Goal: Complete application form

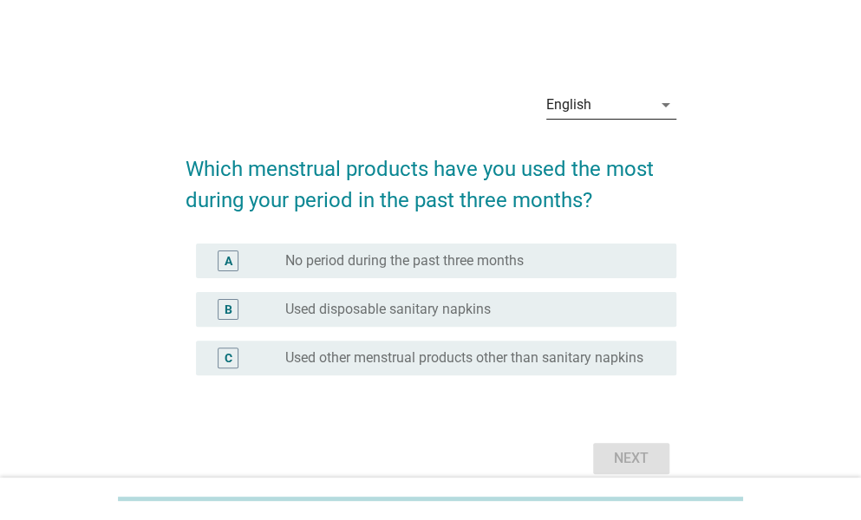
click at [664, 103] on icon "arrow_drop_down" at bounding box center [665, 104] width 21 height 21
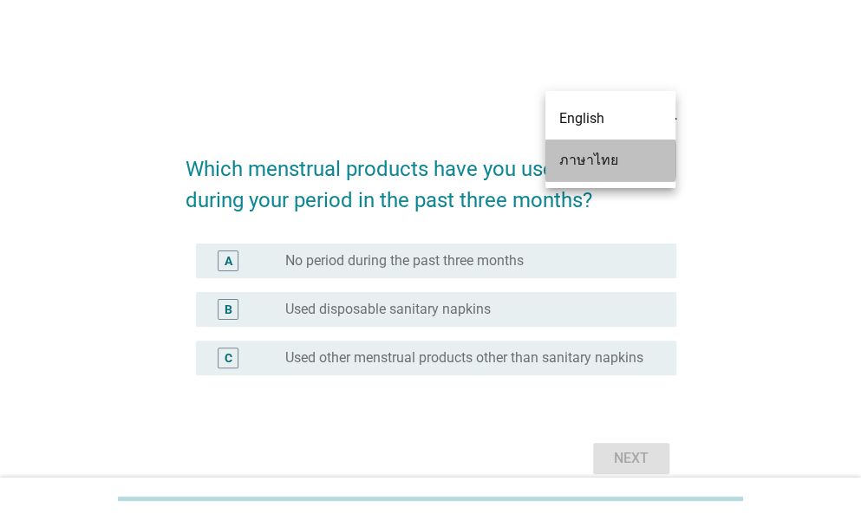
click at [573, 164] on div "ภาษาไทย" at bounding box center [610, 160] width 102 height 21
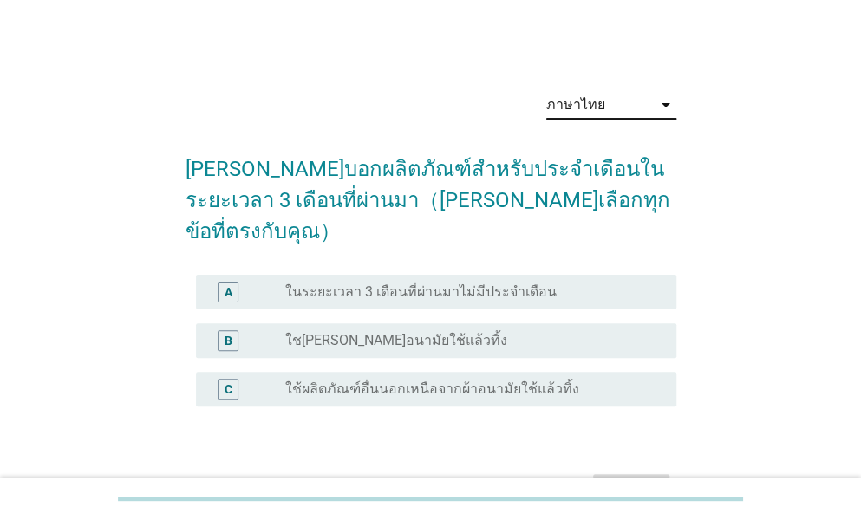
click at [406, 332] on label "ใชเผ้าอนามัยใช้แล้วทิ้ง" at bounding box center [396, 340] width 222 height 17
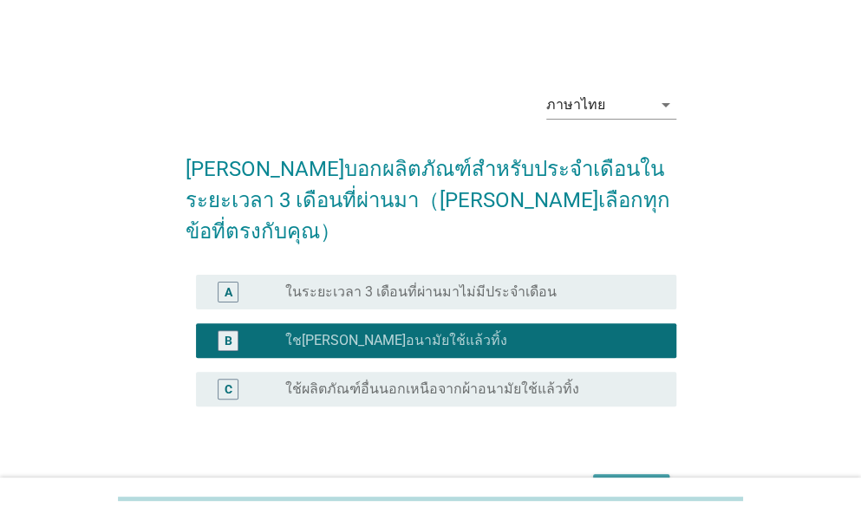
click at [609, 479] on div "ต่อไป" at bounding box center [631, 489] width 49 height 21
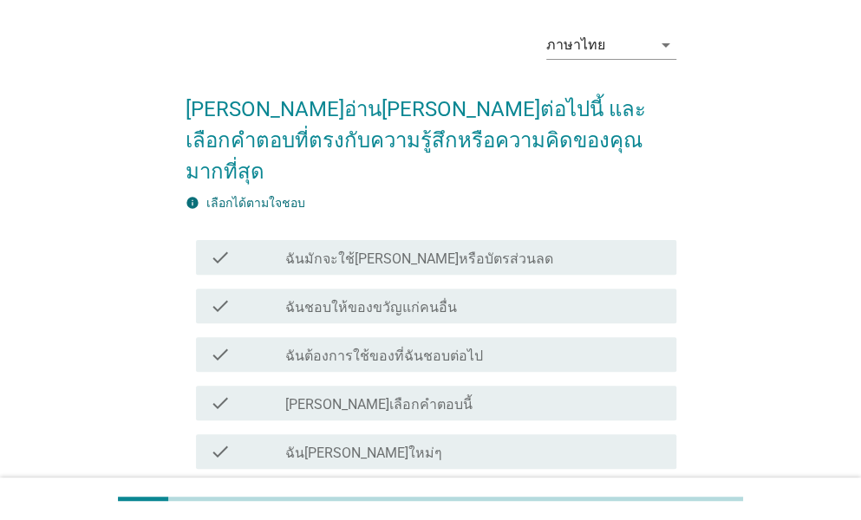
scroll to position [87, 0]
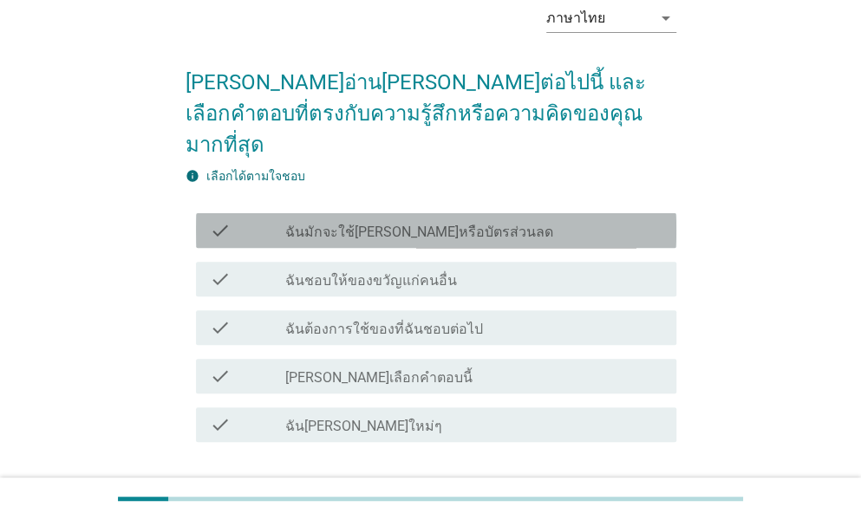
click at [421, 224] on label "ฉันมักจะใช้คูปองหรือบัตรส่วนลด" at bounding box center [419, 232] width 268 height 17
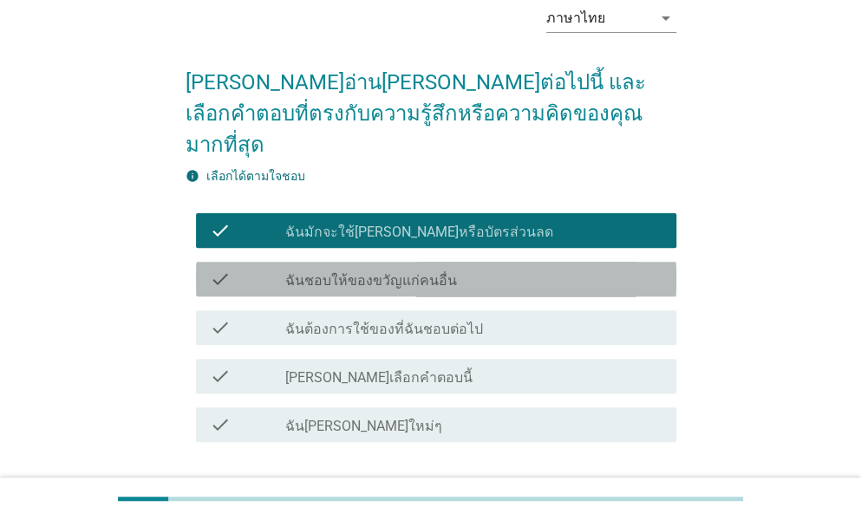
click at [400, 269] on div "check_box_outline_blank ฉันชอบให้ของขวัญแก่คนอื่น" at bounding box center [473, 279] width 377 height 21
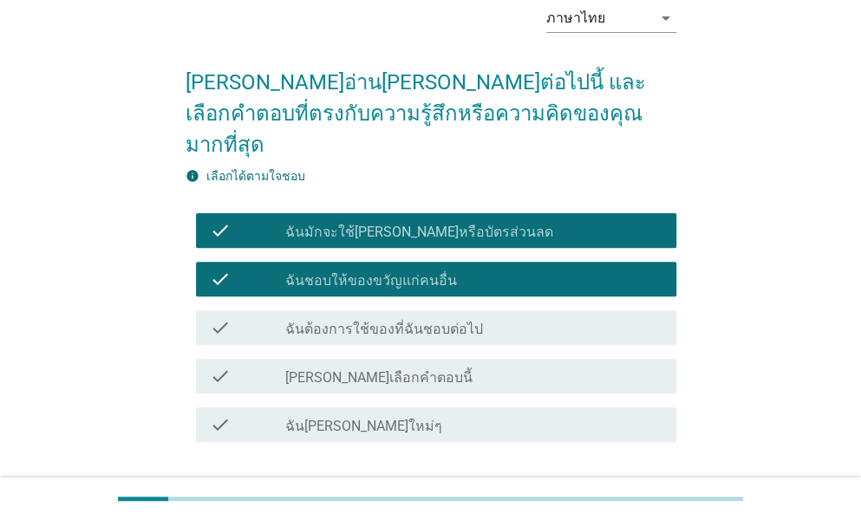
click at [382, 321] on label "ฉันต้องการใช้ของที่ฉันชอบต่อไป" at bounding box center [384, 329] width 198 height 17
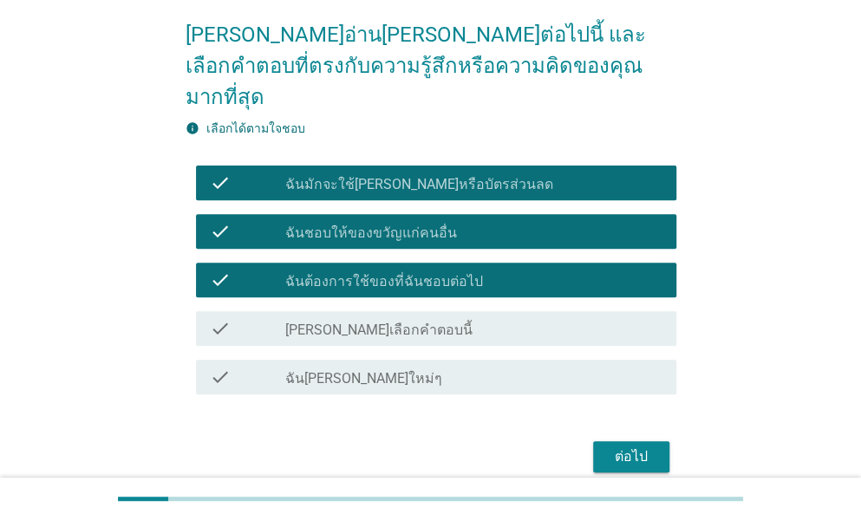
scroll to position [173, 0]
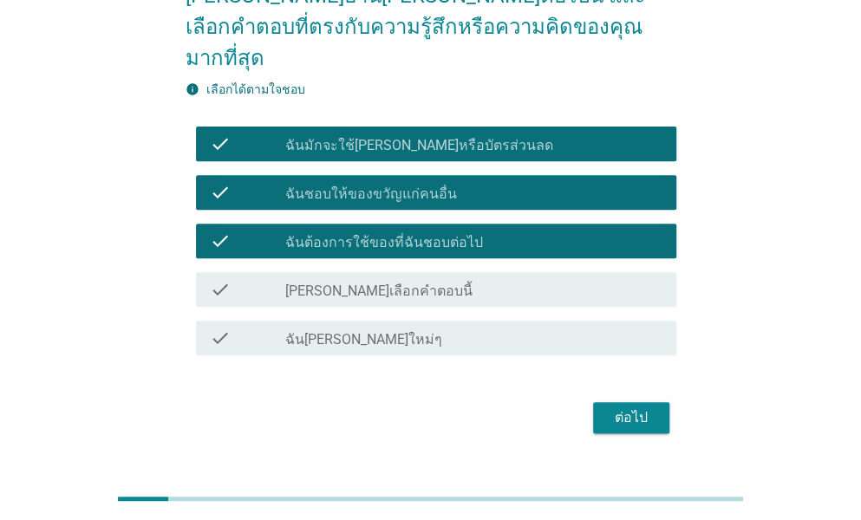
click at [627, 407] on div "ต่อไป" at bounding box center [631, 417] width 49 height 21
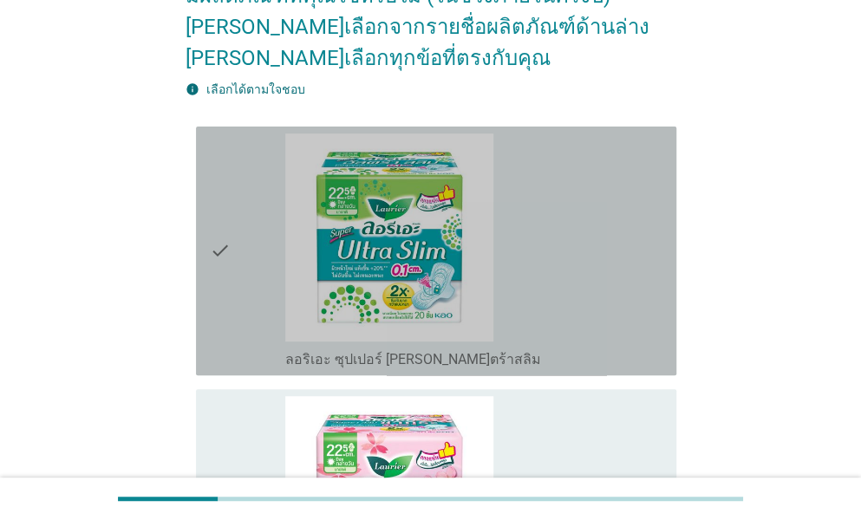
click at [248, 245] on div "check" at bounding box center [247, 250] width 75 height 235
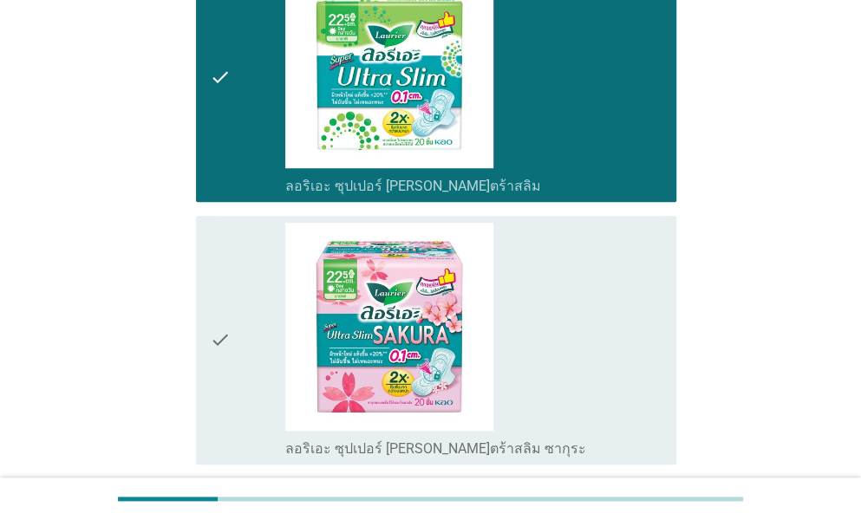
click at [243, 254] on div "check" at bounding box center [247, 340] width 75 height 235
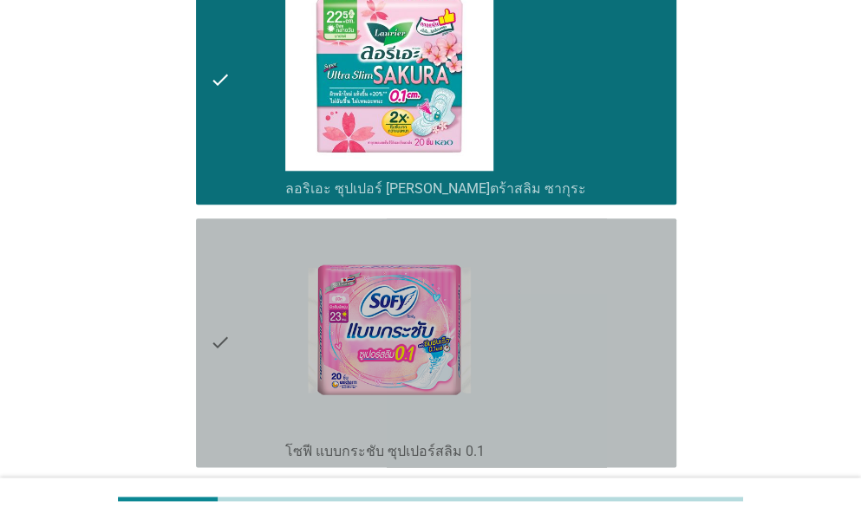
click at [243, 254] on div "check" at bounding box center [247, 342] width 75 height 235
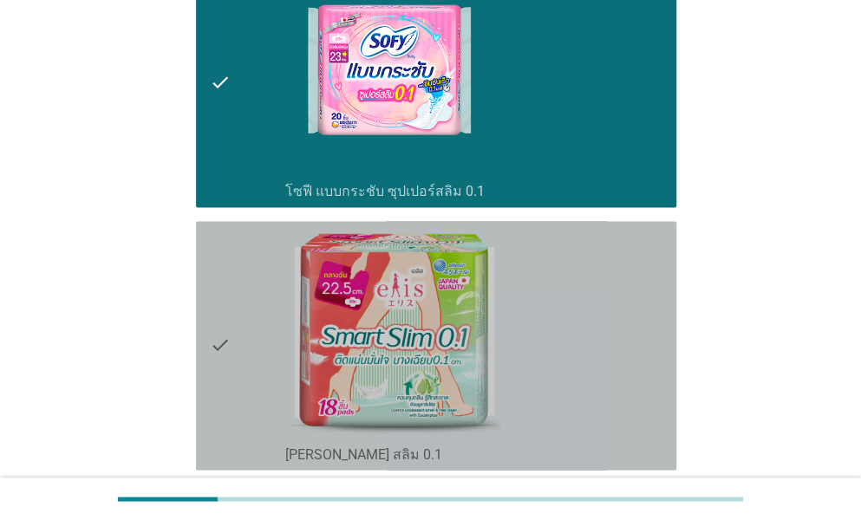
click at [243, 254] on div "check" at bounding box center [247, 345] width 75 height 235
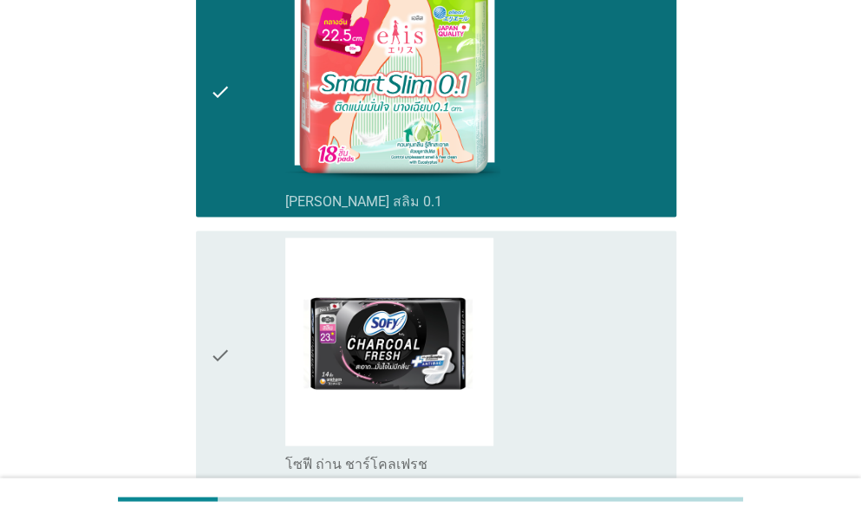
scroll to position [1300, 0]
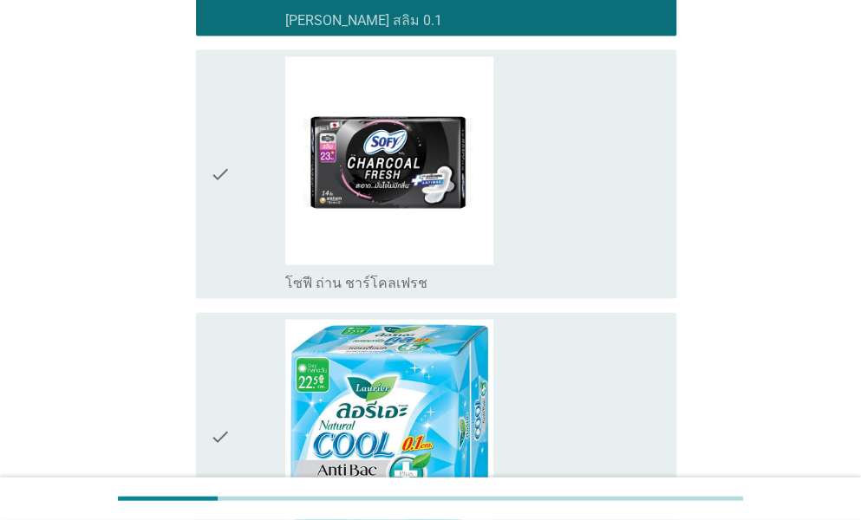
click at [243, 226] on div "check" at bounding box center [247, 174] width 75 height 235
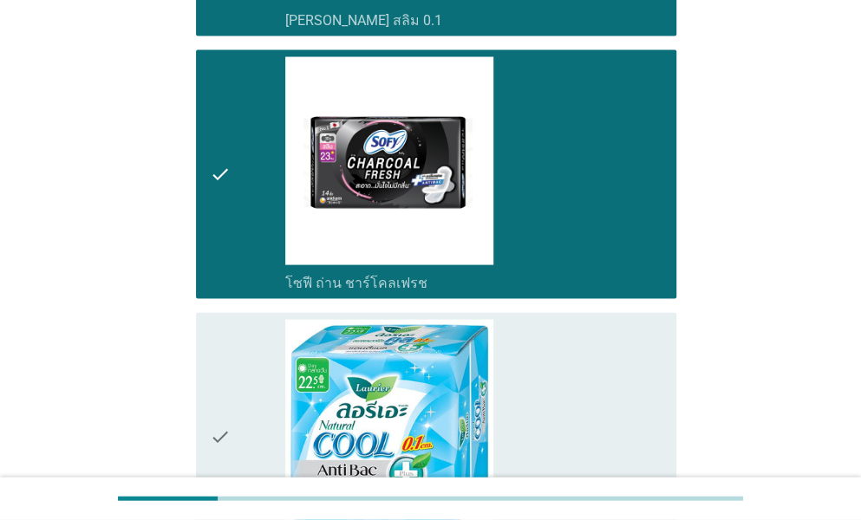
click at [236, 337] on div "check" at bounding box center [247, 437] width 75 height 235
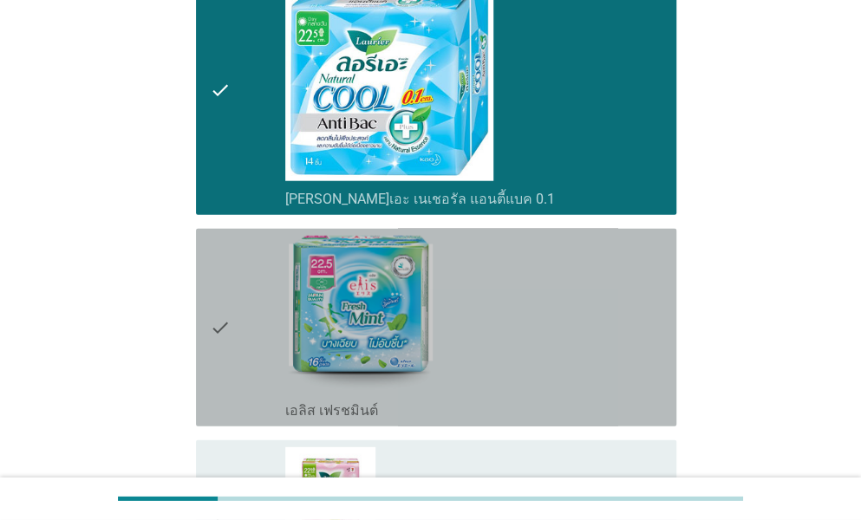
click at [236, 329] on div "check" at bounding box center [247, 328] width 75 height 184
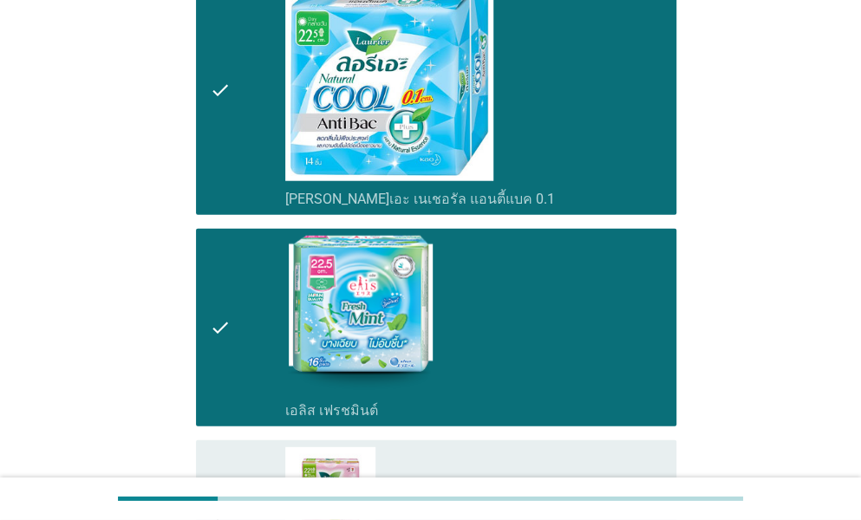
scroll to position [1994, 0]
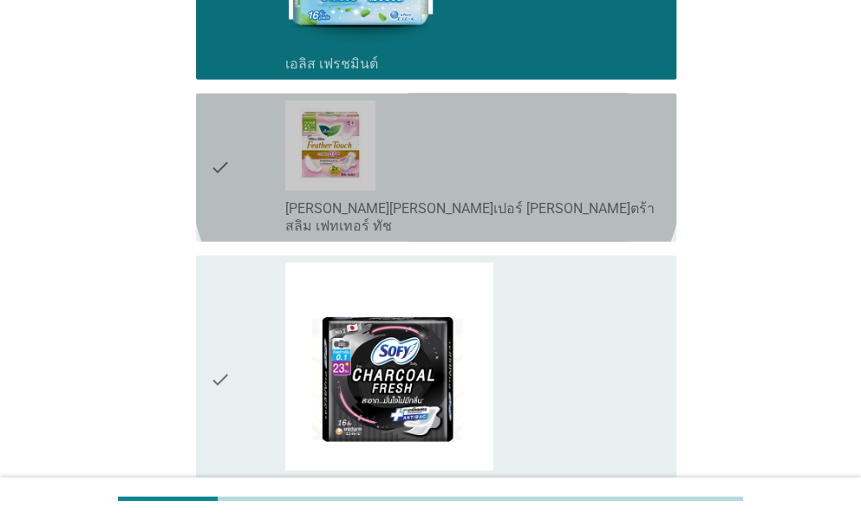
click at [252, 165] on div "check" at bounding box center [247, 168] width 75 height 134
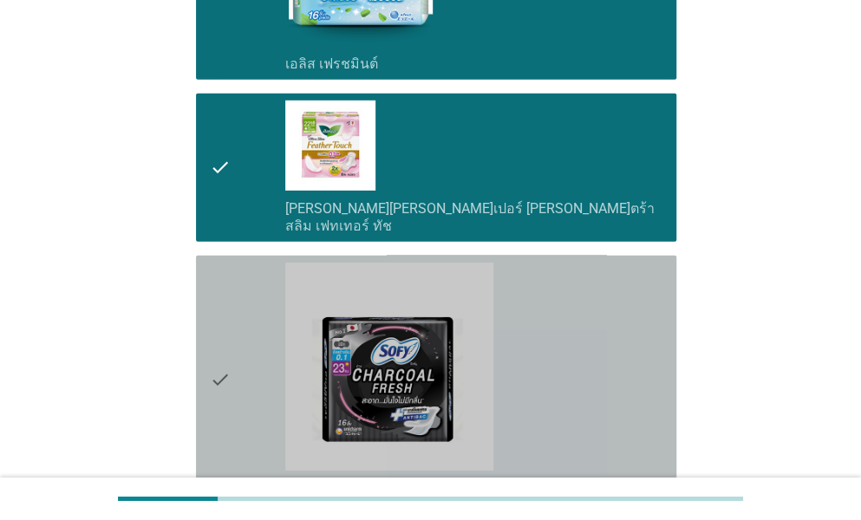
click at [236, 283] on div "check" at bounding box center [247, 380] width 75 height 235
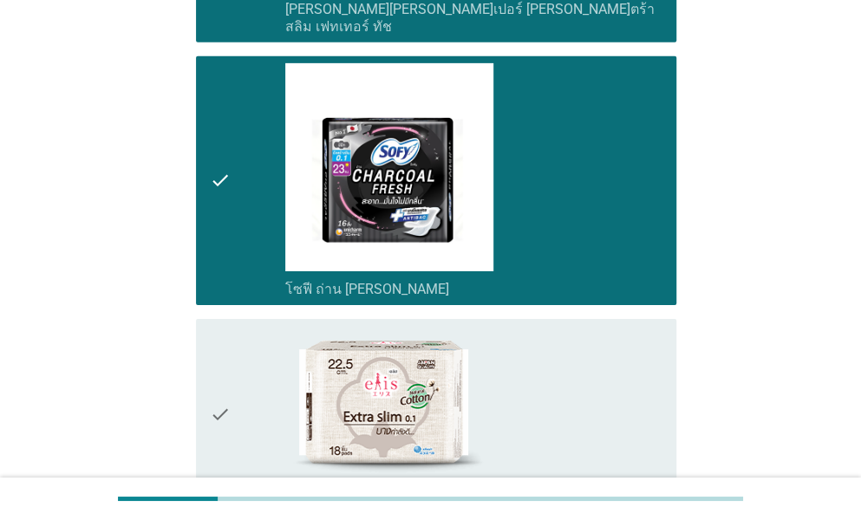
scroll to position [2341, 0]
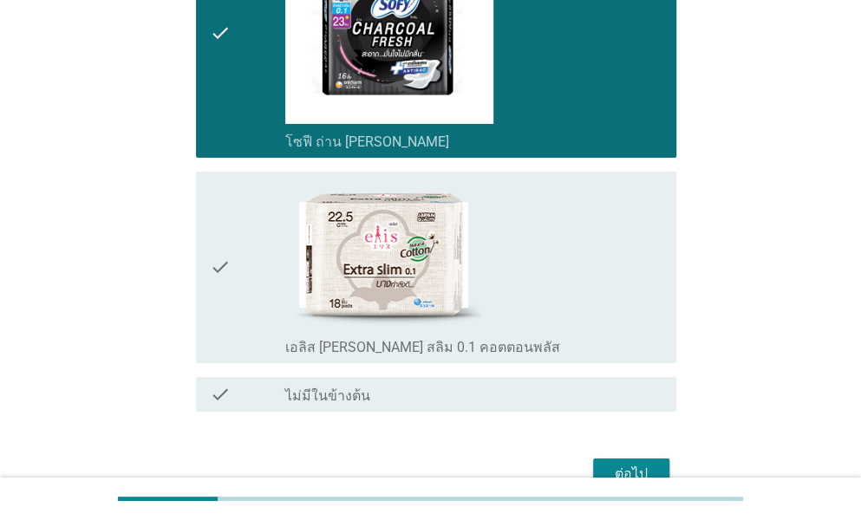
click at [238, 251] on div "check" at bounding box center [247, 268] width 75 height 178
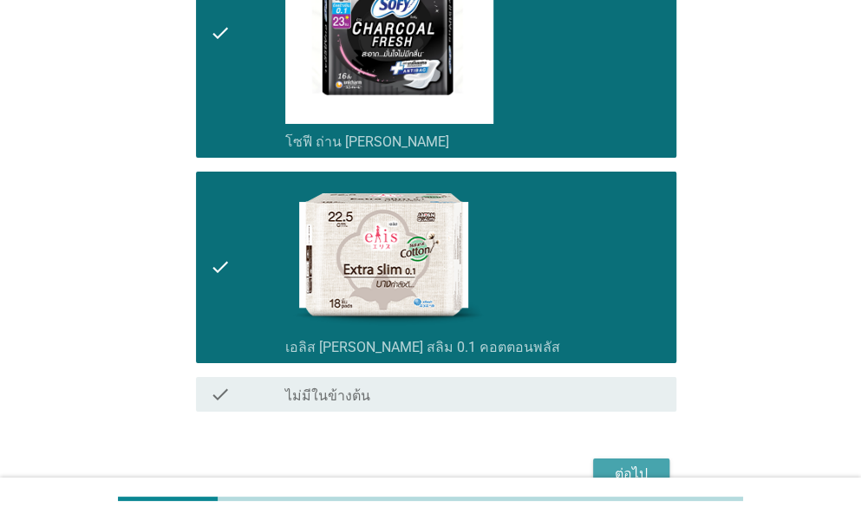
click at [641, 459] on button "ต่อไป" at bounding box center [631, 474] width 76 height 31
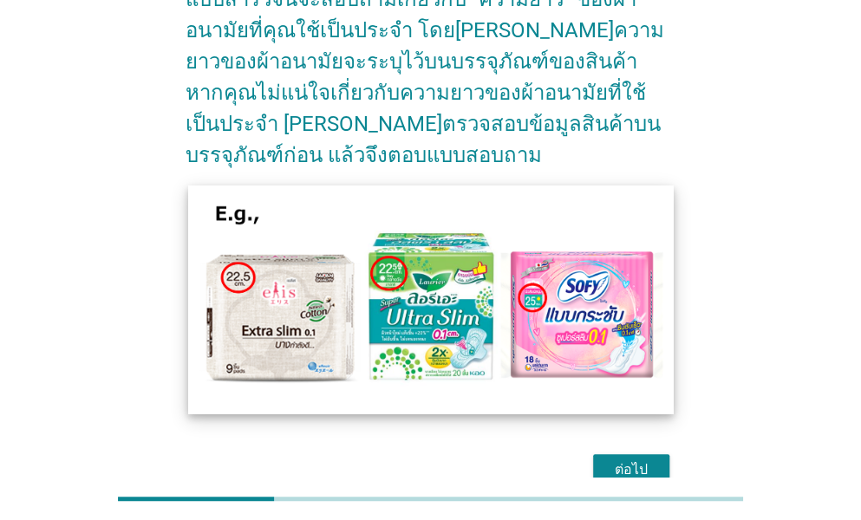
scroll to position [173, 0]
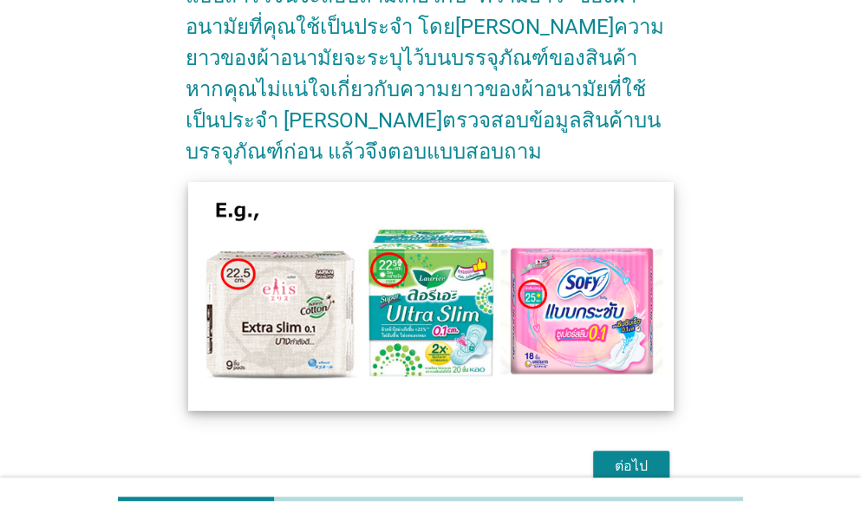
click at [379, 246] on img at bounding box center [429, 296] width 485 height 228
click at [554, 253] on img at bounding box center [429, 296] width 485 height 228
click at [445, 310] on img at bounding box center [429, 296] width 485 height 228
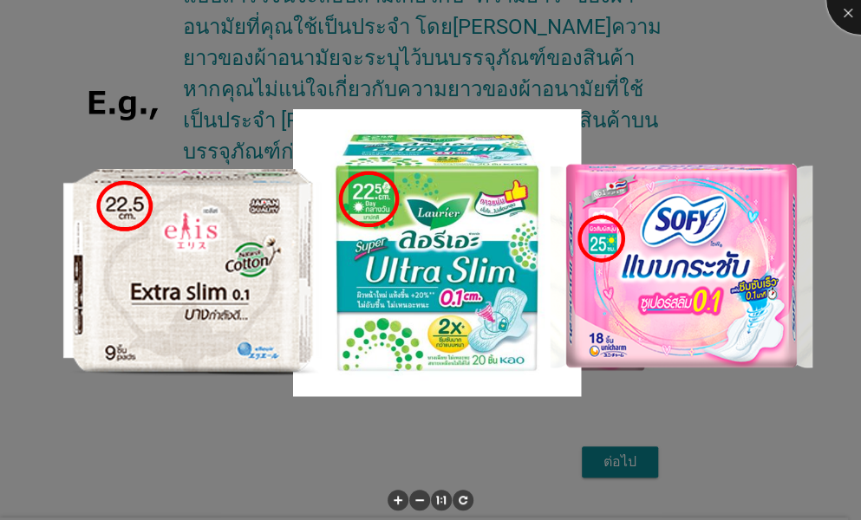
click at [843, 12] on div at bounding box center [860, -1] width 69 height 69
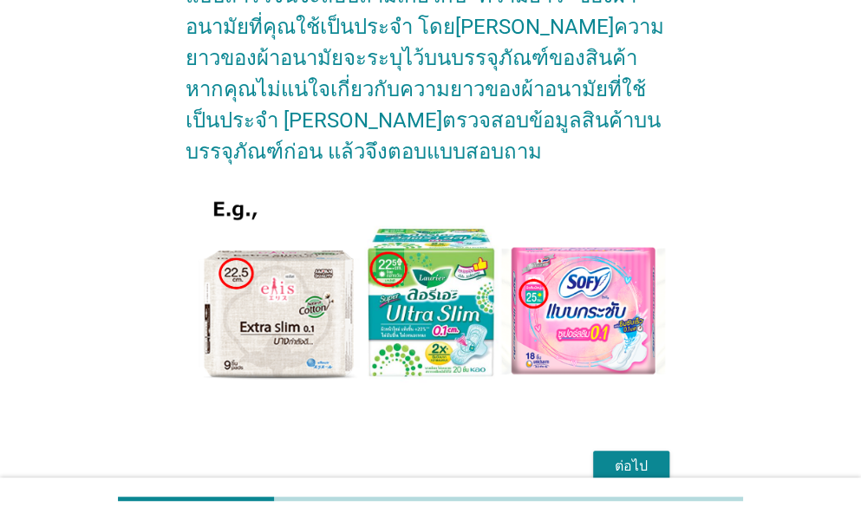
click at [606, 457] on div "ภาษาไทย arrow_drop_down แบบสำรวจนี้จะสอบถามเกี่ยวกับ “ความยาว” ของผ้าอนามัยที่ค…" at bounding box center [431, 196] width 518 height 612
click at [617, 456] on div "ต่อไป" at bounding box center [631, 466] width 49 height 21
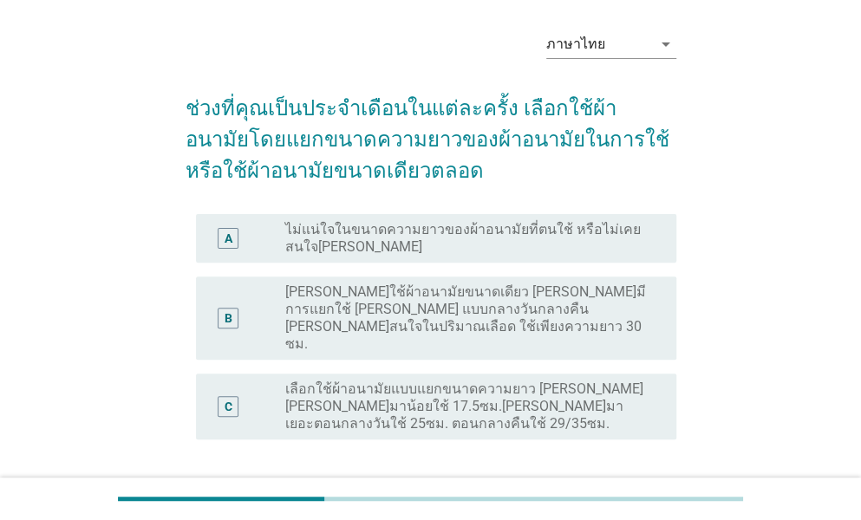
scroll to position [87, 0]
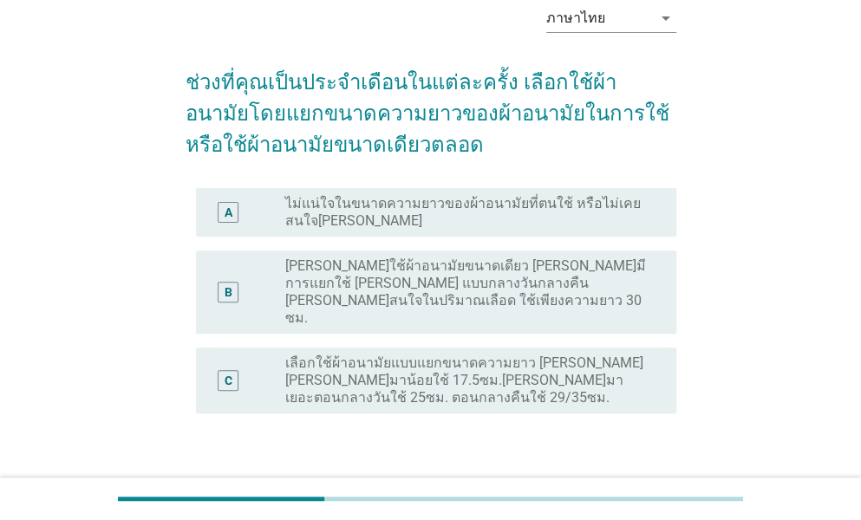
click at [398, 355] on label "เลือกใช้ผ้าอนามัยแบบแยกขนาดความยาว เช่น วันที่มาน้อยใช้ 17.5ซม.วันที่มาเยอะตอนก…" at bounding box center [466, 381] width 363 height 52
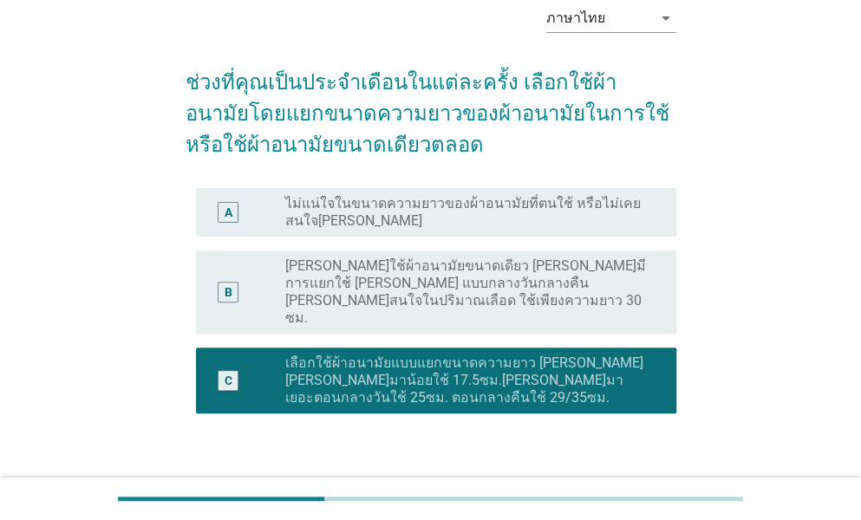
click at [632, 486] on div "ต่อไป" at bounding box center [631, 496] width 49 height 21
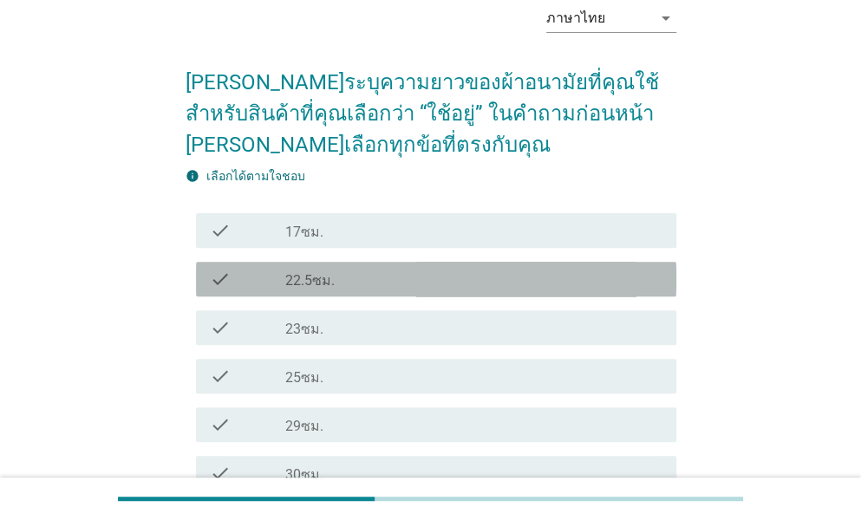
click at [303, 277] on label "22.5ซม." at bounding box center [309, 280] width 49 height 17
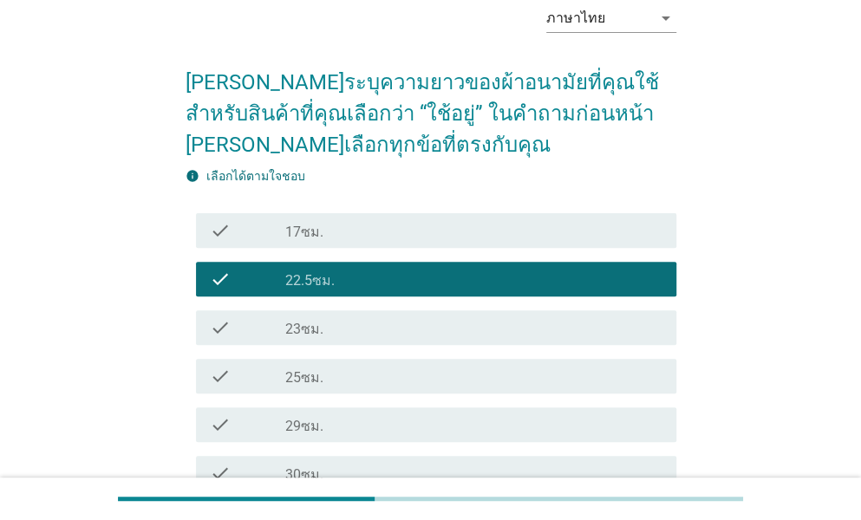
click at [298, 379] on label "25ซม." at bounding box center [304, 377] width 38 height 17
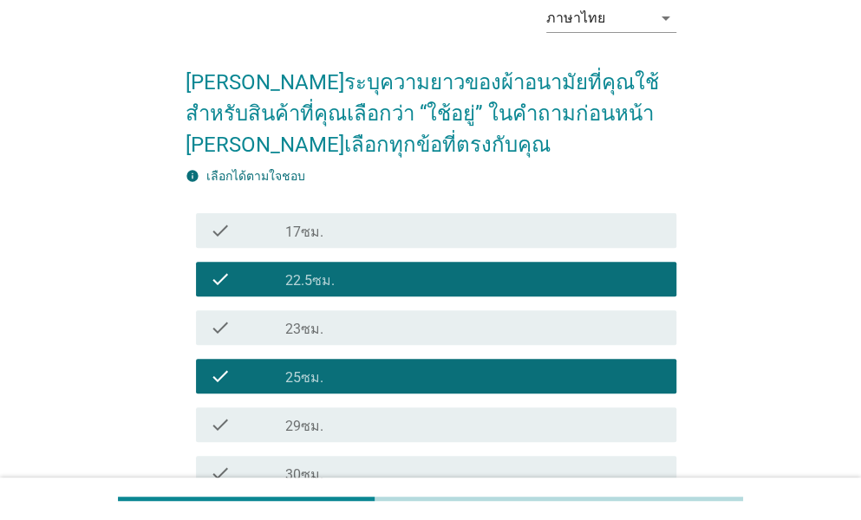
scroll to position [173, 0]
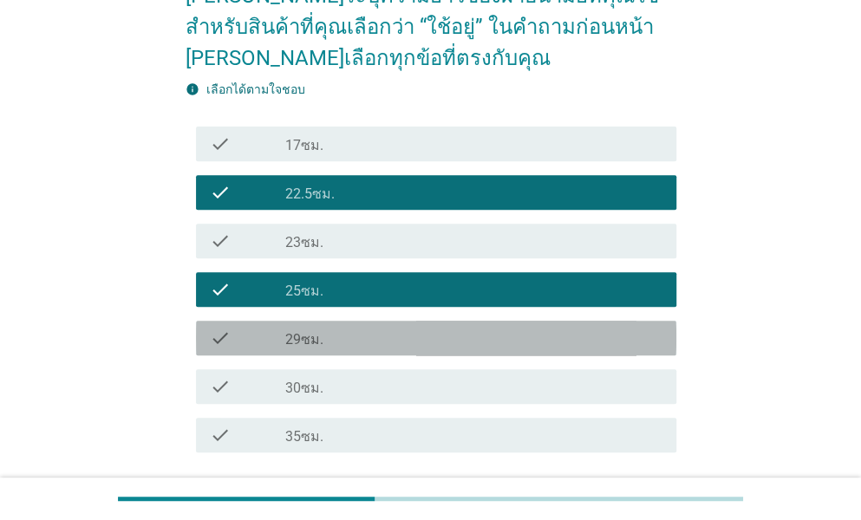
click at [316, 342] on label "29ซม." at bounding box center [304, 339] width 38 height 17
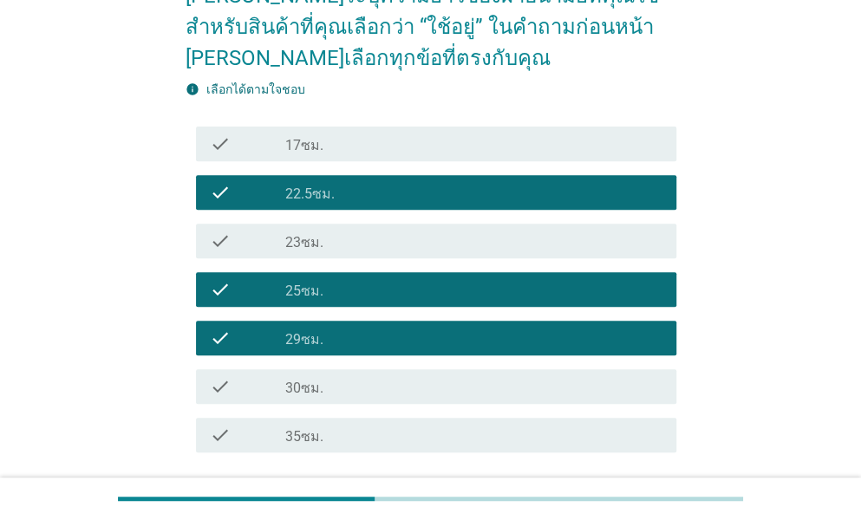
click at [322, 386] on div "check_box_outline_blank 30ซม." at bounding box center [473, 386] width 377 height 21
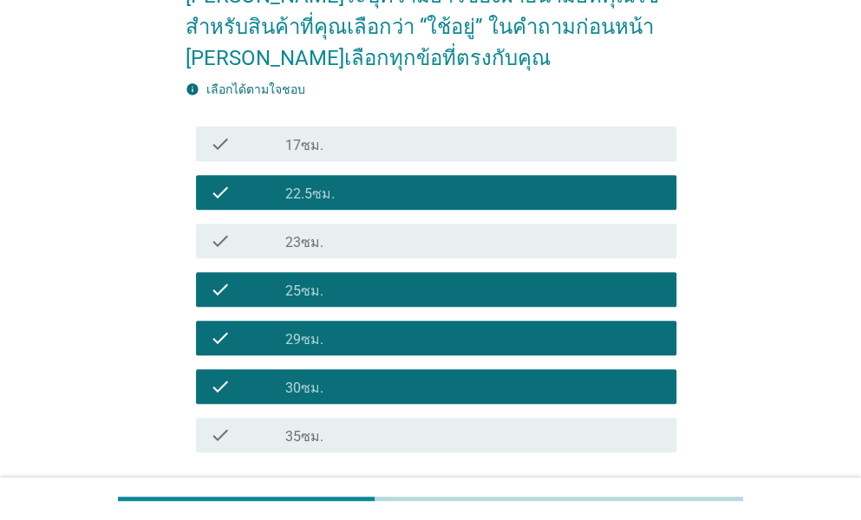
click at [337, 345] on div "check_box 29ซม." at bounding box center [473, 338] width 377 height 21
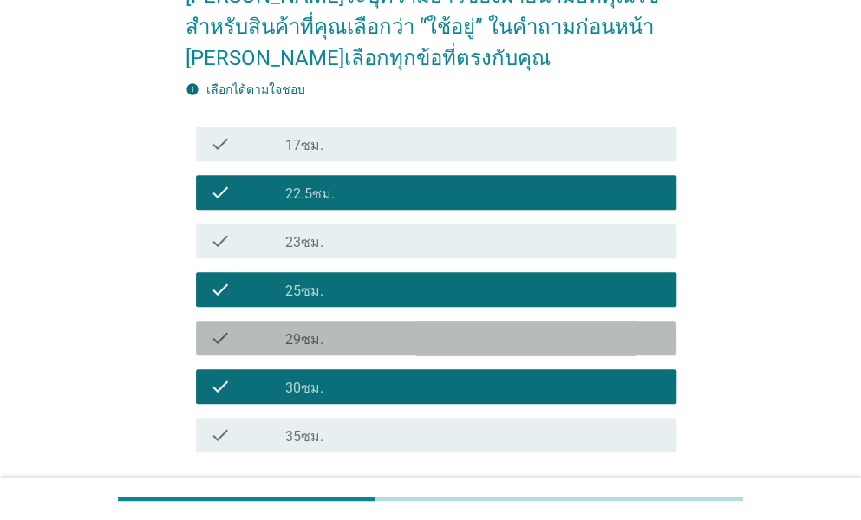
click at [337, 345] on div "check_box 29ซม." at bounding box center [473, 338] width 377 height 21
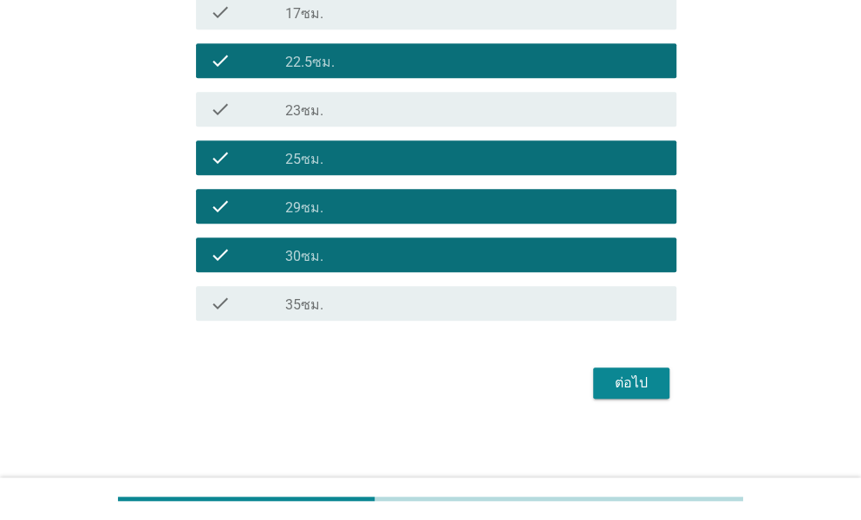
scroll to position [308, 0]
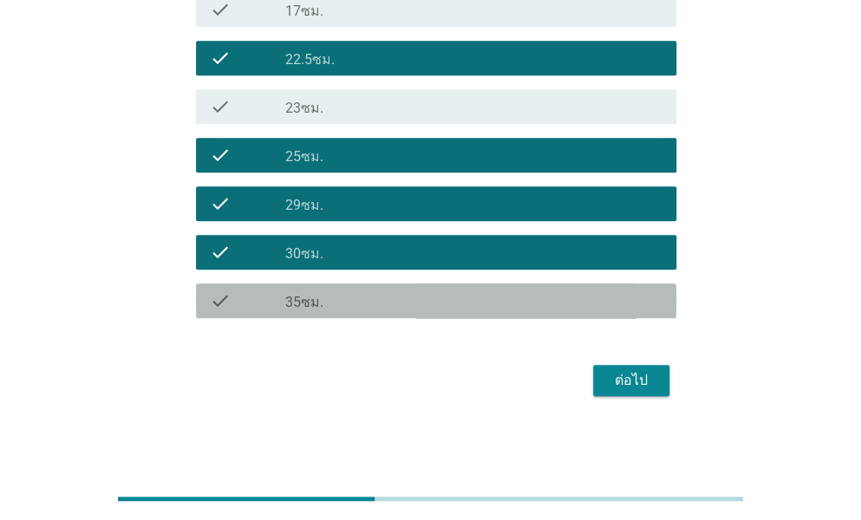
click at [388, 309] on div "check_box_outline_blank 35ซม." at bounding box center [473, 300] width 377 height 21
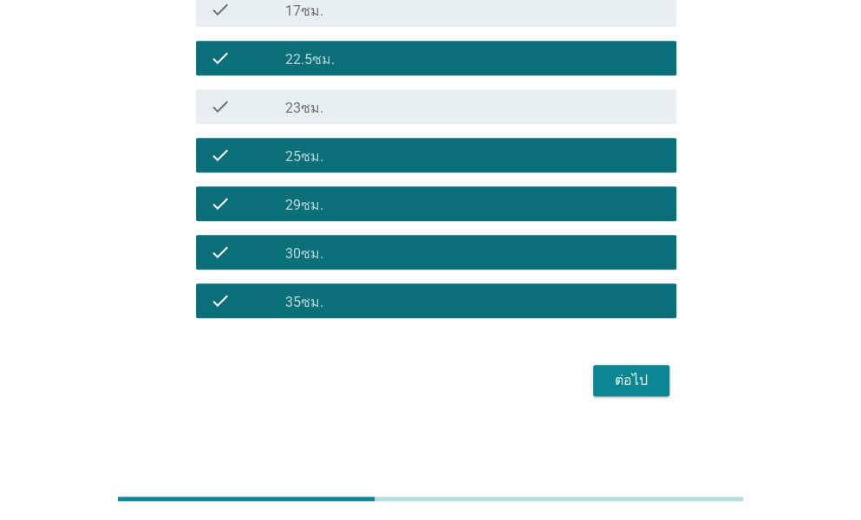
click at [631, 377] on div "ต่อไป" at bounding box center [631, 380] width 49 height 21
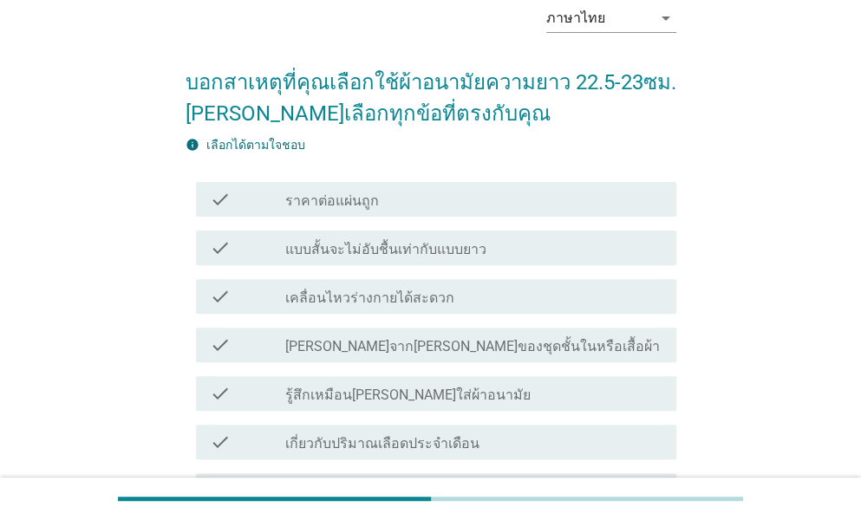
scroll to position [173, 0]
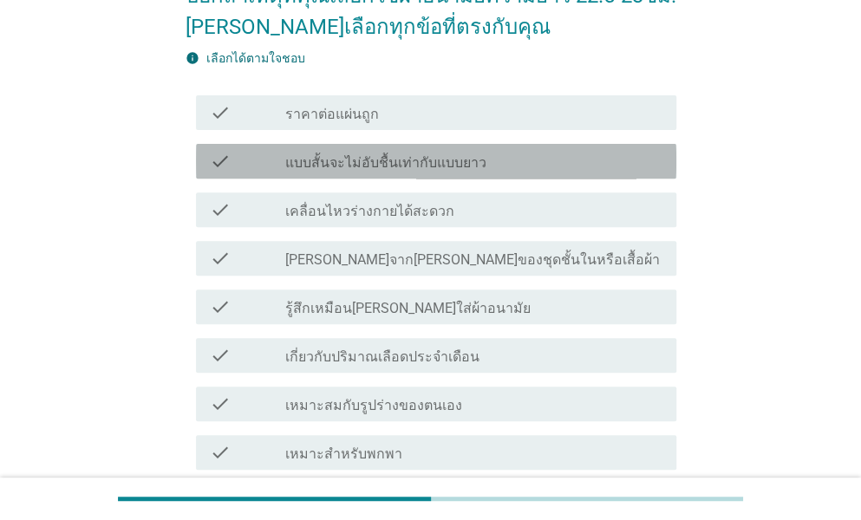
click at [368, 172] on div "check check_box_outline_blank แบบสั้นจะไม่อับชื้นเท่ากับแบบยาว" at bounding box center [436, 161] width 480 height 35
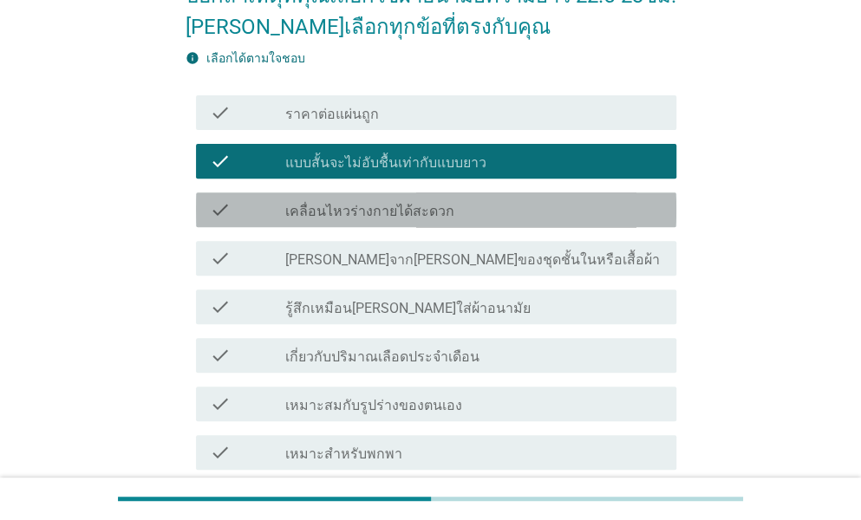
click at [366, 200] on div "check_box_outline_blank เคลื่อนไหวร่างกายได้สะดวก" at bounding box center [473, 209] width 377 height 21
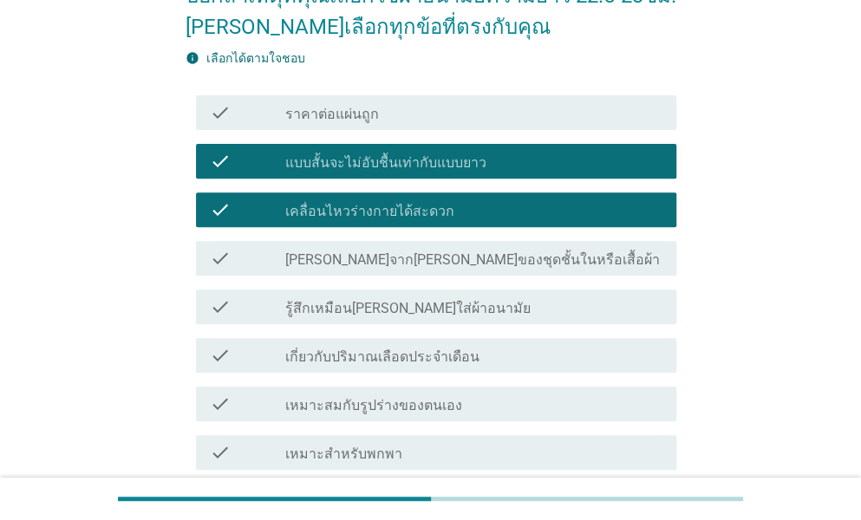
scroll to position [260, 0]
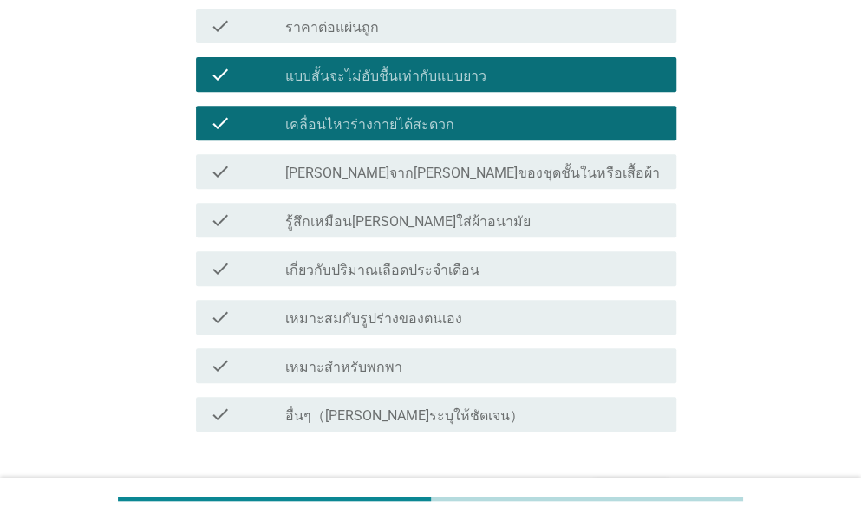
click at [333, 280] on div "check check_box_outline_blank เกี่ยวกับปริมาณเลือดประจำเดือน" at bounding box center [436, 268] width 480 height 35
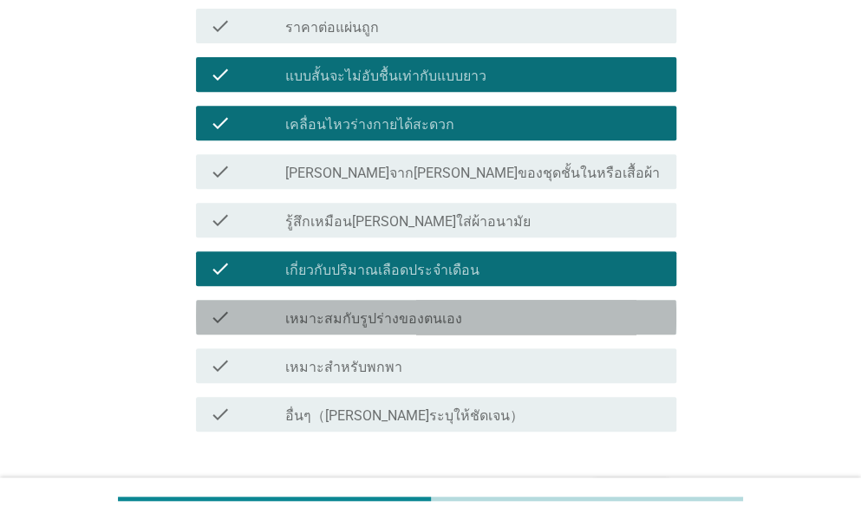
click at [328, 313] on label "เหมาะสมกับรูปร่างของตนเอง" at bounding box center [373, 318] width 177 height 17
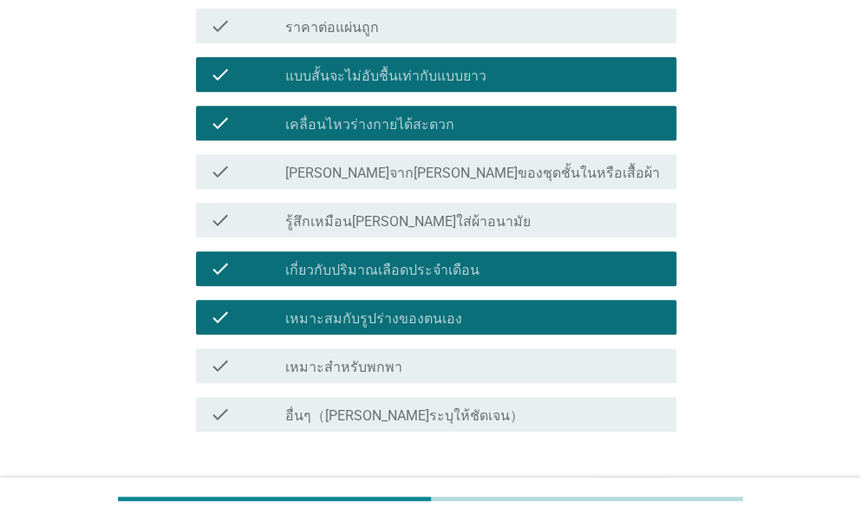
click at [322, 357] on div "check_box_outline_blank เหมาะสำหรับพกพา" at bounding box center [473, 365] width 377 height 21
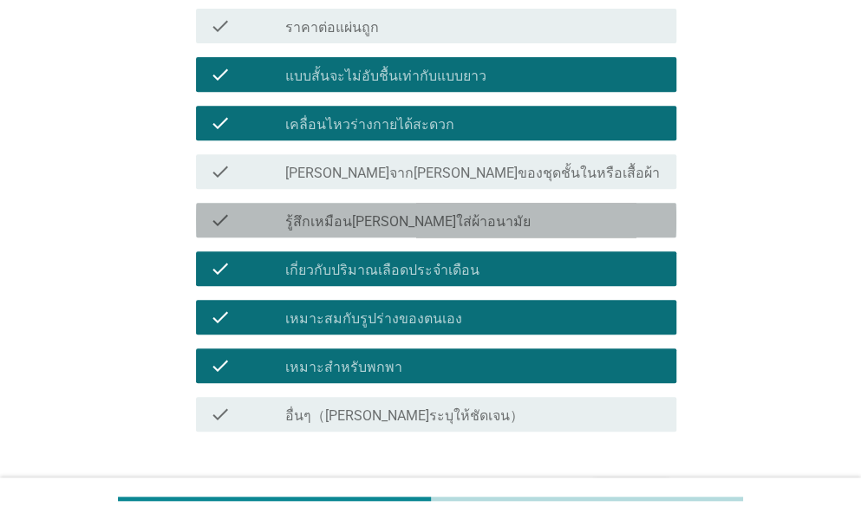
click at [344, 231] on div "check check_box_outline_blank รู้สึกเหมือนไม่ได้ใส่ผ้าอนามัย" at bounding box center [436, 220] width 480 height 35
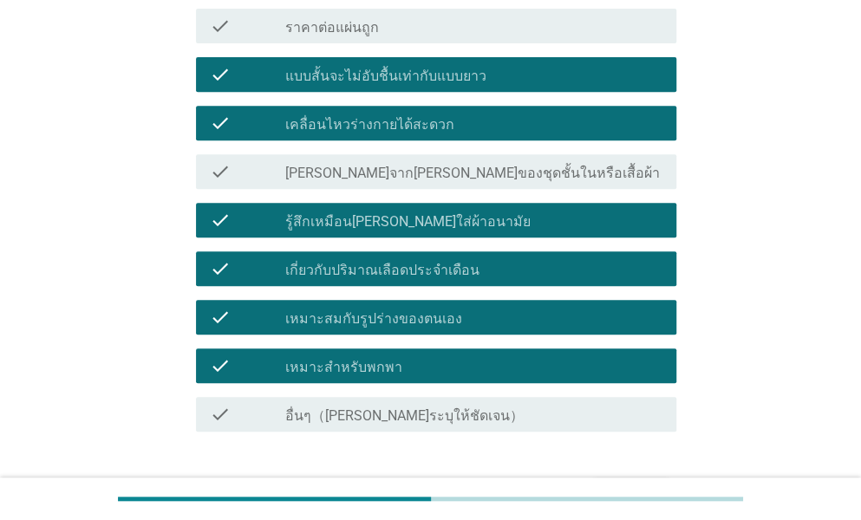
click at [366, 179] on label "ไม่เห็นชัดจากด้านนอกของชุดชั้นในหรือเสื้อผ้า" at bounding box center [472, 173] width 374 height 17
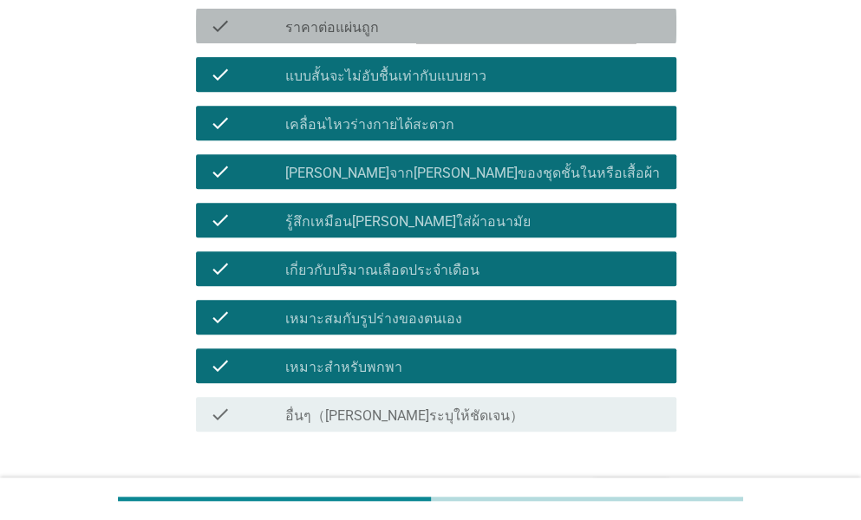
drag, startPoint x: 361, startPoint y: 31, endPoint x: 341, endPoint y: 133, distance: 103.5
click at [357, 31] on label "ราคาต่อแผ่นถูก" at bounding box center [332, 27] width 94 height 17
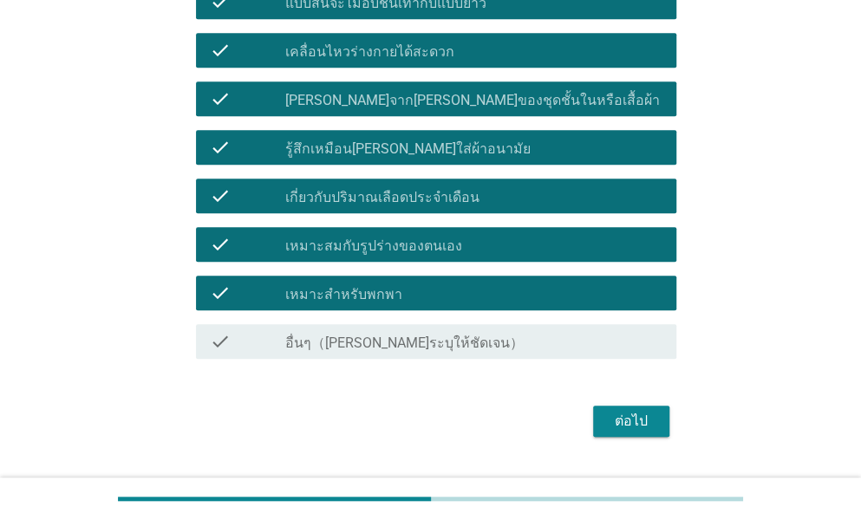
scroll to position [374, 0]
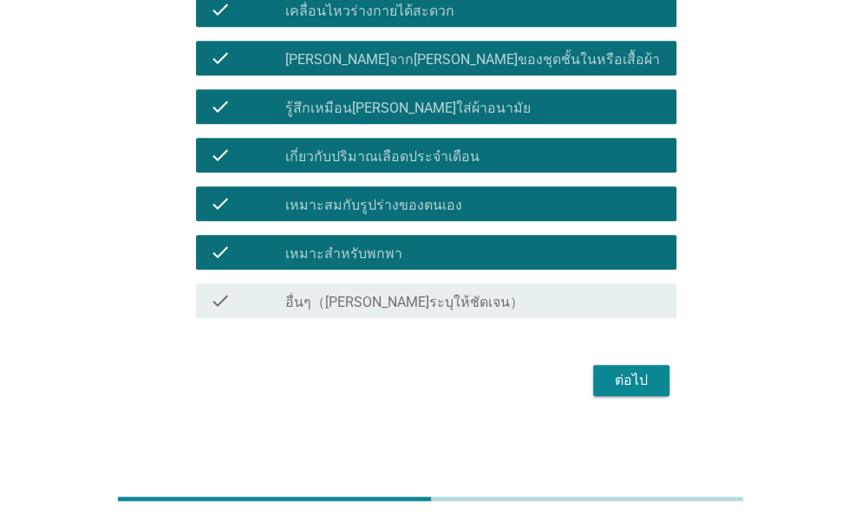
click at [634, 381] on div "ต่อไป" at bounding box center [631, 380] width 49 height 21
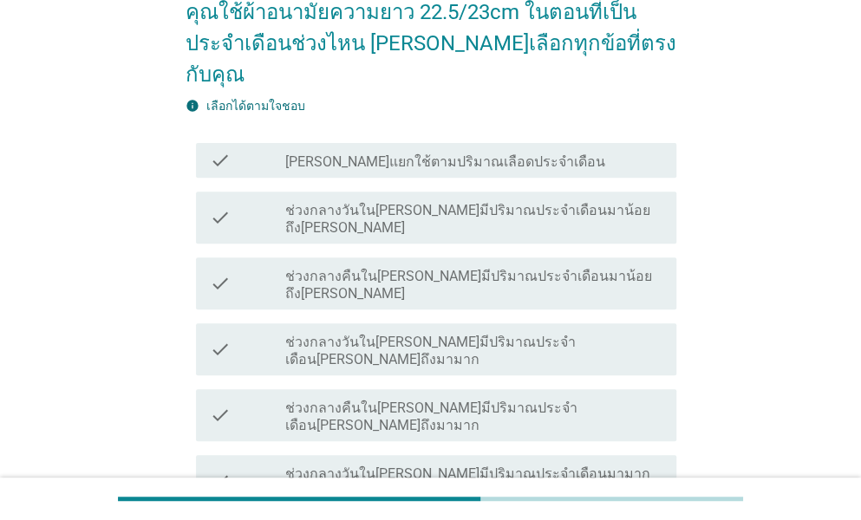
scroll to position [173, 0]
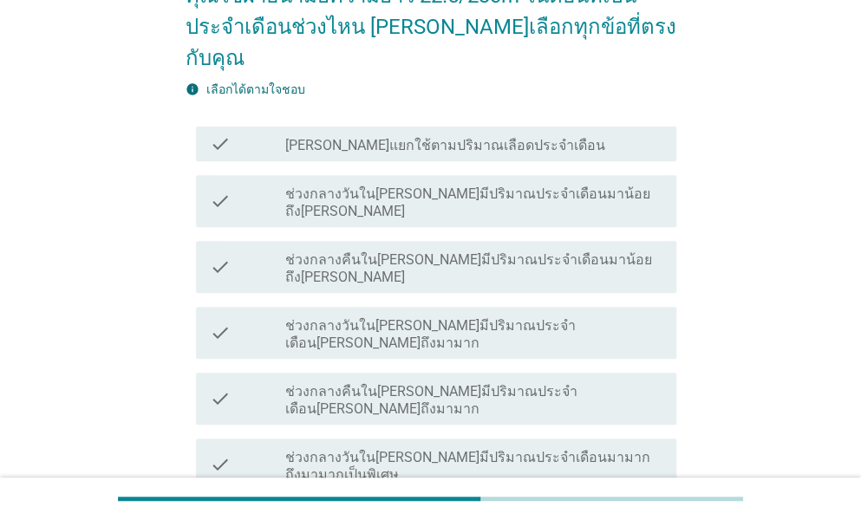
click at [381, 186] on label "ช่วงกลางวันในวันที่มีปริมาณประจำเดือนมาน้อยถึงปกติ" at bounding box center [473, 203] width 377 height 35
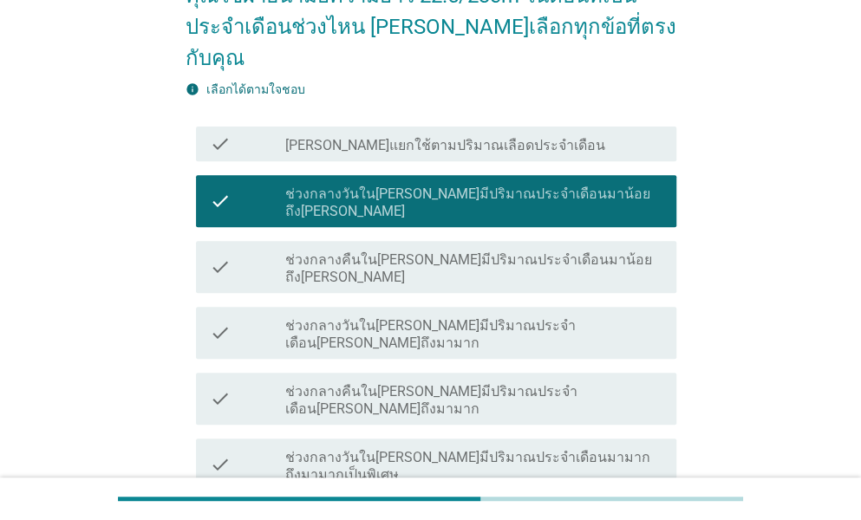
click at [366, 248] on div "check_box_outline_blank ช่วงกลางคืนในวันที่มีปริมาณประจำเดือนมาน้อยถึงปกติ" at bounding box center [473, 267] width 377 height 38
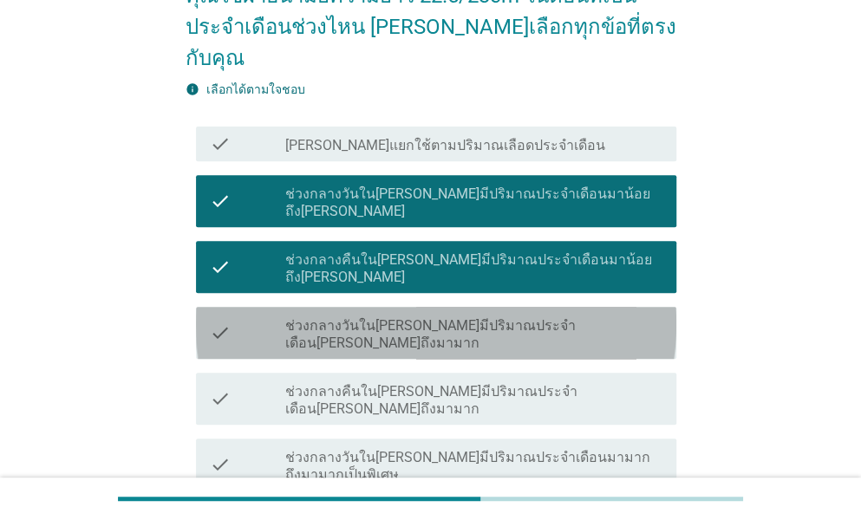
click at [337, 317] on label "ช่วงกลางวันในวันที่มีปริมาณประจำเดือนปกติถึงมามาก" at bounding box center [473, 334] width 377 height 35
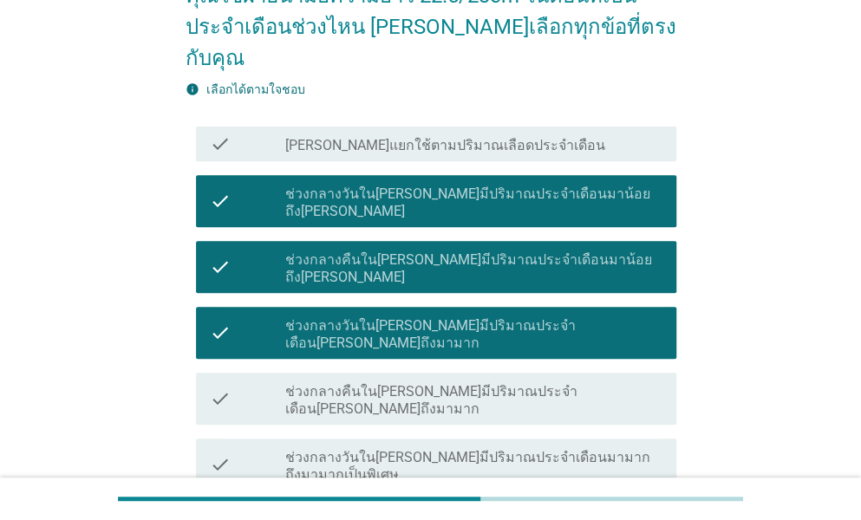
click at [340, 383] on label "ช่วงกลางคืนในวันที่มีปริมาณประจำเดือนปกติถึงมามาก" at bounding box center [473, 400] width 377 height 35
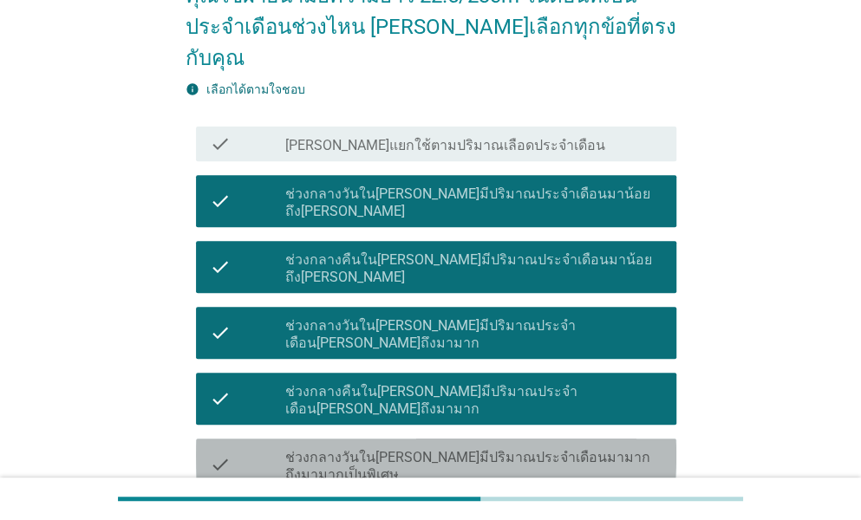
click at [348, 449] on label "ช่วงกลางวันในวันที่มีปริมาณประจำเดือนมามากถึงมามากเป็นพิเศษ" at bounding box center [473, 466] width 377 height 35
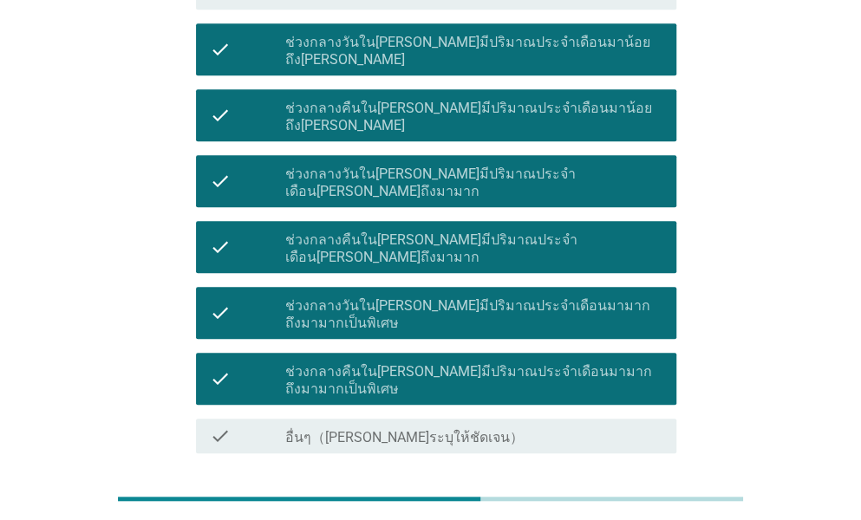
click at [654, 505] on div "ต่อไป" at bounding box center [631, 515] width 49 height 21
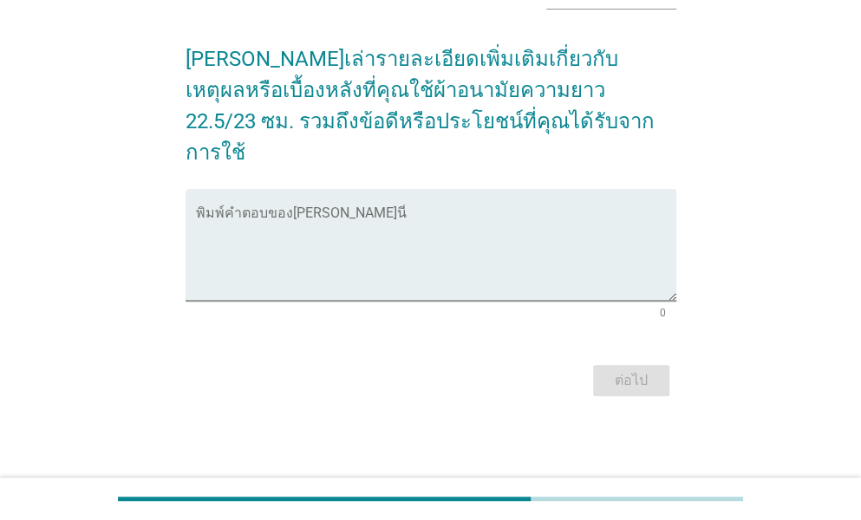
scroll to position [0, 0]
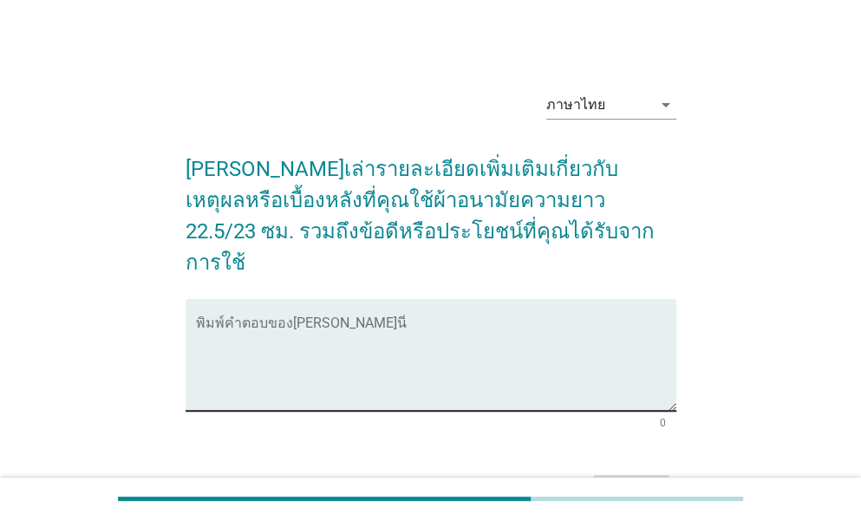
click at [241, 299] on div "พิมพ์คำตอบของ[PERSON_NAME]นี่" at bounding box center [436, 355] width 480 height 112
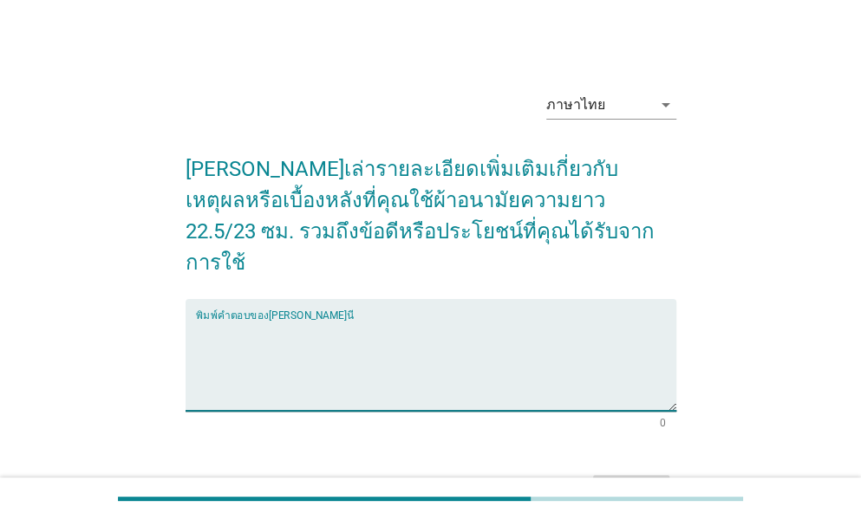
type textarea "l"
type textarea "สะดวกเหมาะสมกับวันที่ต้องการ"
click at [624, 480] on div "ต่อไป" at bounding box center [631, 490] width 49 height 21
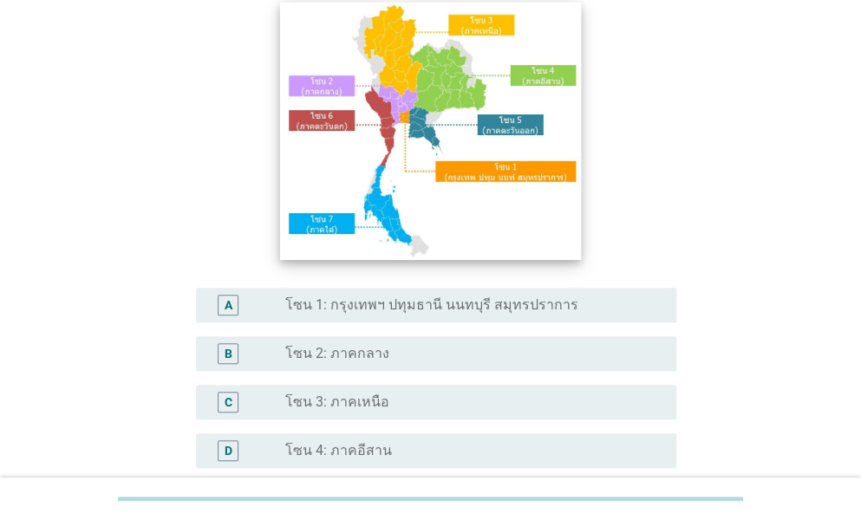
scroll to position [173, 0]
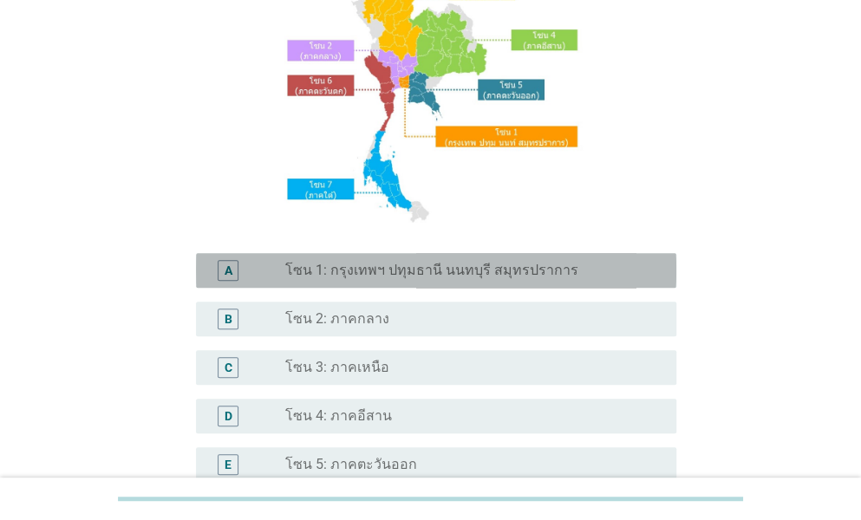
click at [425, 265] on label "โซน 1: กรุงเทพฯ ปทุมธานี นนทบุรี สมุทรปราการ" at bounding box center [431, 270] width 293 height 17
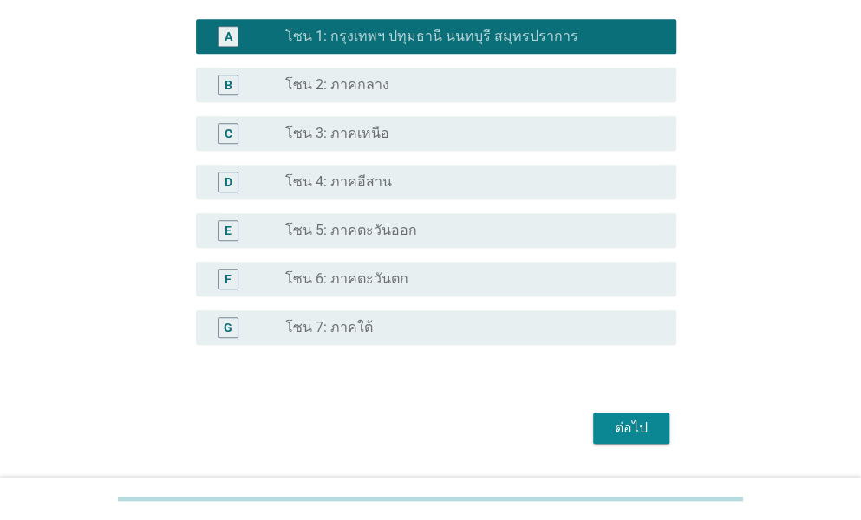
scroll to position [456, 0]
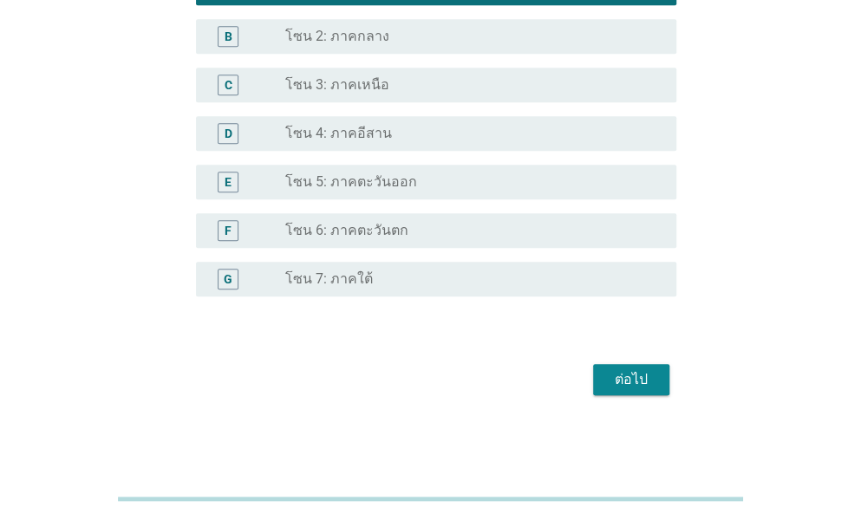
click at [640, 372] on div "ต่อไป" at bounding box center [631, 379] width 49 height 21
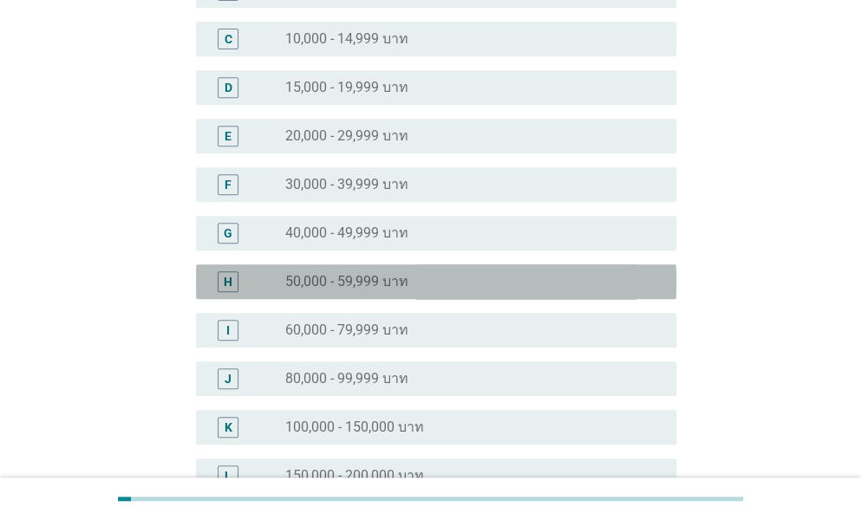
click at [352, 285] on label "50,000 - 59,999 บาท" at bounding box center [346, 281] width 123 height 17
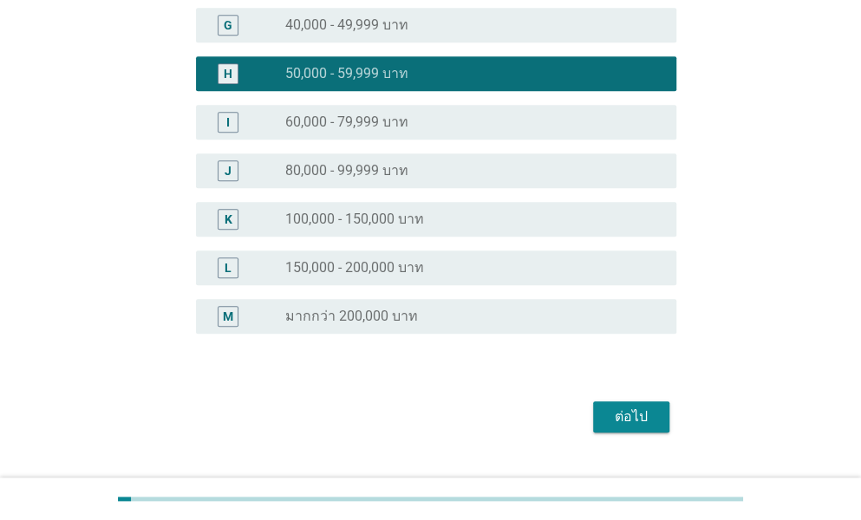
scroll to position [505, 0]
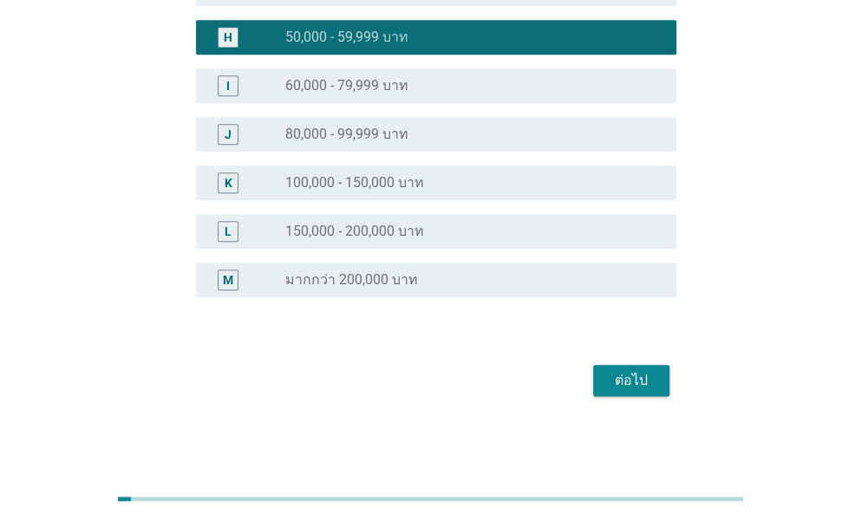
click at [631, 379] on div "ต่อไป" at bounding box center [631, 380] width 49 height 21
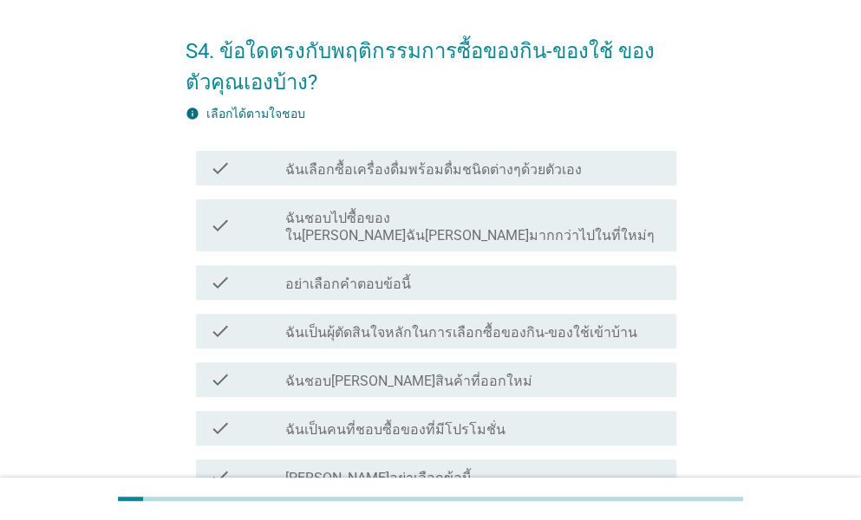
scroll to position [87, 0]
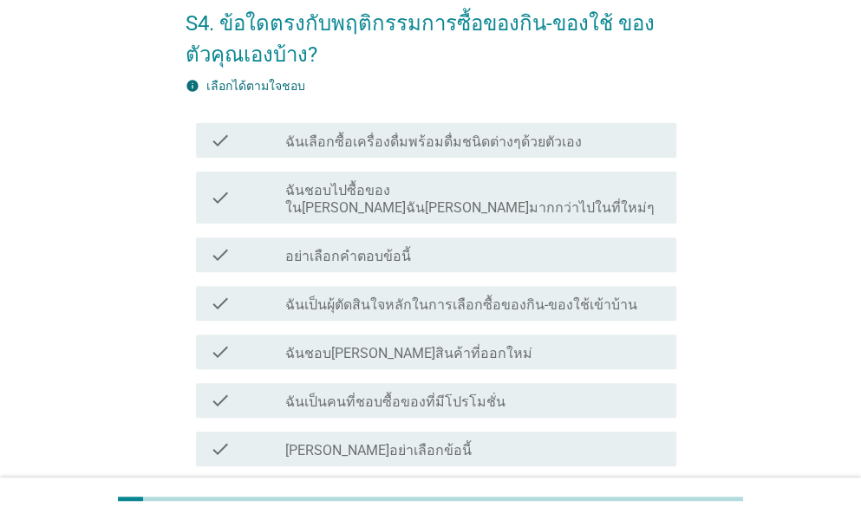
click at [412, 146] on label "ฉันเลือกซื้อเครื่องดื่มพร้อมดื่มชนิดต่างๆด้วยตัวเอง" at bounding box center [433, 141] width 296 height 17
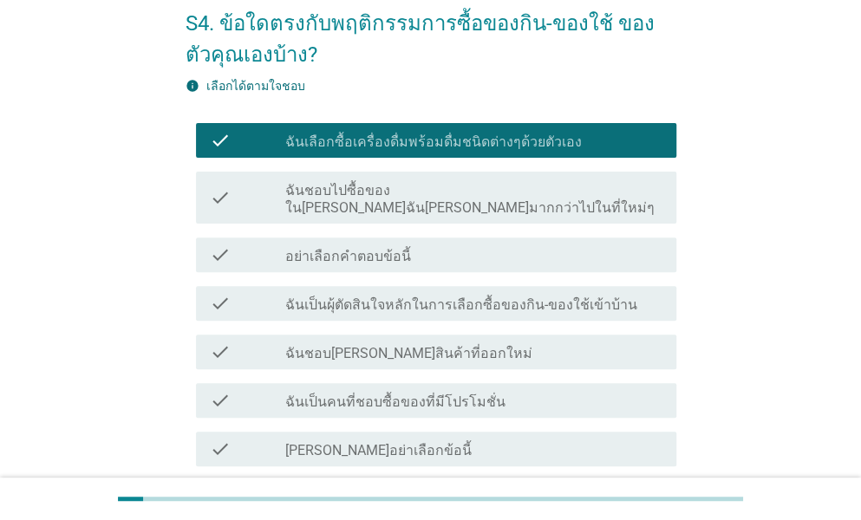
click at [390, 179] on div "check_box_outline_blank ฉันชอบไปซื้อของใน[PERSON_NAME]ฉัน[PERSON_NAME]มากกว่าไป…" at bounding box center [473, 198] width 377 height 38
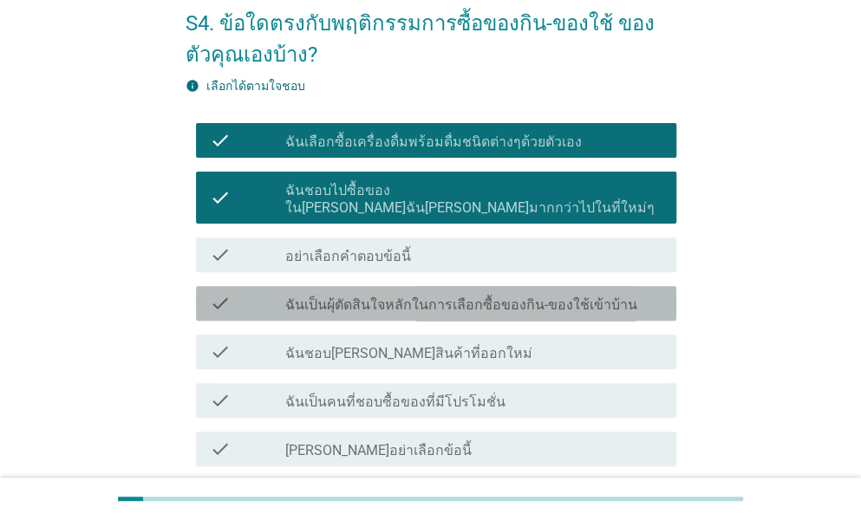
click at [383, 296] on label "ฉันเป็นผุ้ตัดสินใจหลักในการเลือกซื้อของกิน-ของใช้เข้าบ้าน" at bounding box center [461, 304] width 352 height 17
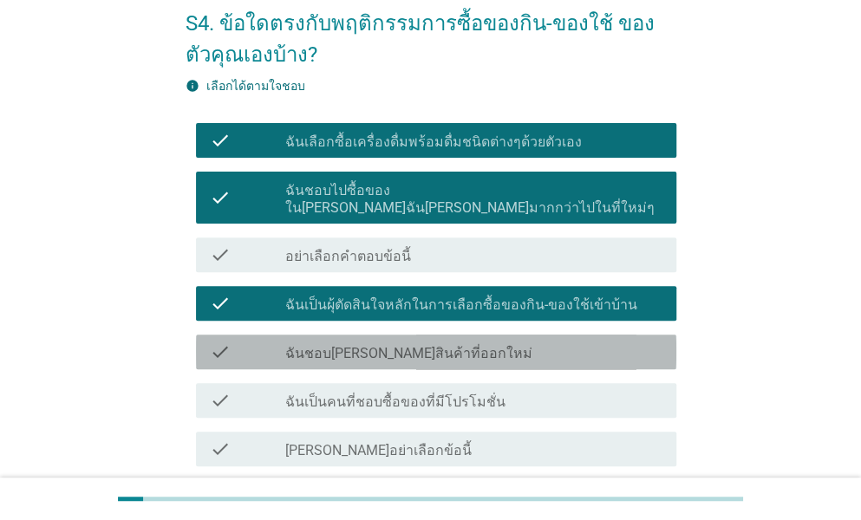
click at [368, 345] on label "ฉันชอบ[PERSON_NAME]สินค้าที่ออกใหม่" at bounding box center [408, 353] width 247 height 17
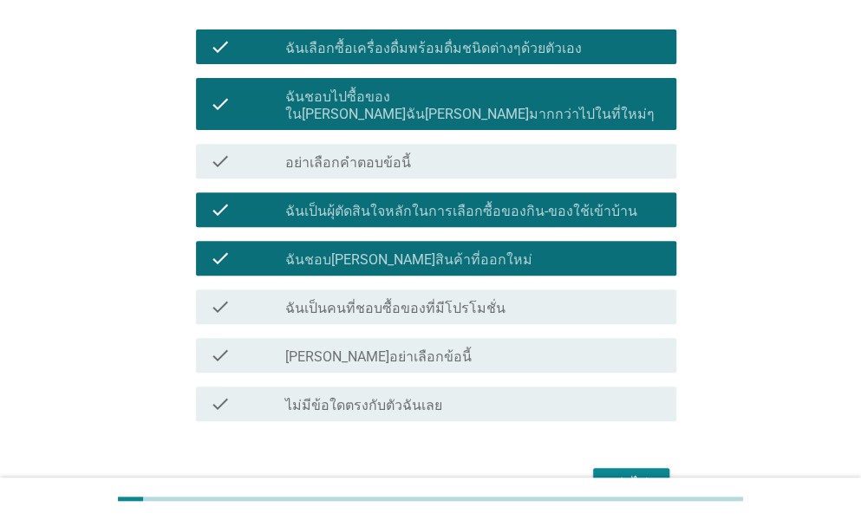
scroll to position [260, 0]
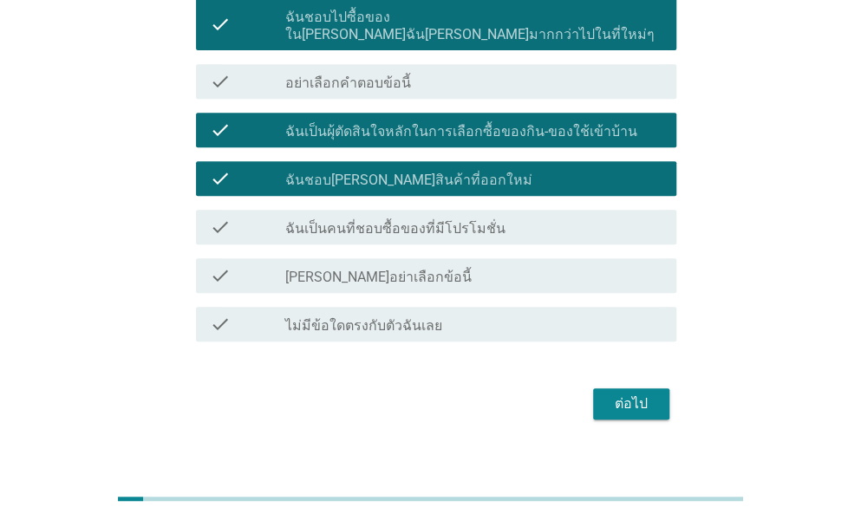
click at [416, 203] on div "check check_box_outline_blank ฉันเป็นคนที่ชอบซื้อของที่มีโปรโมชั่น" at bounding box center [431, 227] width 491 height 49
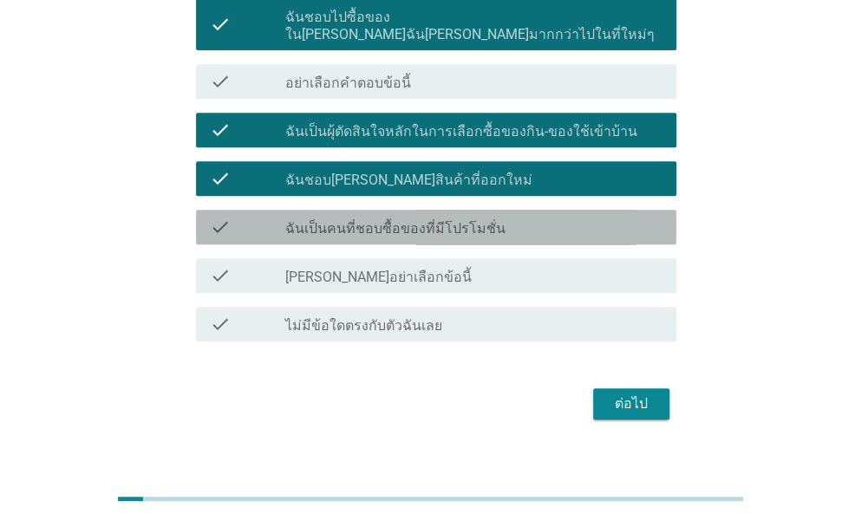
click at [407, 217] on div "check_box_outline_blank ฉันเป็นคนที่ชอบซื้อของที่มีโปรโมชั่น" at bounding box center [473, 227] width 377 height 21
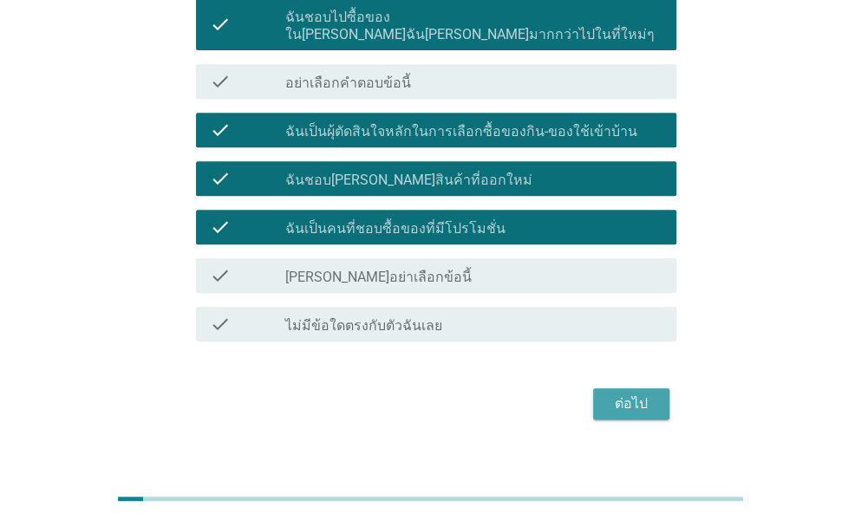
click at [636, 394] on div "ต่อไป" at bounding box center [631, 404] width 49 height 21
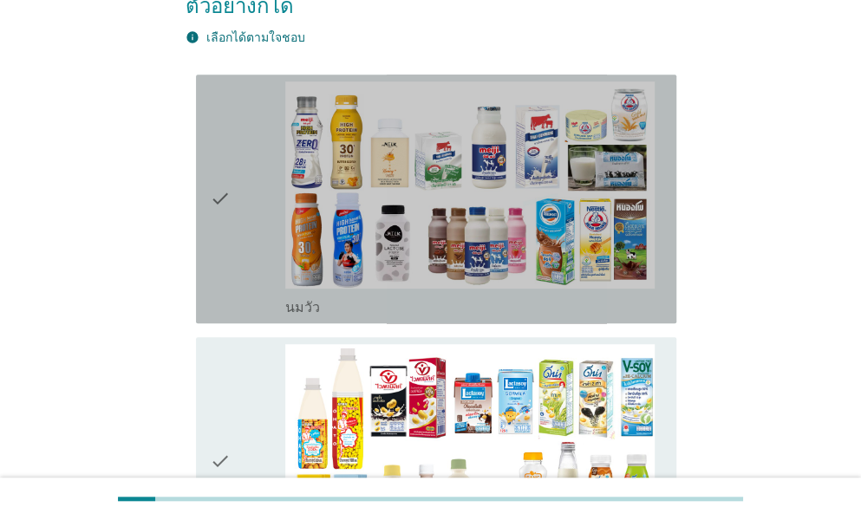
click at [215, 223] on icon "check" at bounding box center [220, 198] width 21 height 235
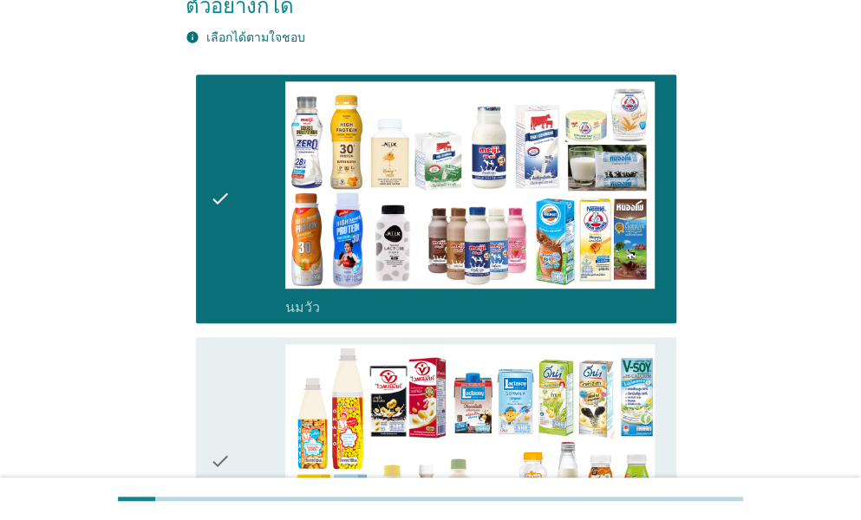
click at [229, 367] on icon "check" at bounding box center [220, 461] width 21 height 235
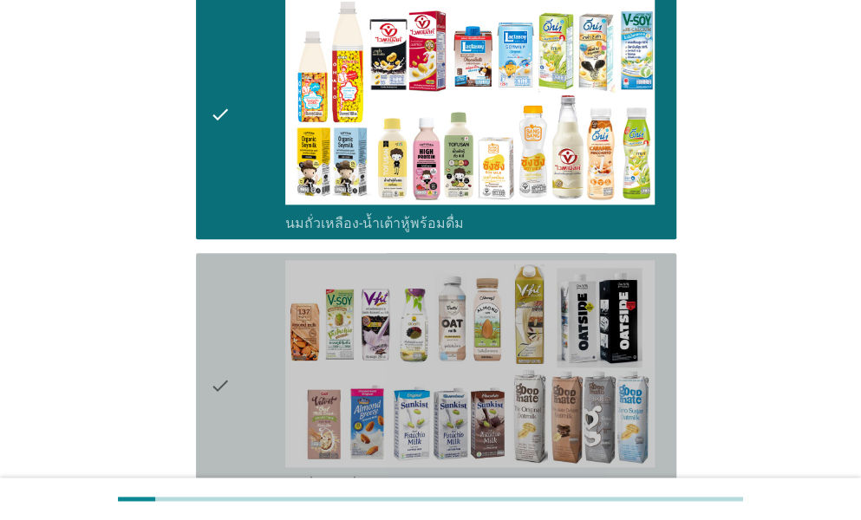
click at [228, 361] on icon "check" at bounding box center [220, 386] width 21 height 252
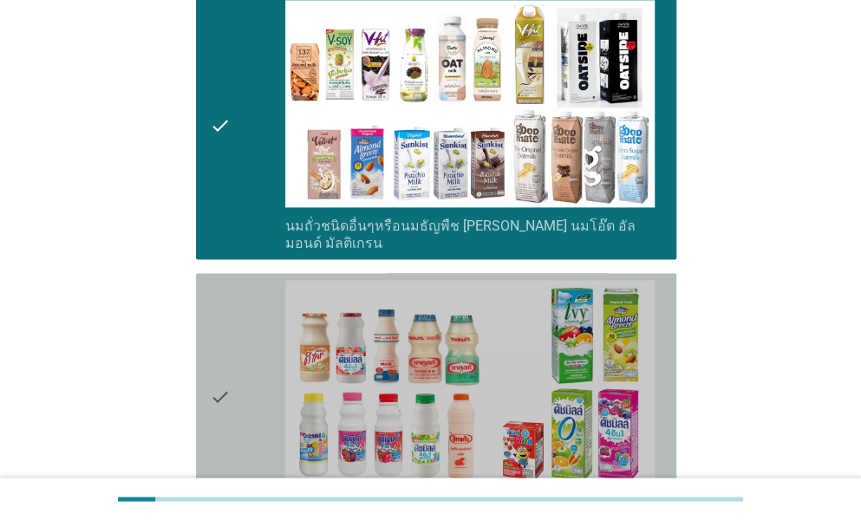
click at [228, 361] on icon "check" at bounding box center [220, 397] width 21 height 235
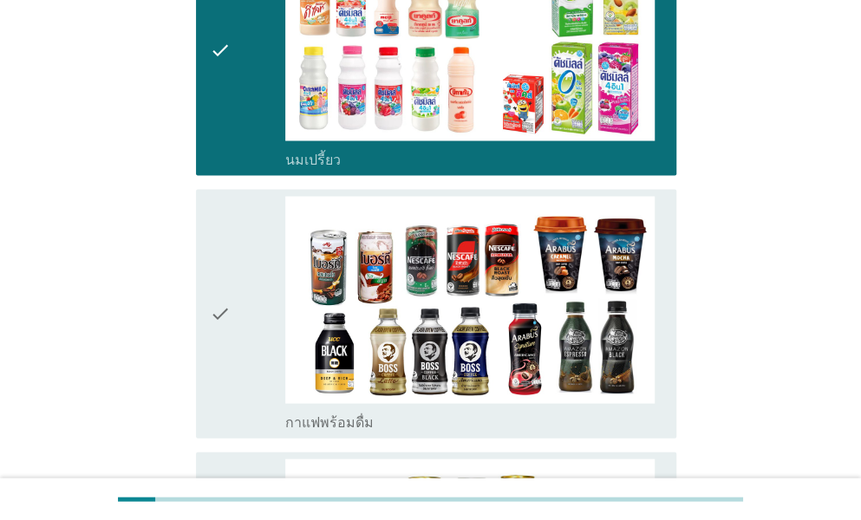
click at [227, 299] on icon "check" at bounding box center [220, 313] width 21 height 235
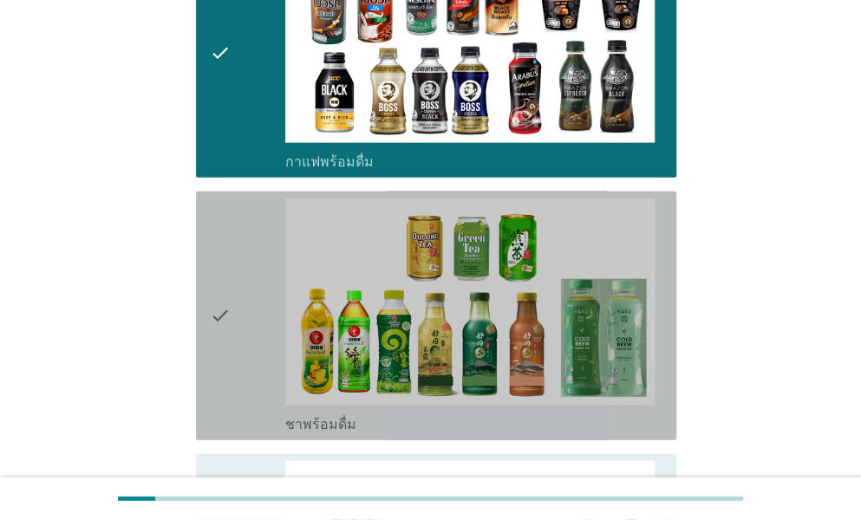
click at [225, 259] on icon "check" at bounding box center [220, 316] width 21 height 235
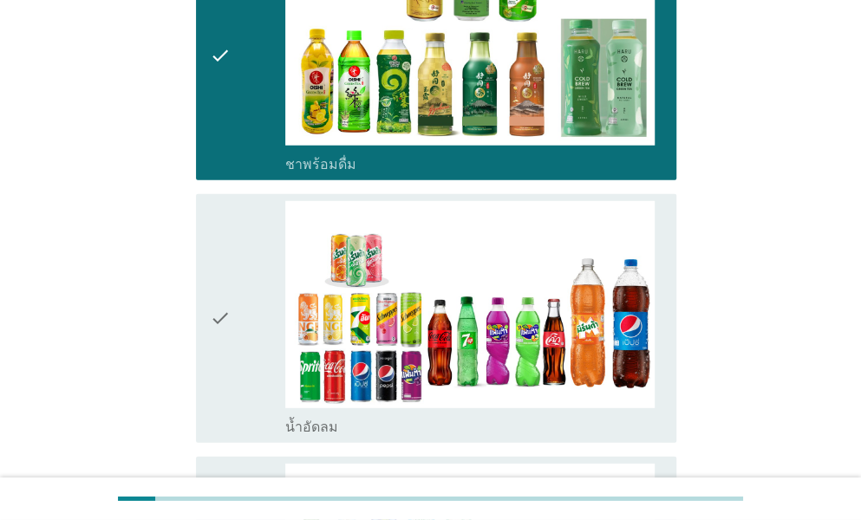
click at [212, 303] on icon "check" at bounding box center [220, 318] width 21 height 235
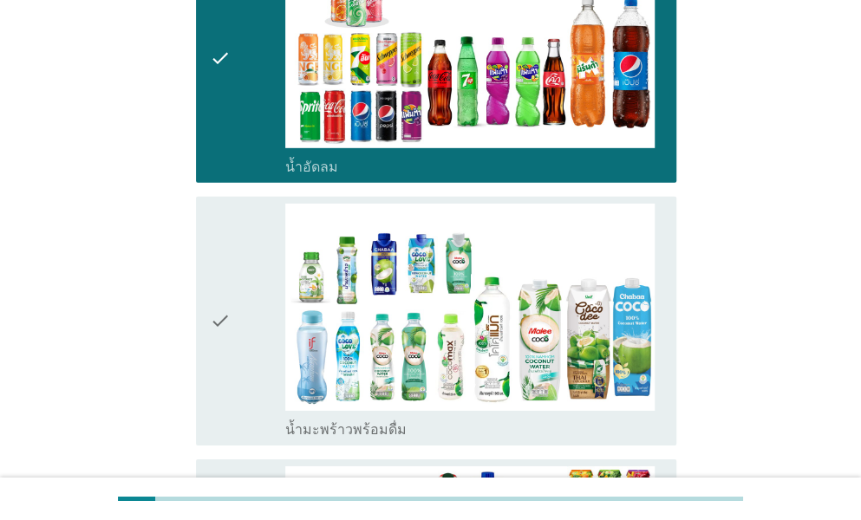
click at [212, 303] on icon "check" at bounding box center [220, 321] width 21 height 235
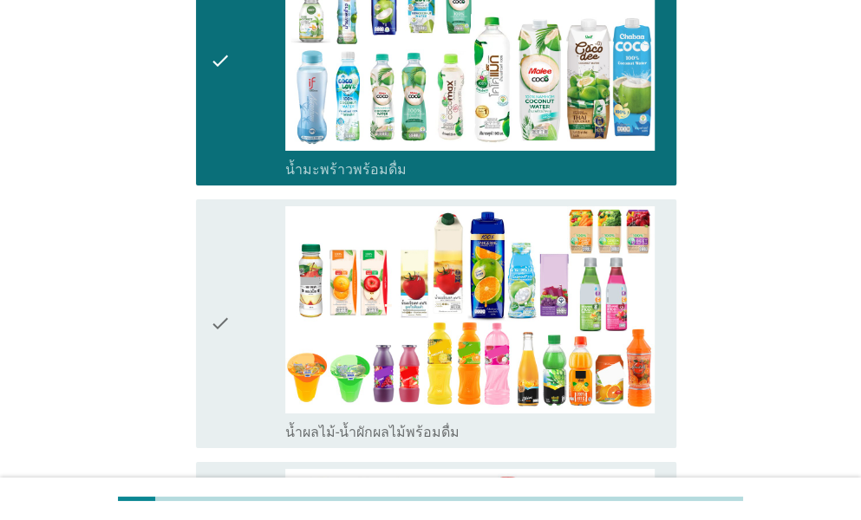
click at [212, 303] on icon "check" at bounding box center [220, 323] width 21 height 235
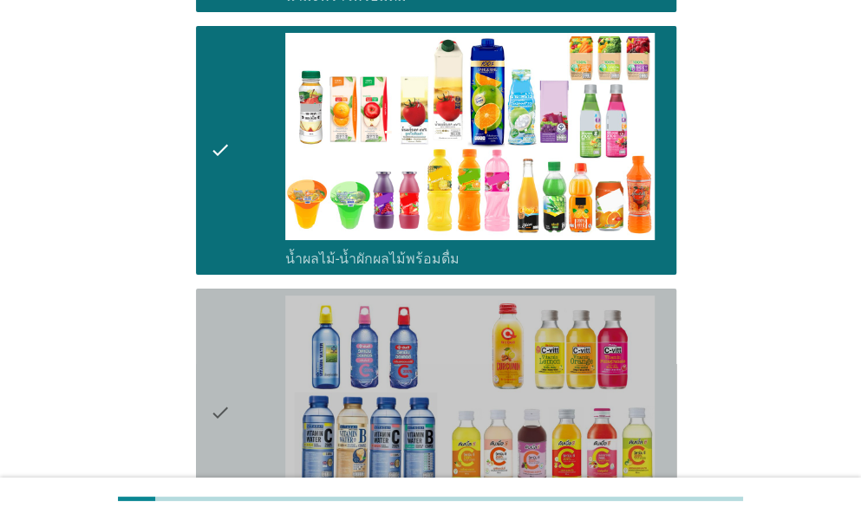
click at [212, 303] on icon "check" at bounding box center [220, 413] width 21 height 235
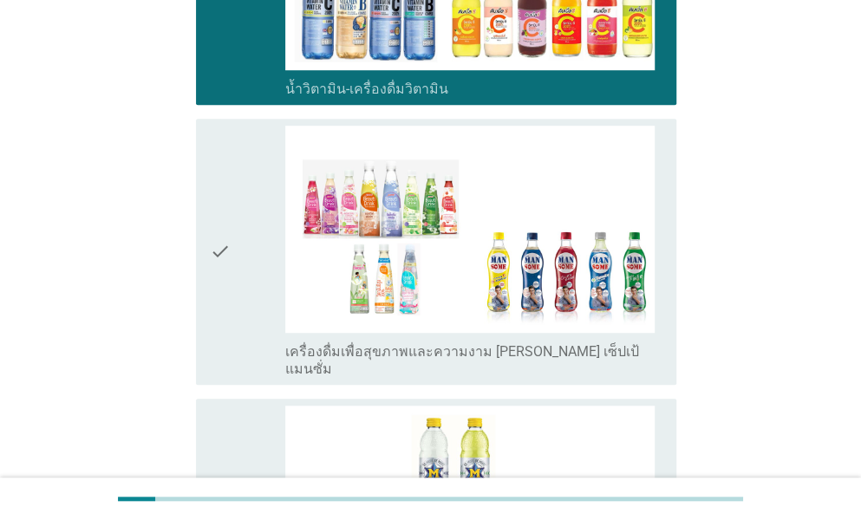
scroll to position [2861, 0]
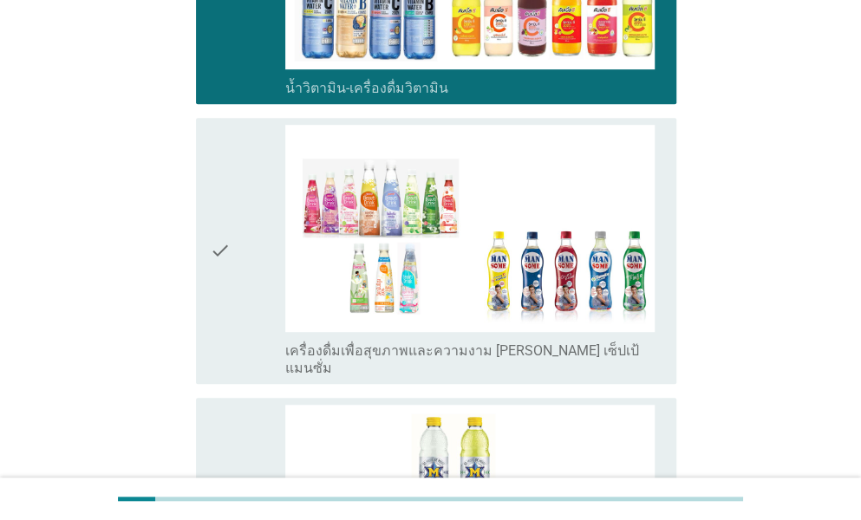
click at [224, 263] on icon "check" at bounding box center [220, 251] width 21 height 252
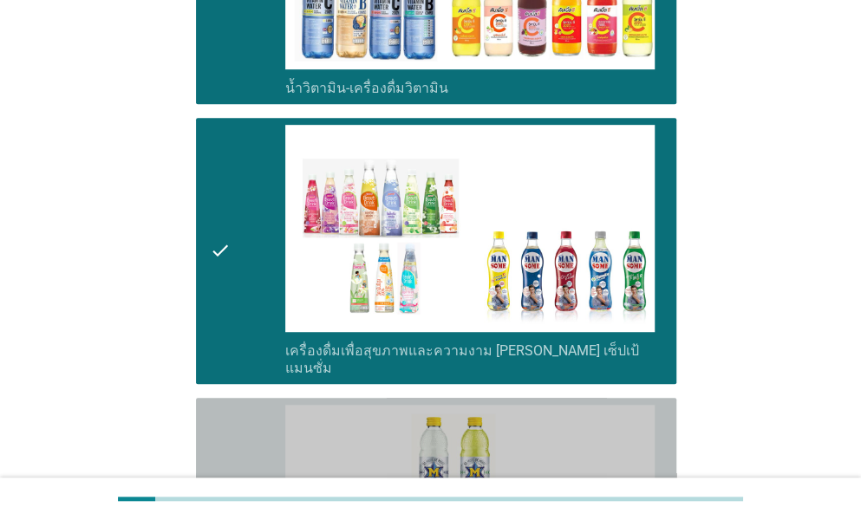
click at [220, 405] on icon "check" at bounding box center [220, 522] width 21 height 235
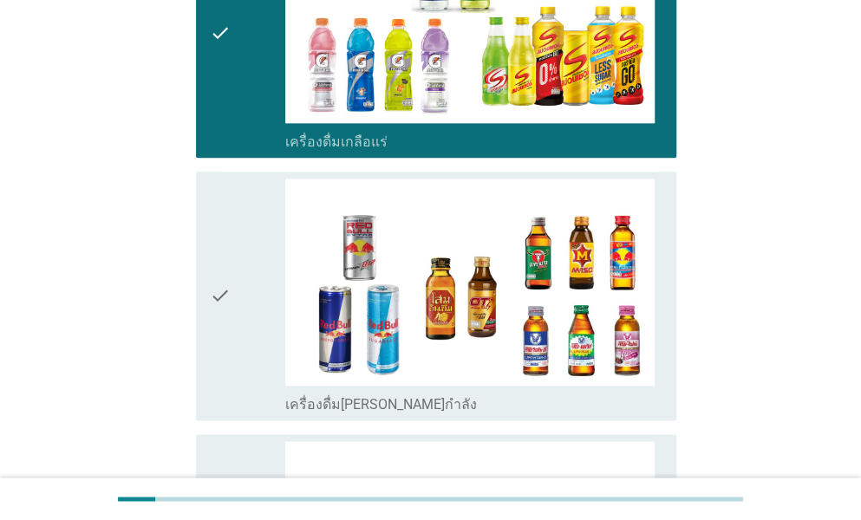
scroll to position [3467, 0]
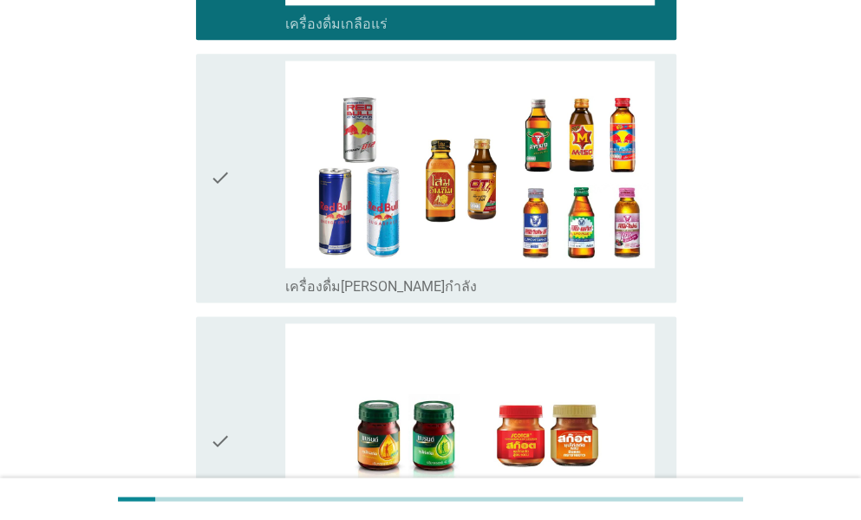
click at [242, 216] on div "check" at bounding box center [247, 178] width 75 height 235
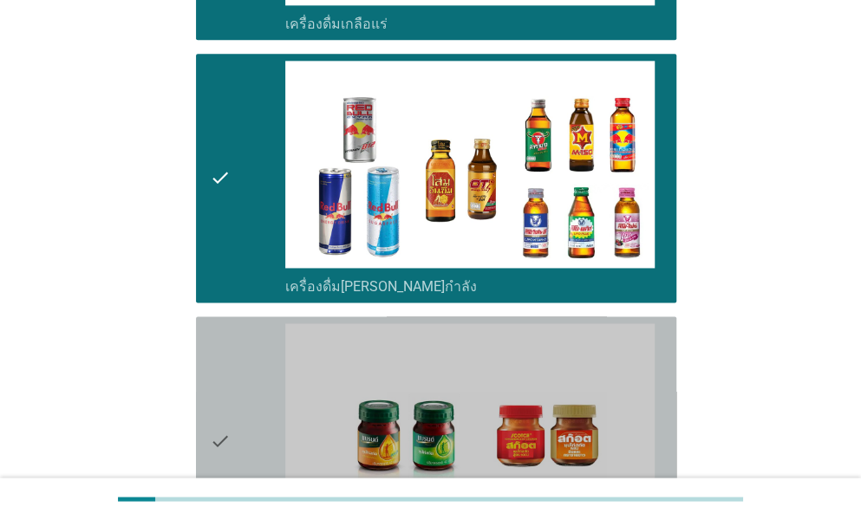
click at [231, 323] on div "check" at bounding box center [247, 440] width 75 height 235
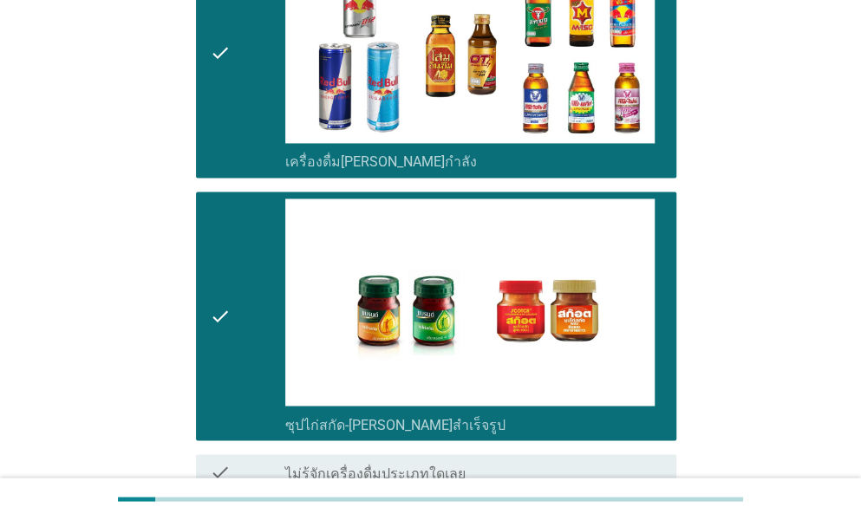
scroll to position [3693, 0]
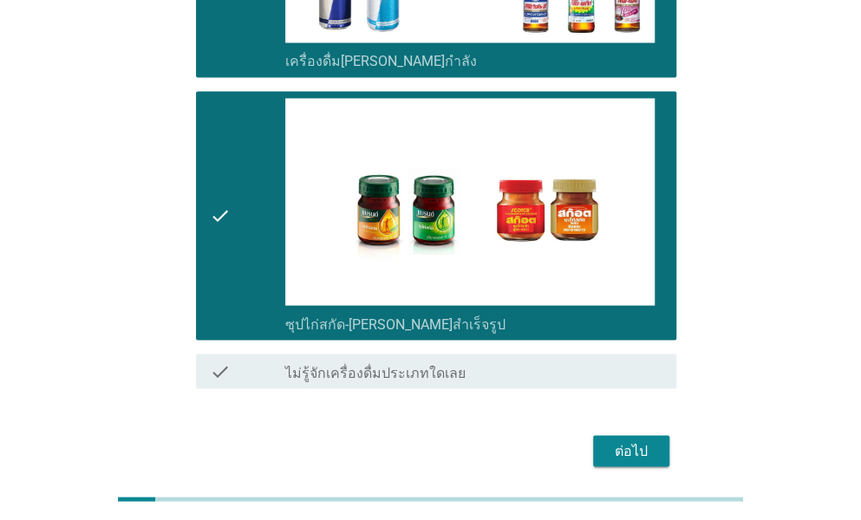
click at [596, 435] on button "ต่อไป" at bounding box center [631, 450] width 76 height 31
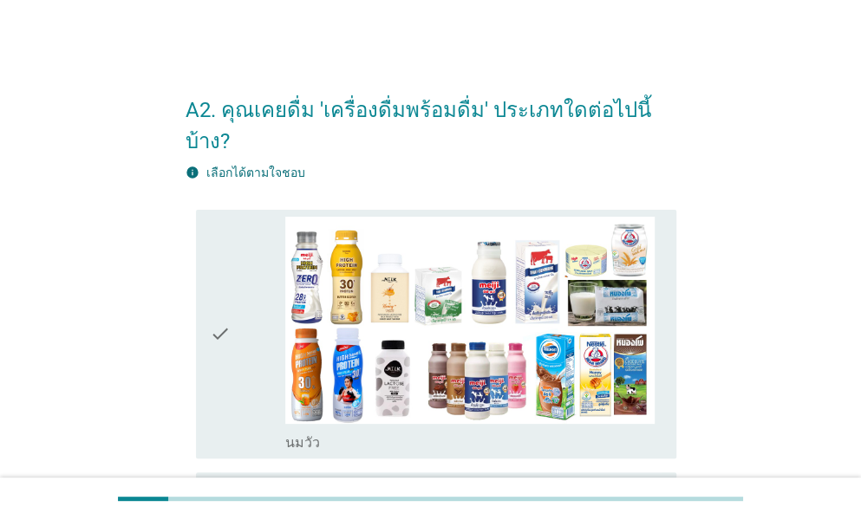
click at [255, 287] on div "check" at bounding box center [247, 334] width 75 height 235
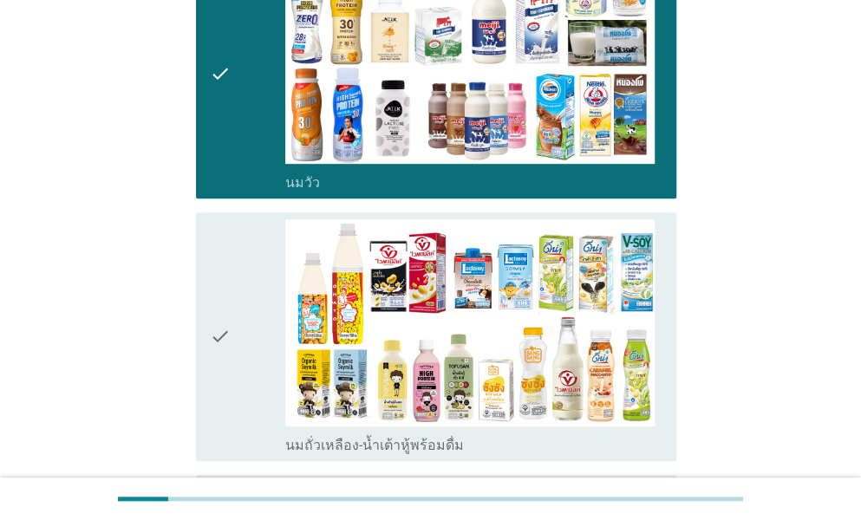
click at [243, 306] on div "check" at bounding box center [247, 336] width 75 height 235
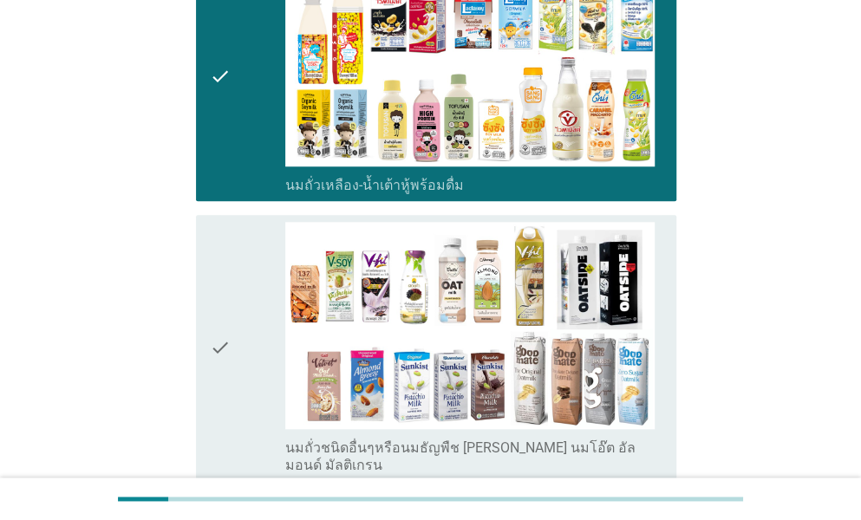
click at [243, 310] on div "check" at bounding box center [247, 348] width 75 height 252
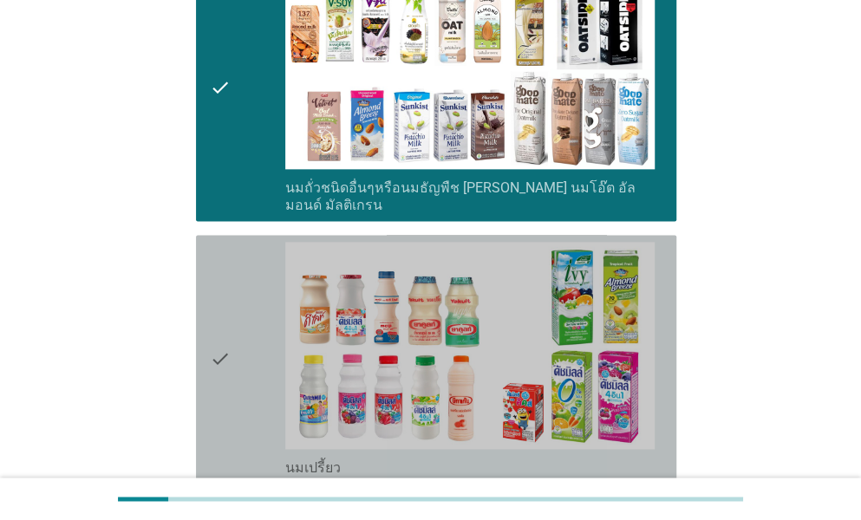
click at [243, 310] on div "check" at bounding box center [247, 359] width 75 height 235
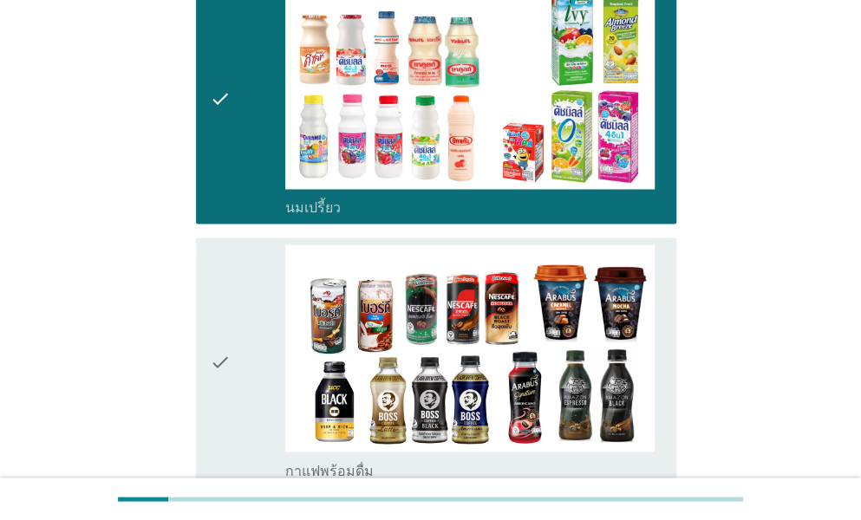
click at [243, 310] on div "check" at bounding box center [247, 361] width 75 height 235
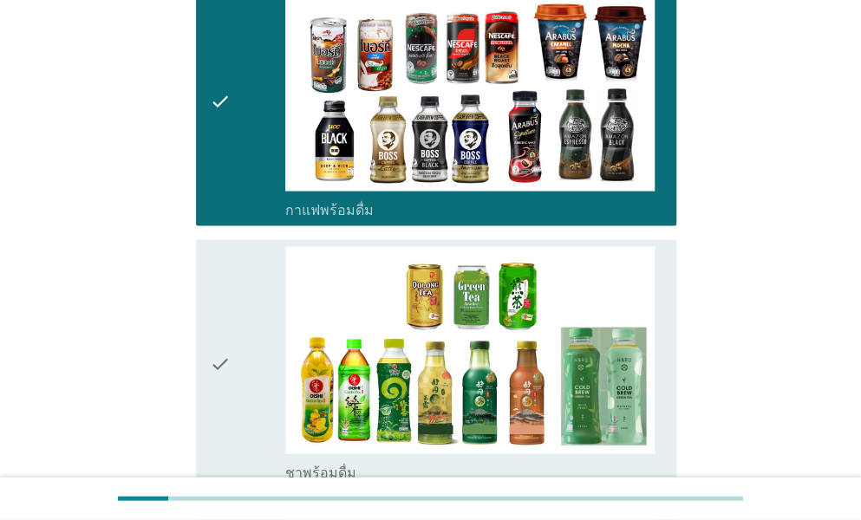
click at [243, 310] on div "check" at bounding box center [247, 364] width 75 height 235
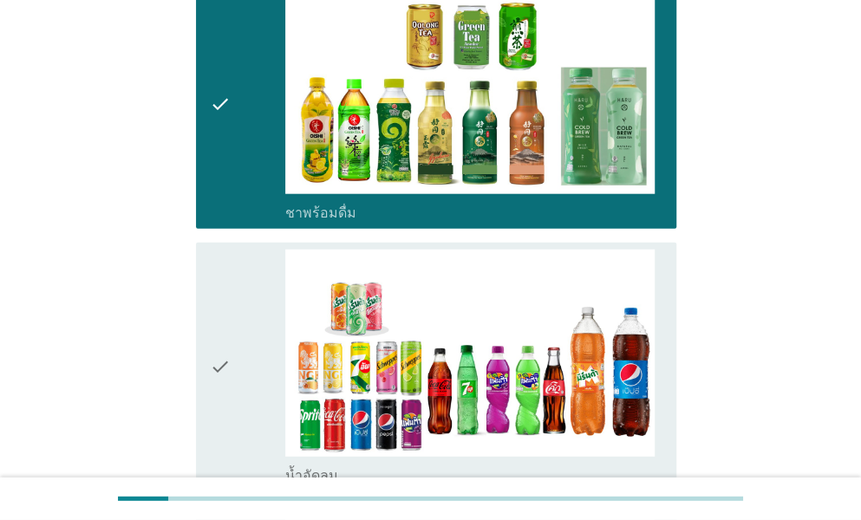
click at [243, 310] on div "check" at bounding box center [247, 367] width 75 height 235
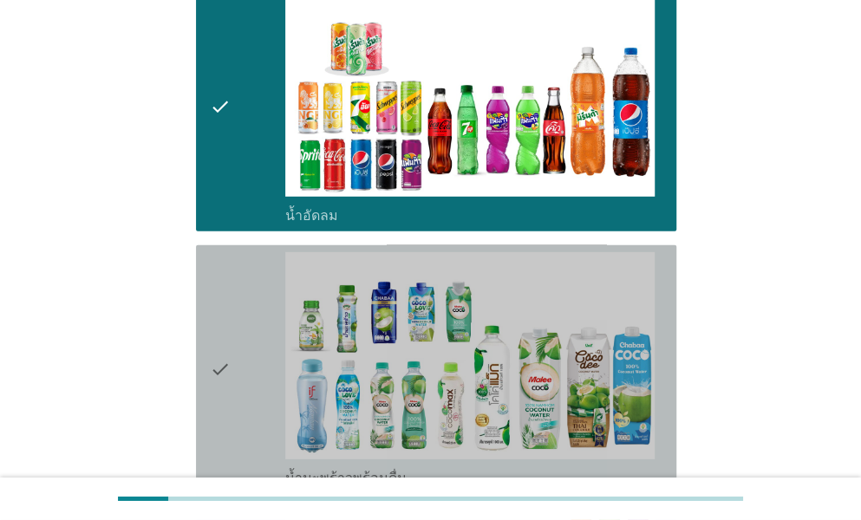
click at [243, 310] on div "check" at bounding box center [247, 369] width 75 height 235
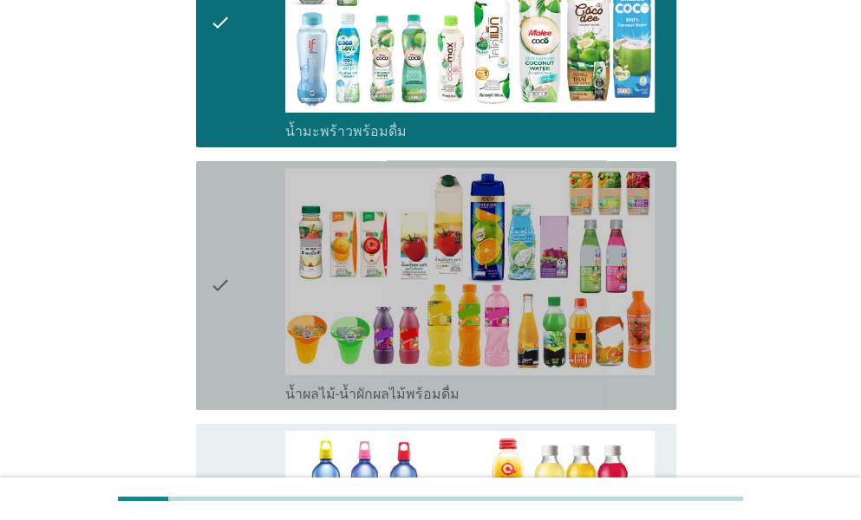
click at [243, 310] on div "check" at bounding box center [247, 285] width 75 height 235
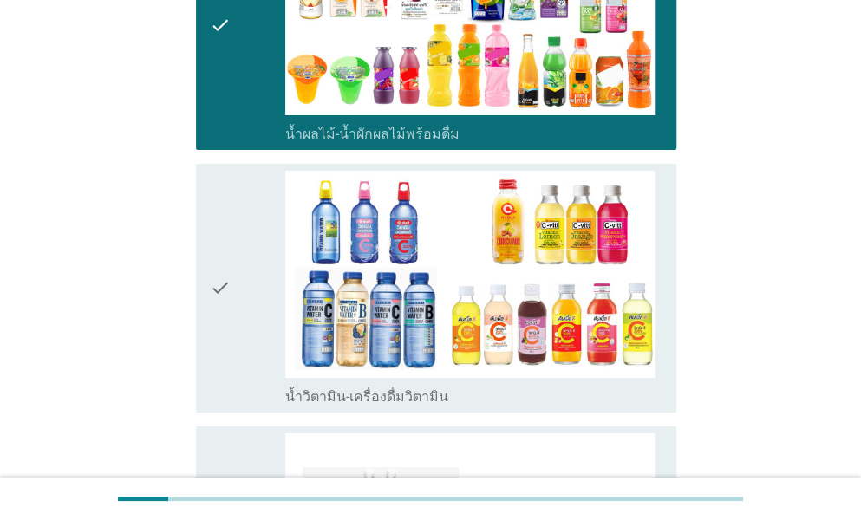
click at [243, 310] on div "check" at bounding box center [247, 288] width 75 height 235
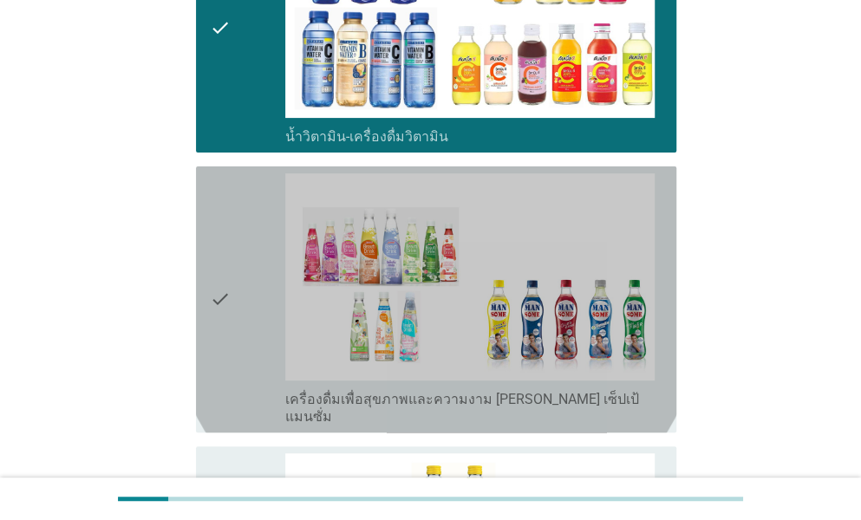
click at [243, 310] on div "check" at bounding box center [247, 299] width 75 height 252
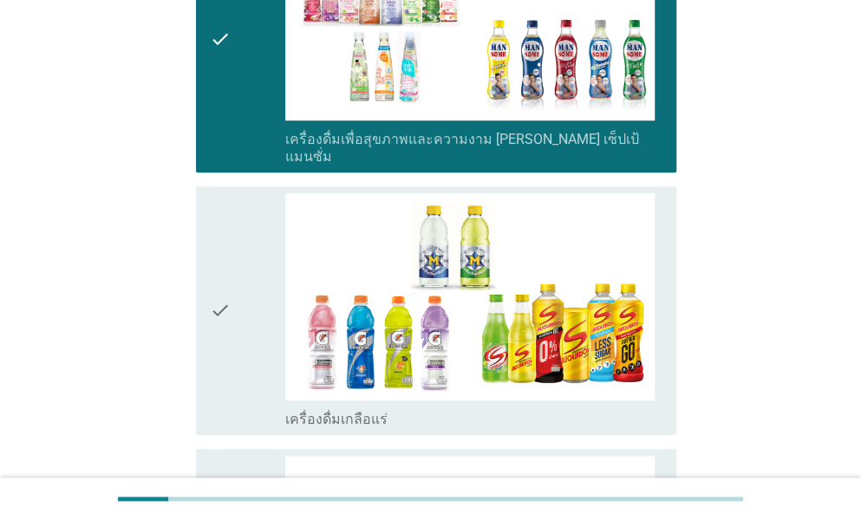
click at [243, 310] on div "check" at bounding box center [247, 310] width 75 height 235
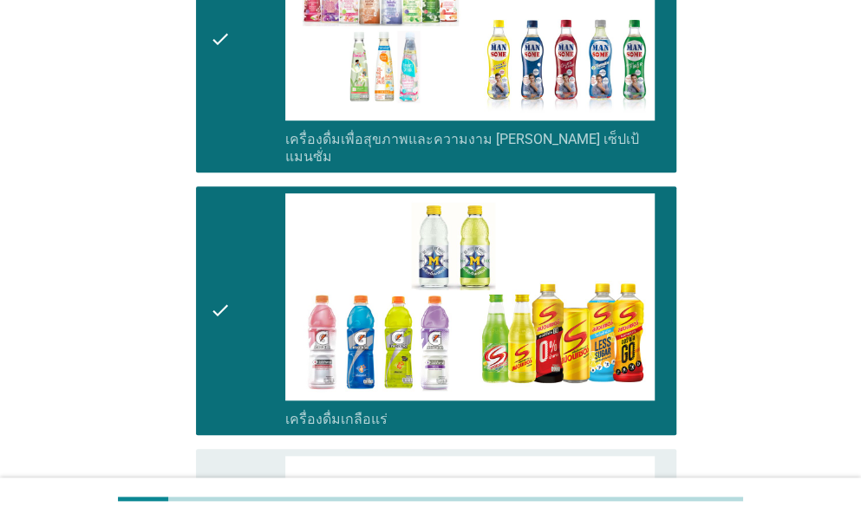
scroll to position [3207, 0]
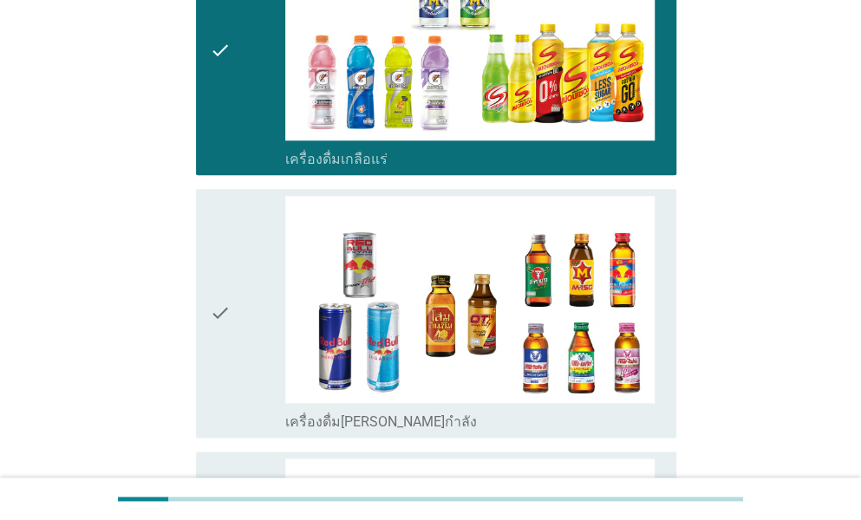
click at [243, 310] on div "check" at bounding box center [247, 313] width 75 height 235
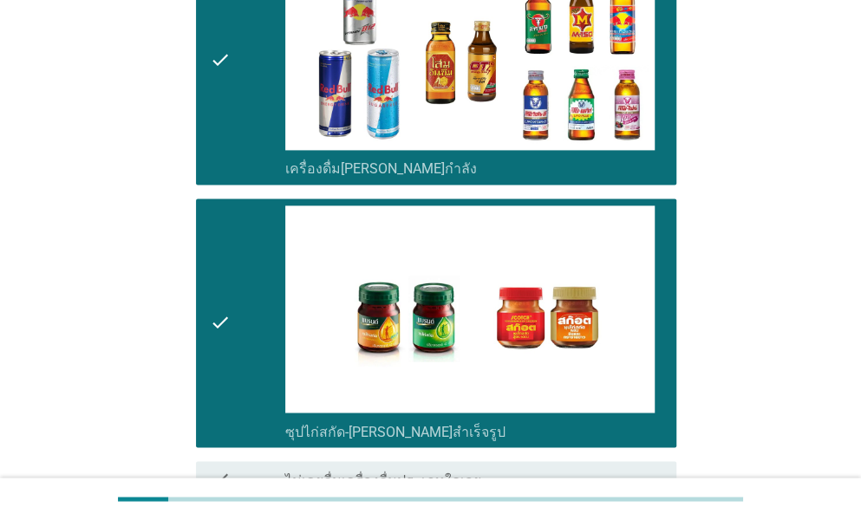
scroll to position [3554, 0]
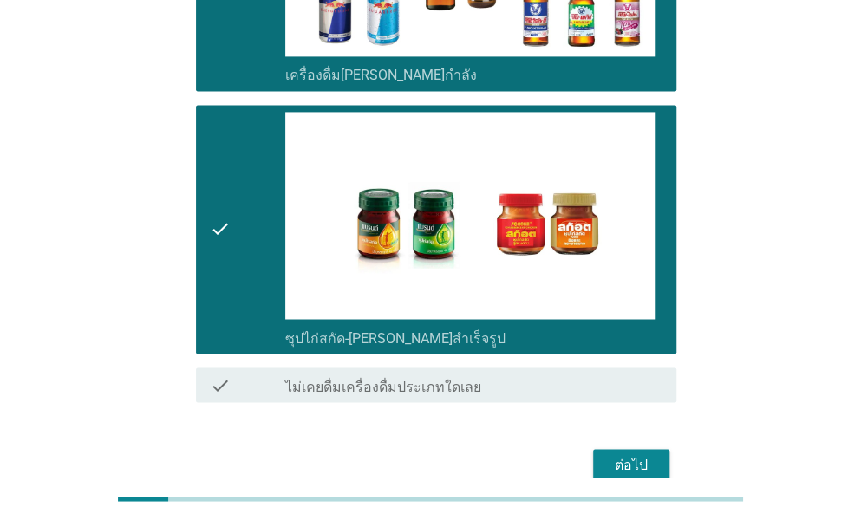
click at [635, 454] on div "ต่อไป" at bounding box center [631, 464] width 49 height 21
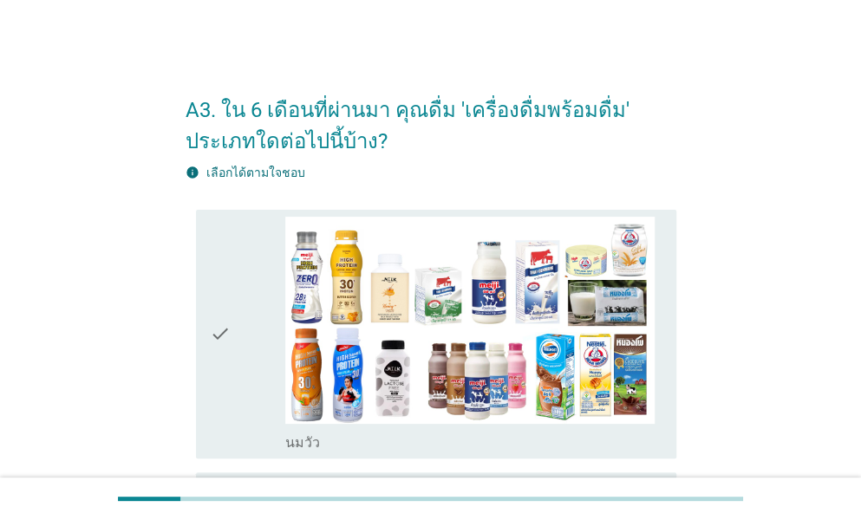
click at [251, 309] on div "check" at bounding box center [247, 334] width 75 height 235
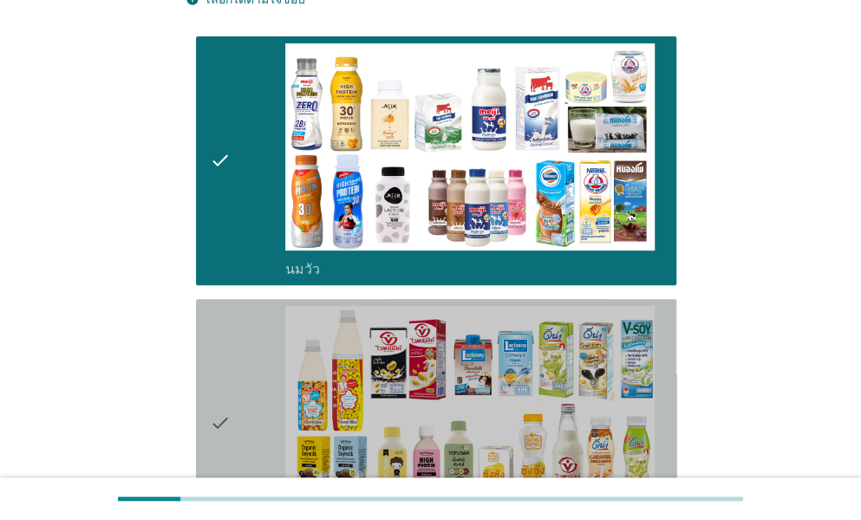
click at [242, 393] on div "check" at bounding box center [247, 423] width 75 height 235
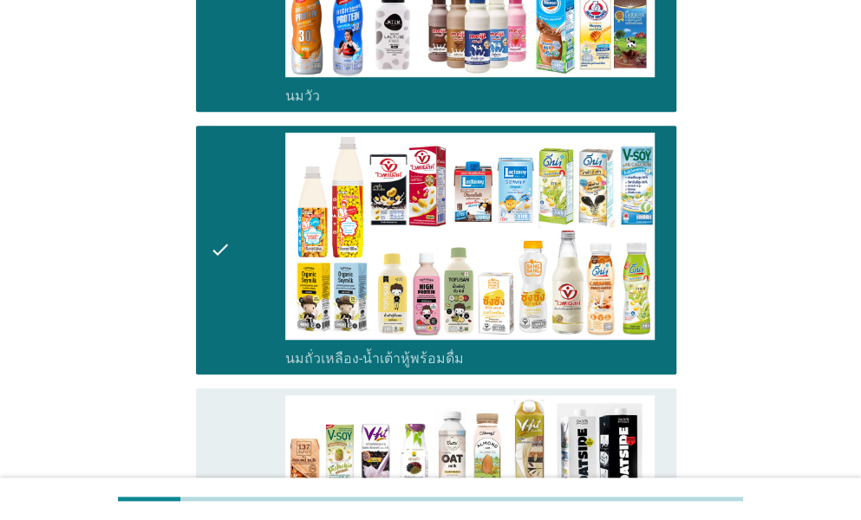
click at [242, 393] on div "check check_box_outline_blank นมถั่วชนิดอื่นๆหรือนมธัญพืช [PERSON_NAME] นมโอ๊ต …" at bounding box center [436, 521] width 480 height 266
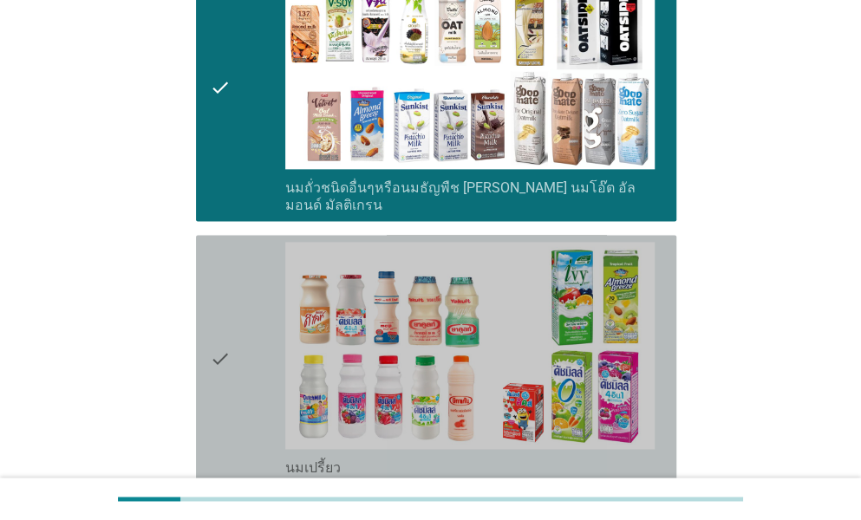
click at [242, 393] on div "check" at bounding box center [247, 359] width 75 height 235
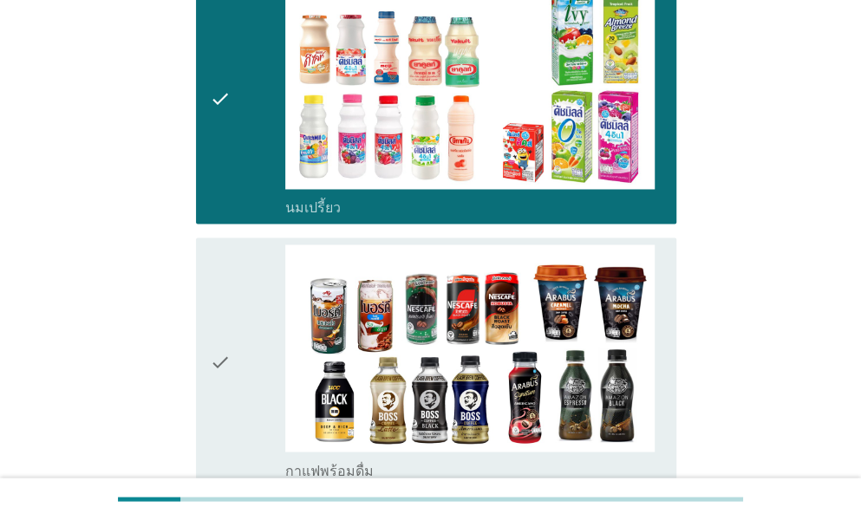
click at [242, 393] on div "check" at bounding box center [247, 361] width 75 height 235
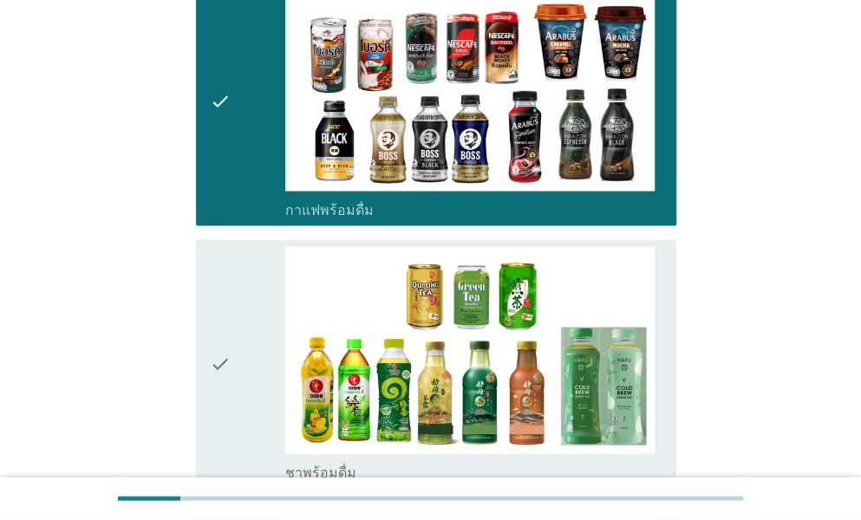
click at [242, 393] on div "check" at bounding box center [247, 364] width 75 height 235
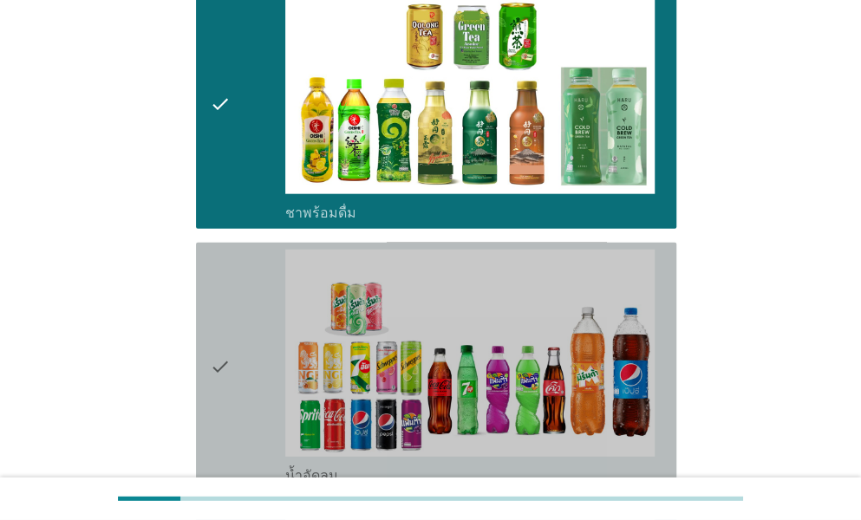
click at [242, 393] on div "check" at bounding box center [247, 367] width 75 height 235
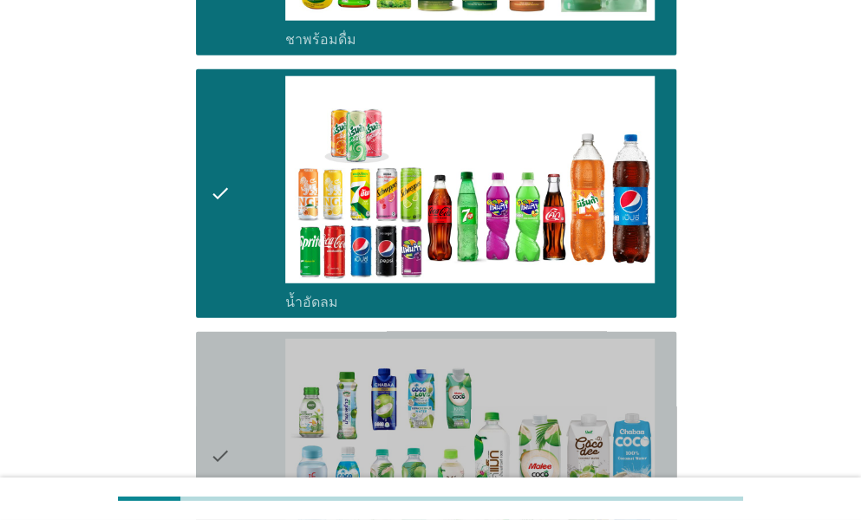
click at [242, 393] on div "check" at bounding box center [247, 456] width 75 height 235
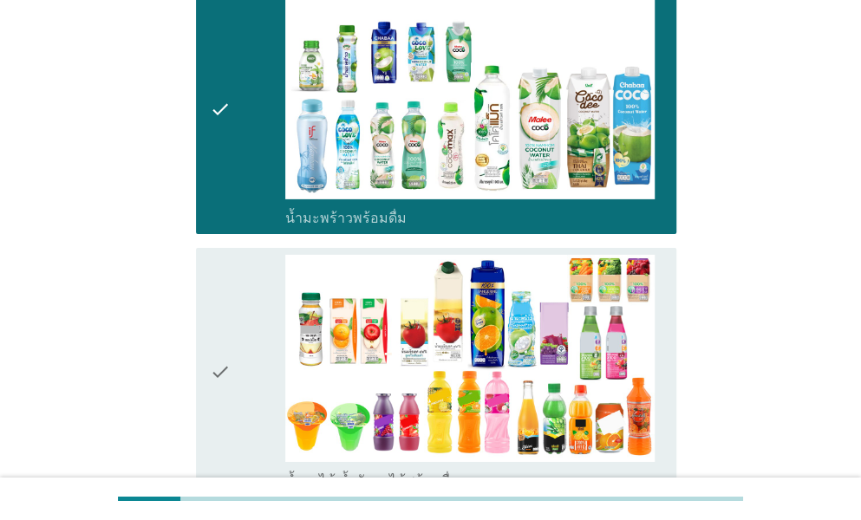
click at [242, 393] on div "check" at bounding box center [247, 372] width 75 height 235
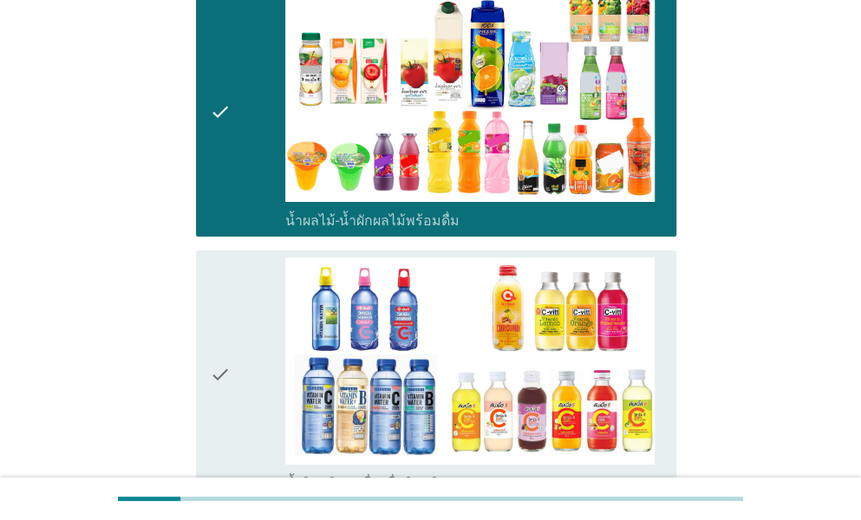
click at [242, 393] on div "check" at bounding box center [247, 374] width 75 height 235
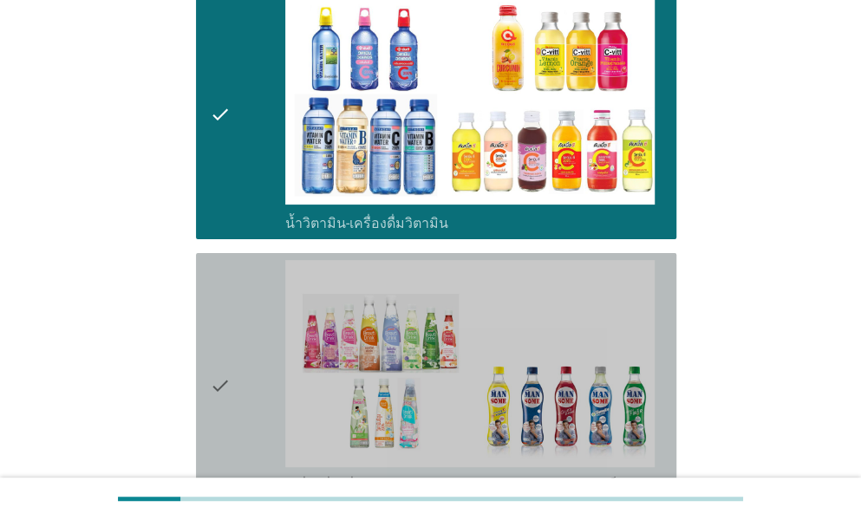
click at [242, 393] on div "check" at bounding box center [247, 386] width 75 height 252
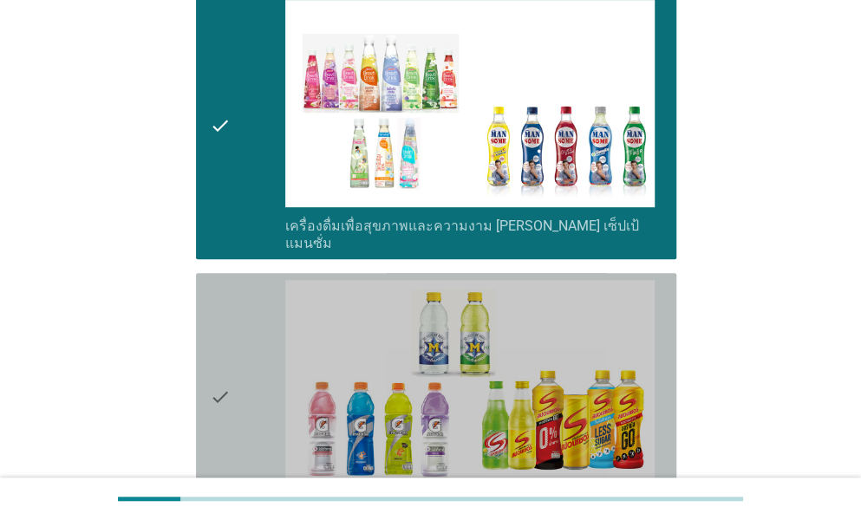
click at [242, 393] on div "check" at bounding box center [247, 397] width 75 height 235
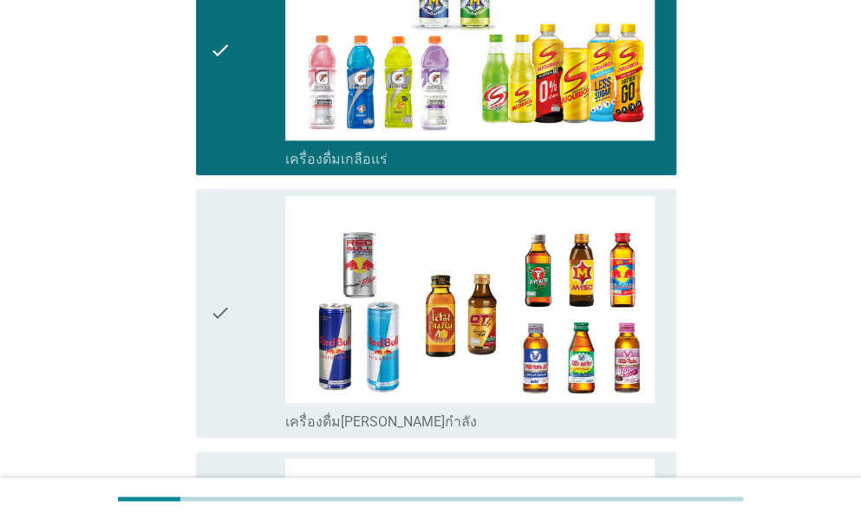
click at [242, 393] on div "check check_box_outline_blank เครื่องดื่ม[PERSON_NAME]กำลัง" at bounding box center [436, 313] width 480 height 249
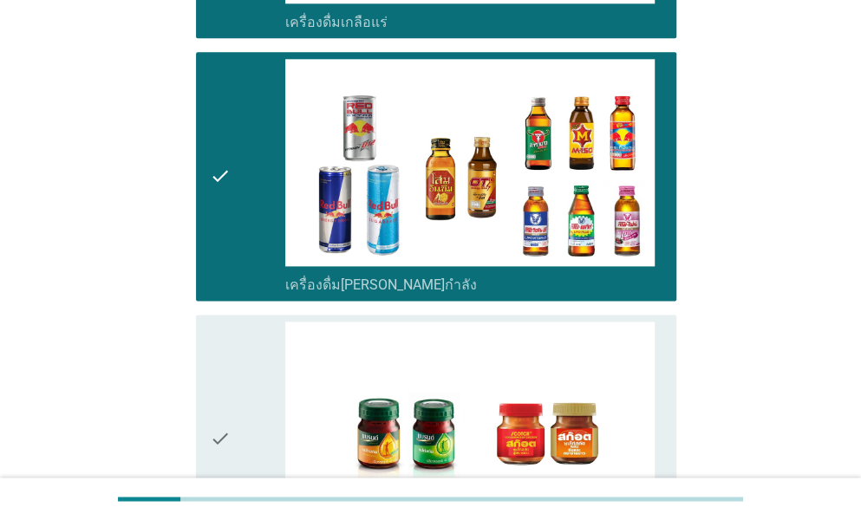
scroll to position [3467, 0]
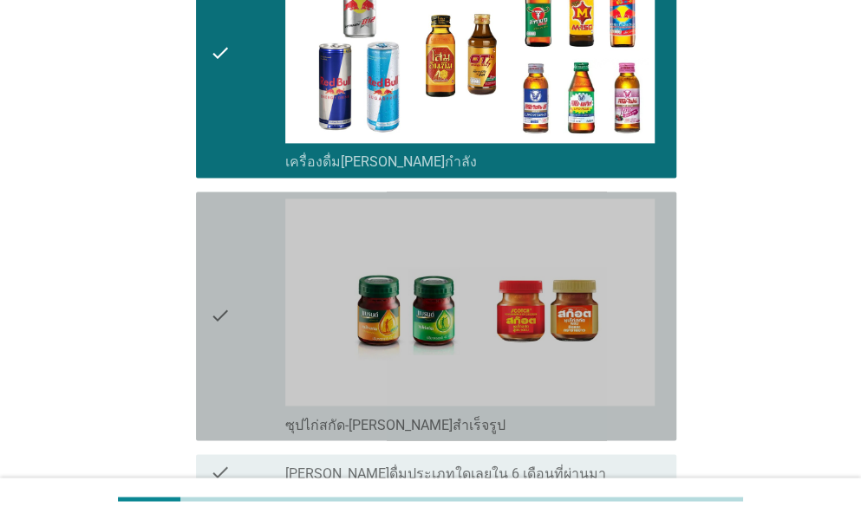
click at [242, 393] on div "check" at bounding box center [247, 316] width 75 height 235
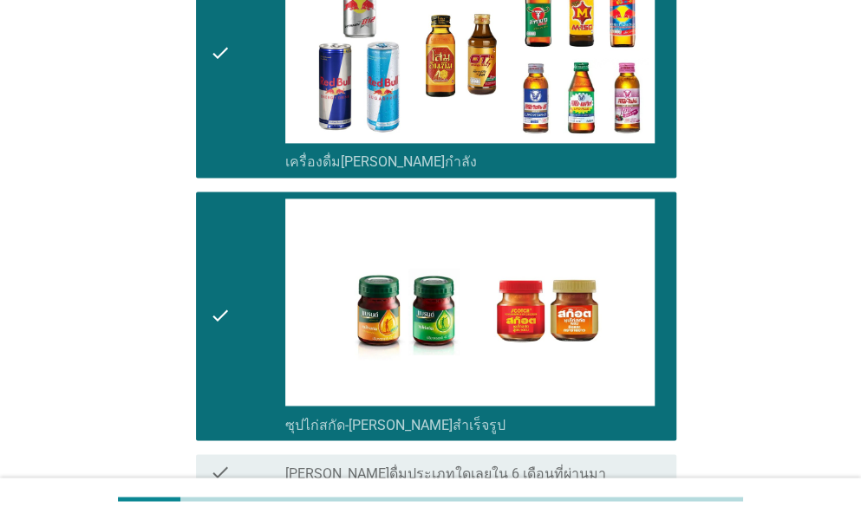
scroll to position [3599, 0]
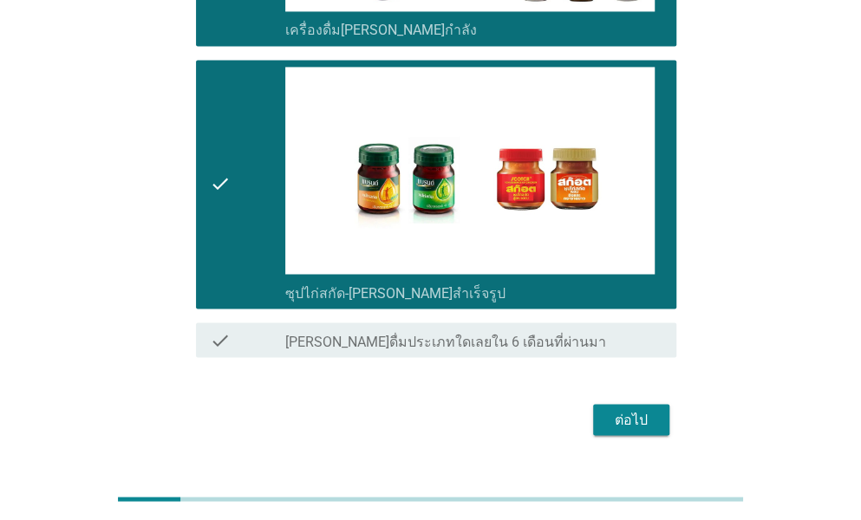
click at [624, 409] on div "ต่อไป" at bounding box center [631, 419] width 49 height 21
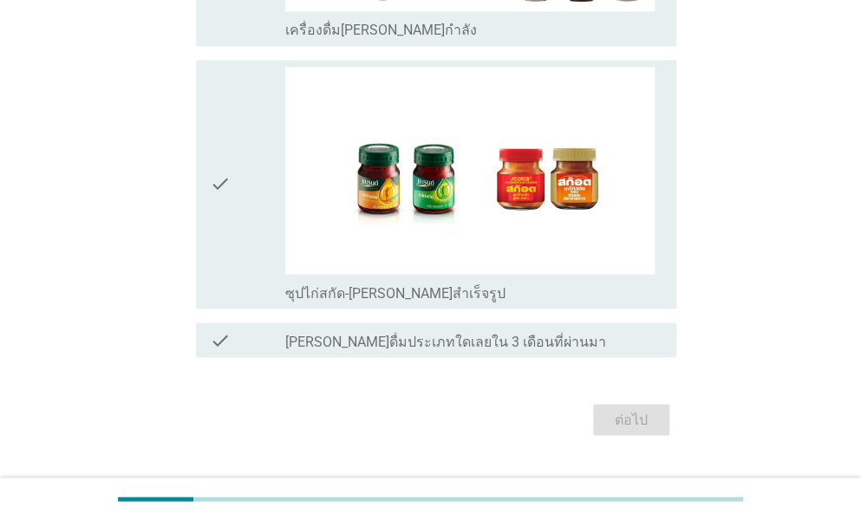
scroll to position [0, 0]
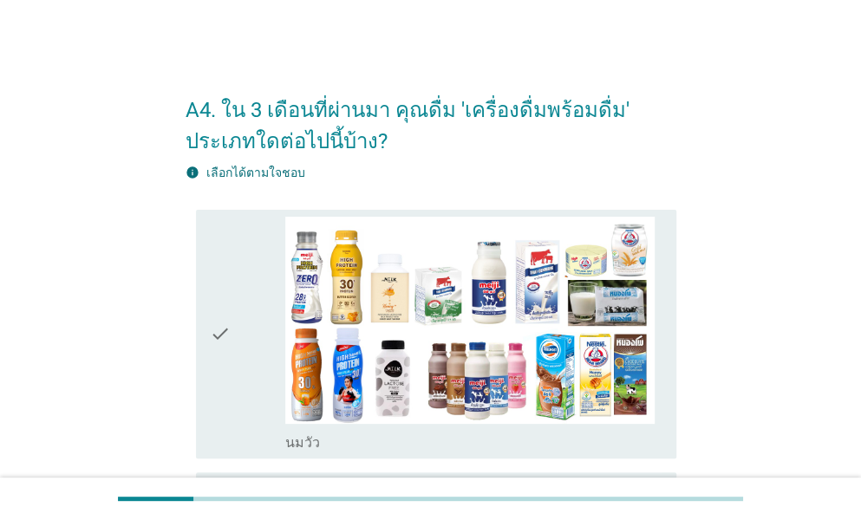
click at [247, 335] on div "check" at bounding box center [247, 334] width 75 height 235
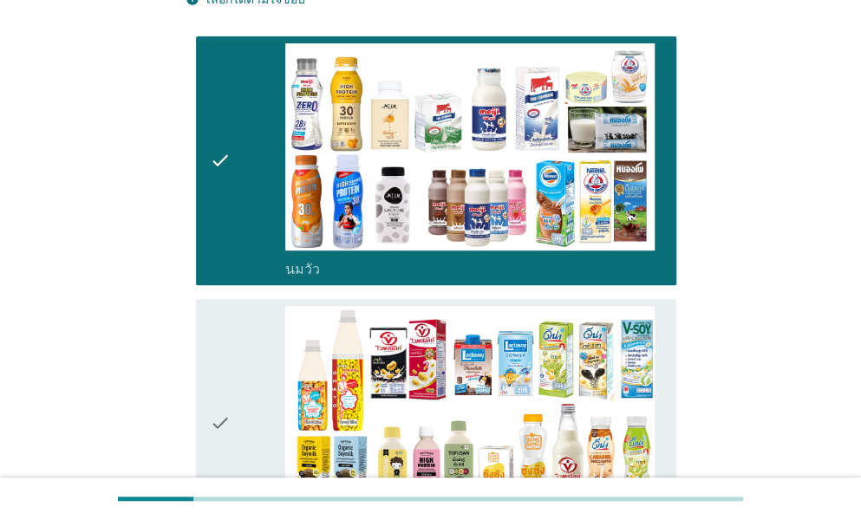
click at [231, 397] on div "check" at bounding box center [247, 423] width 75 height 235
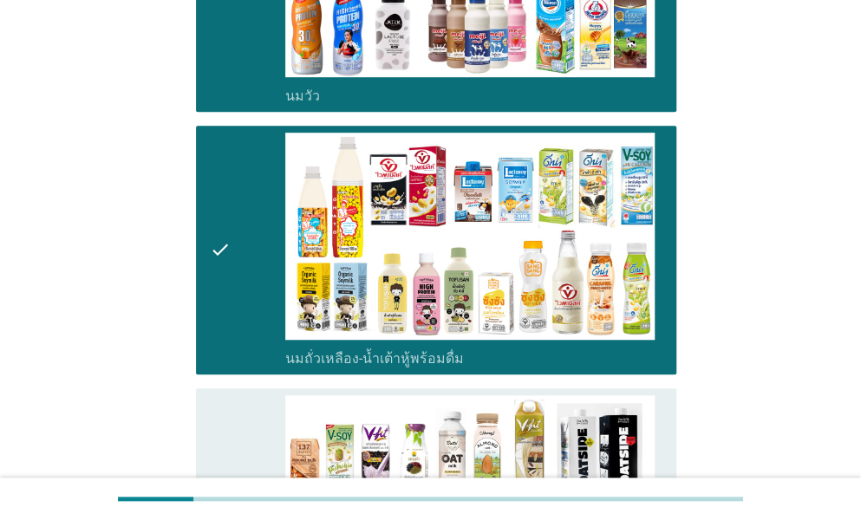
click at [231, 397] on div "check" at bounding box center [247, 521] width 75 height 252
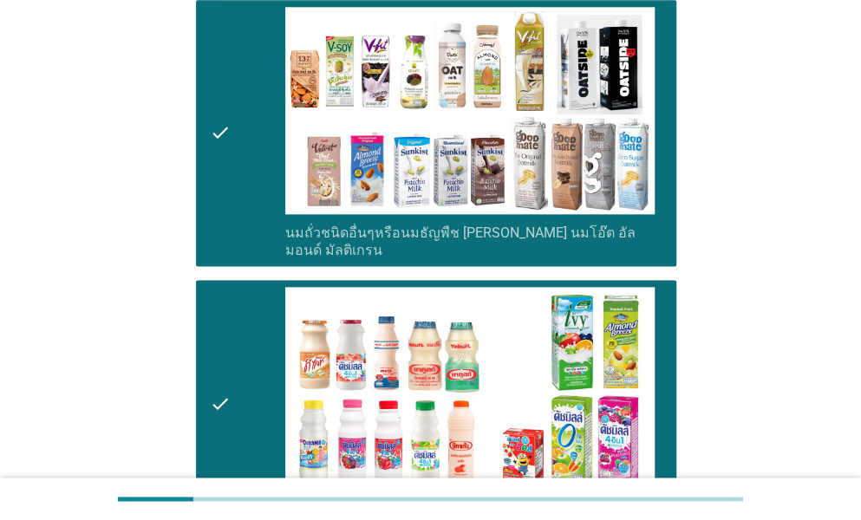
scroll to position [867, 0]
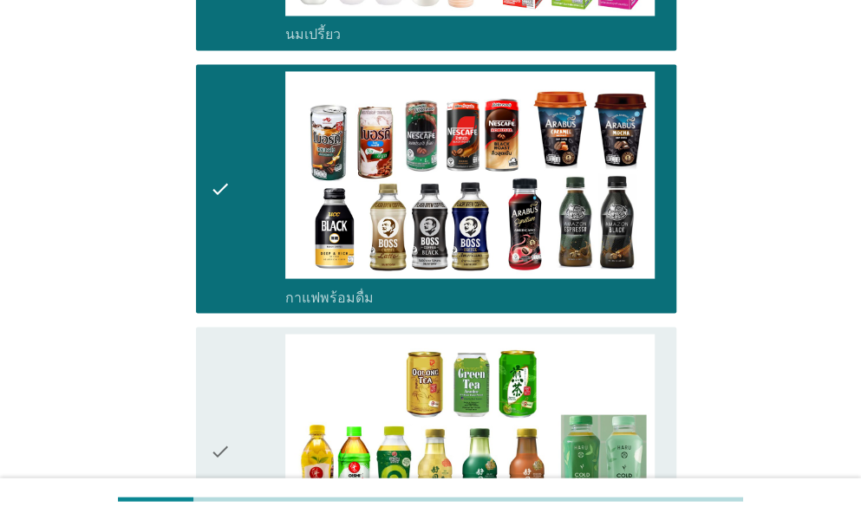
click at [228, 415] on icon "check" at bounding box center [220, 451] width 21 height 235
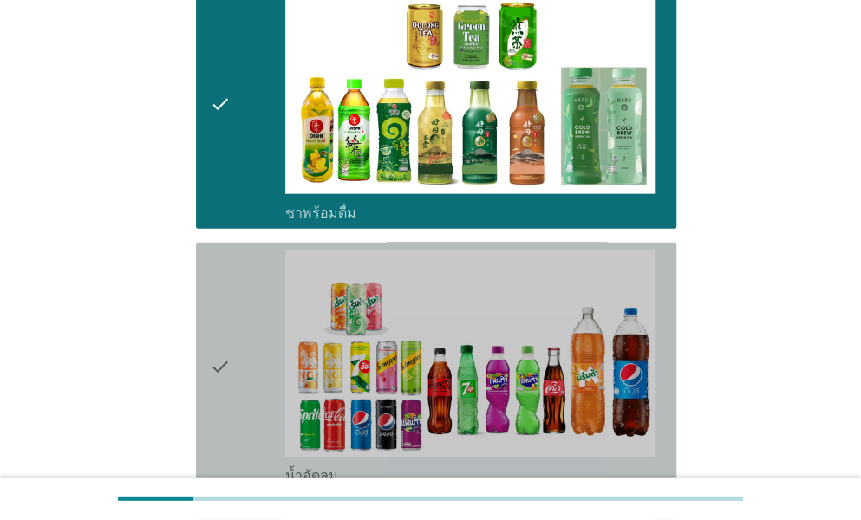
click at [228, 415] on icon "check" at bounding box center [220, 367] width 21 height 235
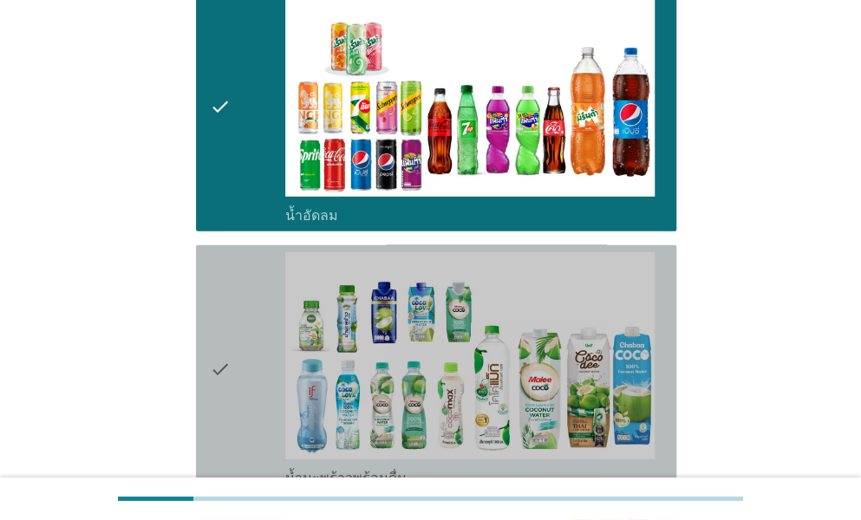
click at [228, 415] on icon "check" at bounding box center [220, 369] width 21 height 235
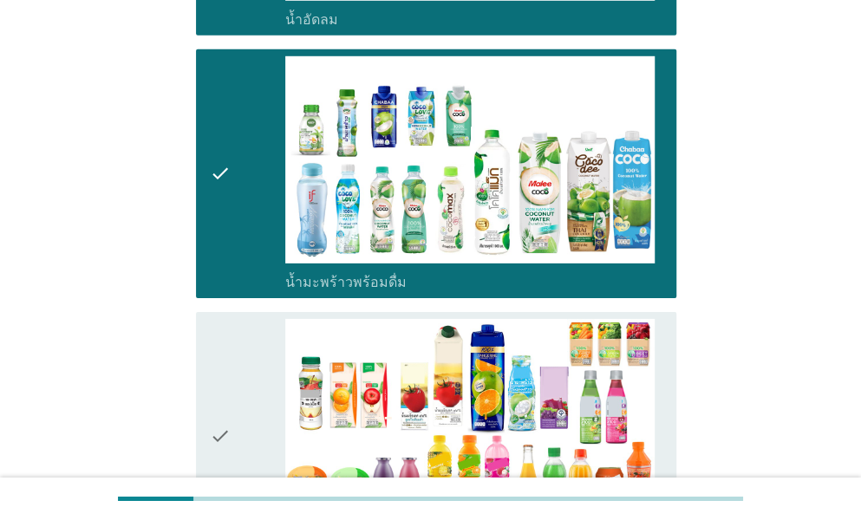
scroll to position [2167, 0]
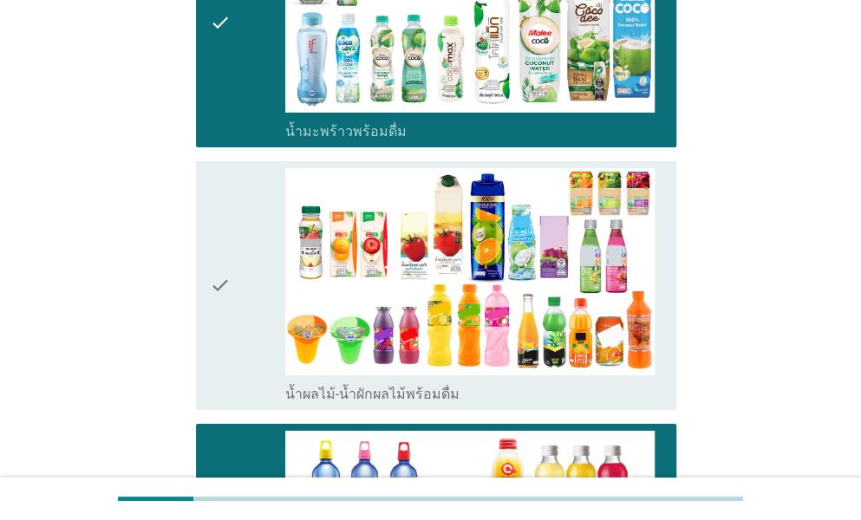
click at [251, 321] on div "check" at bounding box center [247, 285] width 75 height 235
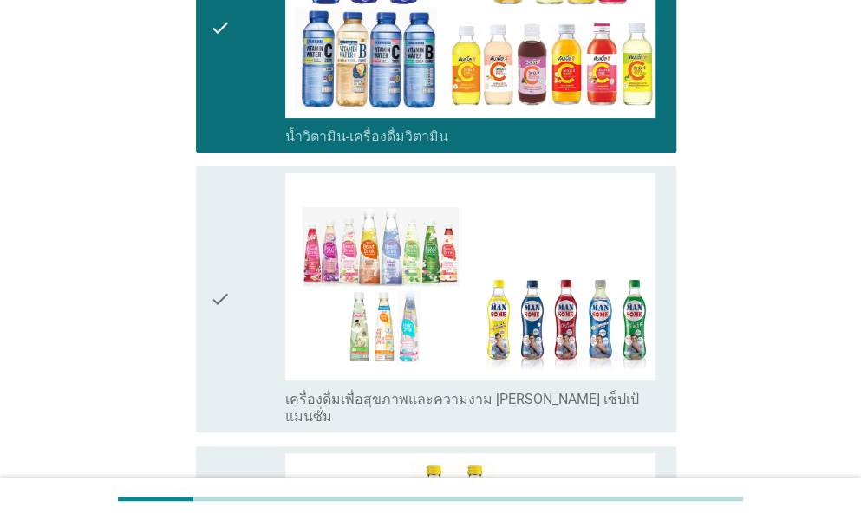
click at [271, 315] on div "check" at bounding box center [247, 299] width 75 height 252
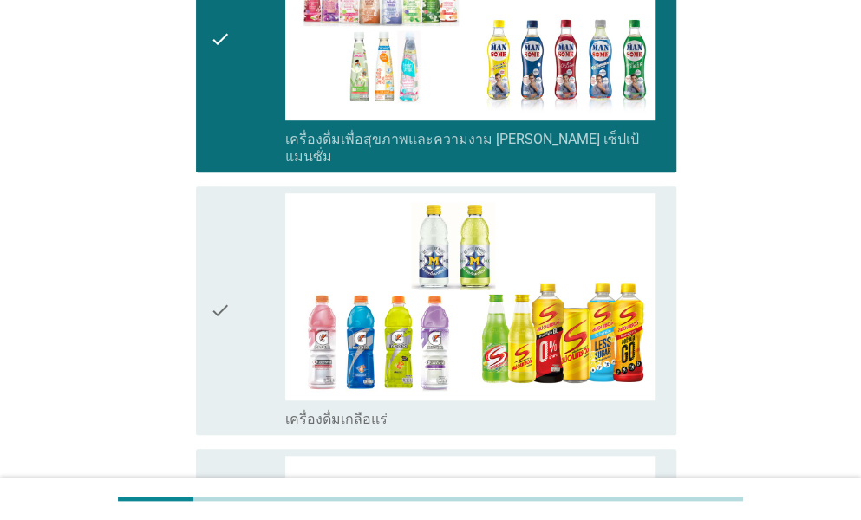
click at [263, 360] on div "check" at bounding box center [247, 310] width 75 height 235
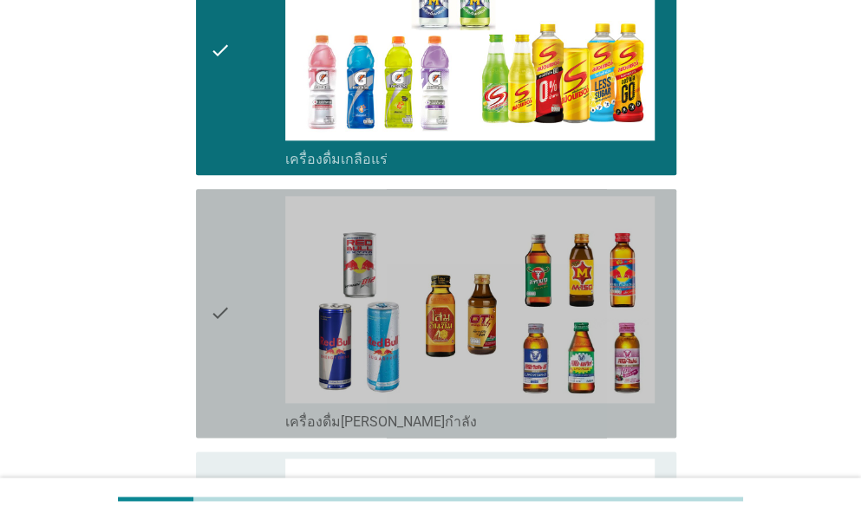
click at [247, 331] on div "check" at bounding box center [247, 313] width 75 height 235
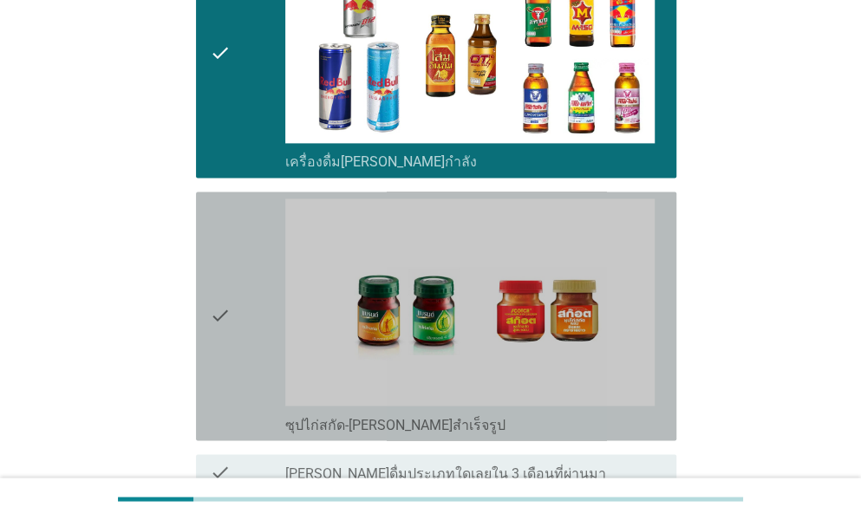
click at [247, 331] on div "check" at bounding box center [247, 316] width 75 height 235
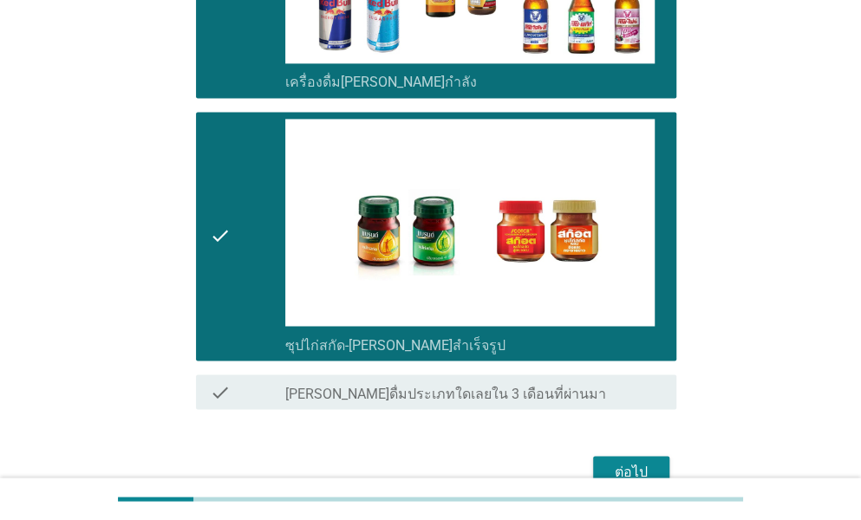
scroll to position [3599, 0]
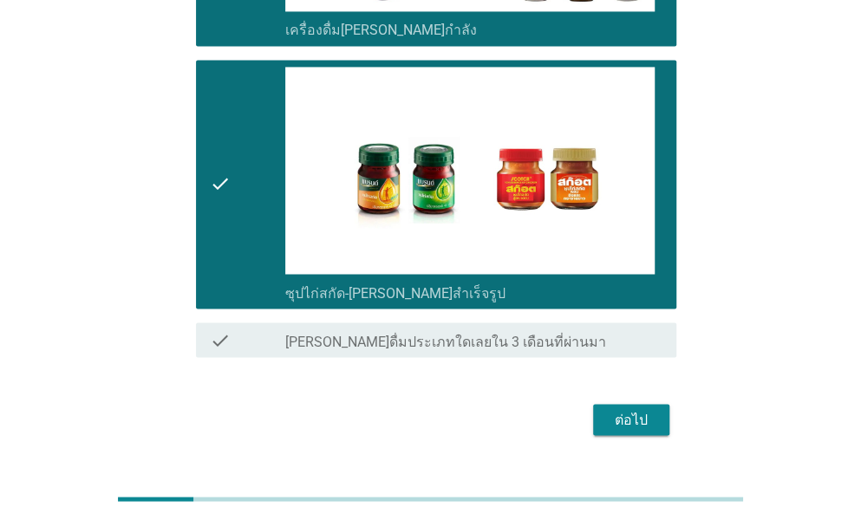
click at [607, 409] on div "ต่อไป" at bounding box center [631, 419] width 49 height 21
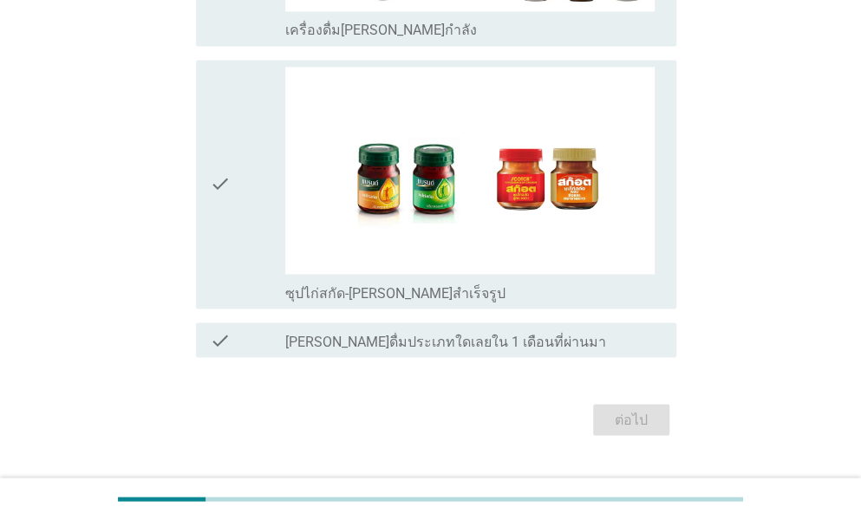
scroll to position [0, 0]
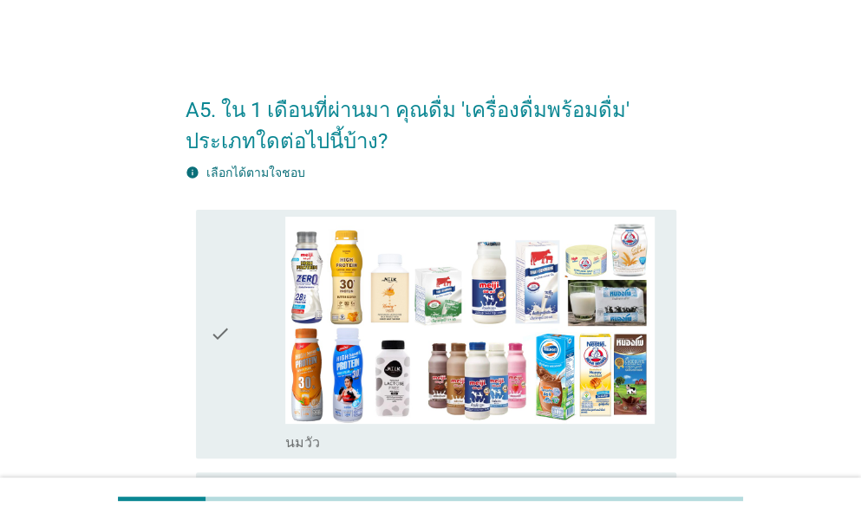
click at [251, 344] on div "check" at bounding box center [247, 334] width 75 height 235
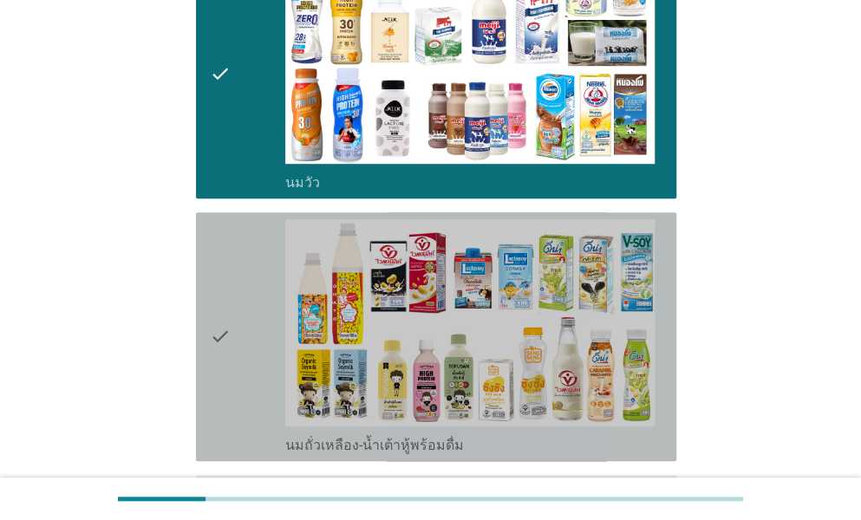
click at [238, 358] on div "check" at bounding box center [247, 336] width 75 height 235
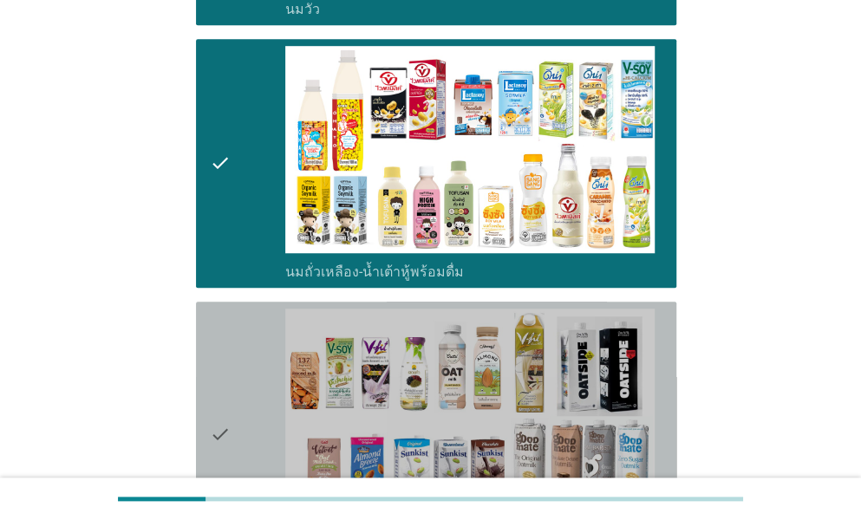
click at [238, 358] on div "check" at bounding box center [247, 435] width 75 height 252
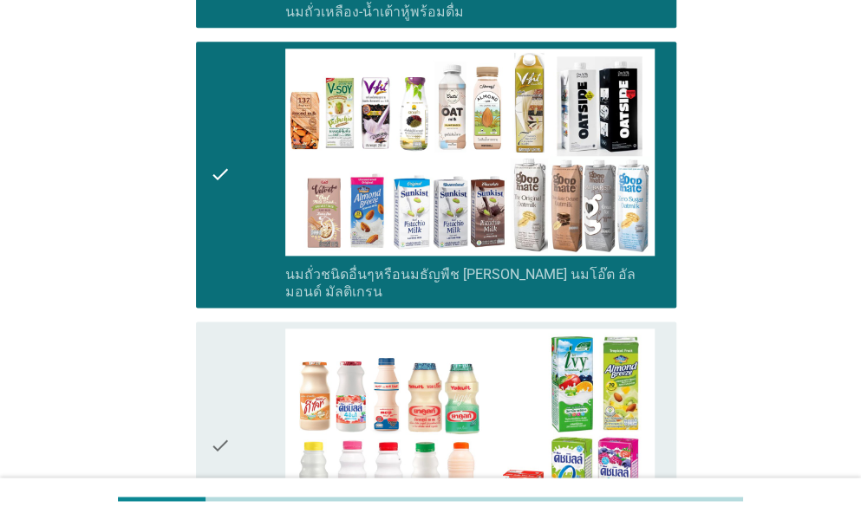
click at [238, 358] on div "check" at bounding box center [247, 446] width 75 height 235
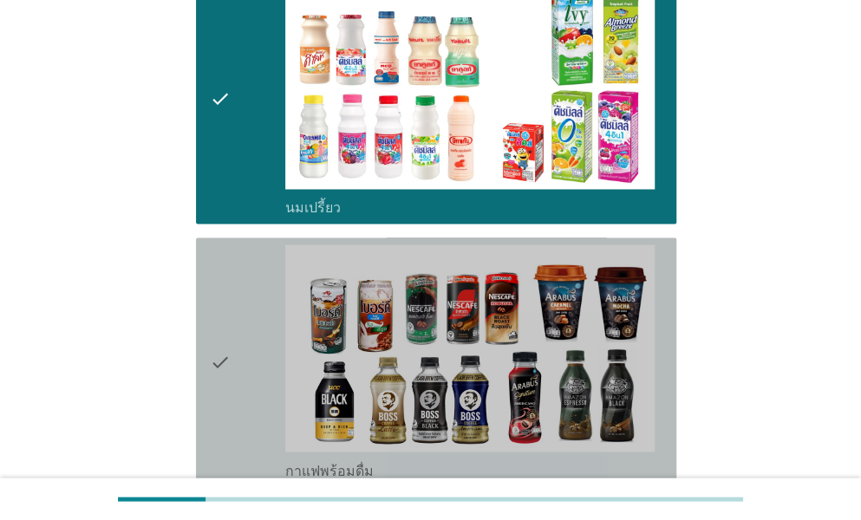
click at [238, 358] on div "check" at bounding box center [247, 361] width 75 height 235
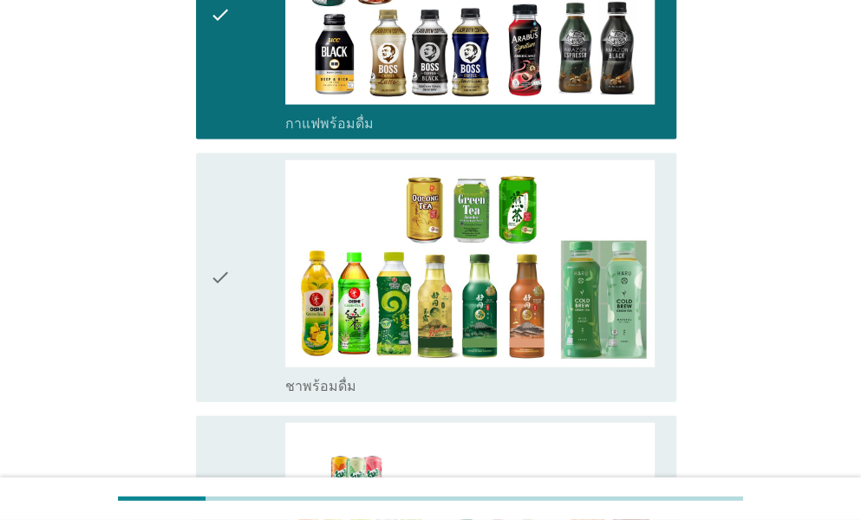
click at [238, 358] on div "check" at bounding box center [247, 277] width 75 height 235
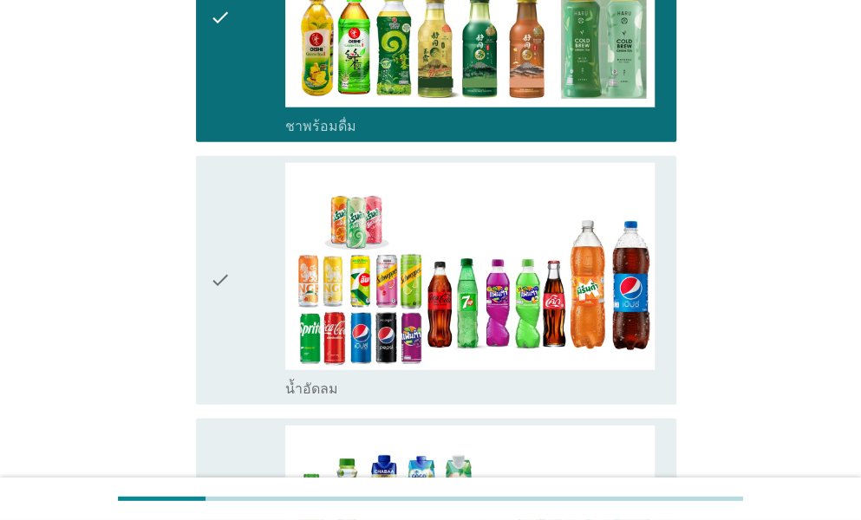
click at [238, 358] on div "check" at bounding box center [247, 280] width 75 height 235
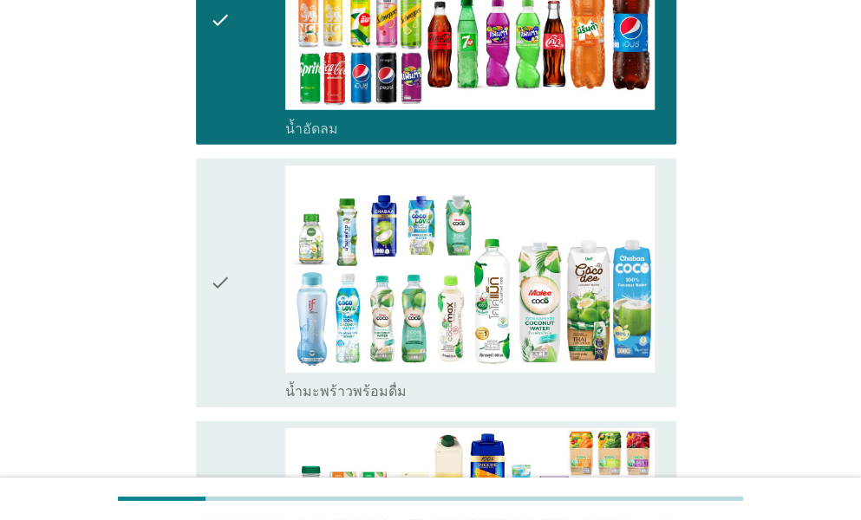
click at [238, 358] on div "check" at bounding box center [247, 283] width 75 height 235
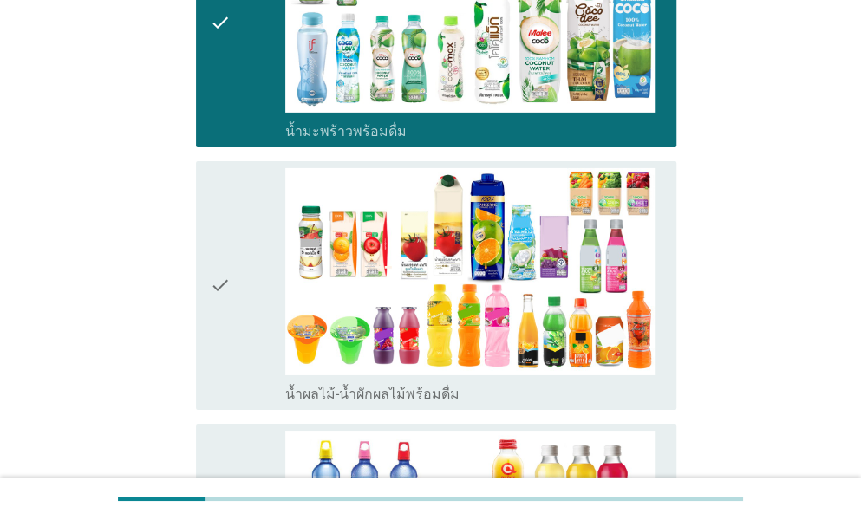
click at [238, 358] on div "check" at bounding box center [247, 285] width 75 height 235
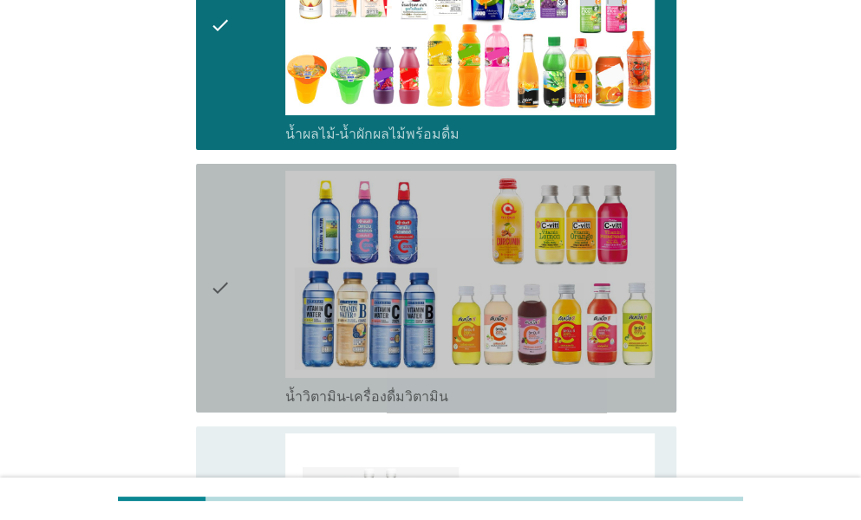
click at [238, 358] on div "check" at bounding box center [247, 288] width 75 height 235
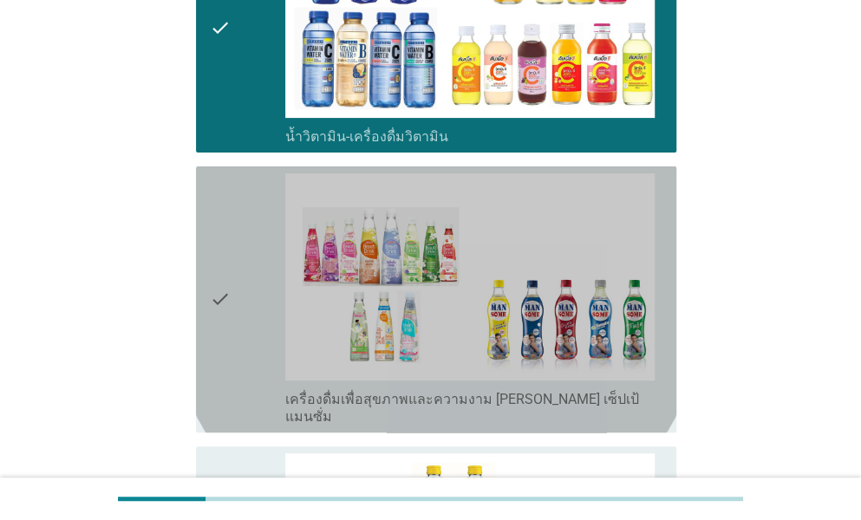
click at [238, 358] on div "check" at bounding box center [247, 299] width 75 height 252
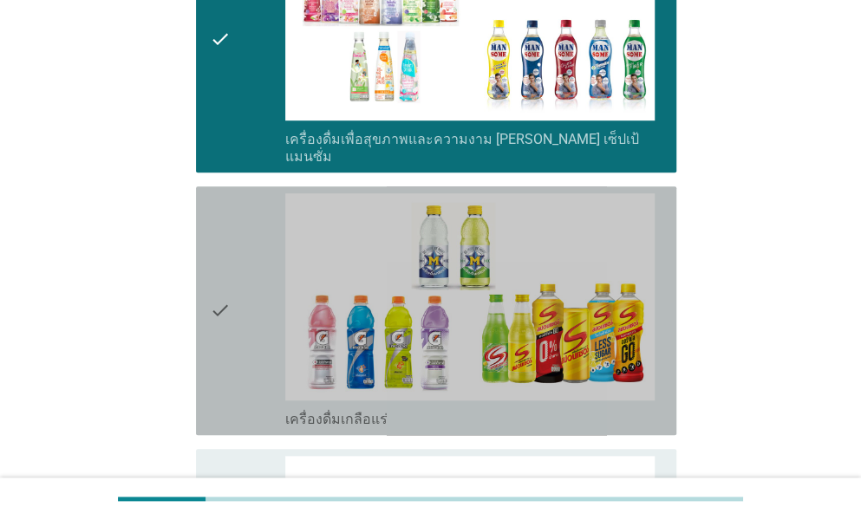
click at [238, 358] on div "check" at bounding box center [247, 310] width 75 height 235
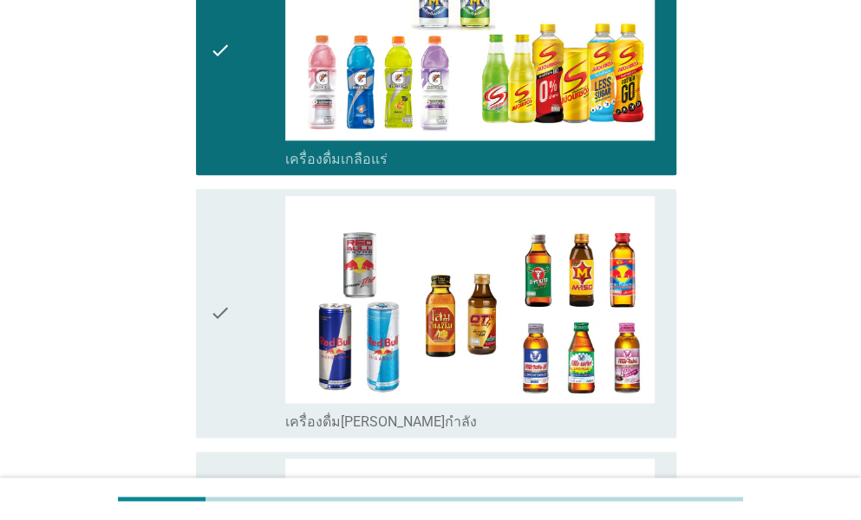
click at [238, 358] on div "check" at bounding box center [247, 313] width 75 height 235
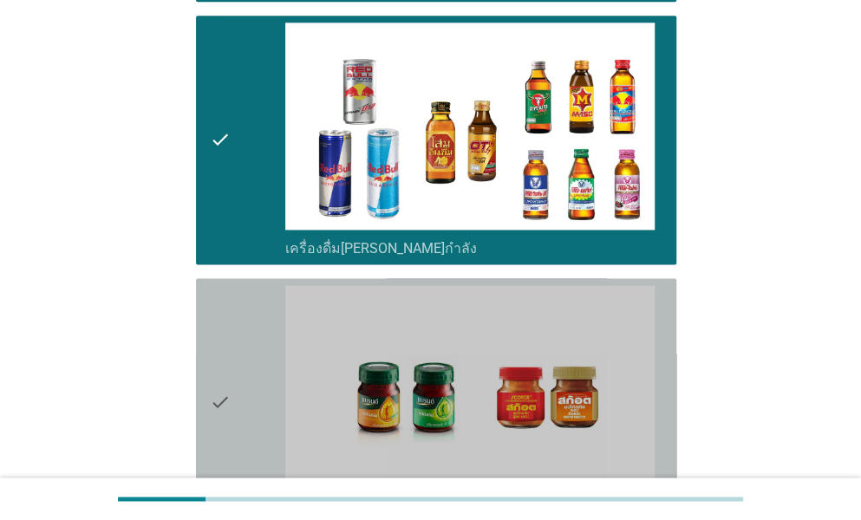
click at [238, 358] on div "check" at bounding box center [247, 402] width 75 height 235
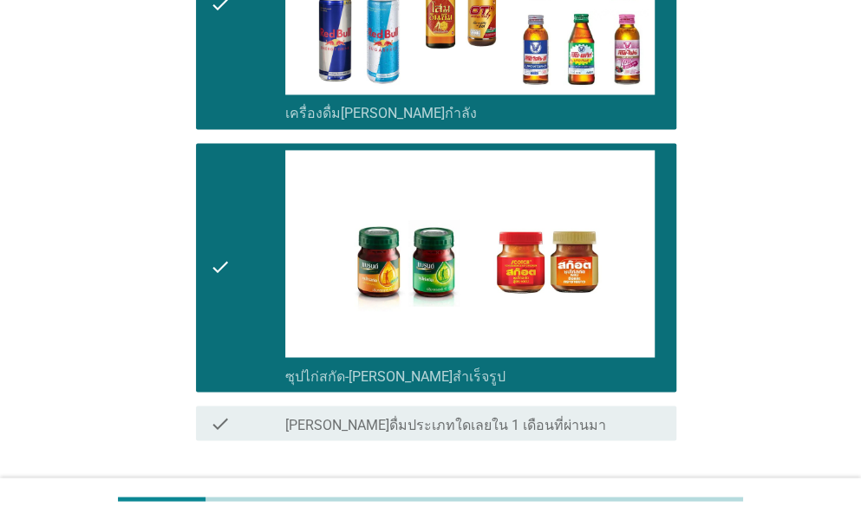
scroll to position [3599, 0]
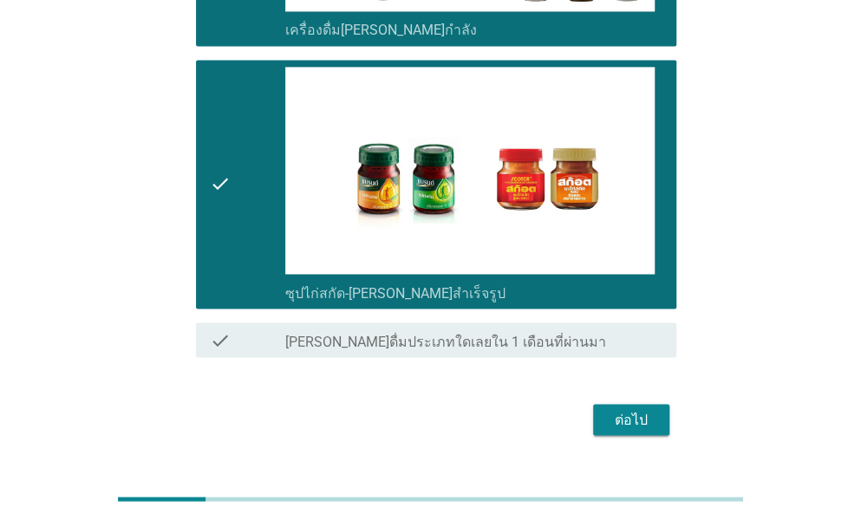
click at [643, 409] on div "ต่อไป" at bounding box center [631, 419] width 49 height 21
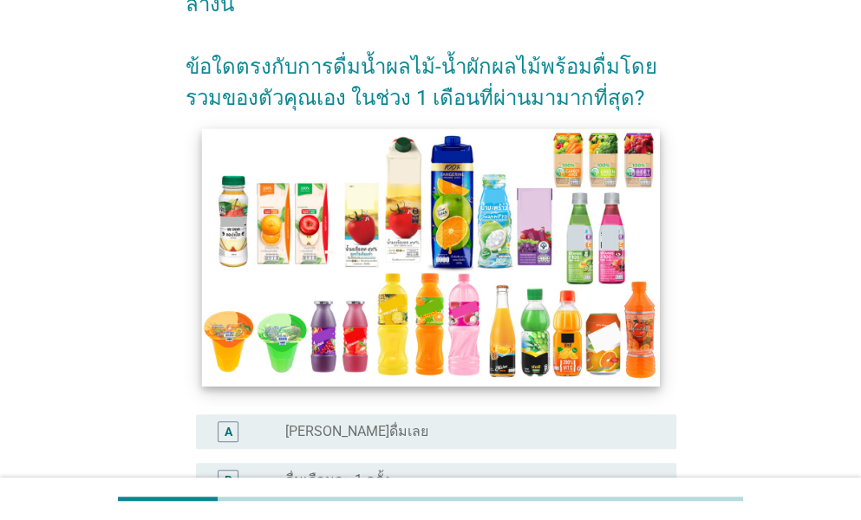
scroll to position [173, 0]
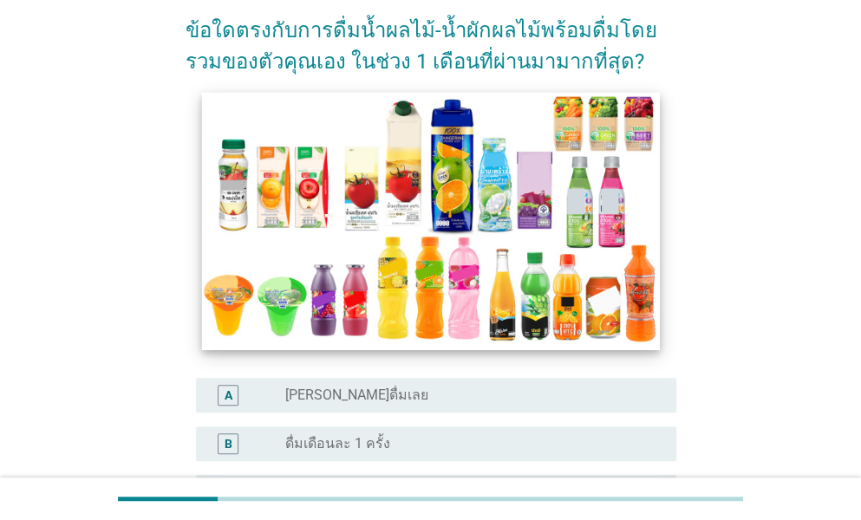
click at [359, 271] on img at bounding box center [430, 220] width 458 height 257
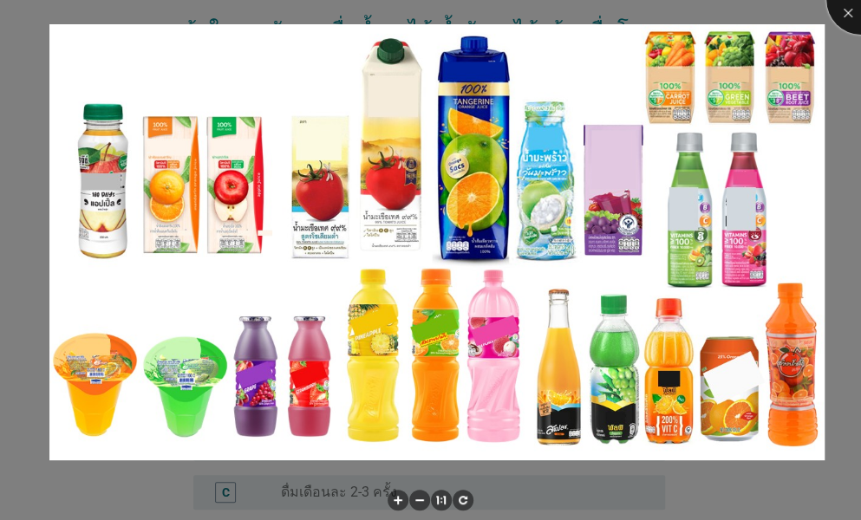
click at [839, 12] on div at bounding box center [860, -1] width 69 height 69
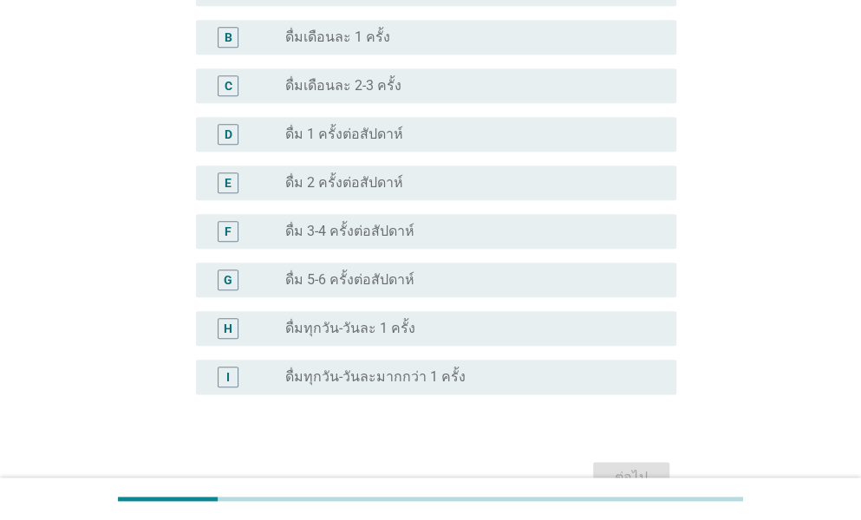
scroll to position [607, 0]
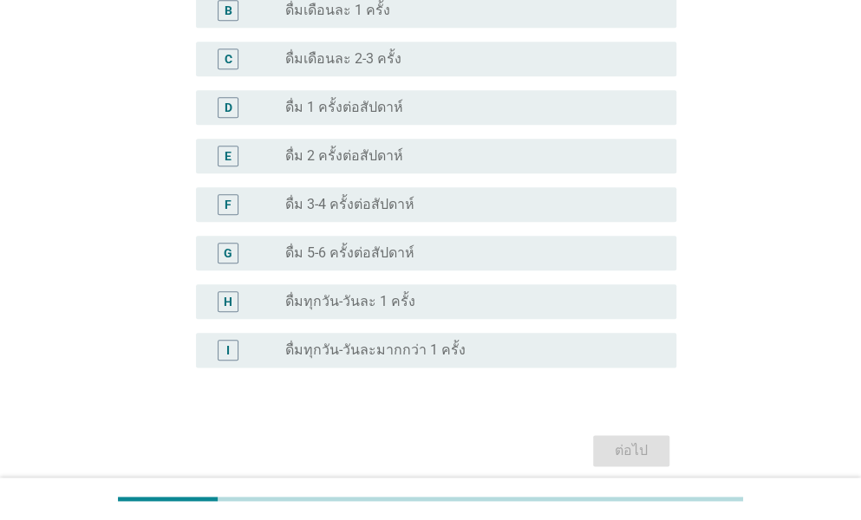
click at [344, 341] on div "radio_button_unchecked ดื่มทุกวัน-วันละมากกว่า 1 ครั้ง" at bounding box center [473, 350] width 377 height 21
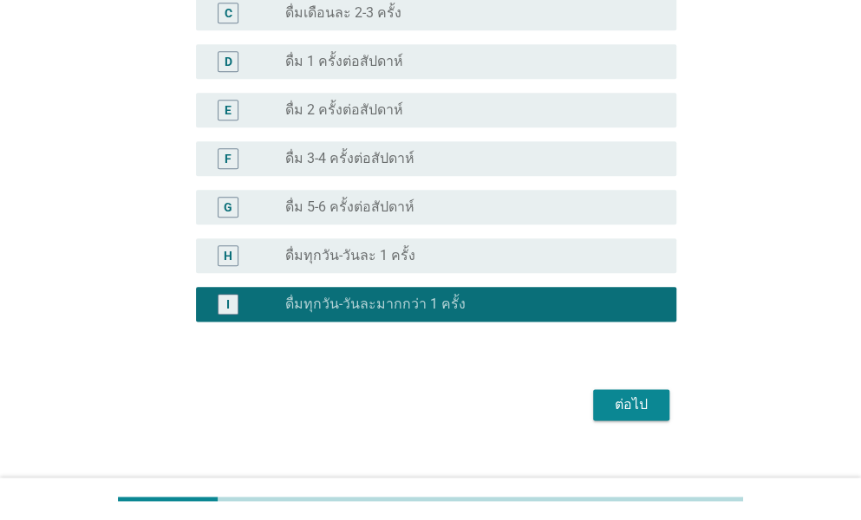
scroll to position [678, 0]
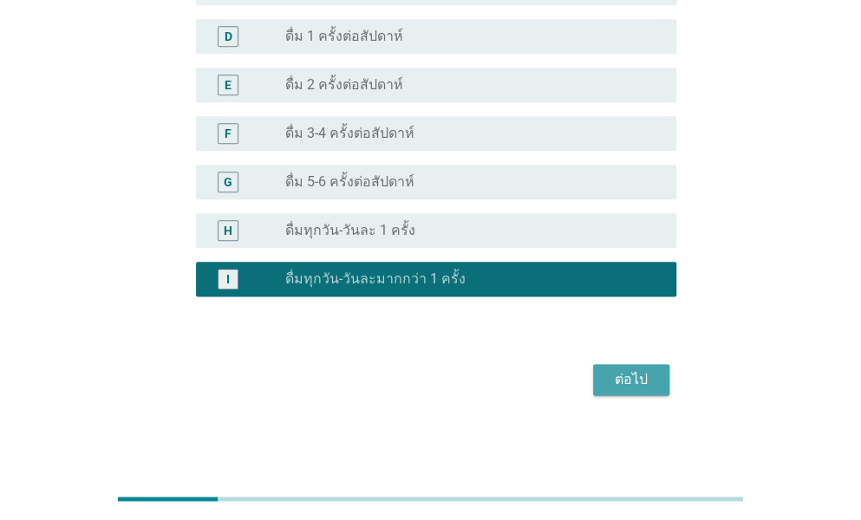
click at [645, 374] on div "ต่อไป" at bounding box center [631, 379] width 49 height 21
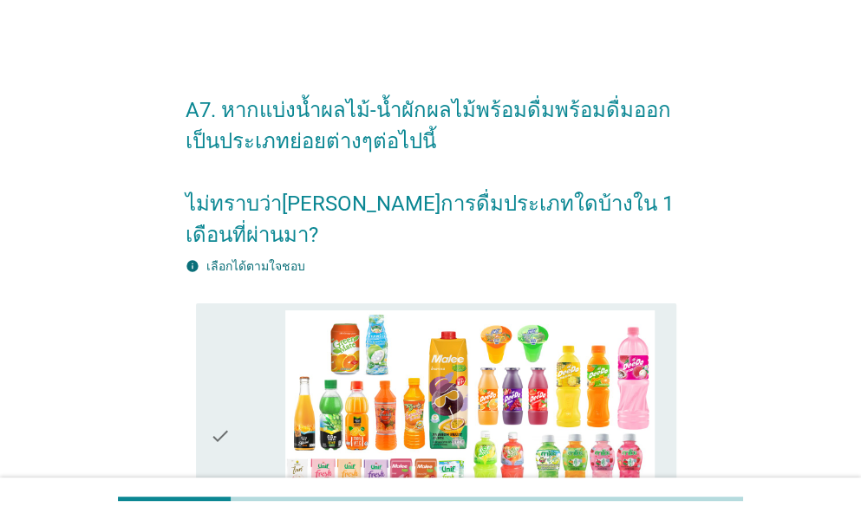
scroll to position [260, 0]
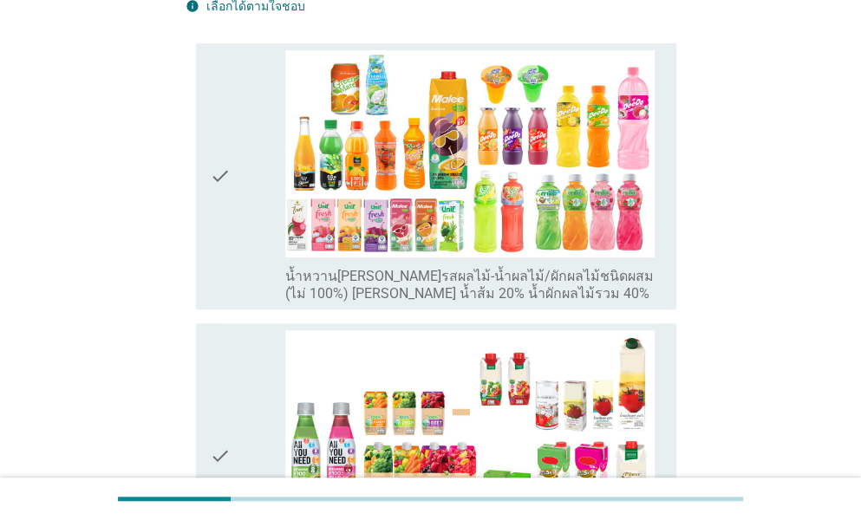
click at [283, 218] on div "check" at bounding box center [247, 176] width 75 height 252
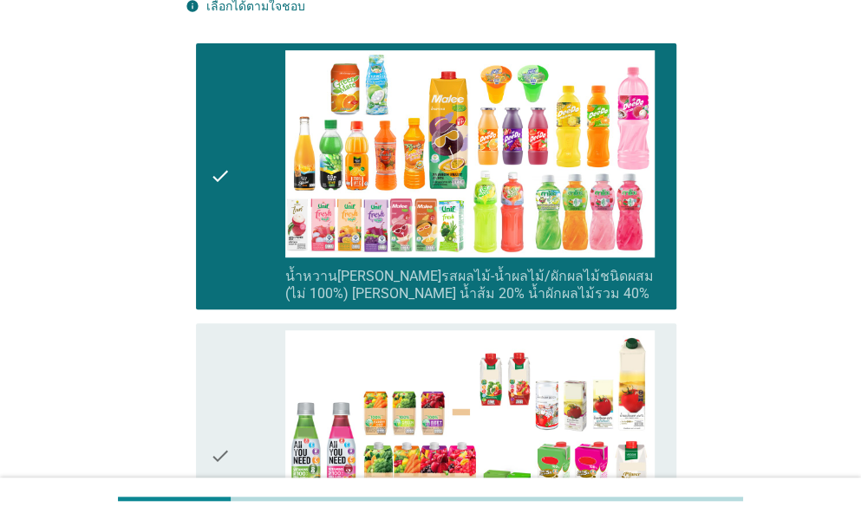
click at [238, 332] on div "check" at bounding box center [247, 456] width 75 height 252
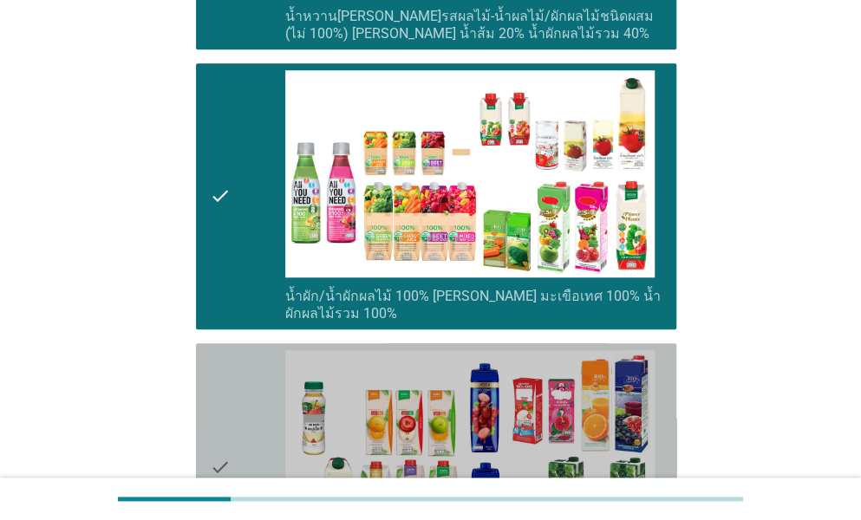
click at [238, 350] on div "check" at bounding box center [247, 467] width 75 height 235
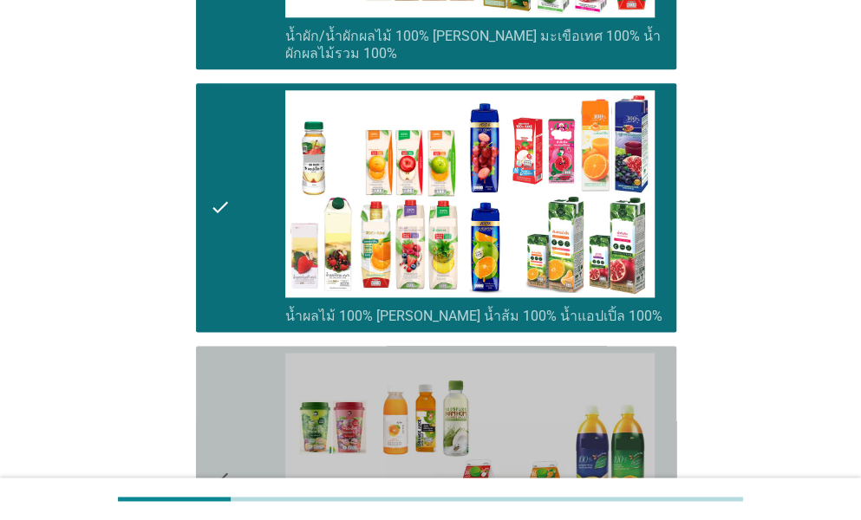
click at [238, 353] on div "check" at bounding box center [247, 479] width 75 height 252
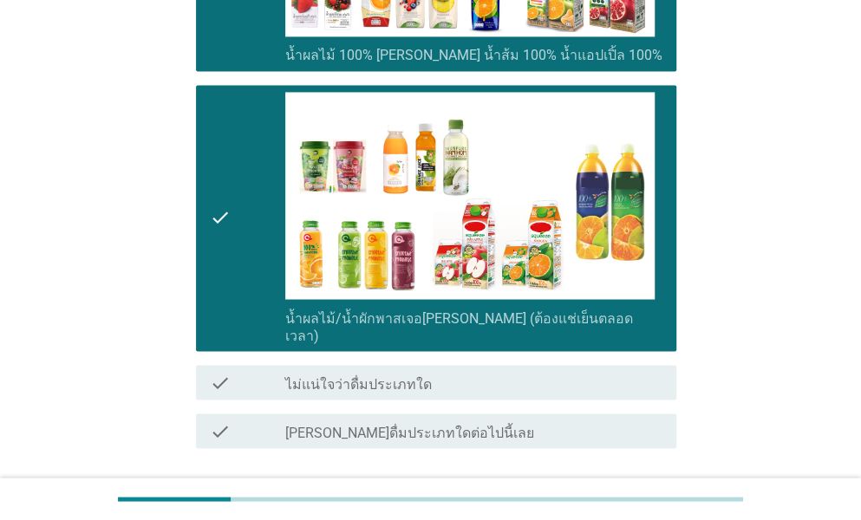
scroll to position [1122, 0]
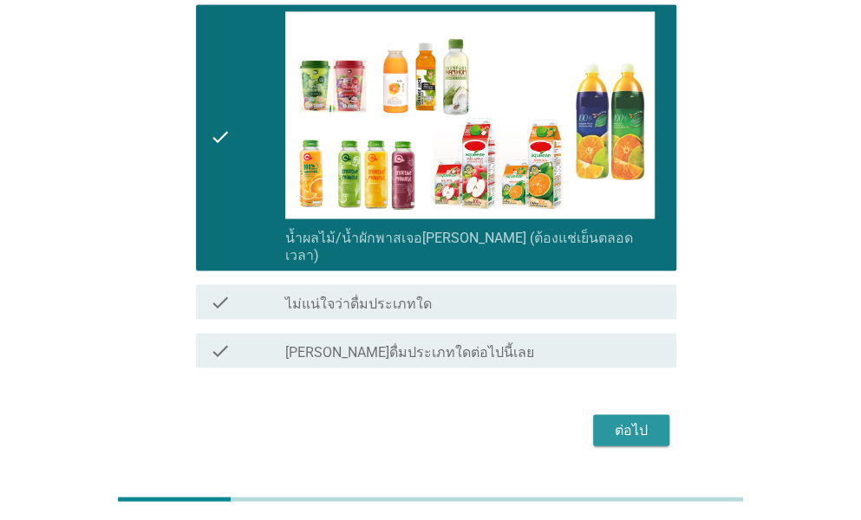
drag, startPoint x: 641, startPoint y: 374, endPoint x: 614, endPoint y: 419, distance: 51.7
click at [640, 420] on div "ต่อไป" at bounding box center [631, 430] width 49 height 21
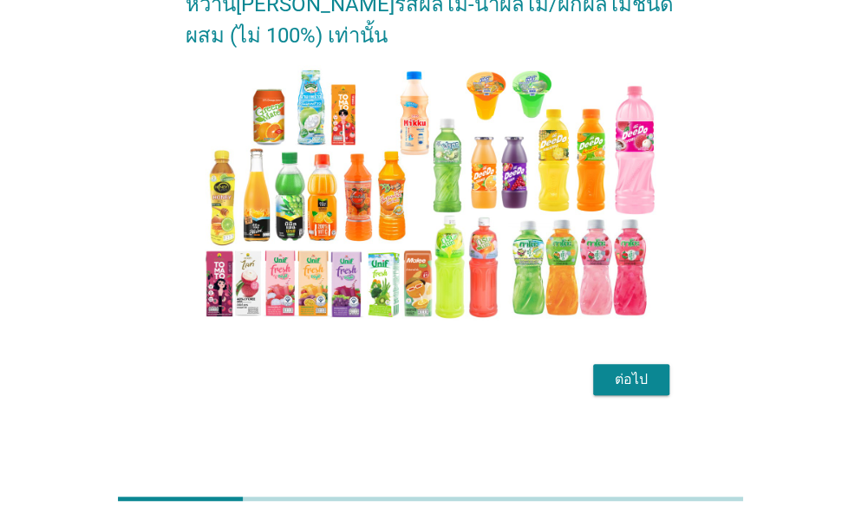
scroll to position [0, 0]
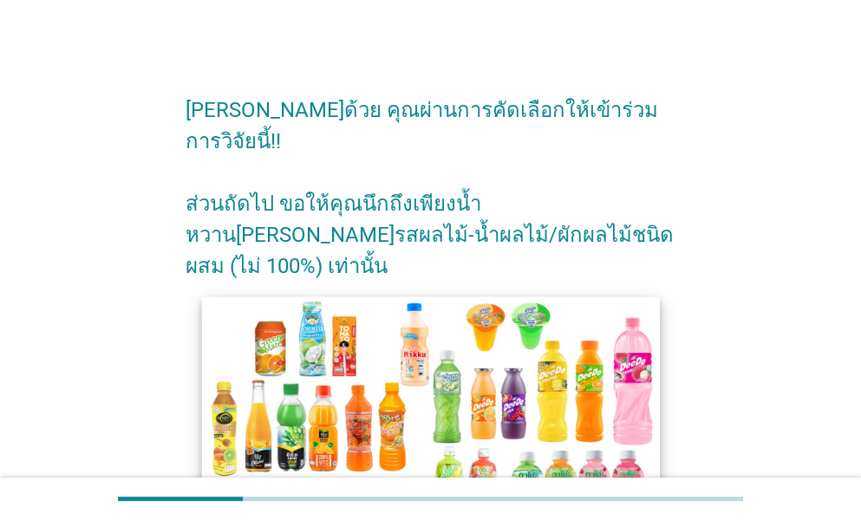
click at [400, 349] on img at bounding box center [430, 424] width 458 height 257
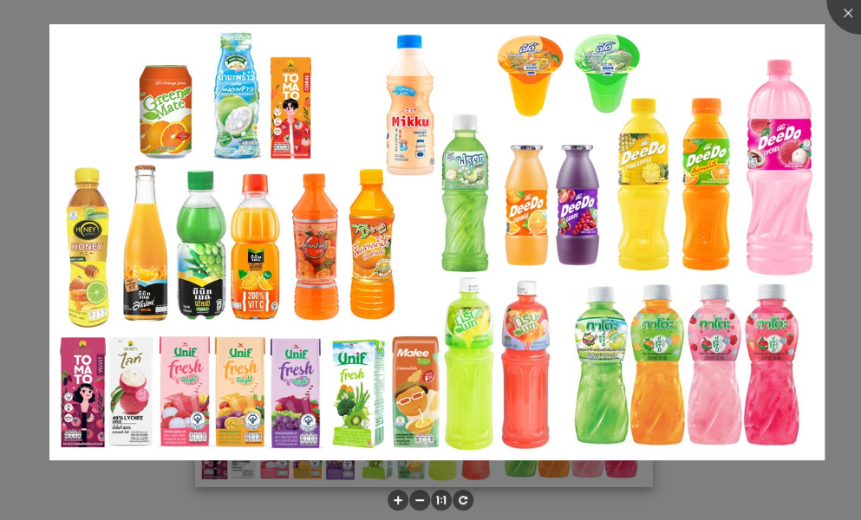
scroll to position [126, 0]
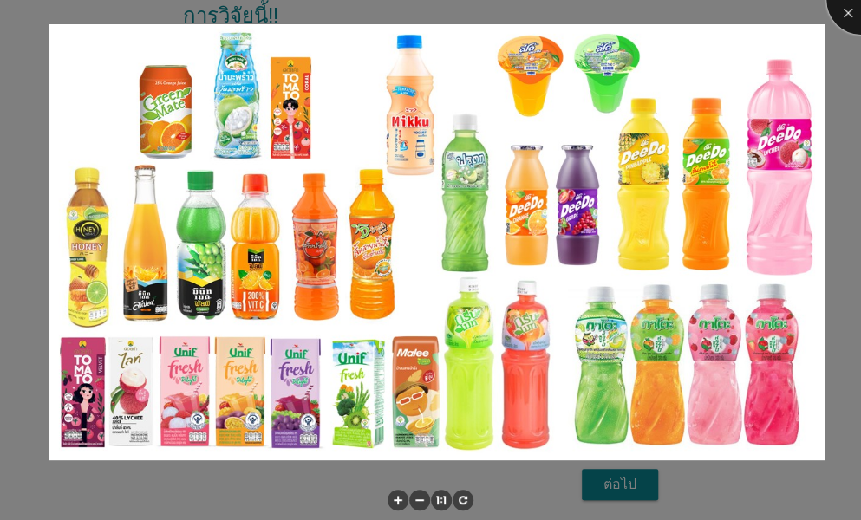
click at [845, 16] on div at bounding box center [860, -1] width 69 height 69
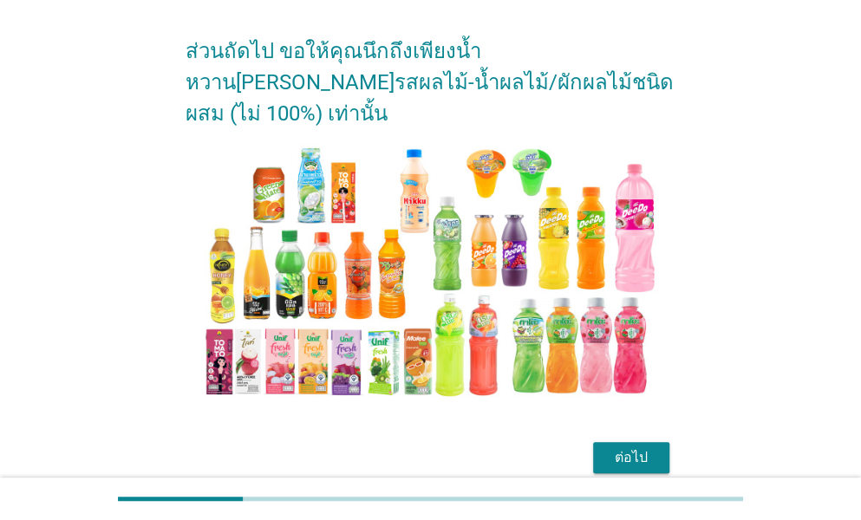
scroll to position [168, 0]
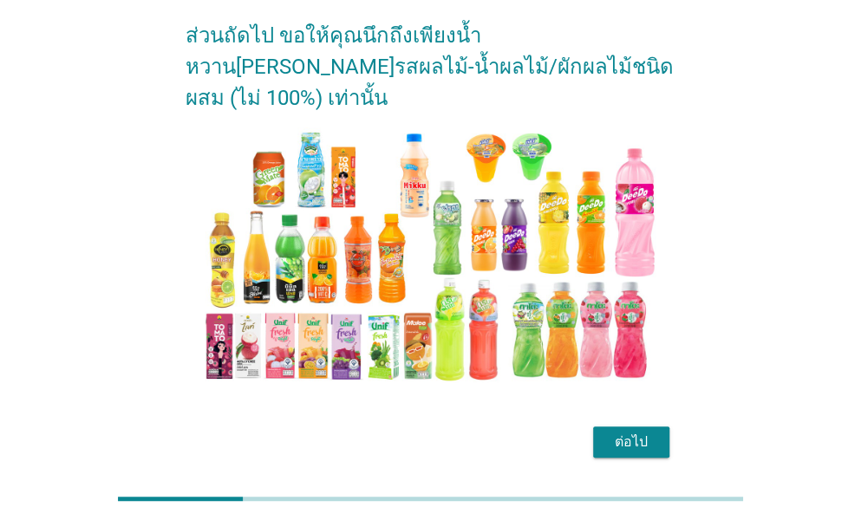
click at [598, 426] on button "ต่อไป" at bounding box center [631, 441] width 76 height 31
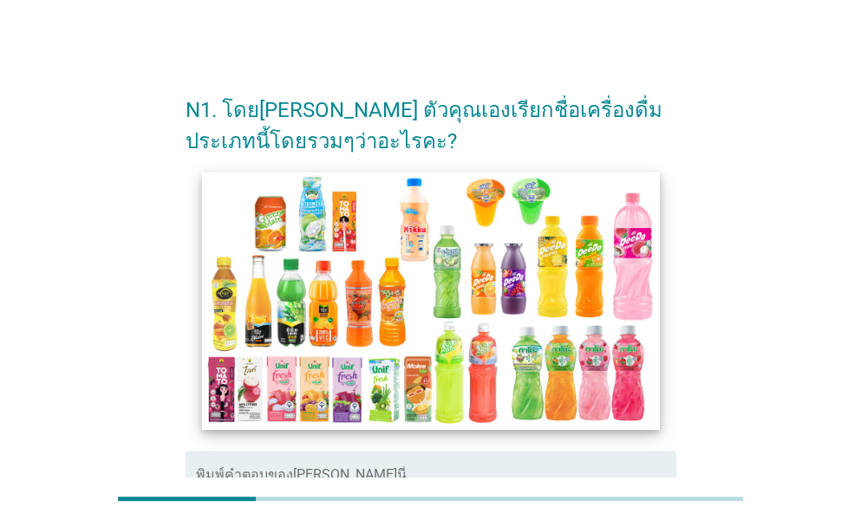
click at [236, 231] on img at bounding box center [430, 300] width 458 height 257
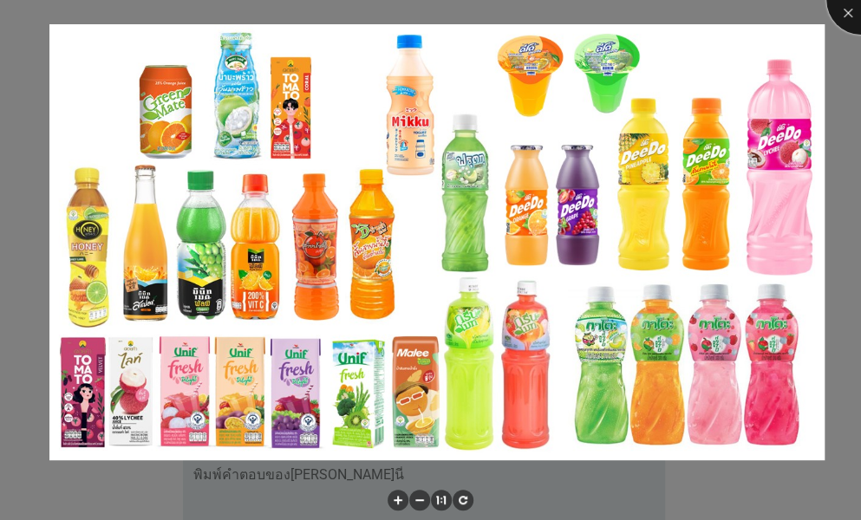
click at [844, 16] on div at bounding box center [860, -1] width 69 height 69
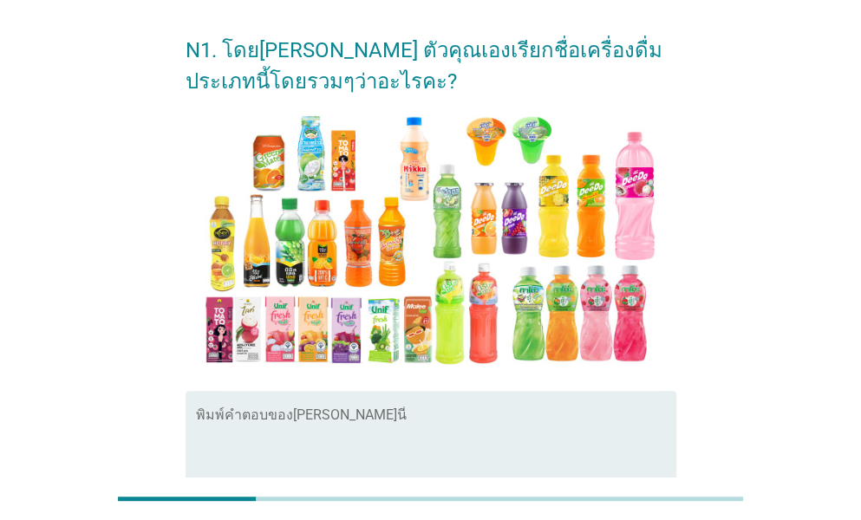
scroll to position [87, 0]
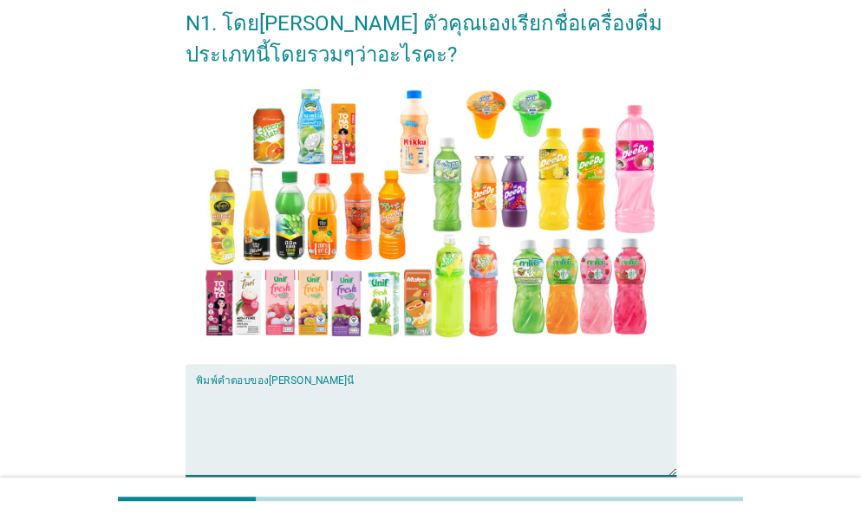
click at [310, 387] on textarea "พิมพ์คำตอบของคุณ ที่นี่" at bounding box center [436, 430] width 480 height 91
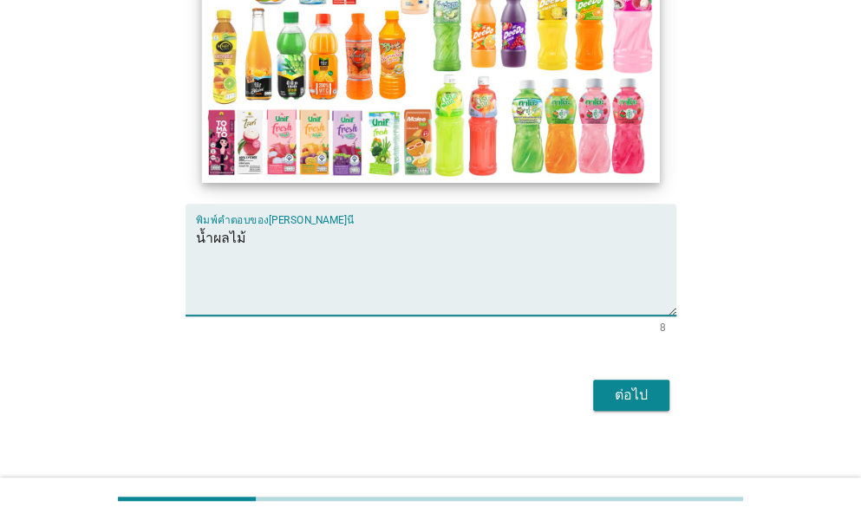
scroll to position [263, 0]
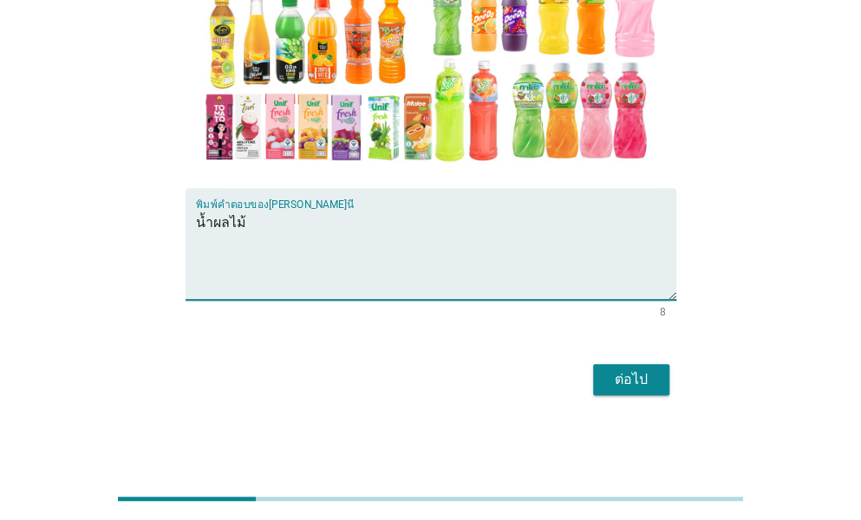
type textarea "น้ำผลไม้"
click at [630, 377] on div "ต่อไป" at bounding box center [631, 379] width 49 height 21
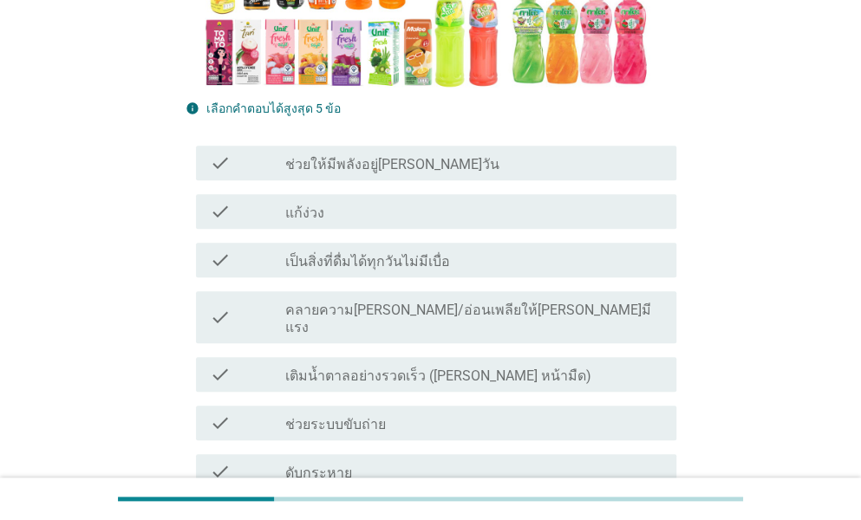
scroll to position [520, 0]
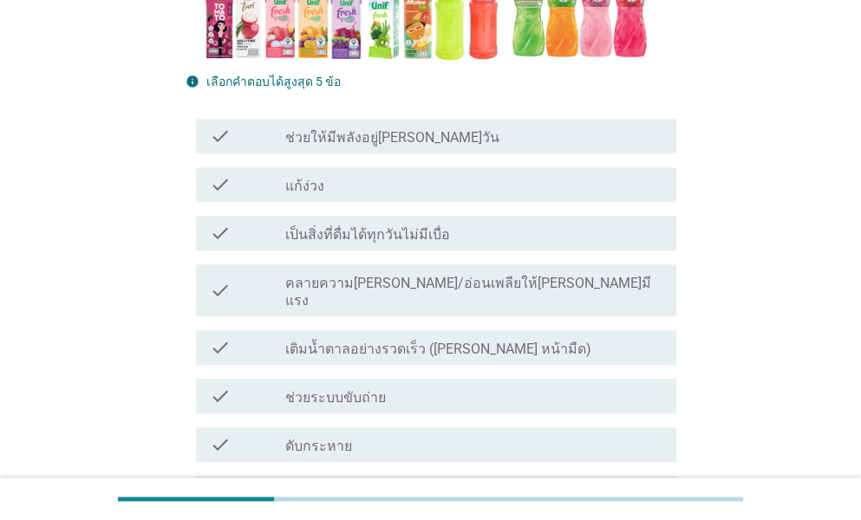
click at [400, 238] on label "เป็นสิ่งที่ดื่มได้ทุกวันไม่มีเบื่อ" at bounding box center [367, 234] width 165 height 17
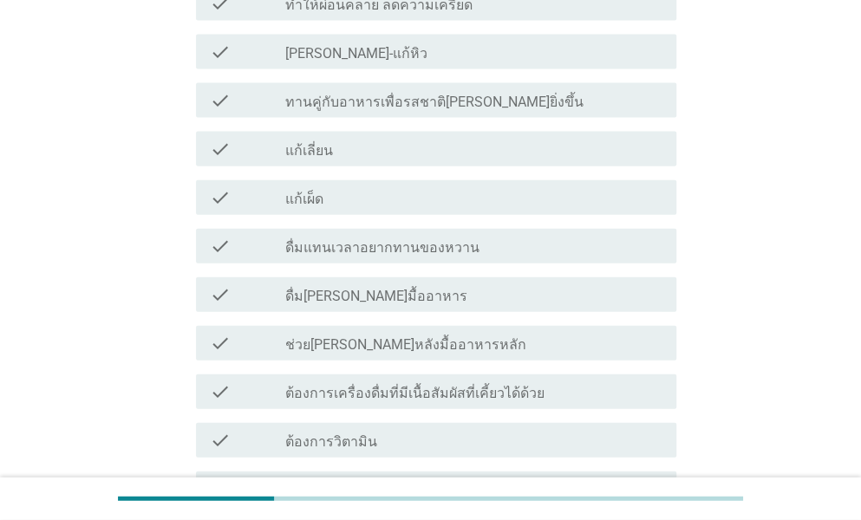
scroll to position [1474, 0]
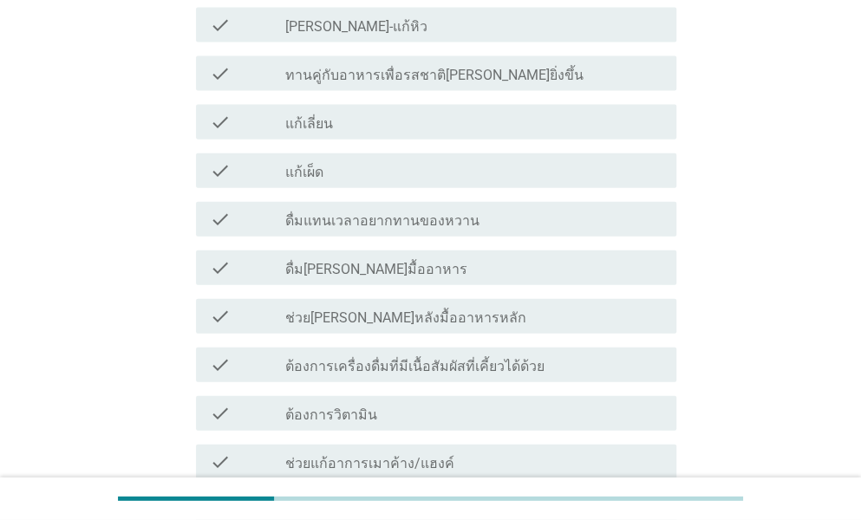
click at [363, 407] on label "ต้องการวิตามิน" at bounding box center [331, 415] width 92 height 17
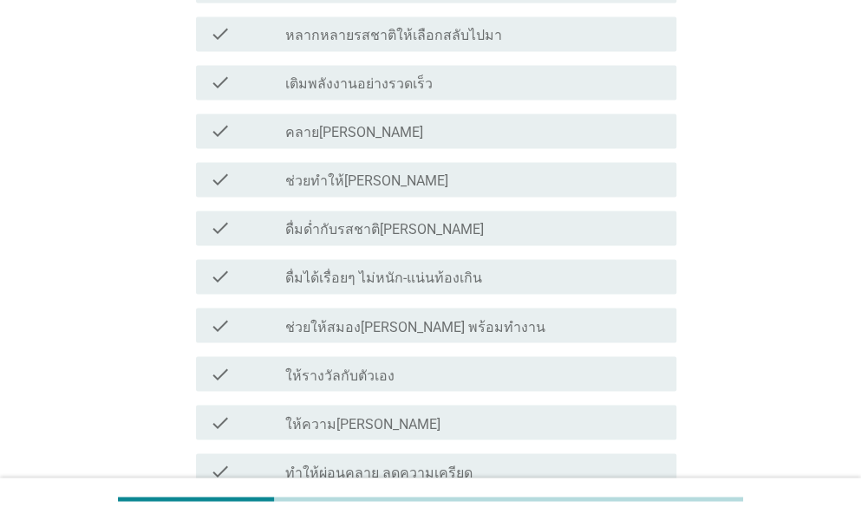
scroll to position [954, 0]
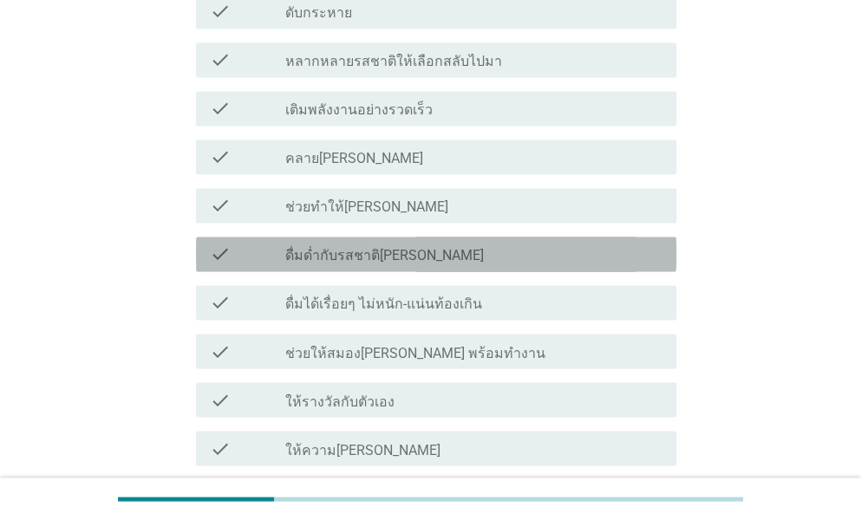
click at [350, 247] on label "ดื่มด่ำกับรสชาติ[PERSON_NAME]" at bounding box center [384, 255] width 199 height 17
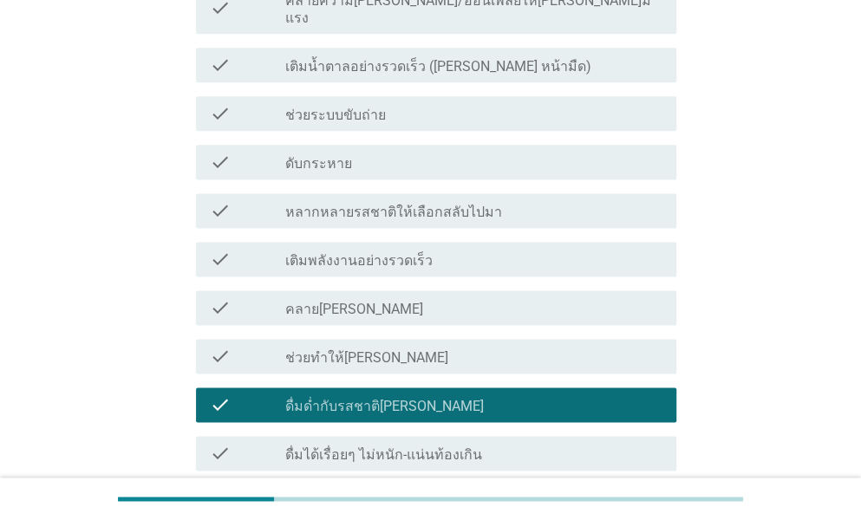
scroll to position [780, 0]
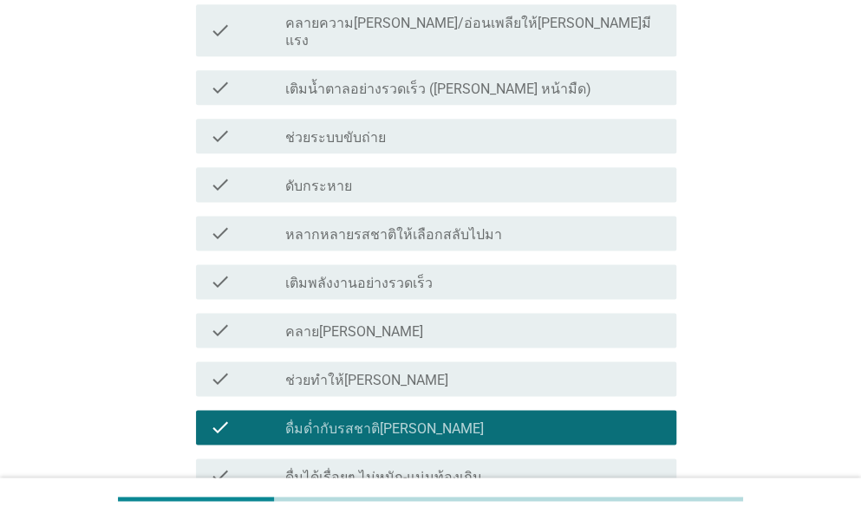
click at [340, 129] on label "ช่วยระบบขับถ่าย" at bounding box center [335, 137] width 101 height 17
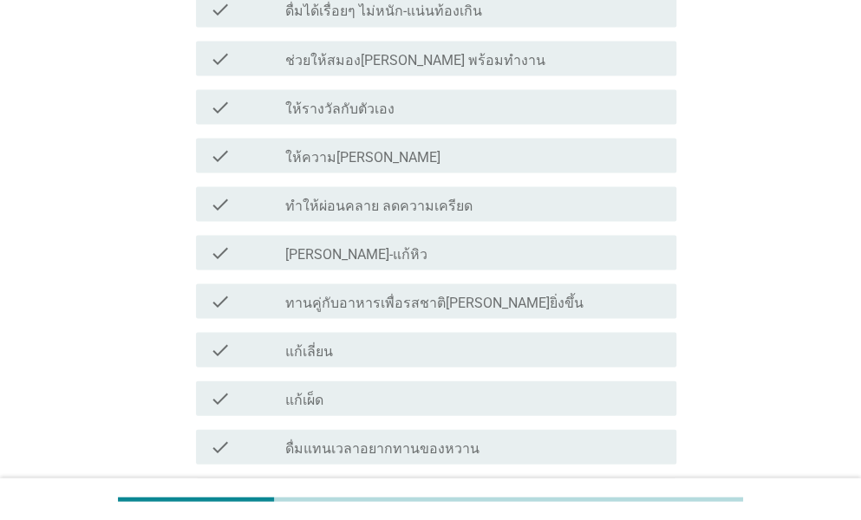
scroll to position [1214, 0]
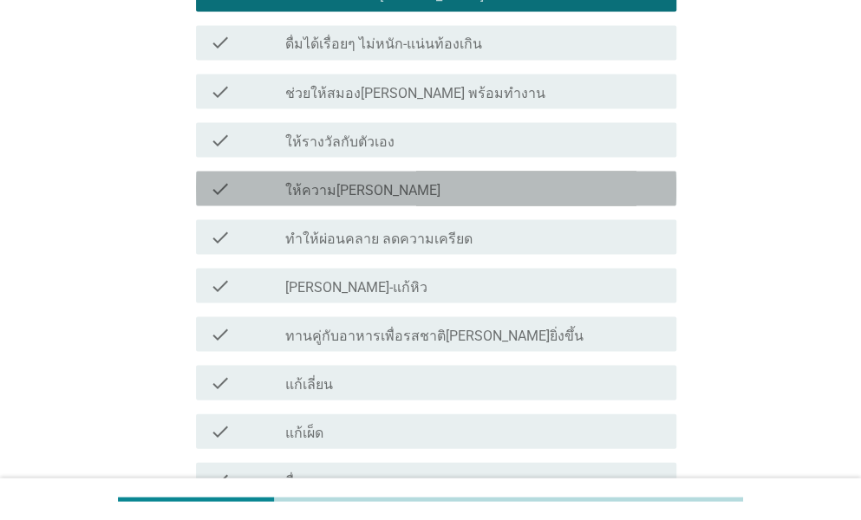
click at [346, 178] on div "check_box_outline_blank ให้ความ[PERSON_NAME]" at bounding box center [473, 188] width 377 height 21
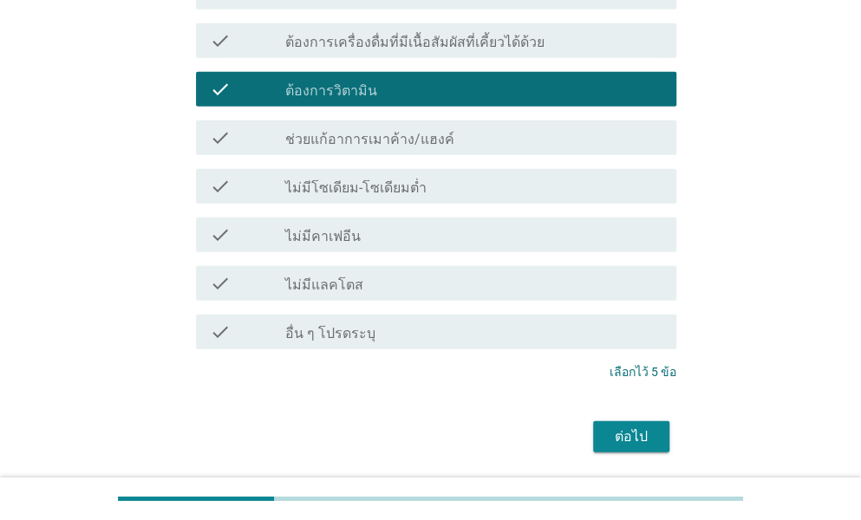
scroll to position [1838, 0]
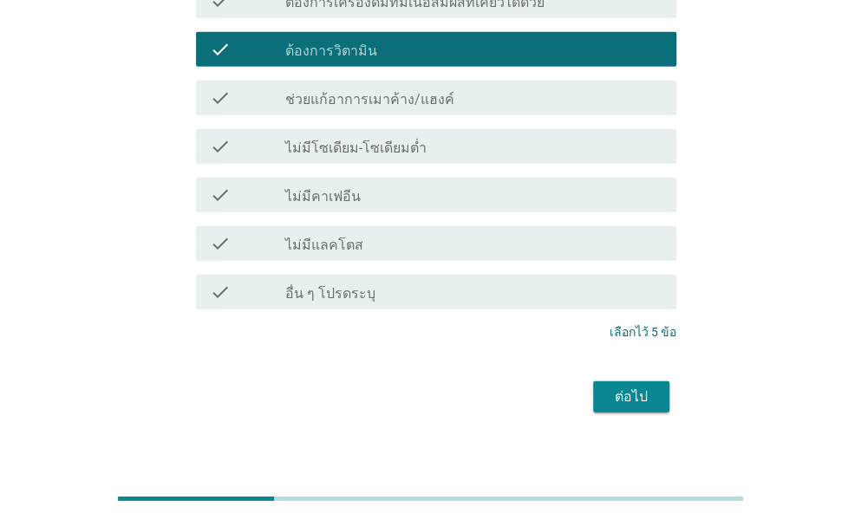
click at [622, 387] on div "ต่อไป" at bounding box center [631, 397] width 49 height 21
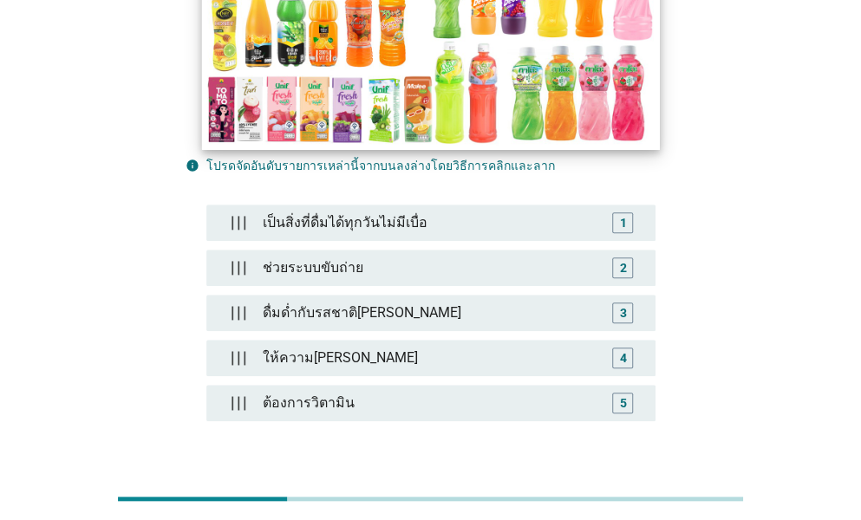
scroll to position [347, 0]
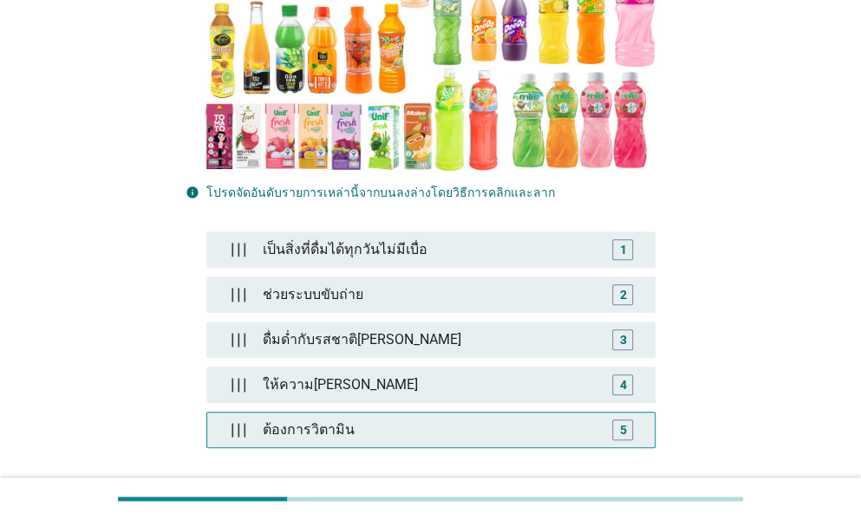
click at [346, 413] on div "ต้องการวิตามิน" at bounding box center [430, 430] width 349 height 35
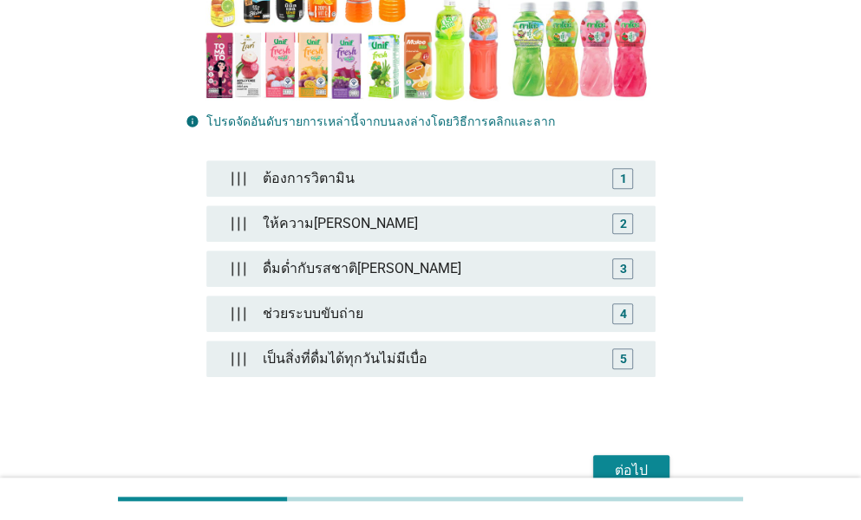
scroll to position [433, 0]
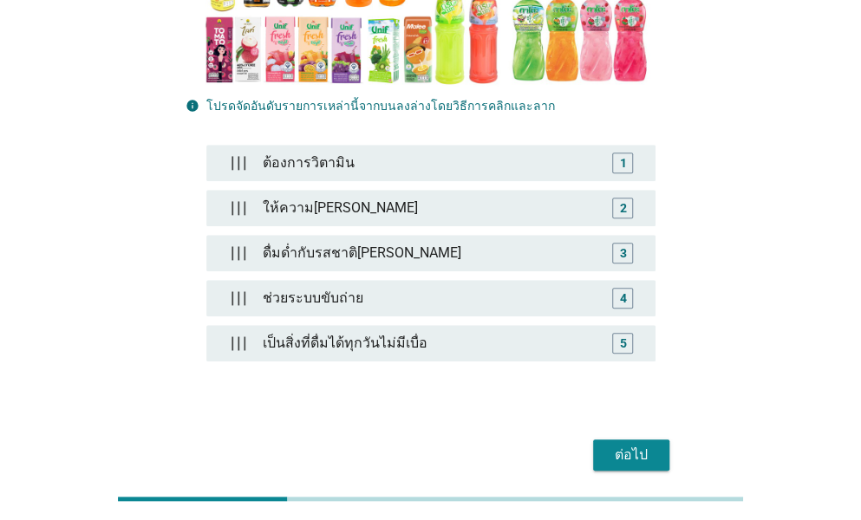
click at [641, 439] on button "ต่อไป" at bounding box center [631, 454] width 76 height 31
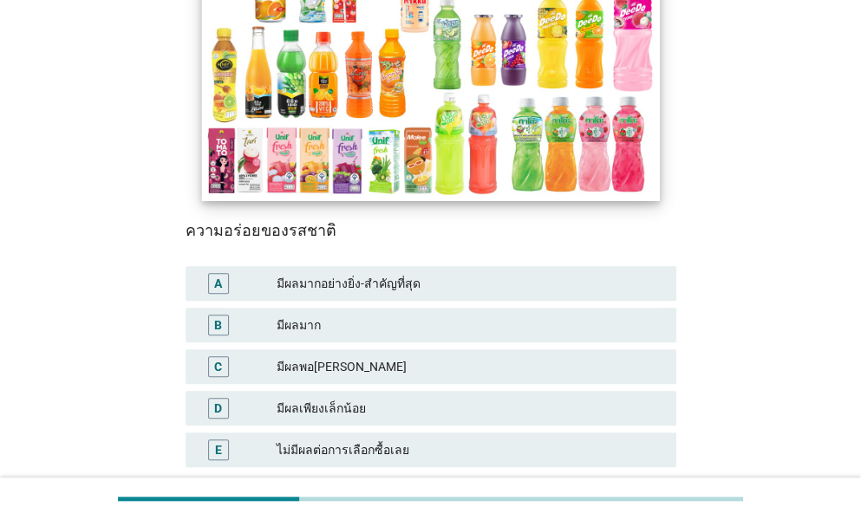
scroll to position [347, 0]
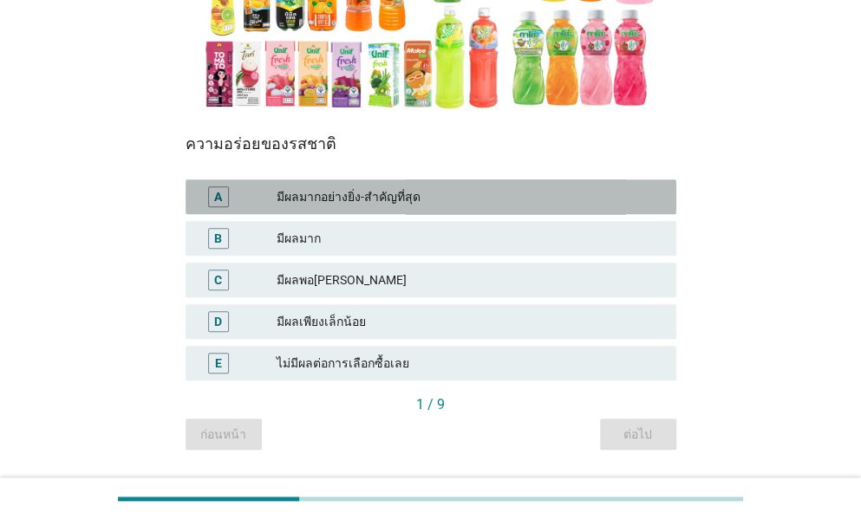
click at [331, 199] on div "มีผลมากอย่างยิ่ง-สำคัญที่สุด" at bounding box center [470, 196] width 386 height 21
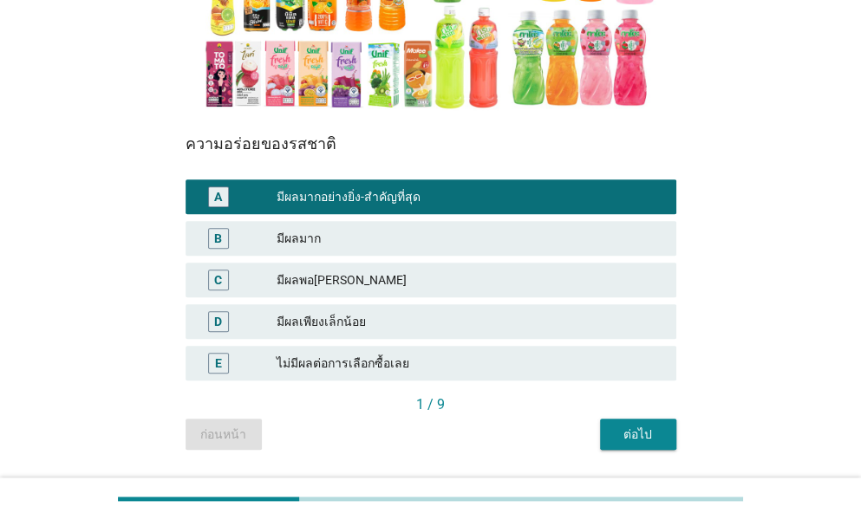
click at [648, 436] on div "ต่อไป" at bounding box center [638, 435] width 49 height 18
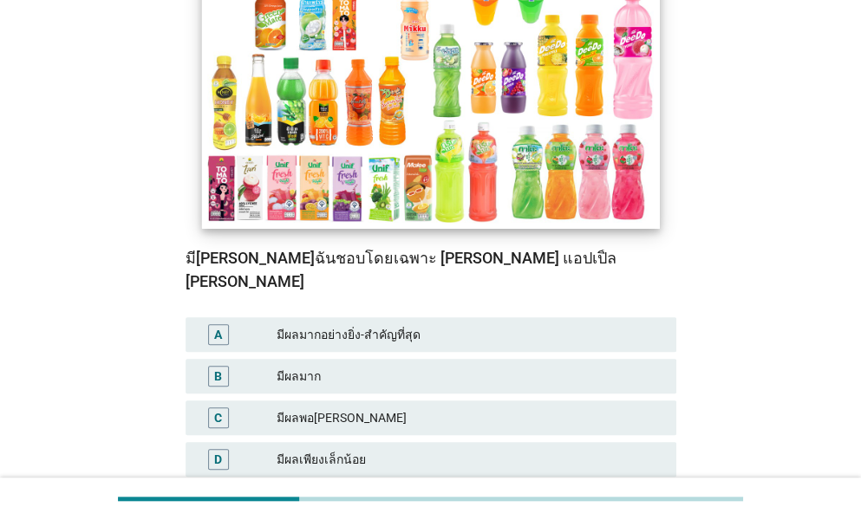
scroll to position [260, 0]
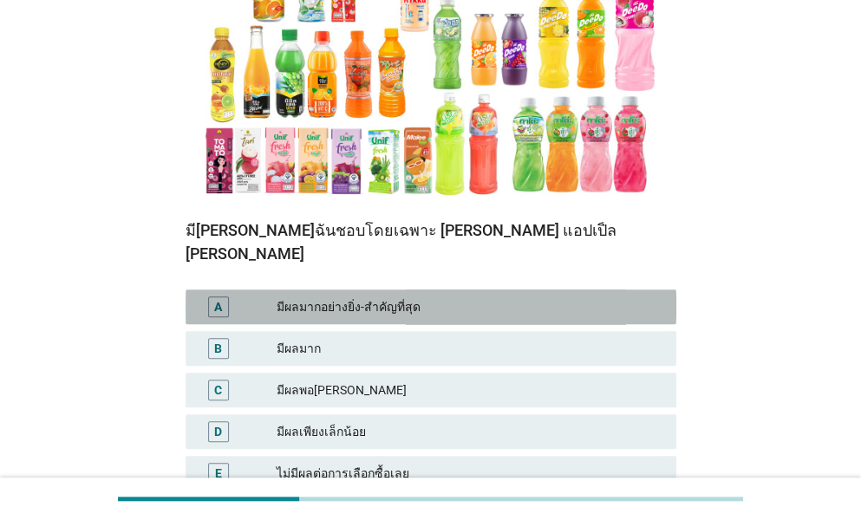
click at [409, 296] on div "มีผลมากอย่างยิ่ง-สำคัญที่สุด" at bounding box center [470, 306] width 386 height 21
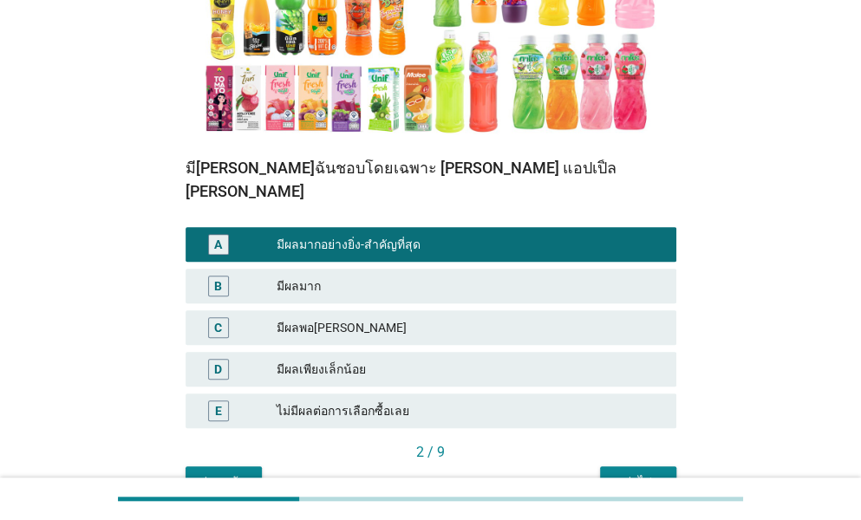
scroll to position [396, 0]
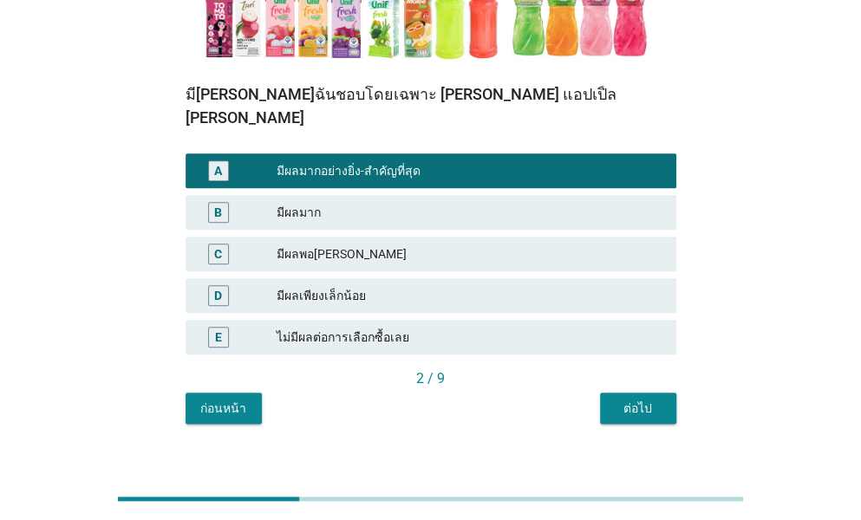
click at [622, 368] on div "2 / 9" at bounding box center [431, 380] width 491 height 24
click at [611, 393] on button "ต่อไป" at bounding box center [638, 408] width 76 height 31
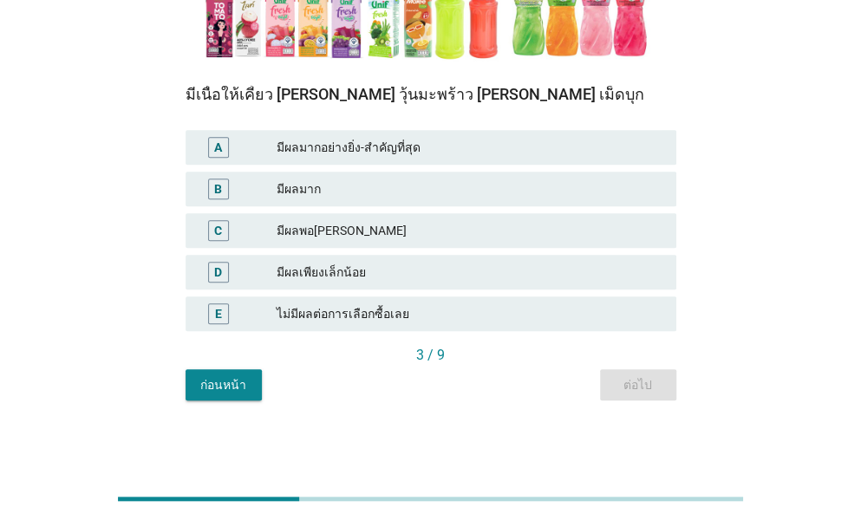
click at [390, 152] on div "มีผลมากอย่างยิ่ง-สำคัญที่สุด" at bounding box center [470, 147] width 386 height 21
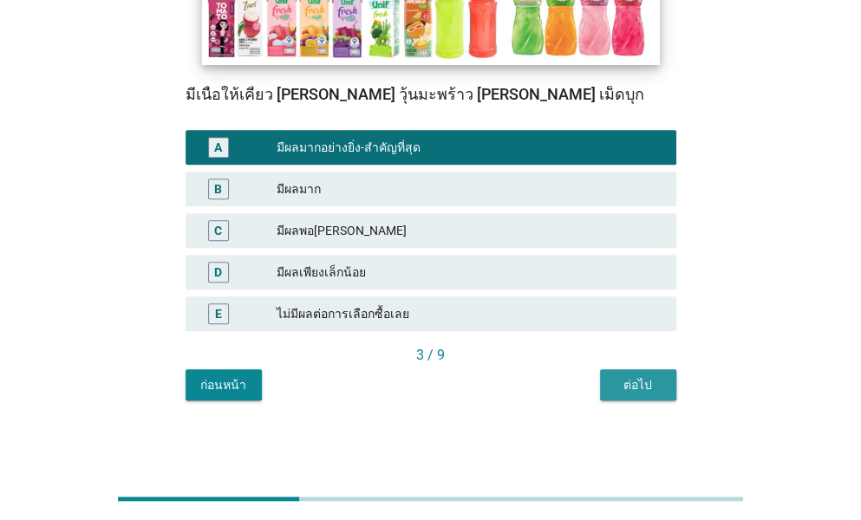
click at [628, 387] on div "ต่อไป" at bounding box center [638, 385] width 49 height 18
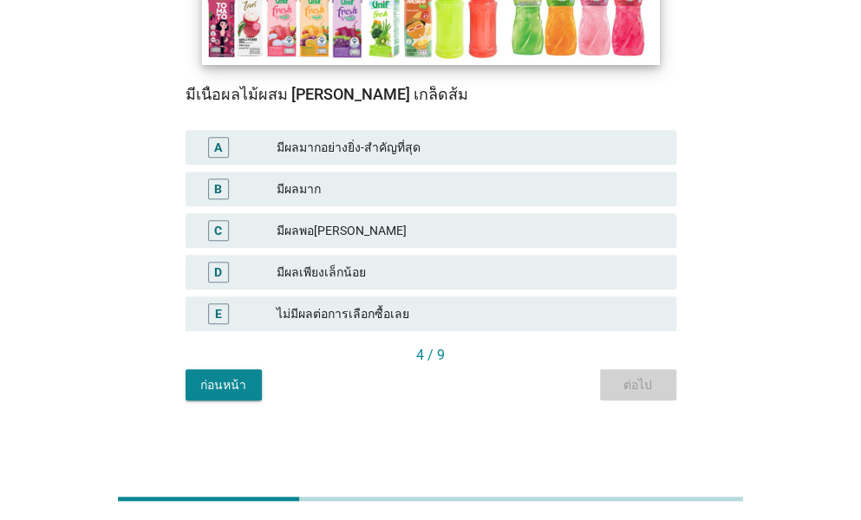
scroll to position [0, 0]
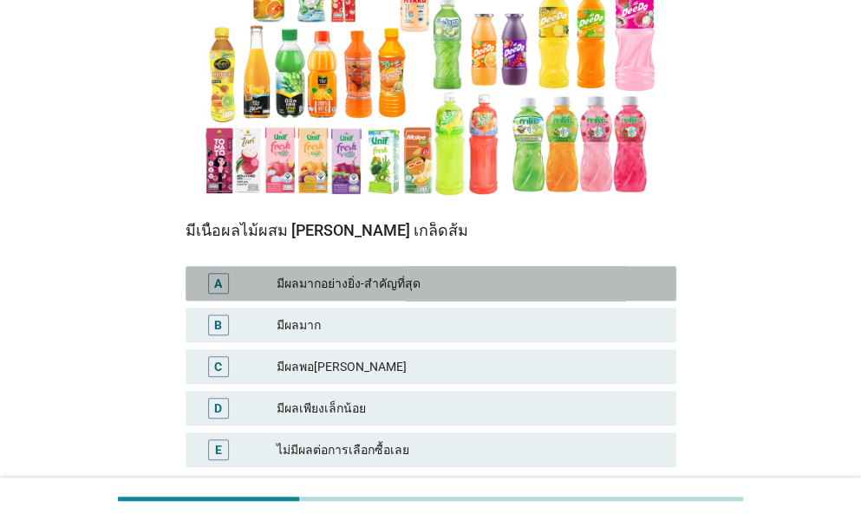
click at [341, 285] on div "มีผลมากอย่างยิ่ง-สำคัญที่สุด" at bounding box center [470, 283] width 386 height 21
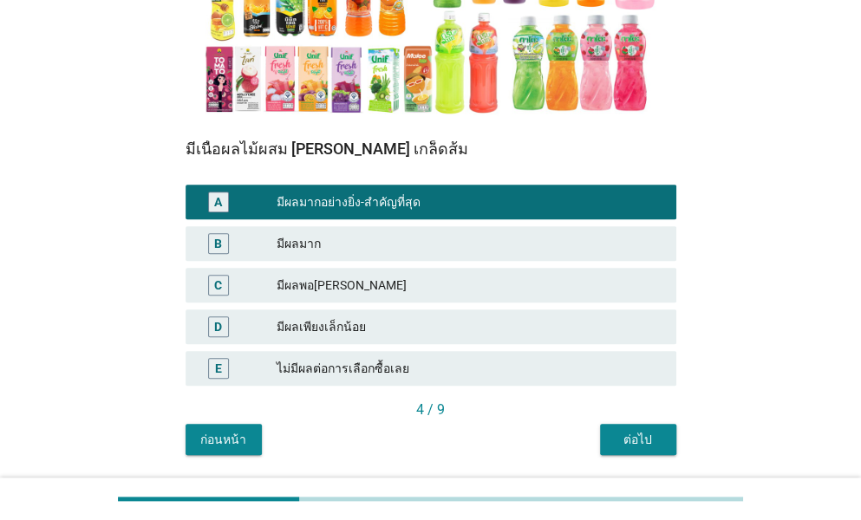
scroll to position [396, 0]
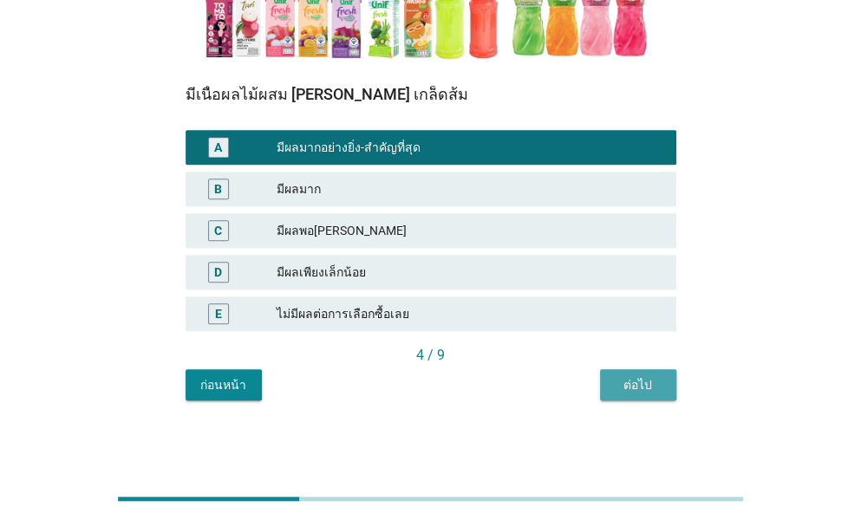
click at [640, 394] on button "ต่อไป" at bounding box center [638, 384] width 76 height 31
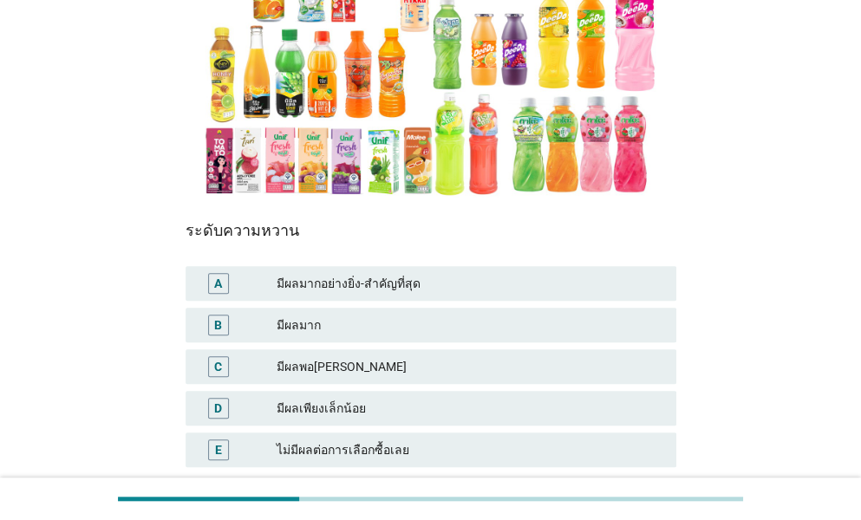
scroll to position [347, 0]
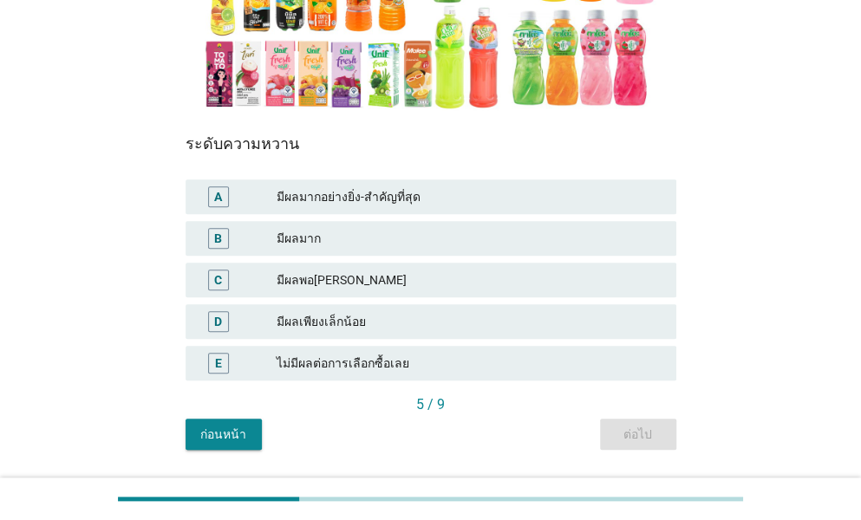
click at [404, 200] on div "มีผลมากอย่างยิ่ง-สำคัญที่สุด" at bounding box center [470, 196] width 386 height 21
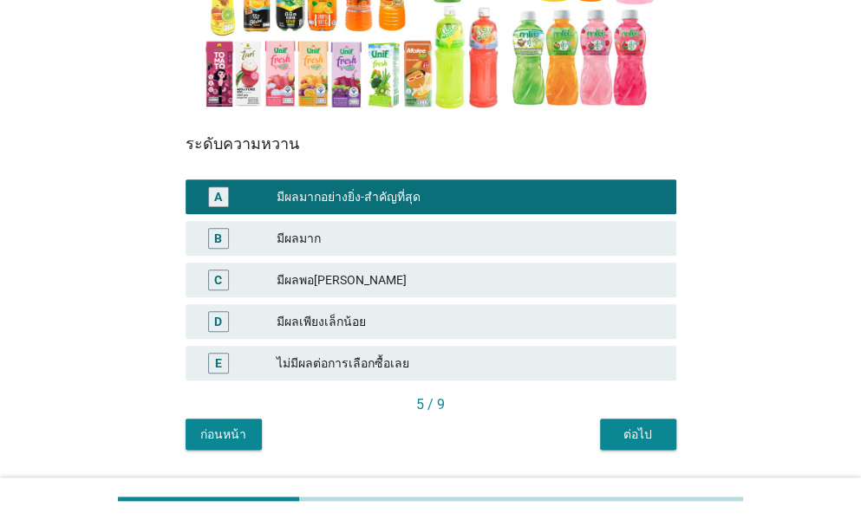
click at [652, 439] on div "ต่อไป" at bounding box center [638, 435] width 49 height 18
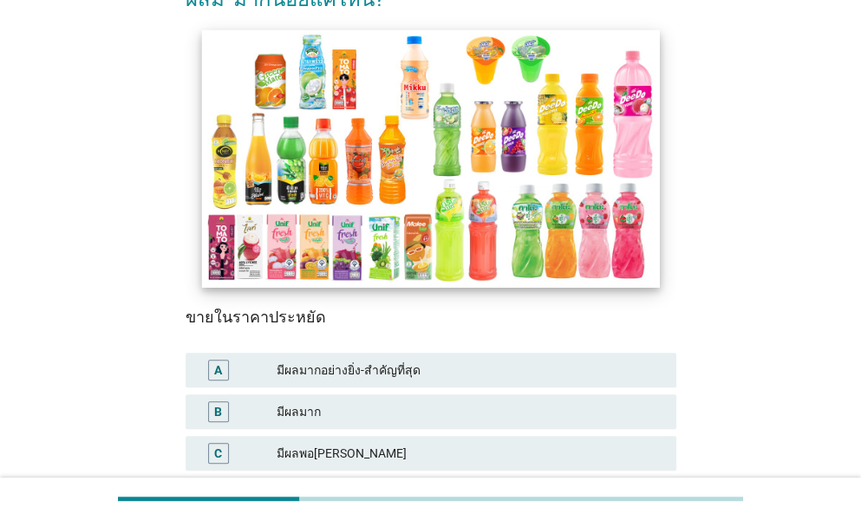
scroll to position [260, 0]
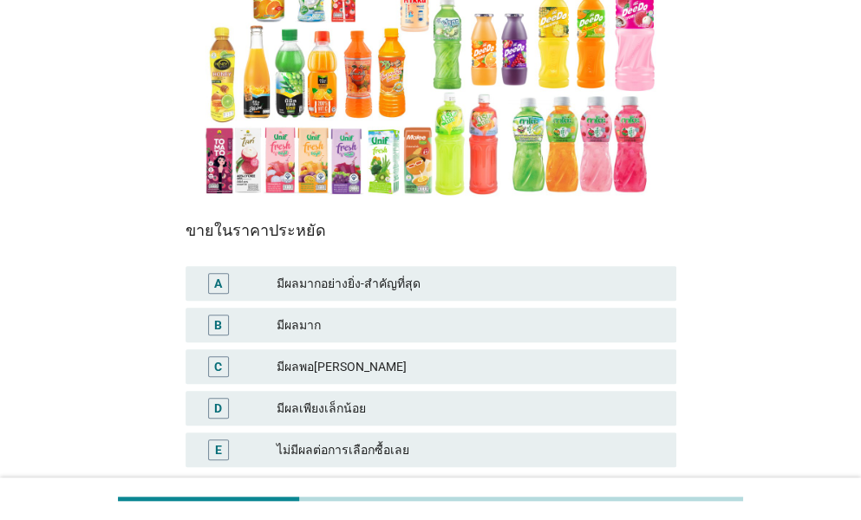
click at [365, 290] on div "มีผลมากอย่างยิ่ง-สำคัญที่สุด" at bounding box center [470, 283] width 386 height 21
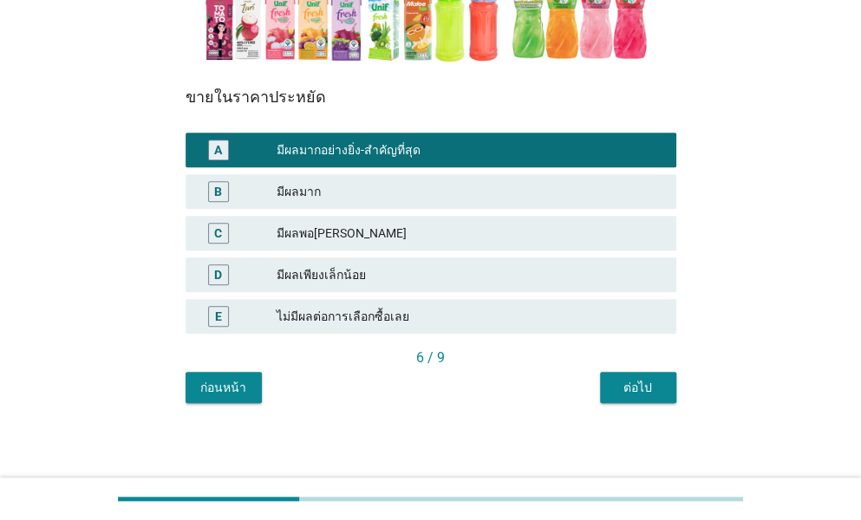
scroll to position [396, 0]
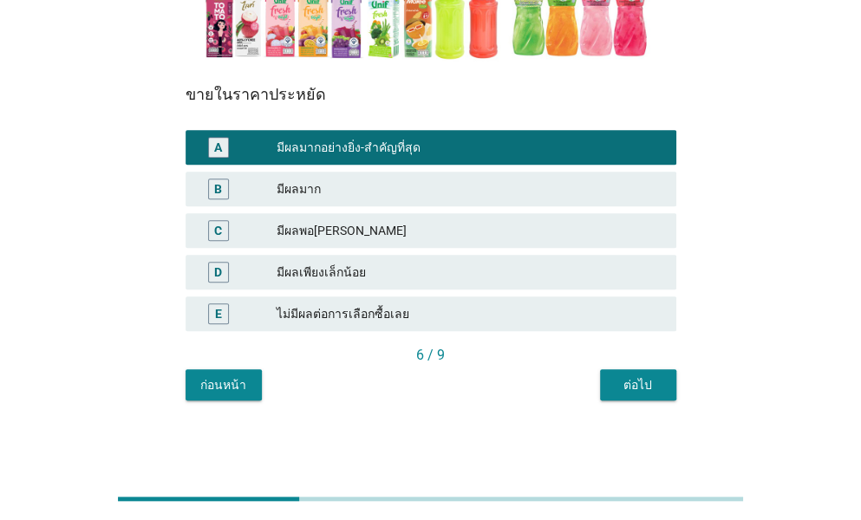
click at [646, 391] on div "ต่อไป" at bounding box center [638, 385] width 49 height 18
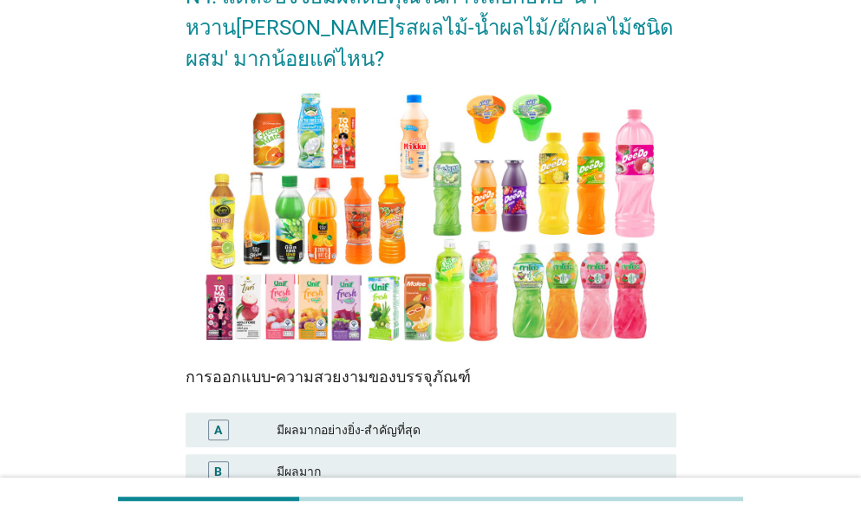
scroll to position [173, 0]
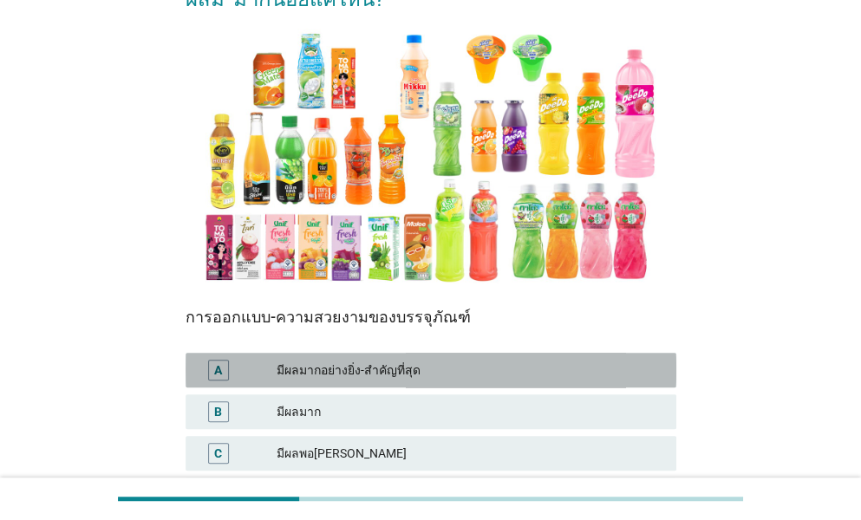
click at [331, 365] on div "มีผลมากอย่างยิ่ง-สำคัญที่สุด" at bounding box center [470, 370] width 386 height 21
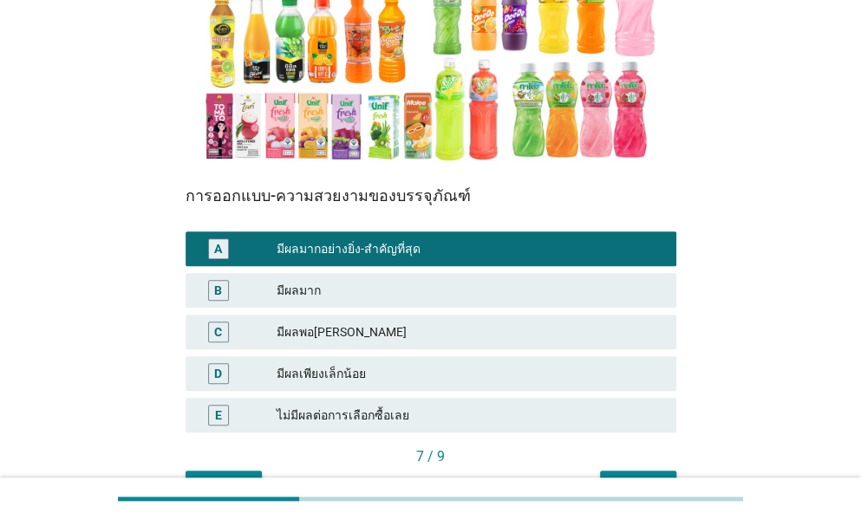
scroll to position [396, 0]
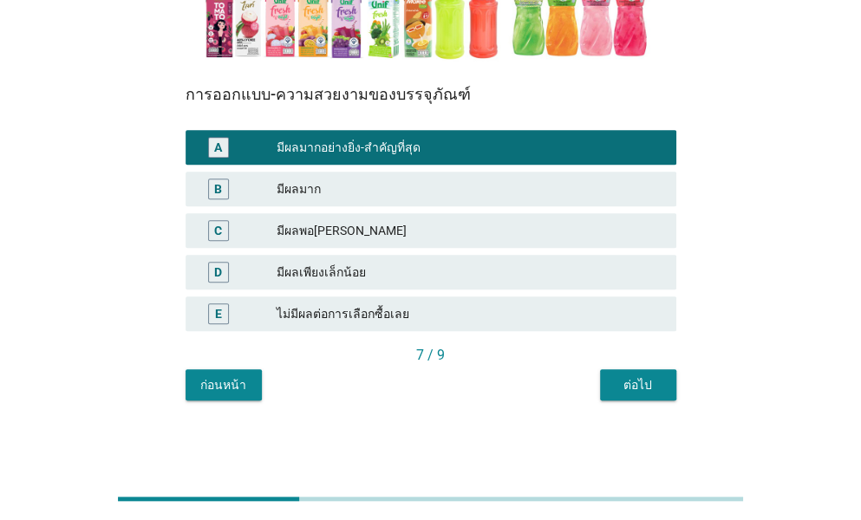
click at [637, 394] on button "ต่อไป" at bounding box center [638, 384] width 76 height 31
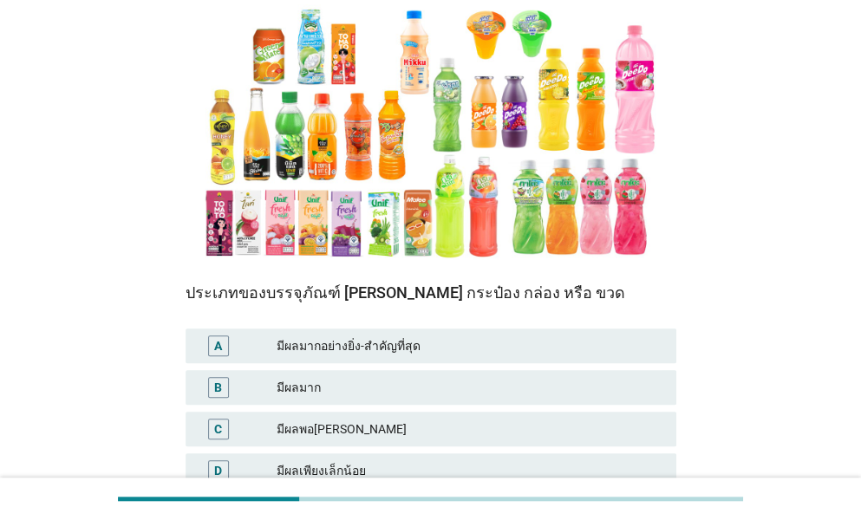
scroll to position [260, 0]
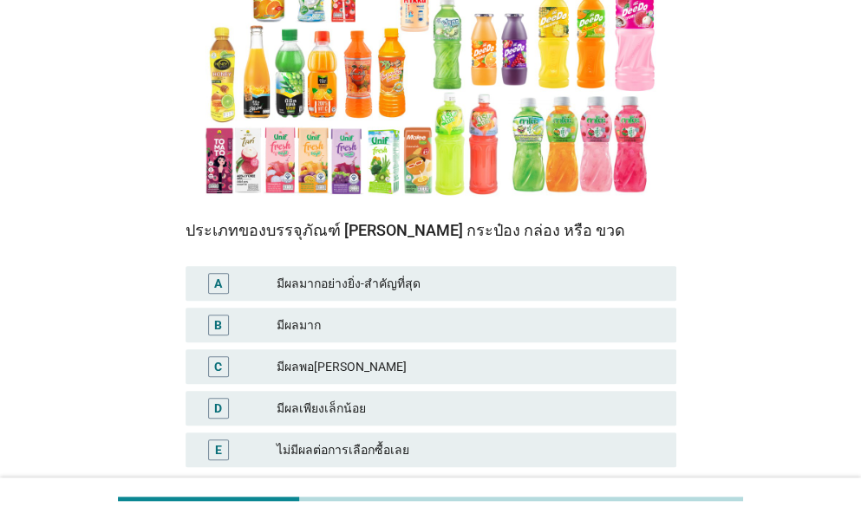
click at [353, 291] on div "มีผลมากอย่างยิ่ง-สำคัญที่สุด" at bounding box center [470, 283] width 386 height 21
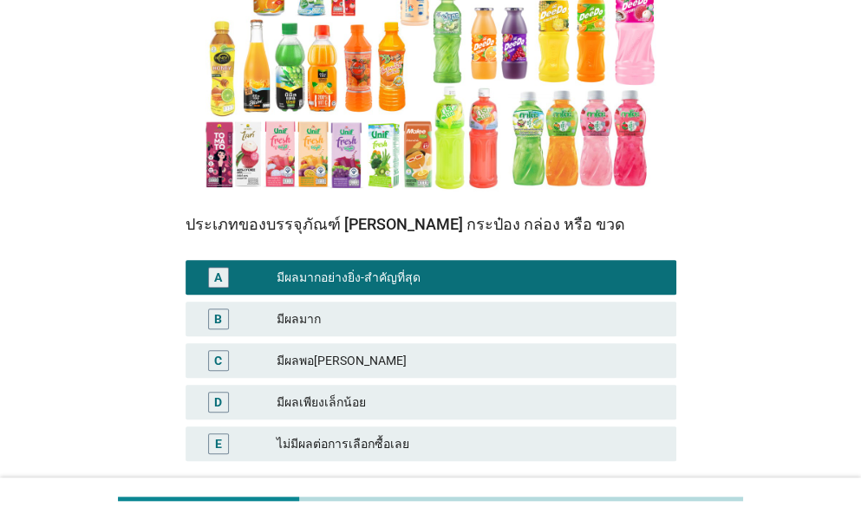
scroll to position [396, 0]
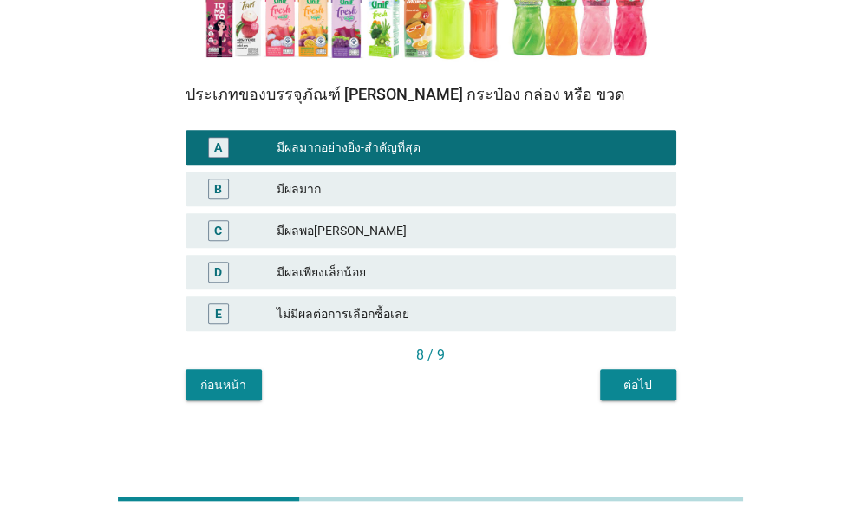
click at [643, 387] on div "ต่อไป" at bounding box center [638, 385] width 49 height 18
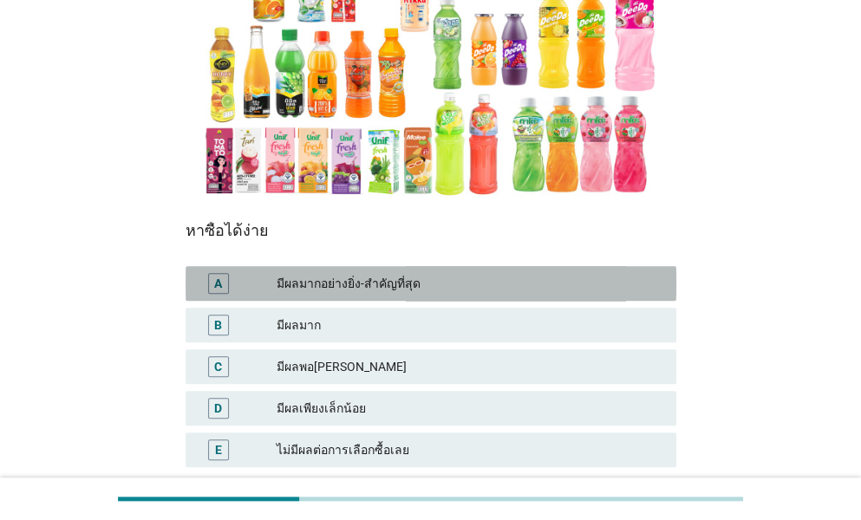
click at [397, 291] on div "มีผลมากอย่างยิ่ง-สำคัญที่สุด" at bounding box center [470, 283] width 386 height 21
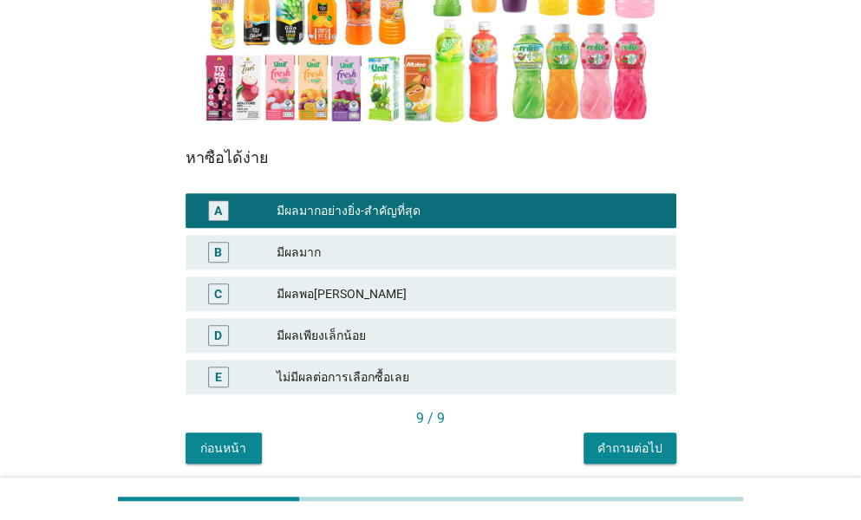
scroll to position [396, 0]
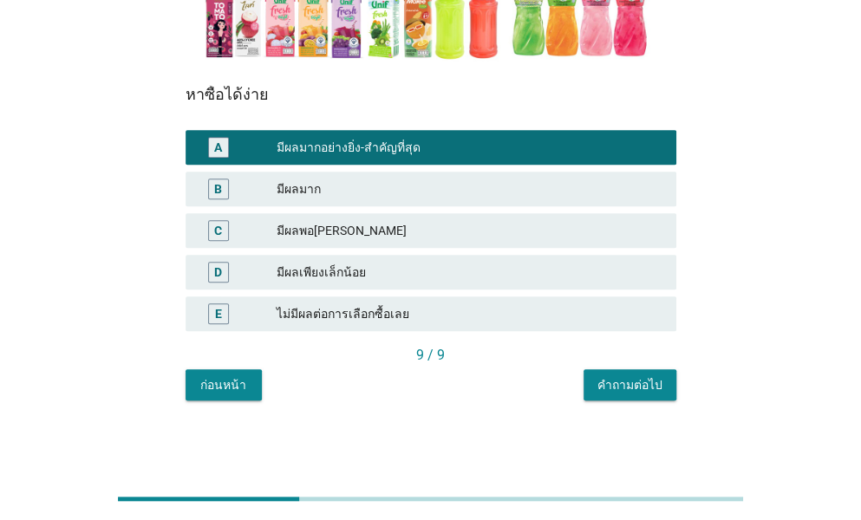
click at [636, 381] on div "คำถามต่อไป" at bounding box center [629, 385] width 65 height 18
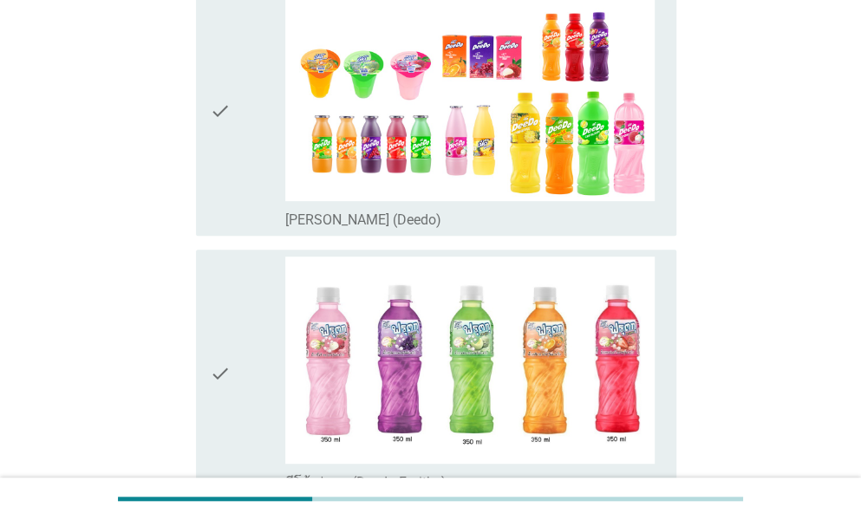
scroll to position [260, 0]
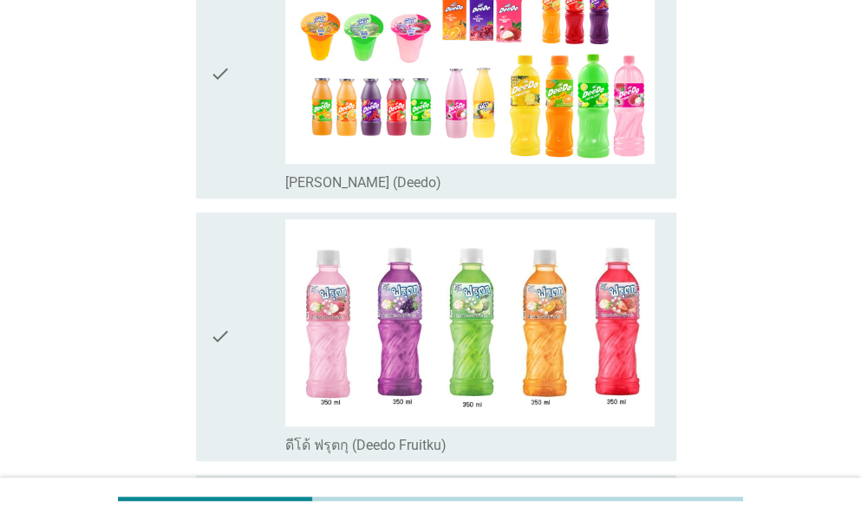
click at [239, 94] on div "check" at bounding box center [247, 74] width 75 height 235
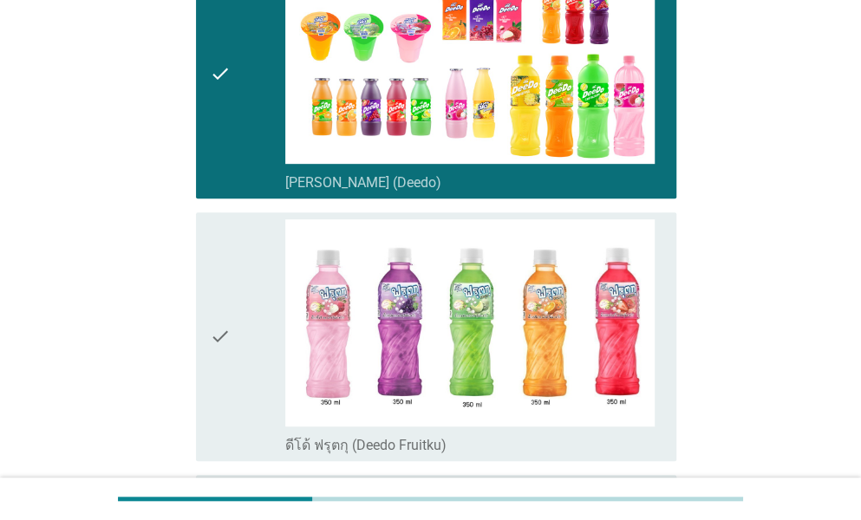
click at [270, 261] on div "check" at bounding box center [247, 336] width 75 height 235
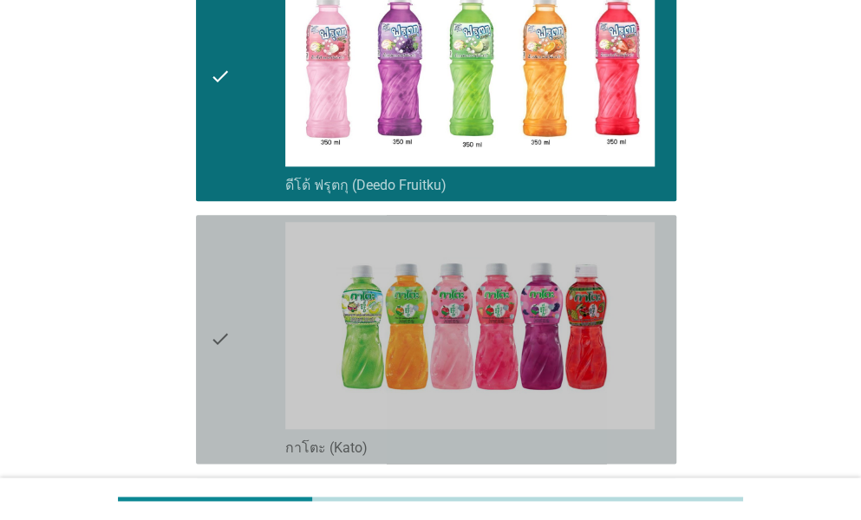
click at [268, 278] on div "check" at bounding box center [247, 339] width 75 height 235
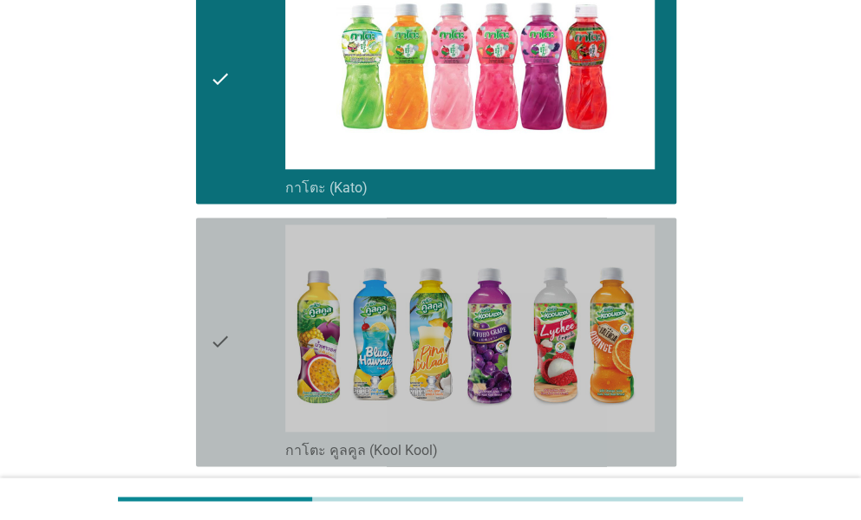
click at [268, 278] on div "check" at bounding box center [247, 342] width 75 height 235
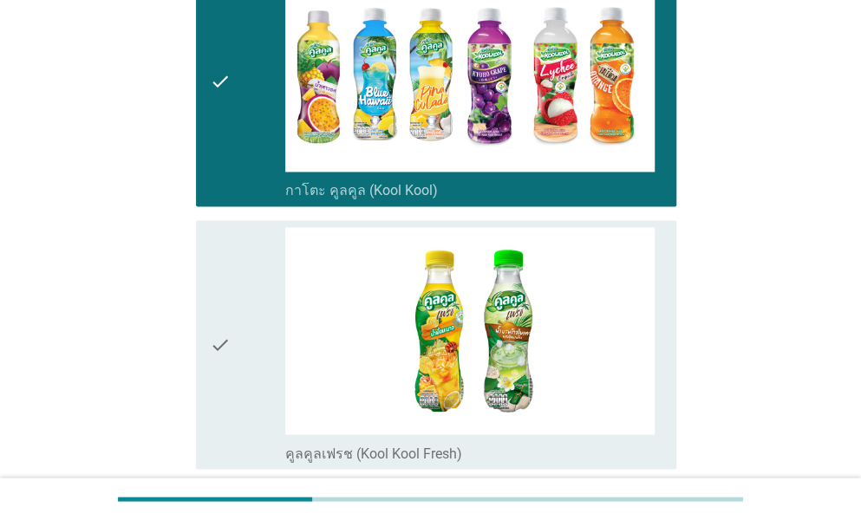
scroll to position [1300, 0]
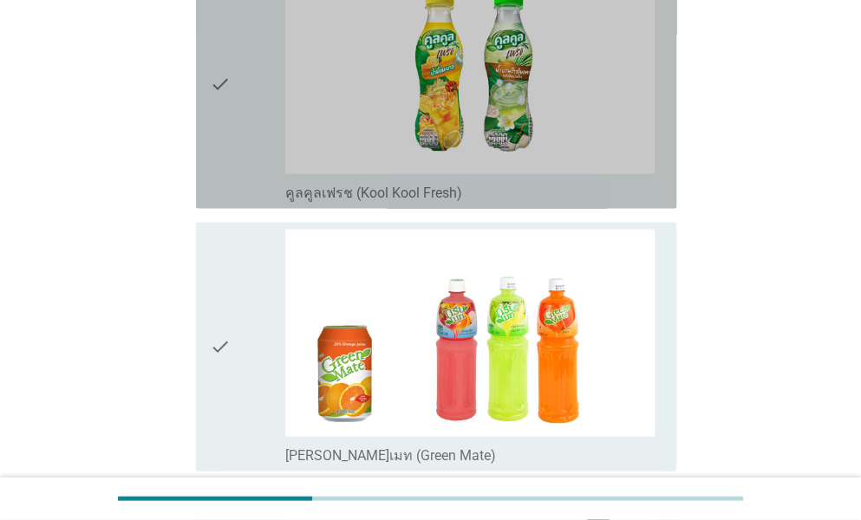
click at [254, 153] on div "check" at bounding box center [247, 84] width 75 height 235
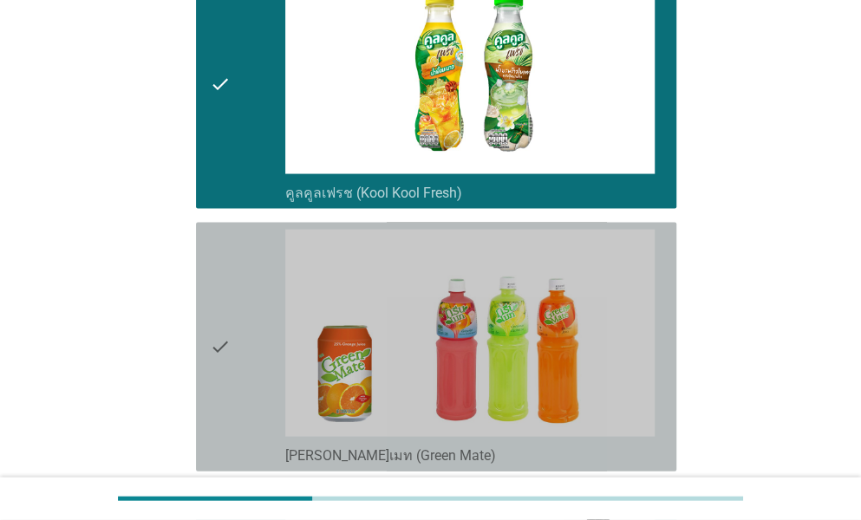
click at [262, 249] on div "check" at bounding box center [247, 347] width 75 height 235
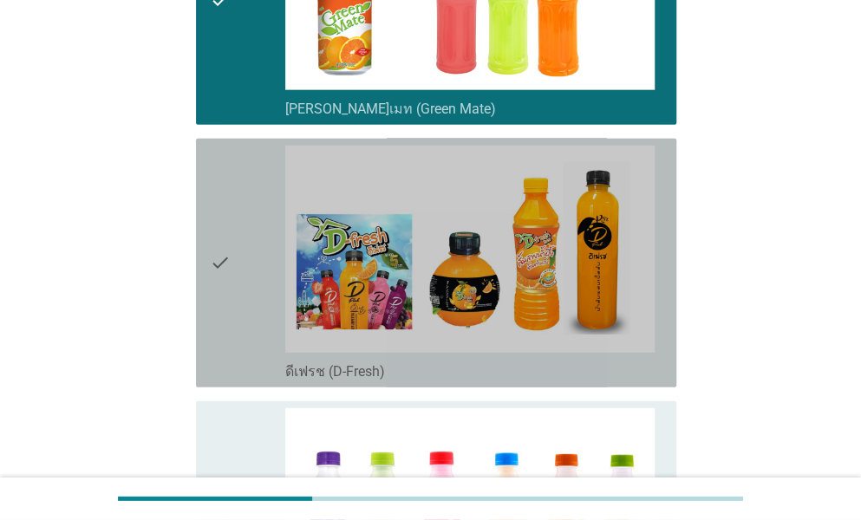
click at [253, 293] on div "check" at bounding box center [247, 263] width 75 height 235
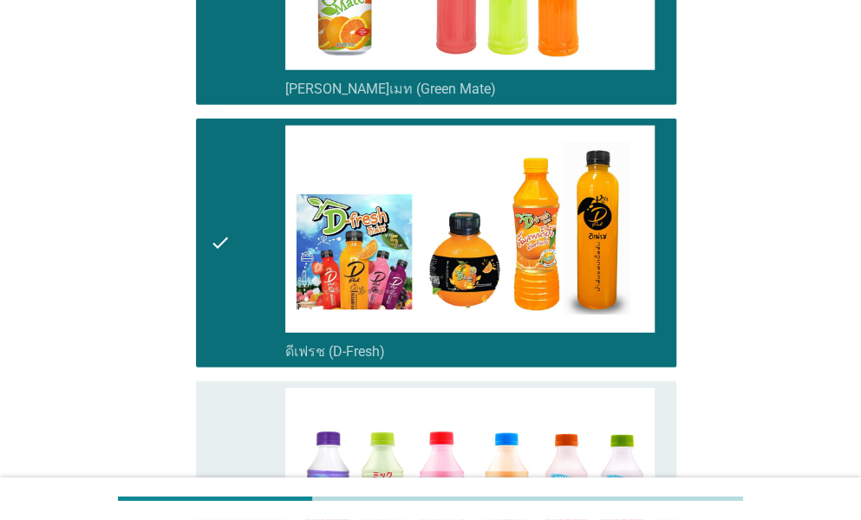
scroll to position [1994, 0]
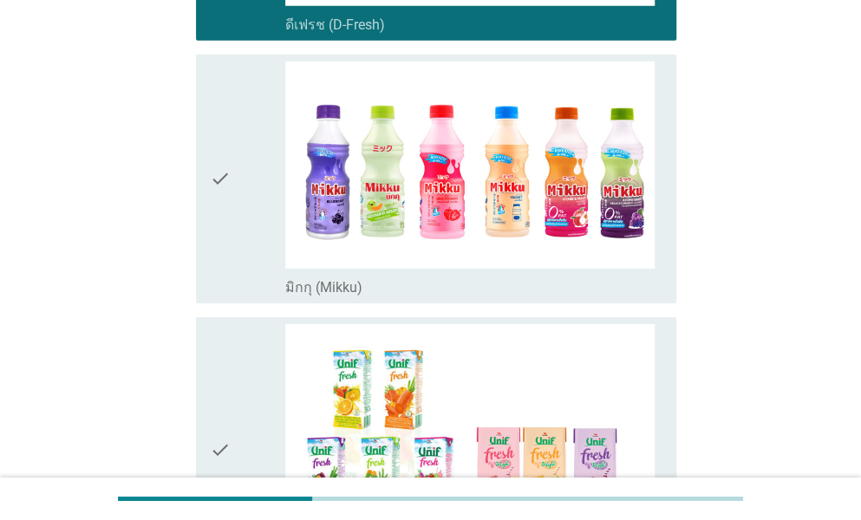
drag, startPoint x: 265, startPoint y: 239, endPoint x: 241, endPoint y: 294, distance: 59.8
click at [265, 240] on div "check" at bounding box center [247, 179] width 75 height 235
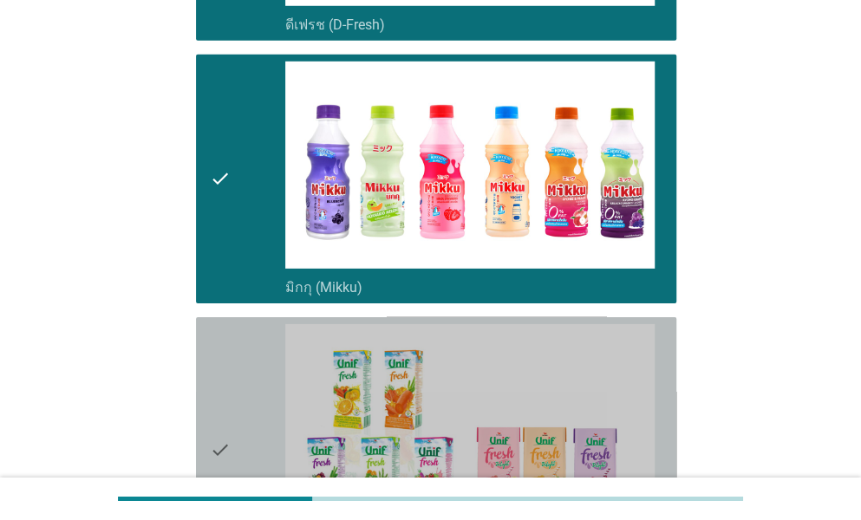
click at [243, 361] on div "check" at bounding box center [247, 450] width 75 height 252
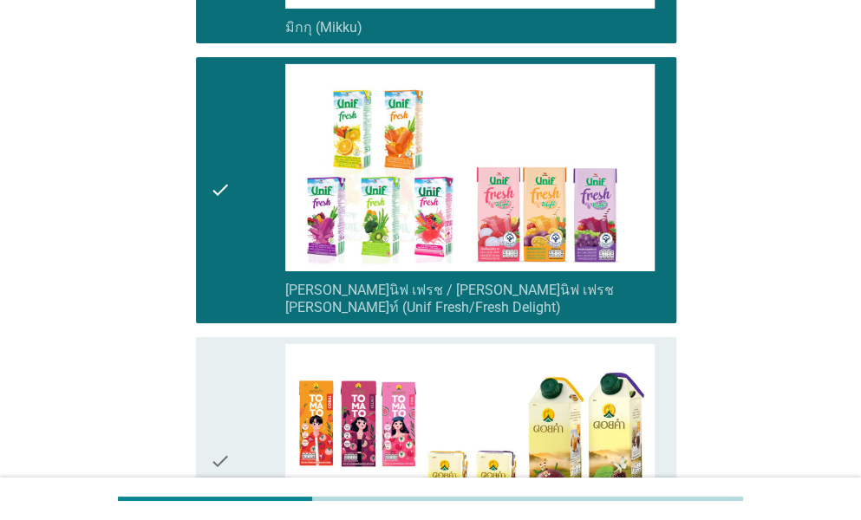
click at [243, 361] on div "check" at bounding box center [247, 461] width 75 height 235
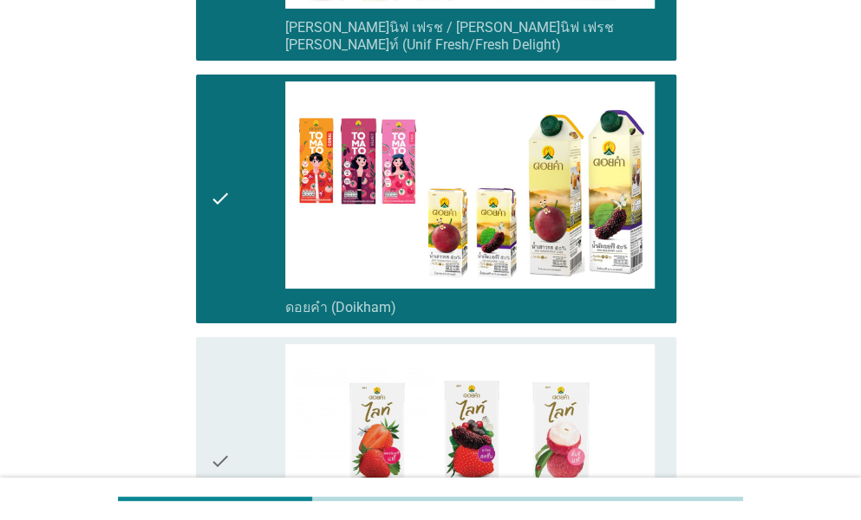
scroll to position [2601, 0]
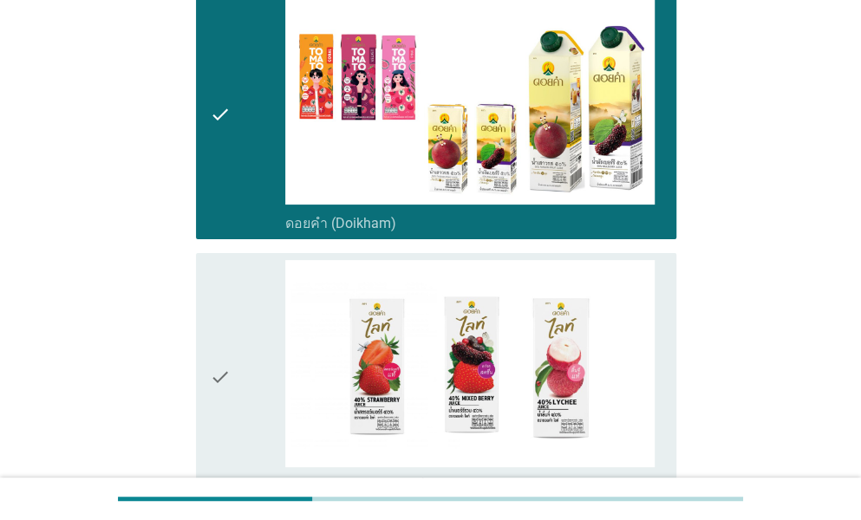
click at [243, 361] on div "check" at bounding box center [247, 377] width 75 height 235
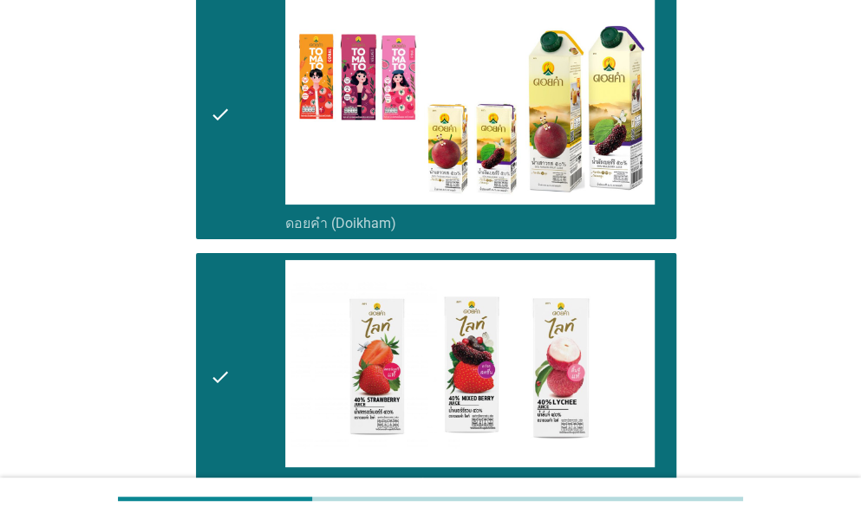
scroll to position [2947, 0]
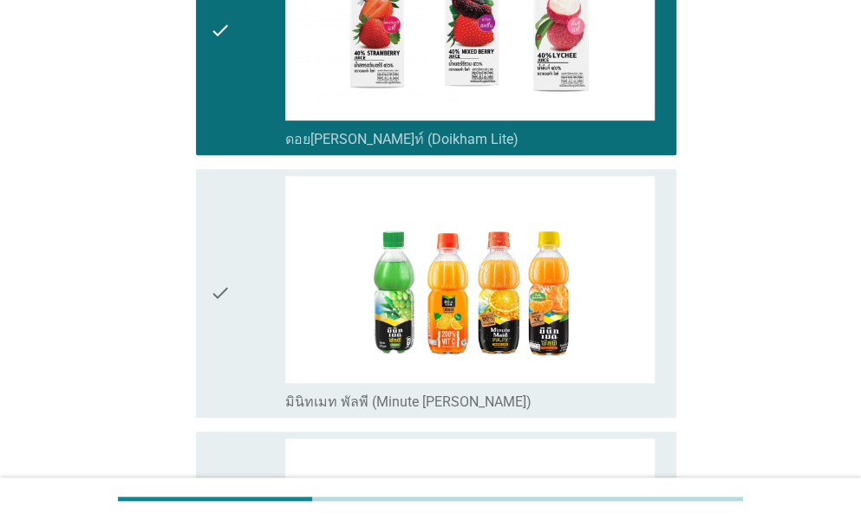
click at [243, 361] on div "check" at bounding box center [247, 293] width 75 height 235
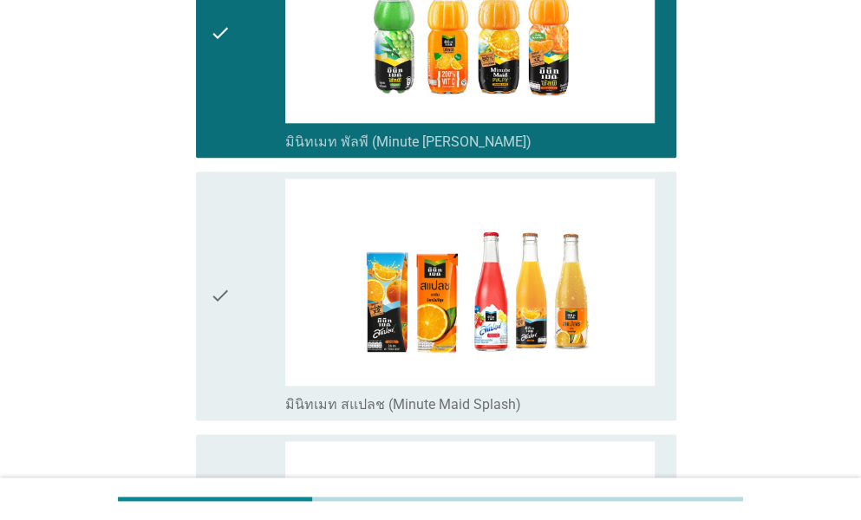
click at [242, 325] on div "check" at bounding box center [247, 296] width 75 height 235
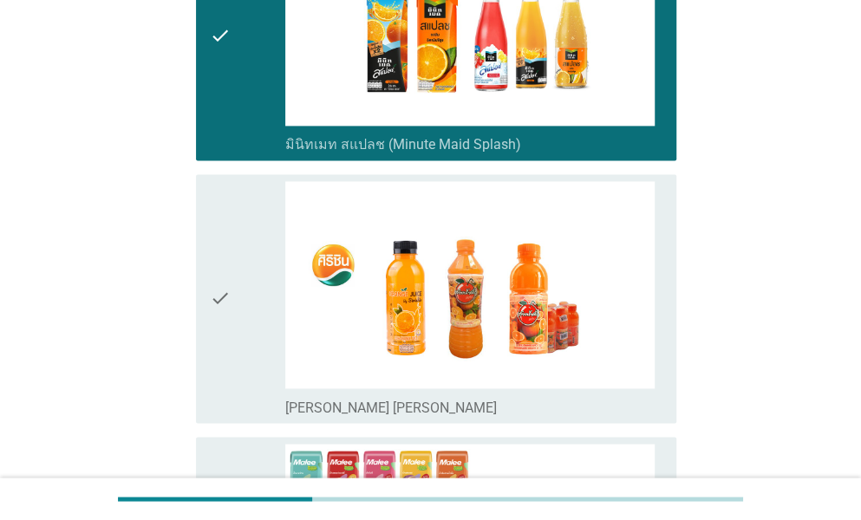
click at [242, 325] on div "check" at bounding box center [247, 298] width 75 height 235
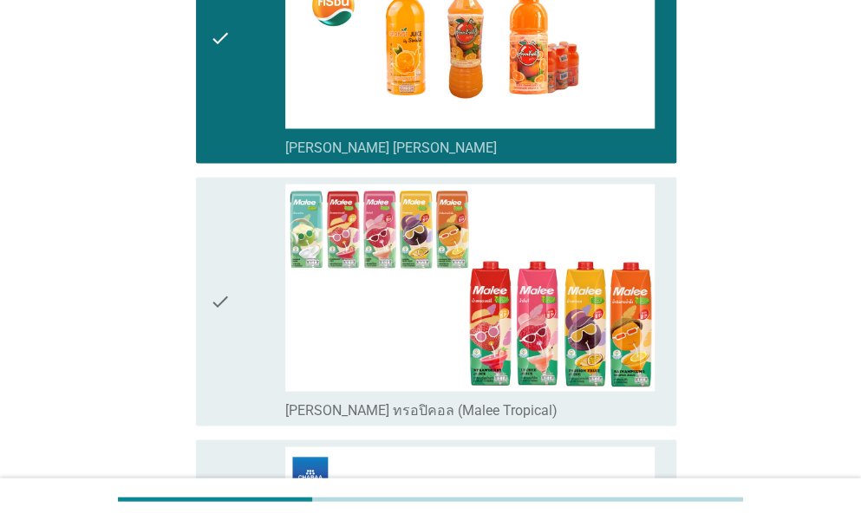
click at [242, 325] on div "check" at bounding box center [247, 301] width 75 height 235
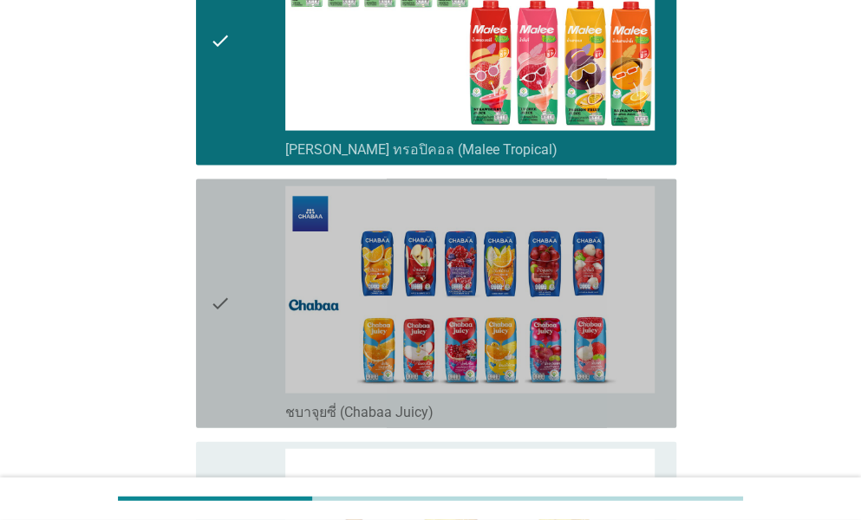
click at [242, 325] on div "check" at bounding box center [247, 303] width 75 height 235
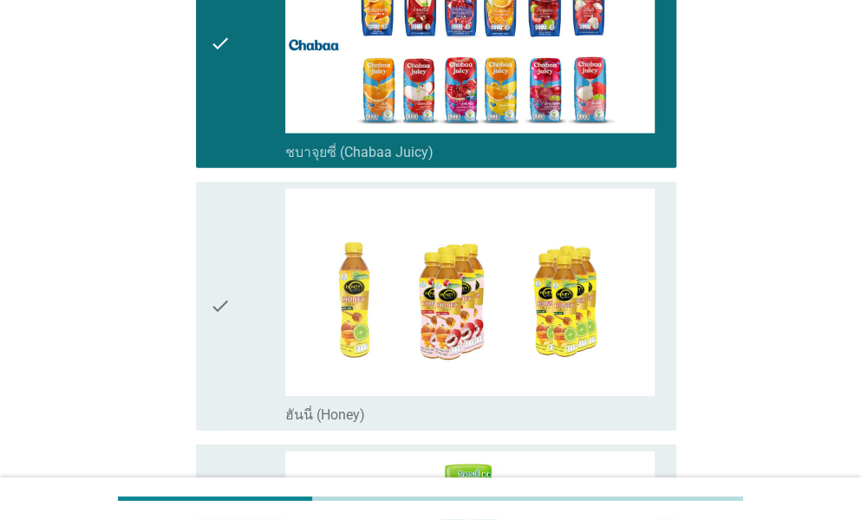
click at [242, 325] on div "check" at bounding box center [247, 306] width 75 height 235
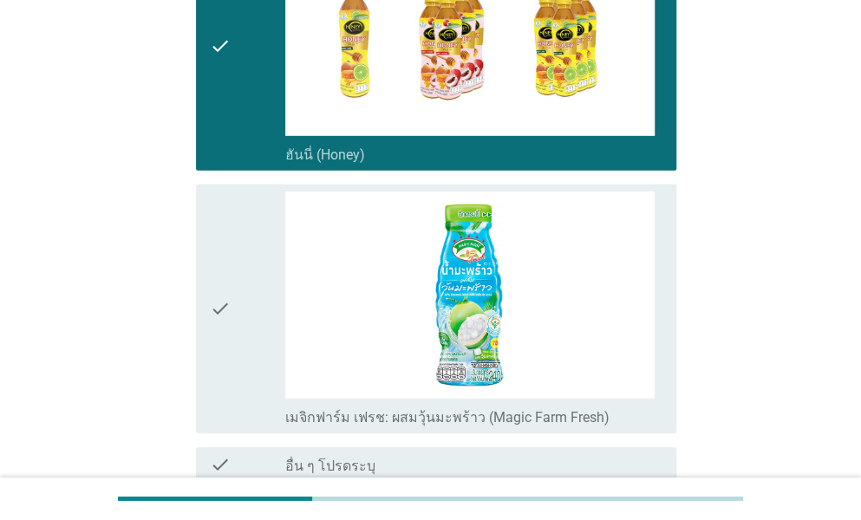
click at [242, 325] on div "check" at bounding box center [247, 309] width 75 height 235
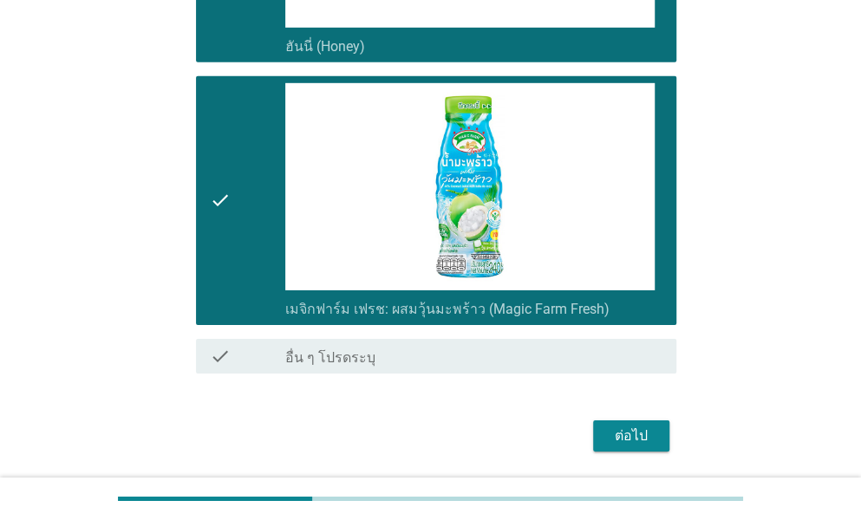
scroll to position [4649, 0]
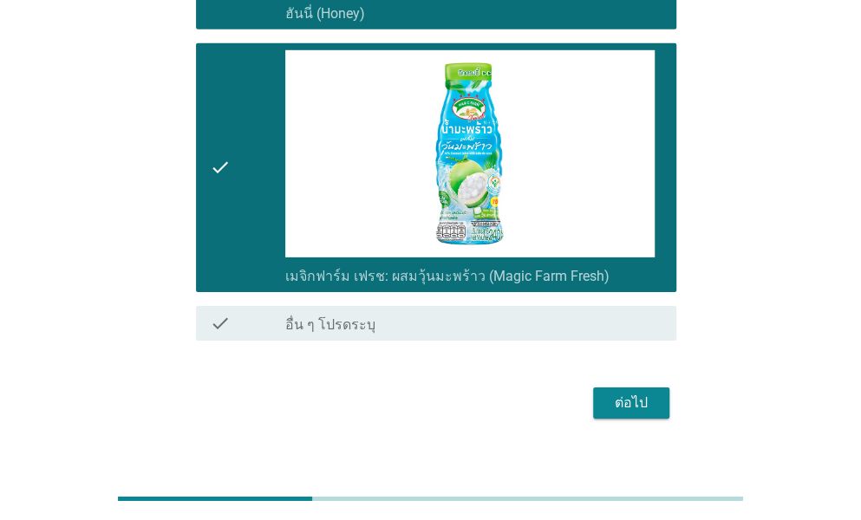
click at [626, 393] on div "ต่อไป" at bounding box center [631, 403] width 49 height 21
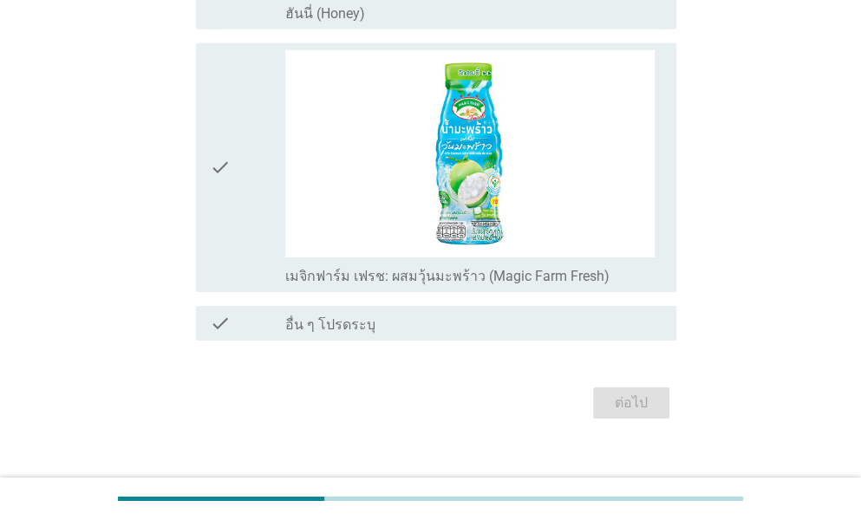
scroll to position [0, 0]
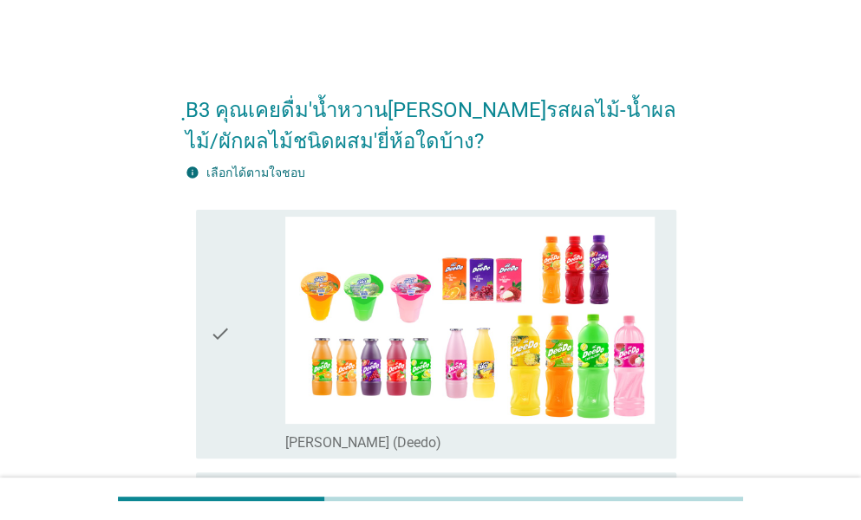
click at [246, 328] on div "check" at bounding box center [247, 334] width 75 height 235
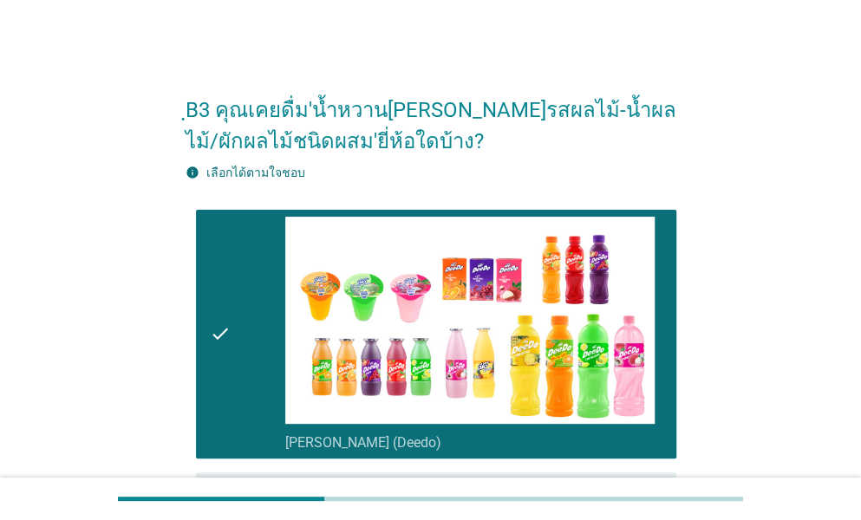
scroll to position [347, 0]
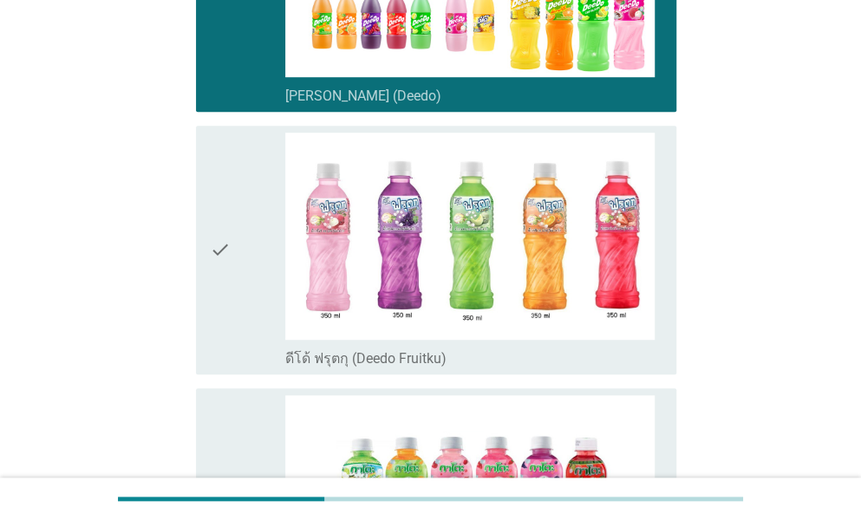
click at [243, 287] on div "check" at bounding box center [247, 250] width 75 height 235
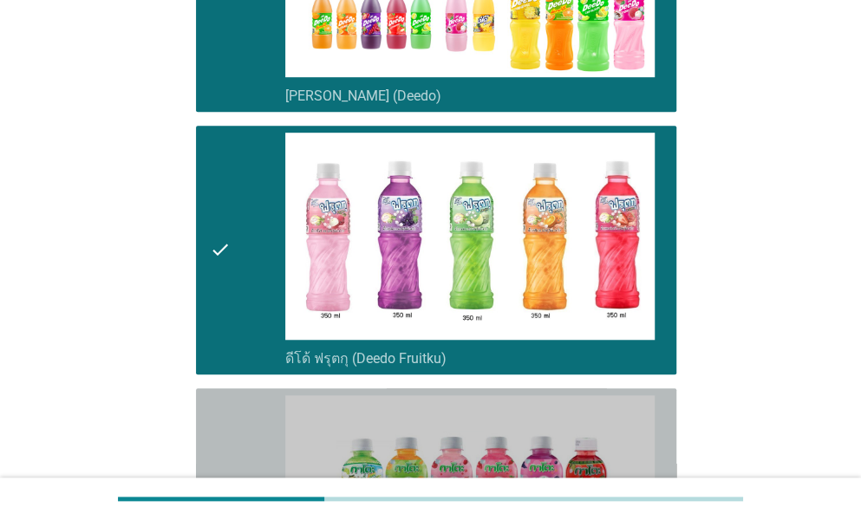
click at [212, 395] on icon "check" at bounding box center [220, 512] width 21 height 235
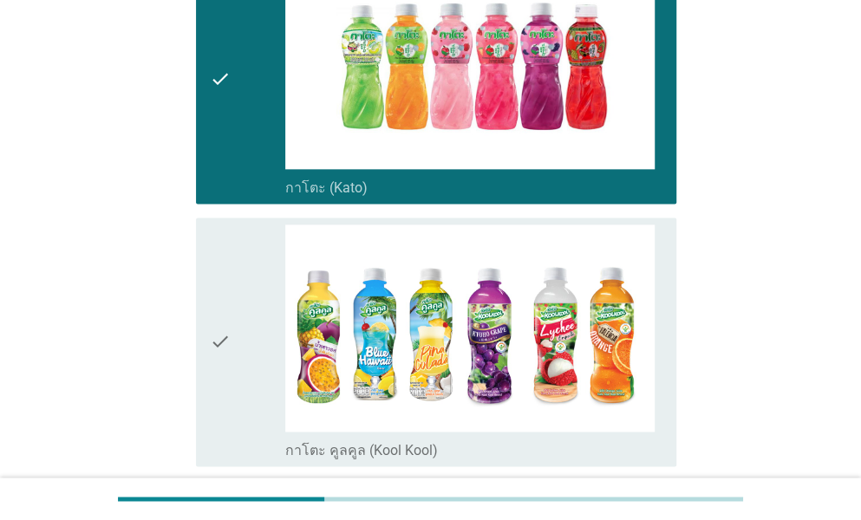
click at [245, 351] on div "check" at bounding box center [247, 342] width 75 height 235
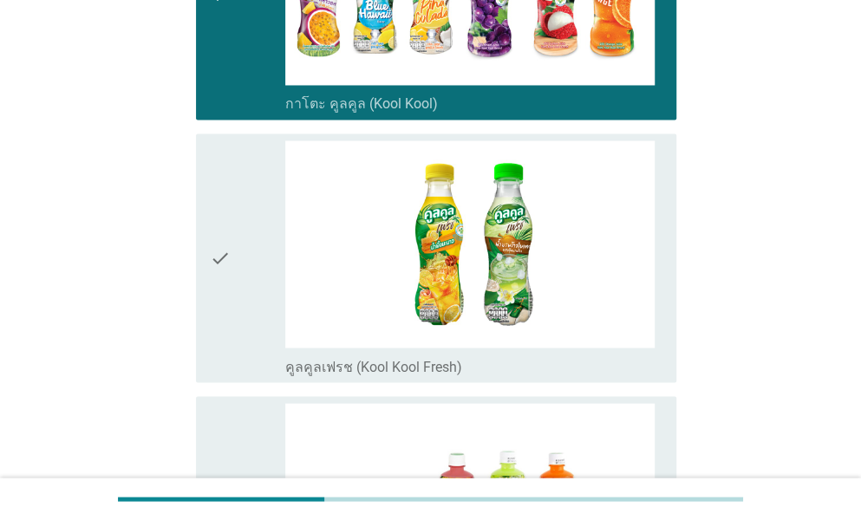
click at [251, 247] on div "check" at bounding box center [247, 257] width 75 height 235
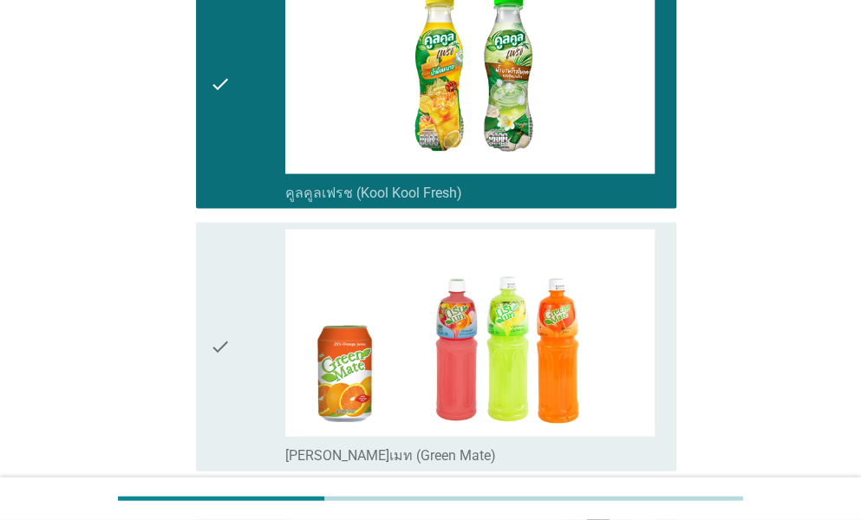
click at [247, 311] on div "check" at bounding box center [247, 347] width 75 height 235
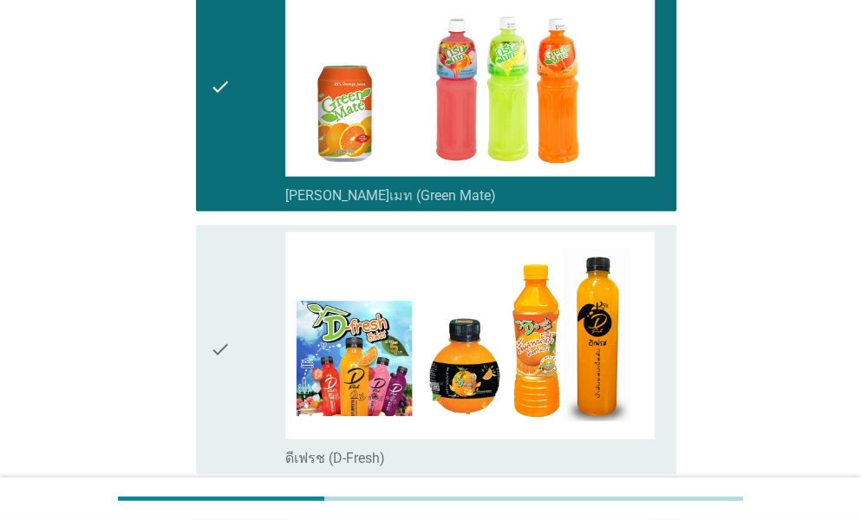
click at [247, 311] on div "check" at bounding box center [247, 349] width 75 height 235
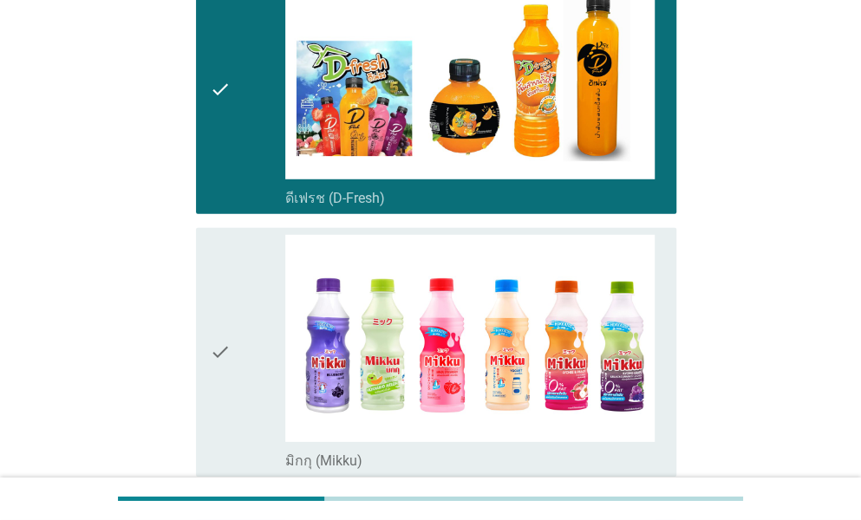
click at [247, 311] on div "check" at bounding box center [247, 352] width 75 height 235
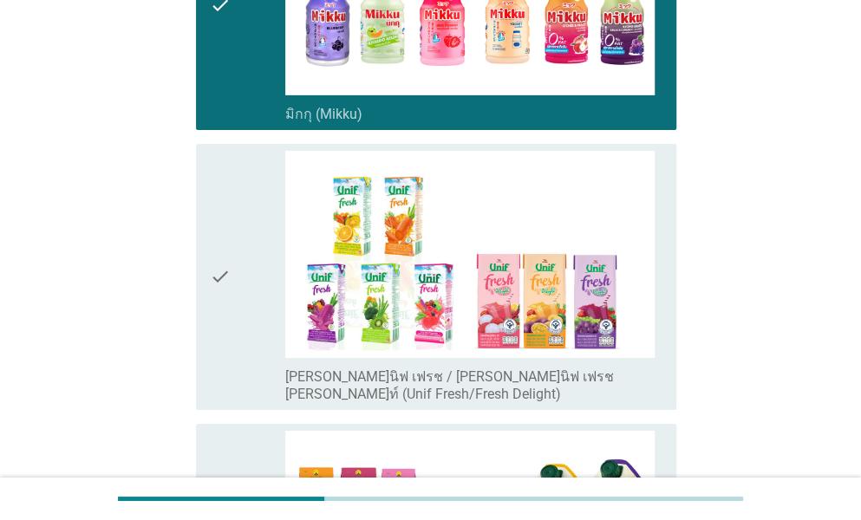
click at [247, 311] on div "check" at bounding box center [247, 277] width 75 height 252
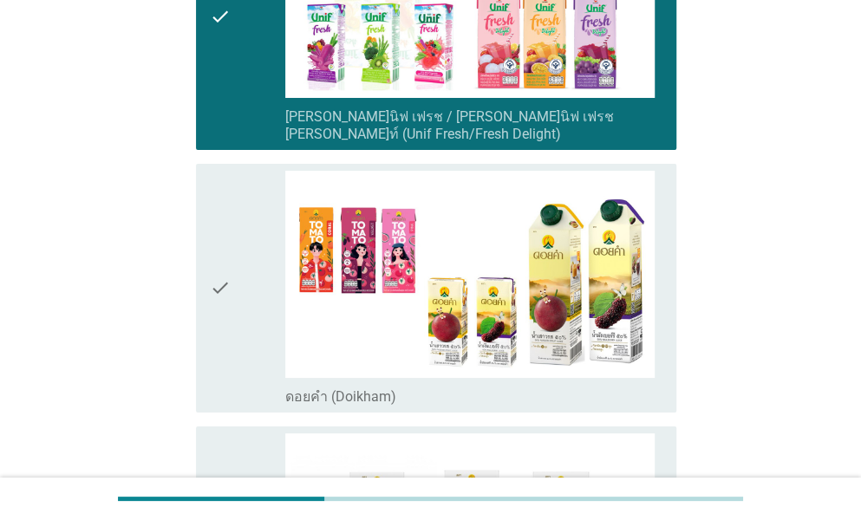
click at [247, 311] on div "check" at bounding box center [247, 288] width 75 height 235
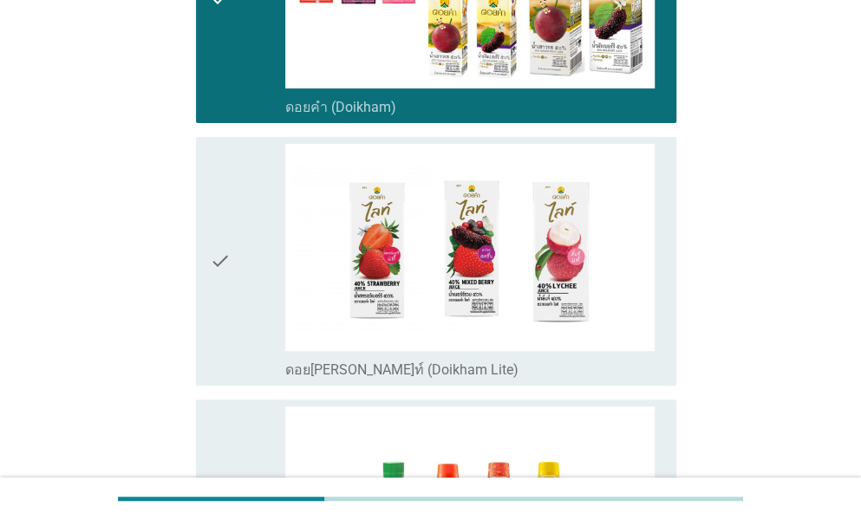
scroll to position [2774, 0]
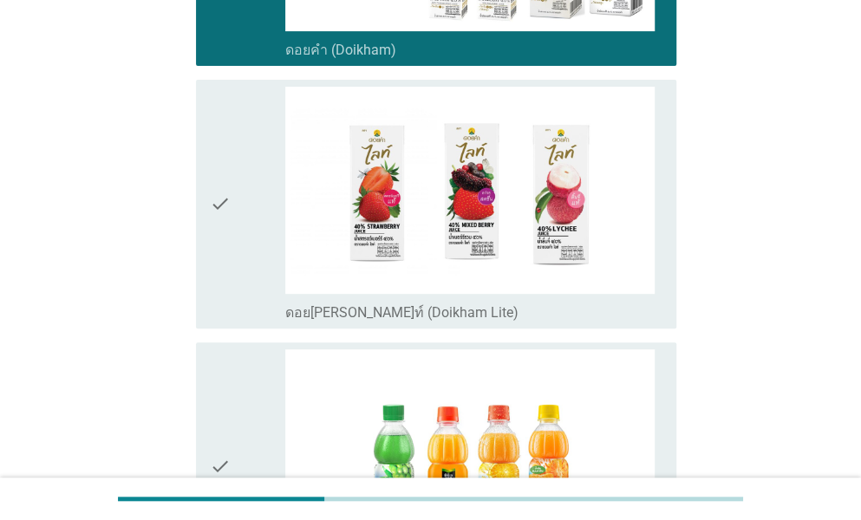
click at [240, 262] on div "check" at bounding box center [247, 204] width 75 height 235
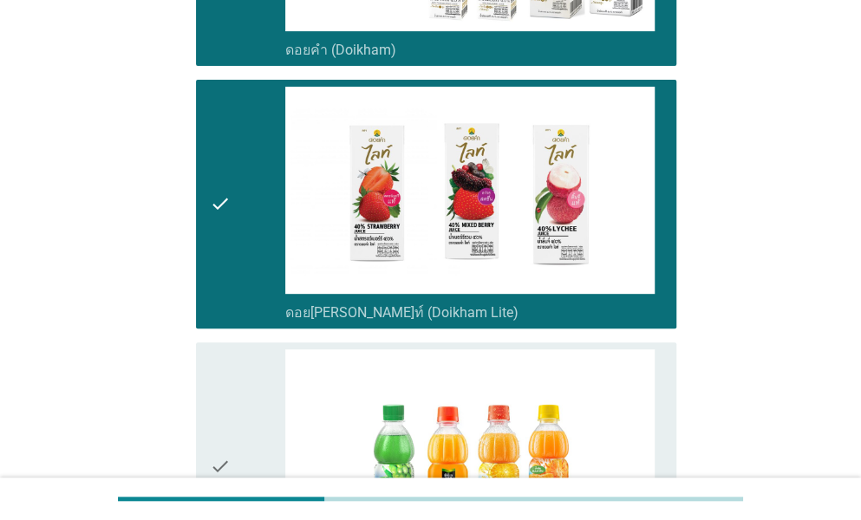
click at [229, 342] on div "check check_box_outline_blank มินิทเมท พัลพี (Minute [PERSON_NAME])" at bounding box center [436, 466] width 480 height 249
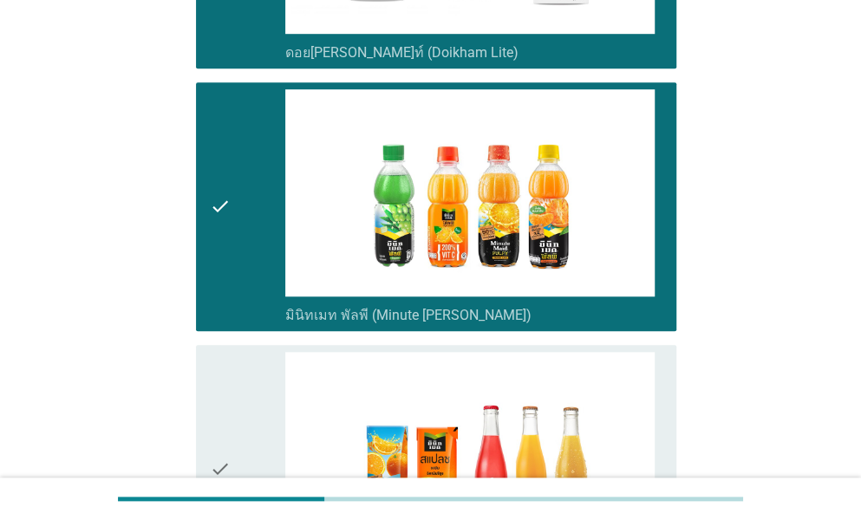
scroll to position [3294, 0]
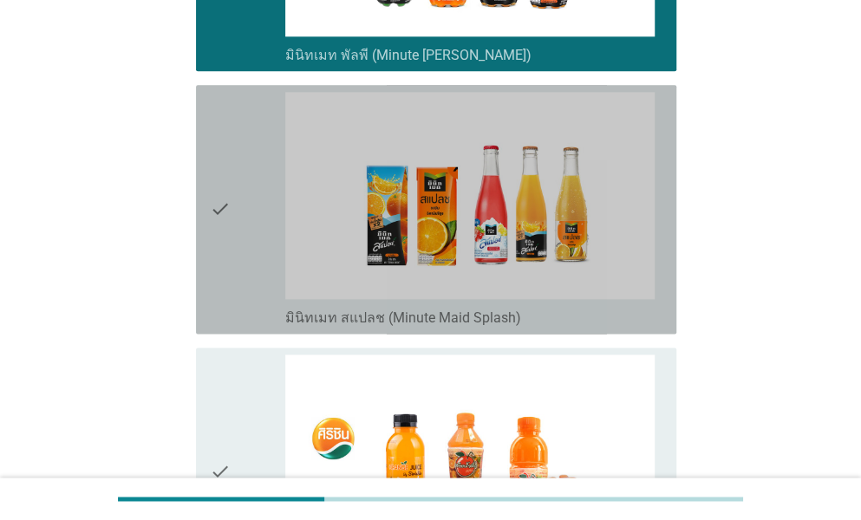
click at [236, 235] on div "check" at bounding box center [247, 209] width 75 height 235
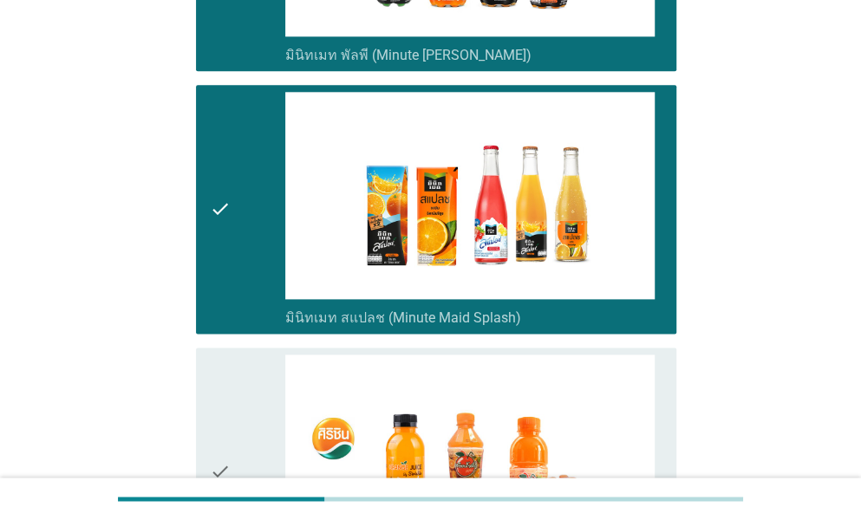
click at [232, 355] on div "check" at bounding box center [247, 472] width 75 height 235
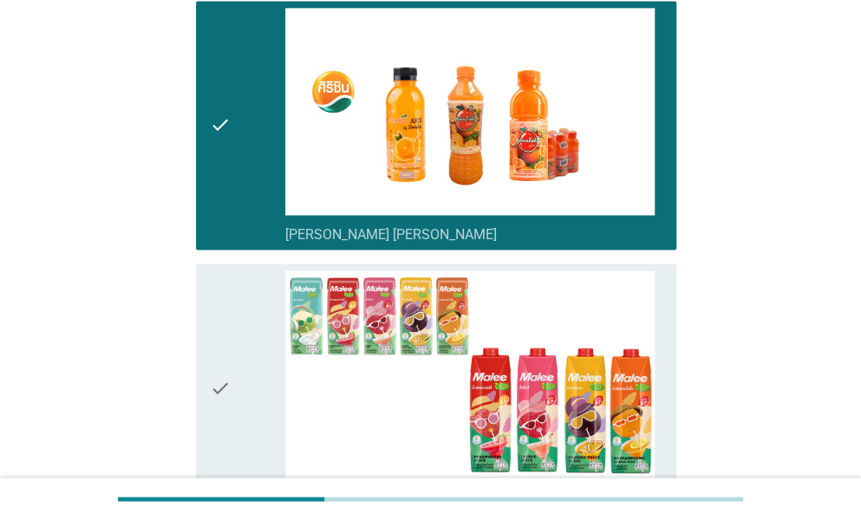
click at [232, 346] on div "check" at bounding box center [247, 387] width 75 height 235
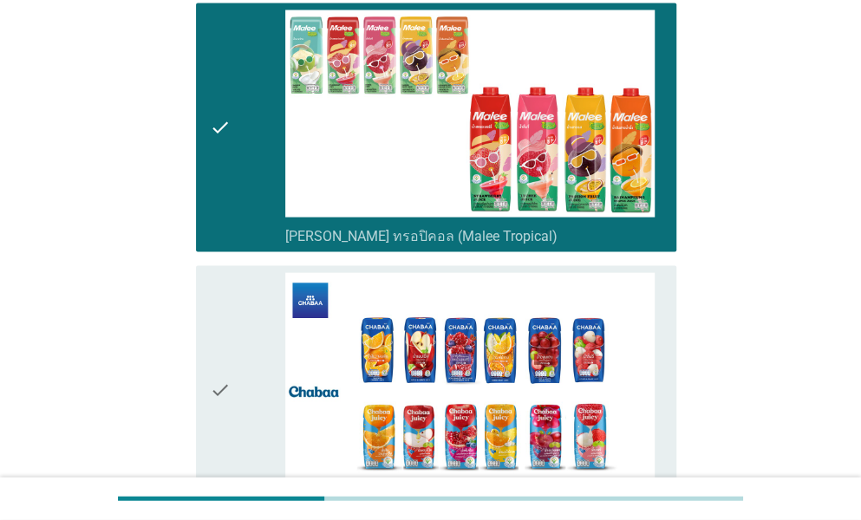
click at [232, 346] on div "check" at bounding box center [247, 390] width 75 height 235
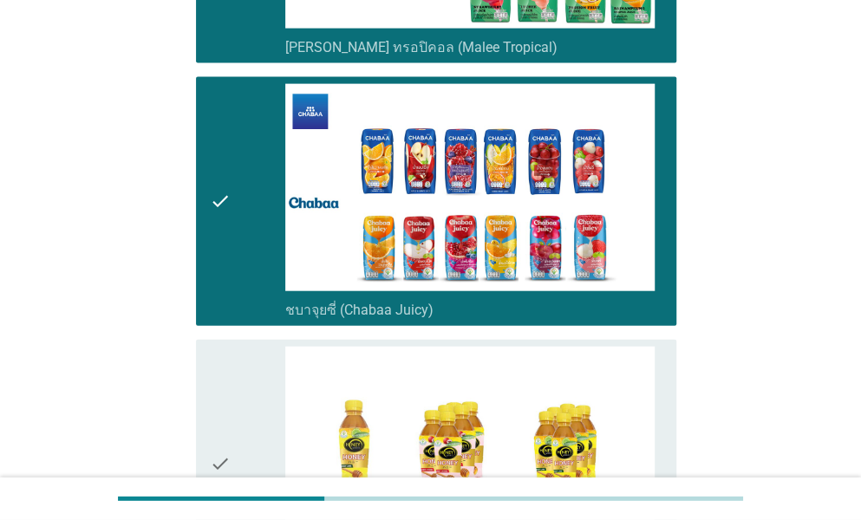
scroll to position [4161, 0]
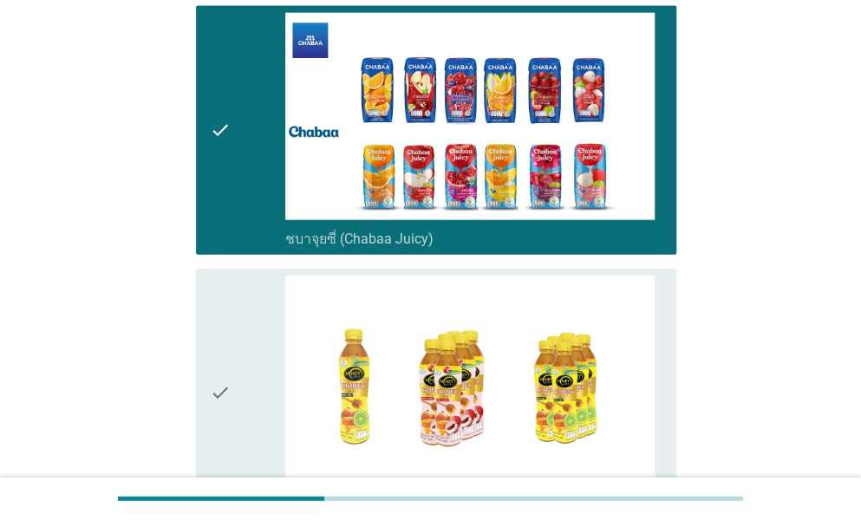
click at [232, 346] on div "check" at bounding box center [247, 393] width 75 height 235
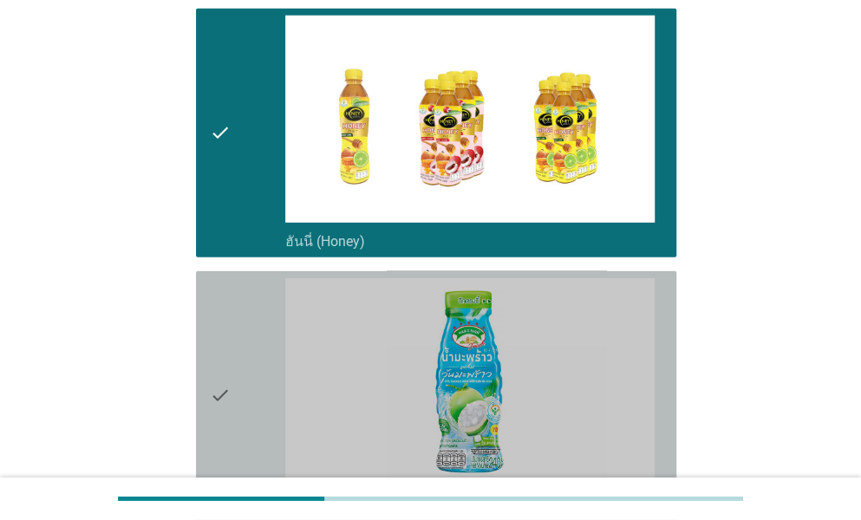
click at [232, 346] on div "check" at bounding box center [247, 395] width 75 height 235
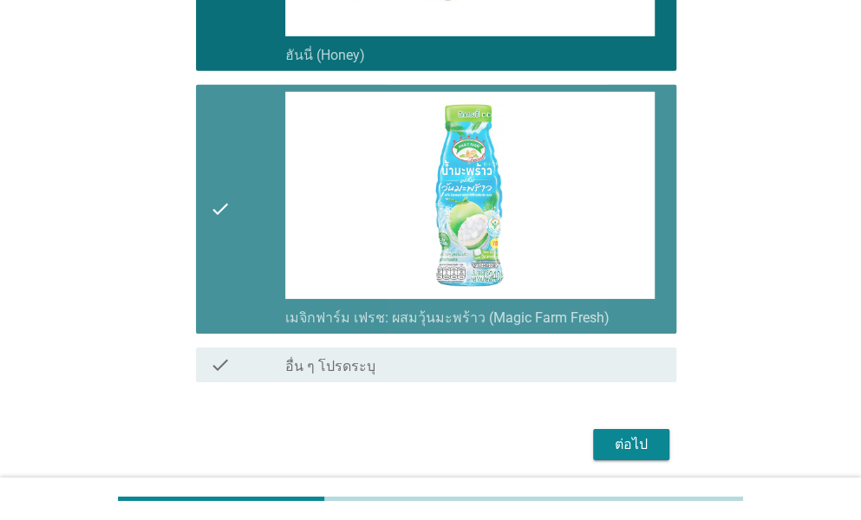
scroll to position [4649, 0]
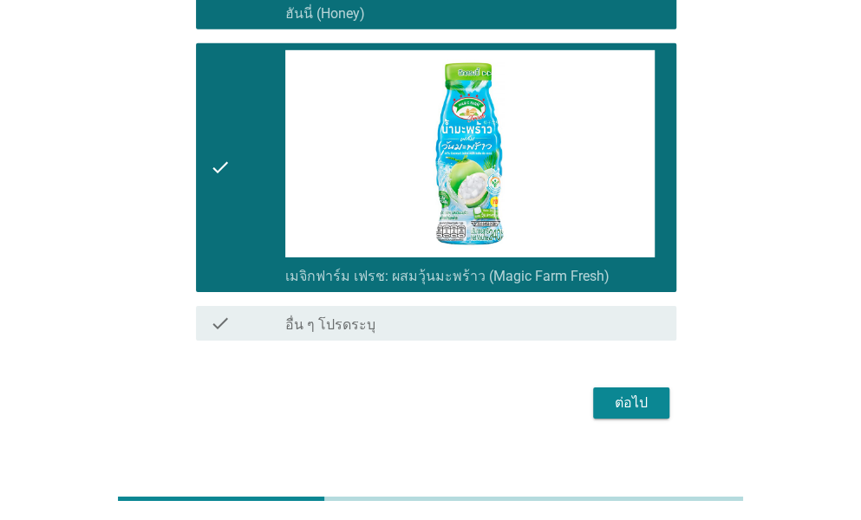
click at [629, 393] on div "ต่อไป" at bounding box center [631, 403] width 49 height 21
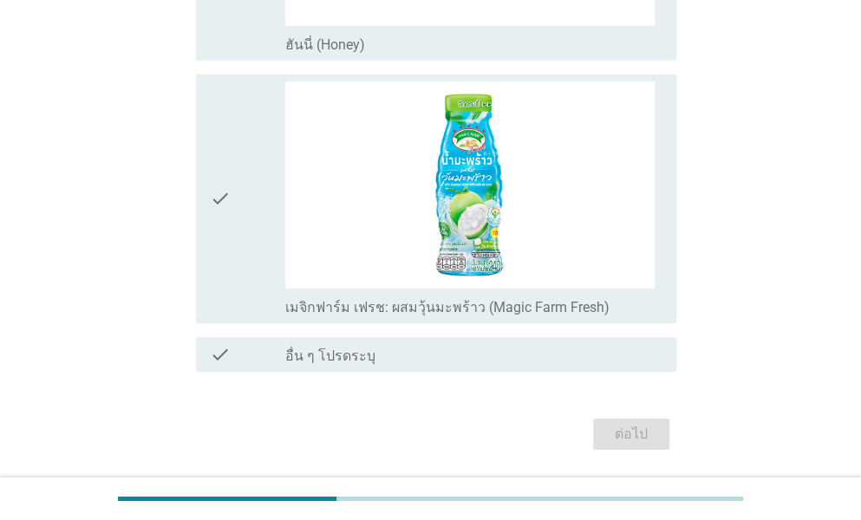
scroll to position [0, 0]
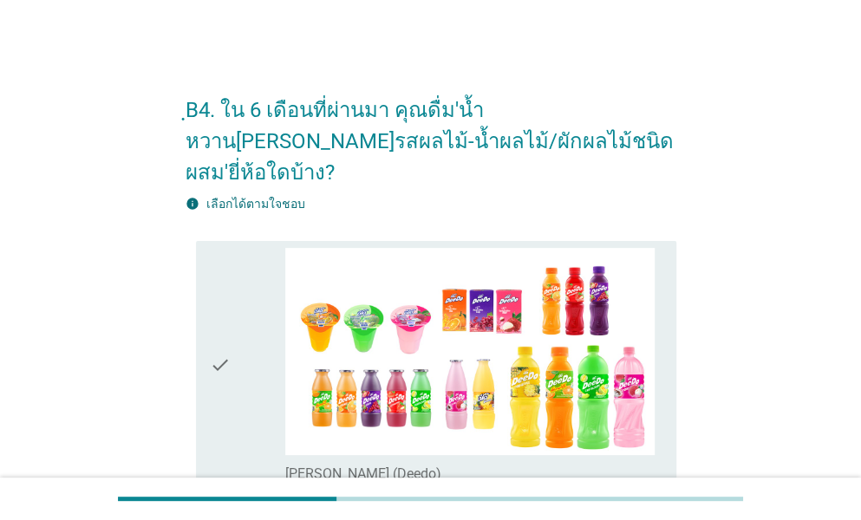
click at [255, 300] on div "check" at bounding box center [247, 365] width 75 height 235
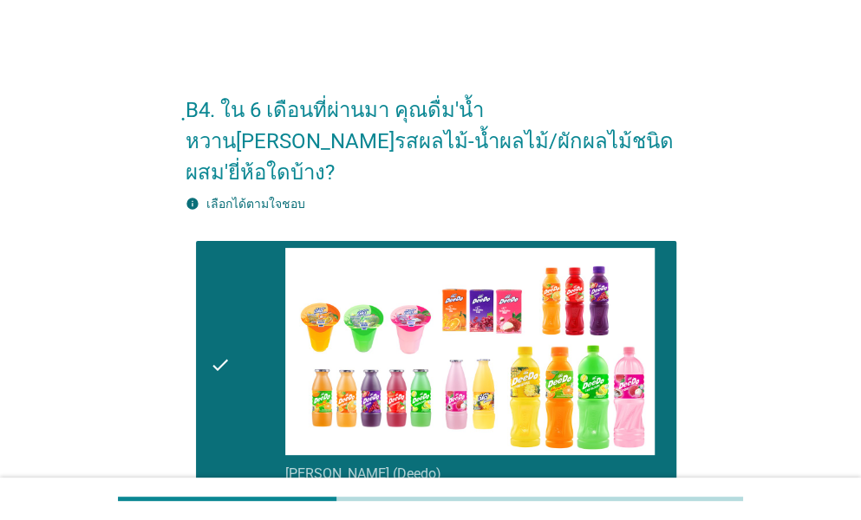
scroll to position [347, 0]
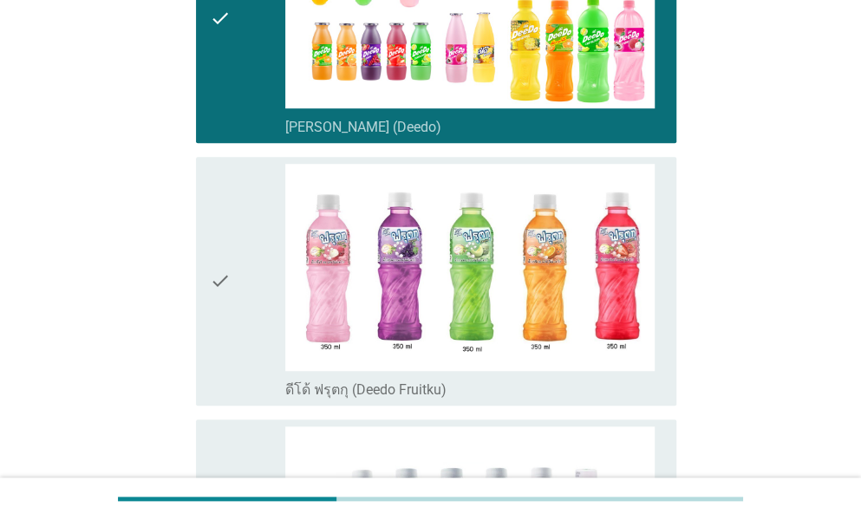
click at [257, 358] on div "check" at bounding box center [247, 281] width 75 height 235
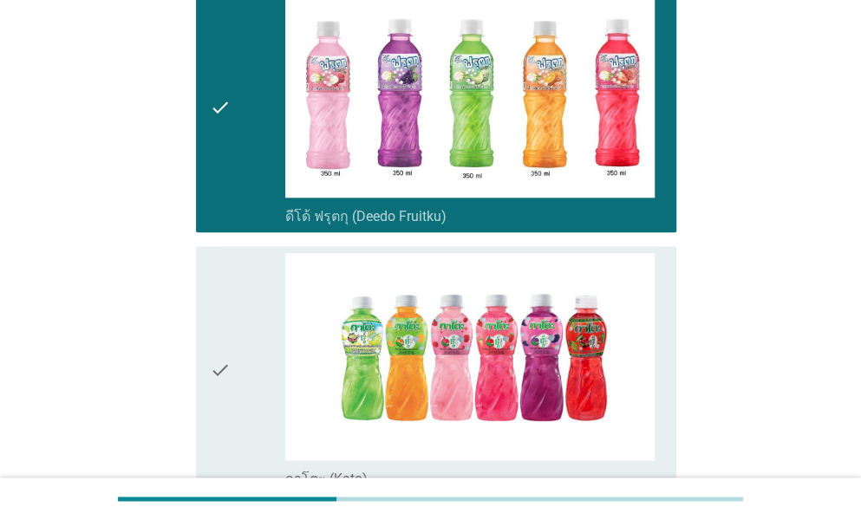
click at [433, 355] on img at bounding box center [470, 357] width 370 height 208
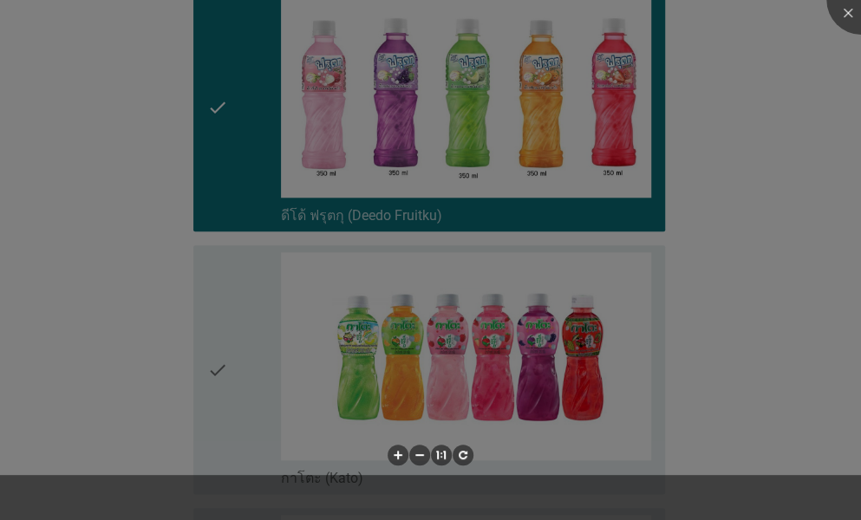
scroll to position [780, 0]
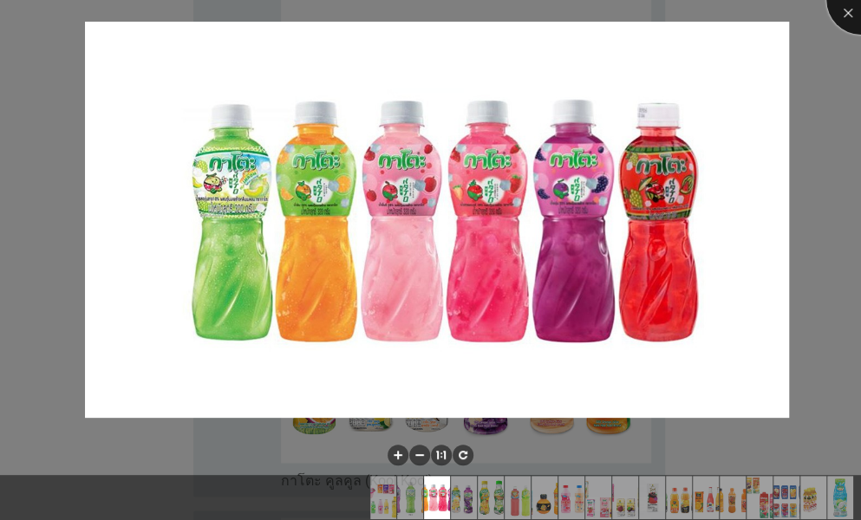
click at [839, 15] on div at bounding box center [860, -1] width 69 height 69
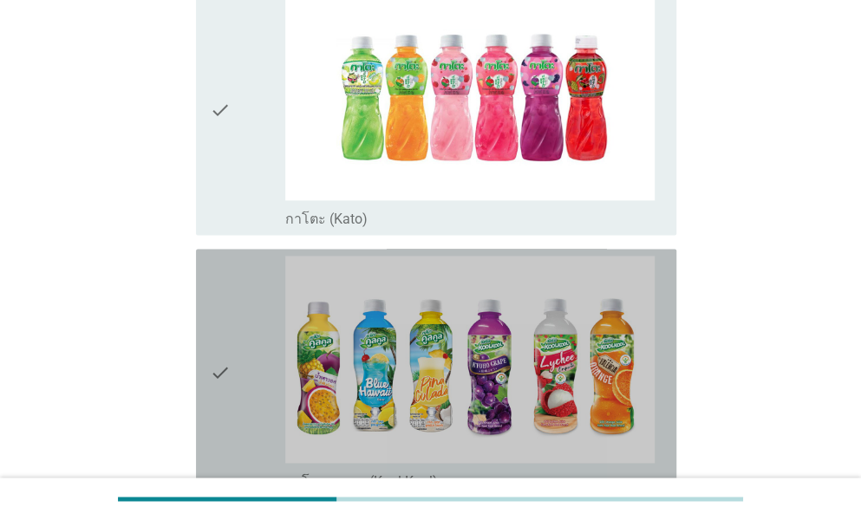
click at [261, 313] on div "check" at bounding box center [247, 373] width 75 height 235
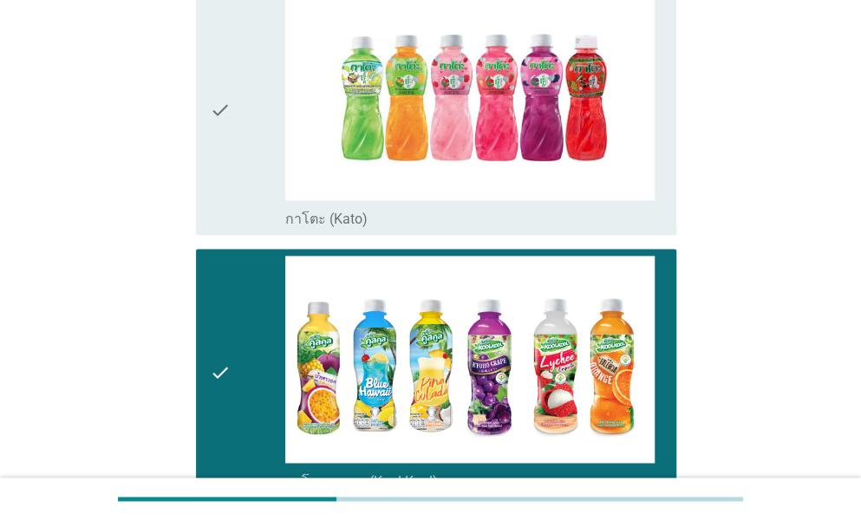
click at [264, 127] on div "check" at bounding box center [247, 110] width 75 height 235
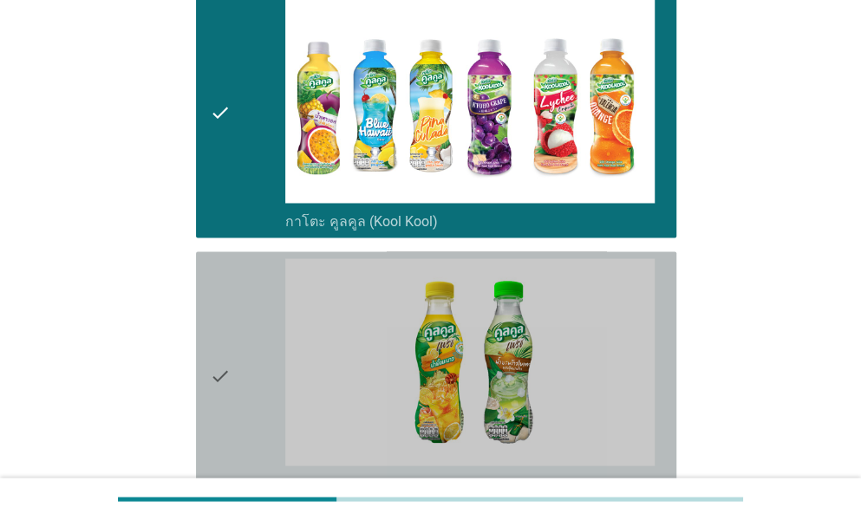
click at [268, 258] on div "check" at bounding box center [247, 375] width 75 height 235
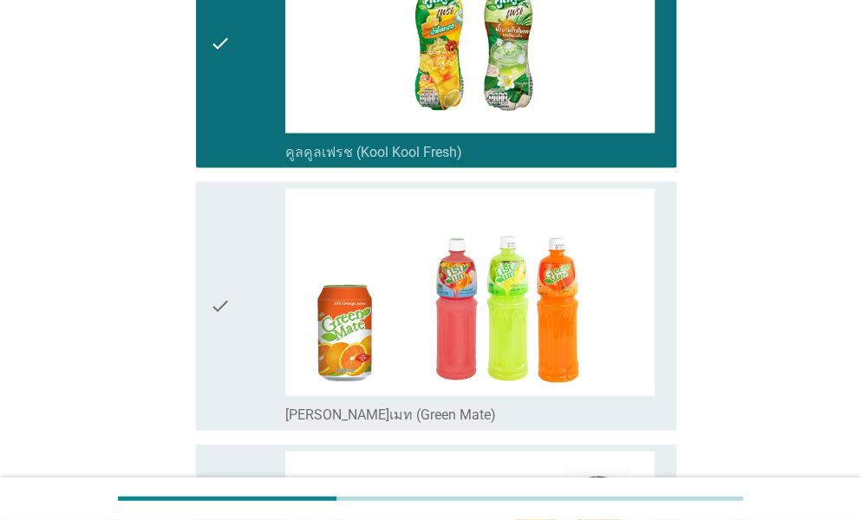
scroll to position [1474, 0]
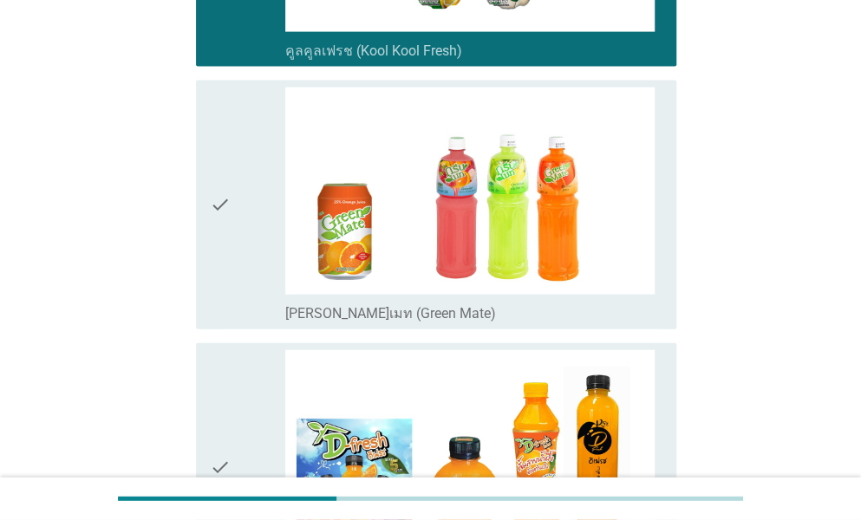
click at [271, 266] on div "check" at bounding box center [247, 205] width 75 height 235
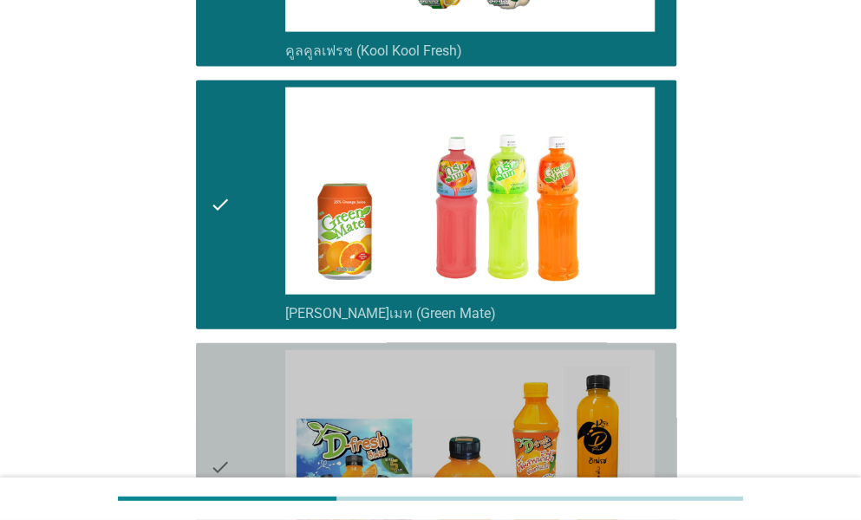
click at [250, 350] on div "check" at bounding box center [247, 467] width 75 height 235
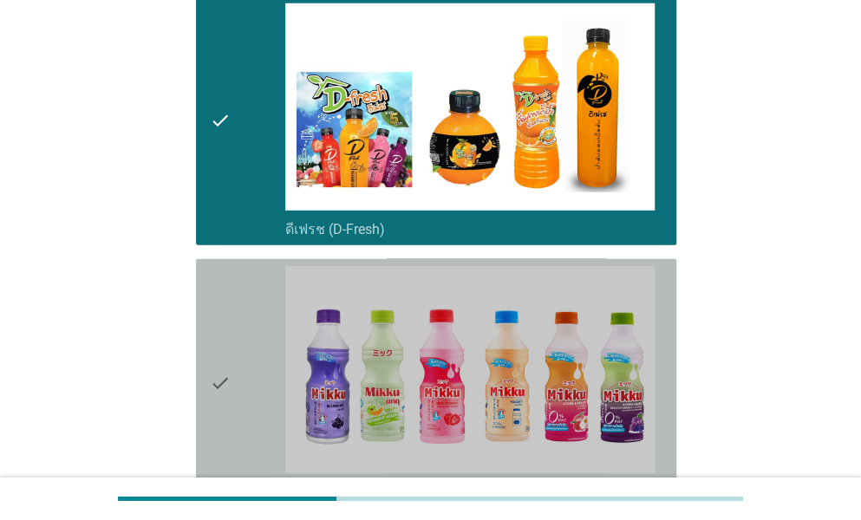
click at [250, 310] on div "check" at bounding box center [247, 383] width 75 height 235
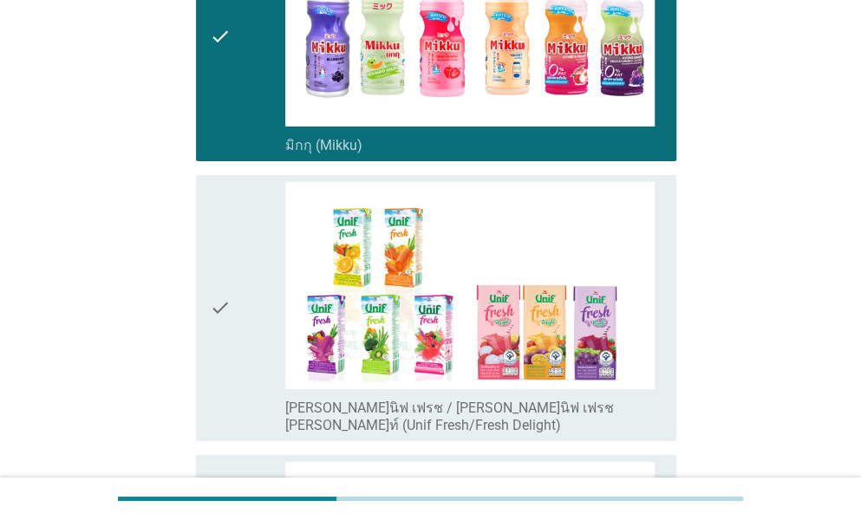
click at [250, 310] on div "check" at bounding box center [247, 308] width 75 height 252
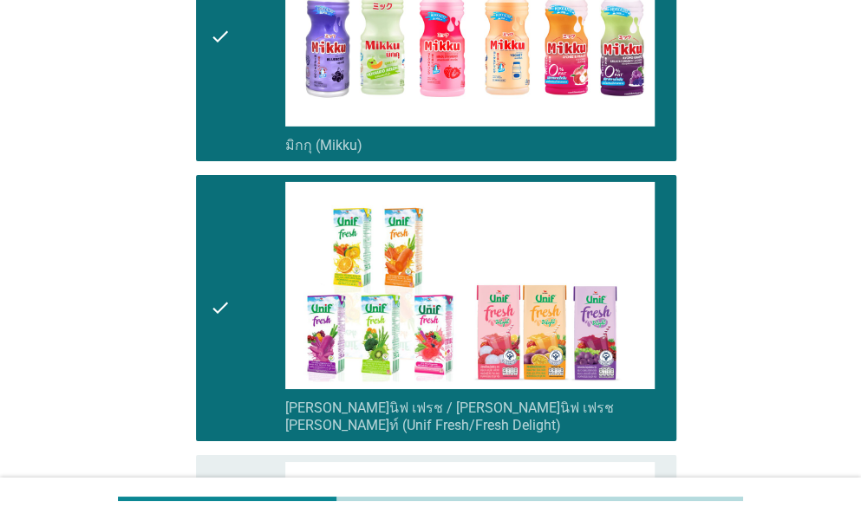
scroll to position [2514, 0]
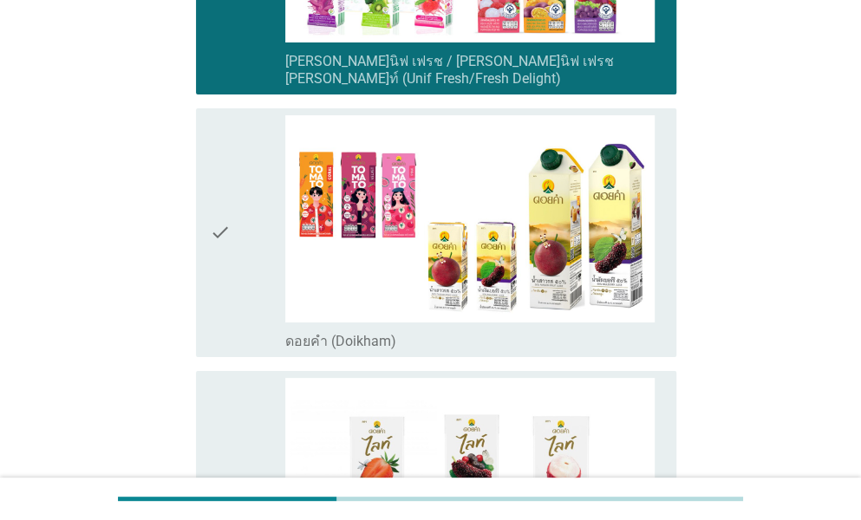
click at [250, 310] on div "check check_box_outline_blank ดอยคำ (Doikham)" at bounding box center [431, 232] width 491 height 263
click at [258, 214] on div "check" at bounding box center [247, 232] width 75 height 235
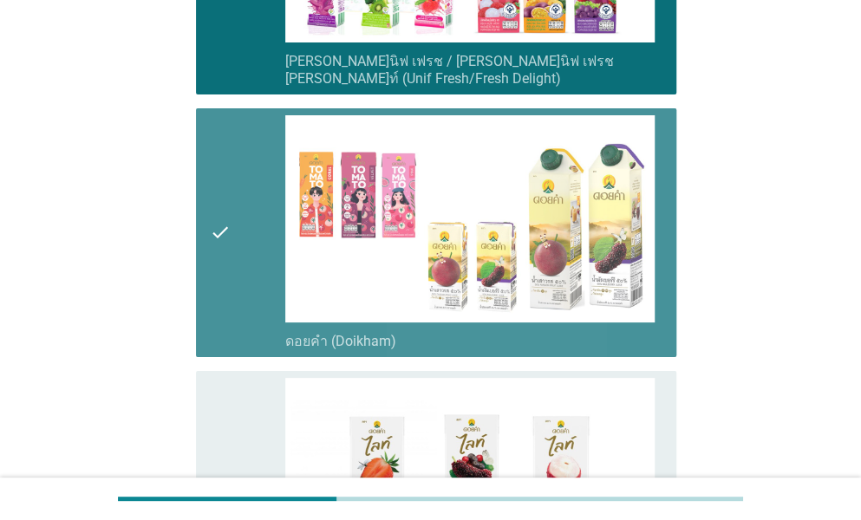
click at [230, 457] on icon "check" at bounding box center [220, 495] width 21 height 235
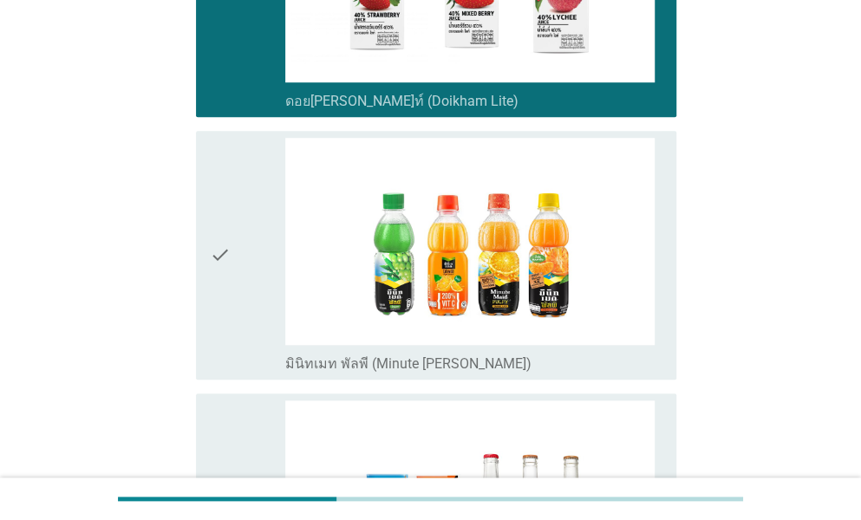
scroll to position [3121, 0]
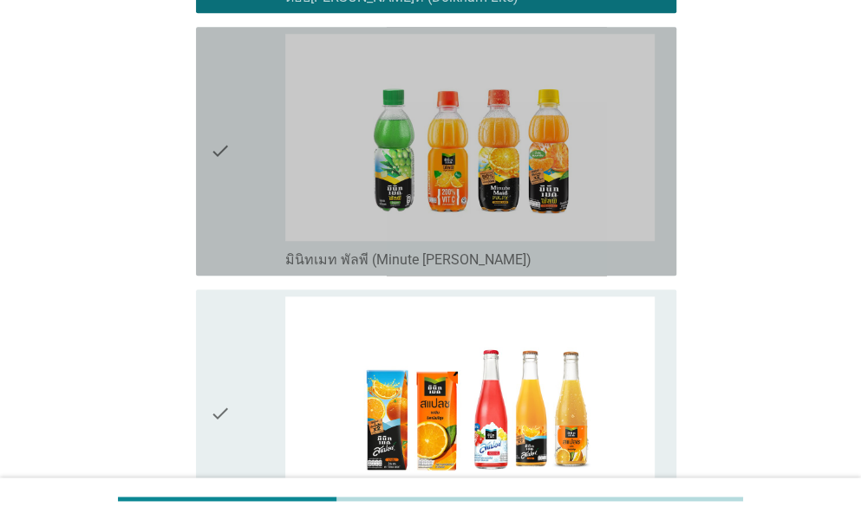
click at [208, 141] on div "check check_box_outline_blank มินิทเมท พัลพี (Minute [PERSON_NAME])" at bounding box center [436, 151] width 480 height 249
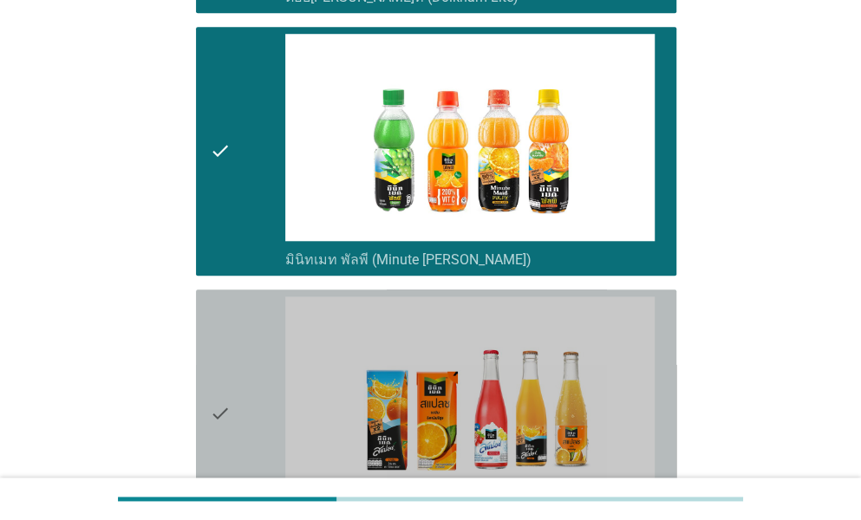
click at [244, 296] on div "check" at bounding box center [247, 413] width 75 height 235
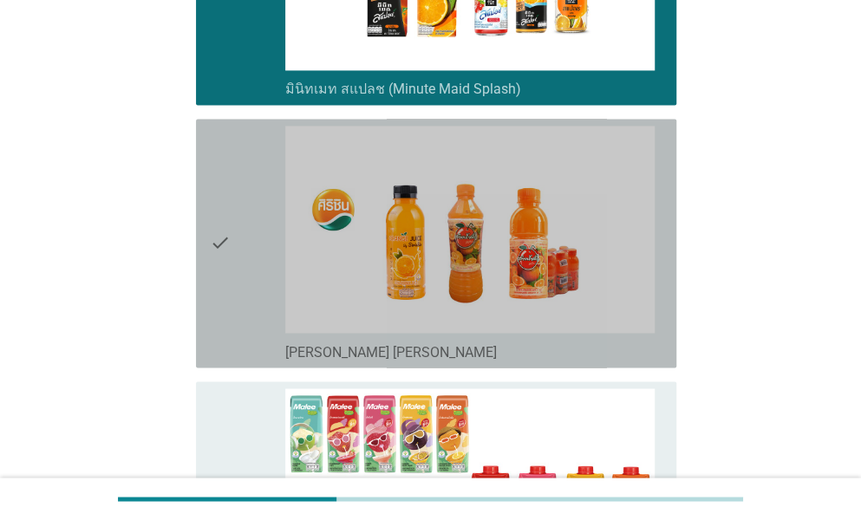
click at [244, 292] on div "check" at bounding box center [247, 243] width 75 height 235
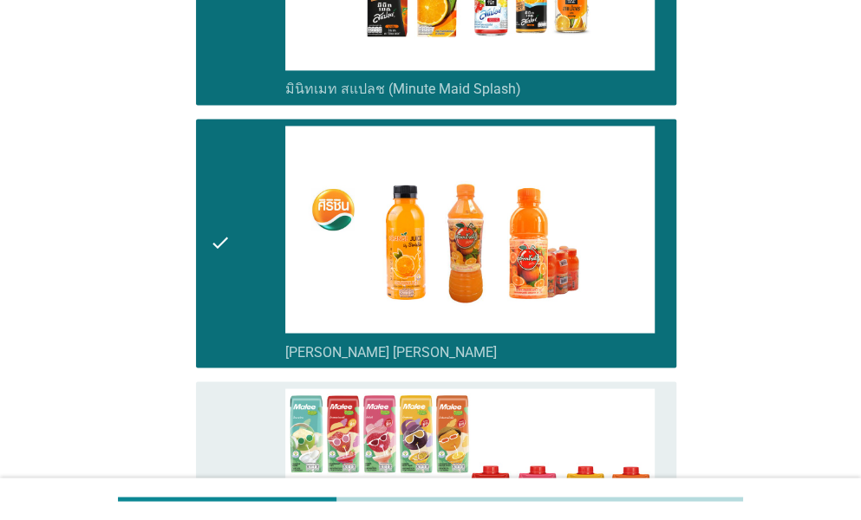
click at [234, 388] on div "check" at bounding box center [247, 505] width 75 height 235
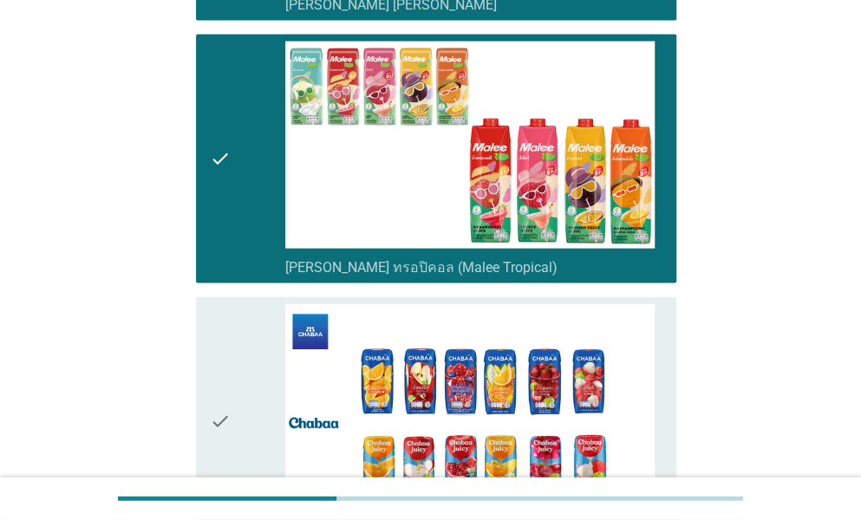
click at [234, 358] on div "check" at bounding box center [247, 421] width 75 height 235
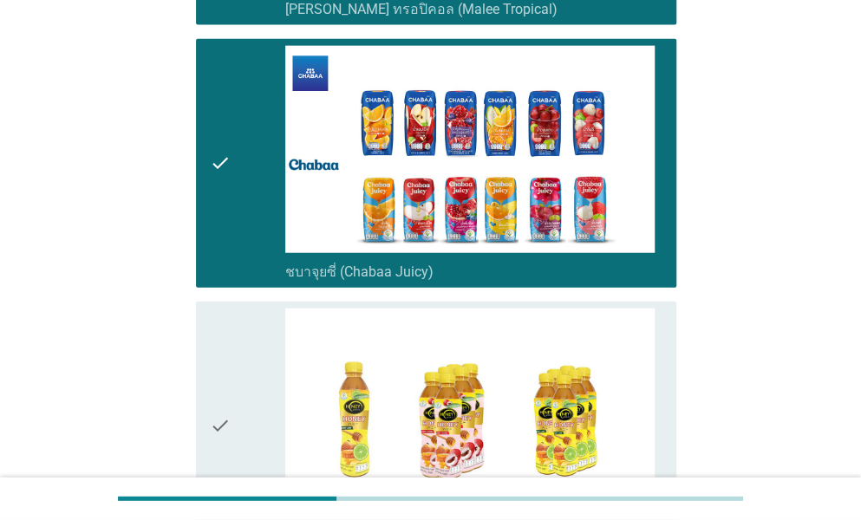
scroll to position [4334, 0]
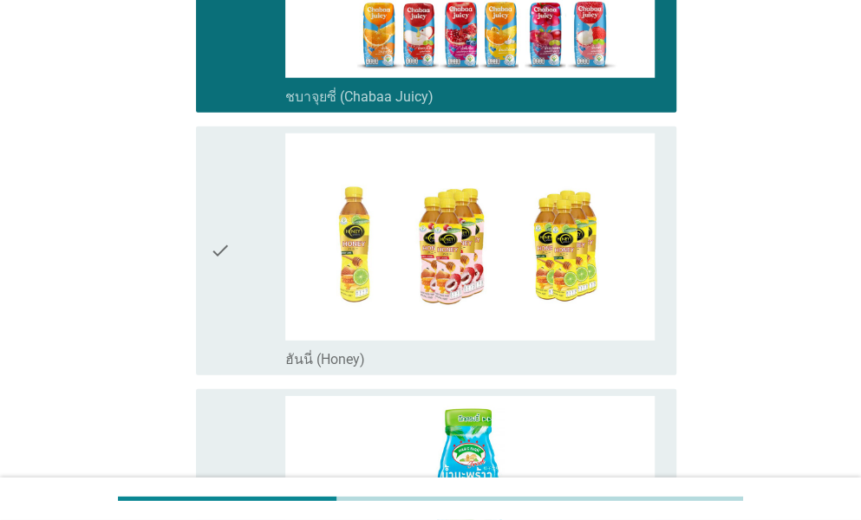
click at [234, 396] on div "check" at bounding box center [247, 513] width 75 height 235
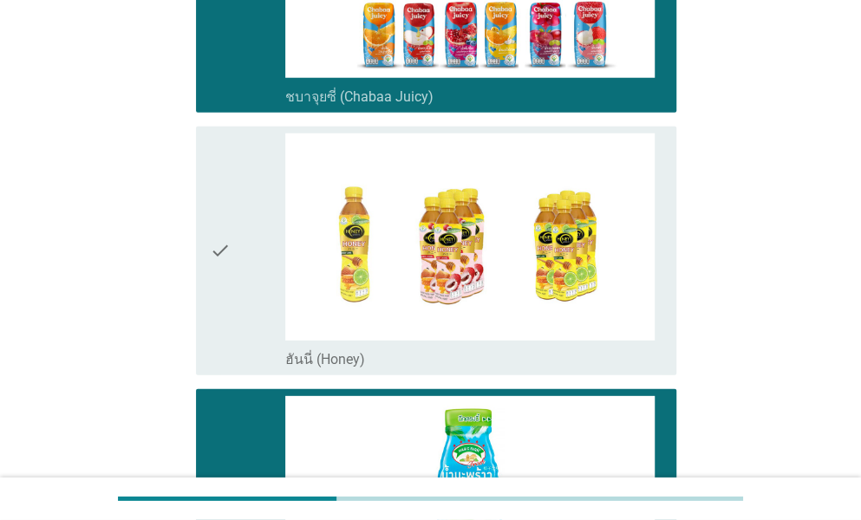
click at [243, 261] on div "check" at bounding box center [247, 250] width 75 height 235
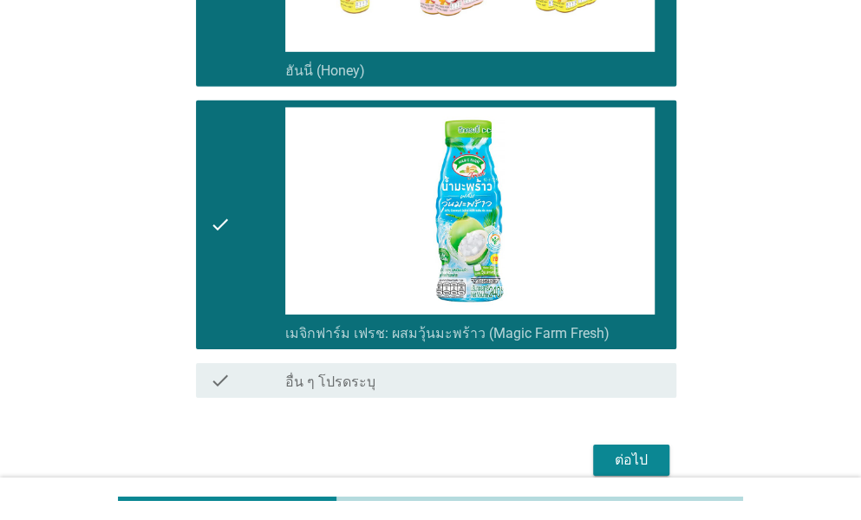
scroll to position [4649, 0]
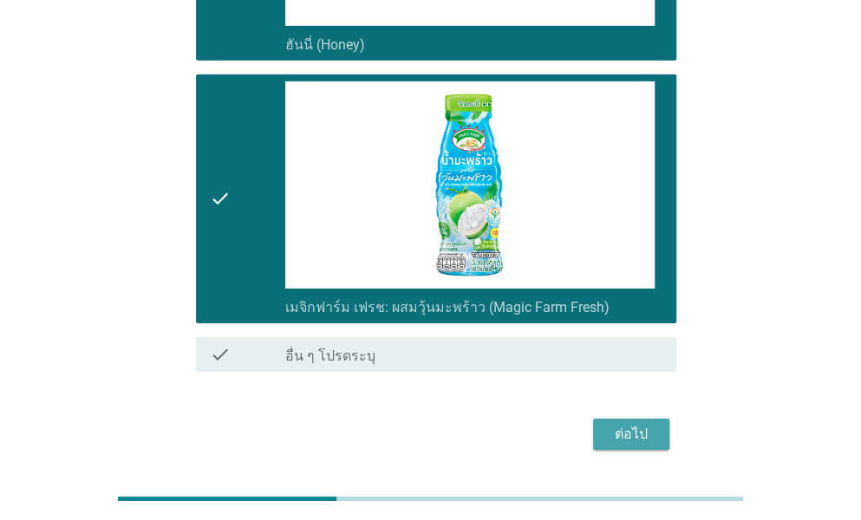
click at [645, 424] on div "ต่อไป" at bounding box center [631, 434] width 49 height 21
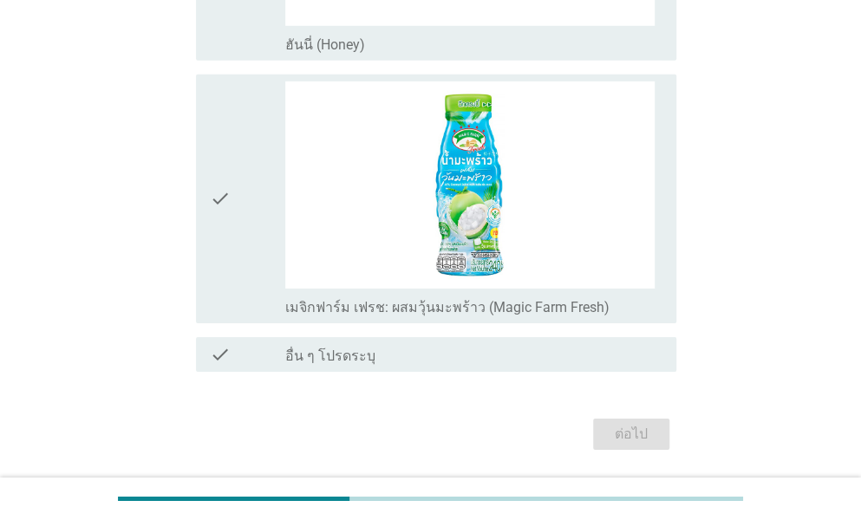
scroll to position [0, 0]
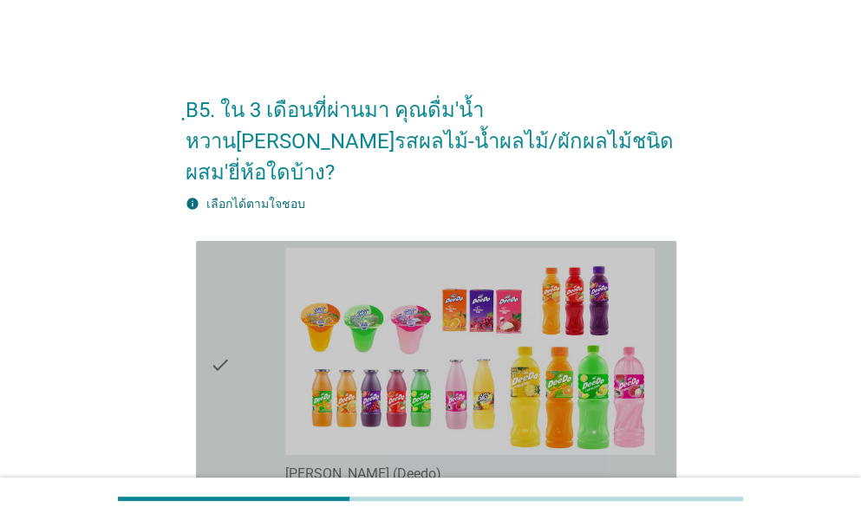
click at [231, 349] on div "check" at bounding box center [247, 365] width 75 height 235
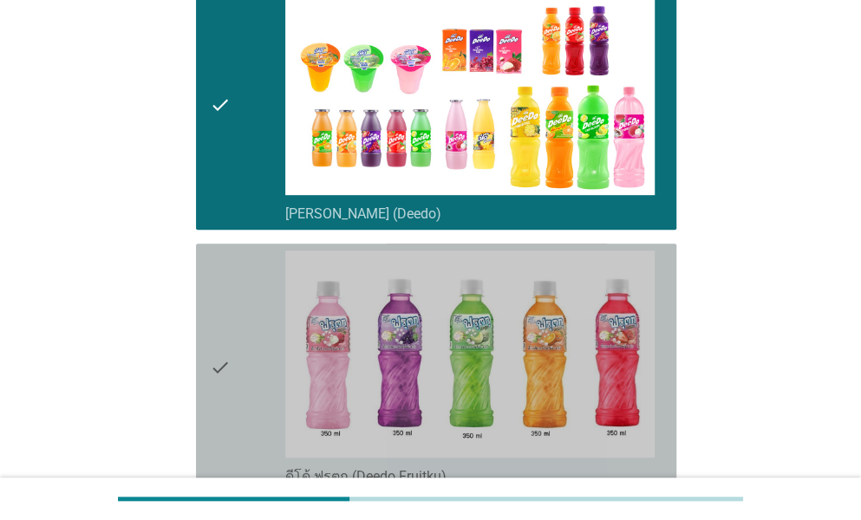
click at [267, 390] on div "check" at bounding box center [247, 368] width 75 height 235
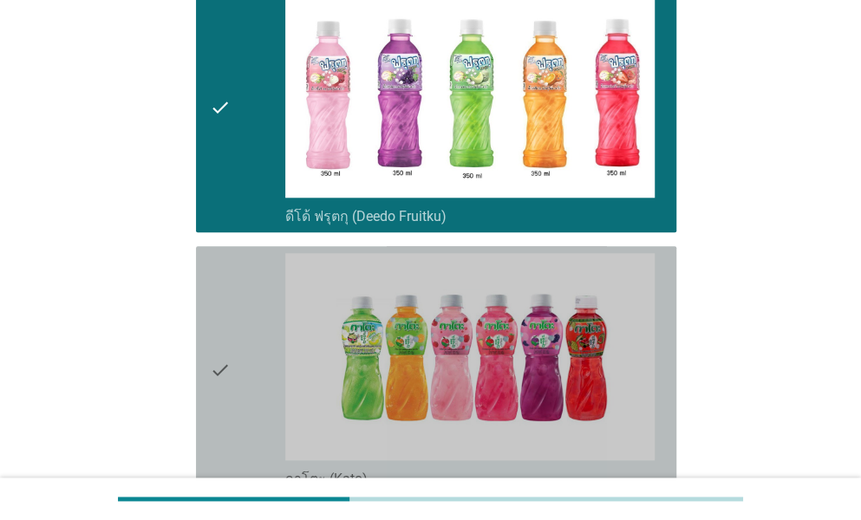
click at [267, 390] on div "check" at bounding box center [247, 370] width 75 height 235
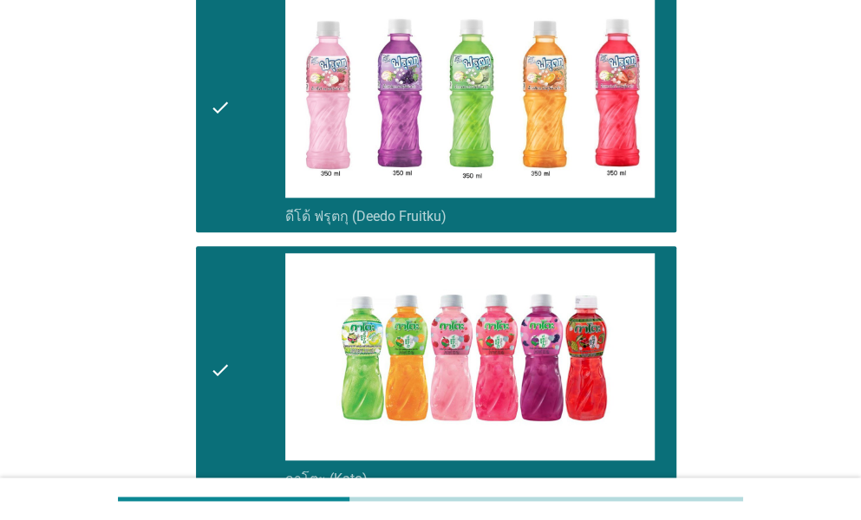
scroll to position [867, 0]
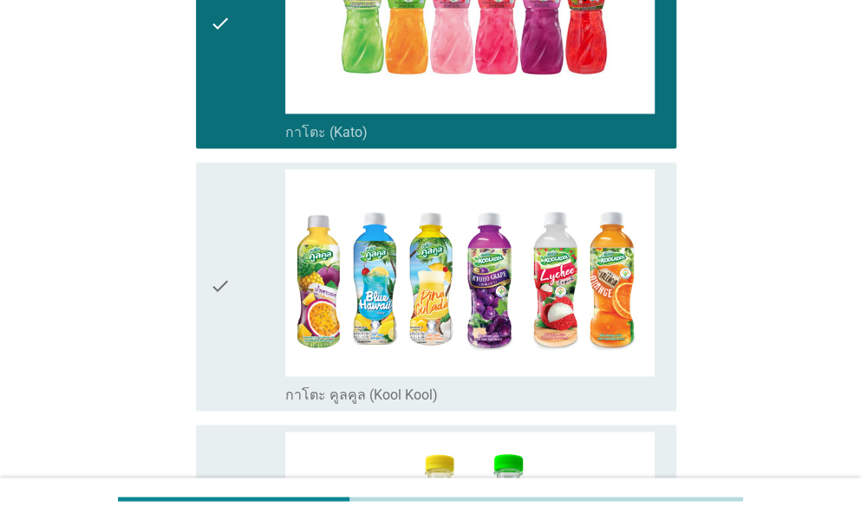
click at [264, 367] on div "check" at bounding box center [247, 286] width 75 height 235
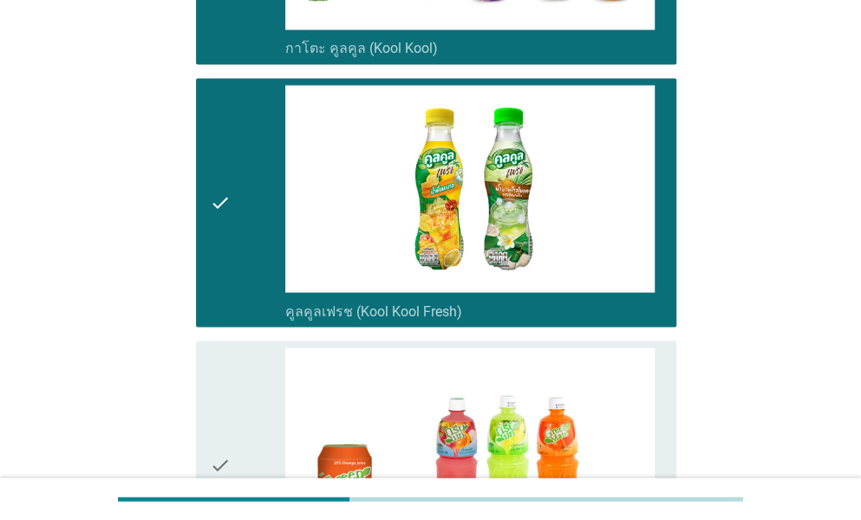
click at [227, 439] on icon "check" at bounding box center [220, 465] width 21 height 235
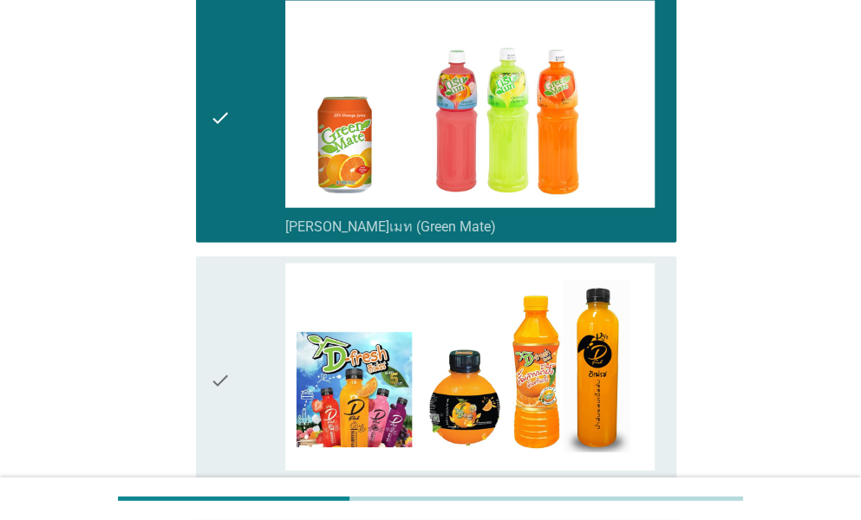
click at [227, 439] on icon "check" at bounding box center [220, 381] width 21 height 235
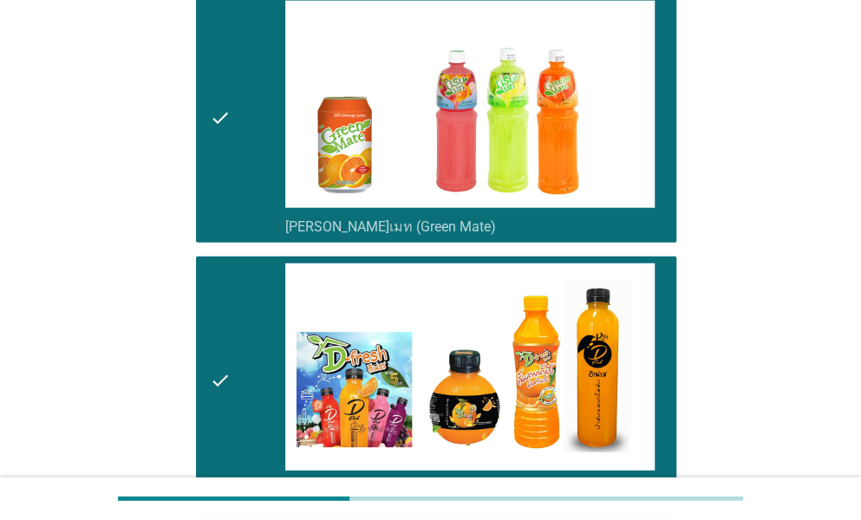
scroll to position [1907, 0]
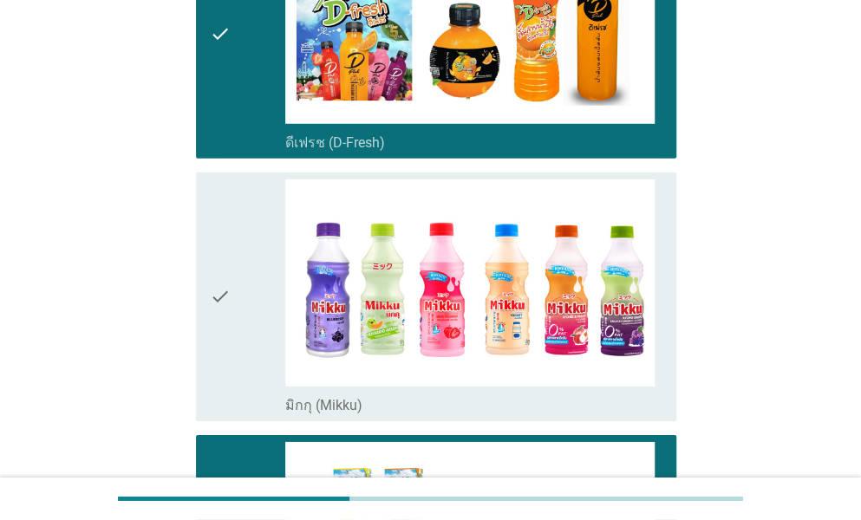
click at [250, 341] on div "check" at bounding box center [247, 296] width 75 height 235
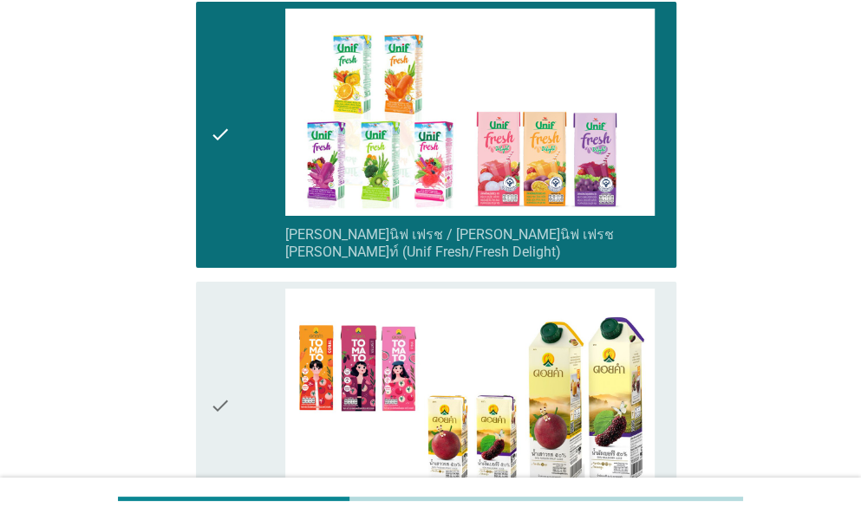
click at [250, 341] on div "check" at bounding box center [247, 406] width 75 height 235
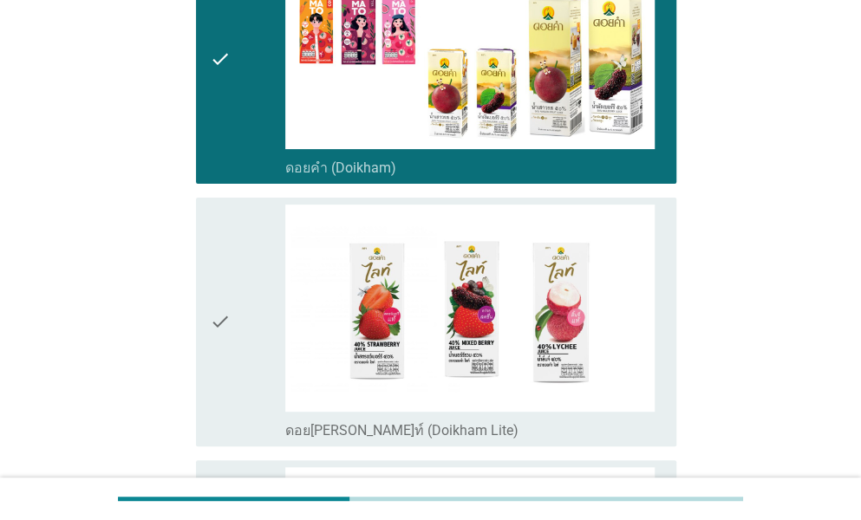
click at [250, 341] on div "check" at bounding box center [247, 322] width 75 height 235
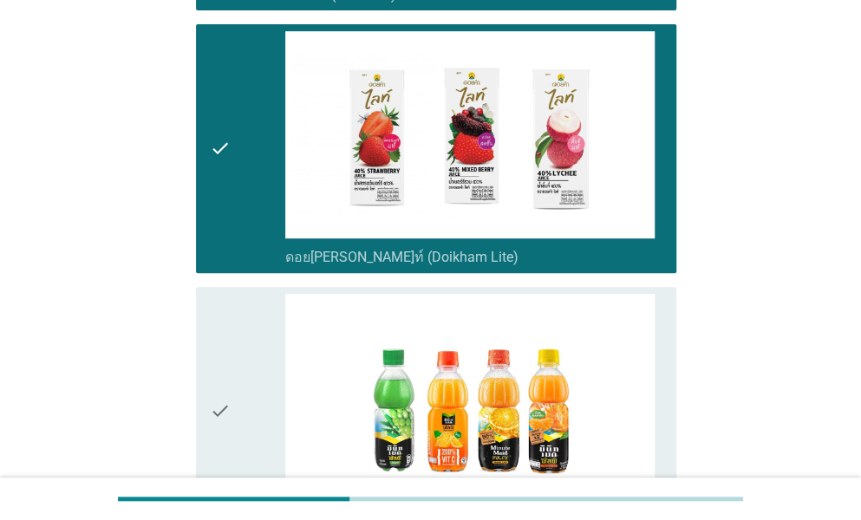
click at [250, 341] on div "check" at bounding box center [247, 411] width 75 height 235
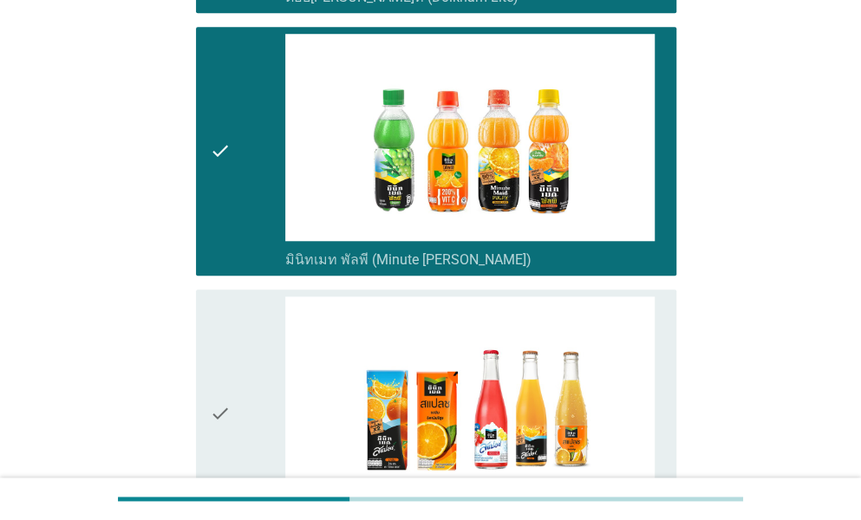
click at [250, 341] on div "check" at bounding box center [247, 413] width 75 height 235
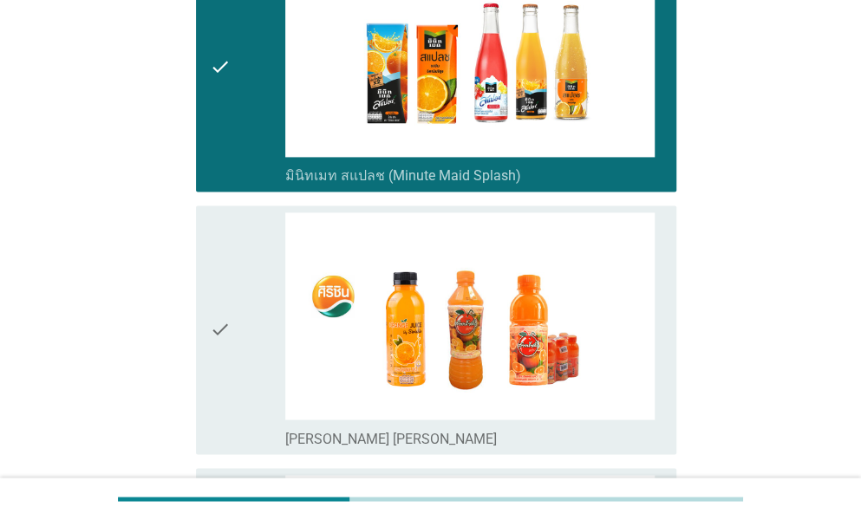
click at [250, 341] on div "check" at bounding box center [247, 329] width 75 height 235
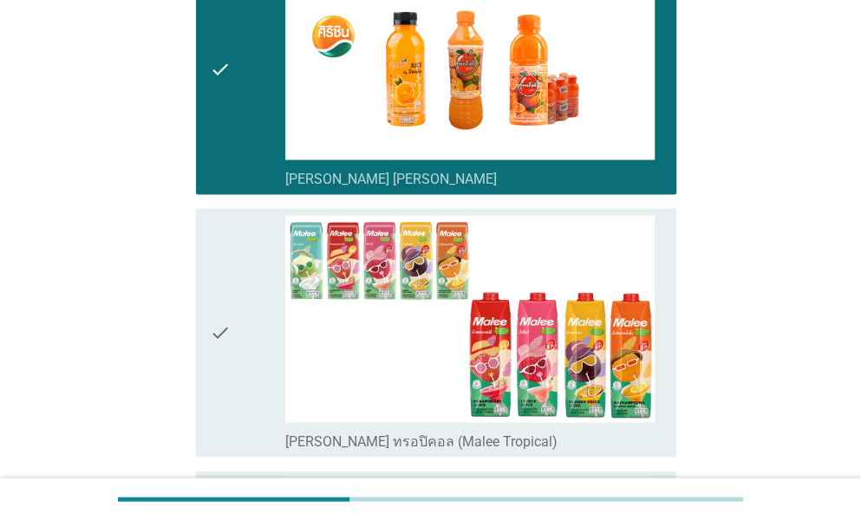
click at [250, 341] on div "check" at bounding box center [247, 332] width 75 height 235
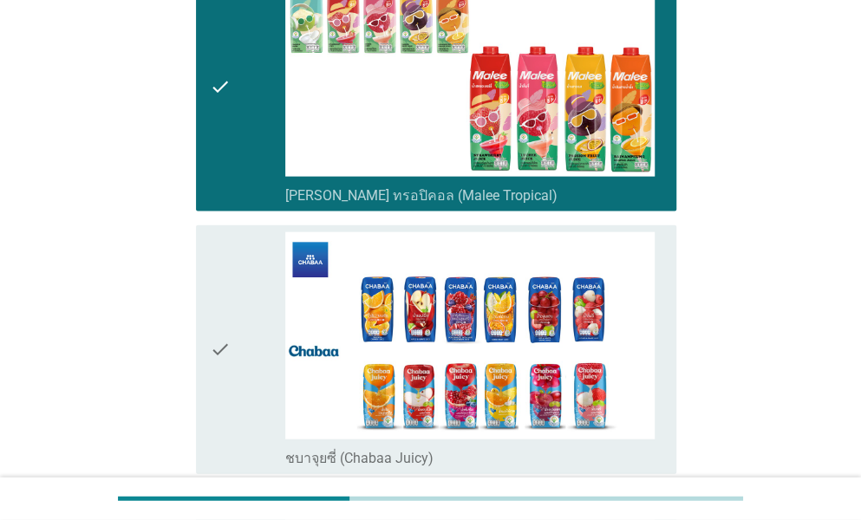
scroll to position [4074, 0]
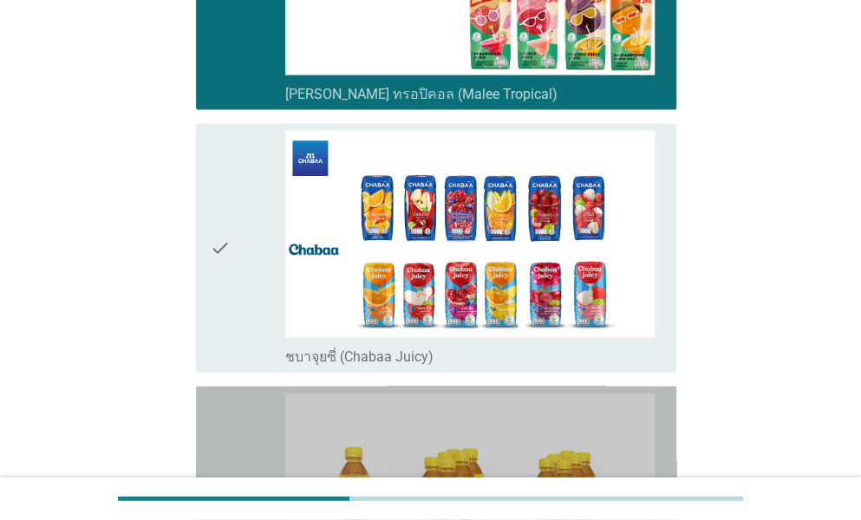
click at [250, 394] on div "check" at bounding box center [247, 511] width 75 height 235
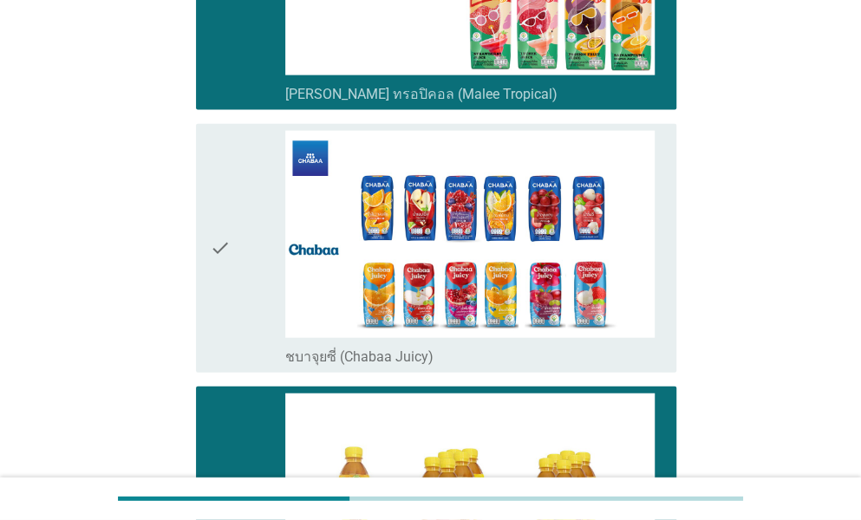
click at [250, 318] on div "check check_box_outline_blank ชบาจุยซี่ (Chabaa Juicy)" at bounding box center [436, 248] width 480 height 249
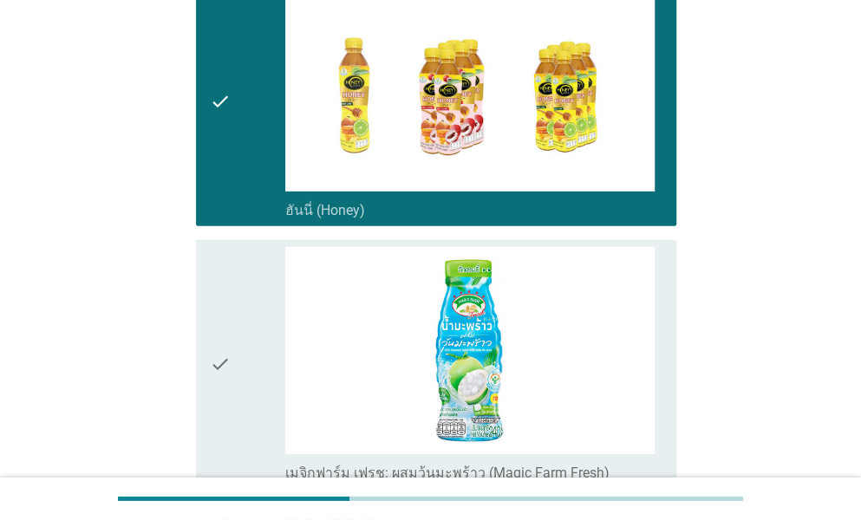
scroll to position [4594, 0]
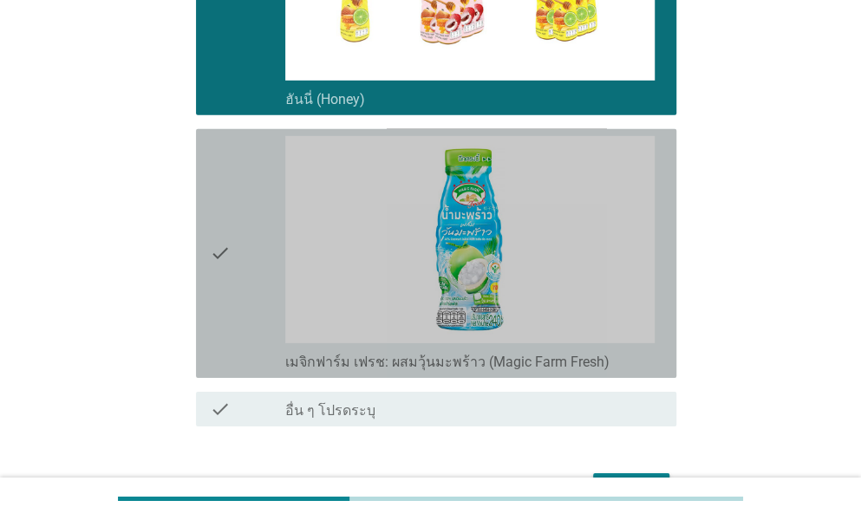
click at [250, 318] on div "check check_box_outline_blank เมจิกฟาร์ม เฟรช: ผสมวุ้นมะพร้าว (Magic Farm Fresh)" at bounding box center [436, 253] width 480 height 249
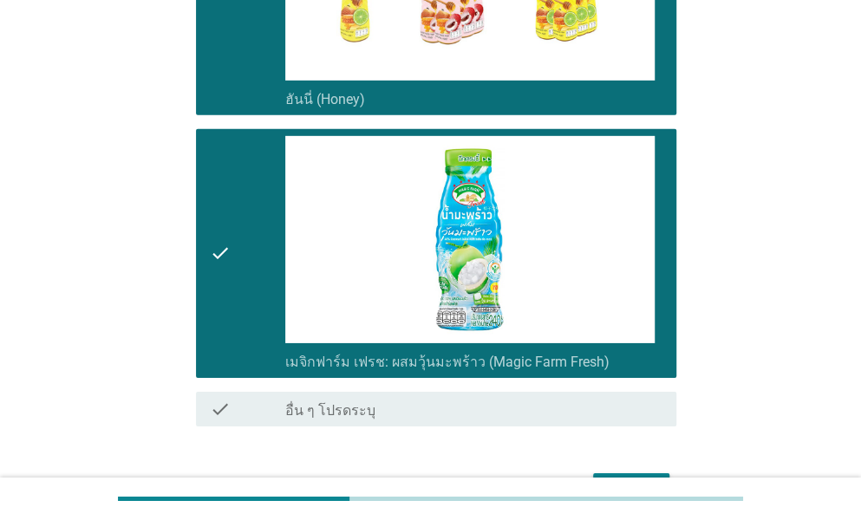
click at [615, 479] on div "ต่อไป" at bounding box center [631, 489] width 49 height 21
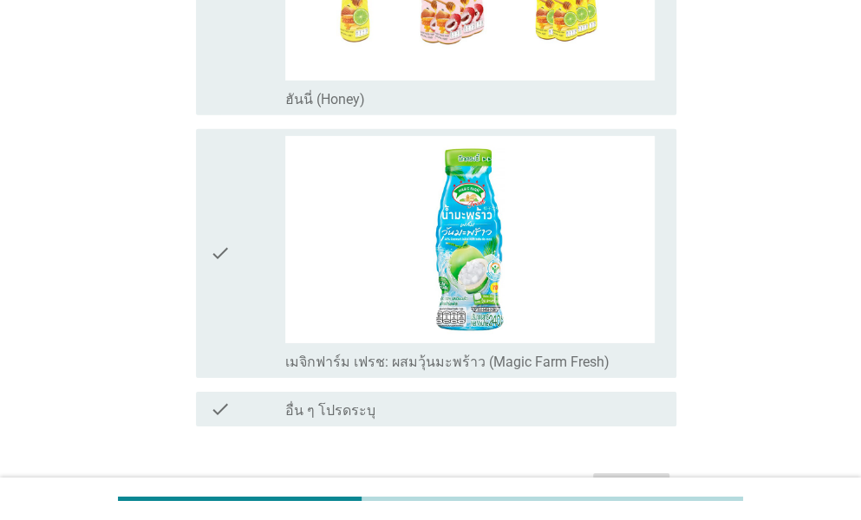
scroll to position [0, 0]
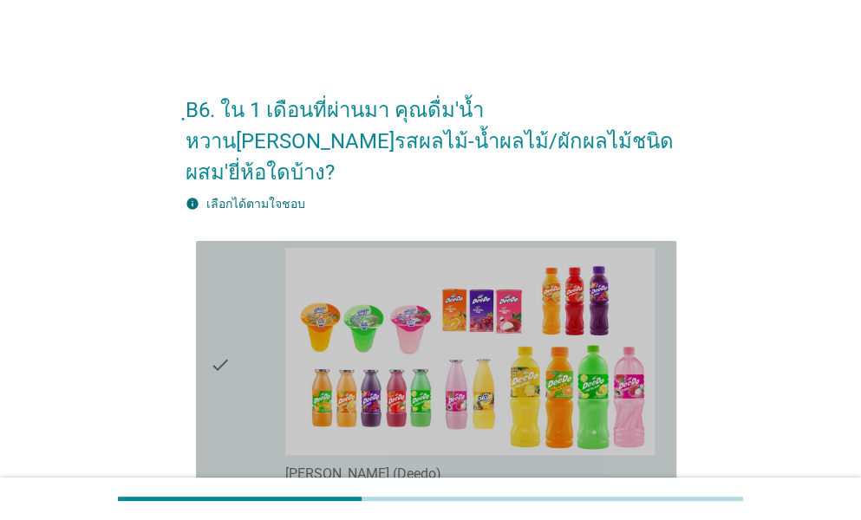
click at [257, 303] on div "check" at bounding box center [247, 365] width 75 height 235
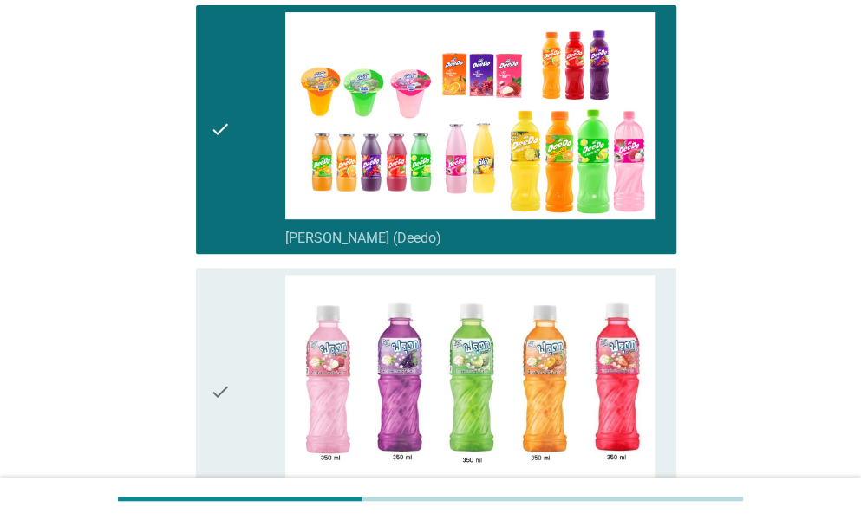
scroll to position [347, 0]
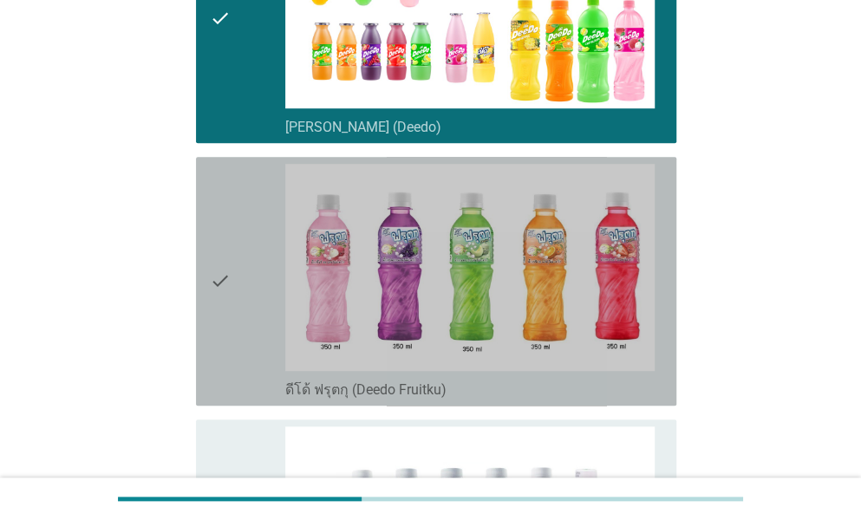
click at [257, 303] on div "check" at bounding box center [247, 281] width 75 height 235
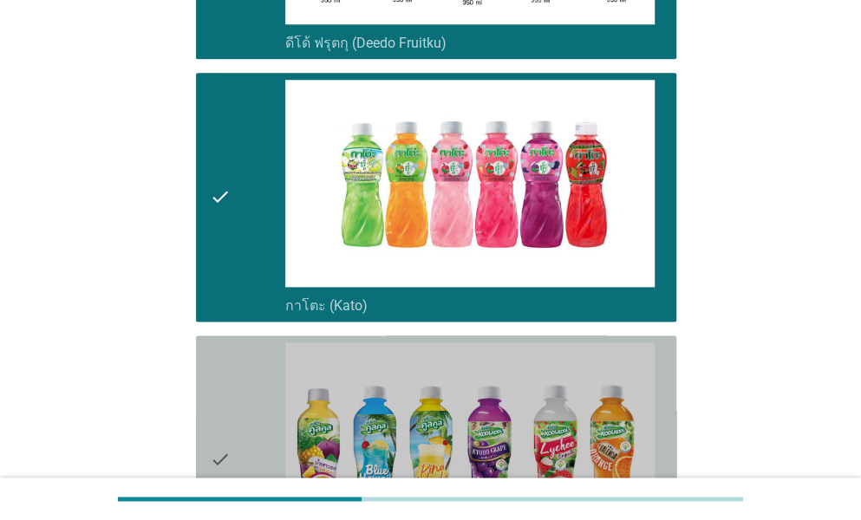
click at [241, 394] on div "check" at bounding box center [247, 459] width 75 height 235
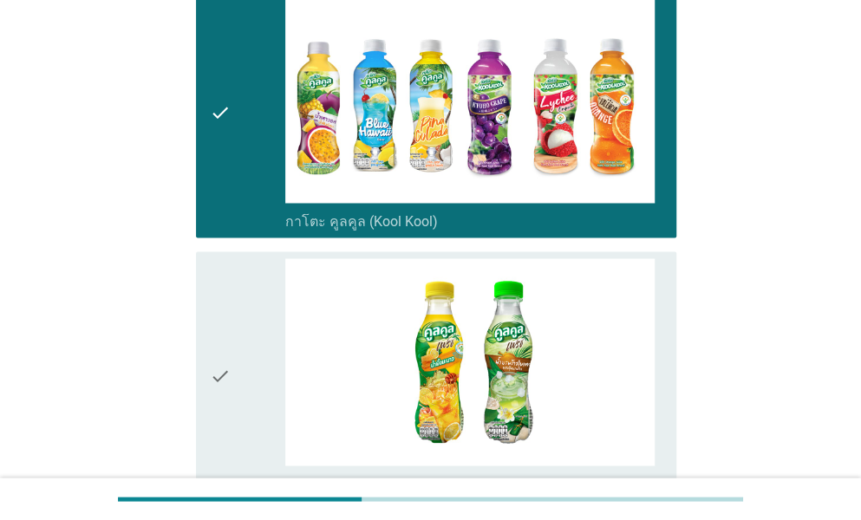
click at [239, 394] on div "check" at bounding box center [247, 375] width 75 height 235
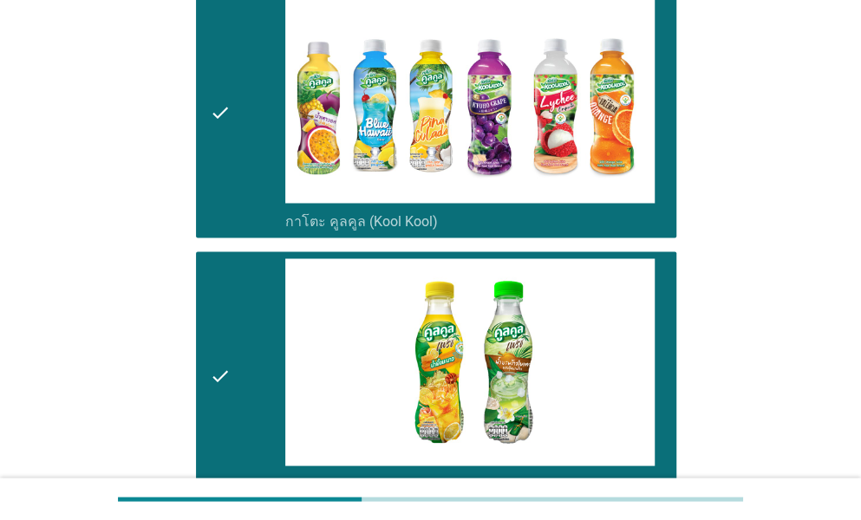
scroll to position [1387, 0]
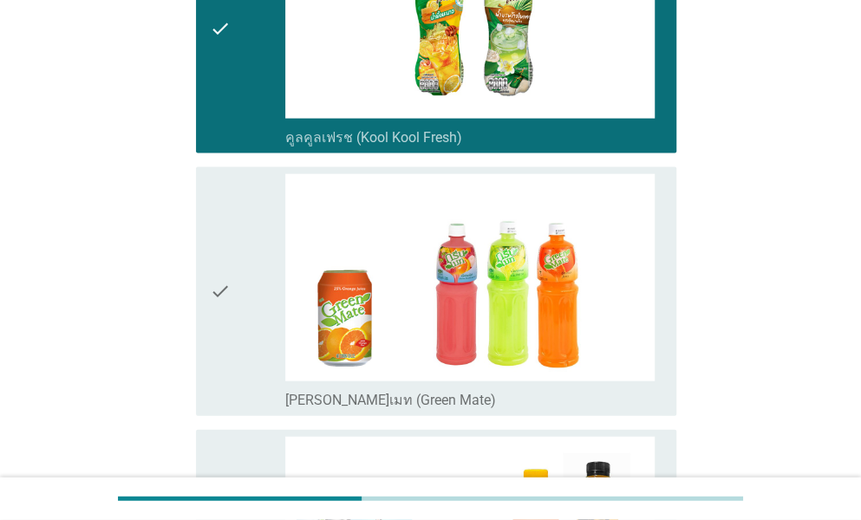
click at [248, 332] on div "check" at bounding box center [247, 291] width 75 height 235
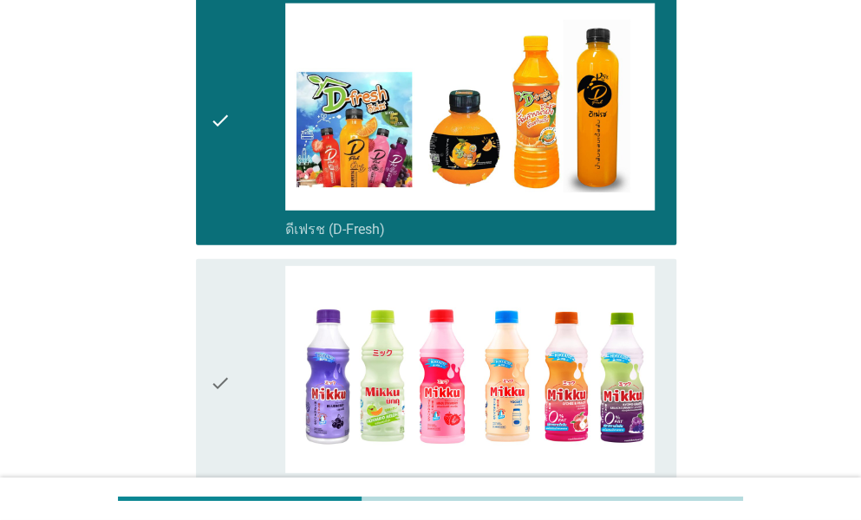
scroll to position [2080, 0]
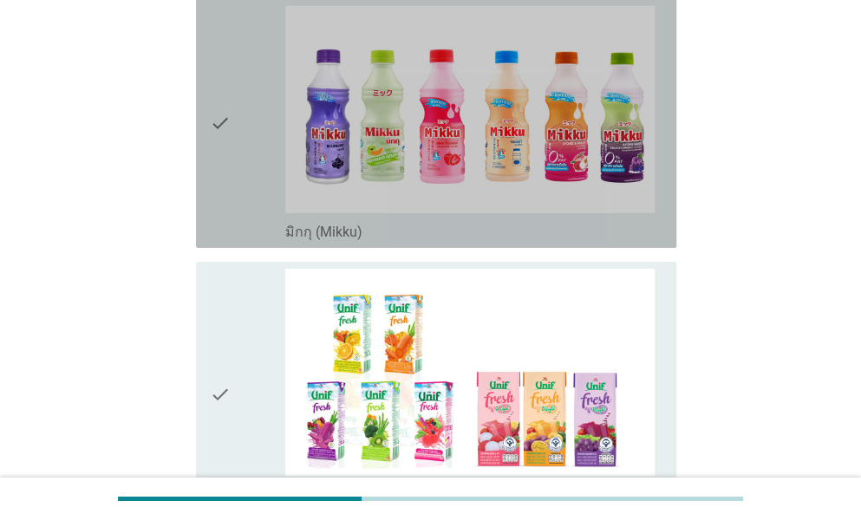
click at [256, 209] on div "check check_box_outline_blank มิกกุ (Mikku)" at bounding box center [436, 123] width 480 height 249
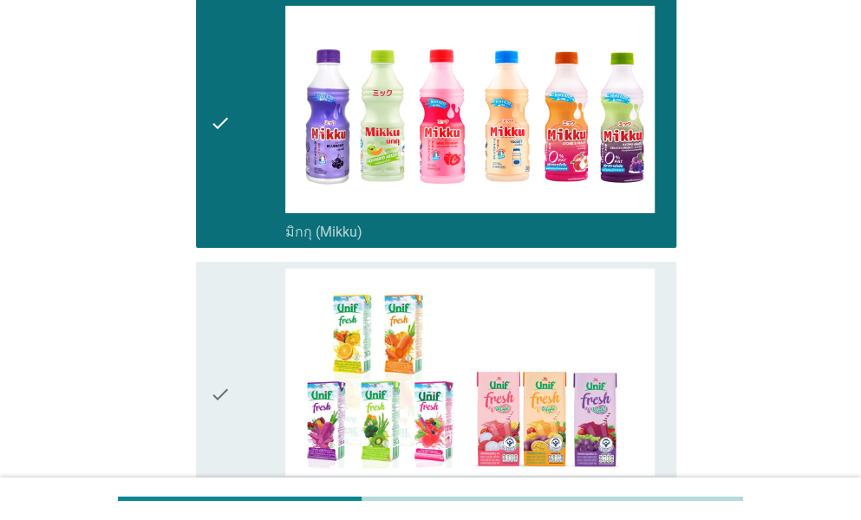
click at [236, 270] on div "check" at bounding box center [247, 395] width 75 height 252
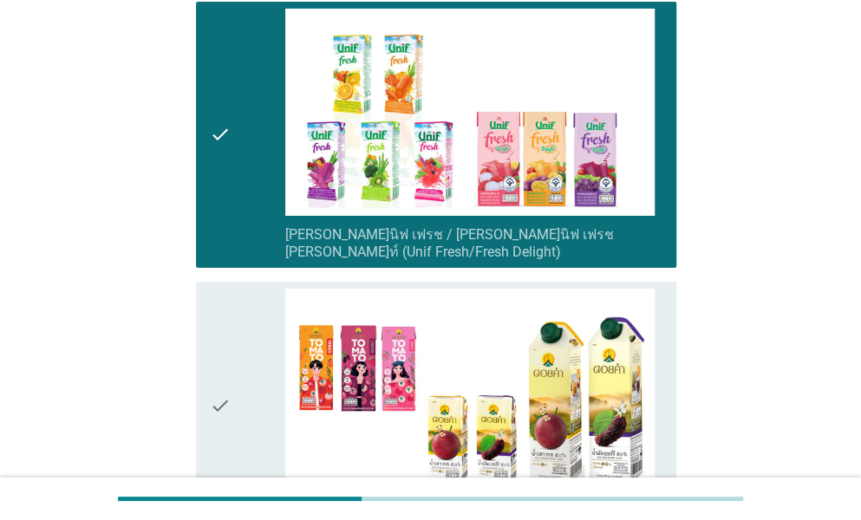
click at [238, 309] on div "check" at bounding box center [247, 406] width 75 height 235
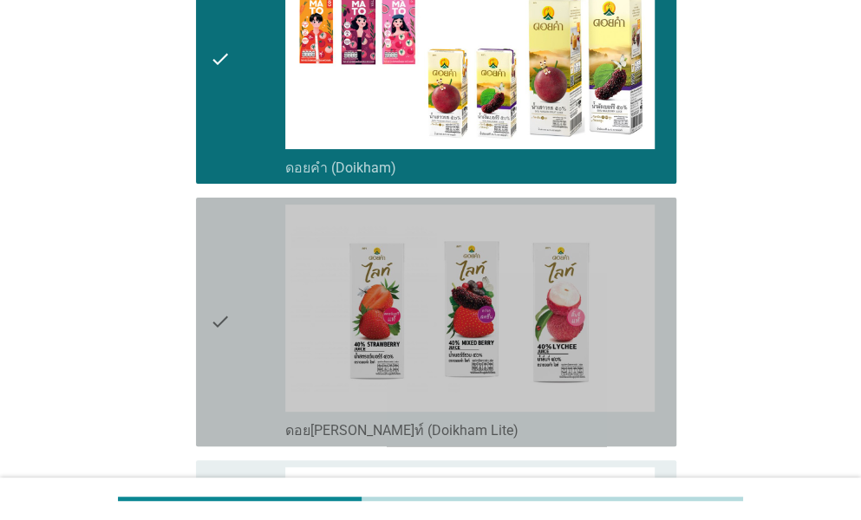
click at [215, 268] on icon "check" at bounding box center [220, 322] width 21 height 235
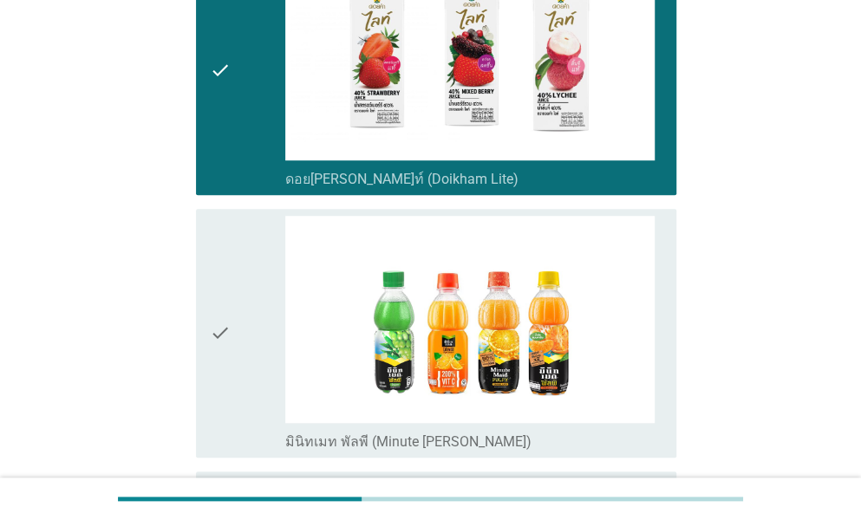
scroll to position [3034, 0]
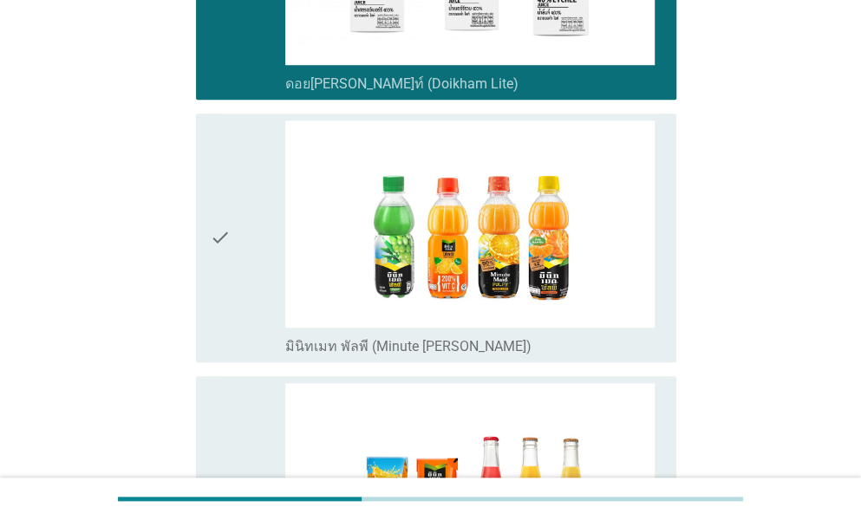
click at [240, 282] on div "check" at bounding box center [247, 237] width 75 height 235
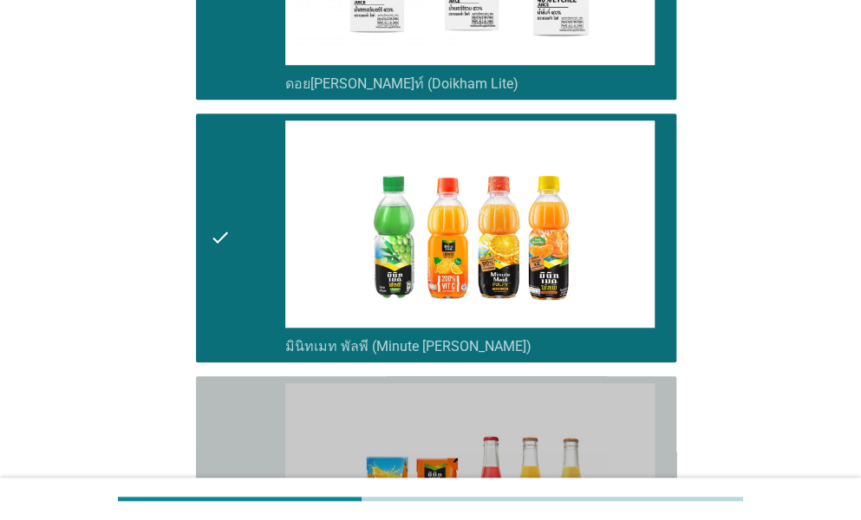
click at [233, 383] on div "check" at bounding box center [247, 500] width 75 height 235
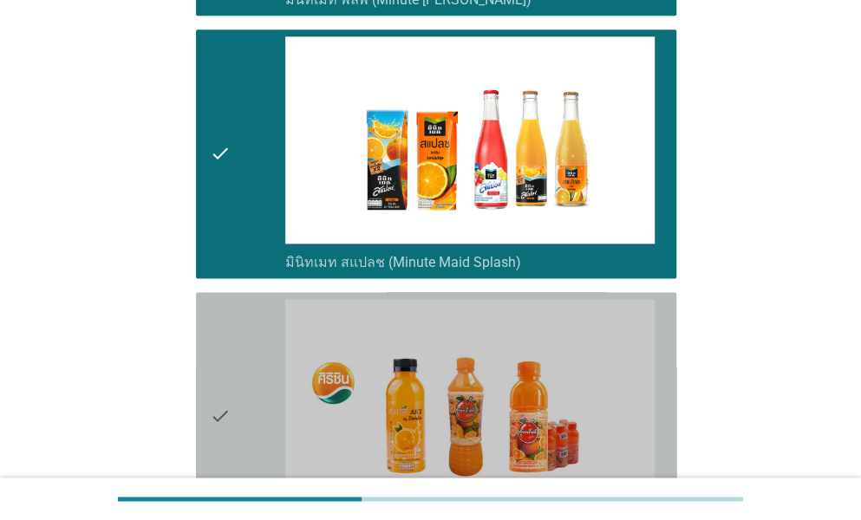
click at [231, 334] on div "check" at bounding box center [247, 416] width 75 height 235
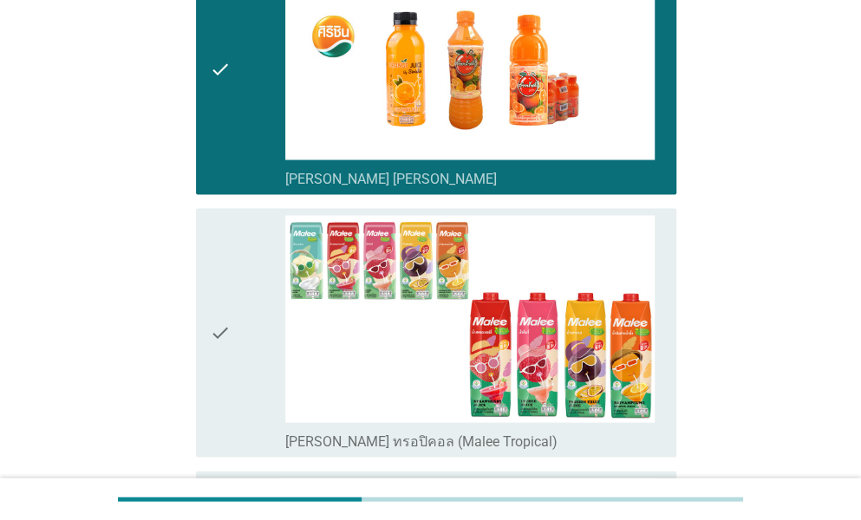
click at [231, 334] on div "check" at bounding box center [247, 332] width 75 height 235
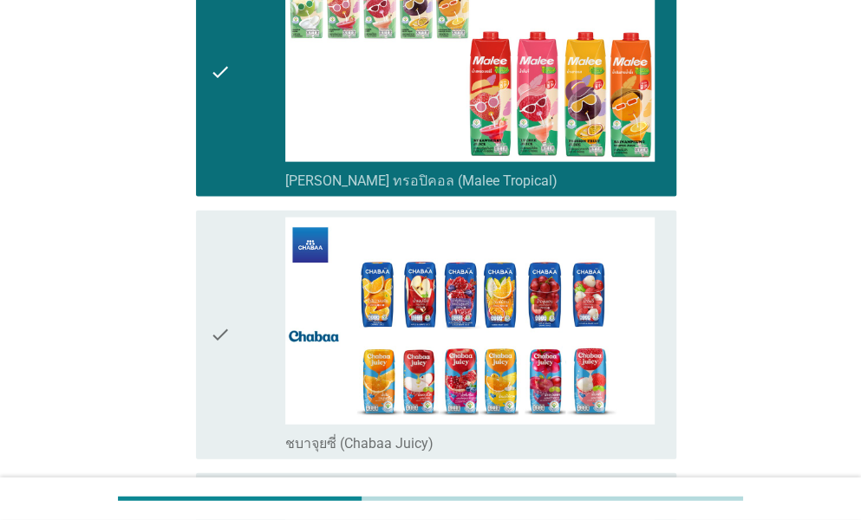
click at [231, 334] on div "check" at bounding box center [247, 335] width 75 height 235
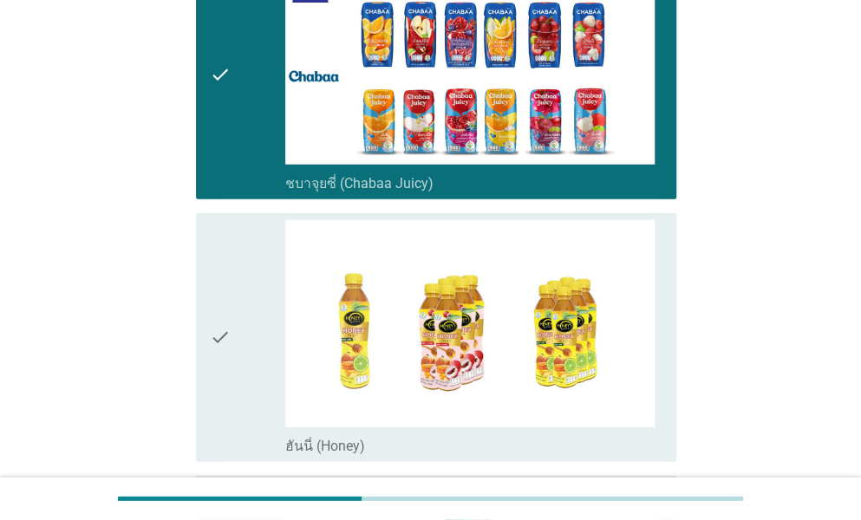
click at [229, 330] on icon "check" at bounding box center [220, 337] width 21 height 235
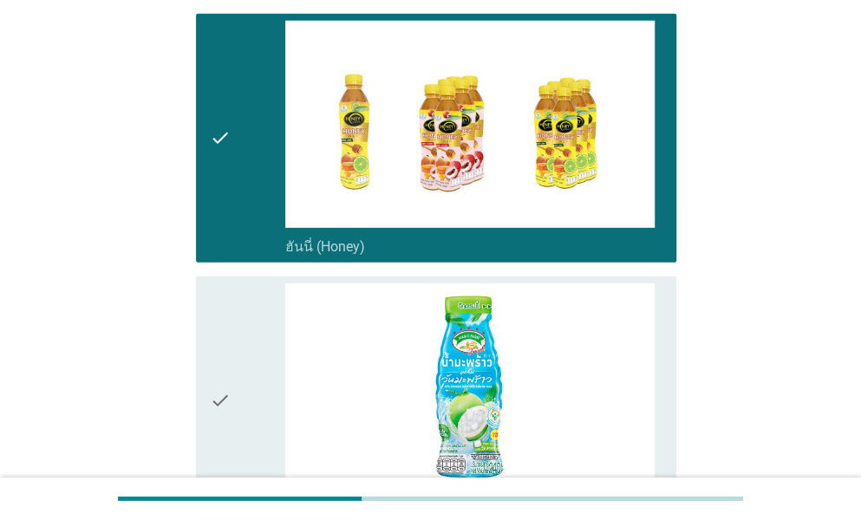
scroll to position [4594, 0]
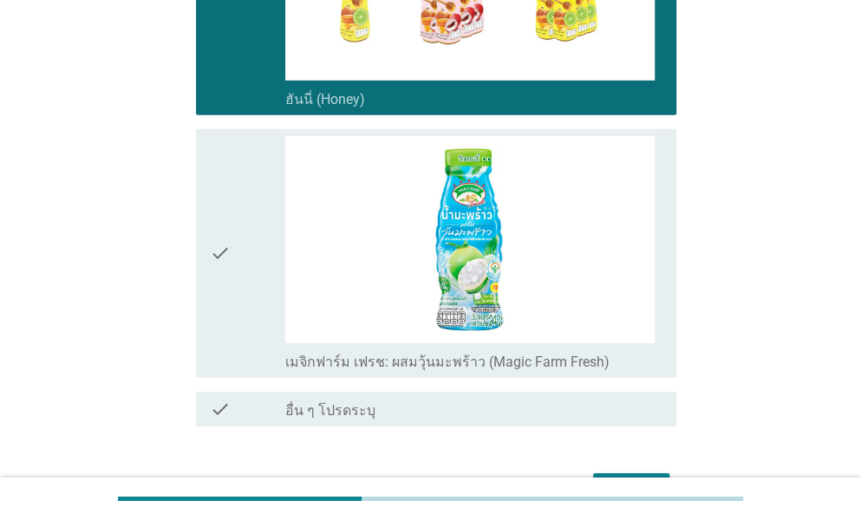
click at [229, 385] on div "check check_box_outline_blank อื่น ๆ โปรดระบุ" at bounding box center [431, 409] width 491 height 49
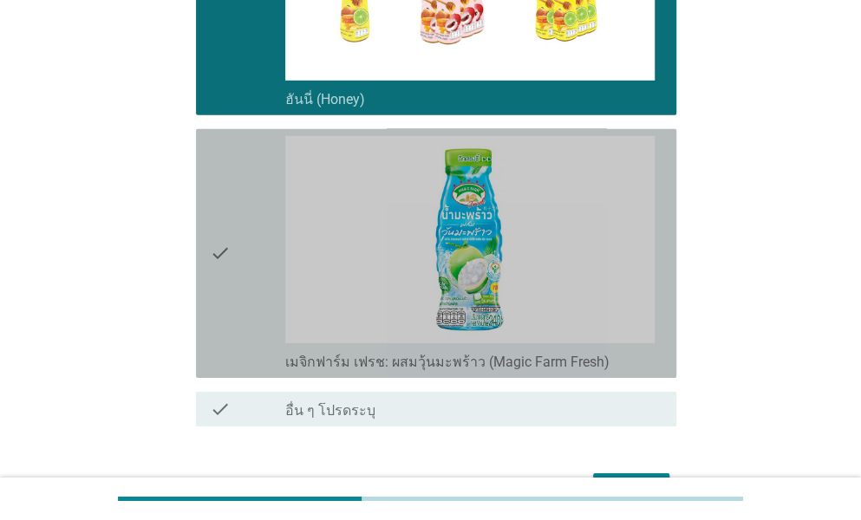
click at [234, 268] on div "check" at bounding box center [247, 253] width 75 height 235
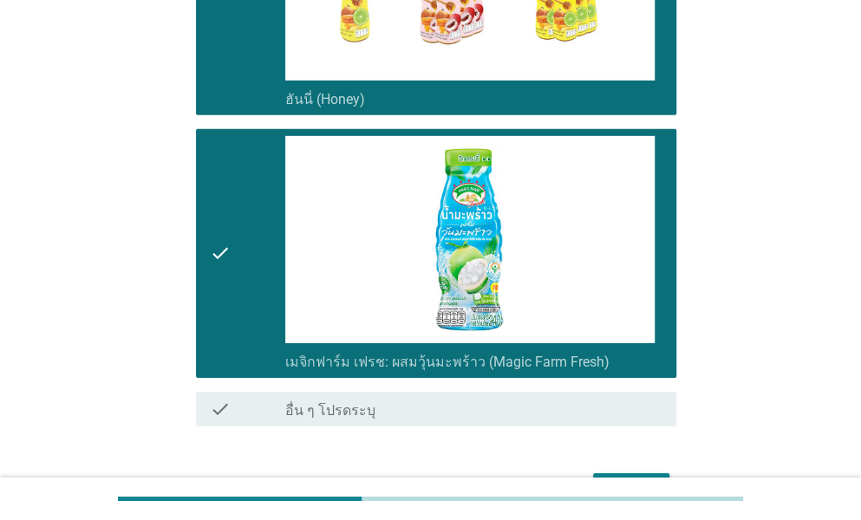
click at [626, 479] on div "ต่อไป" at bounding box center [631, 489] width 49 height 21
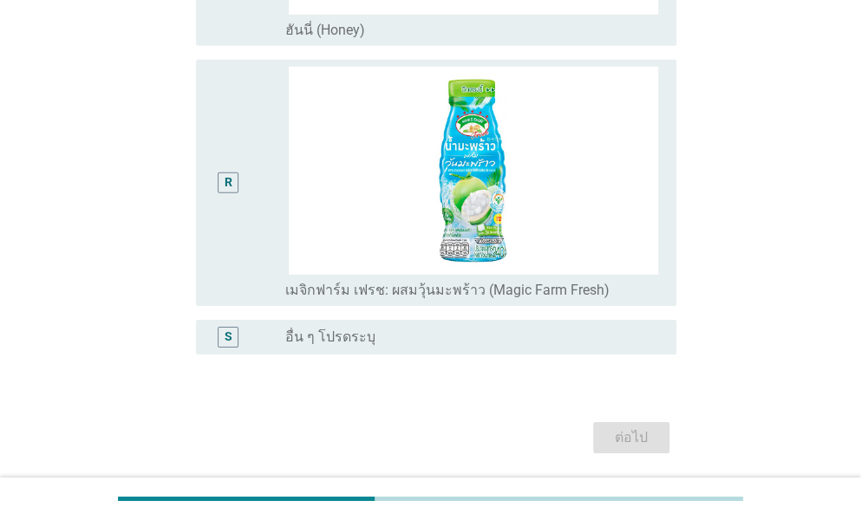
scroll to position [0, 0]
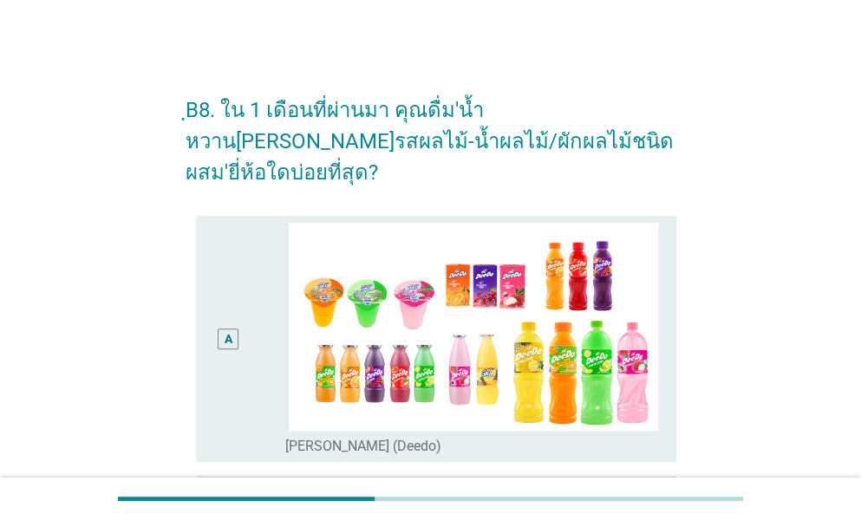
click at [220, 332] on div "A" at bounding box center [229, 339] width 38 height 232
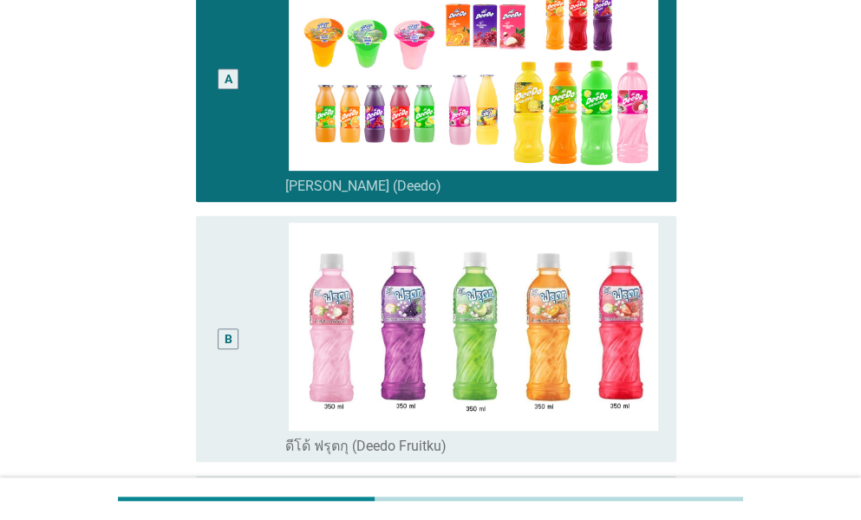
click at [220, 332] on div "B" at bounding box center [229, 339] width 38 height 232
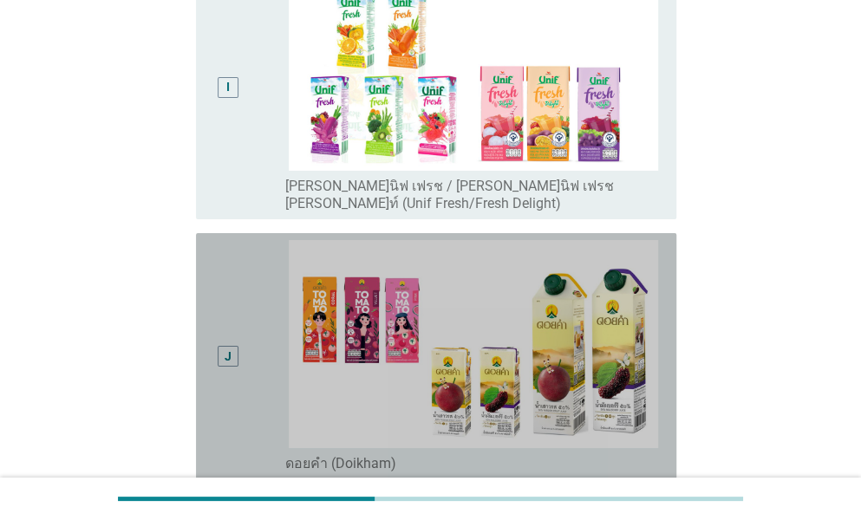
click at [220, 332] on div "J" at bounding box center [229, 356] width 38 height 232
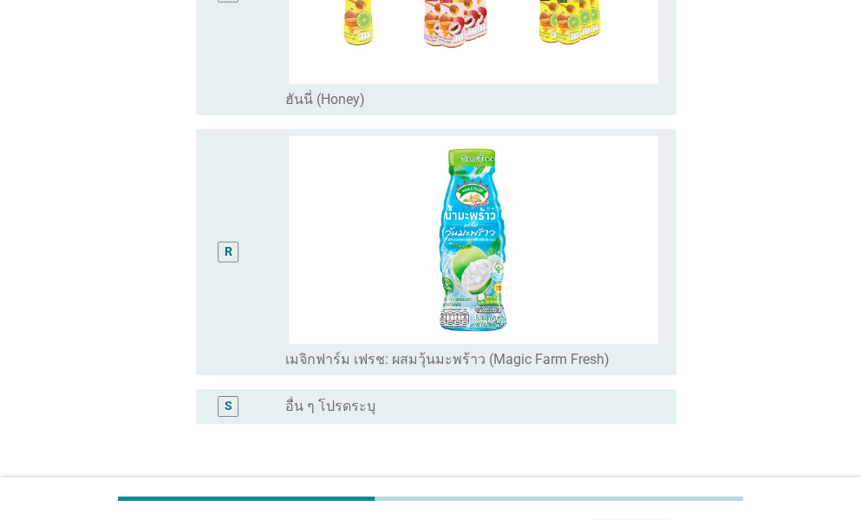
scroll to position [4603, 0]
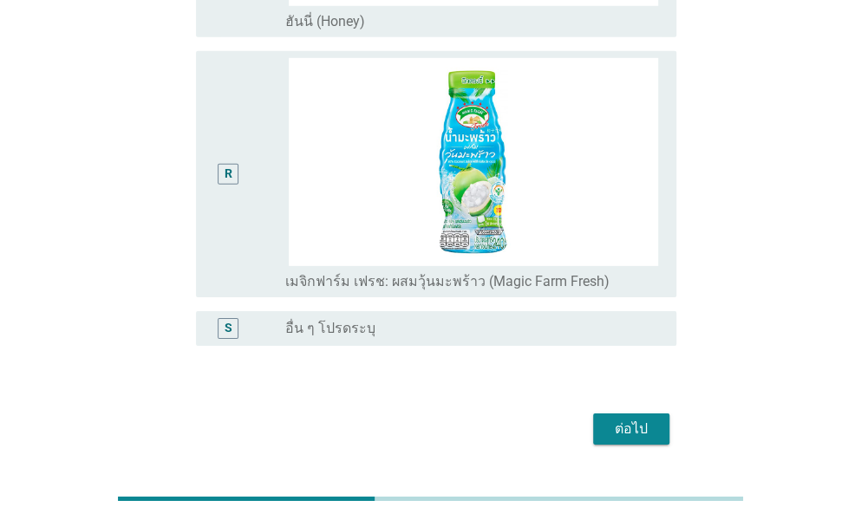
click at [635, 419] on div "ต่อไป" at bounding box center [631, 429] width 49 height 21
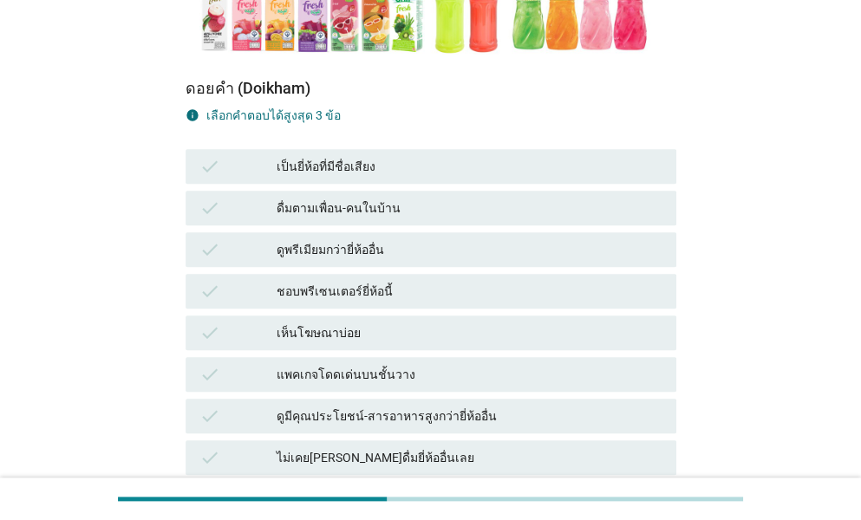
scroll to position [520, 0]
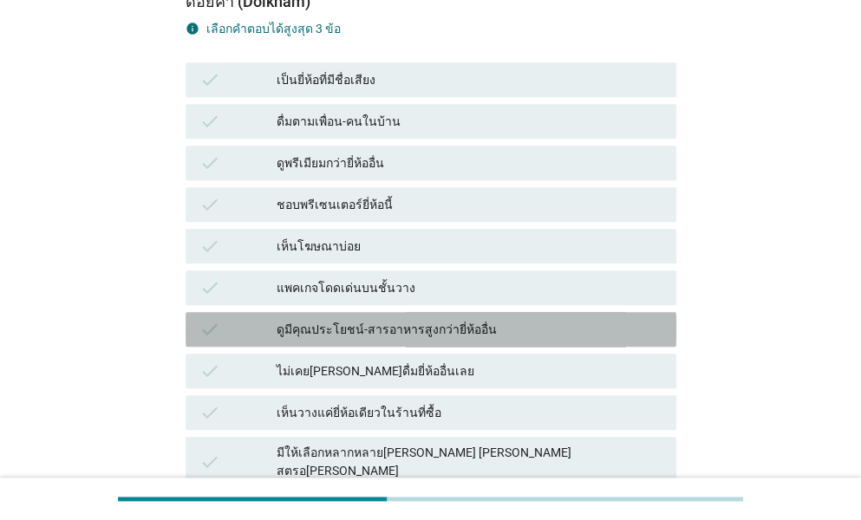
click at [361, 319] on div "ดูมีคุณประโยชน์-สารอาหารสูงกว่ายี่ห้ออื่น" at bounding box center [470, 329] width 386 height 21
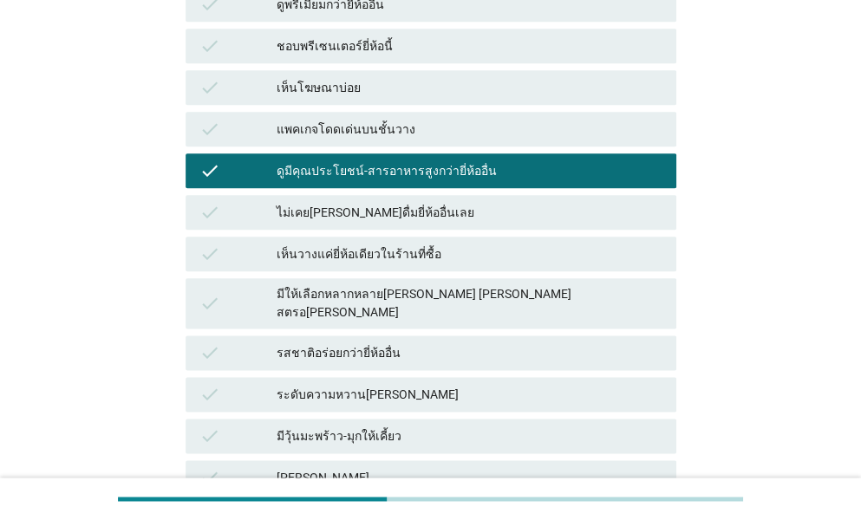
scroll to position [765, 0]
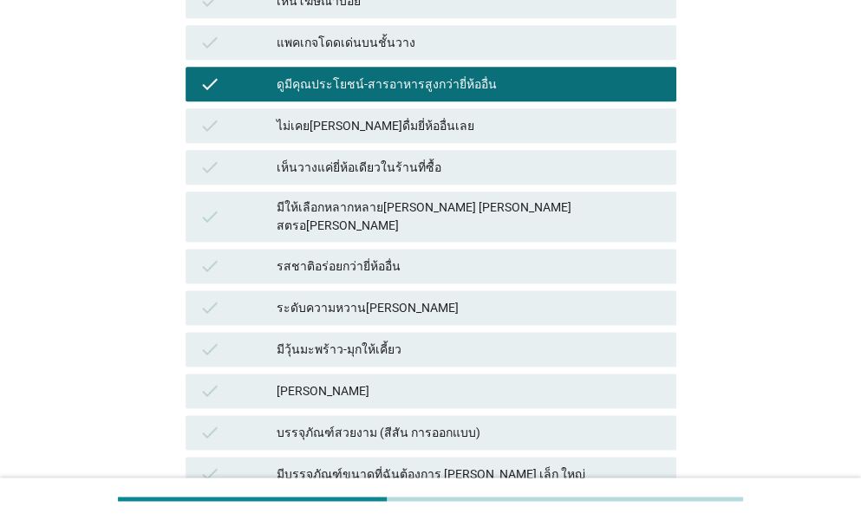
click at [345, 297] on div "ระดับความหวาน[PERSON_NAME]" at bounding box center [470, 307] width 386 height 21
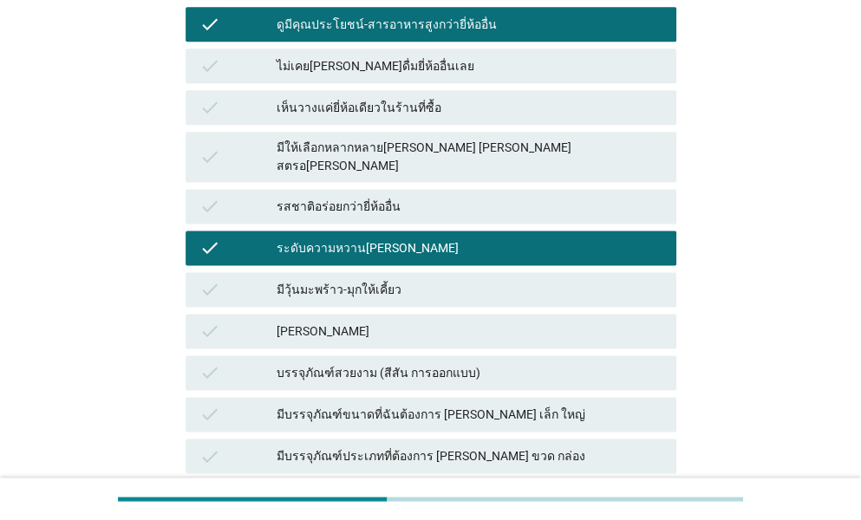
scroll to position [852, 0]
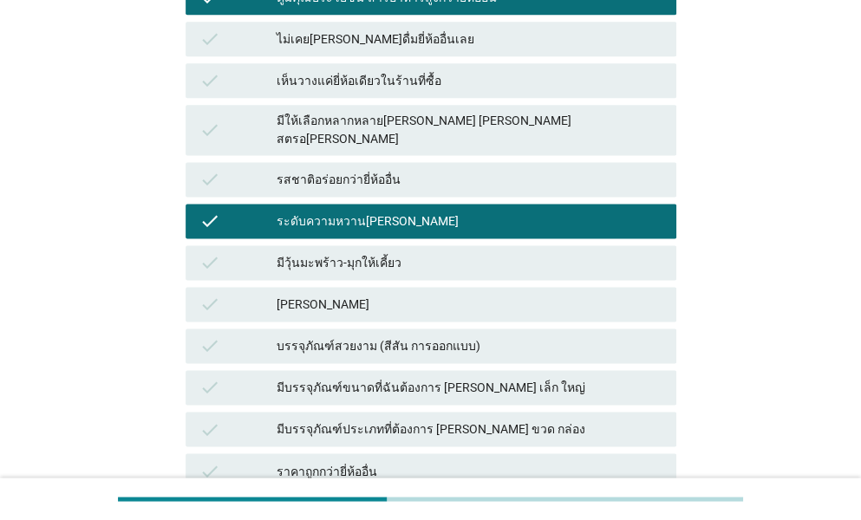
click at [331, 252] on div "มีวุ้นมะพร้าว-มุกให้เคี้ยว" at bounding box center [470, 262] width 386 height 21
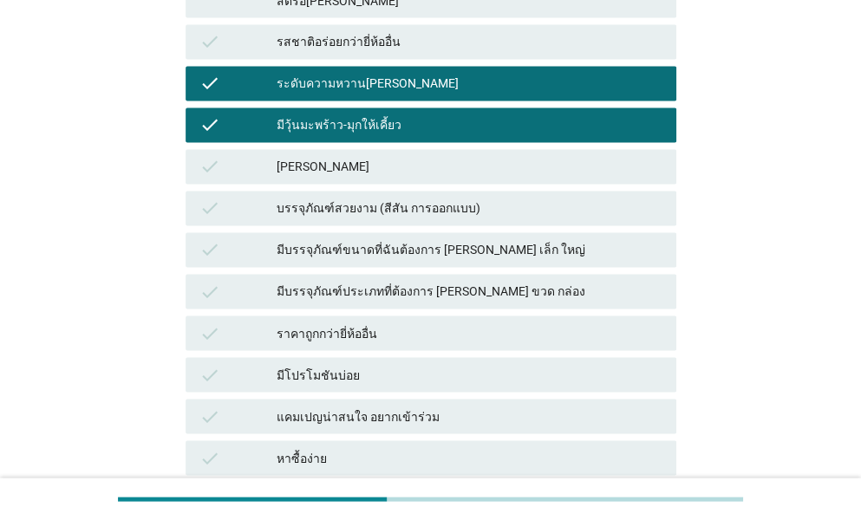
scroll to position [1112, 0]
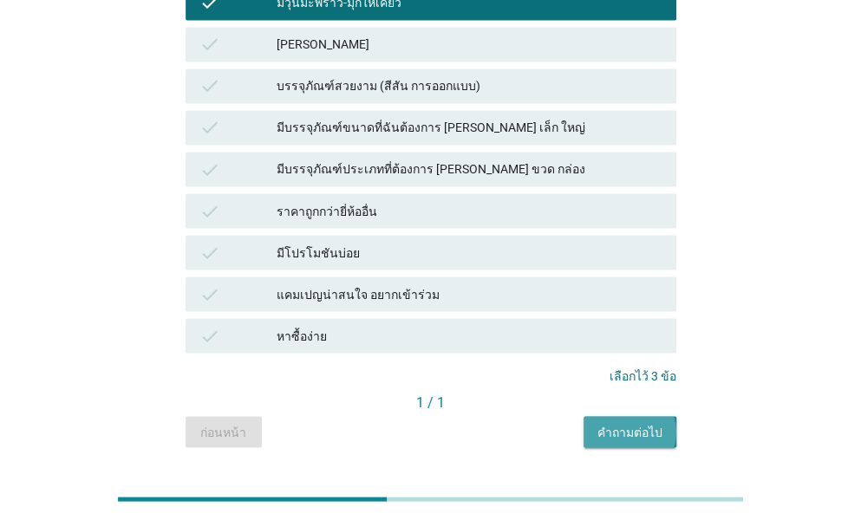
click at [602, 423] on div "คำถามต่อไป" at bounding box center [629, 432] width 65 height 18
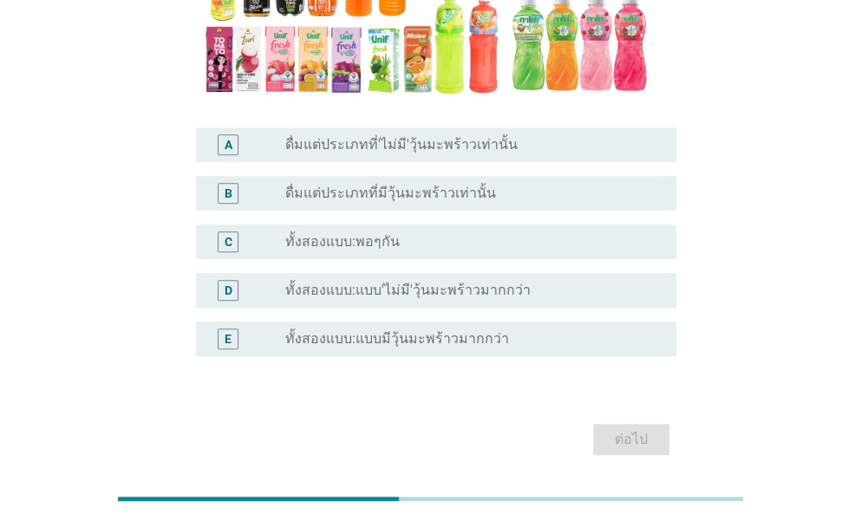
scroll to position [335, 0]
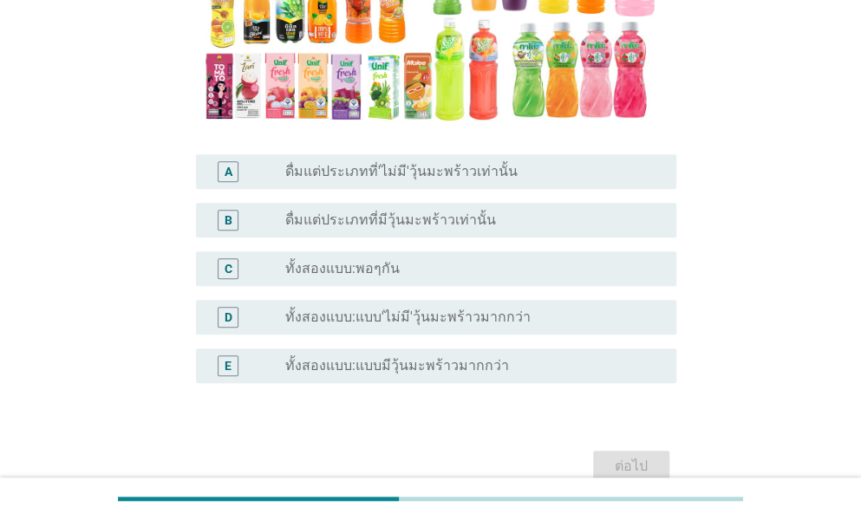
click at [345, 277] on label "ทั้งสองแบบ:พอๆกัน" at bounding box center [342, 268] width 114 height 17
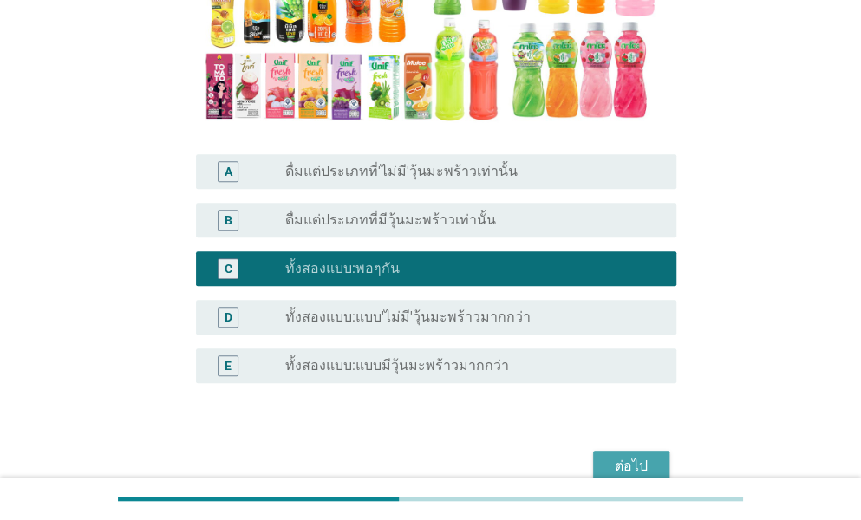
click at [631, 453] on button "ต่อไป" at bounding box center [631, 466] width 76 height 31
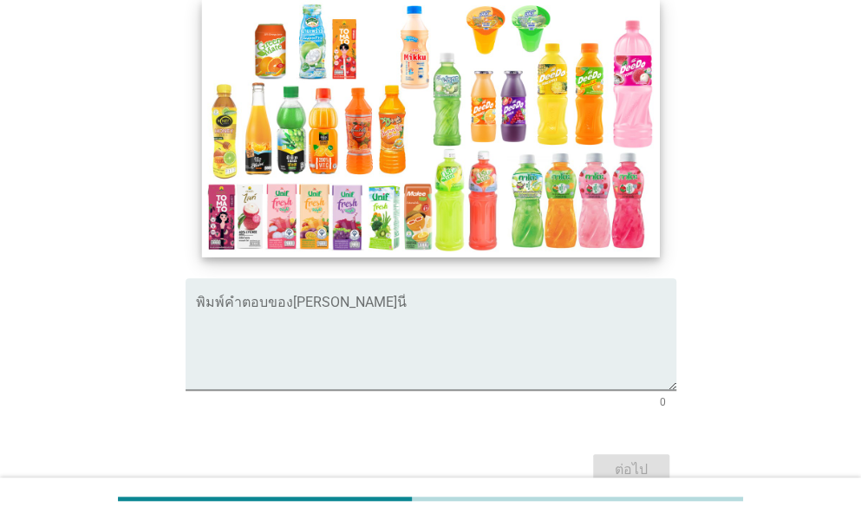
scroll to position [325, 0]
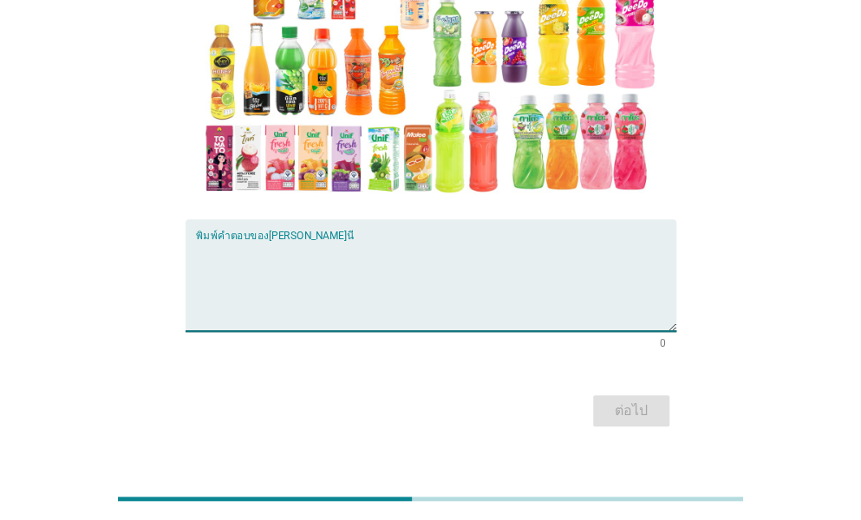
click at [316, 247] on textarea "พิมพ์คำตอบของคุณ ที่นี่" at bounding box center [436, 285] width 480 height 91
type textarea "มีประโยชน์"
click at [626, 400] on div "ต่อไป" at bounding box center [631, 410] width 49 height 21
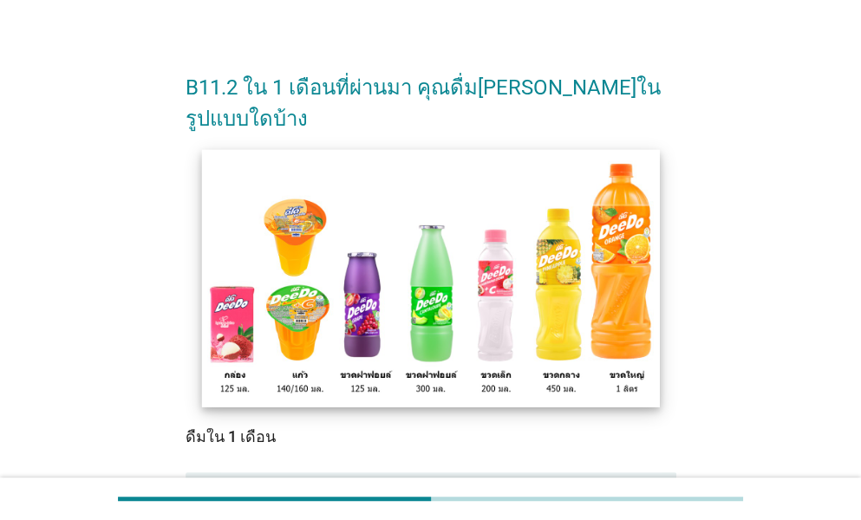
scroll to position [87, 0]
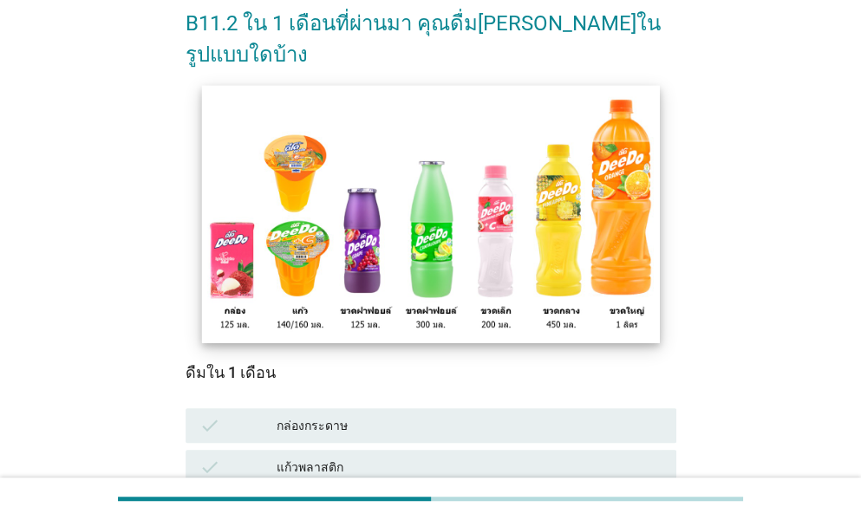
click at [414, 179] on img at bounding box center [430, 213] width 458 height 257
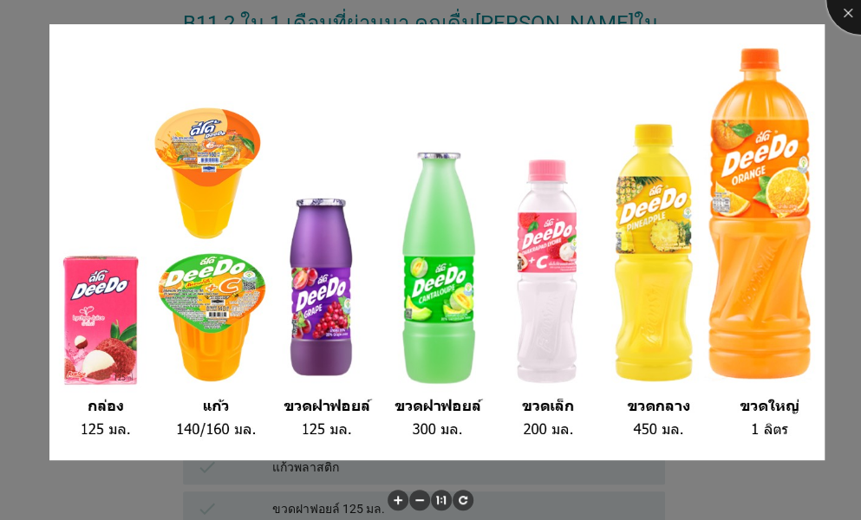
click at [843, 22] on div at bounding box center [860, -1] width 69 height 69
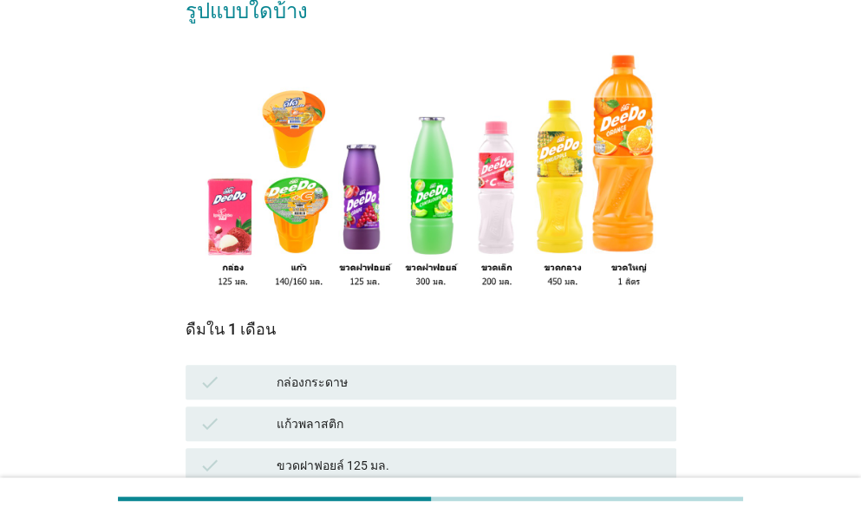
scroll to position [260, 0]
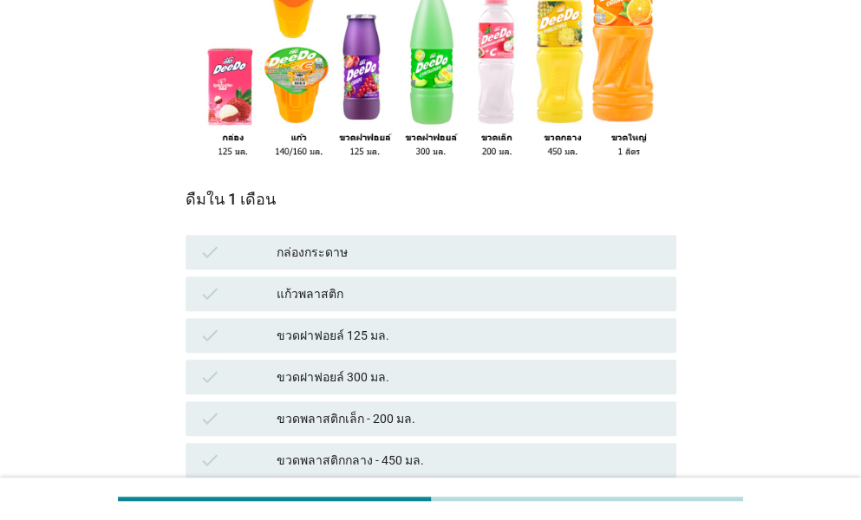
click at [338, 242] on div "กล่องกระดาษ" at bounding box center [470, 252] width 386 height 21
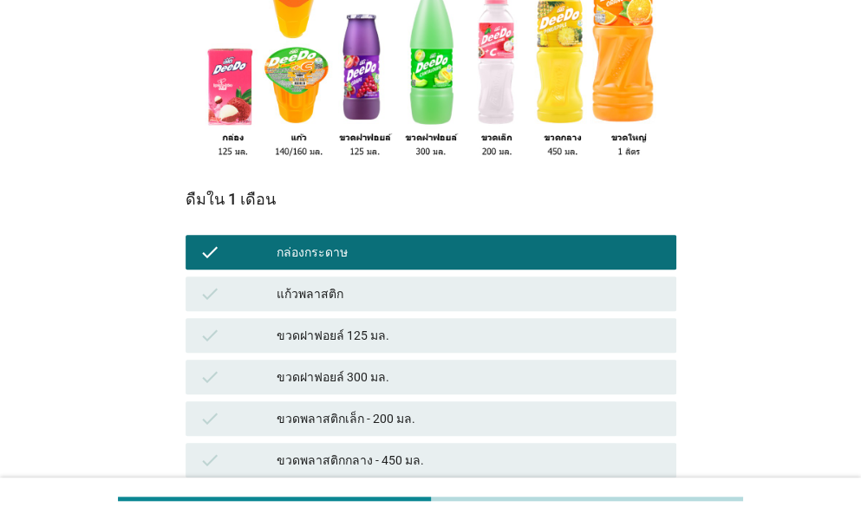
click at [321, 283] on div "แก้วพลาสติก" at bounding box center [470, 293] width 386 height 21
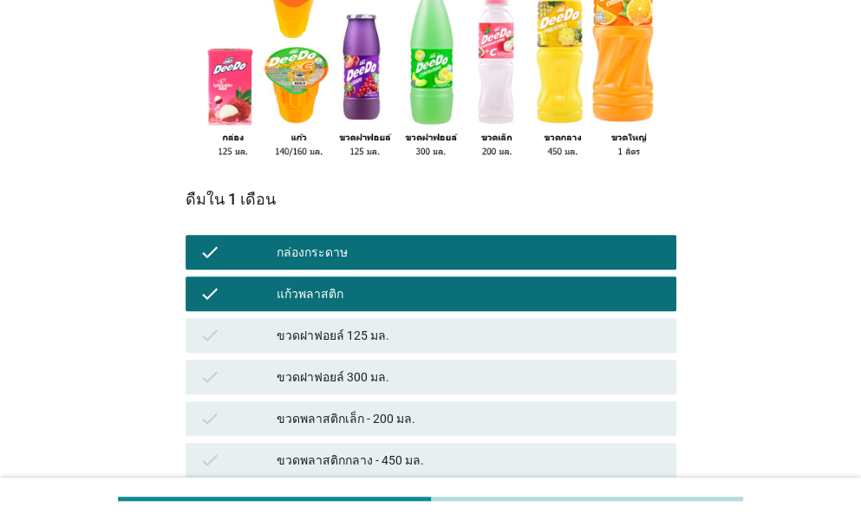
click at [312, 325] on div "ขวดฝาฟอยล์ 125 มล." at bounding box center [470, 335] width 386 height 21
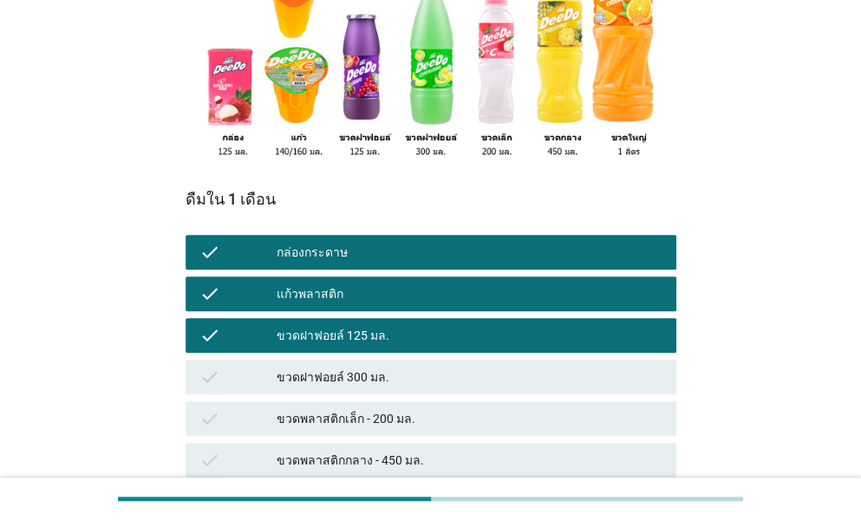
click at [317, 360] on div "check ขวดฝาฟอยล์ 300 มล." at bounding box center [431, 377] width 491 height 35
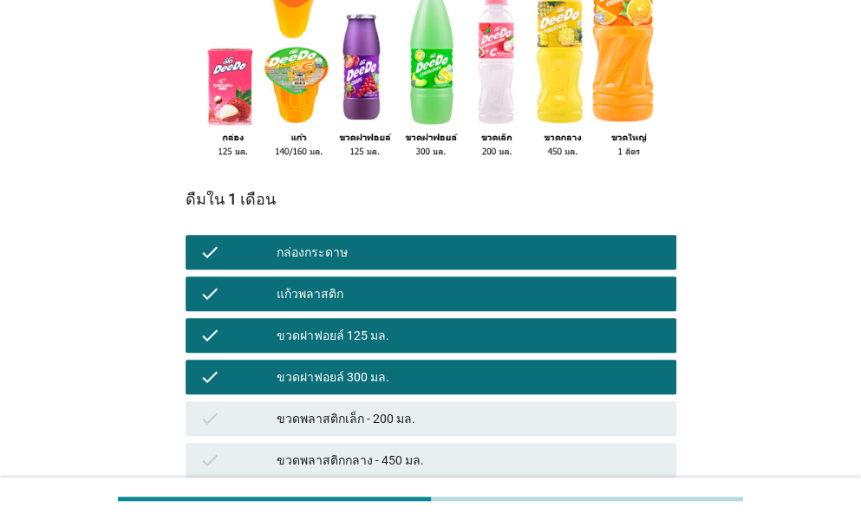
click at [331, 401] on div "check ขวดพลาสติกเล็ก - 200 มล." at bounding box center [431, 418] width 491 height 35
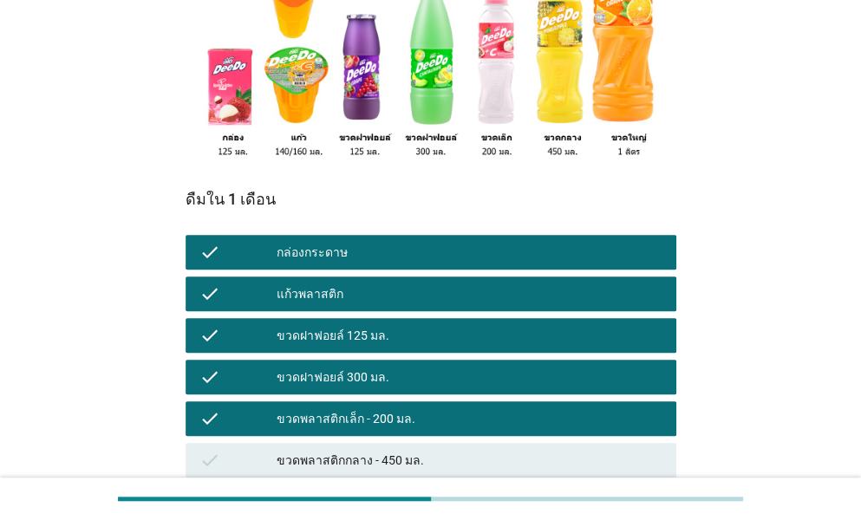
click at [335, 450] on div "ขวดพลาสติกกลาง - 450 มล." at bounding box center [470, 460] width 386 height 21
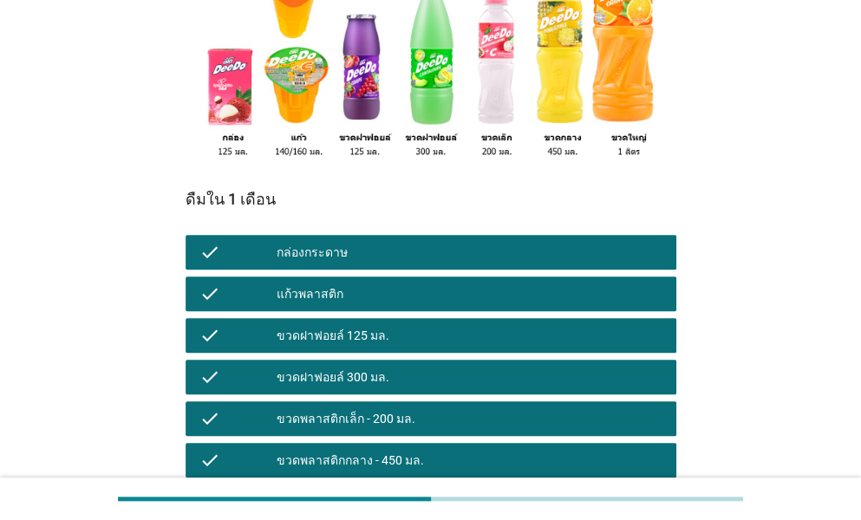
scroll to position [417, 0]
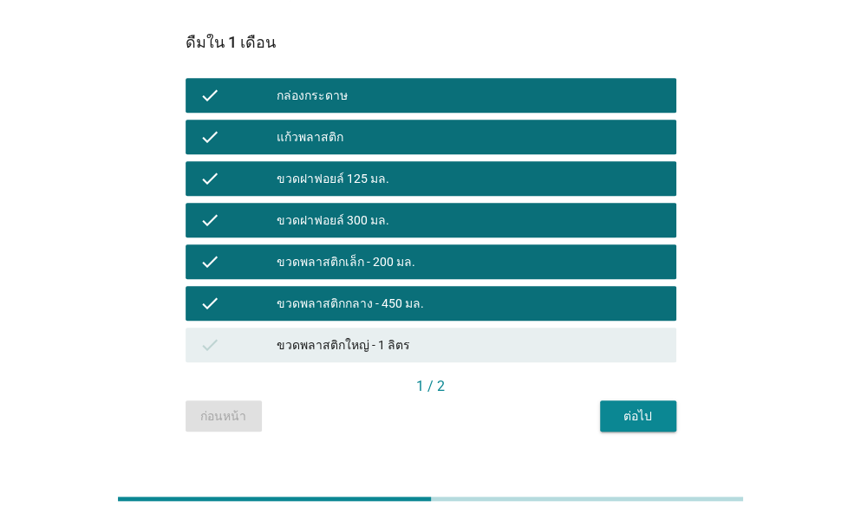
click at [347, 328] on div "check ขวดพลาสติกใหญ่ - 1 ลิตร" at bounding box center [431, 345] width 491 height 35
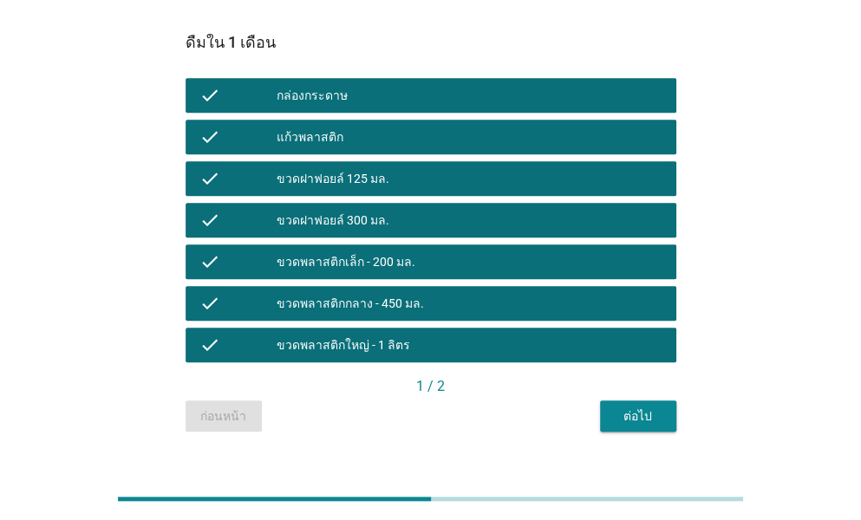
click at [633, 376] on div "1 / 2" at bounding box center [431, 386] width 491 height 21
click at [632, 407] on div "ต่อไป" at bounding box center [638, 416] width 49 height 18
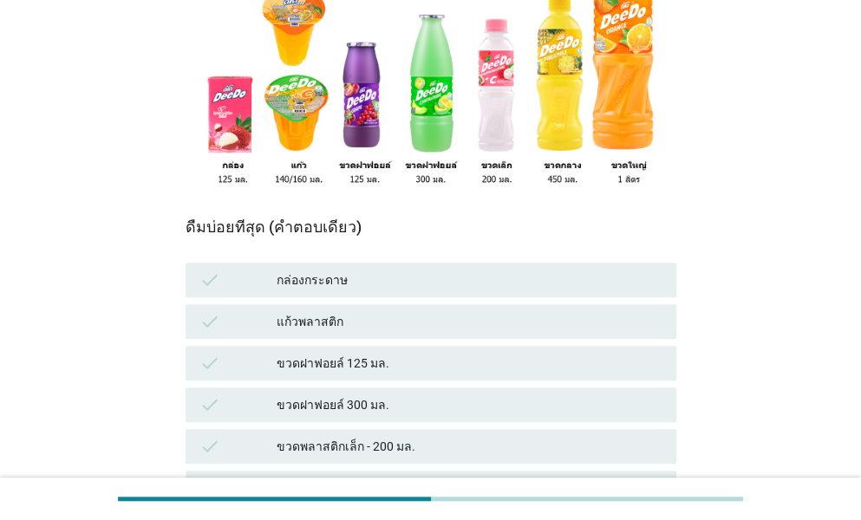
scroll to position [260, 0]
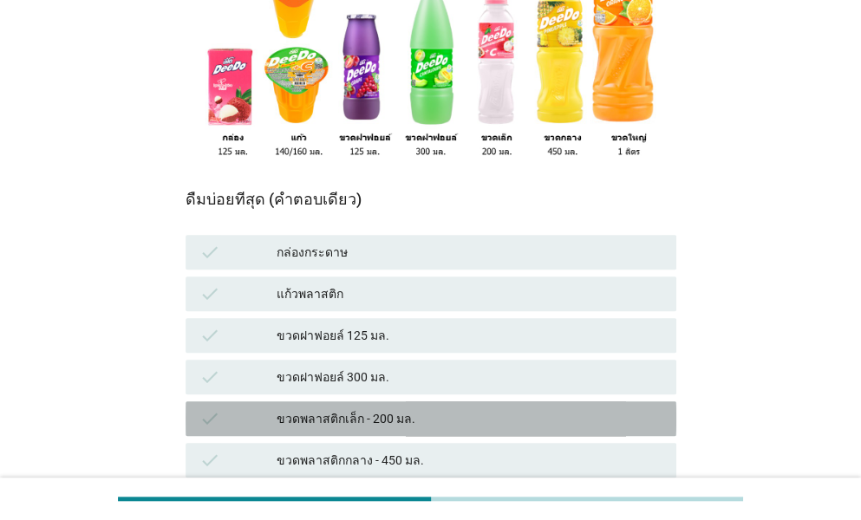
click at [340, 408] on div "ขวดพลาสติกเล็ก - 200 มล." at bounding box center [470, 418] width 386 height 21
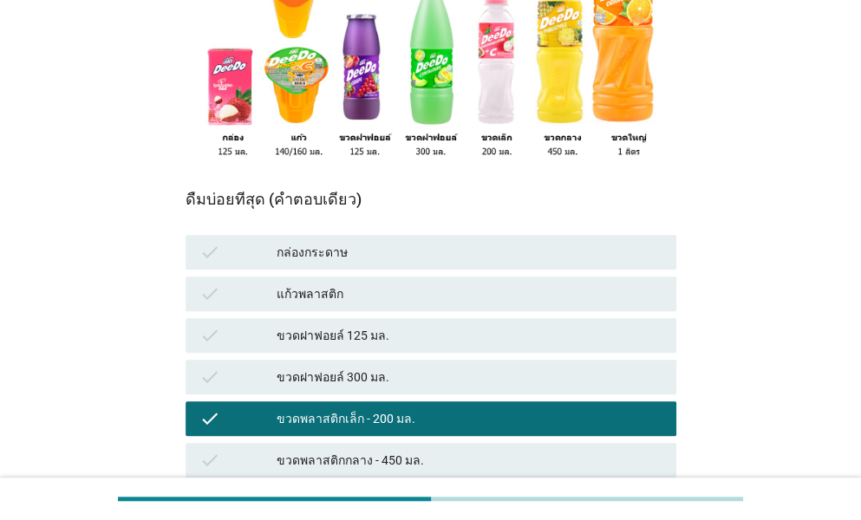
click at [356, 443] on div "check ขวดพลาสติกกลาง - 450 มล." at bounding box center [431, 460] width 491 height 35
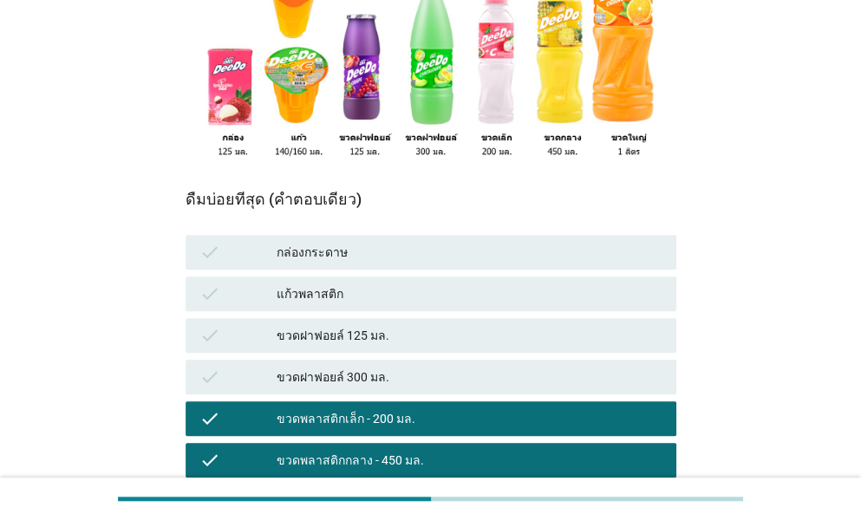
click at [357, 408] on div "ขวดพลาสติกเล็ก - 200 มล." at bounding box center [470, 418] width 386 height 21
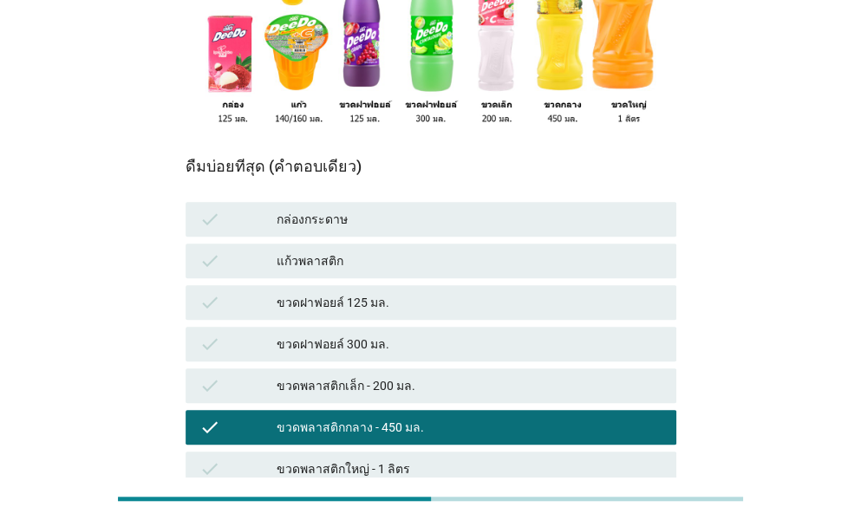
scroll to position [244, 0]
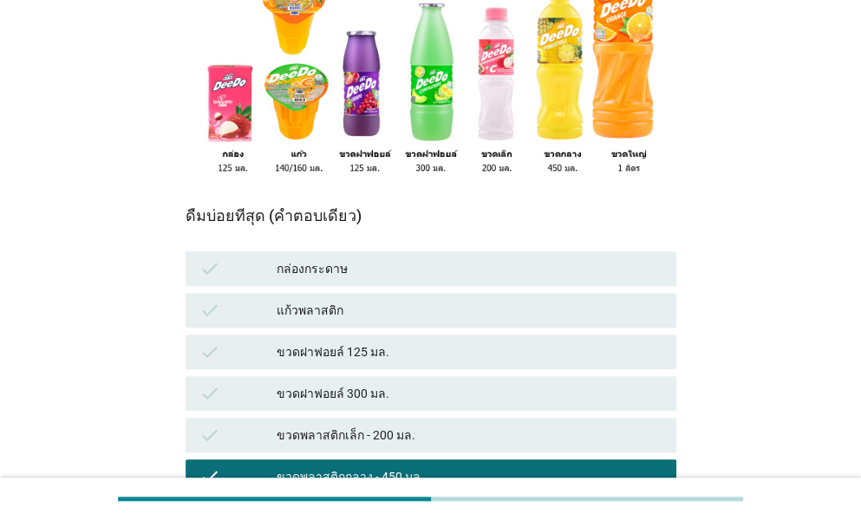
click at [347, 258] on div "กล่องกระดาษ" at bounding box center [470, 268] width 386 height 21
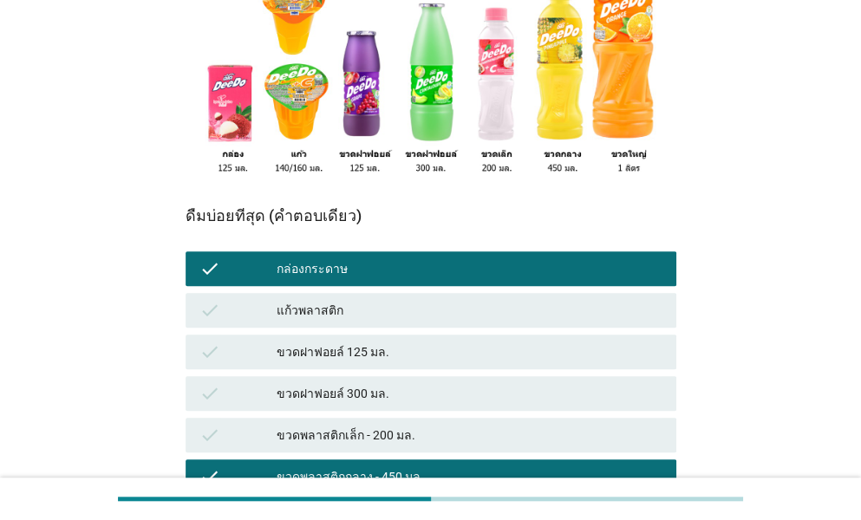
click at [381, 258] on div "กล่องกระดาษ" at bounding box center [470, 268] width 386 height 21
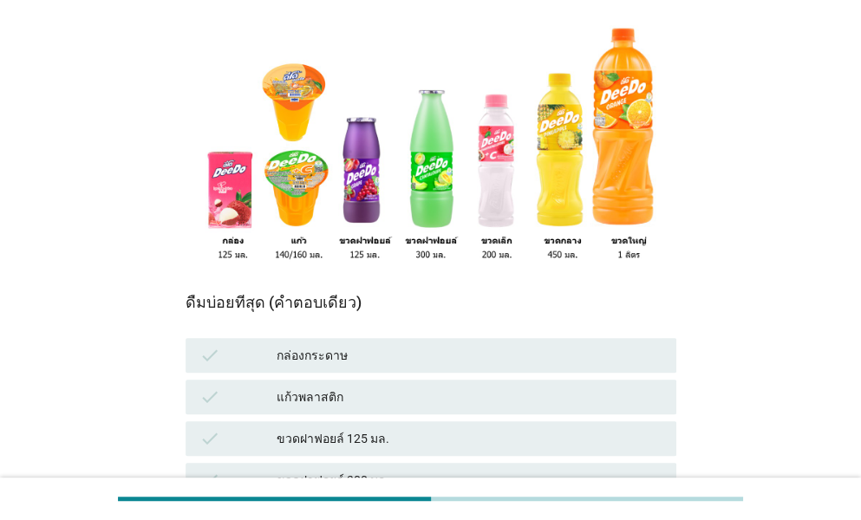
scroll to position [417, 0]
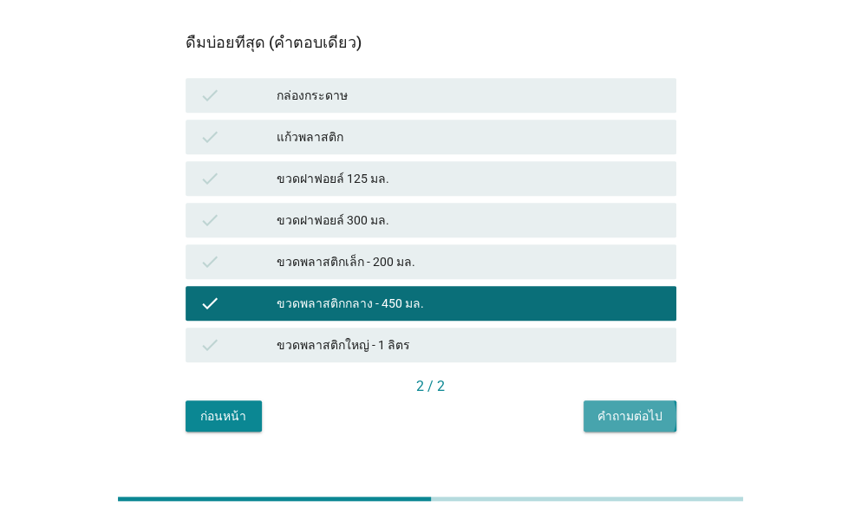
click at [620, 407] on div "คำถามต่อไป" at bounding box center [629, 416] width 65 height 18
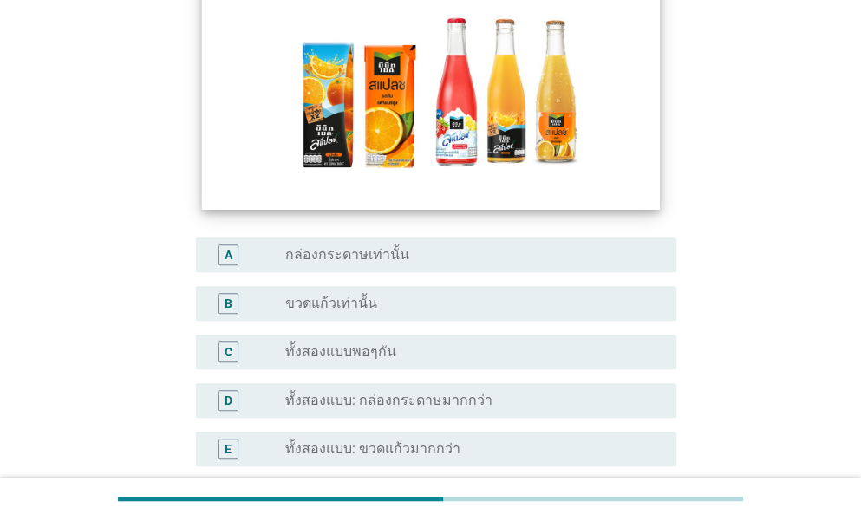
scroll to position [260, 0]
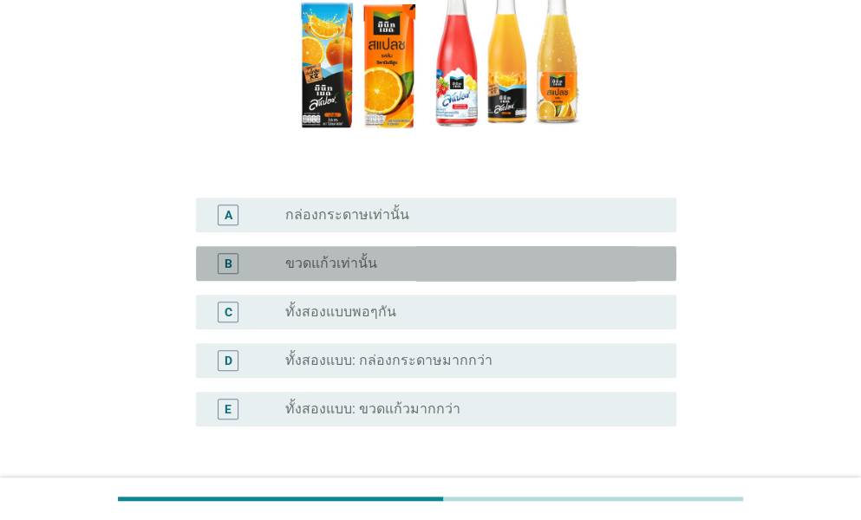
click at [342, 266] on label "ขวดแก้วเท่านั้น" at bounding box center [331, 263] width 92 height 17
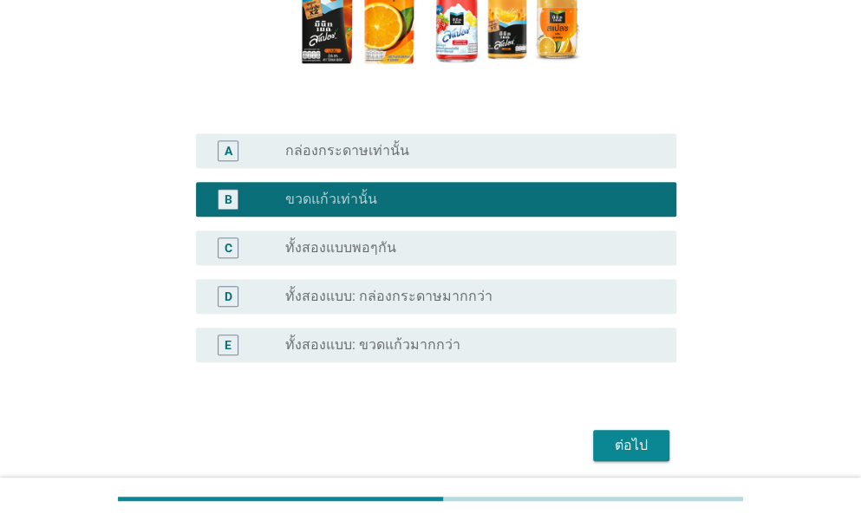
scroll to position [390, 0]
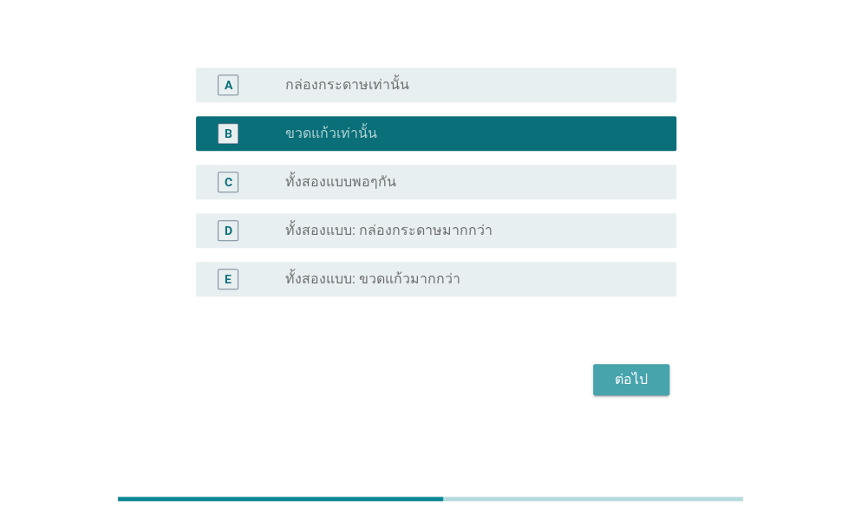
click at [645, 382] on div "ต่อไป" at bounding box center [631, 379] width 49 height 21
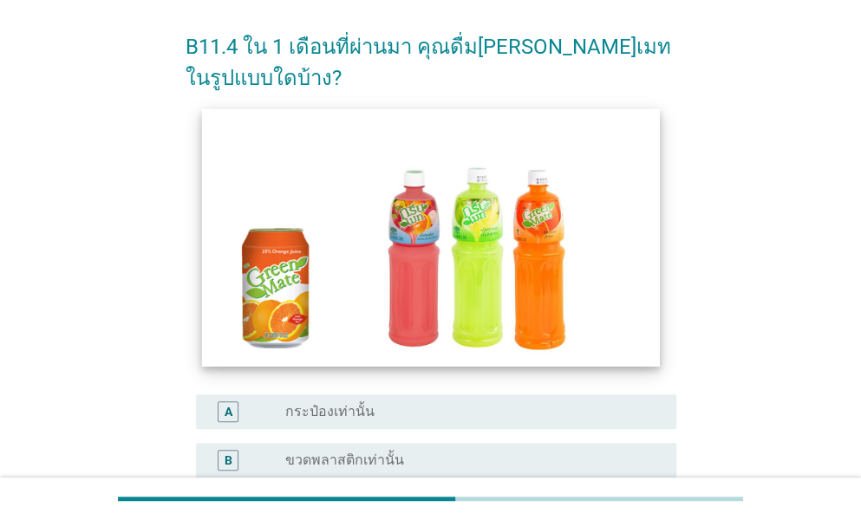
scroll to position [173, 0]
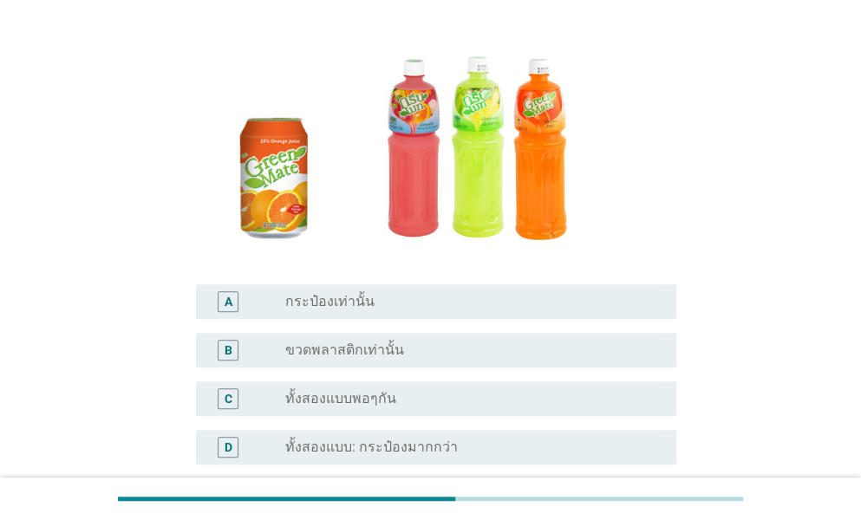
click at [365, 396] on label "ทั้งสองแบบพอๆกัน" at bounding box center [340, 398] width 111 height 17
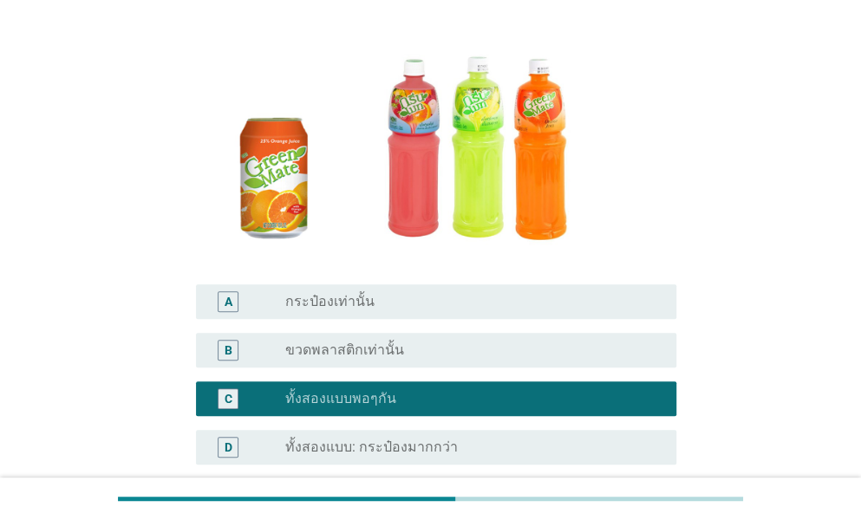
scroll to position [390, 0]
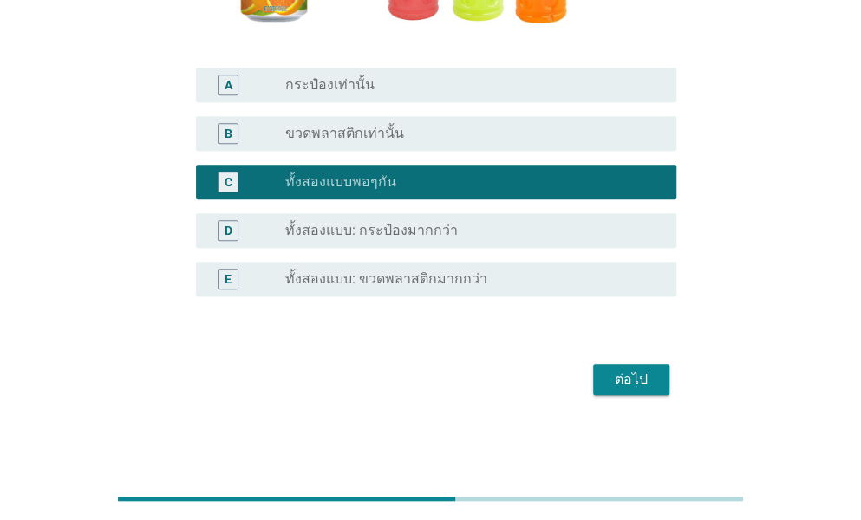
click at [619, 372] on div "ต่อไป" at bounding box center [631, 379] width 49 height 21
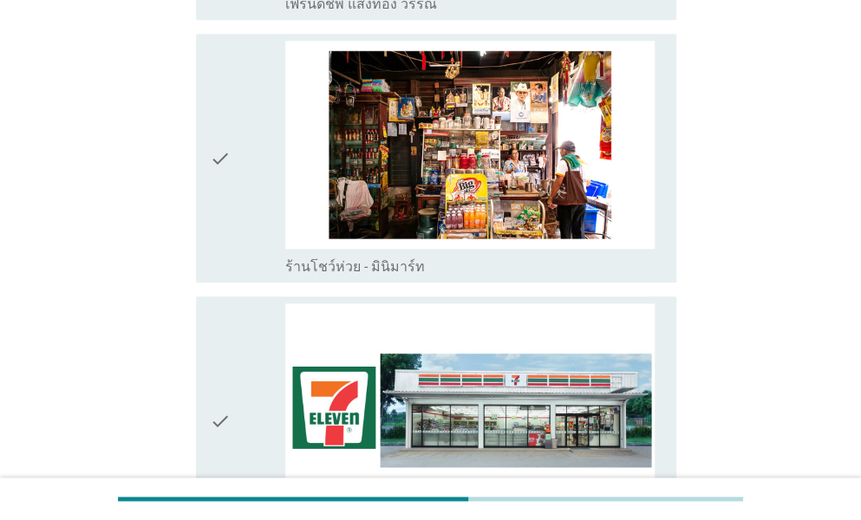
scroll to position [3381, 0]
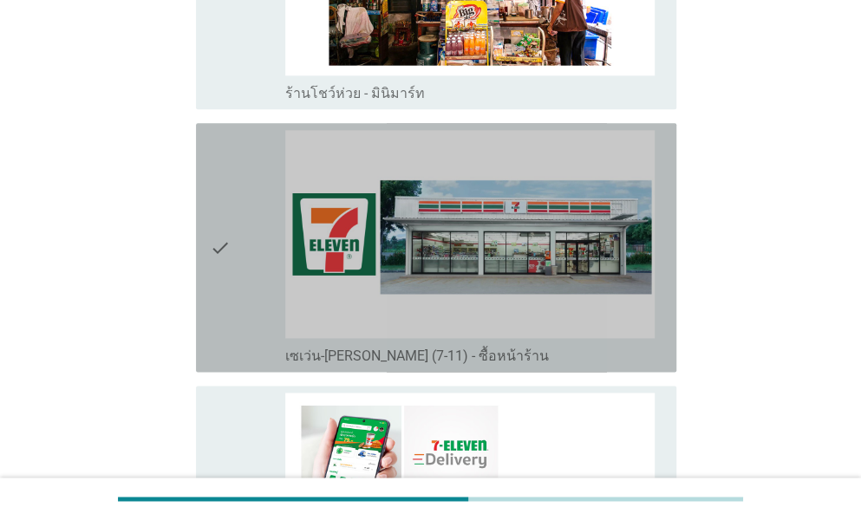
click at [213, 294] on icon "check" at bounding box center [220, 247] width 21 height 235
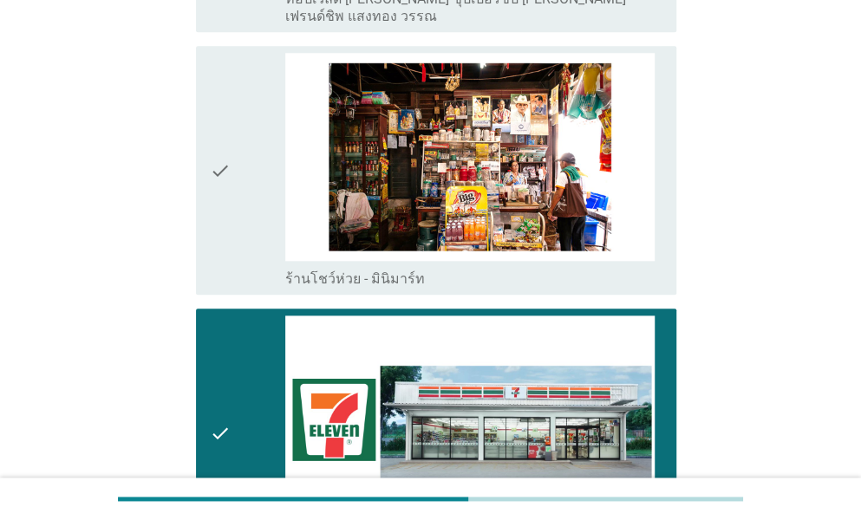
scroll to position [3121, 0]
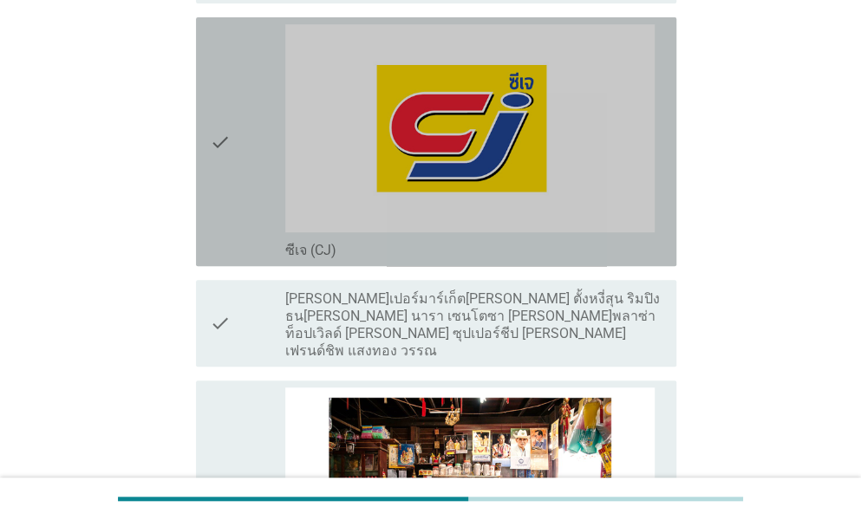
click at [222, 234] on icon "check" at bounding box center [220, 141] width 21 height 235
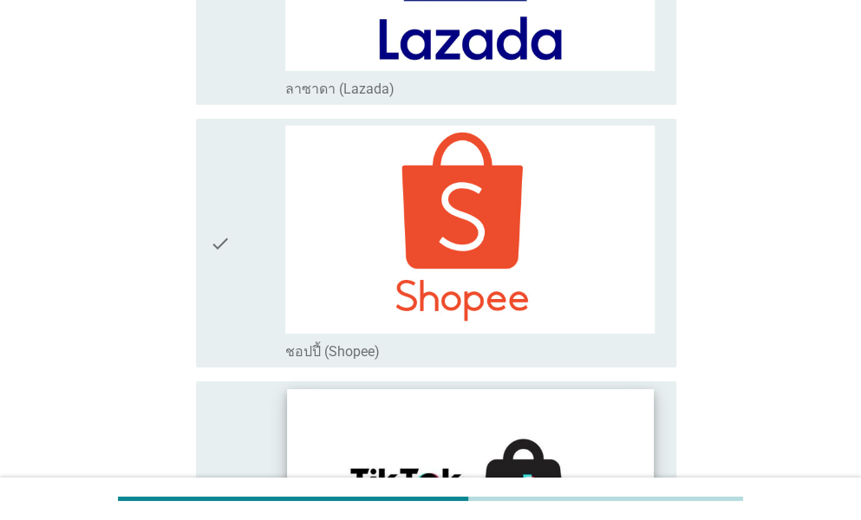
scroll to position [5031, 0]
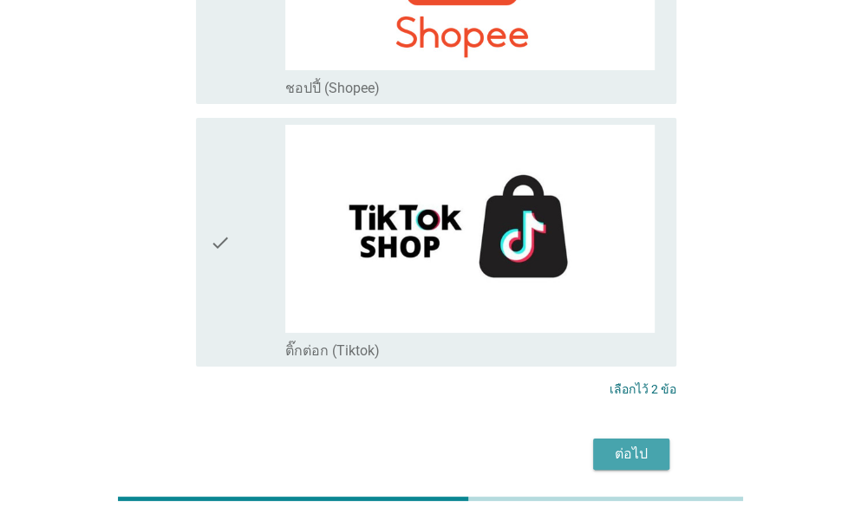
click at [638, 444] on div "ต่อไป" at bounding box center [631, 454] width 49 height 21
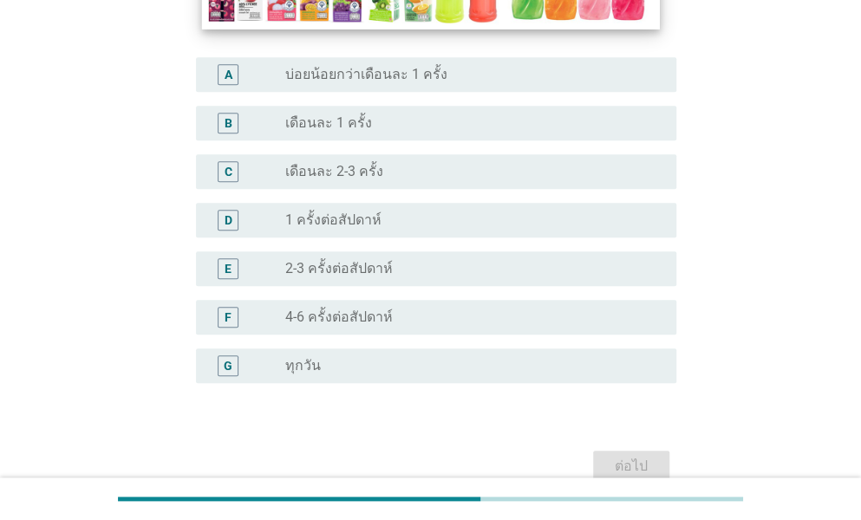
scroll to position [433, 0]
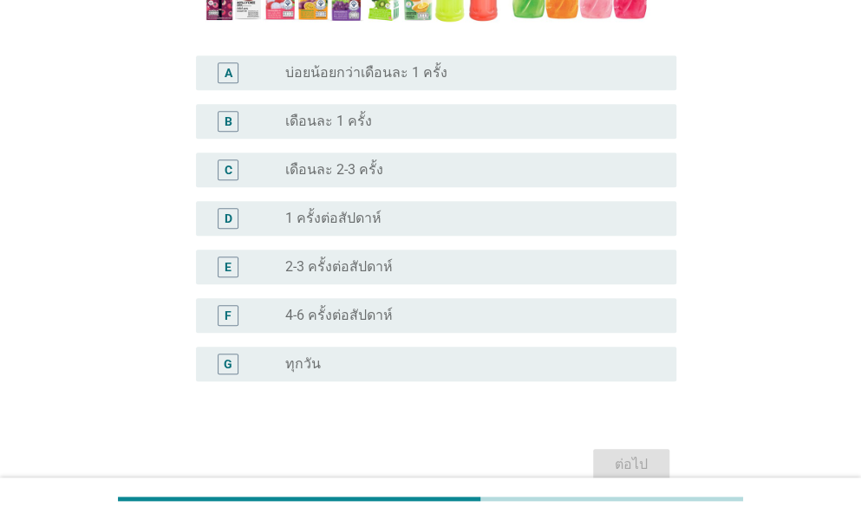
click at [357, 307] on label "4-6 ครั้งต่อสัปดาห์" at bounding box center [338, 315] width 107 height 17
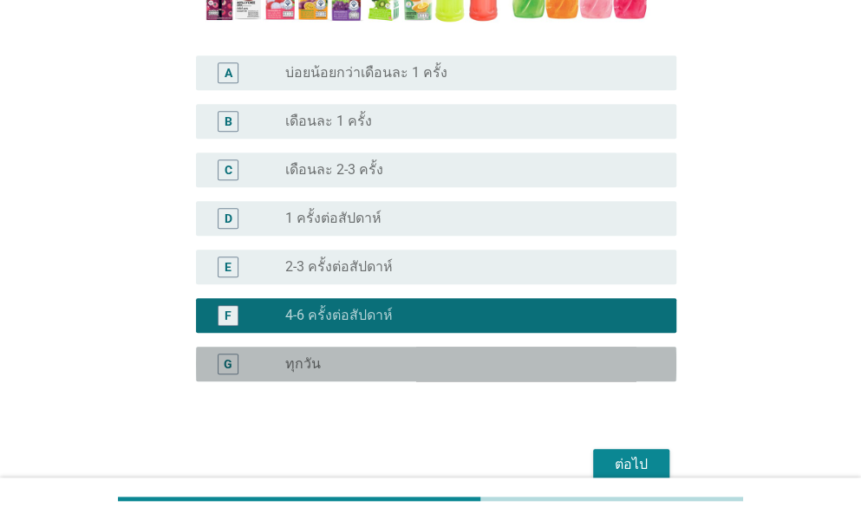
click at [342, 355] on div "radio_button_unchecked ทุกวัน" at bounding box center [466, 363] width 363 height 17
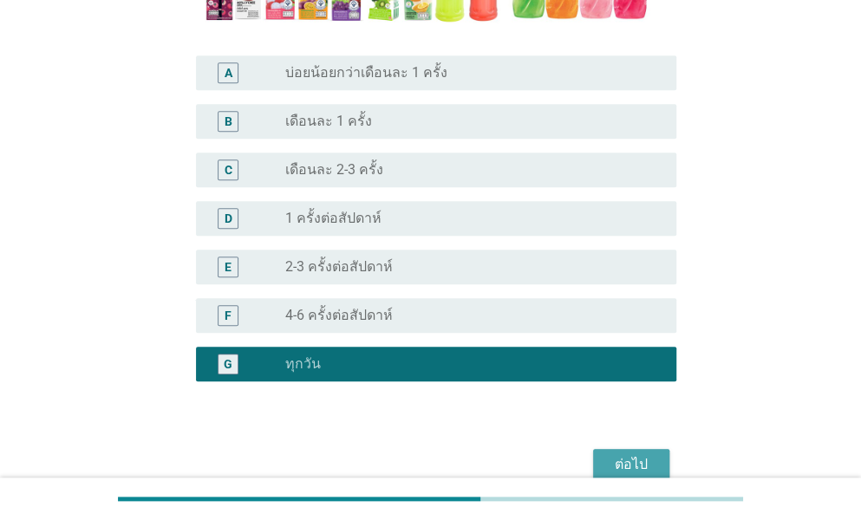
click at [653, 454] on div "ต่อไป" at bounding box center [631, 464] width 49 height 21
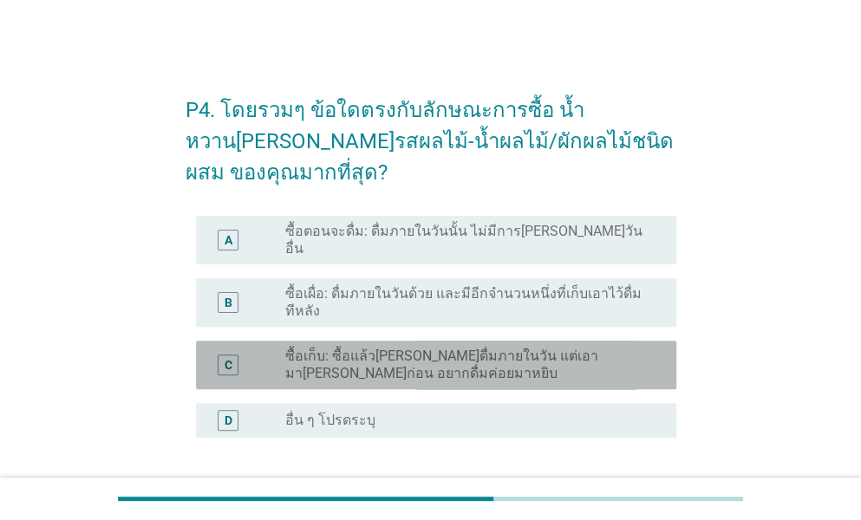
click at [368, 348] on label "ซื้อเก็บ: ซื้อแล้ว[PERSON_NAME]ดื่มภายในวัน แต่เอามา[PERSON_NAME]ก่อน อยากดื่มค…" at bounding box center [466, 365] width 363 height 35
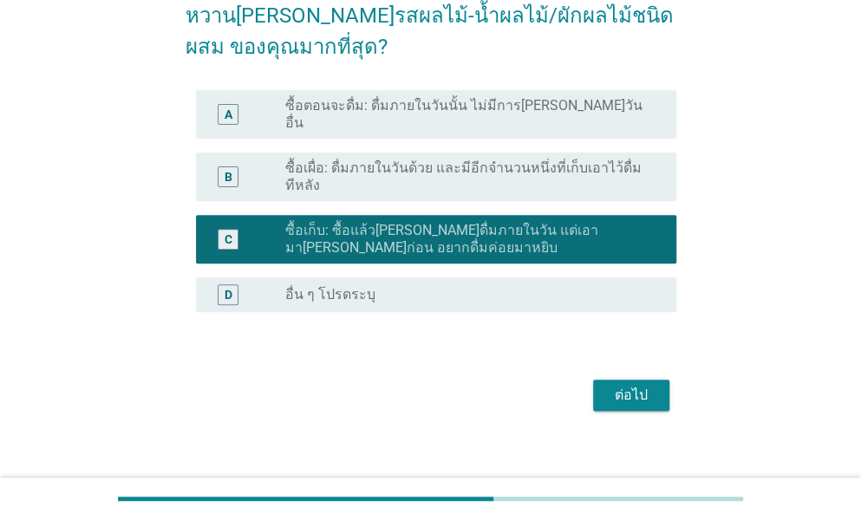
scroll to position [127, 0]
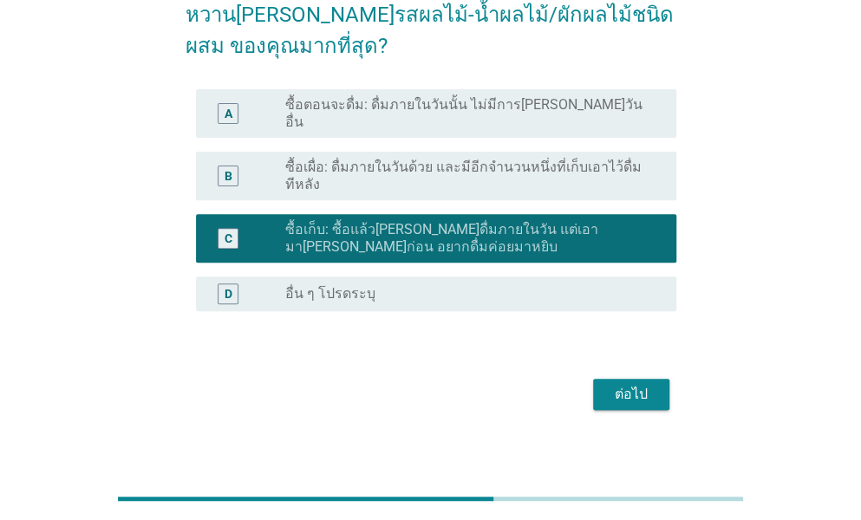
click at [600, 386] on button "ต่อไป" at bounding box center [631, 394] width 76 height 31
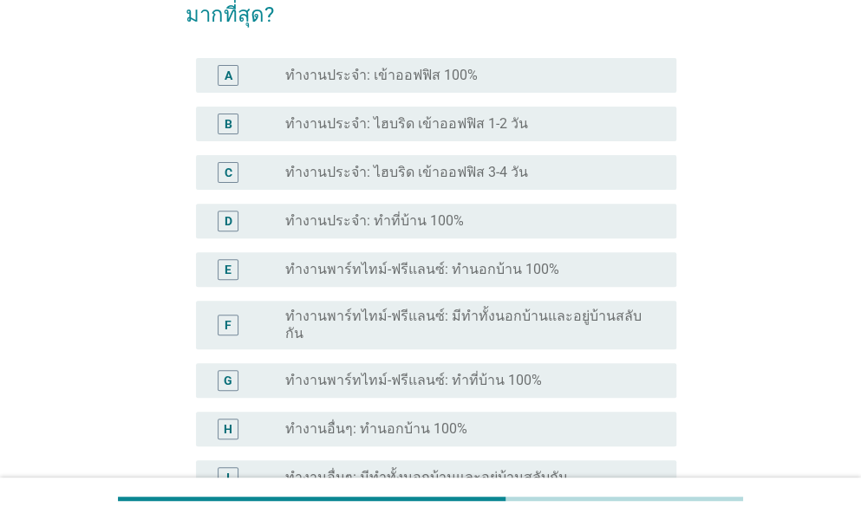
scroll to position [0, 0]
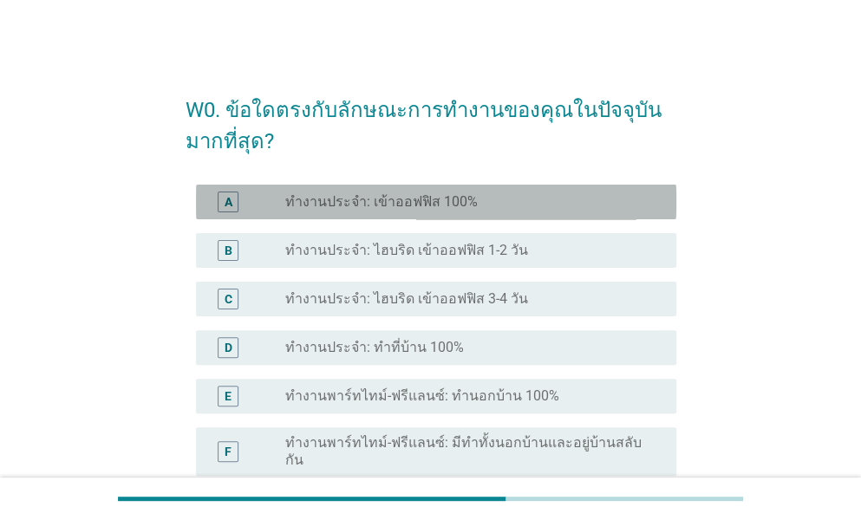
click at [426, 199] on label "ทำงานประจำ: เข้าออฟฟิส 100%" at bounding box center [381, 201] width 192 height 17
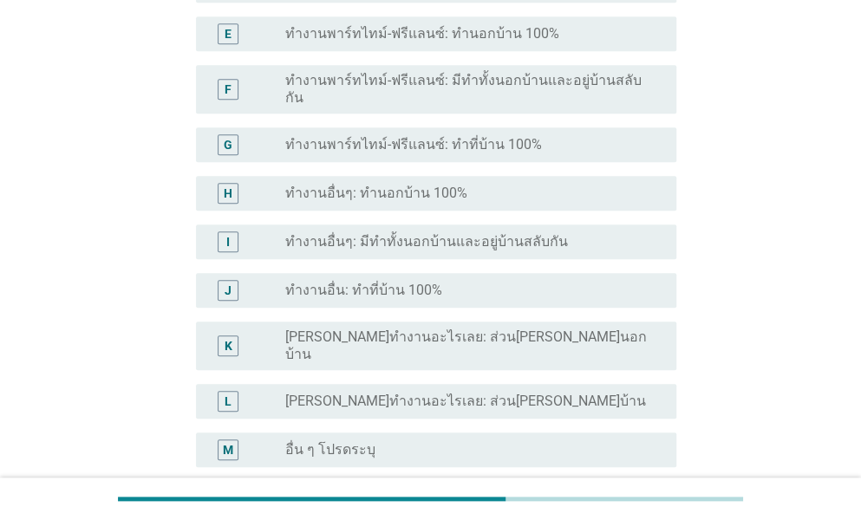
scroll to position [433, 0]
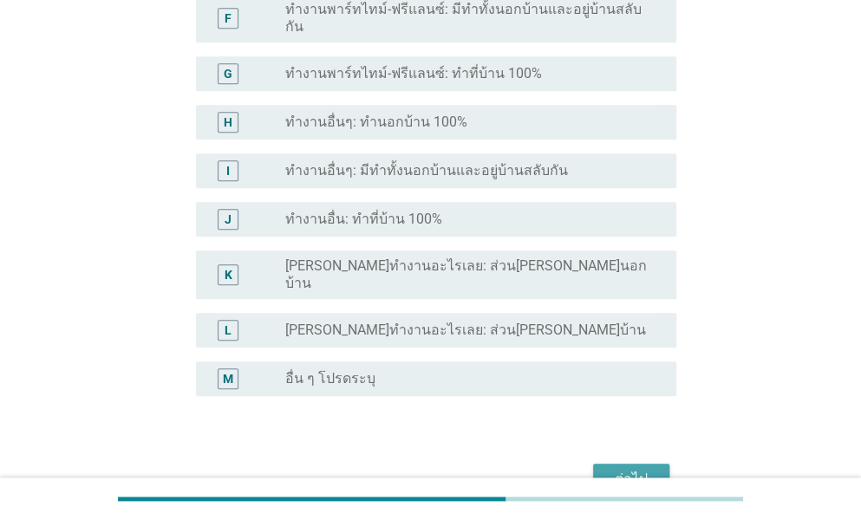
click at [627, 469] on div "ต่อไป" at bounding box center [631, 479] width 49 height 21
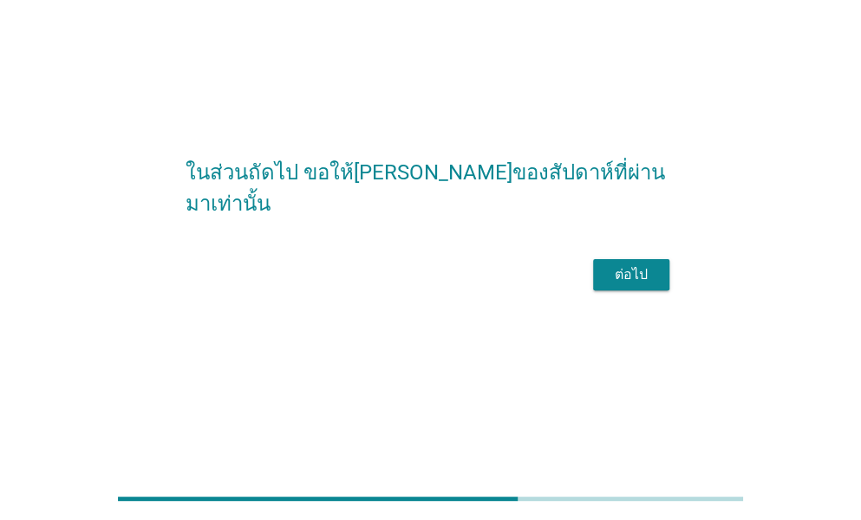
scroll to position [0, 0]
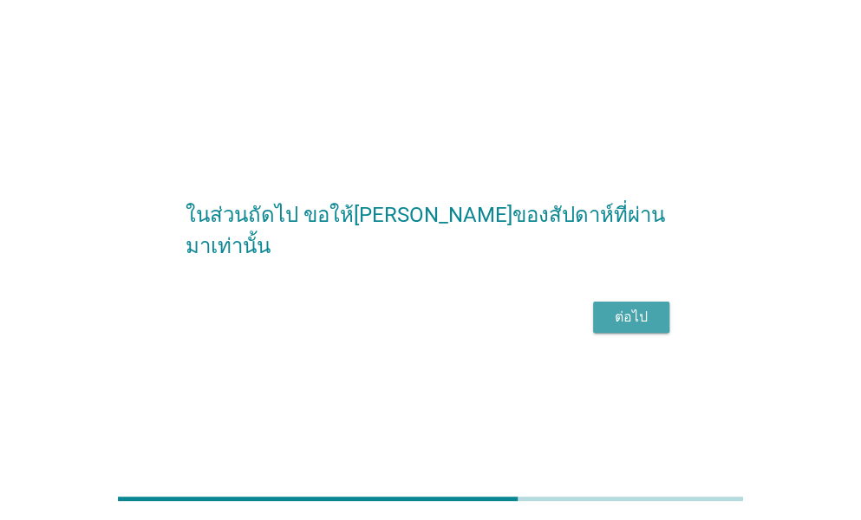
click at [617, 328] on div "ต่อไป" at bounding box center [631, 317] width 49 height 21
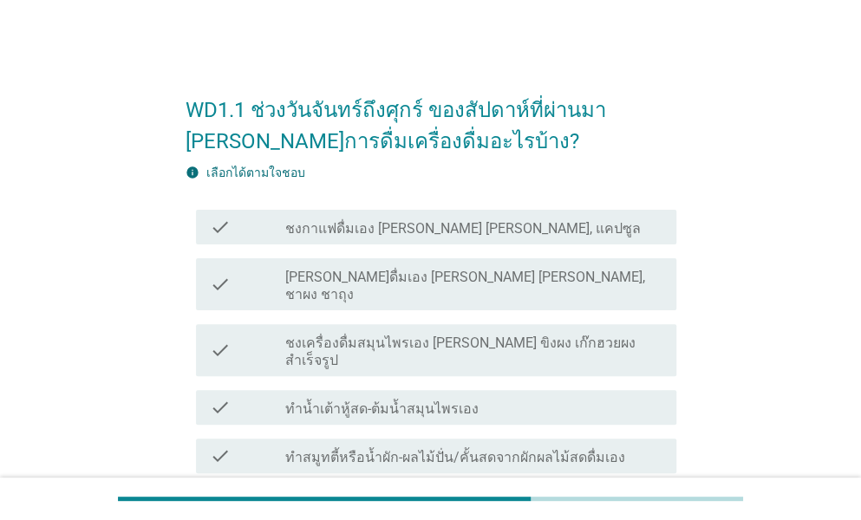
scroll to position [87, 0]
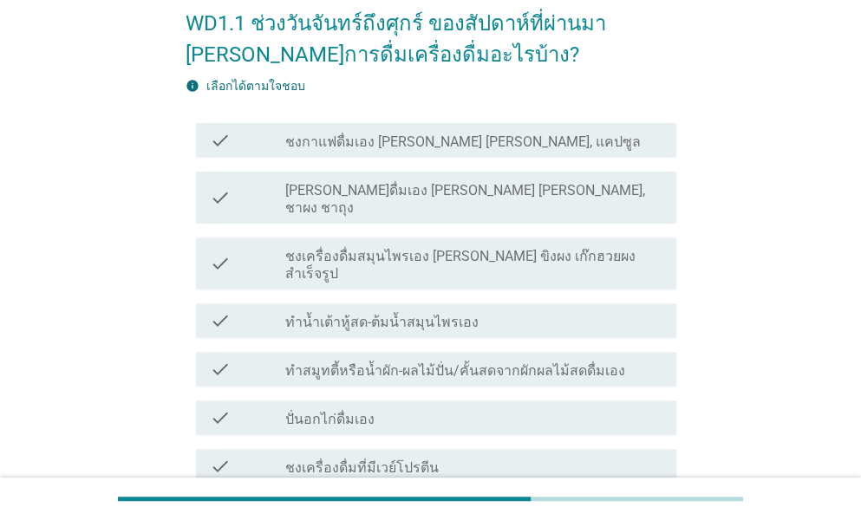
click at [380, 131] on div "check_box_outline_blank ชงกาแฟดื่มเอง [PERSON_NAME] [PERSON_NAME], แคปซูล" at bounding box center [473, 140] width 377 height 21
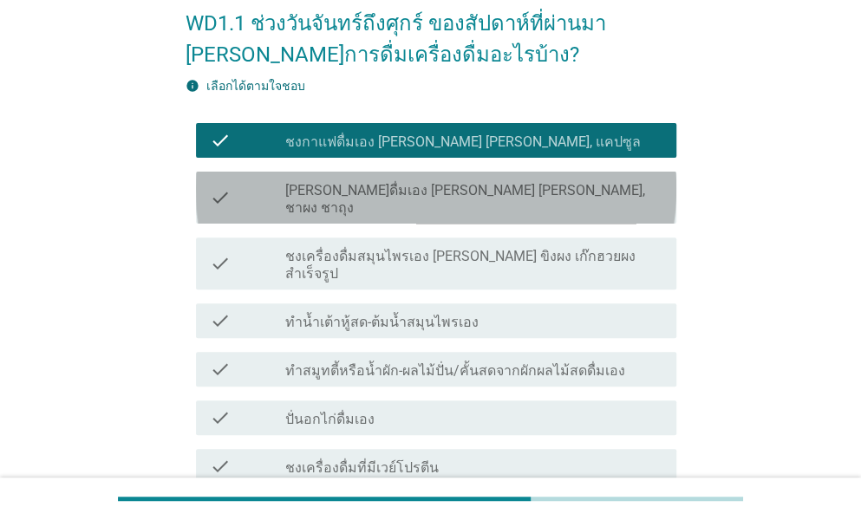
click at [375, 176] on div "check check_box_outline_blank [PERSON_NAME]ดื่มเอง [PERSON_NAME] [PERSON_NAME],…" at bounding box center [436, 198] width 480 height 52
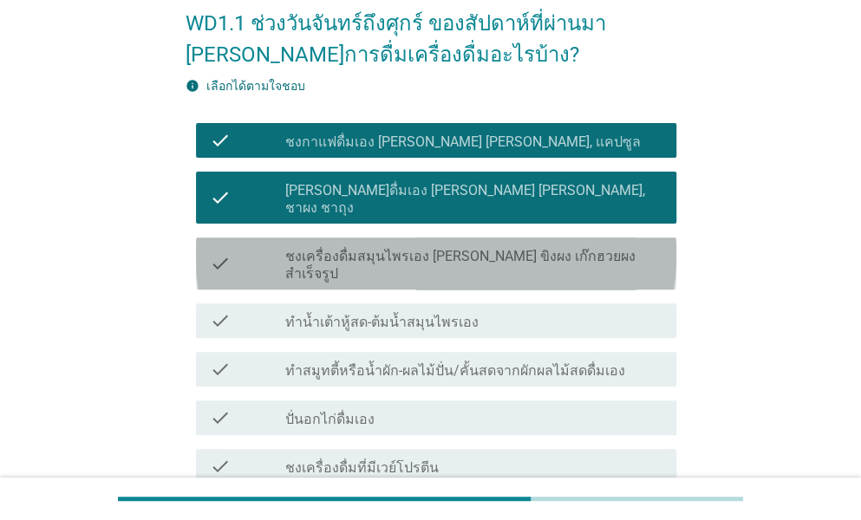
click at [380, 244] on div "check_box_outline_blank ชงเครื่องดื่มสมุนไพรเอง [PERSON_NAME] ขิงผง เก๊กฮวยผงสำ…" at bounding box center [473, 263] width 377 height 38
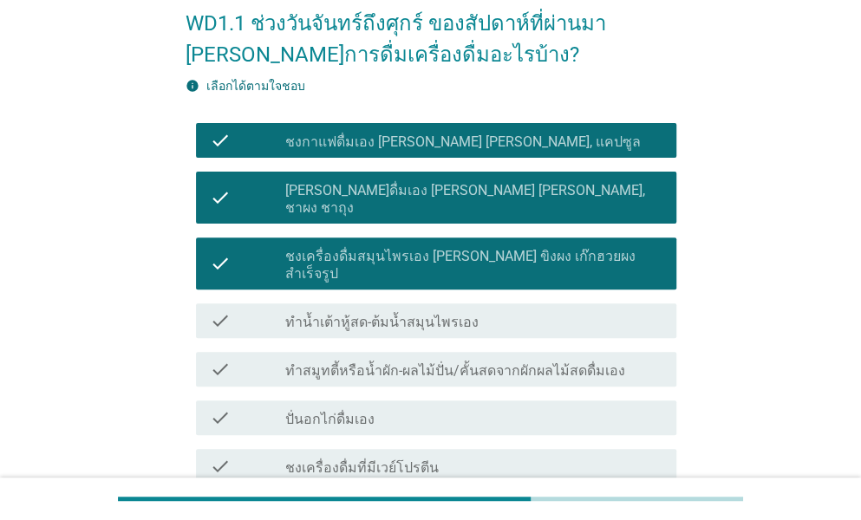
click at [380, 314] on label "ทำน้ำเต้าหู้สด-ต้มน้ำสมุนไพรเอง" at bounding box center [381, 322] width 193 height 17
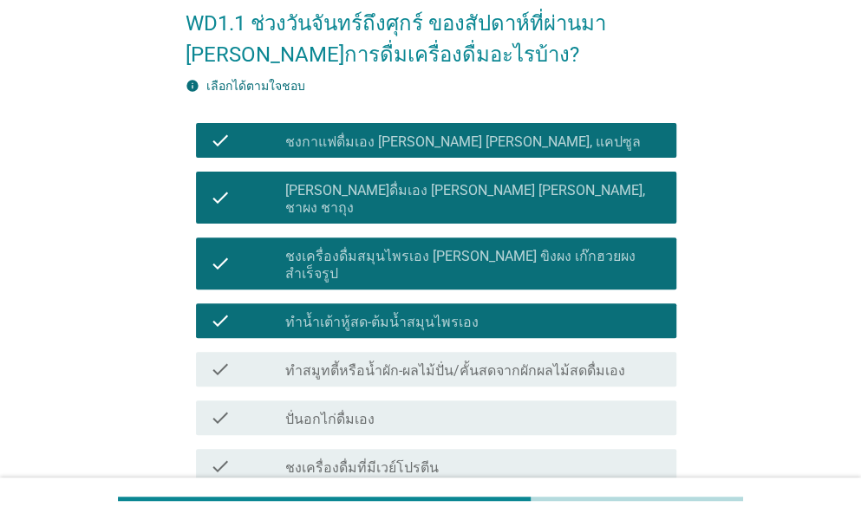
click at [371, 362] on label "ทำสมูทตี้หรือน้ำผัก-ผลไม้ปั่น/คั้นสดจากผักผลไม้สดดื่มเอง" at bounding box center [455, 370] width 340 height 17
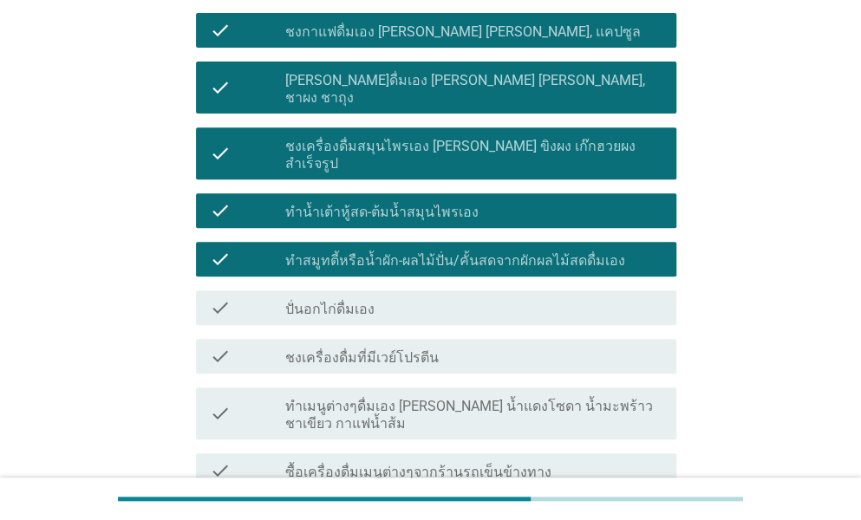
scroll to position [260, 0]
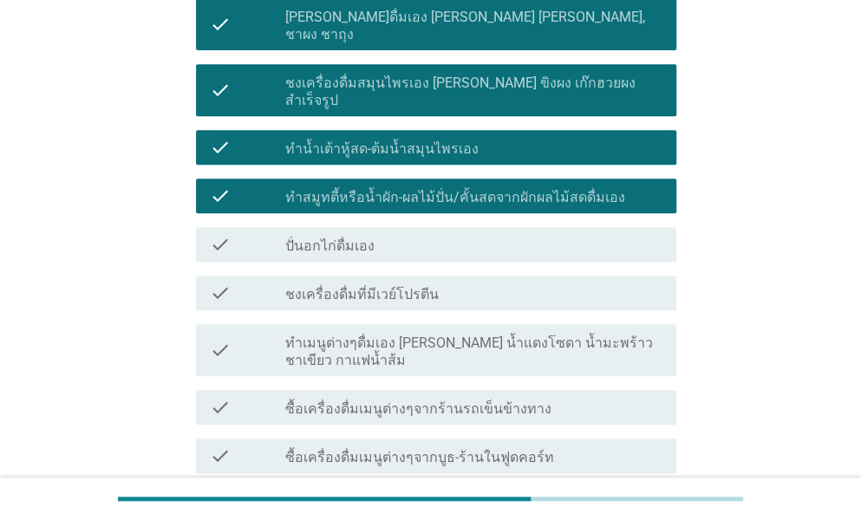
click at [374, 227] on div "check check_box_outline_blank ปั่นอกไก่ดื่มเอง" at bounding box center [436, 244] width 480 height 35
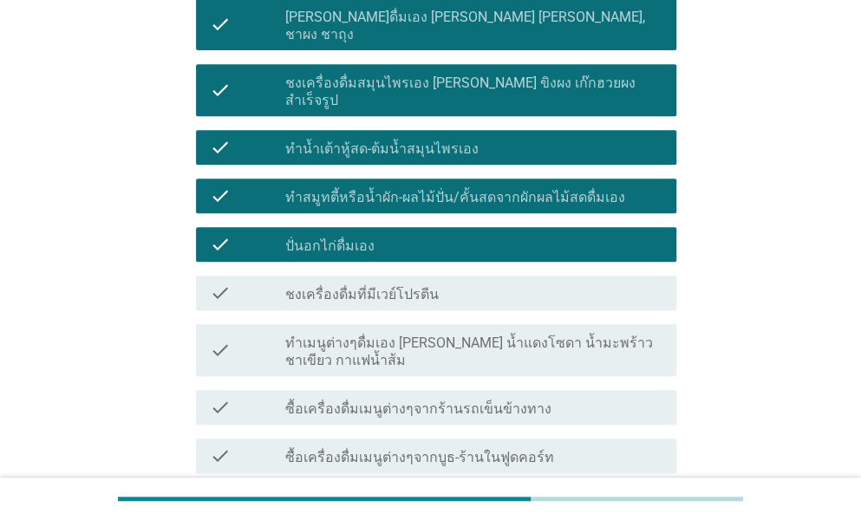
click at [373, 286] on label "ชงเครื่องดื่มที่มีเวย์โปรตีน" at bounding box center [361, 294] width 153 height 17
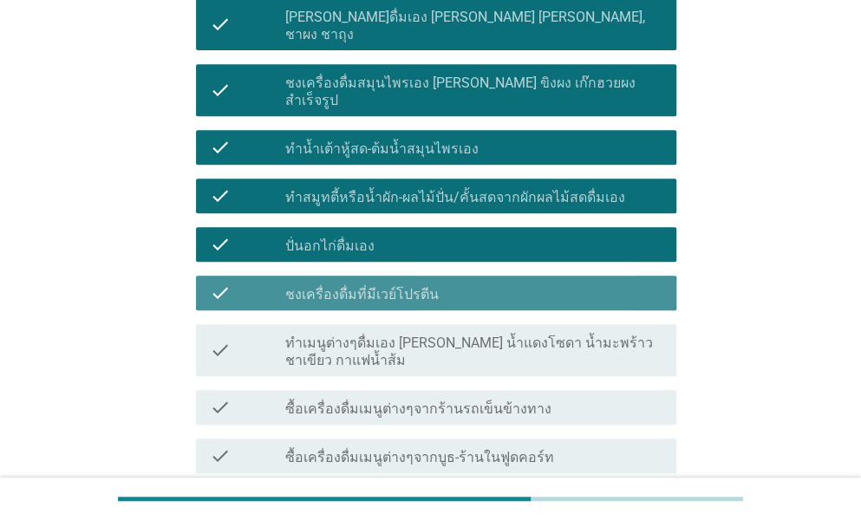
click at [370, 324] on div "check check_box_outline_blank ทำเมนูต่างๆดื่มเอง [PERSON_NAME] น้ำแดงโซดา น้ำมะ…" at bounding box center [436, 350] width 480 height 52
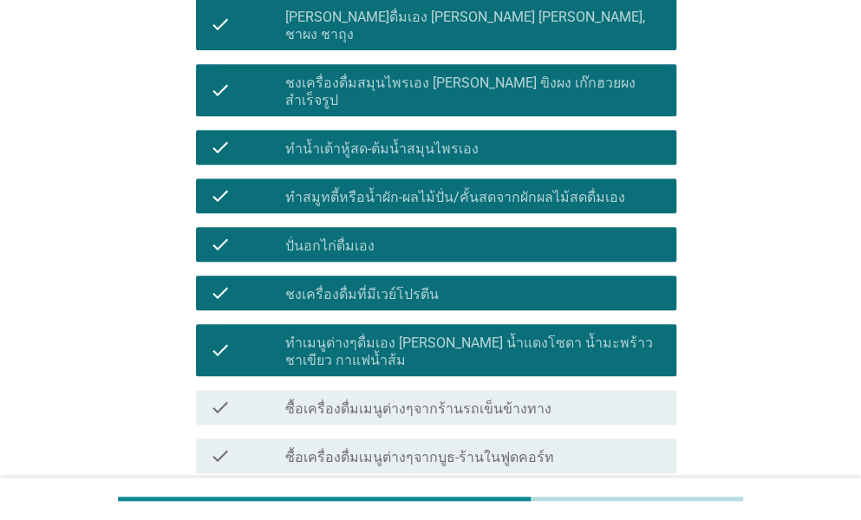
click at [358, 390] on div "check check_box_outline_blank ซื้อเครื่องดื่มเมนูต่างๆจากร้านรถเข็นข้างทาง" at bounding box center [436, 407] width 480 height 35
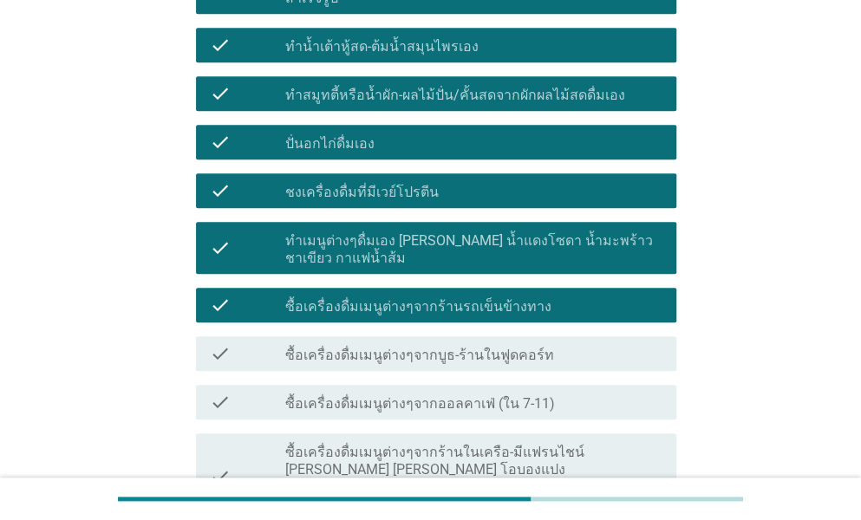
scroll to position [433, 0]
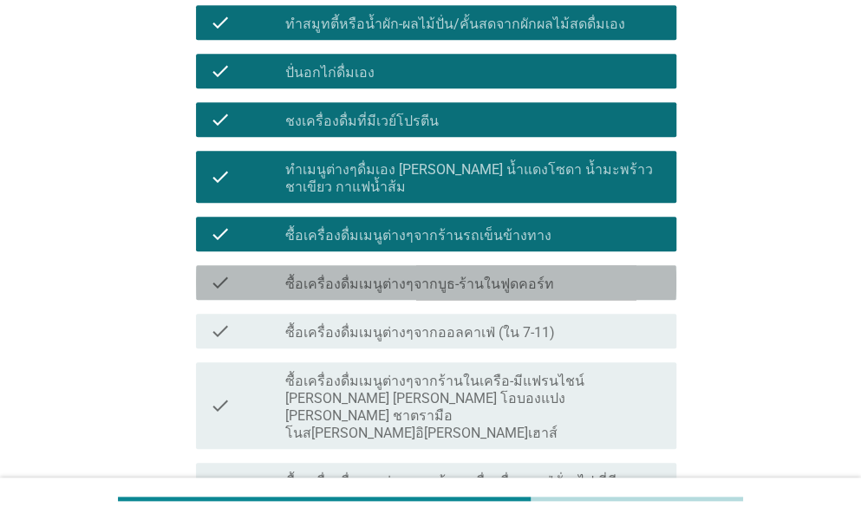
click at [378, 276] on label "ซื้อเครื่องดื่มเมนูต่างๆจากบูธ-ร้านในฟูดคอร์ท" at bounding box center [419, 284] width 269 height 17
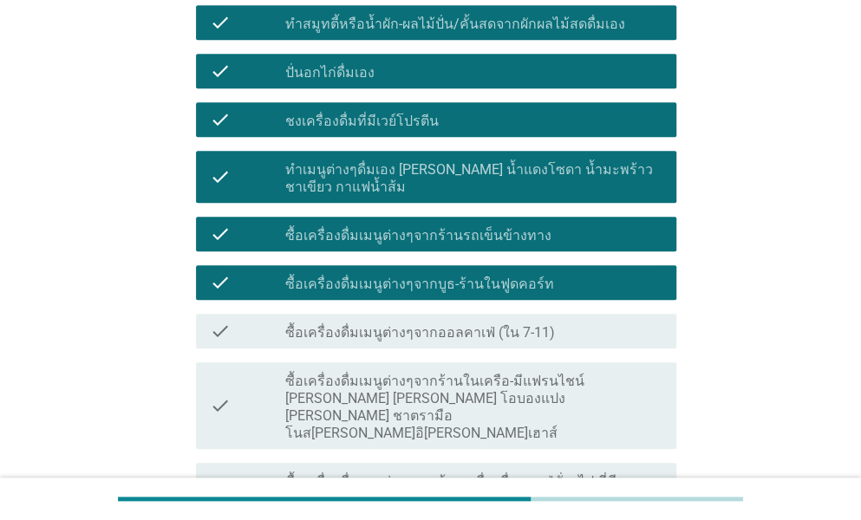
click at [361, 324] on label "ซื้อเครื่องดื่มเมนูต่างๆจากออลคาเฟ่ (ใน 7-11)" at bounding box center [420, 332] width 270 height 17
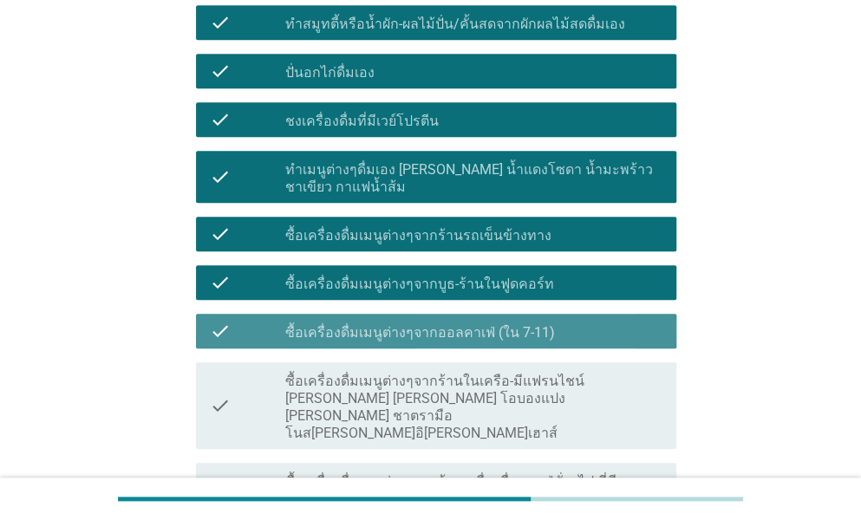
click at [355, 373] on label "ซื้อเครื่องดื่มเมนูต่างๆจากร้านในเครือ-มีแฟรนไชน์ [PERSON_NAME] [PERSON_NAME] โ…" at bounding box center [473, 407] width 377 height 69
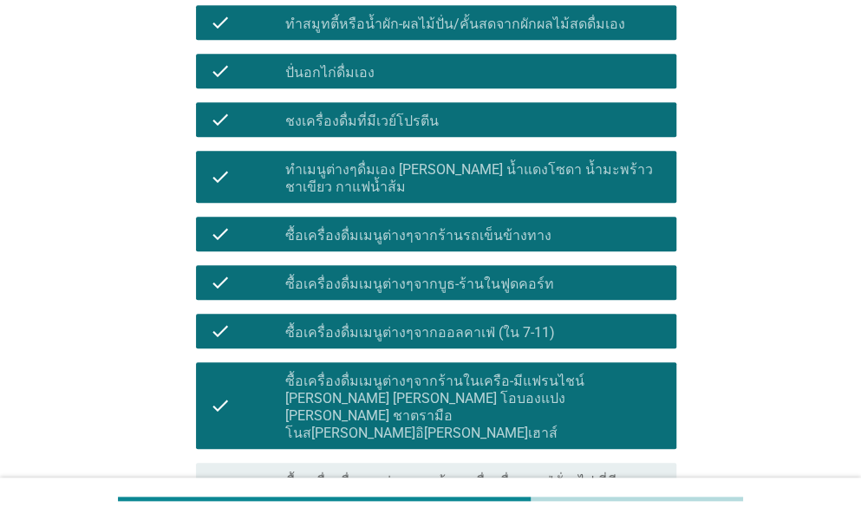
click at [354, 367] on div "check check_box ซื้อเครื่องดื่มเมนูต่างๆจากร้านในเครือ-มีแฟรนไชน์ [PERSON_NAME]…" at bounding box center [431, 405] width 491 height 101
click at [354, 470] on div "check_box_outline_blank ซื้อเครื่องดื่มเมนูต่างๆจากร้านเครื่องดื่ม-คาเฟ่ทั่วๆไป…" at bounding box center [473, 489] width 377 height 38
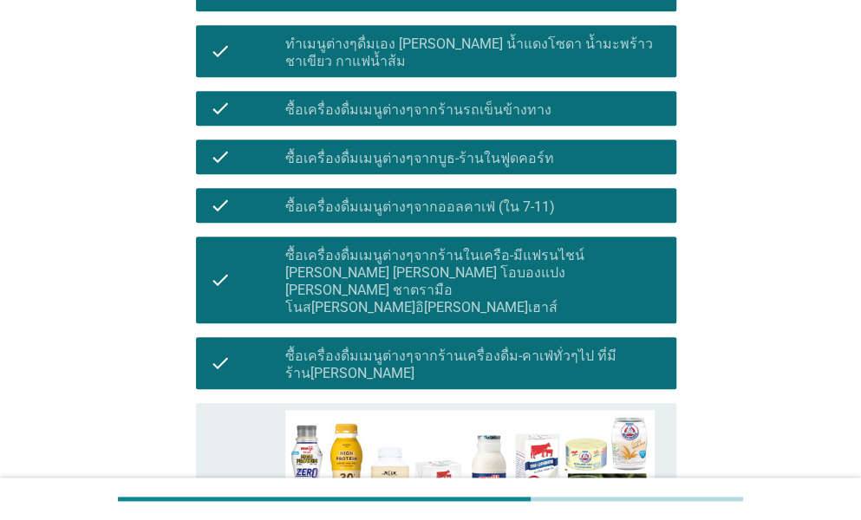
scroll to position [693, 0]
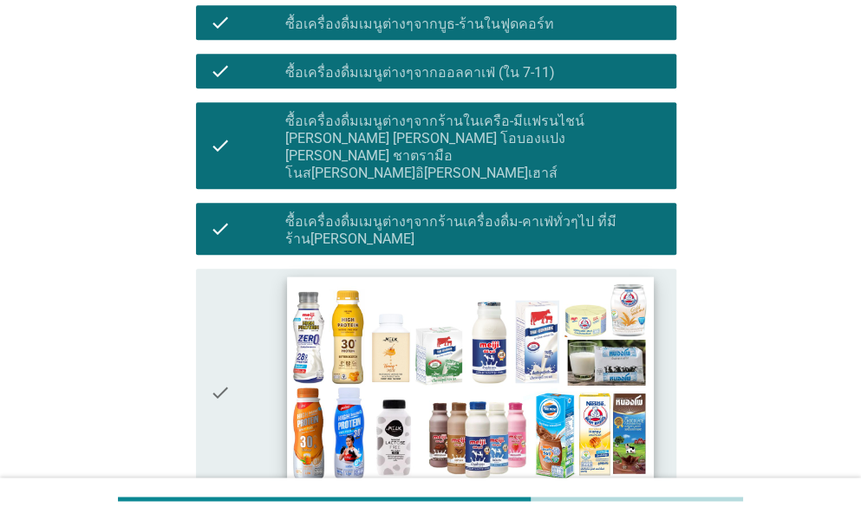
click at [359, 355] on img at bounding box center [470, 380] width 366 height 206
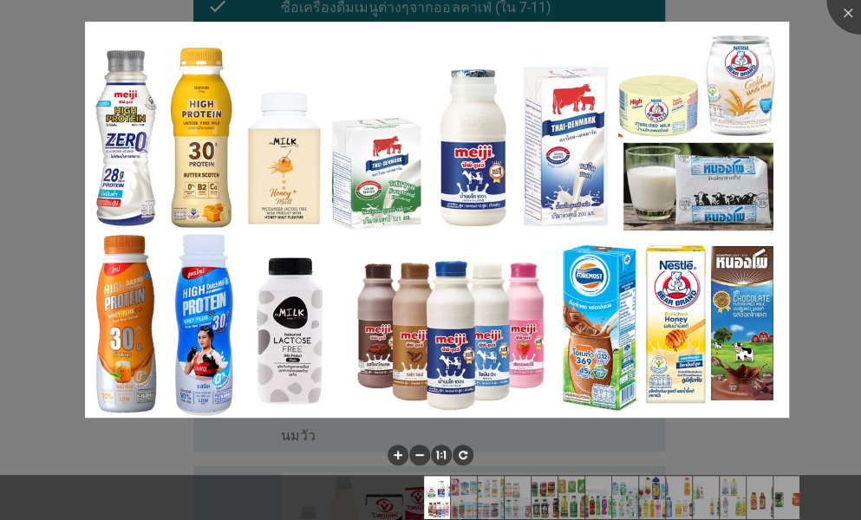
scroll to position [780, 0]
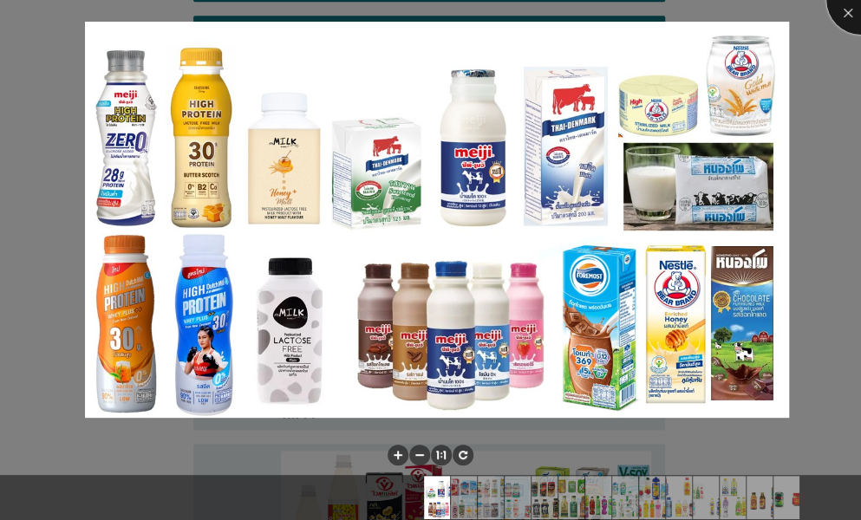
click at [836, 16] on div at bounding box center [860, -1] width 69 height 69
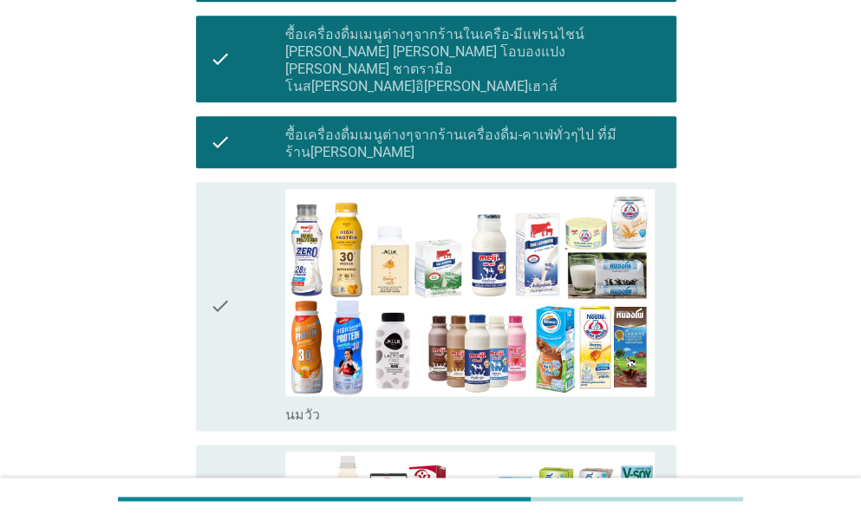
click at [252, 288] on div "check" at bounding box center [247, 306] width 75 height 235
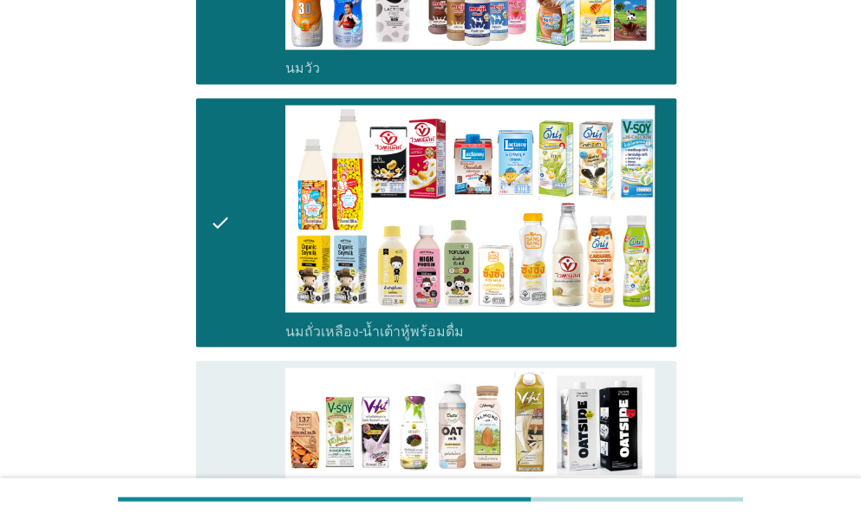
click at [215, 401] on icon "check" at bounding box center [220, 494] width 21 height 252
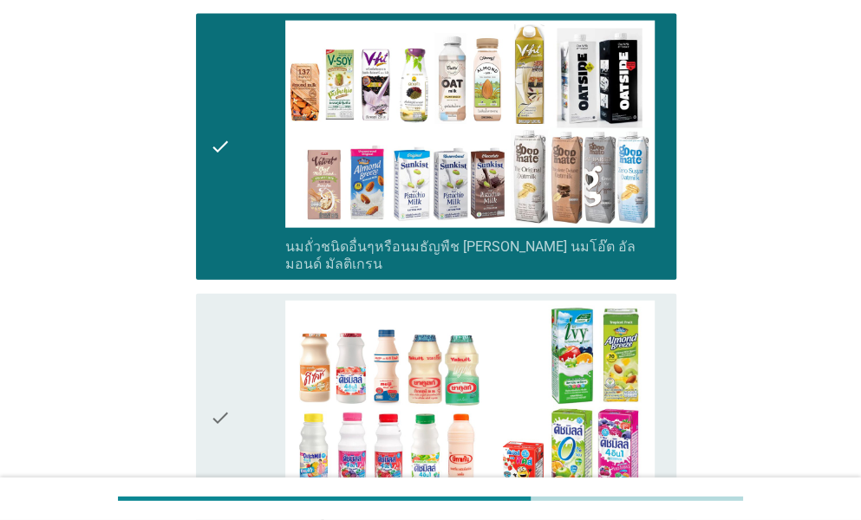
click at [215, 401] on icon "check" at bounding box center [220, 418] width 21 height 235
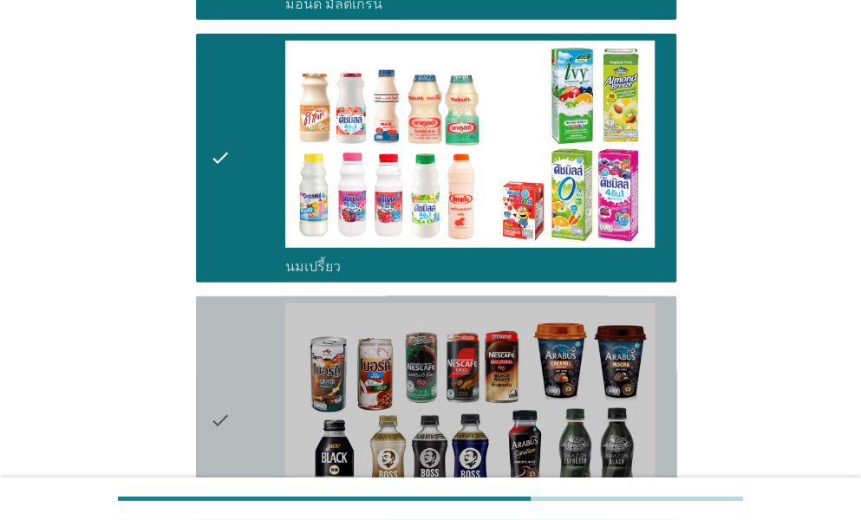
click at [216, 392] on icon "check" at bounding box center [220, 420] width 21 height 235
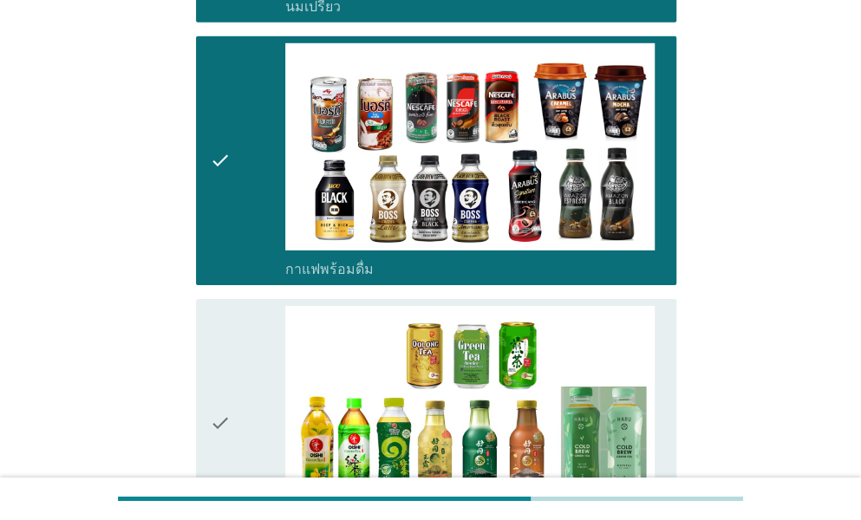
click at [218, 387] on icon "check" at bounding box center [220, 423] width 21 height 235
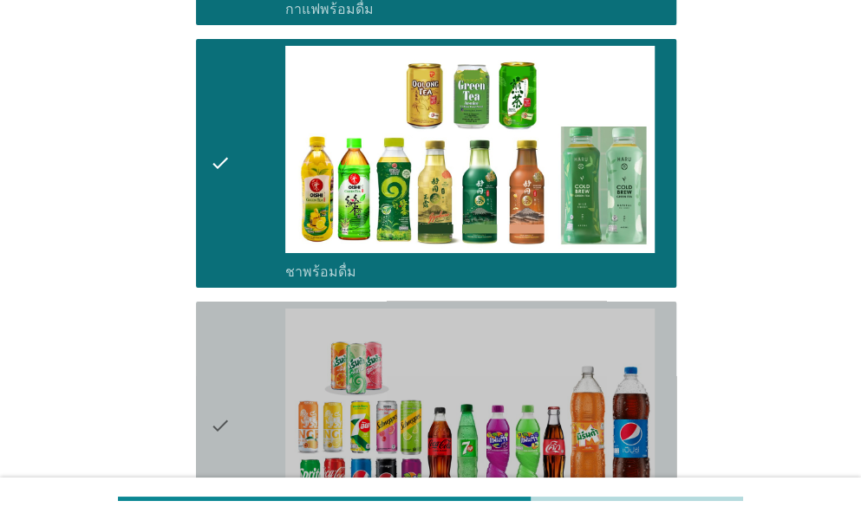
click at [218, 387] on icon "check" at bounding box center [220, 426] width 21 height 235
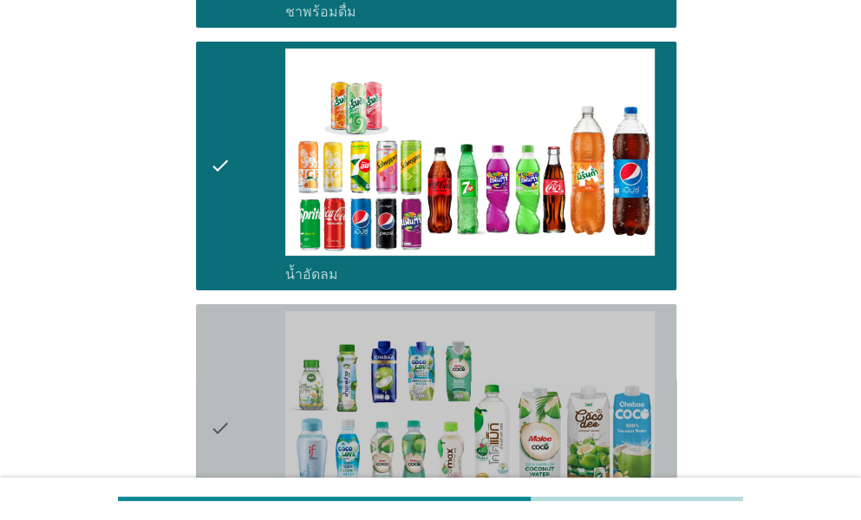
click at [218, 387] on icon "check" at bounding box center [220, 428] width 21 height 235
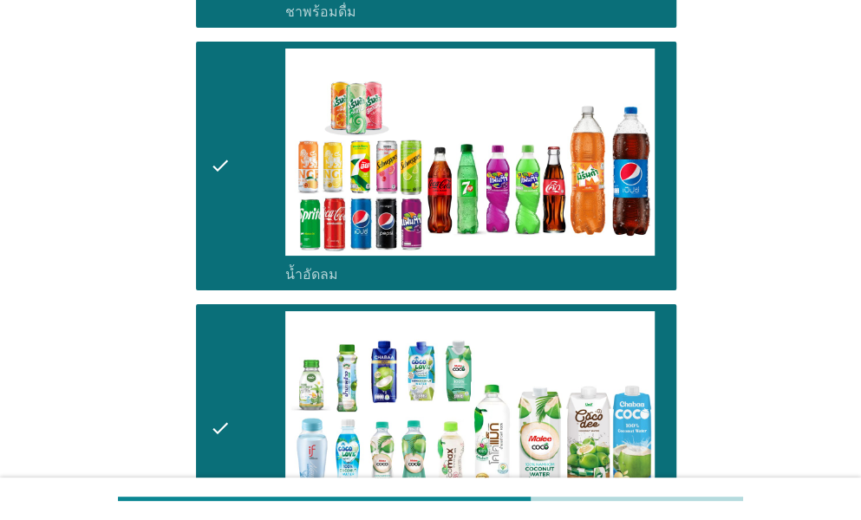
scroll to position [2861, 0]
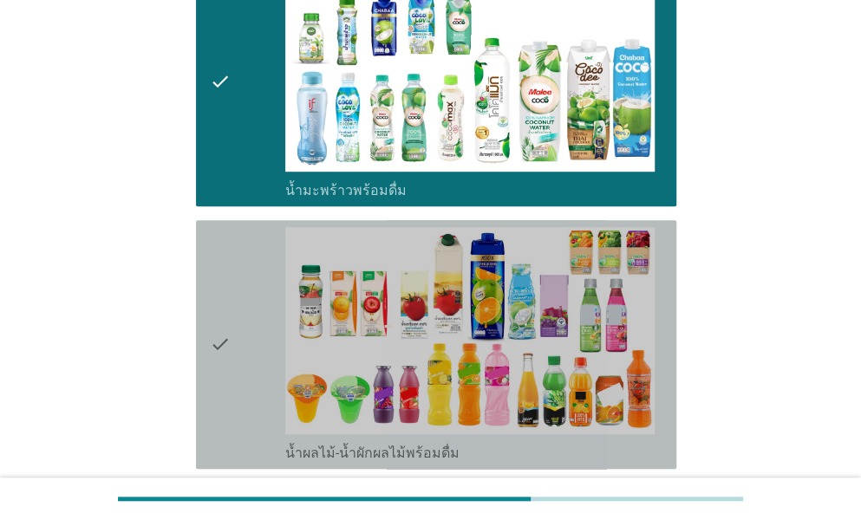
click at [244, 311] on div "check" at bounding box center [247, 344] width 75 height 235
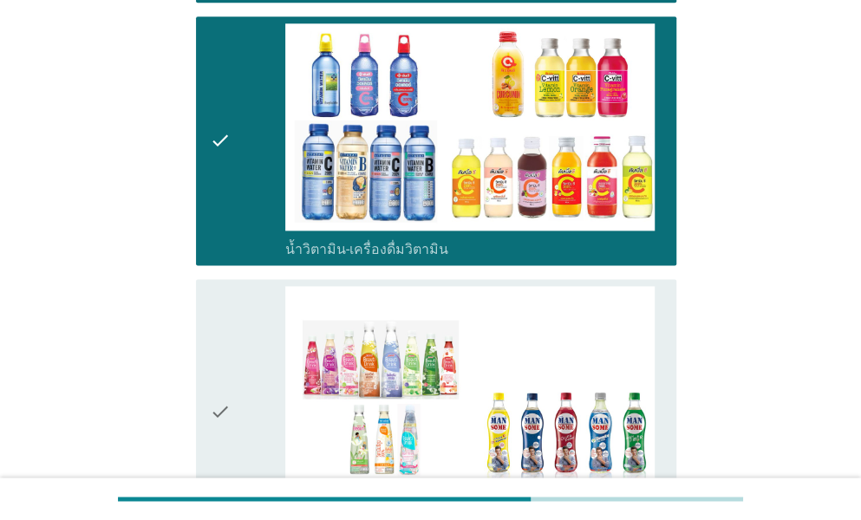
scroll to position [3381, 0]
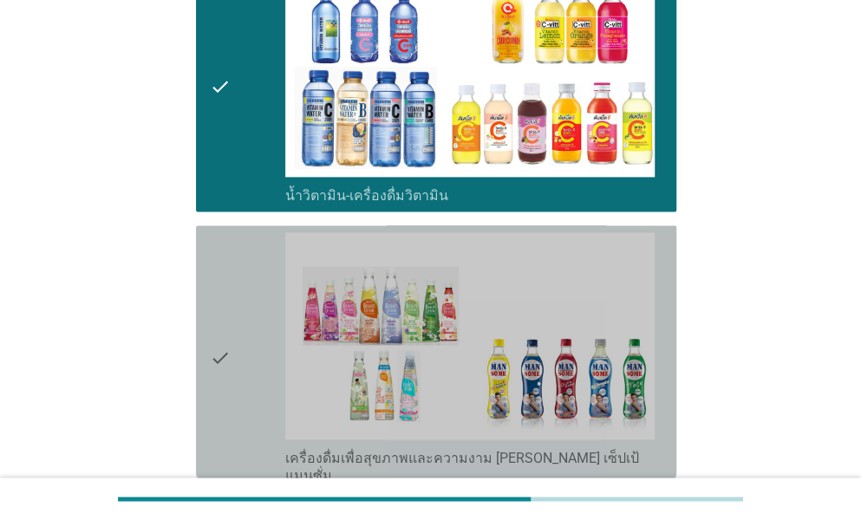
click at [238, 297] on div "check" at bounding box center [247, 358] width 75 height 252
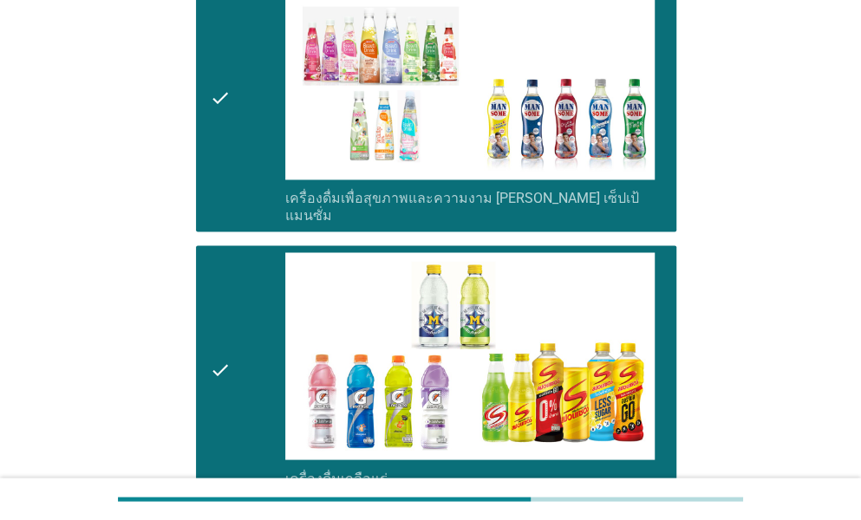
scroll to position [3901, 0]
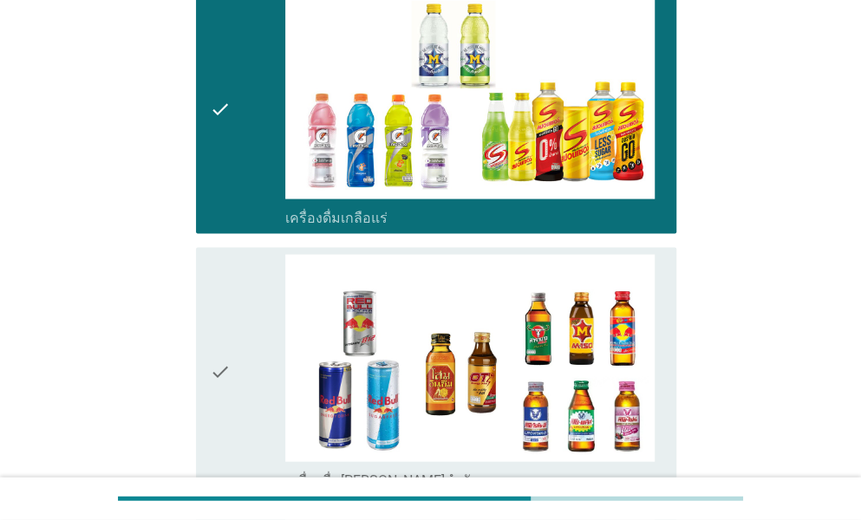
click at [241, 316] on div "check" at bounding box center [247, 372] width 75 height 235
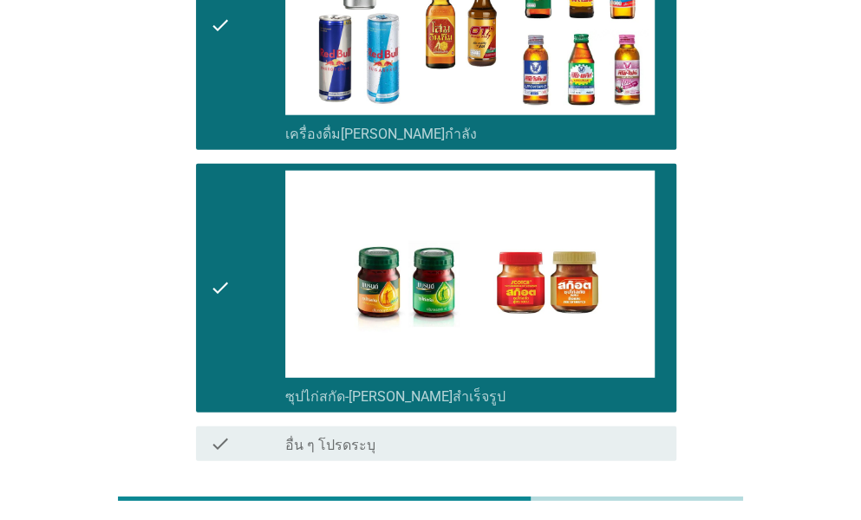
scroll to position [4248, 0]
click at [628, 513] on div "ต่อไป" at bounding box center [631, 523] width 49 height 21
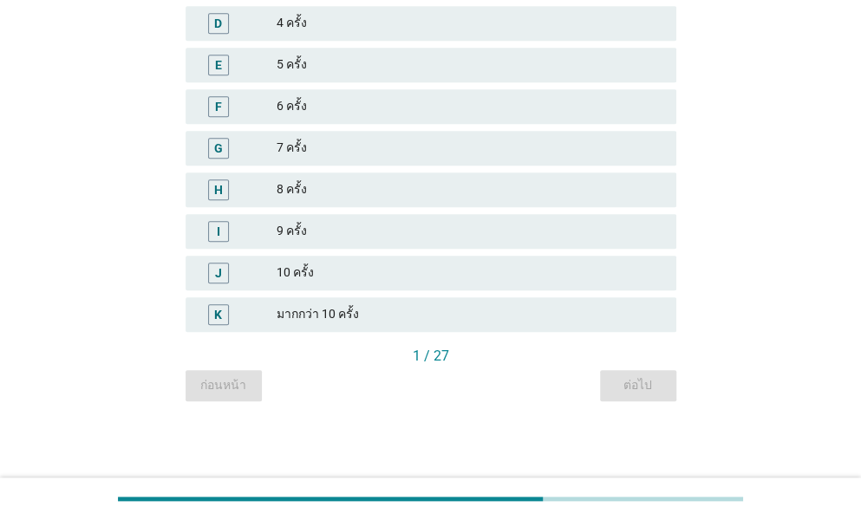
scroll to position [0, 0]
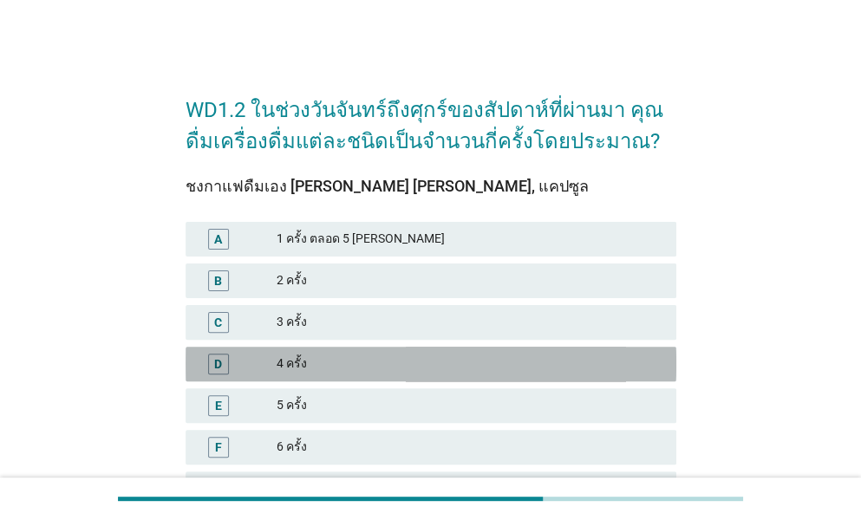
click at [313, 361] on div "4 ครั้ง" at bounding box center [470, 364] width 386 height 21
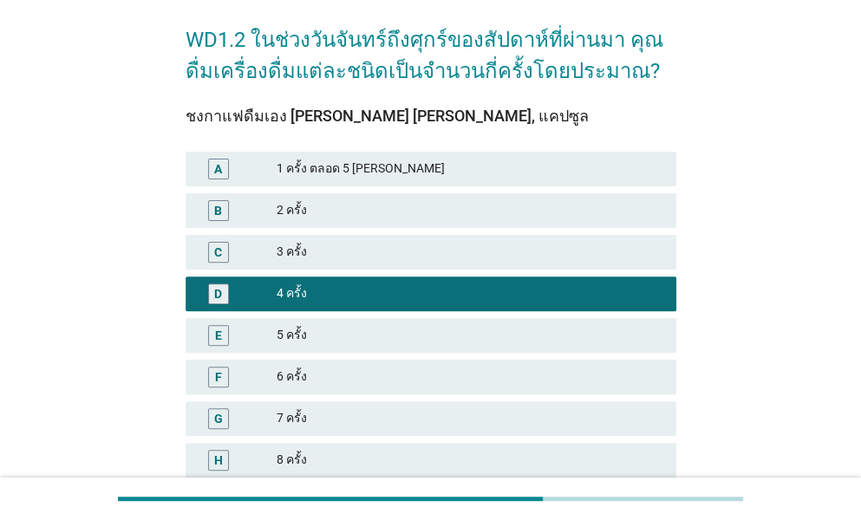
scroll to position [87, 0]
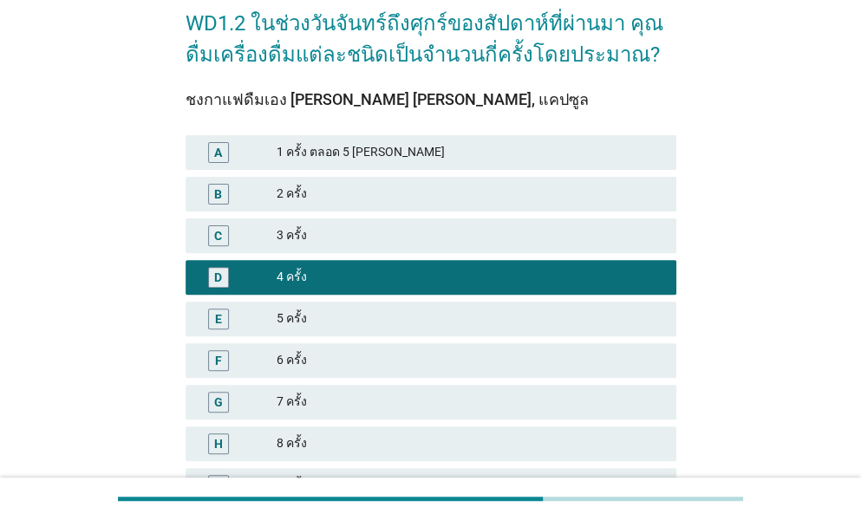
click at [319, 367] on div "6 ครั้ง" at bounding box center [470, 360] width 386 height 21
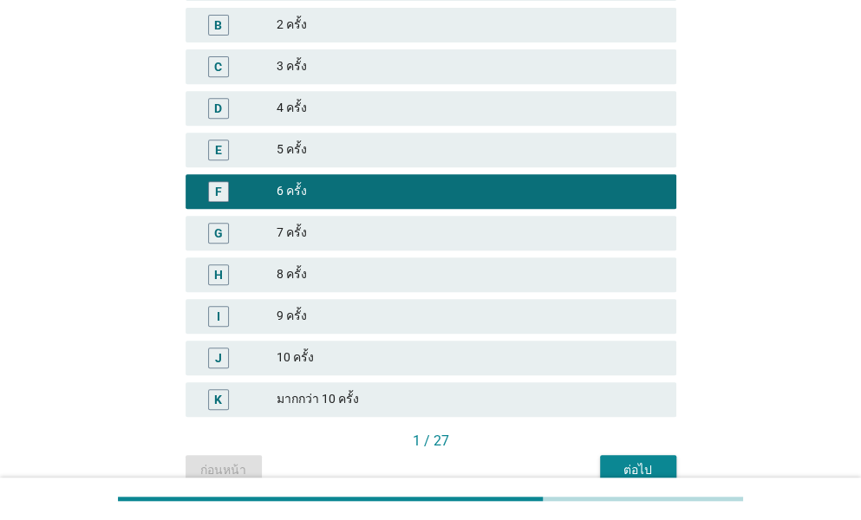
scroll to position [260, 0]
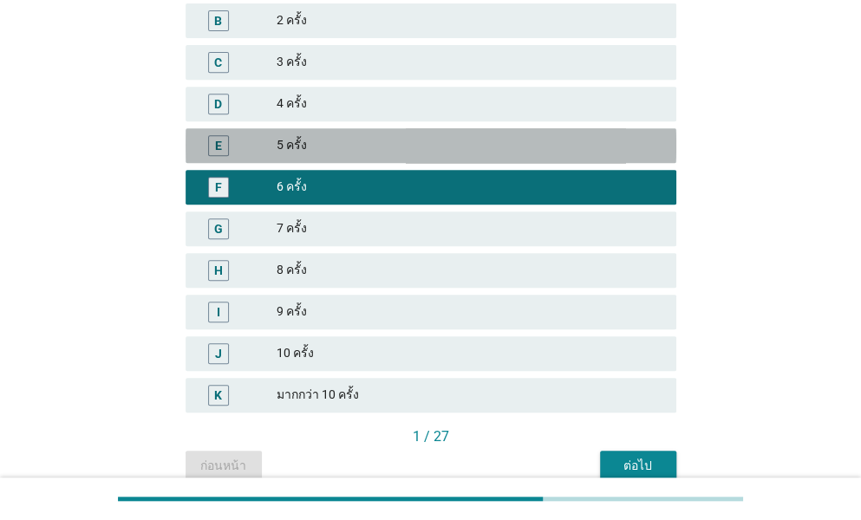
click at [331, 136] on div "5 ครั้ง" at bounding box center [470, 145] width 386 height 21
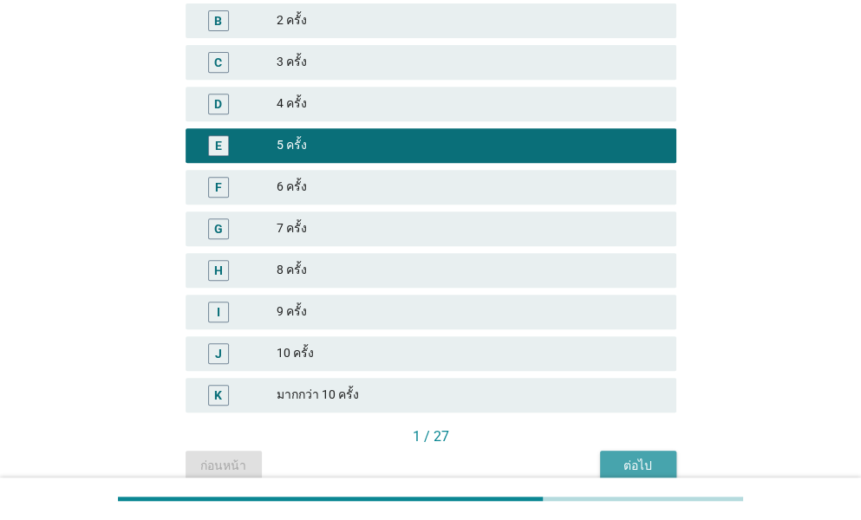
click at [646, 457] on div "ต่อไป" at bounding box center [638, 466] width 49 height 18
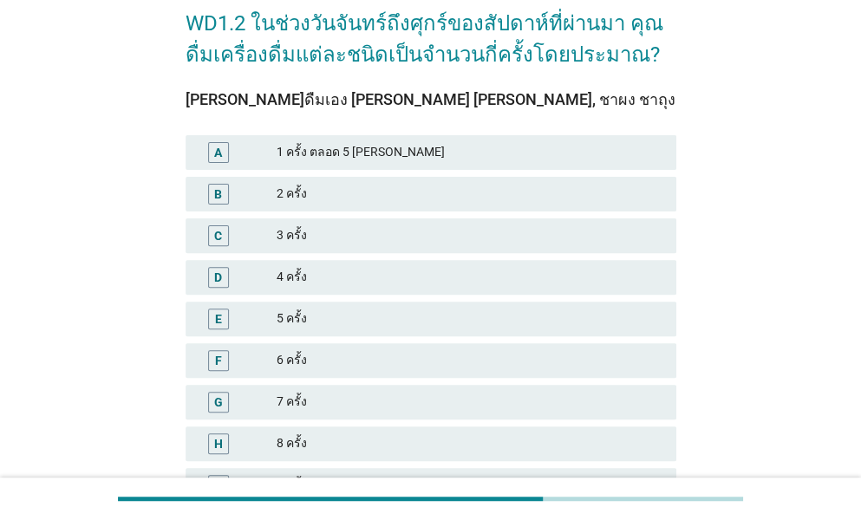
scroll to position [173, 0]
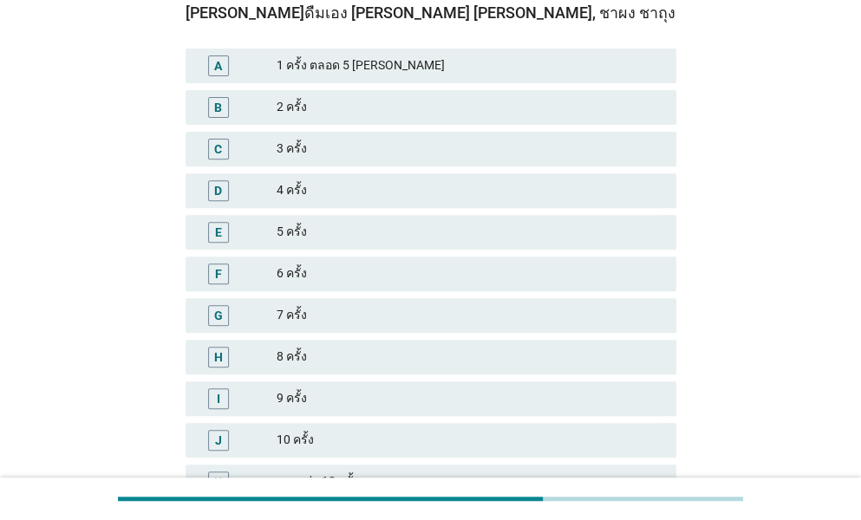
click at [281, 225] on div "5 ครั้ง" at bounding box center [470, 232] width 386 height 21
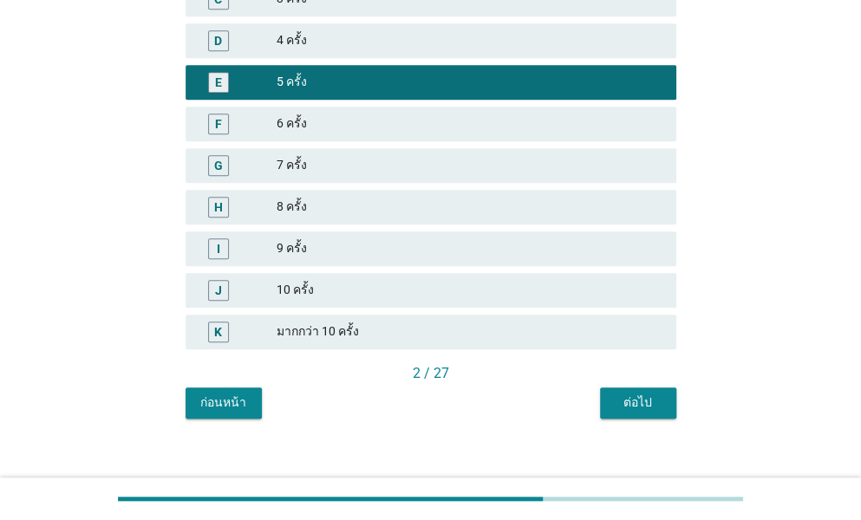
scroll to position [341, 0]
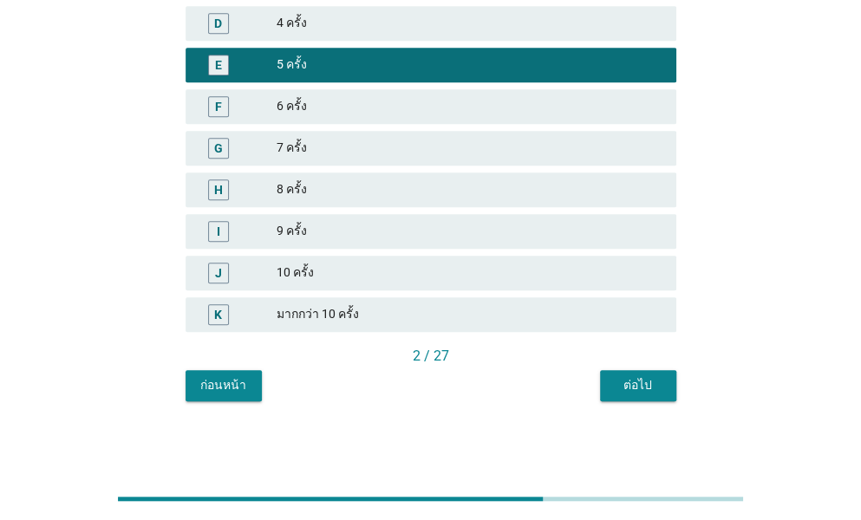
click at [645, 401] on div "WD1.2 ในช่วงวันจันทร์ถึงศุกร์ของสัปดาห์ที่ผ่านมา คุณดื่มเครื่องดื่มแต่ละชนิดเป็…" at bounding box center [431, 69] width 518 height 693
click at [629, 389] on div "ต่อไป" at bounding box center [638, 385] width 49 height 18
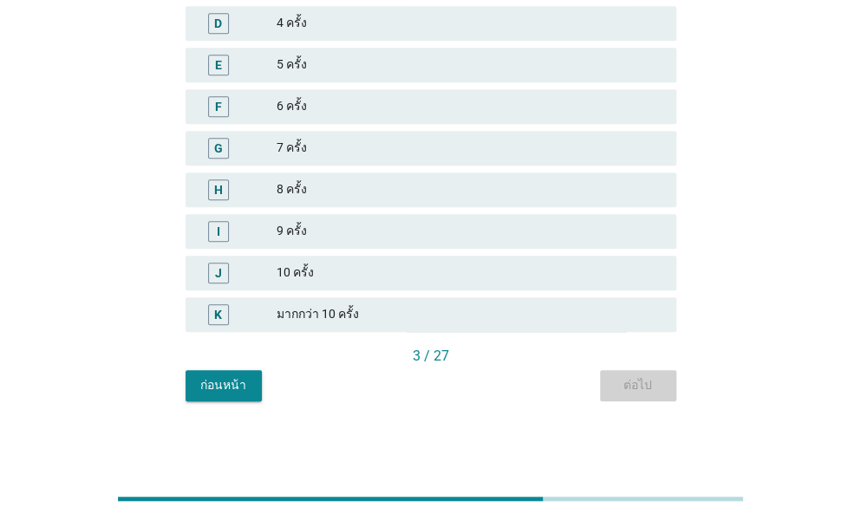
scroll to position [0, 0]
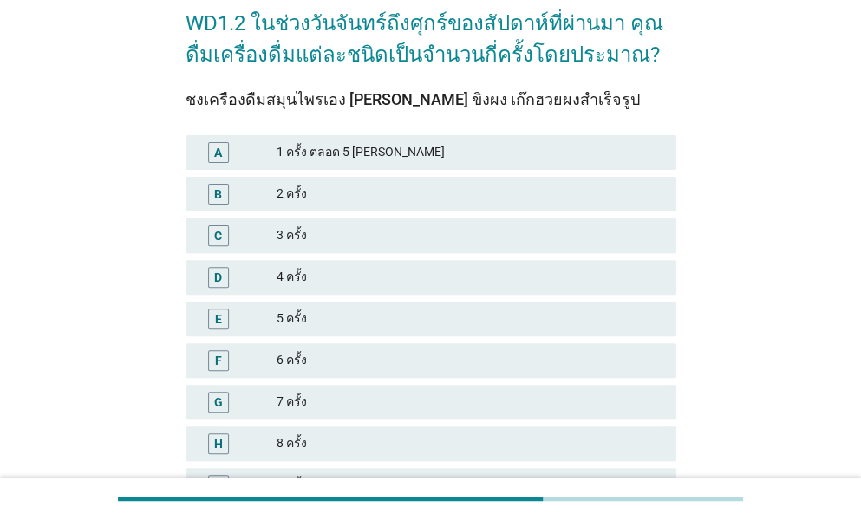
click at [309, 316] on div "5 ครั้ง" at bounding box center [470, 319] width 386 height 21
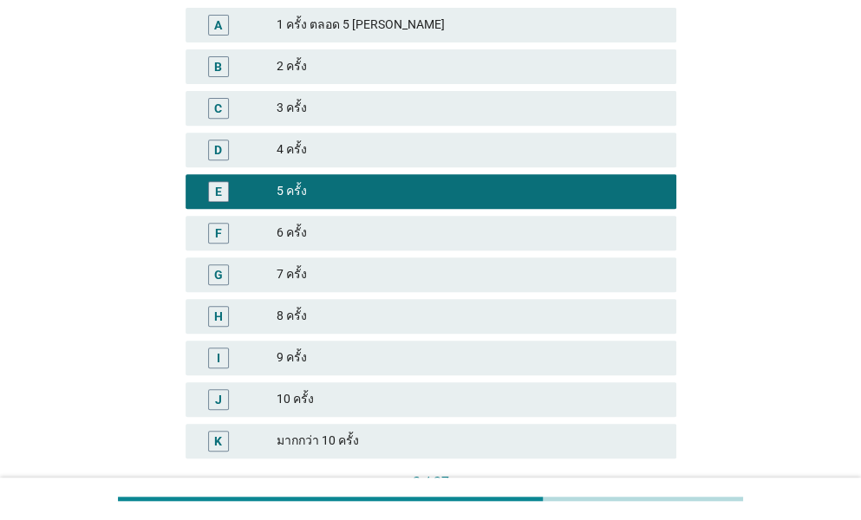
scroll to position [341, 0]
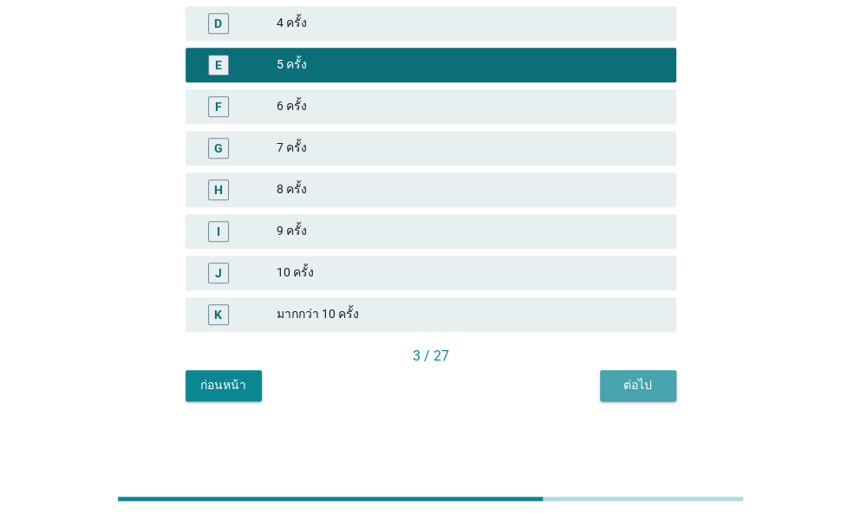
click at [629, 370] on button "ต่อไป" at bounding box center [638, 385] width 76 height 31
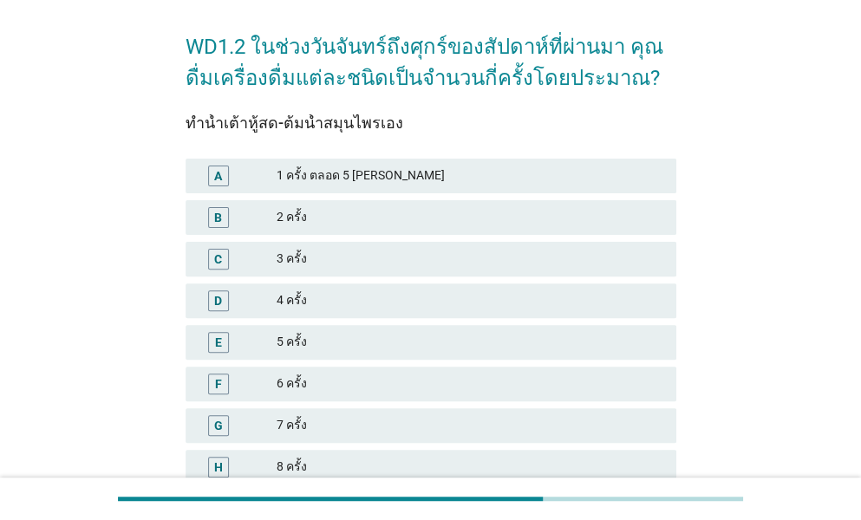
scroll to position [87, 0]
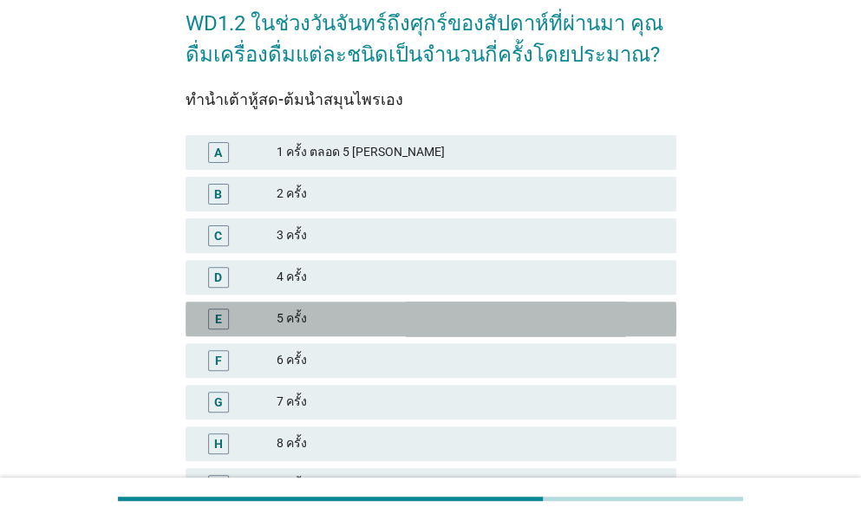
click at [315, 323] on div "5 ครั้ง" at bounding box center [470, 319] width 386 height 21
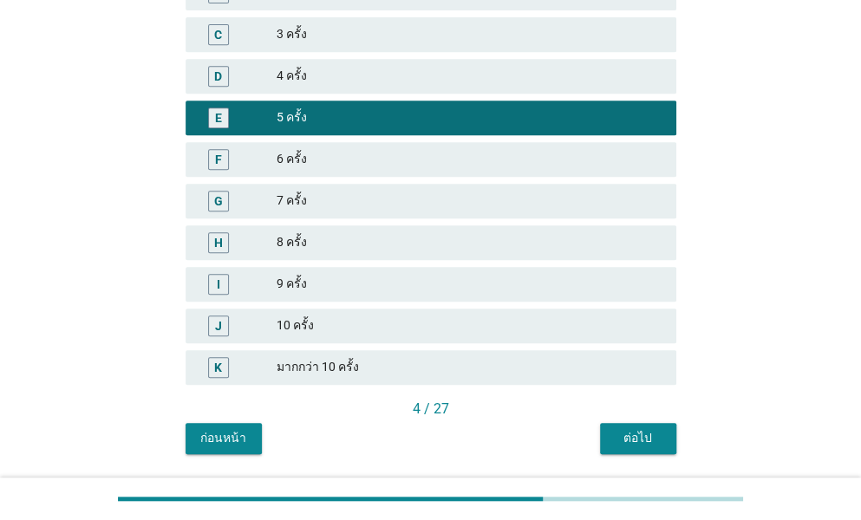
scroll to position [341, 0]
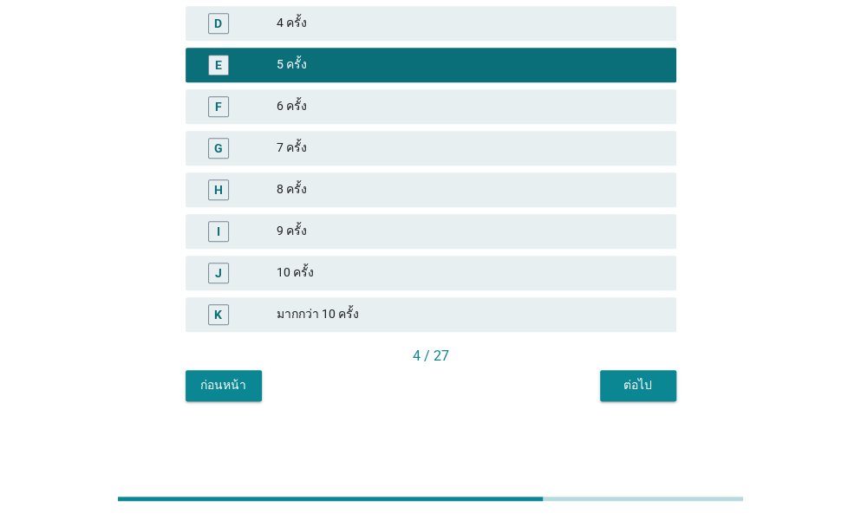
click at [624, 384] on div "ต่อไป" at bounding box center [638, 385] width 49 height 18
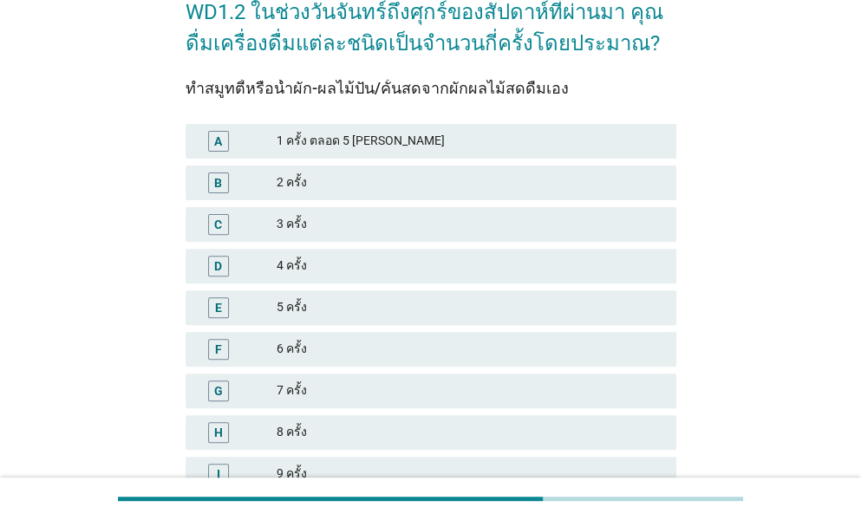
scroll to position [260, 0]
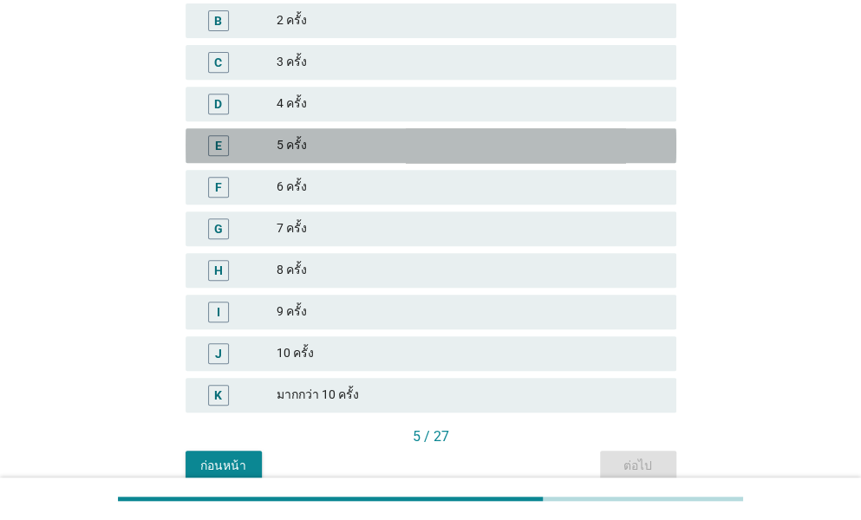
click at [310, 148] on div "5 ครั้ง" at bounding box center [470, 145] width 386 height 21
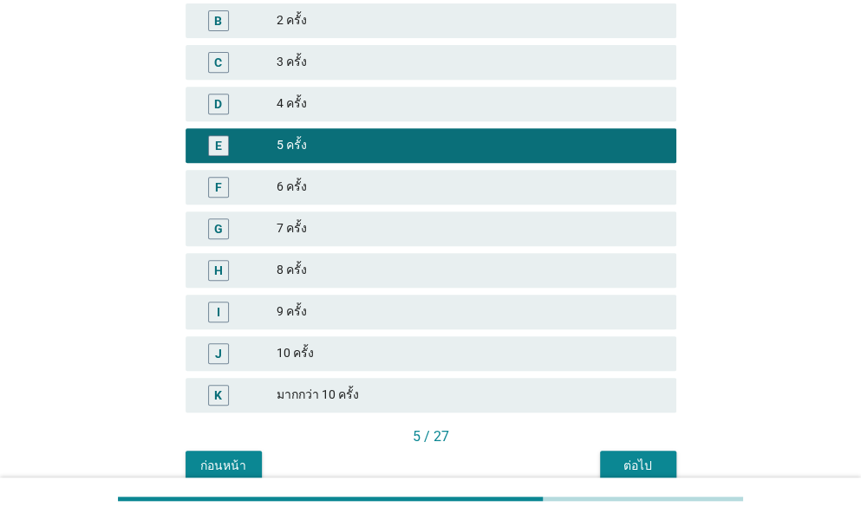
click at [621, 467] on div "ต่อไป" at bounding box center [638, 466] width 49 height 18
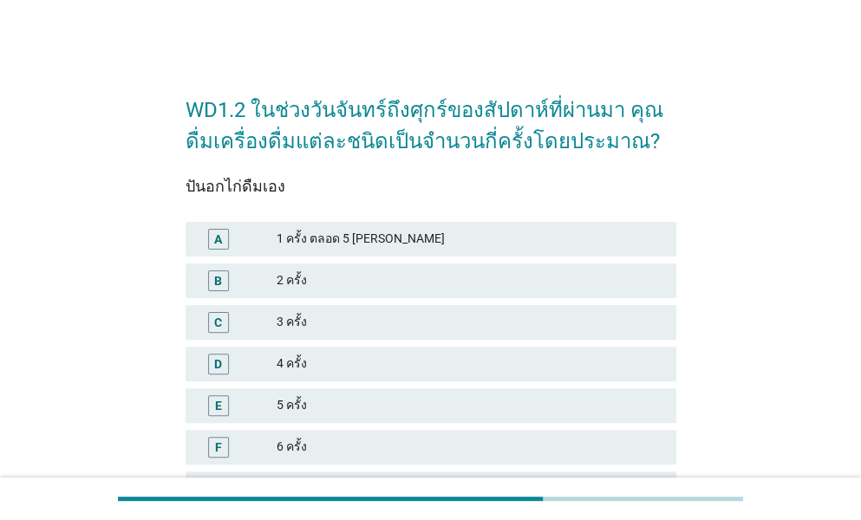
scroll to position [173, 0]
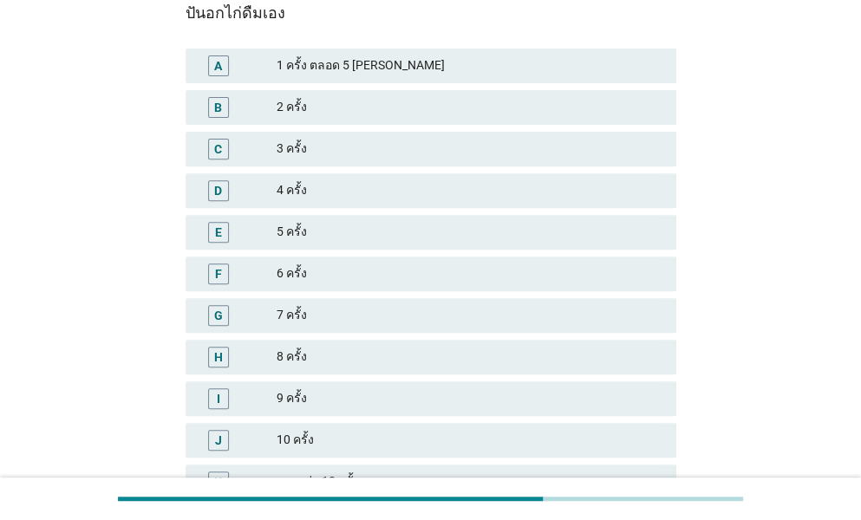
click at [303, 233] on div "5 ครั้ง" at bounding box center [470, 232] width 386 height 21
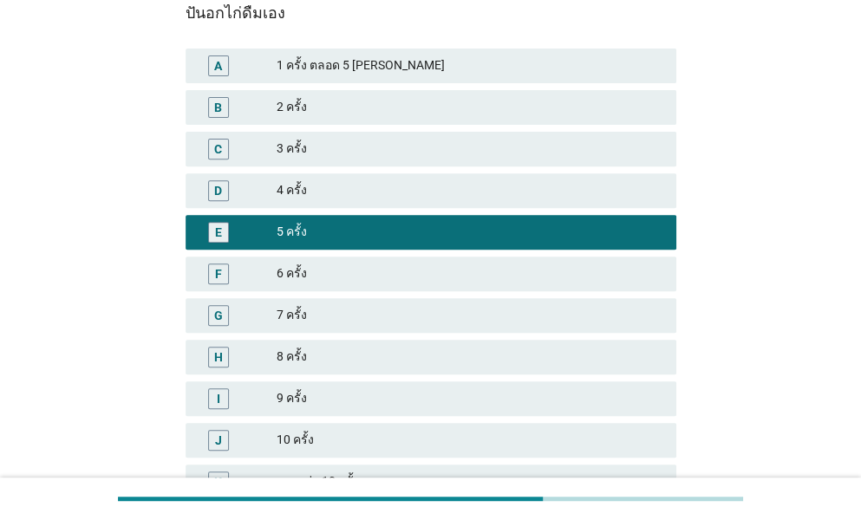
scroll to position [341, 0]
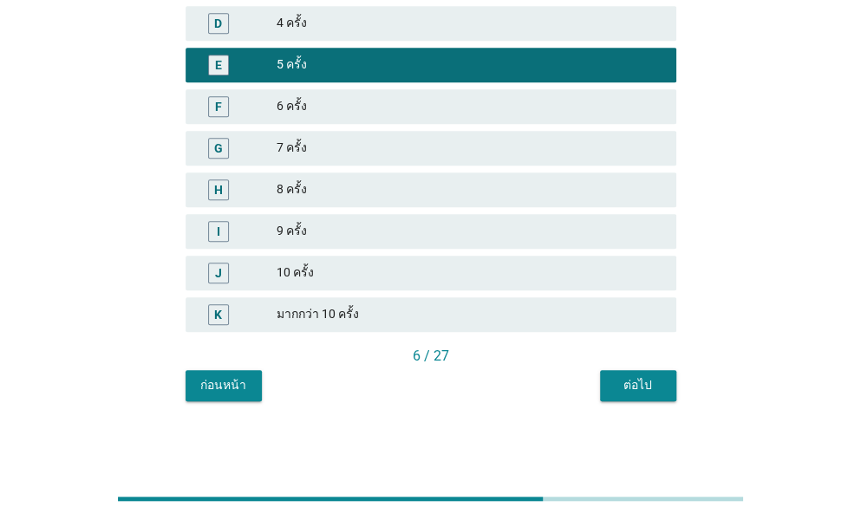
click at [629, 378] on div "ต่อไป" at bounding box center [638, 385] width 49 height 18
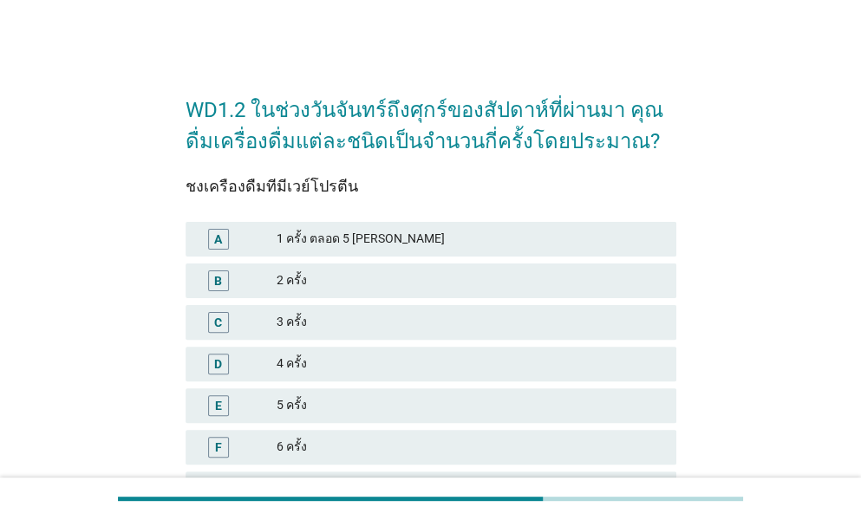
scroll to position [87, 0]
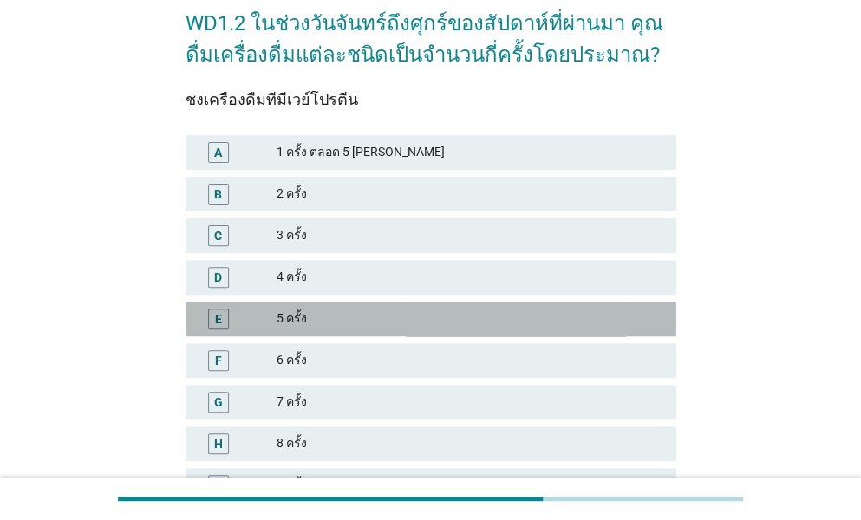
click at [295, 314] on div "5 ครั้ง" at bounding box center [470, 319] width 386 height 21
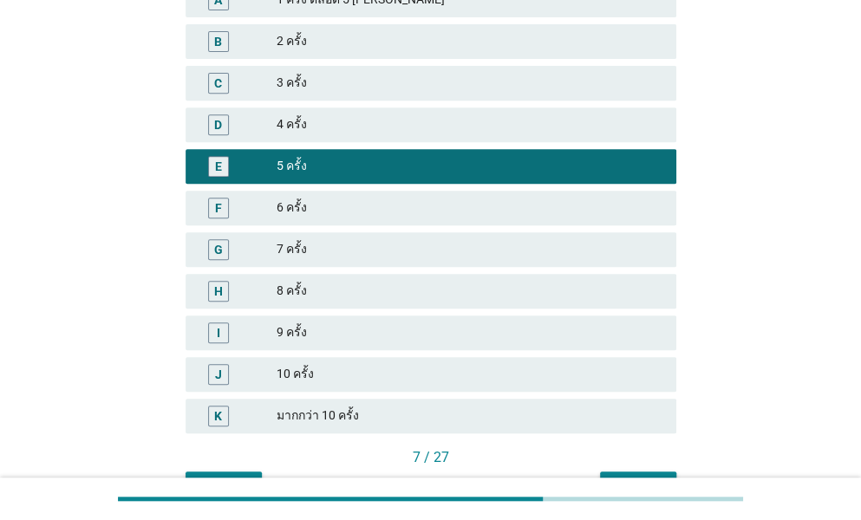
scroll to position [341, 0]
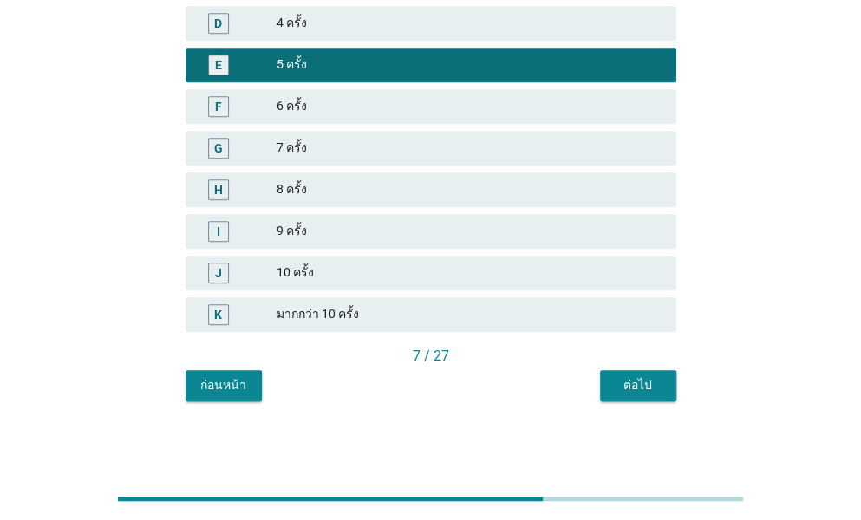
click at [615, 387] on div "ต่อไป" at bounding box center [638, 385] width 49 height 18
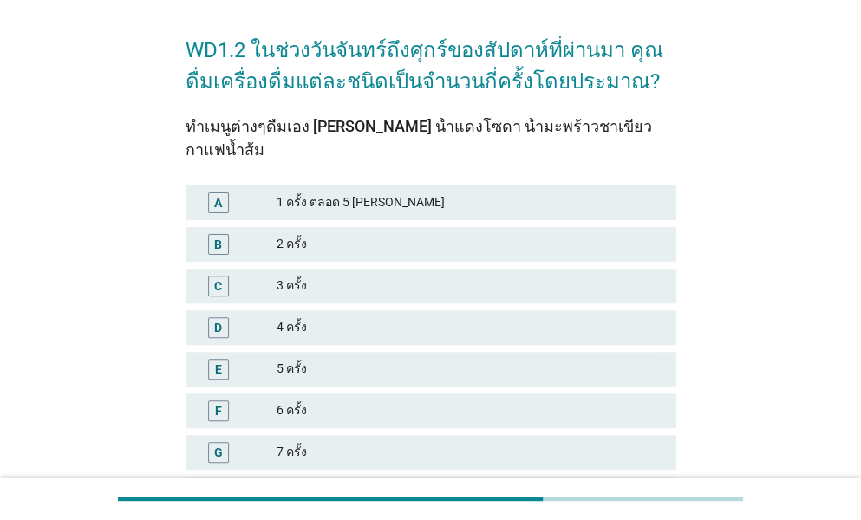
scroll to position [87, 0]
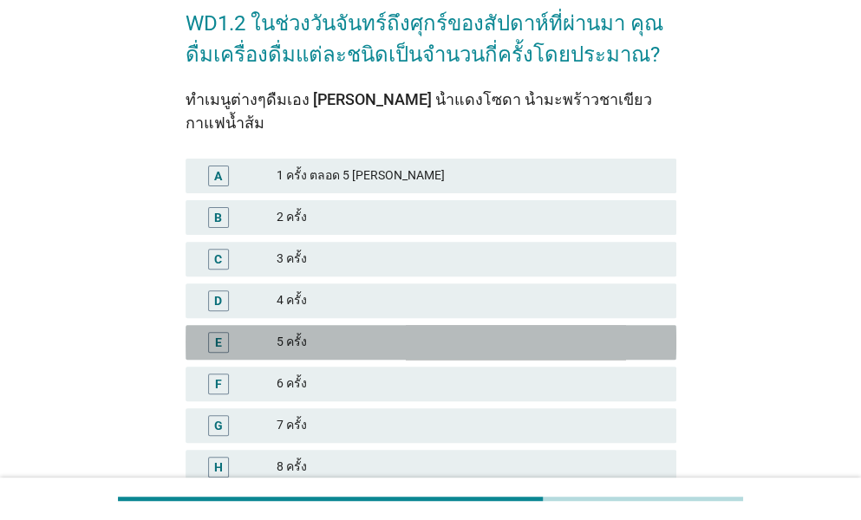
click at [290, 332] on div "5 ครั้ง" at bounding box center [470, 342] width 386 height 21
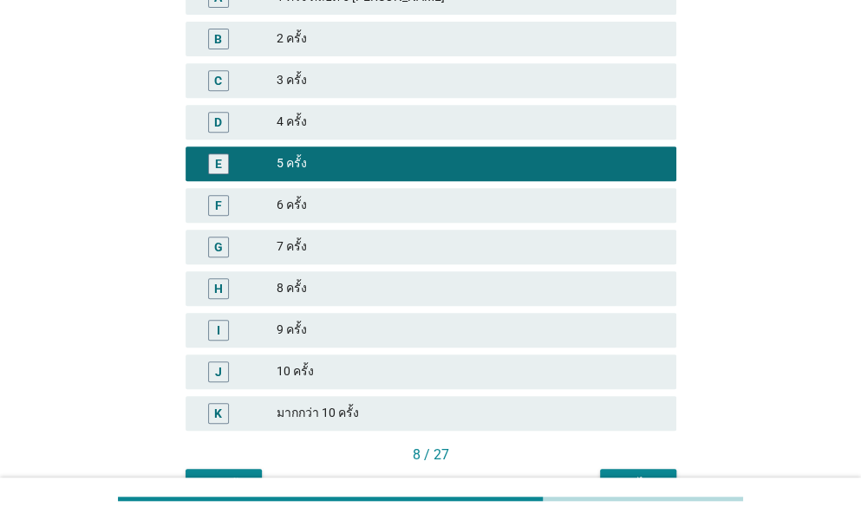
scroll to position [341, 0]
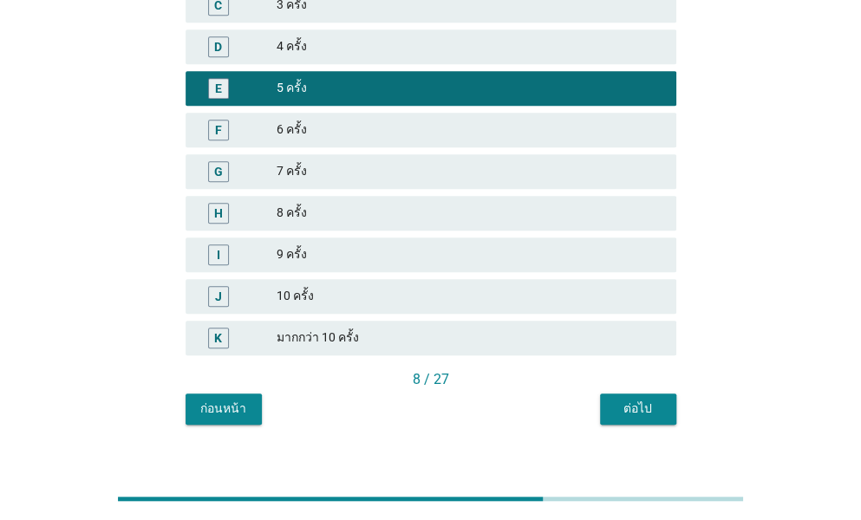
click at [630, 400] on div "ต่อไป" at bounding box center [638, 409] width 49 height 18
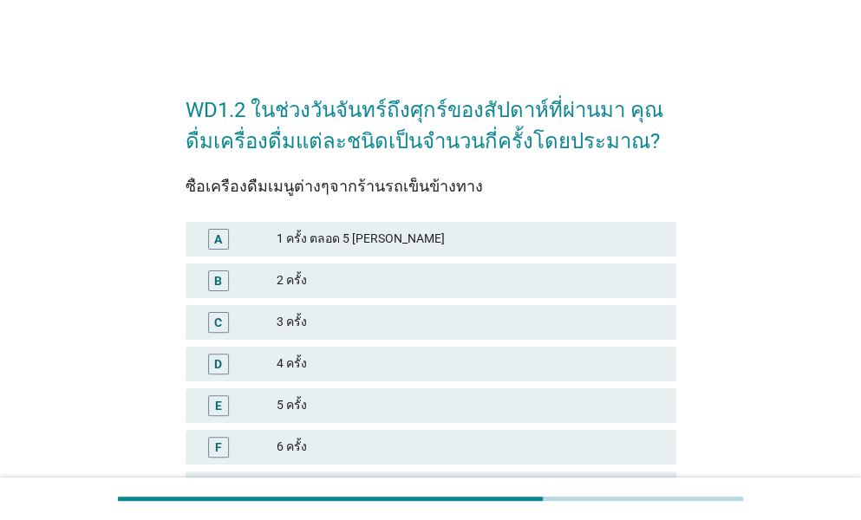
scroll to position [173, 0]
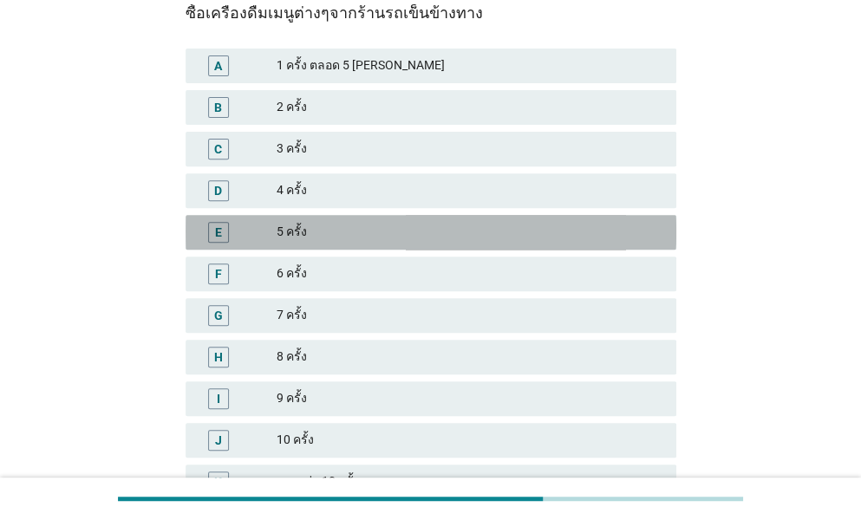
click at [316, 230] on div "5 ครั้ง" at bounding box center [470, 232] width 386 height 21
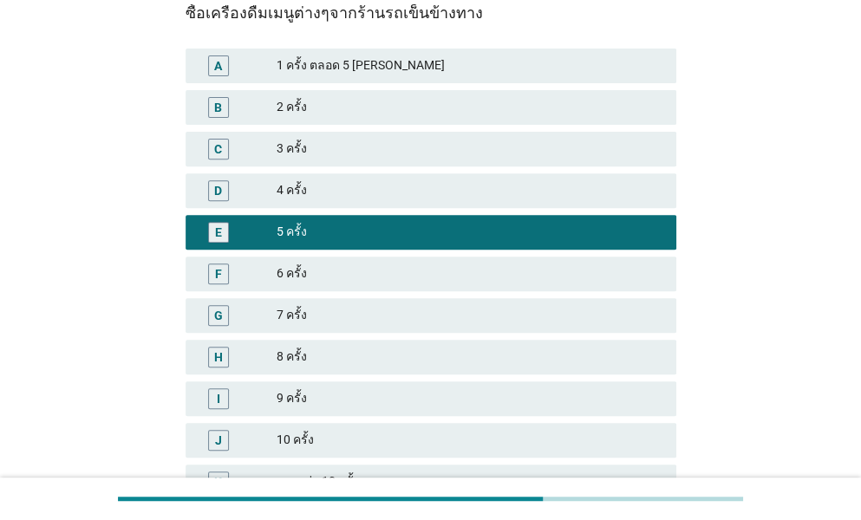
scroll to position [341, 0]
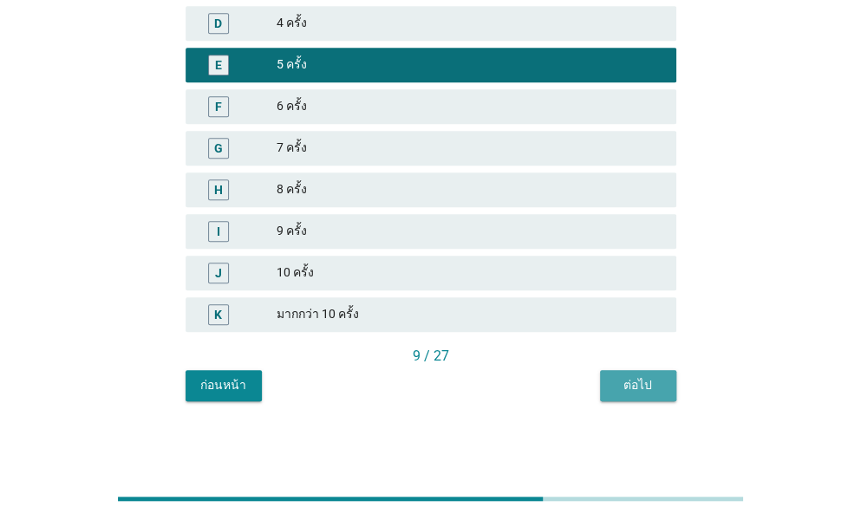
click at [629, 381] on div "ต่อไป" at bounding box center [638, 385] width 49 height 18
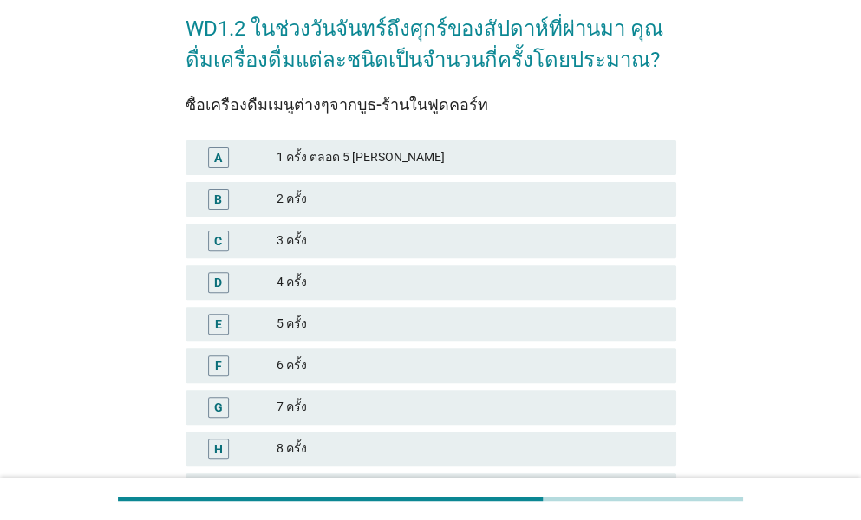
scroll to position [173, 0]
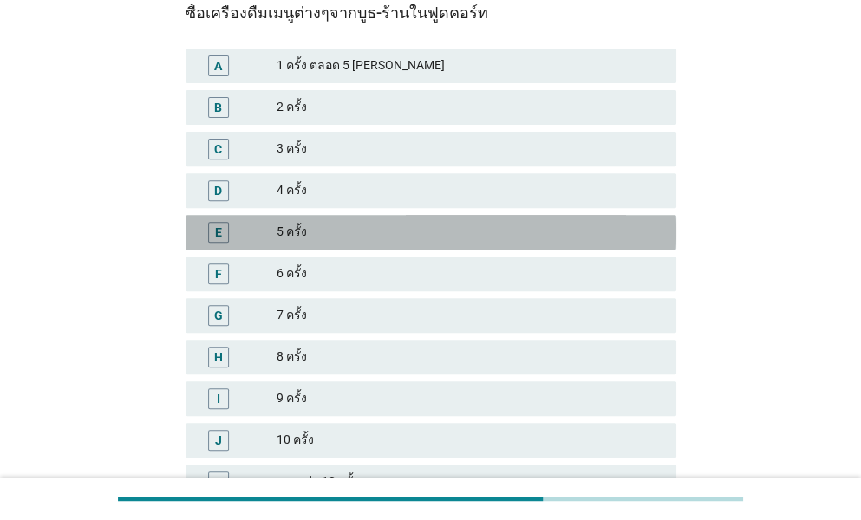
click at [319, 227] on div "5 ครั้ง" at bounding box center [470, 232] width 386 height 21
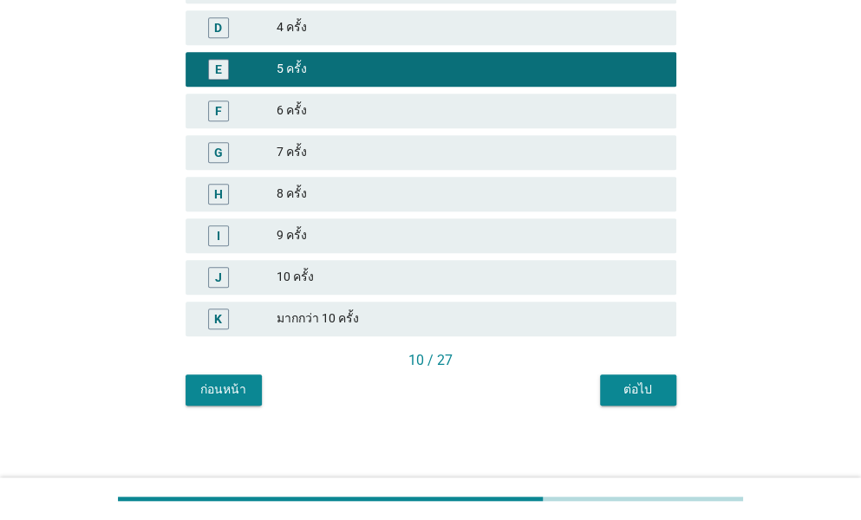
scroll to position [341, 0]
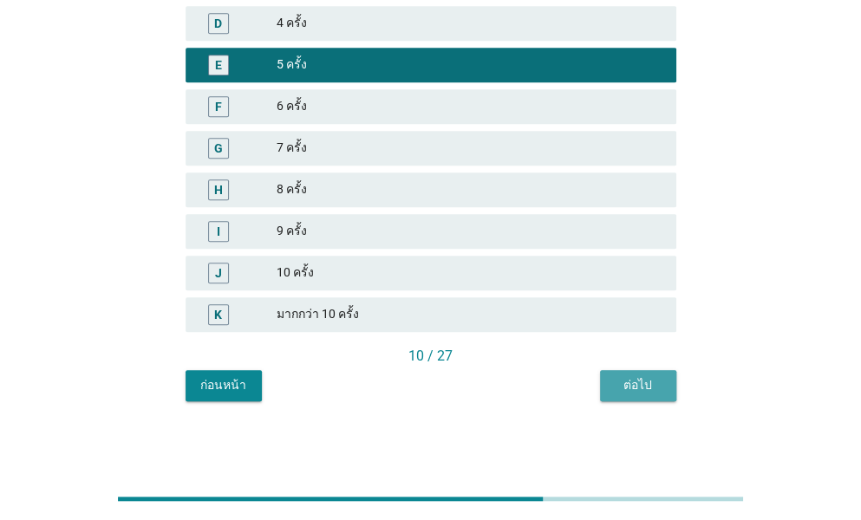
click at [642, 370] on button "ต่อไป" at bounding box center [638, 385] width 76 height 31
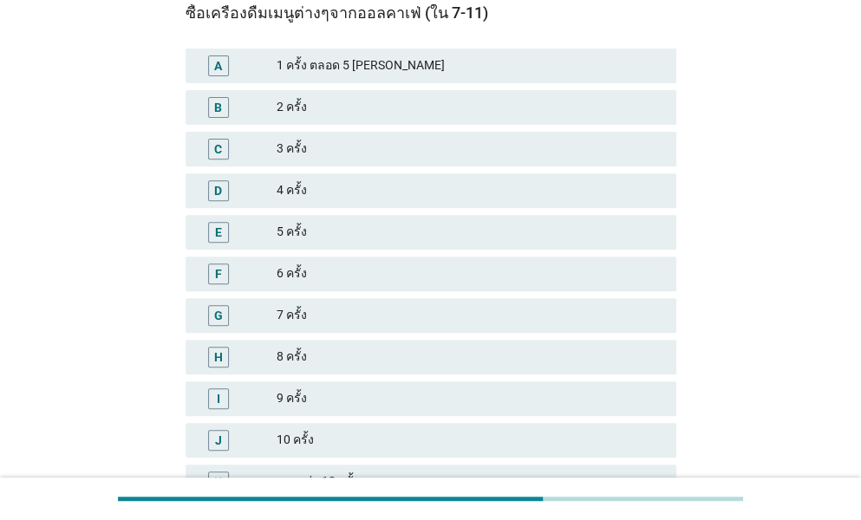
click at [301, 238] on div "5 ครั้ง" at bounding box center [470, 232] width 386 height 21
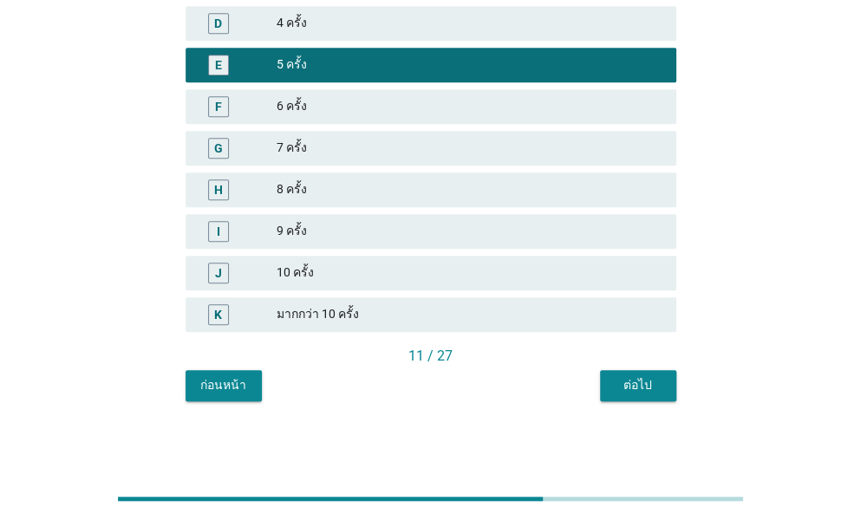
click at [627, 381] on div "ต่อไป" at bounding box center [638, 385] width 49 height 18
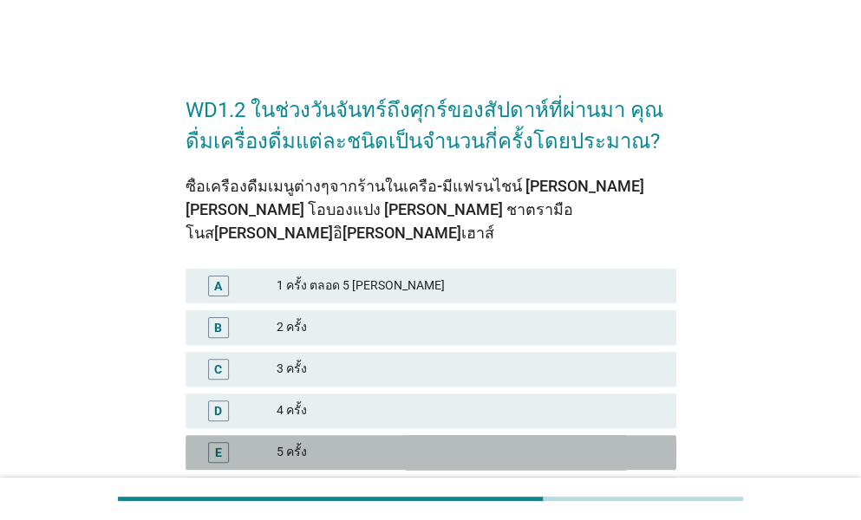
click at [264, 442] on div "E" at bounding box center [237, 452] width 77 height 21
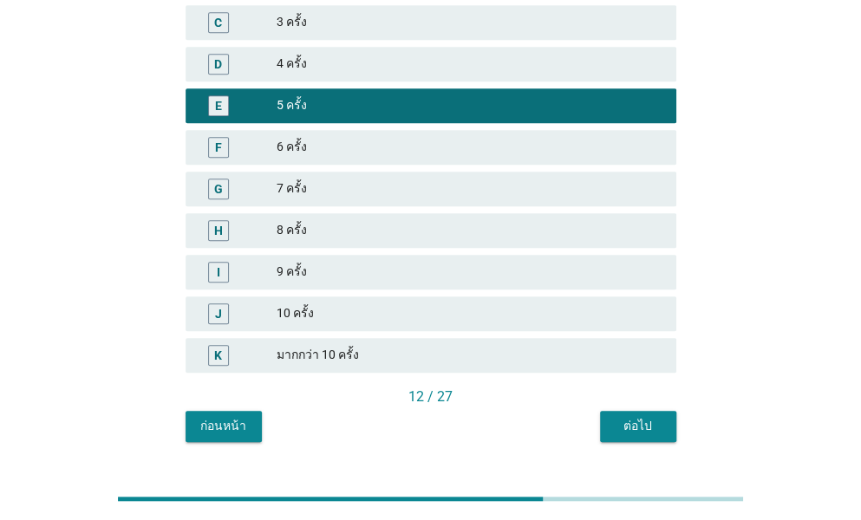
click at [619, 417] on div "ต่อไป" at bounding box center [638, 426] width 49 height 18
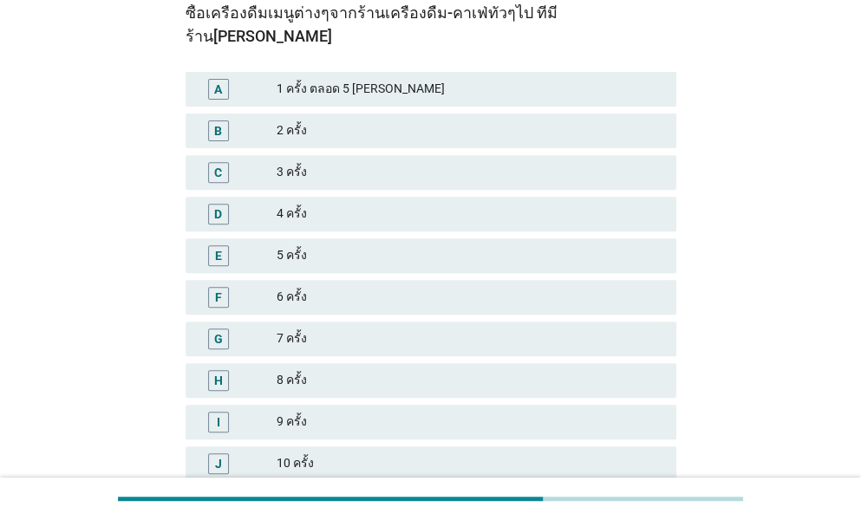
click at [329, 245] on div "5 ครั้ง" at bounding box center [470, 255] width 386 height 21
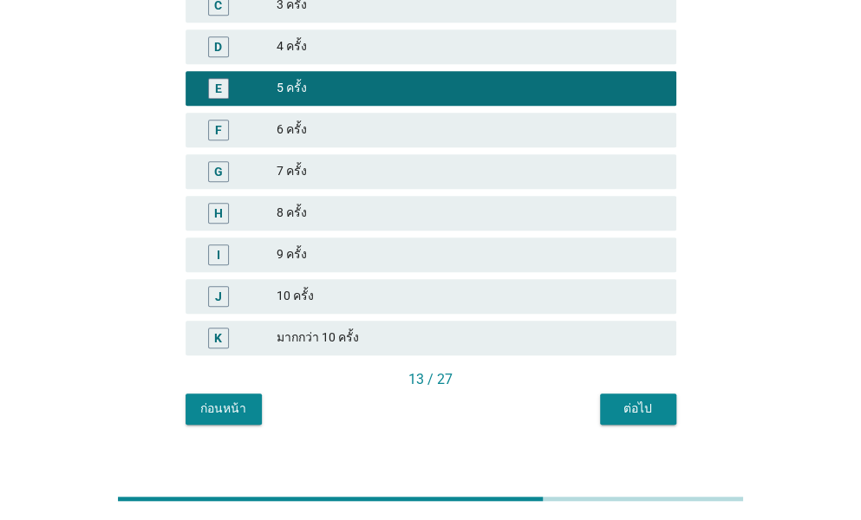
click at [615, 400] on div "ต่อไป" at bounding box center [638, 409] width 49 height 18
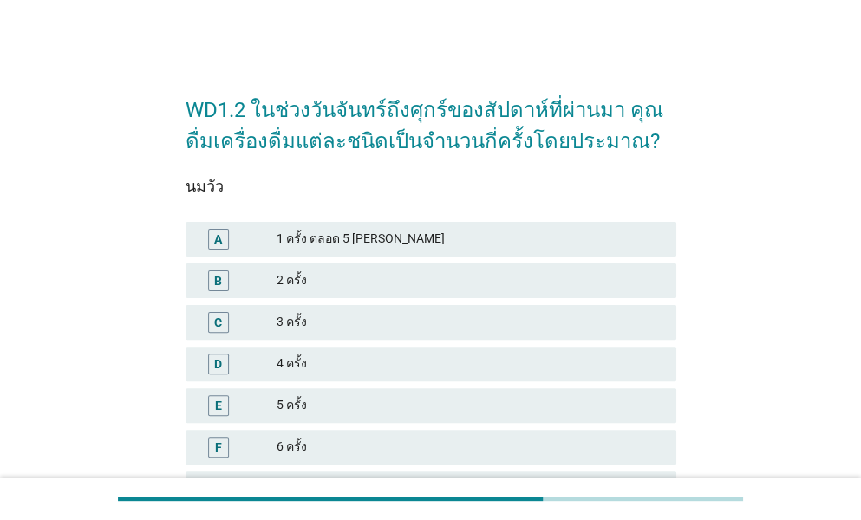
click at [286, 400] on div "5 ครั้ง" at bounding box center [470, 405] width 386 height 21
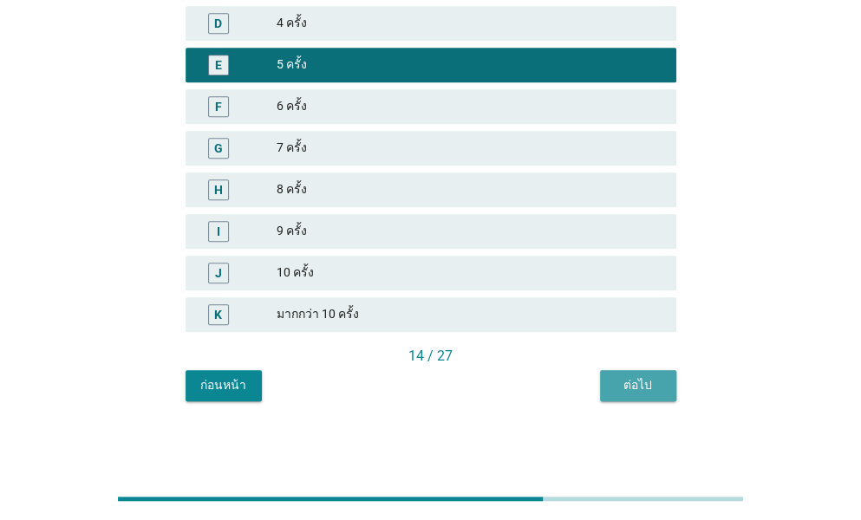
click at [634, 382] on div "ต่อไป" at bounding box center [638, 385] width 49 height 18
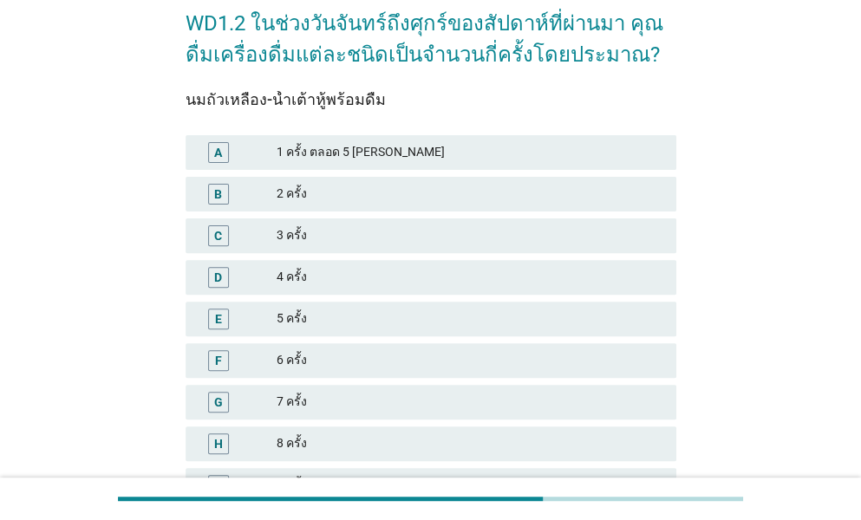
click at [306, 311] on div "5 ครั้ง" at bounding box center [470, 319] width 386 height 21
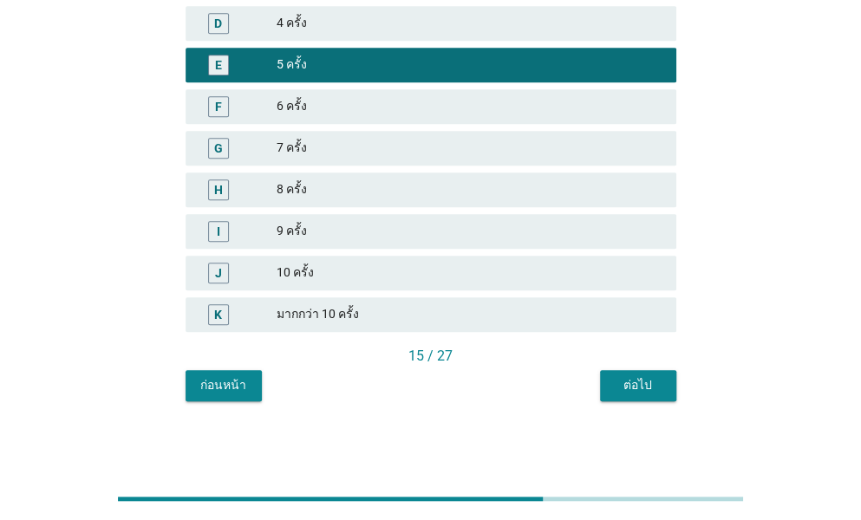
click at [648, 385] on div "ต่อไป" at bounding box center [638, 385] width 49 height 18
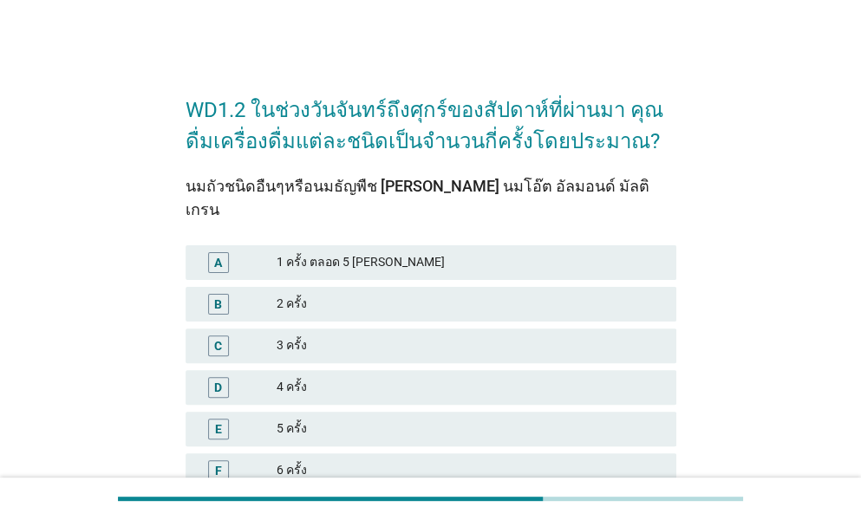
click at [283, 412] on div "E 5 ครั้ง" at bounding box center [431, 429] width 491 height 35
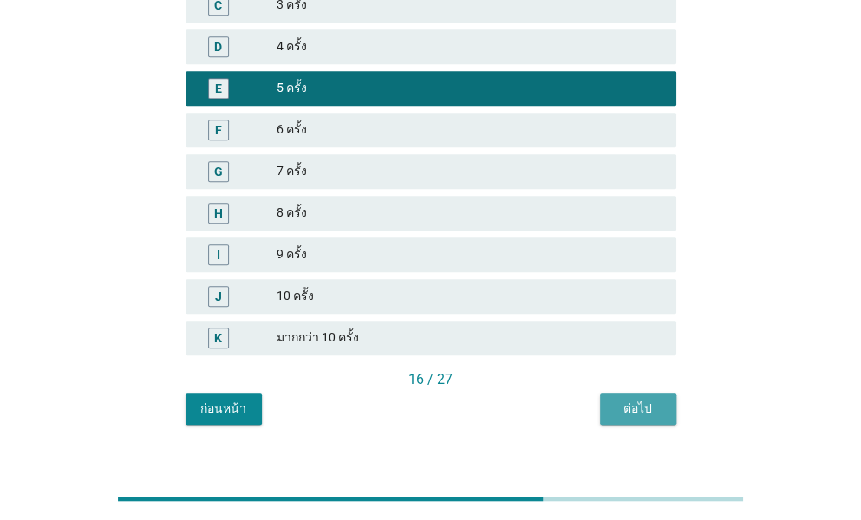
click at [649, 400] on div "ต่อไป" at bounding box center [638, 409] width 49 height 18
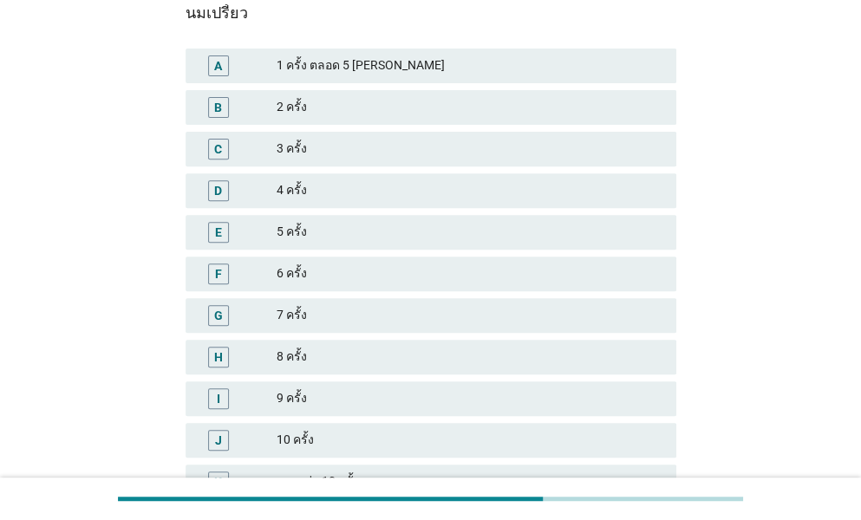
click at [292, 317] on div "7 ครั้ง" at bounding box center [470, 315] width 386 height 21
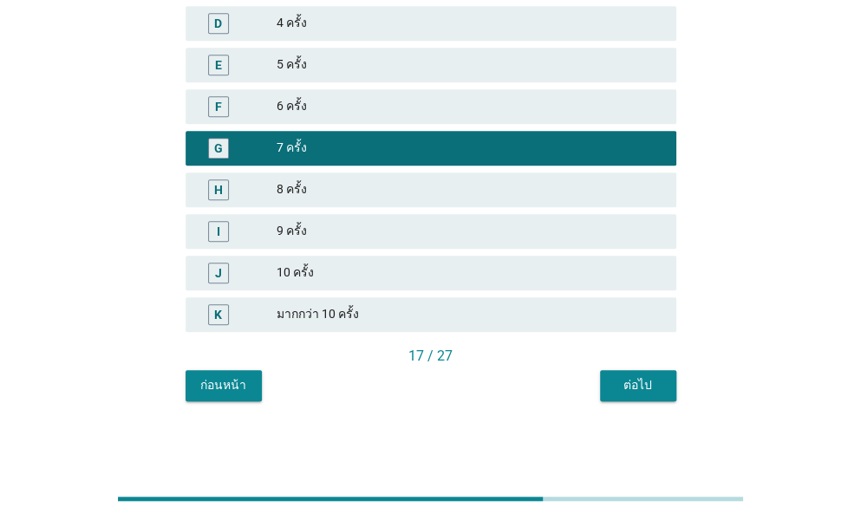
click at [614, 377] on div "ต่อไป" at bounding box center [638, 385] width 49 height 18
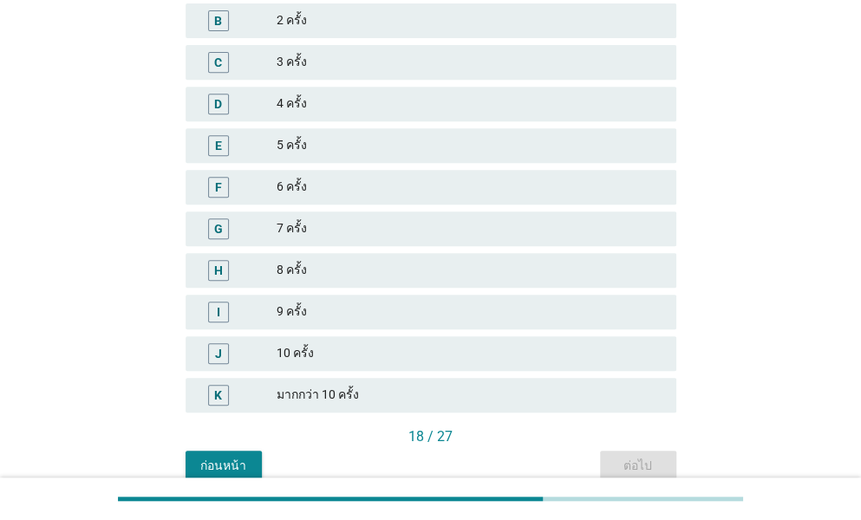
click at [309, 150] on div "5 ครั้ง" at bounding box center [470, 145] width 386 height 21
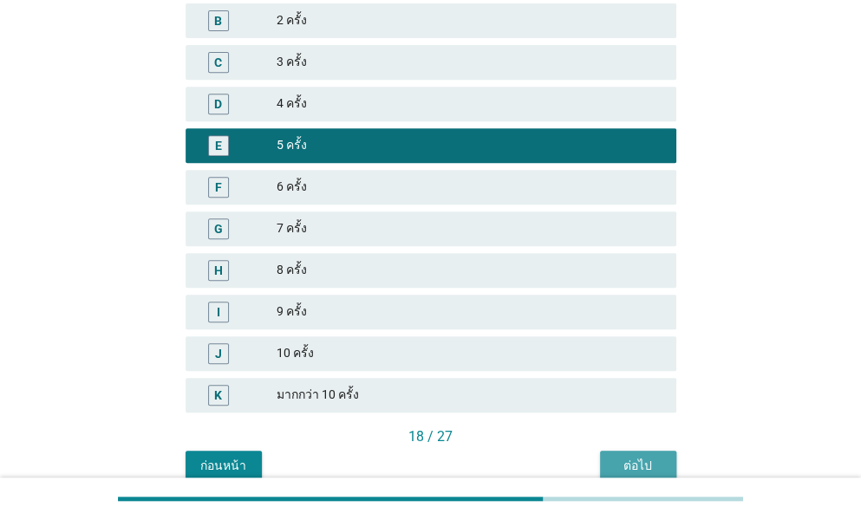
click at [622, 452] on button "ต่อไป" at bounding box center [638, 466] width 76 height 31
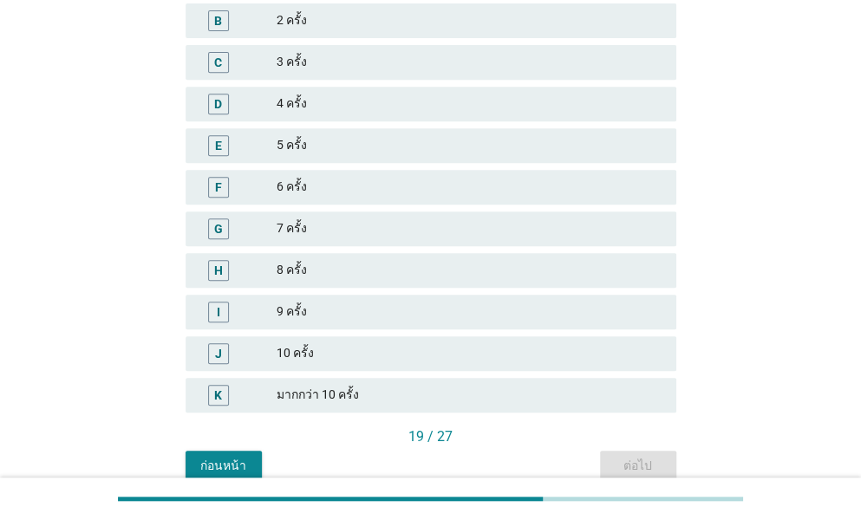
click at [343, 145] on div "5 ครั้ง" at bounding box center [470, 145] width 386 height 21
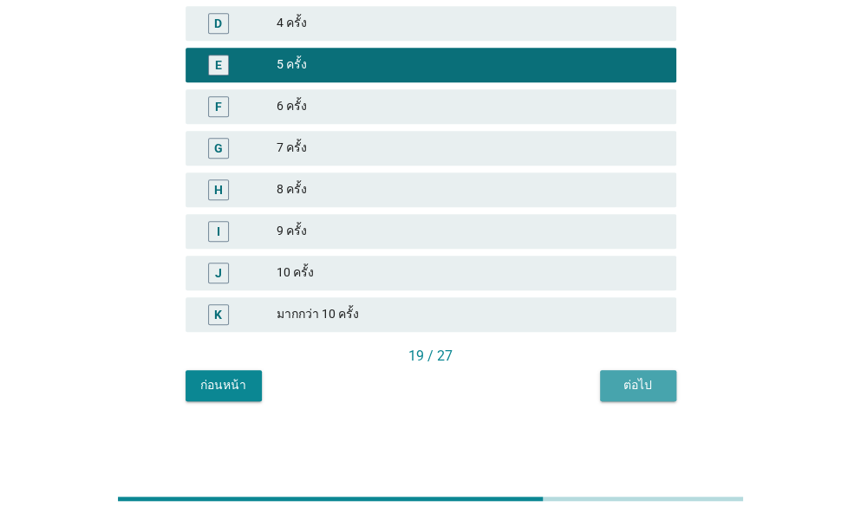
click at [635, 387] on div "ต่อไป" at bounding box center [638, 385] width 49 height 18
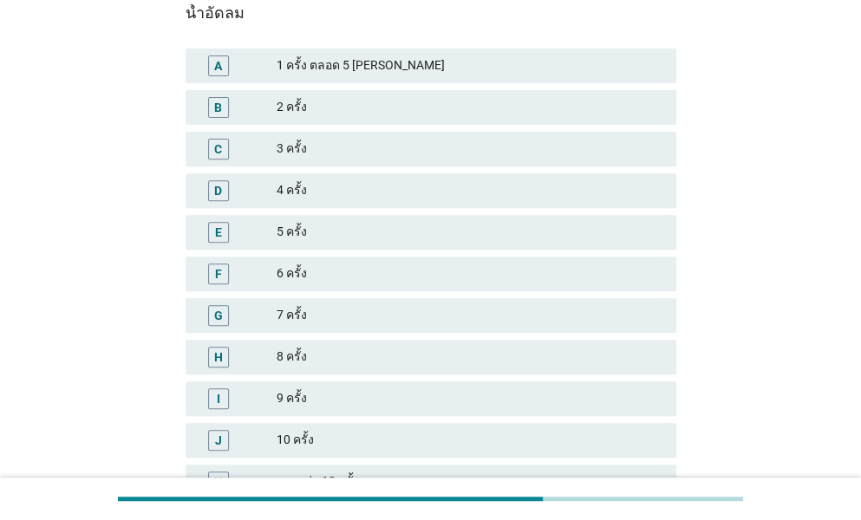
click at [265, 439] on div "J" at bounding box center [237, 440] width 77 height 21
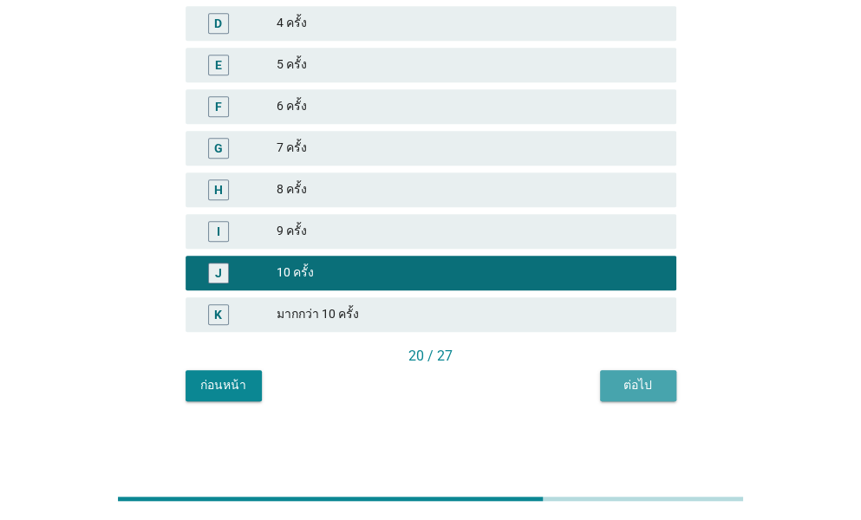
click at [650, 381] on div "ต่อไป" at bounding box center [638, 385] width 49 height 18
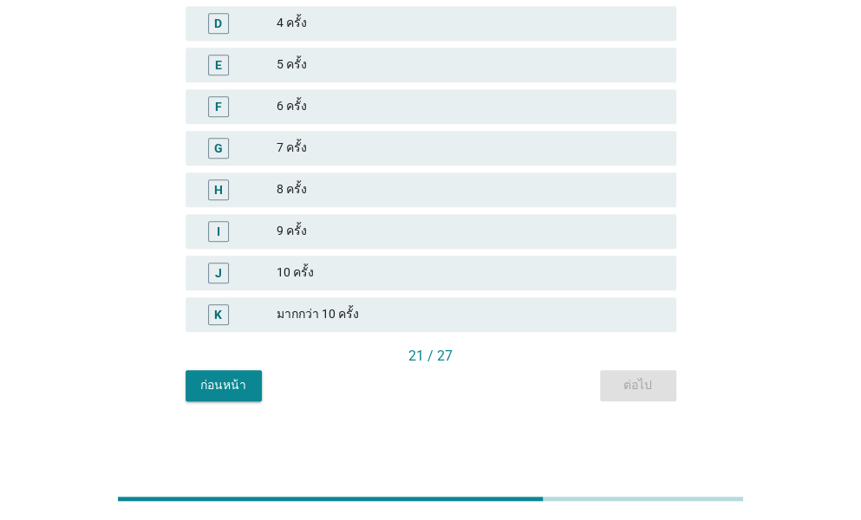
click at [298, 199] on div "8 ครั้ง" at bounding box center [470, 189] width 386 height 21
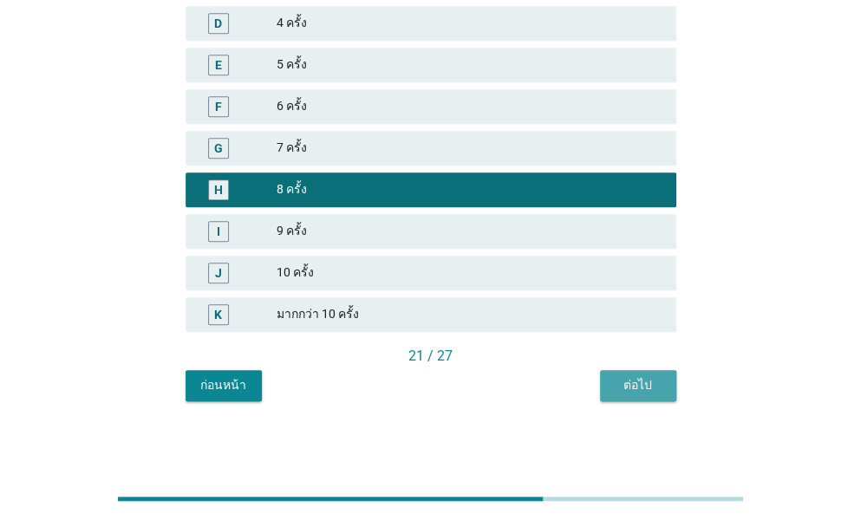
click at [635, 391] on div "ต่อไป" at bounding box center [638, 385] width 49 height 18
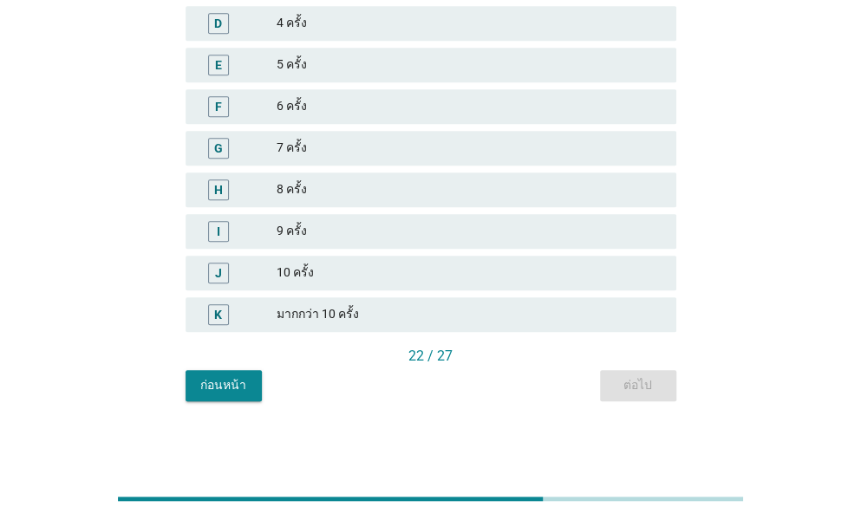
click at [301, 313] on div "มากกว่า 10 ครั้ง" at bounding box center [470, 314] width 386 height 21
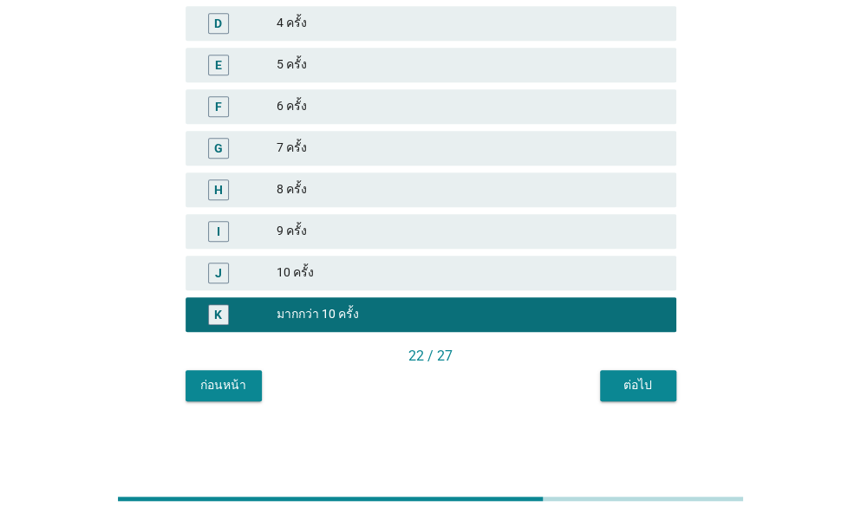
click at [640, 387] on div "ต่อไป" at bounding box center [638, 385] width 49 height 18
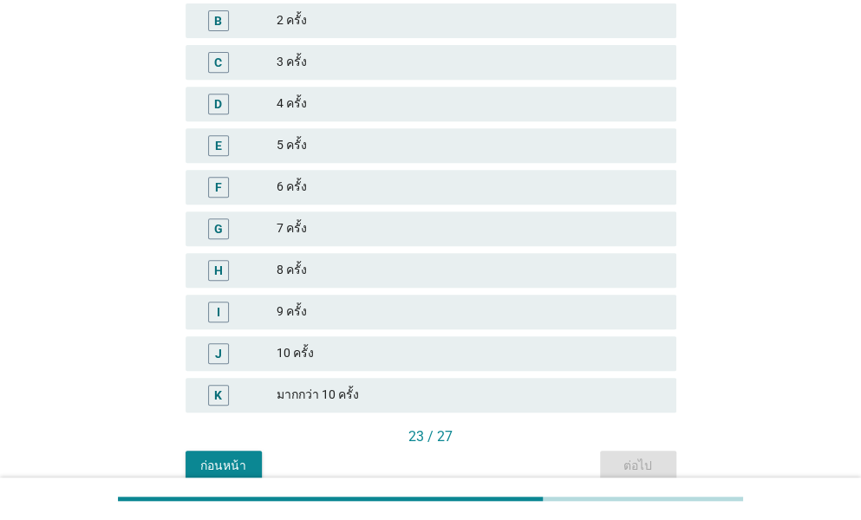
click at [316, 381] on div "K มากกว่า 10 ครั้ง" at bounding box center [431, 395] width 491 height 35
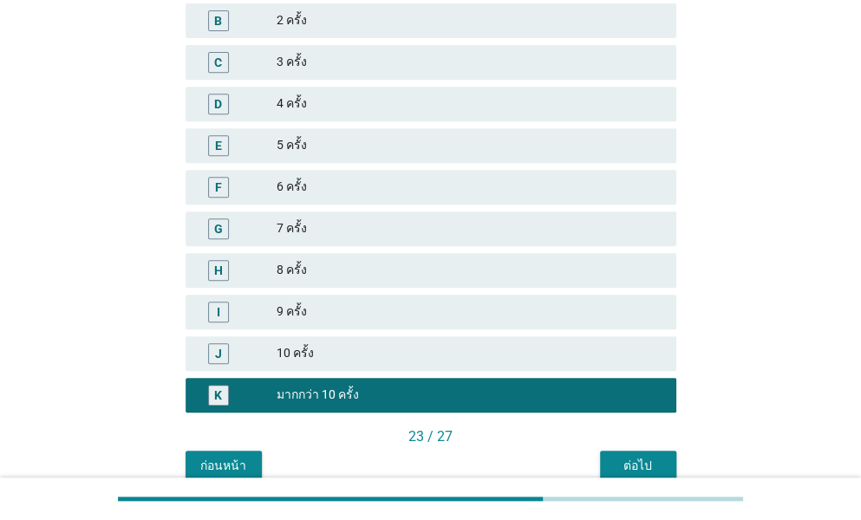
click at [622, 459] on div "ต่อไป" at bounding box center [638, 466] width 49 height 18
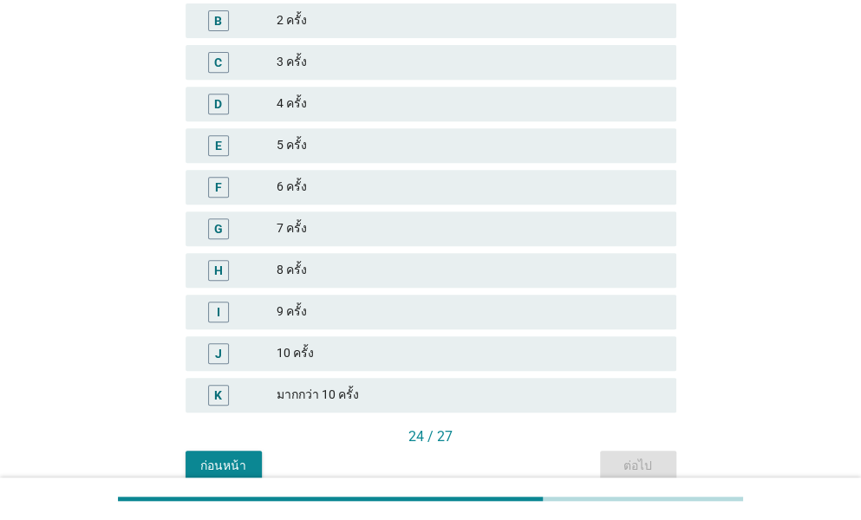
drag, startPoint x: 310, startPoint y: 384, endPoint x: 432, endPoint y: 401, distance: 122.6
click at [310, 385] on div "มากกว่า 10 ครั้ง" at bounding box center [470, 395] width 386 height 21
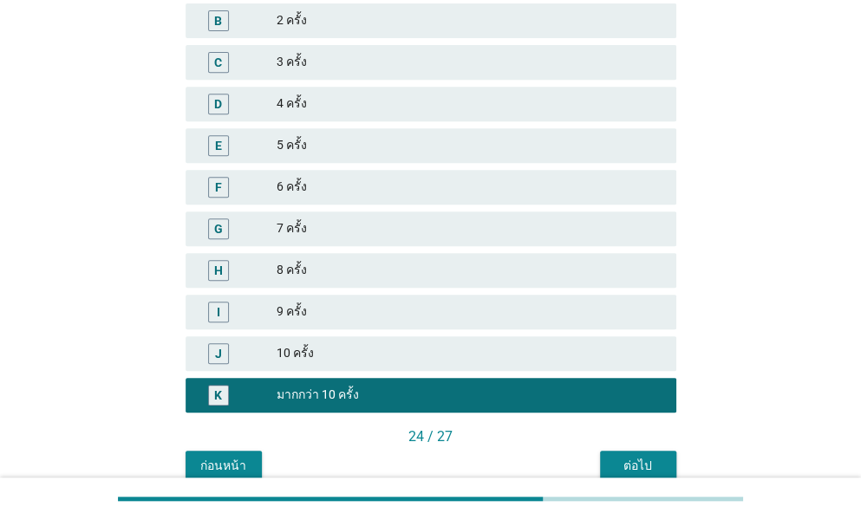
click at [615, 455] on button "ต่อไป" at bounding box center [638, 466] width 76 height 31
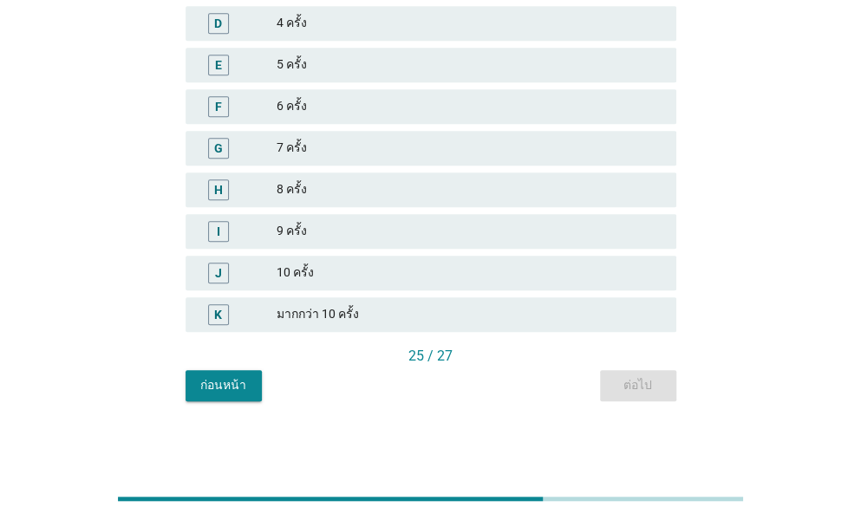
click at [310, 275] on div "10 ครั้ง" at bounding box center [470, 273] width 386 height 21
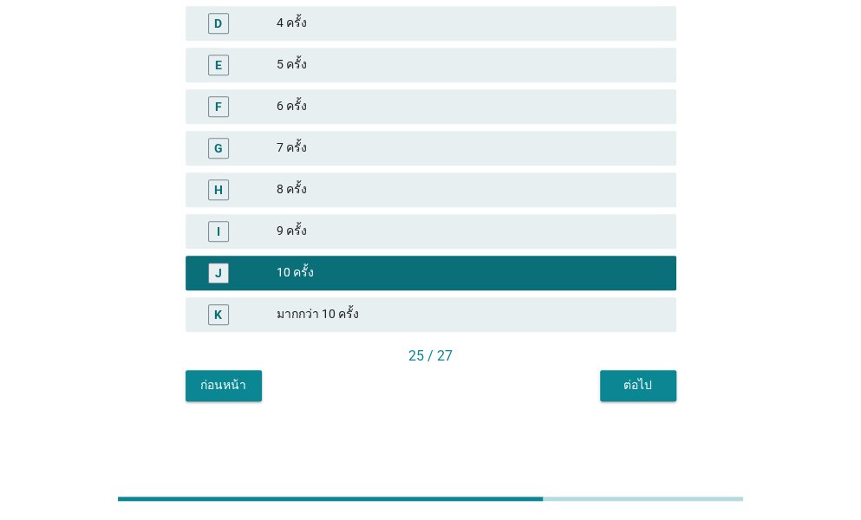
click at [623, 374] on button "ต่อไป" at bounding box center [638, 385] width 76 height 31
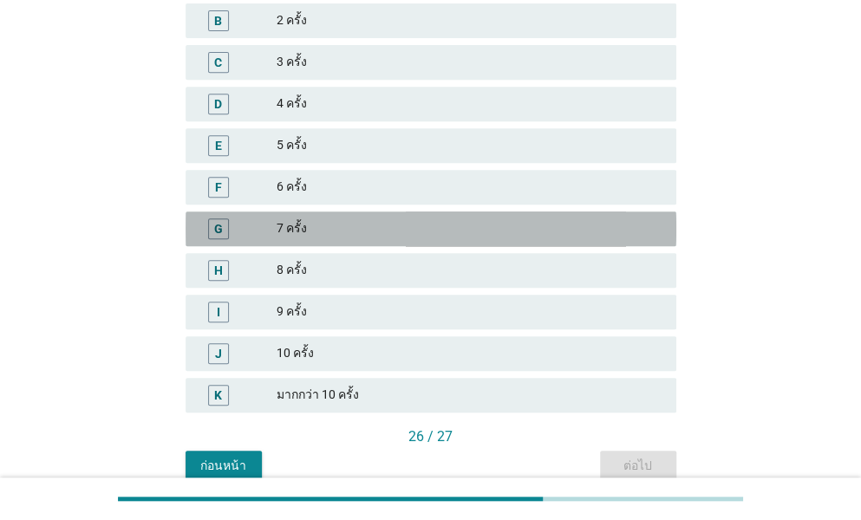
click at [298, 232] on div "7 ครั้ง" at bounding box center [470, 228] width 386 height 21
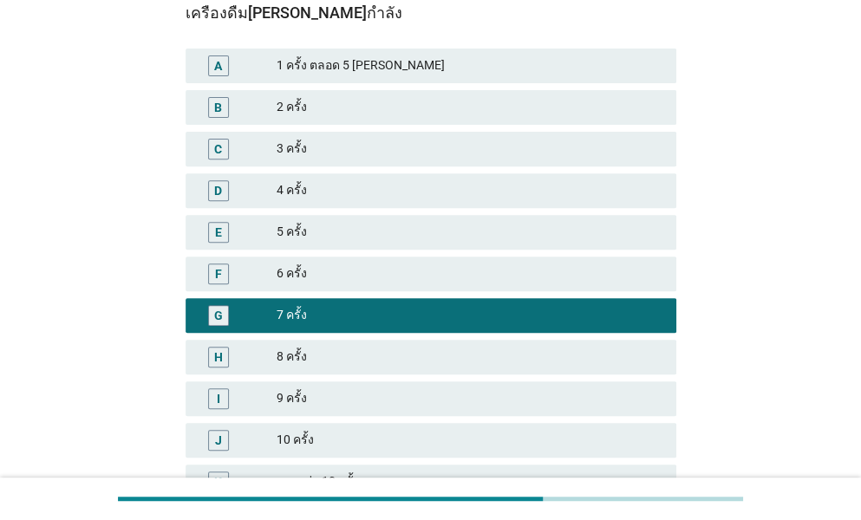
click at [342, 238] on div "5 ครั้ง" at bounding box center [470, 232] width 386 height 21
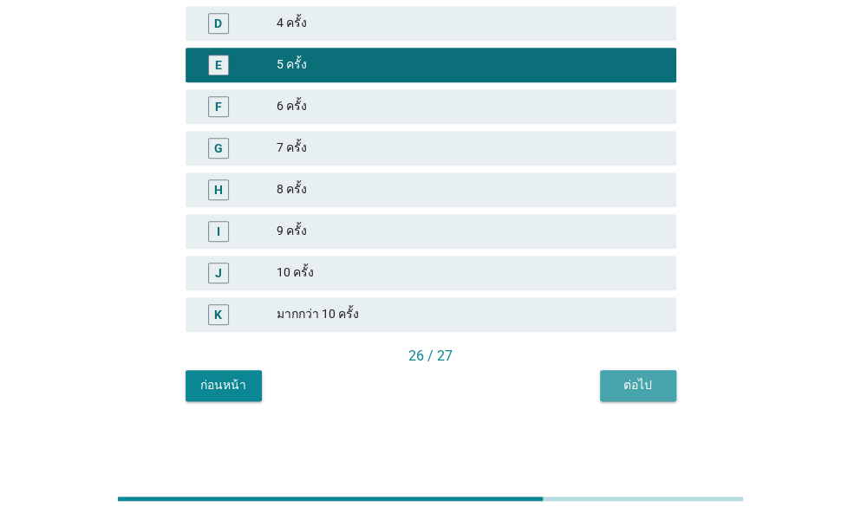
click at [643, 388] on div "ต่อไป" at bounding box center [638, 385] width 49 height 18
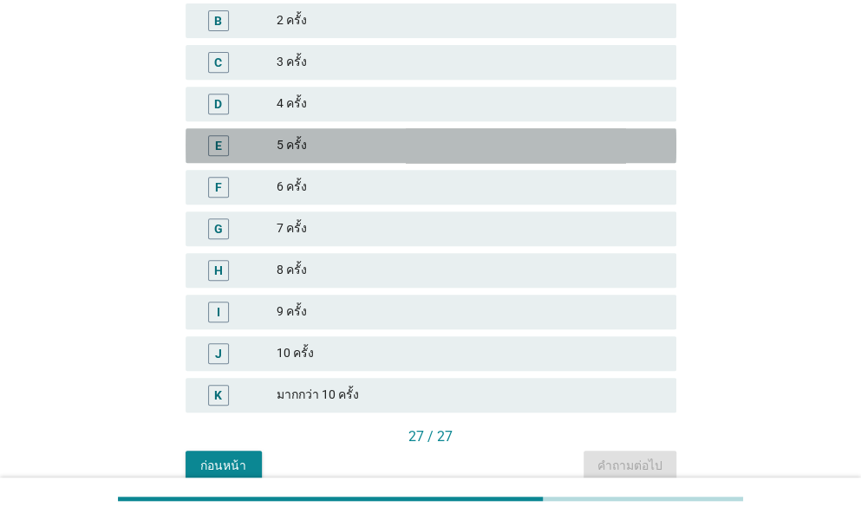
click at [329, 142] on div "5 ครั้ง" at bounding box center [470, 145] width 386 height 21
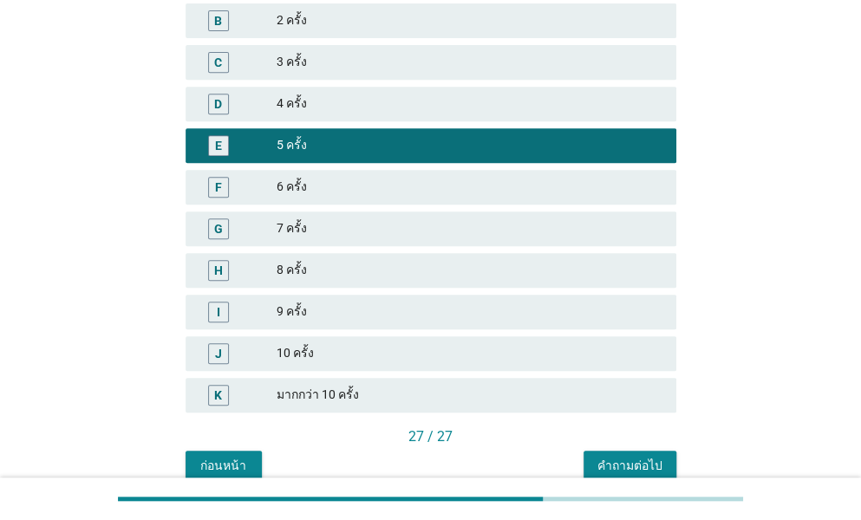
click at [619, 469] on div "คำถามต่อไป" at bounding box center [629, 466] width 65 height 18
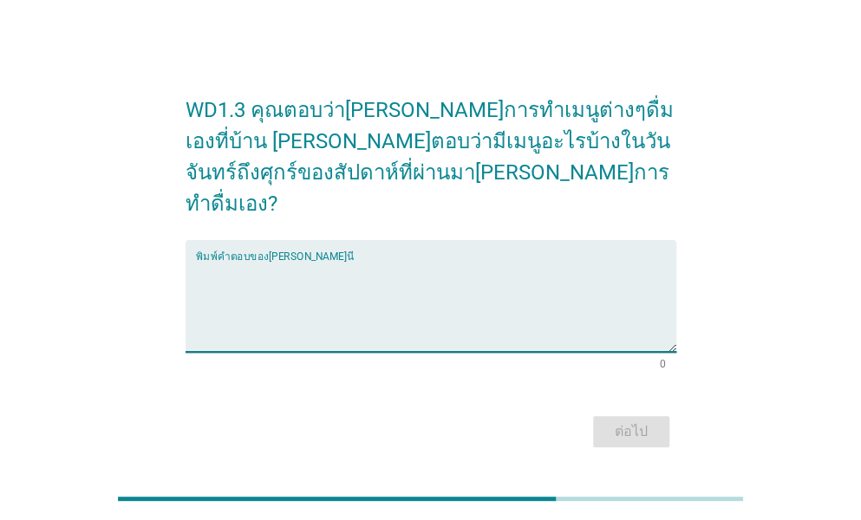
click at [312, 261] on textarea "พิมพ์คำตอบของคุณ ที่นี่" at bounding box center [436, 306] width 480 height 91
click at [235, 261] on textarea "ผลไม้สดปั่น" at bounding box center [436, 306] width 480 height 91
click at [198, 261] on textarea "ผลไม้สดปั่น" at bounding box center [436, 306] width 480 height 91
type textarea "น้ำผลไม้สดปั่น"
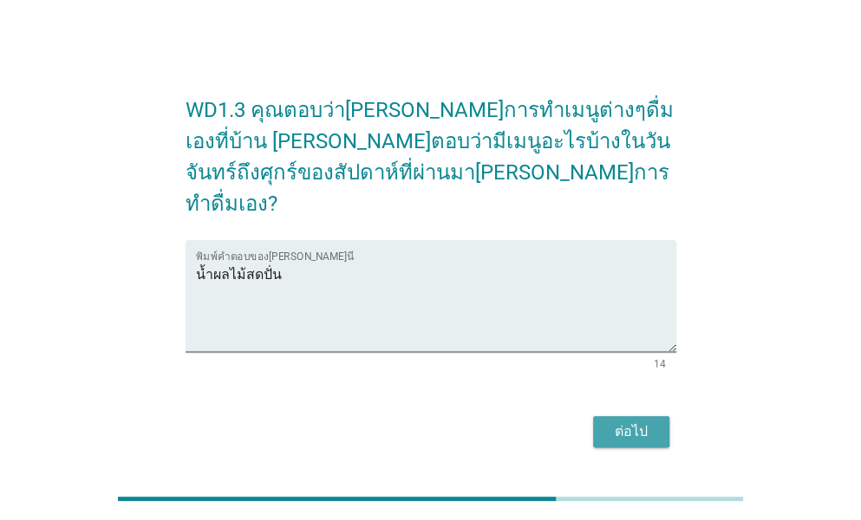
click at [614, 421] on div "ต่อไป" at bounding box center [631, 431] width 49 height 21
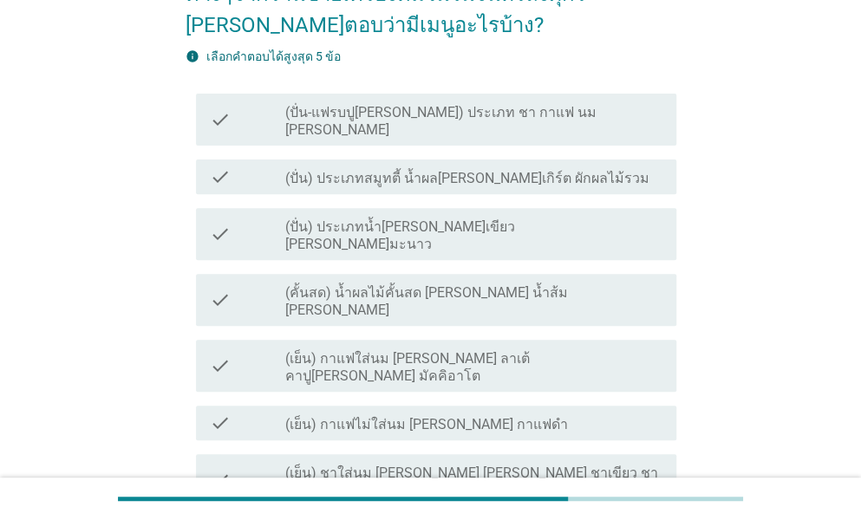
scroll to position [173, 0]
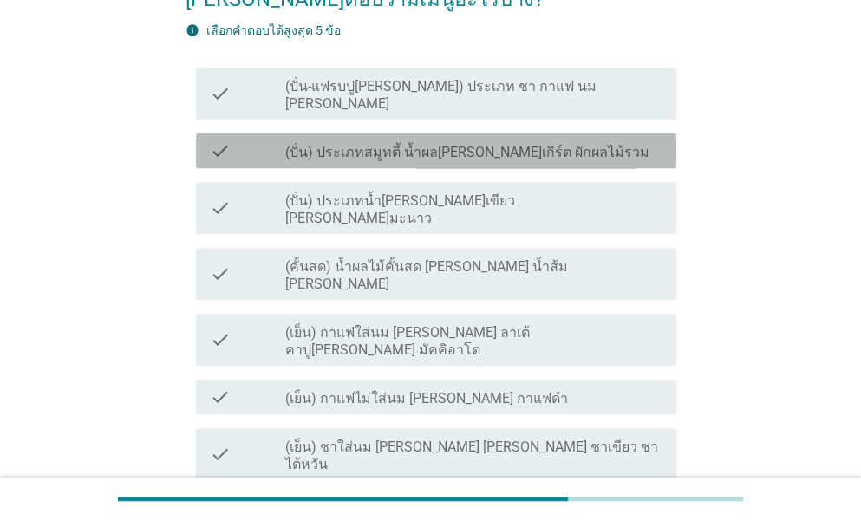
click at [430, 144] on label "(ปั่น) ประเภทสมูทตี้ น้ำผล[PERSON_NAME]เกิร์ต ผักผลไม้รวม" at bounding box center [467, 152] width 364 height 17
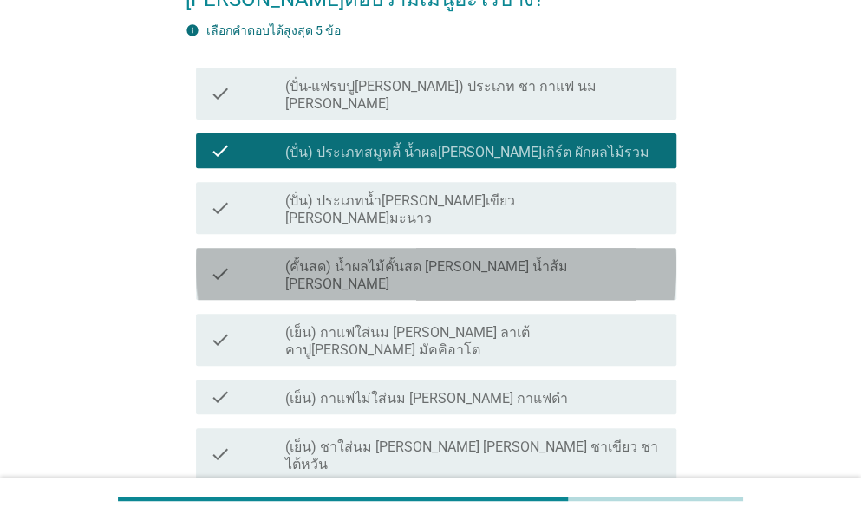
click at [409, 258] on label "(คั้นสด) น้ำผลไม้คั้นสด [PERSON_NAME] น้ำส้ม [PERSON_NAME]" at bounding box center [473, 275] width 377 height 35
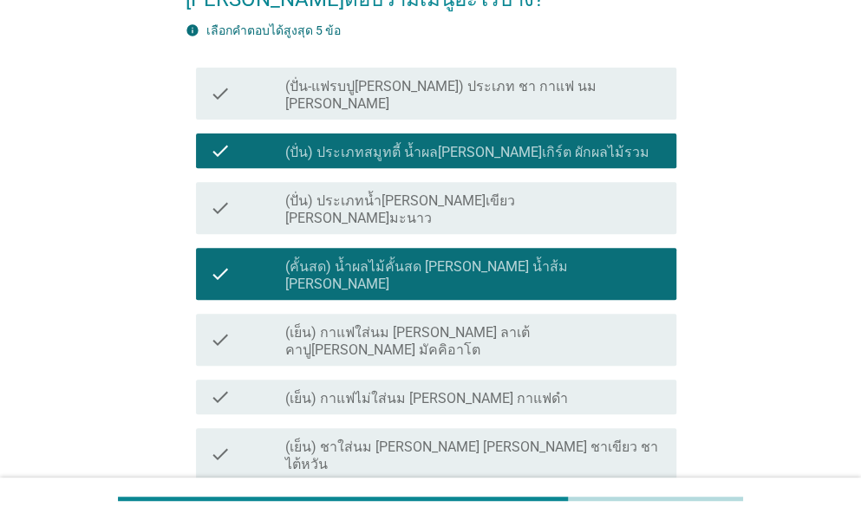
click at [389, 324] on label "(เย็น) กาแฟใส่นม [PERSON_NAME] ลาเต้ คาปู[PERSON_NAME] มัคคิอาโต" at bounding box center [473, 341] width 377 height 35
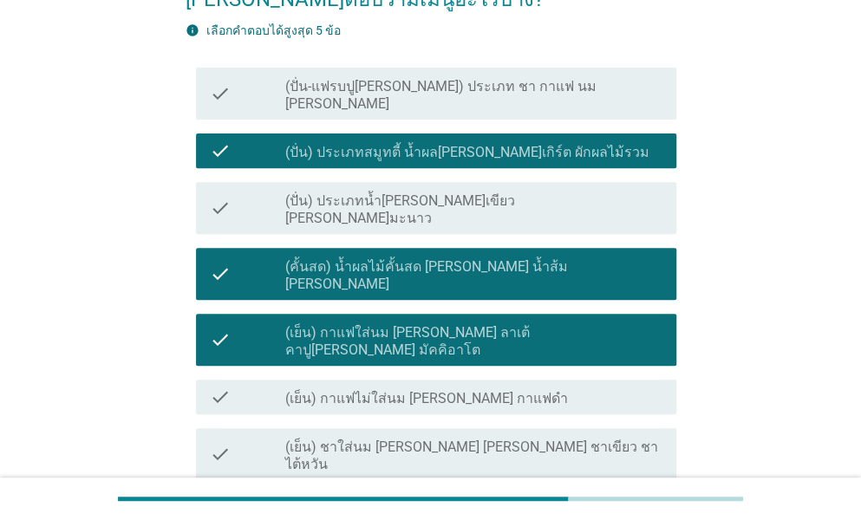
click at [387, 78] on label "(ปั่น-แฟรบปู[PERSON_NAME]) ประเภท ชา กาแฟ นม [PERSON_NAME]" at bounding box center [473, 95] width 377 height 35
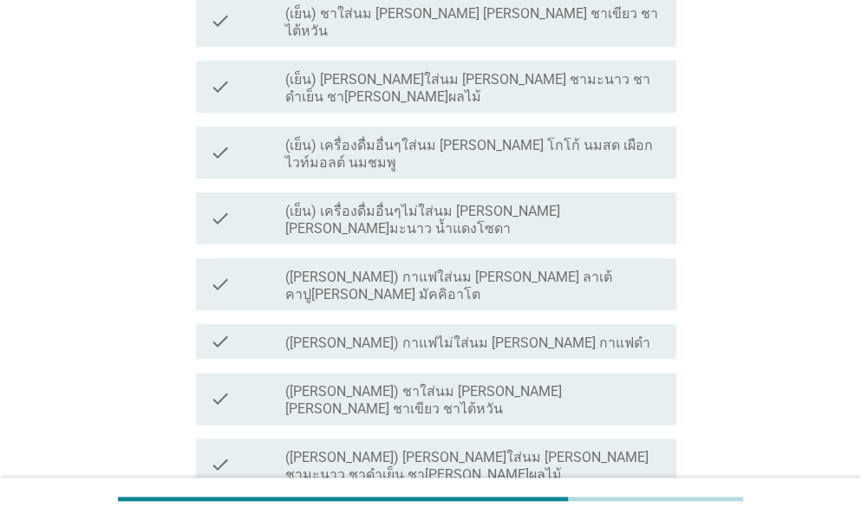
scroll to position [433, 0]
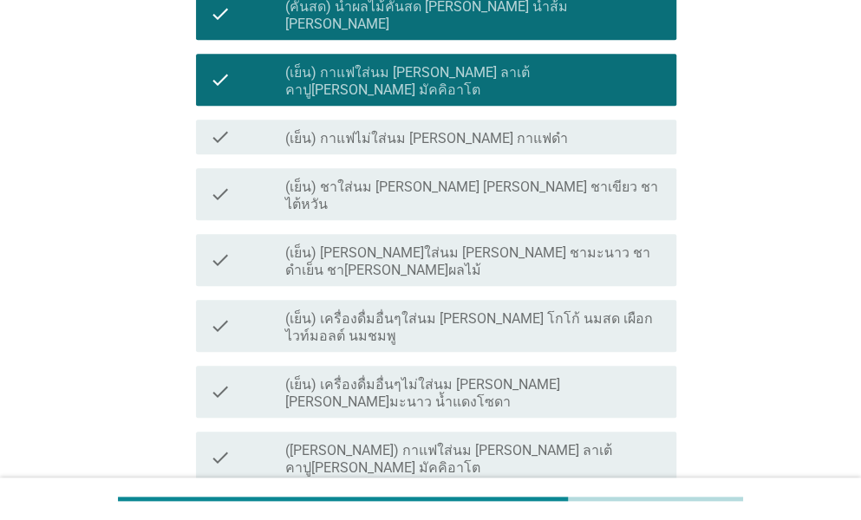
click at [428, 310] on label "(เย็น) เครื่องดื่มอื่นๆใส่นม [PERSON_NAME] โกโก้ นมสด เผือก ไวท์มอลต์ นมชมพู" at bounding box center [473, 327] width 377 height 35
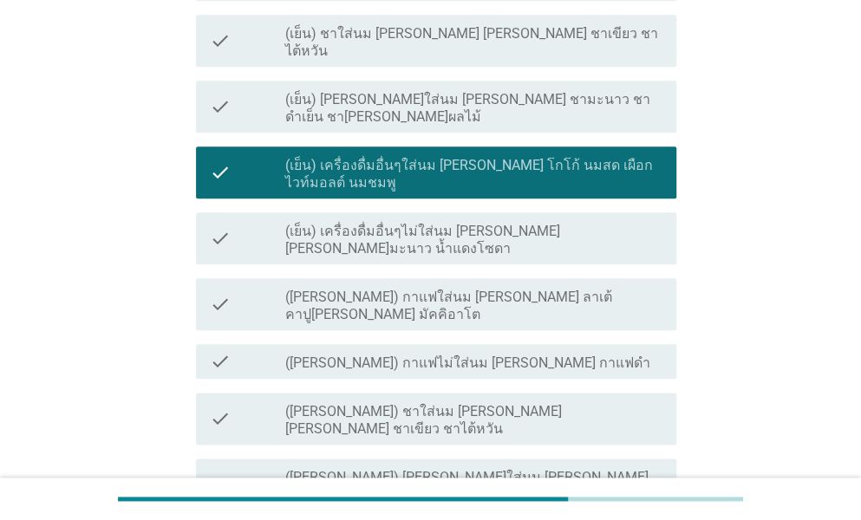
scroll to position [693, 0]
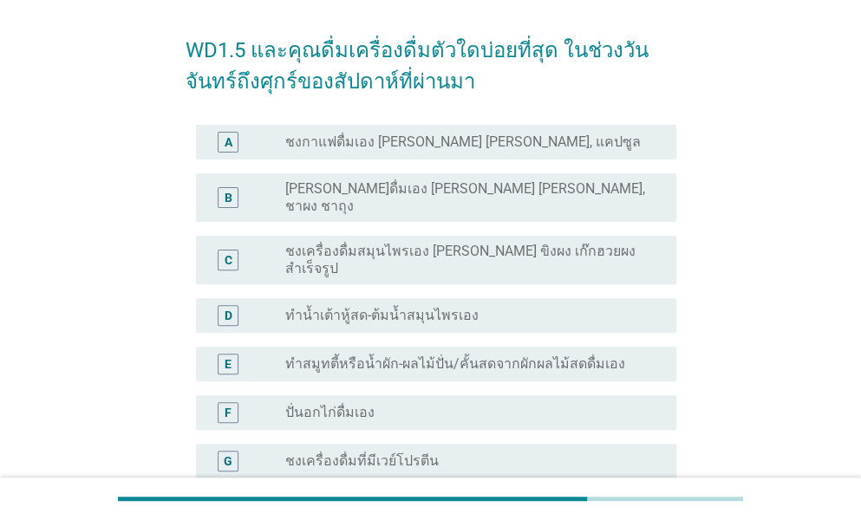
scroll to position [87, 0]
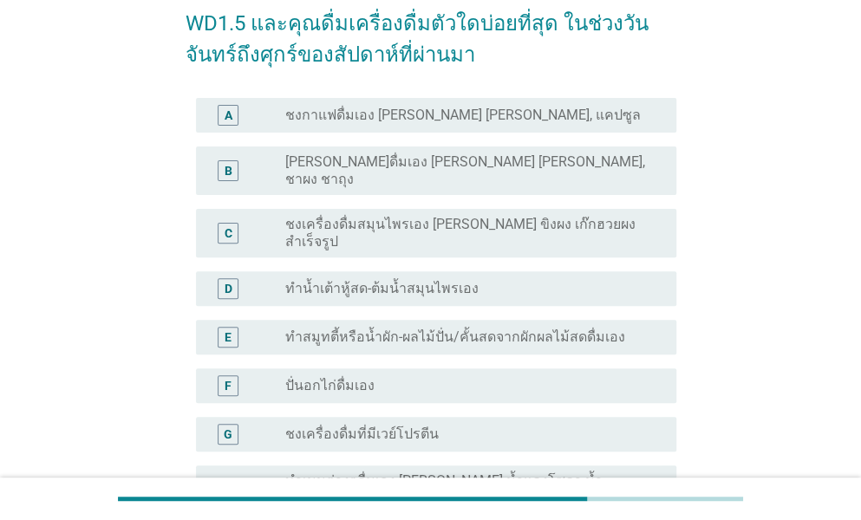
click at [381, 327] on div "radio_button_unchecked ทำสมูทตี้หรือน้ำผัก-ผลไม้ปั่น/คั้นสดจากผักผลไม้สดดื่มเอง" at bounding box center [473, 337] width 377 height 21
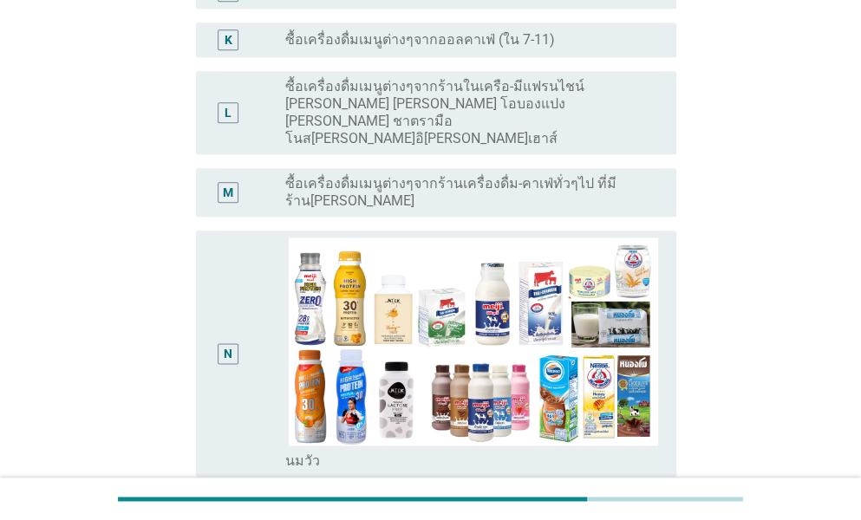
scroll to position [693, 0]
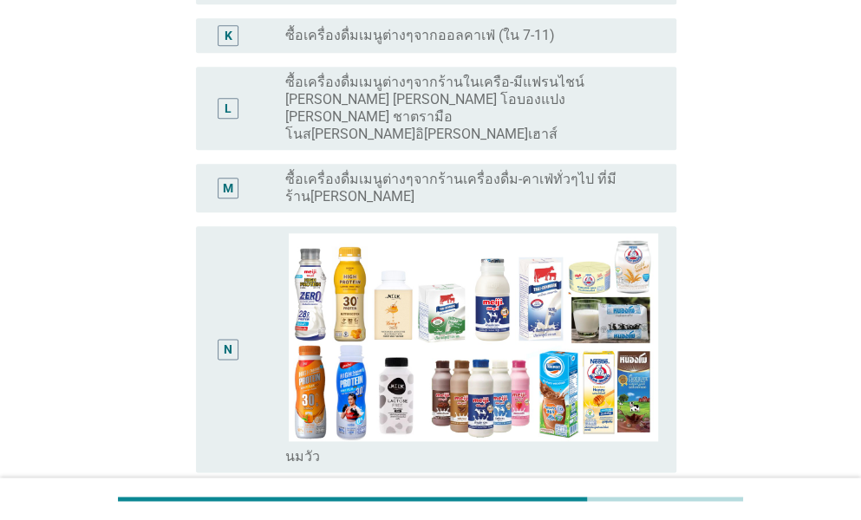
click at [238, 330] on div "N" at bounding box center [229, 349] width 38 height 232
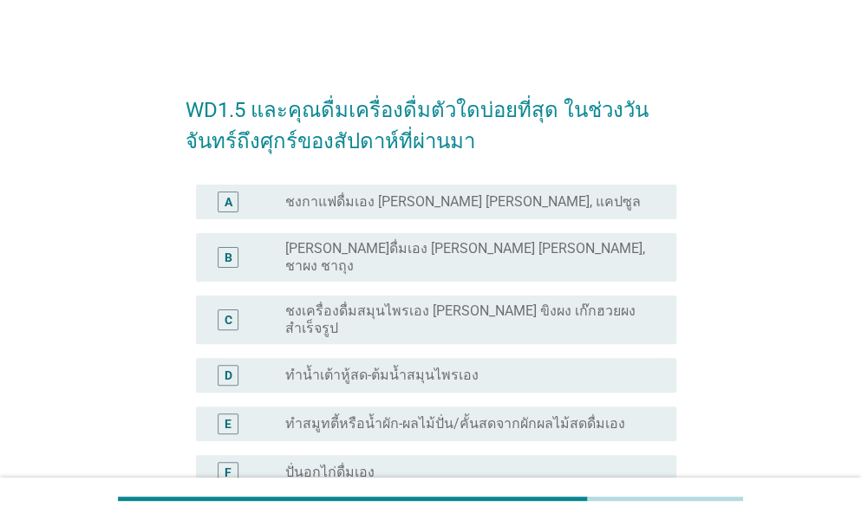
scroll to position [173, 0]
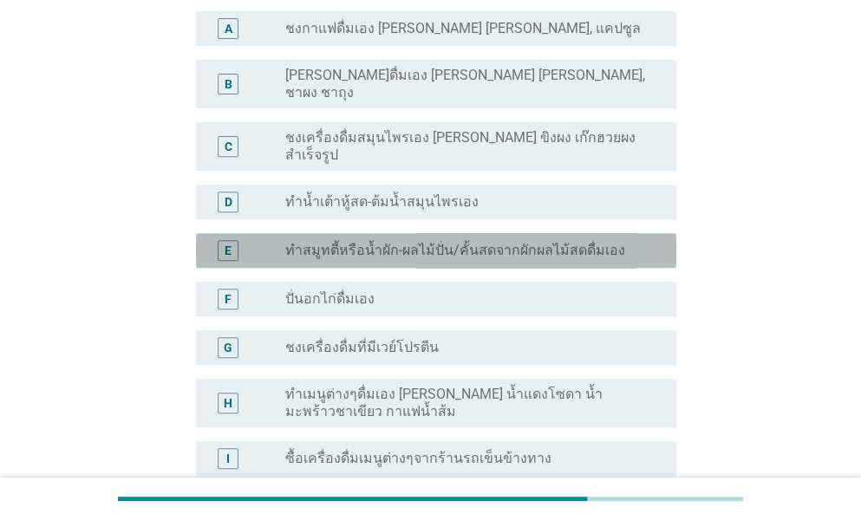
click at [394, 242] on label "ทำสมูทตี้หรือน้ำผัก-ผลไม้ปั่น/คั้นสดจากผักผลไม้สดดื่มเอง" at bounding box center [455, 250] width 340 height 17
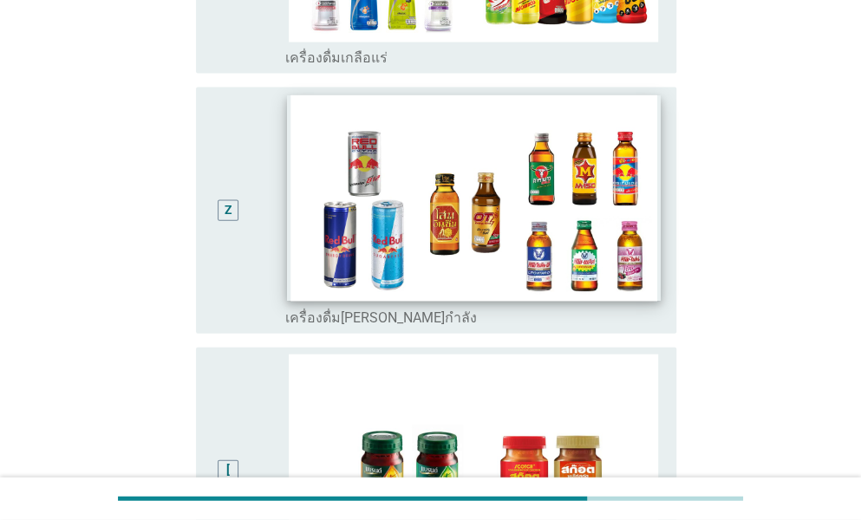
scroll to position [4222, 0]
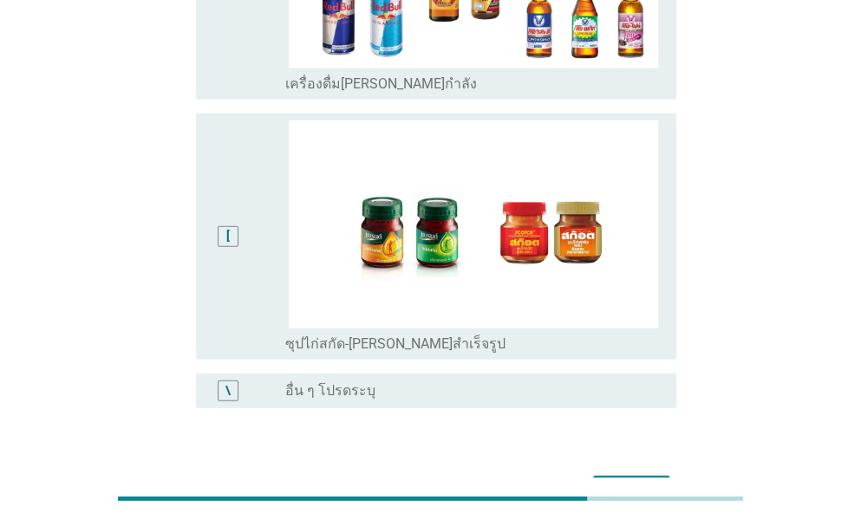
click at [641, 476] on button "ต่อไป" at bounding box center [631, 491] width 76 height 31
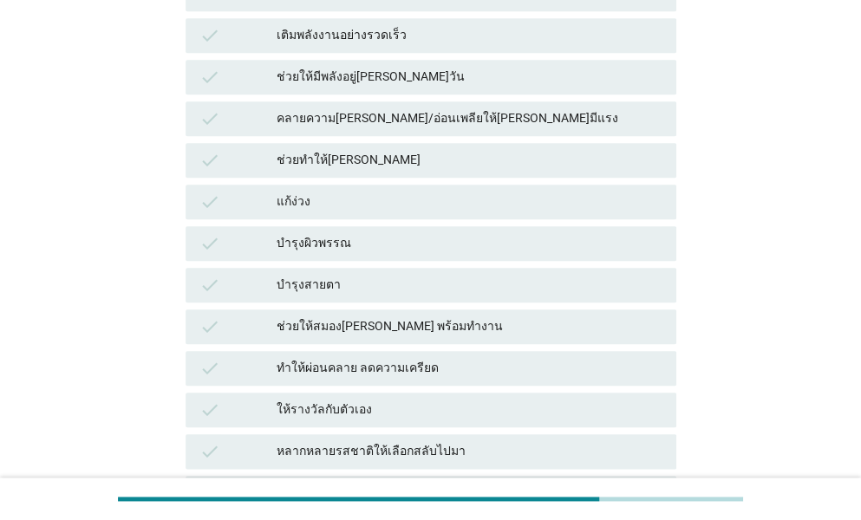
scroll to position [607, 0]
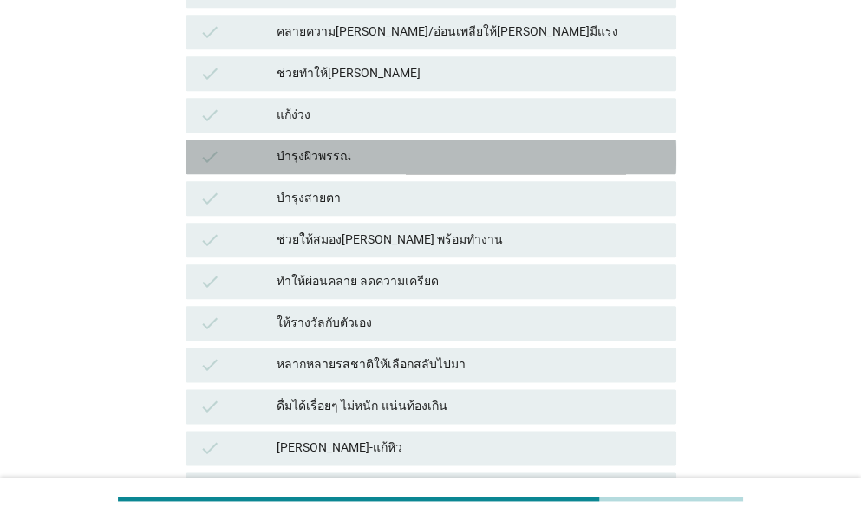
click at [337, 148] on div "บำรุงผิวพรรณ" at bounding box center [470, 156] width 386 height 21
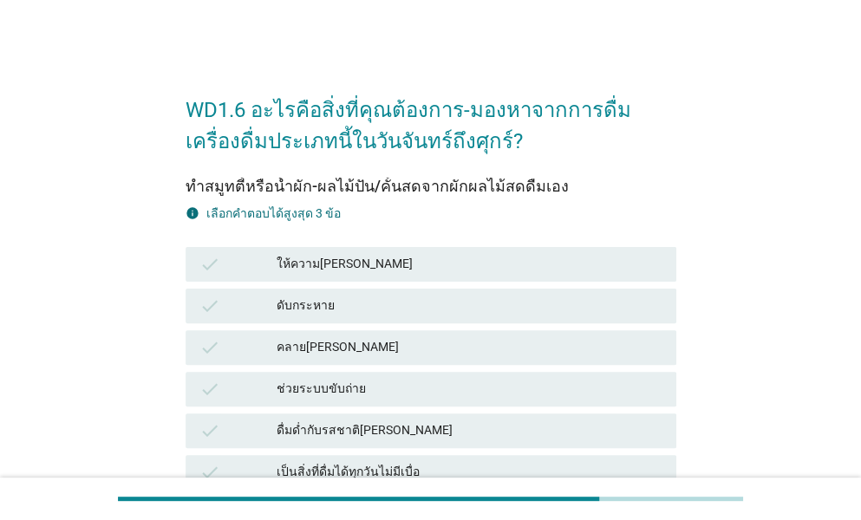
scroll to position [173, 0]
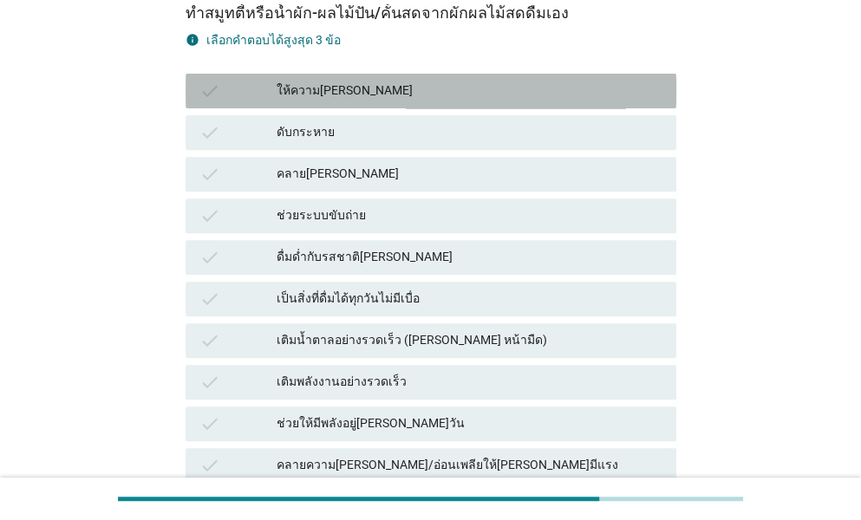
click at [327, 94] on div "ให้ความ[PERSON_NAME]" at bounding box center [470, 91] width 386 height 21
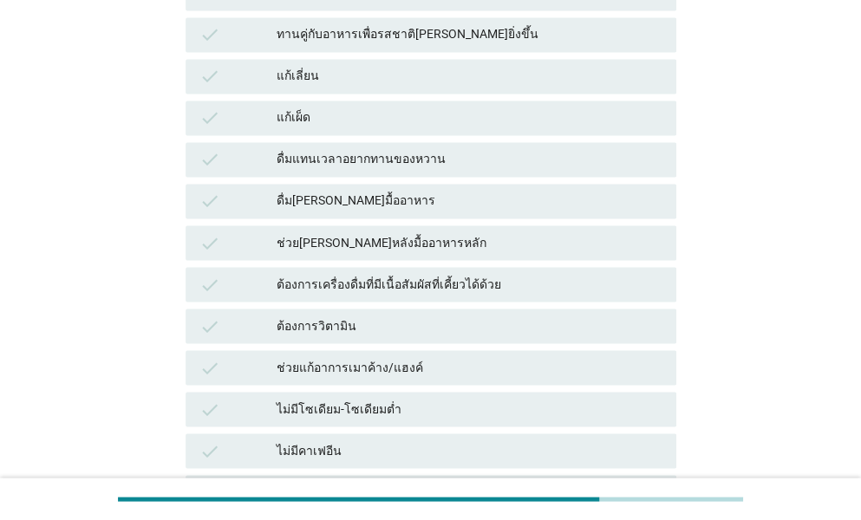
scroll to position [1127, 0]
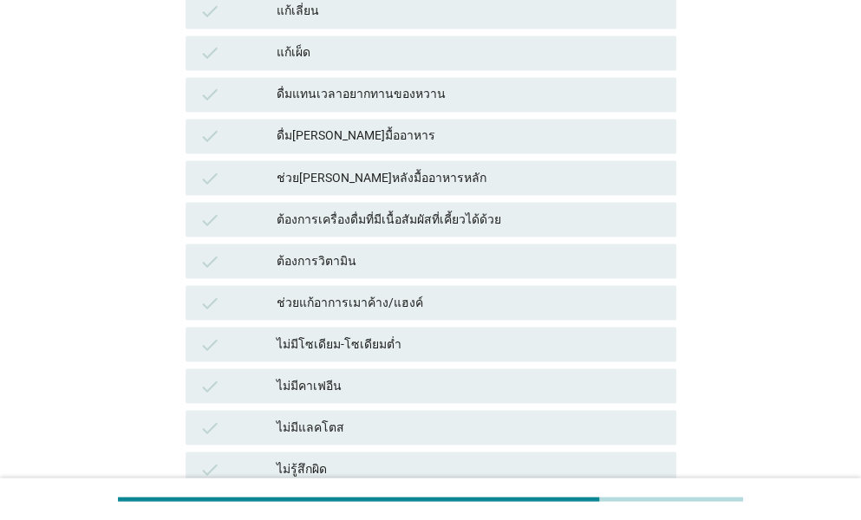
click at [364, 263] on div "ต้องการวิตามิน" at bounding box center [470, 261] width 386 height 21
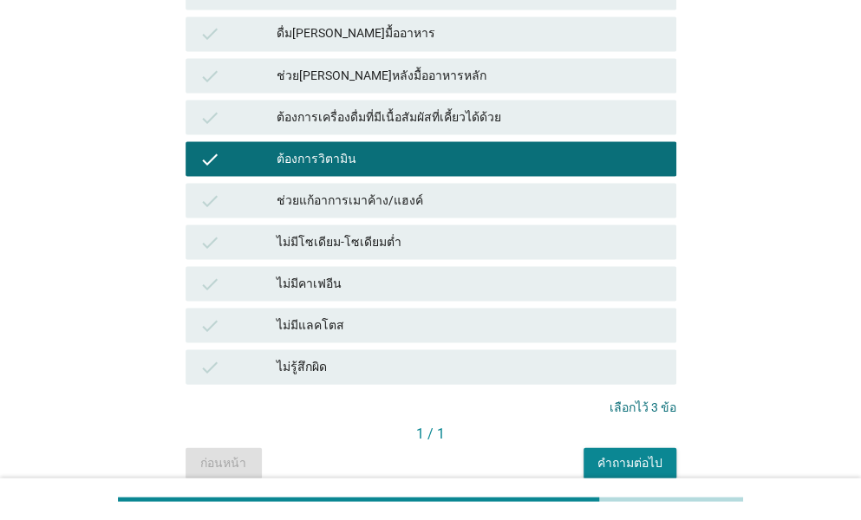
scroll to position [1306, 0]
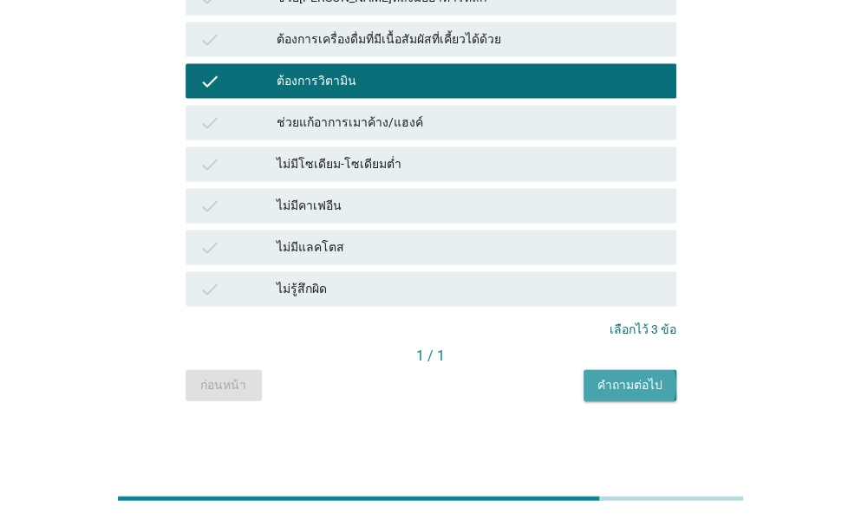
click at [612, 390] on div "คำถามต่อไป" at bounding box center [629, 385] width 65 height 18
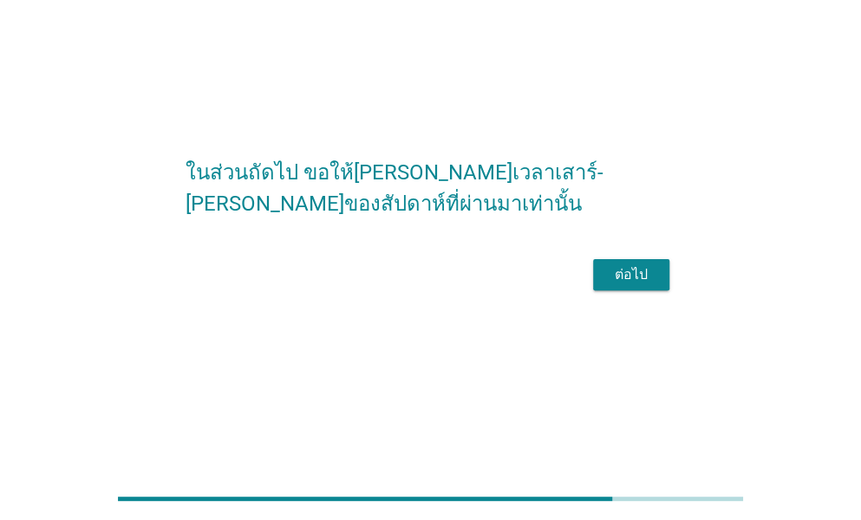
scroll to position [0, 0]
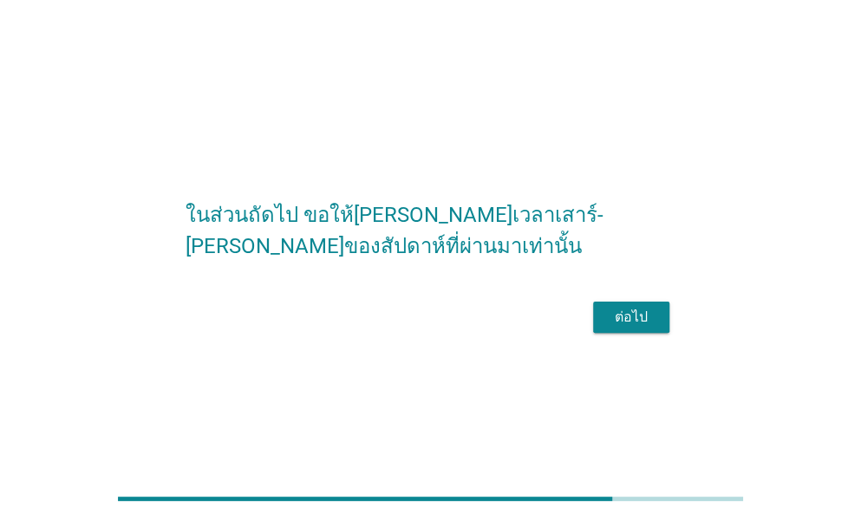
click at [615, 328] on div "ต่อไป" at bounding box center [631, 317] width 49 height 21
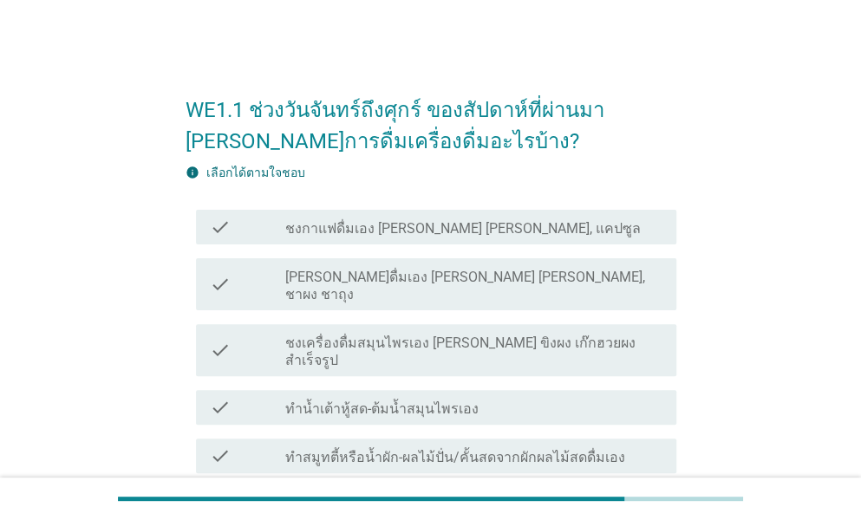
click at [336, 214] on div "check check_box_outline_blank ชงกาแฟดื่มเอง [PERSON_NAME] [PERSON_NAME], แคปซูล" at bounding box center [436, 227] width 480 height 35
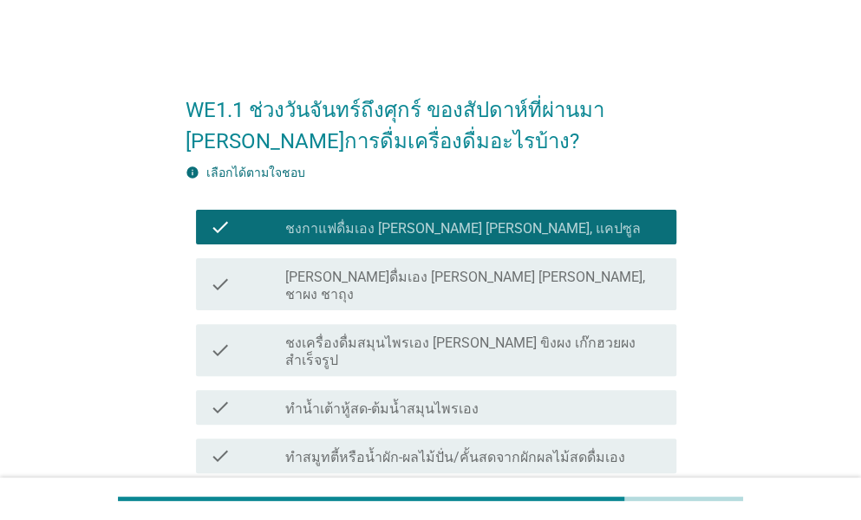
click at [329, 272] on label "[PERSON_NAME]ดื่มเอง [PERSON_NAME] [PERSON_NAME], ชาผง ชาถุง" at bounding box center [473, 286] width 377 height 35
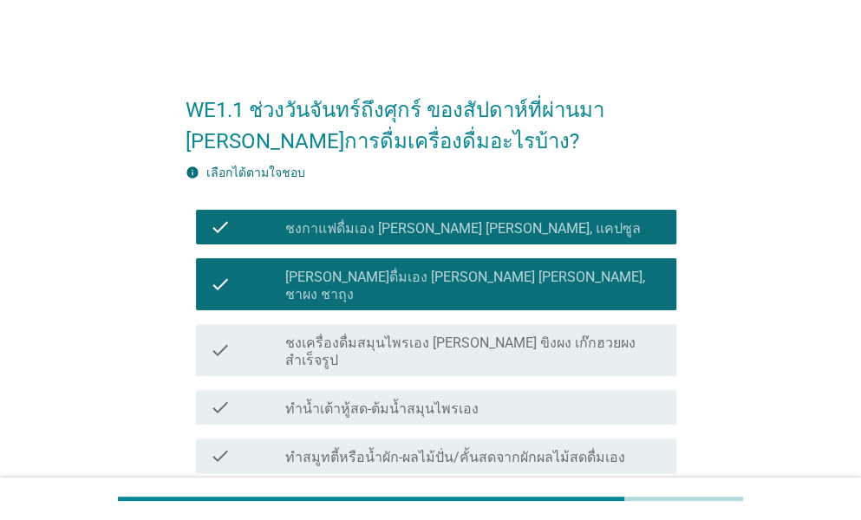
click at [329, 335] on label "ชงเครื่องดื่มสมุนไพรเอง [PERSON_NAME] ขิงผง เก๊กฮวยผงสำเร็จรูป" at bounding box center [473, 352] width 377 height 35
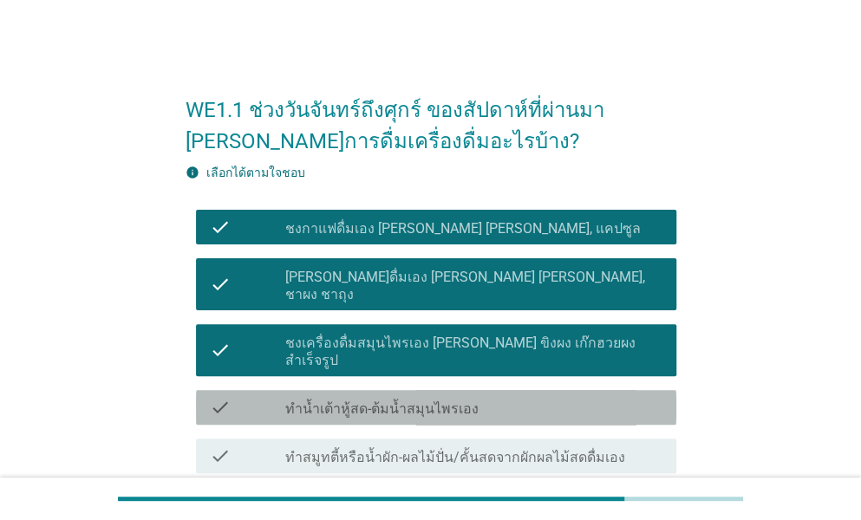
click at [337, 390] on div "check check_box_outline_blank ทำน้ำเต้าหู้สด-ต้มน้ำสมุนไพรเอง" at bounding box center [436, 407] width 480 height 35
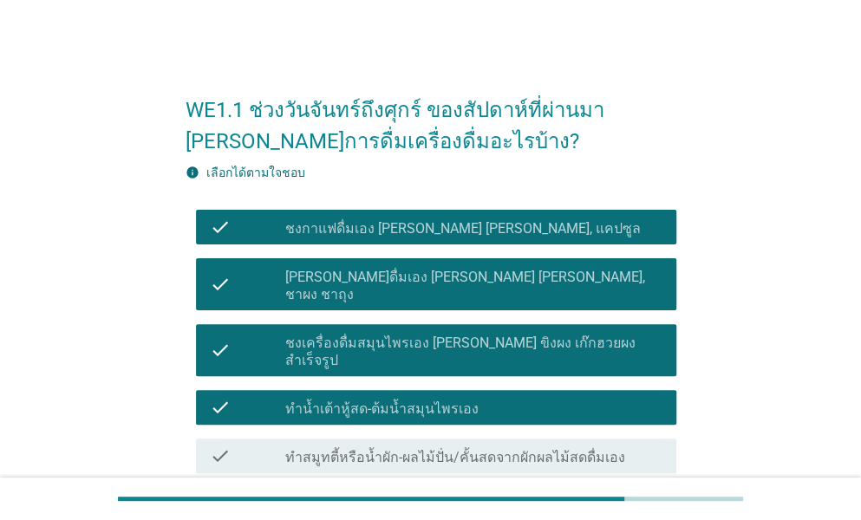
click at [336, 439] on div "check check_box_outline_blank ทำสมูทตี้หรือน้ำผัก-ผลไม้ปั่น/คั้นสดจากผักผลไม้สด…" at bounding box center [436, 456] width 480 height 35
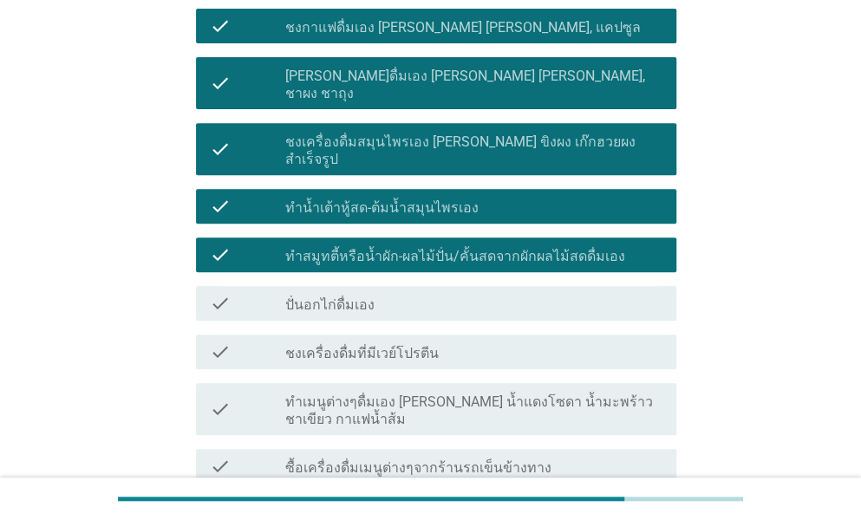
scroll to position [260, 0]
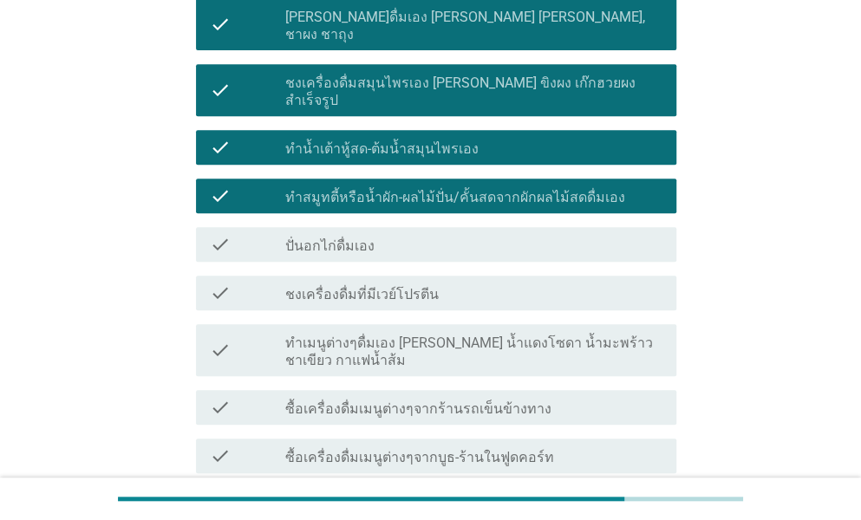
click at [342, 227] on div "check check_box_outline_blank ปั่นอกไก่ดื่มเอง" at bounding box center [436, 244] width 480 height 35
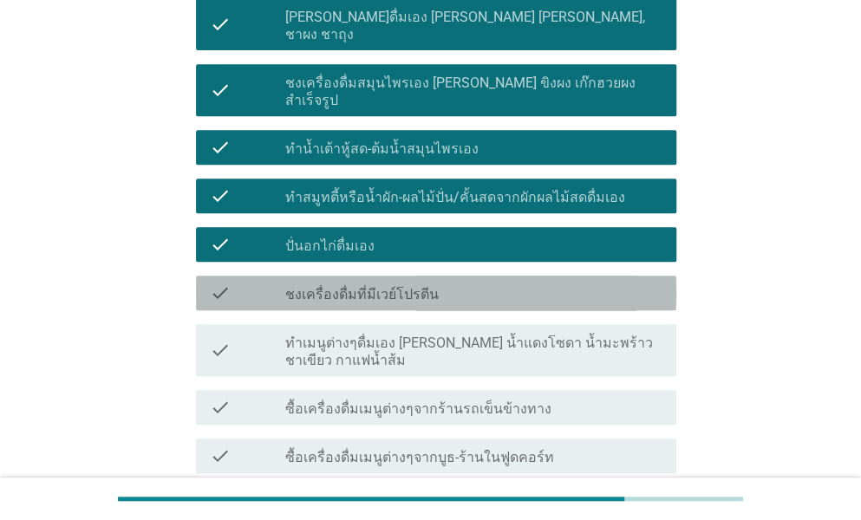
click at [335, 286] on label "ชงเครื่องดื่มที่มีเวย์โปรตีน" at bounding box center [361, 294] width 153 height 17
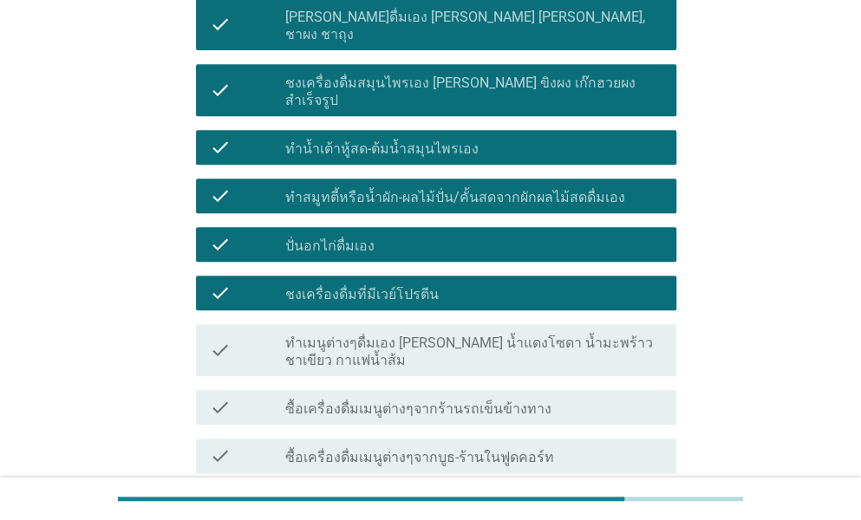
click at [329, 335] on label "ทำเมนูต่างๆดื่มเอง [PERSON_NAME] น้ำแดงโซดา น้ำมะพร้าวชาเขียว กาแฟน้ำส้ม" at bounding box center [473, 352] width 377 height 35
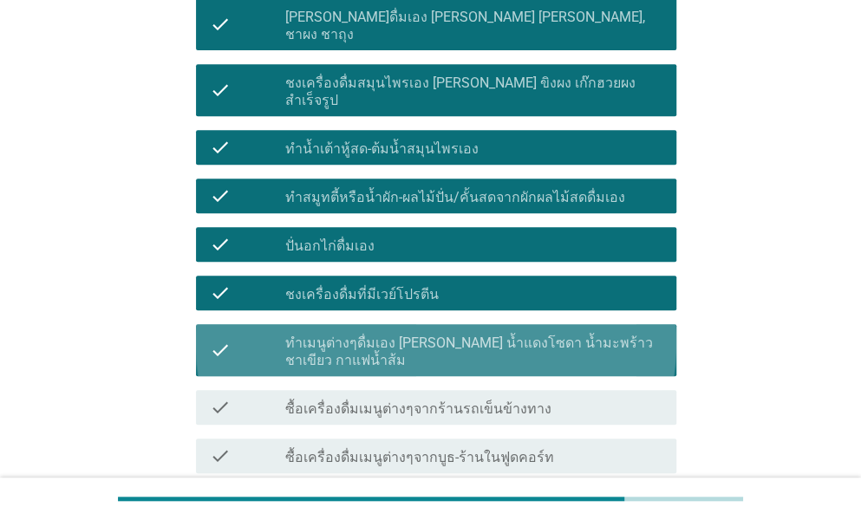
click at [335, 400] on label "ซื้อเครื่องดื่มเมนูต่างๆจากร้านรถเข็นข้างทาง" at bounding box center [418, 408] width 266 height 17
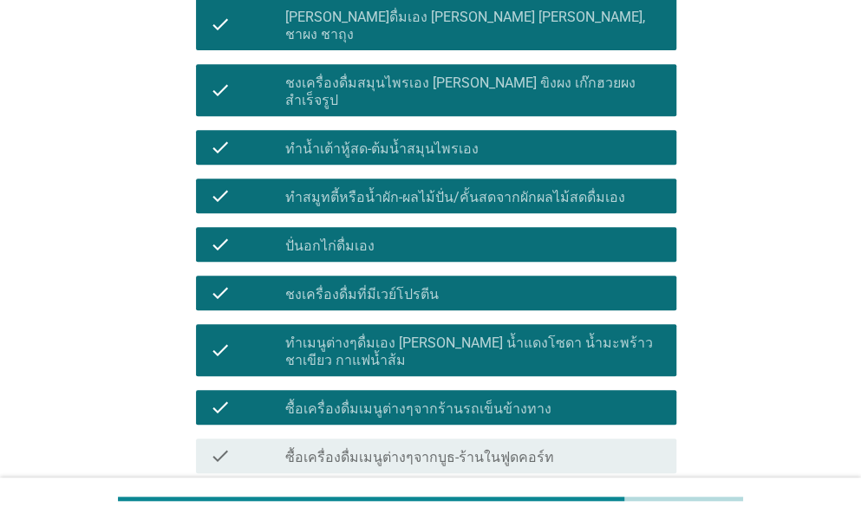
click at [342, 446] on div "check_box_outline_blank ซื้อเครื่องดื่มเมนูต่างๆจากบูธ-ร้านในฟูดคอร์ท" at bounding box center [473, 456] width 377 height 21
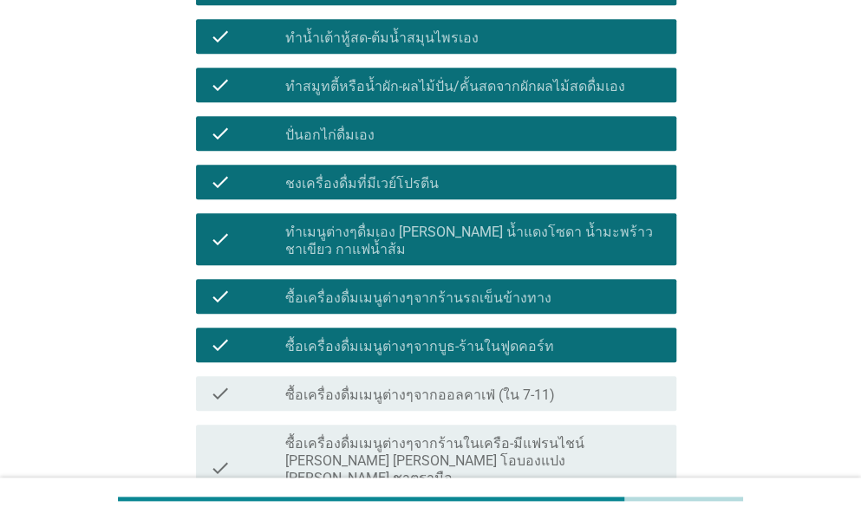
scroll to position [433, 0]
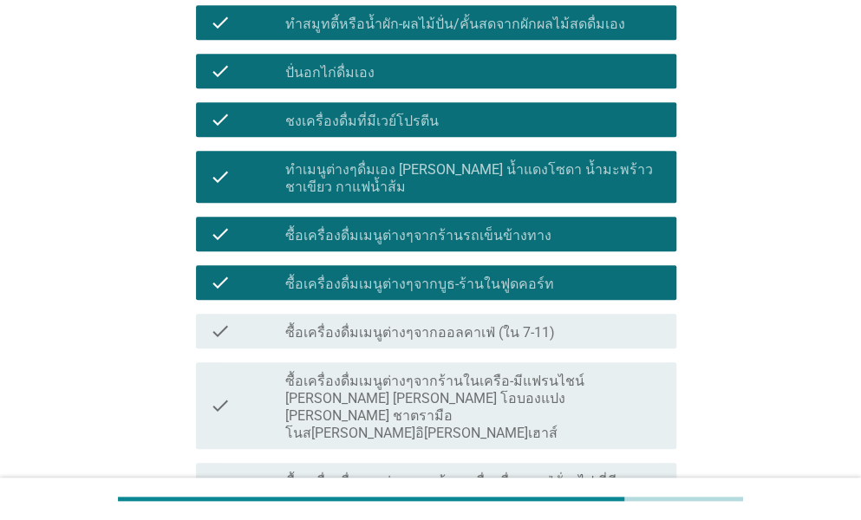
click at [373, 307] on div "check check_box_outline_blank ซื้อเครื่องดื่มเมนูต่างๆจากออลคาเฟ่ (ใน 7-11)" at bounding box center [431, 331] width 491 height 49
click at [368, 324] on label "ซื้อเครื่องดื่มเมนูต่างๆจากออลคาเฟ่ (ใน 7-11)" at bounding box center [420, 332] width 270 height 17
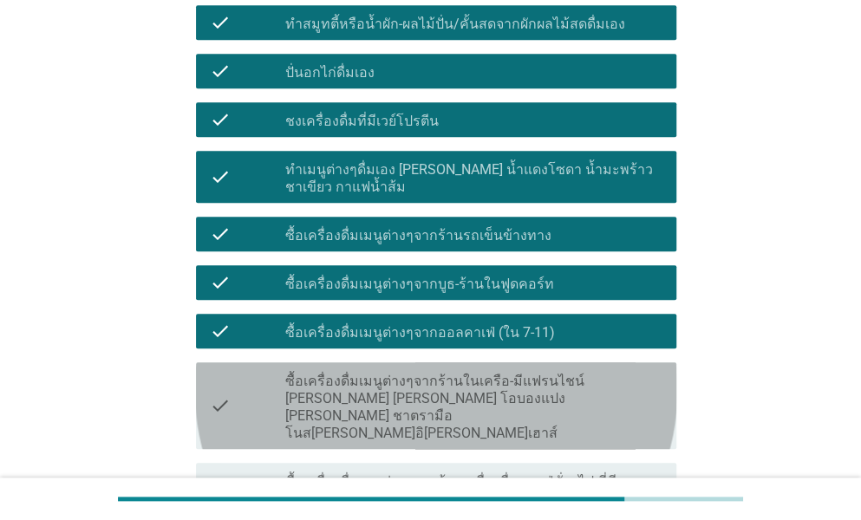
click at [367, 373] on label "ซื้อเครื่องดื่มเมนูต่างๆจากร้านในเครือ-มีแฟรนไชน์ [PERSON_NAME] [PERSON_NAME] โ…" at bounding box center [473, 407] width 377 height 69
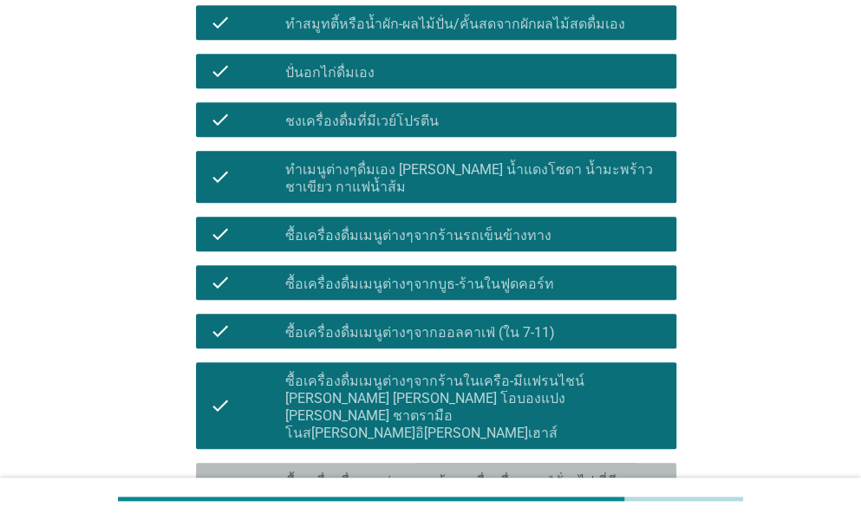
click at [361, 473] on label "ซื้อเครื่องดื่มเมนูต่างๆจากร้านเครื่องดื่ม-คาเฟ่ทั่วๆไป ที่มีร้าน[PERSON_NAME]" at bounding box center [473, 490] width 377 height 35
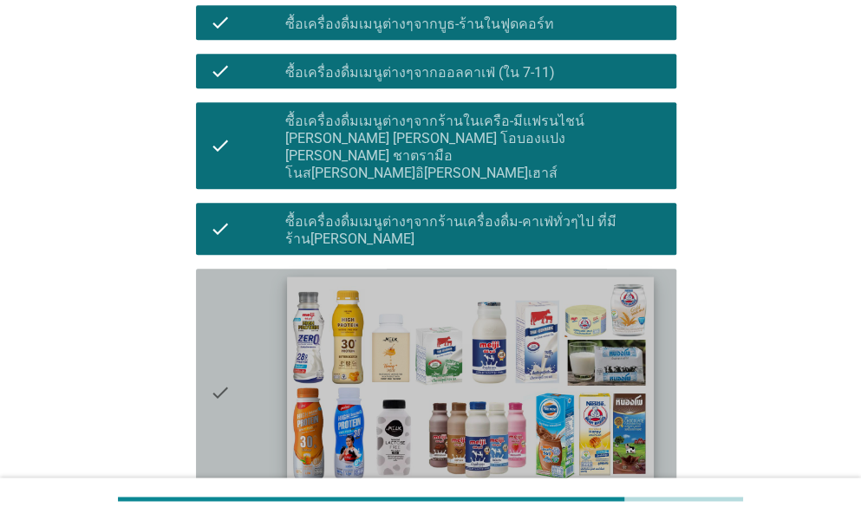
click at [349, 277] on img at bounding box center [470, 380] width 366 height 206
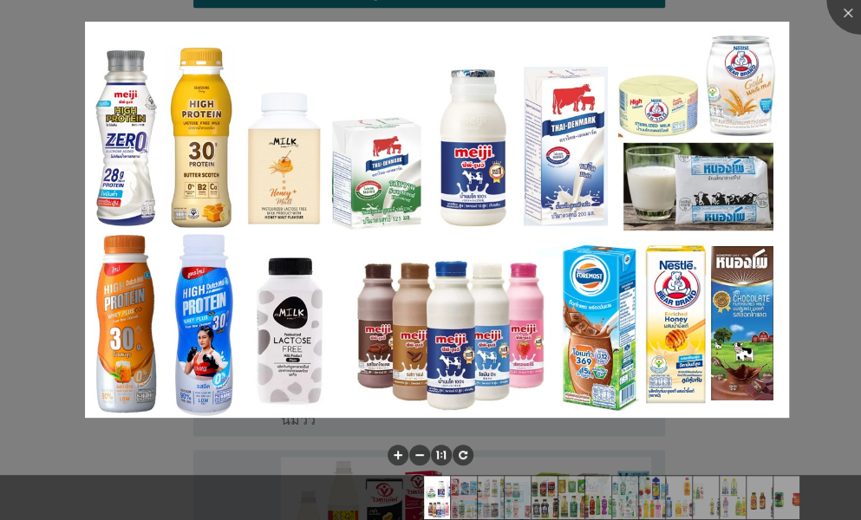
scroll to position [867, 0]
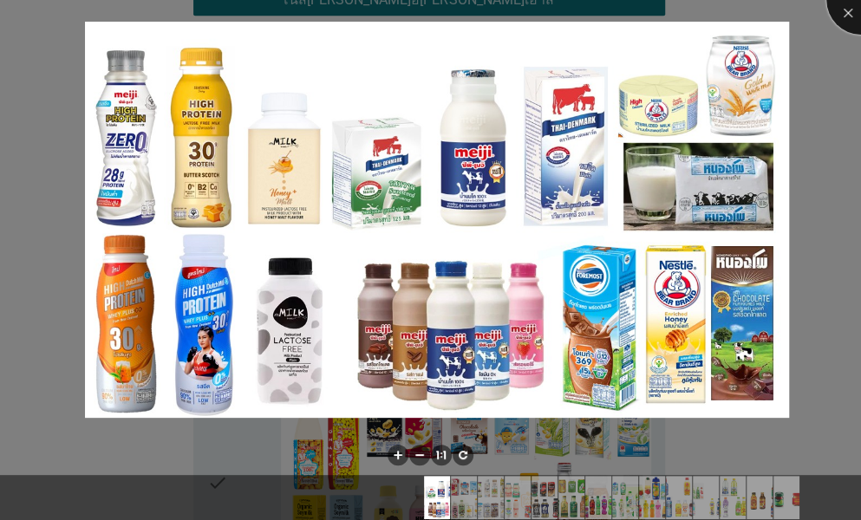
click at [853, 16] on div at bounding box center [860, -1] width 69 height 69
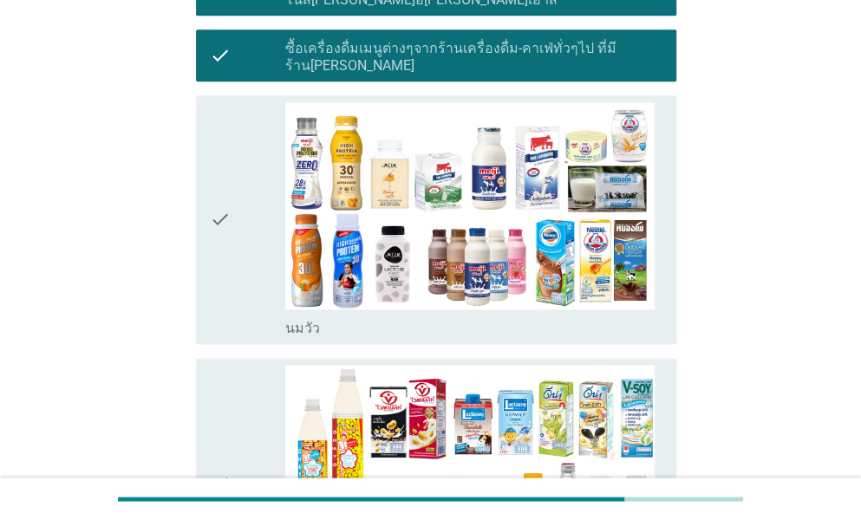
click at [224, 179] on icon "check" at bounding box center [220, 219] width 21 height 235
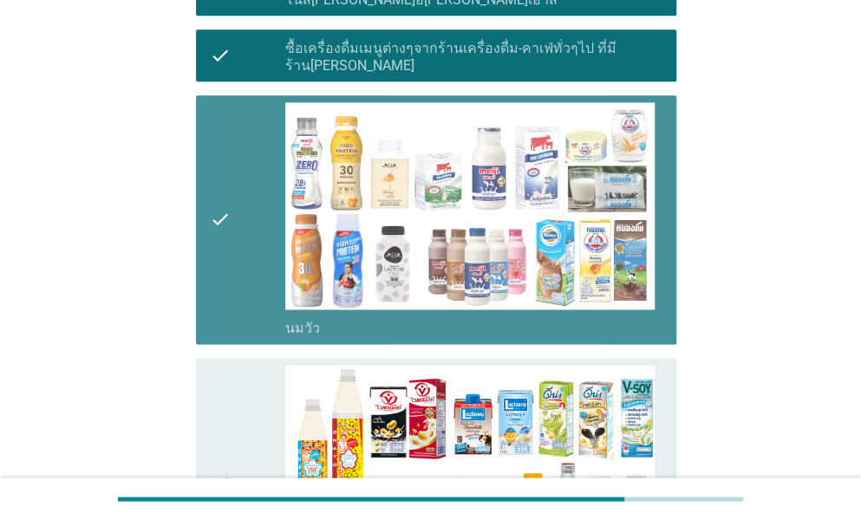
click at [217, 365] on icon "check" at bounding box center [220, 482] width 21 height 235
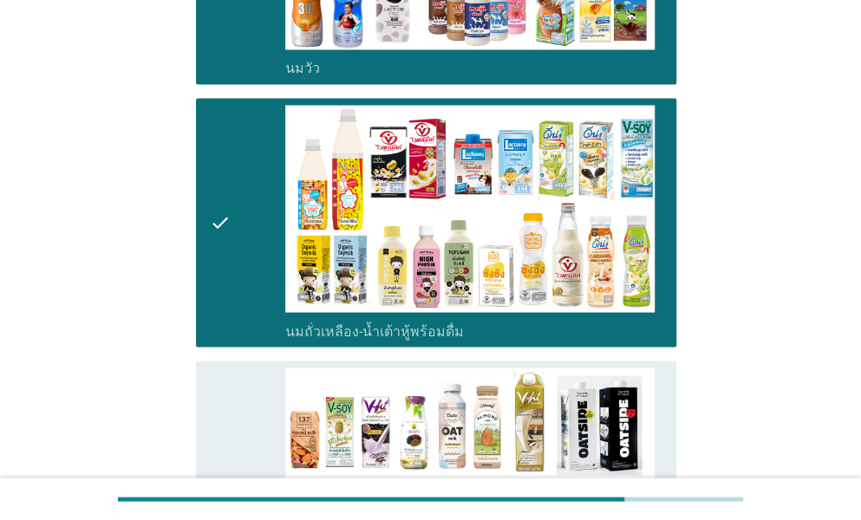
click at [217, 368] on icon "check" at bounding box center [220, 494] width 21 height 252
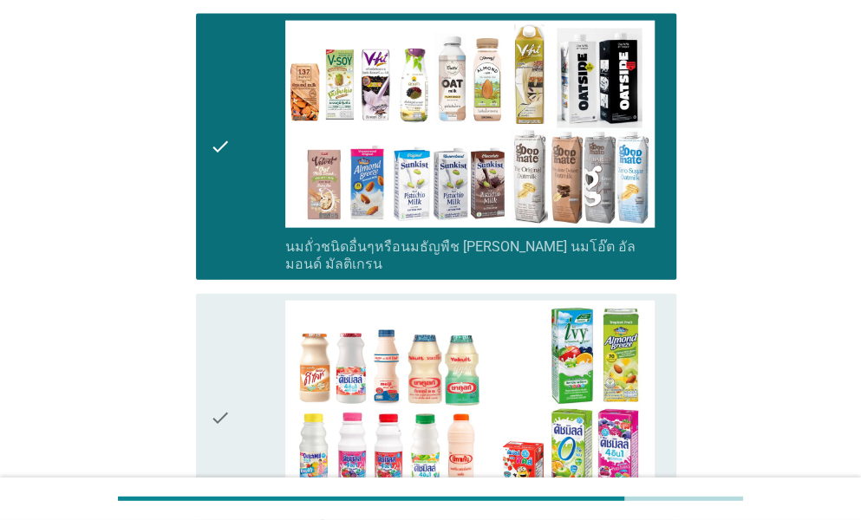
click at [217, 346] on icon "check" at bounding box center [220, 418] width 21 height 235
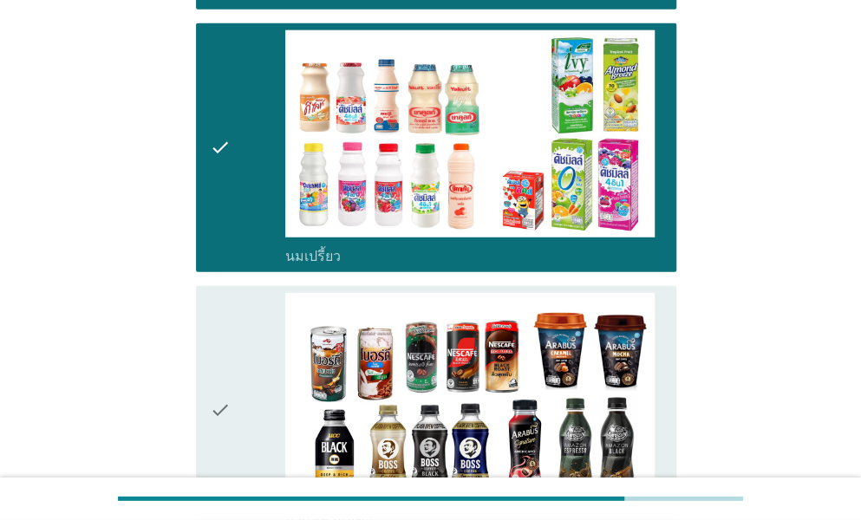
scroll to position [1820, 0]
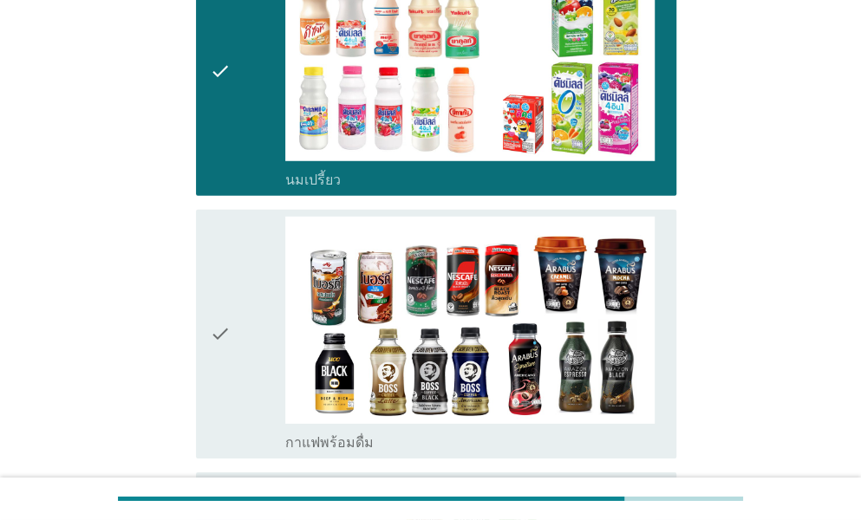
click at [241, 278] on div "check" at bounding box center [247, 334] width 75 height 235
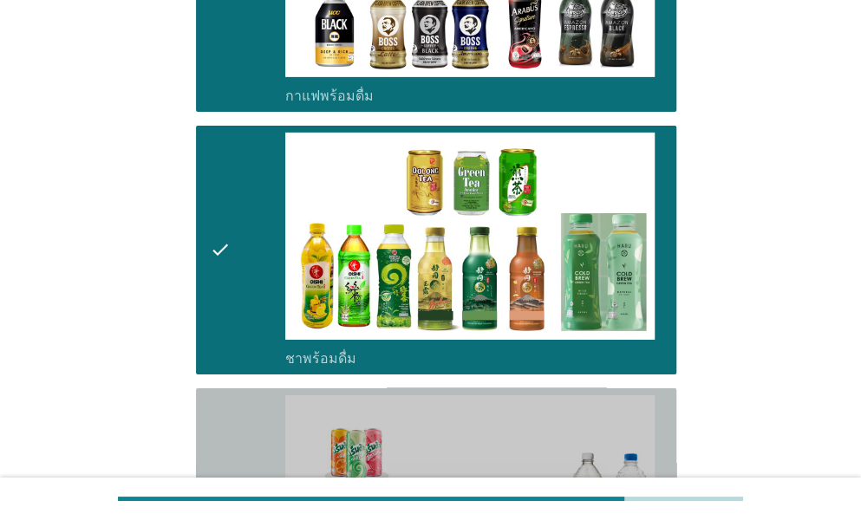
click at [238, 395] on div "check" at bounding box center [247, 512] width 75 height 235
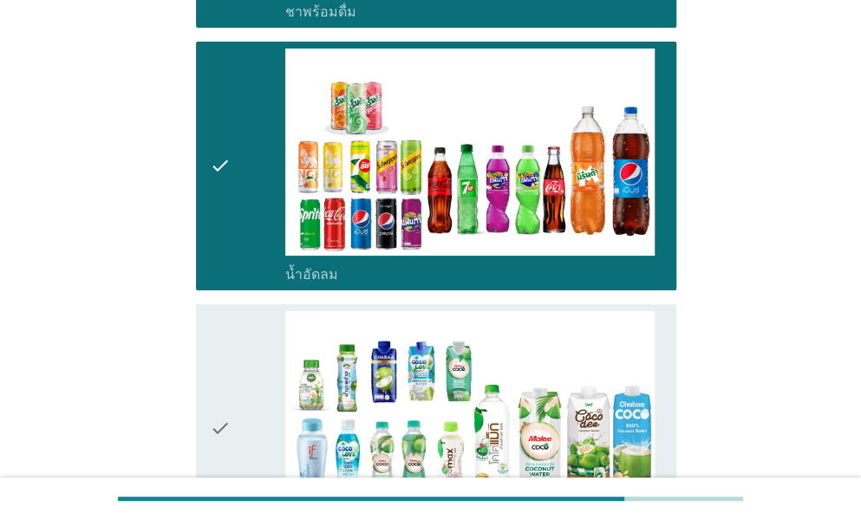
click at [238, 381] on div "check" at bounding box center [247, 428] width 75 height 235
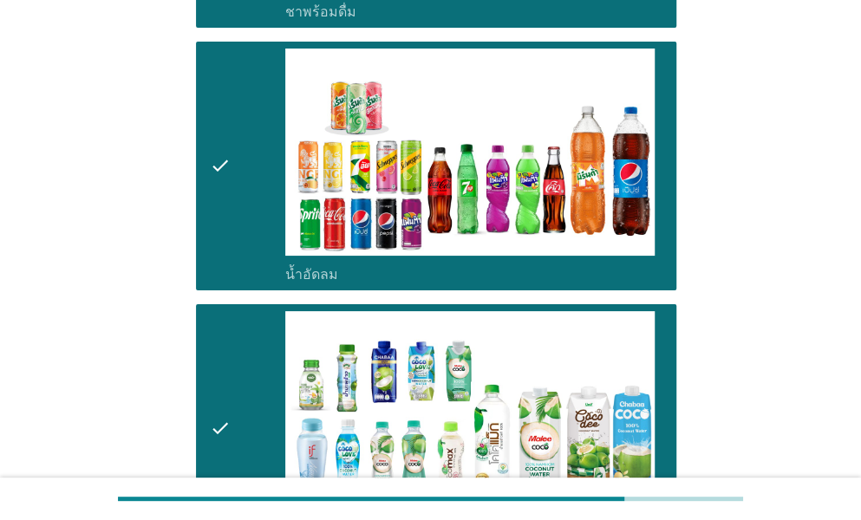
scroll to position [2861, 0]
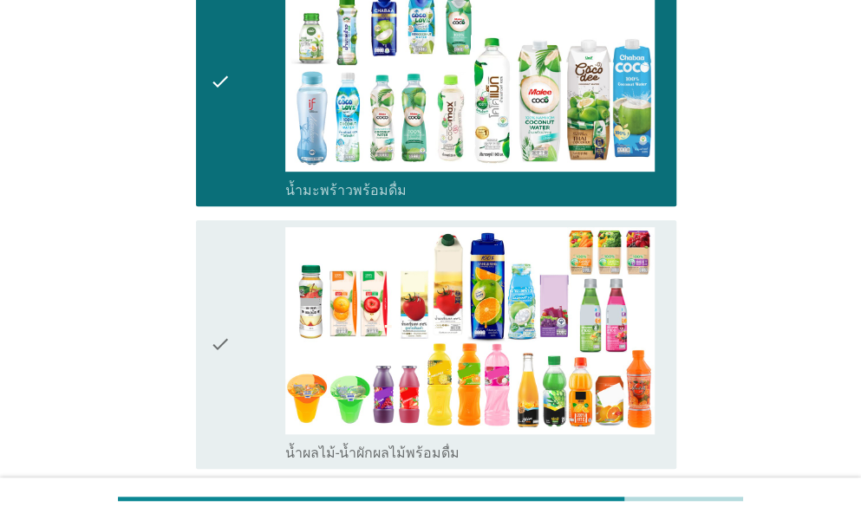
click at [243, 313] on div "check" at bounding box center [247, 344] width 75 height 235
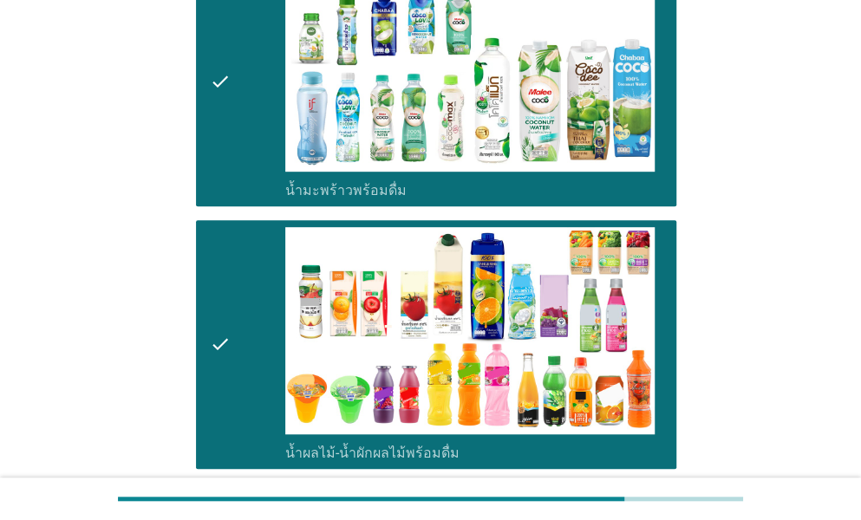
scroll to position [3207, 0]
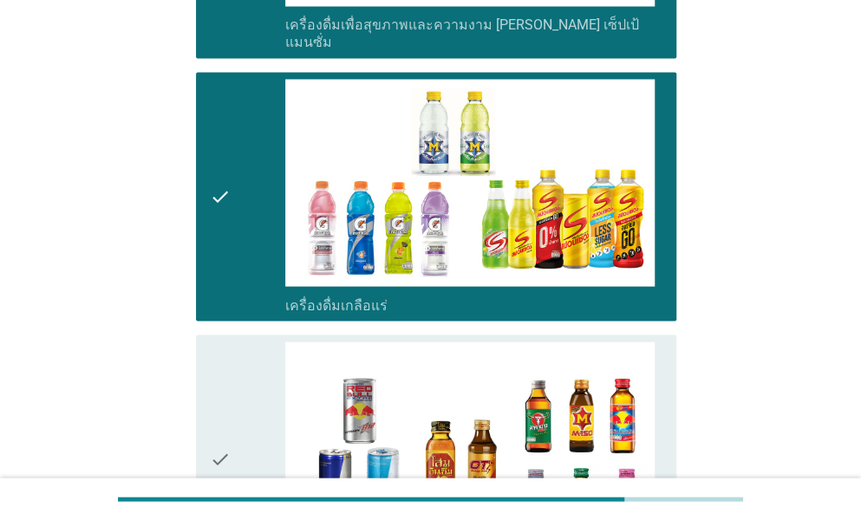
click at [243, 393] on div "check" at bounding box center [247, 459] width 75 height 235
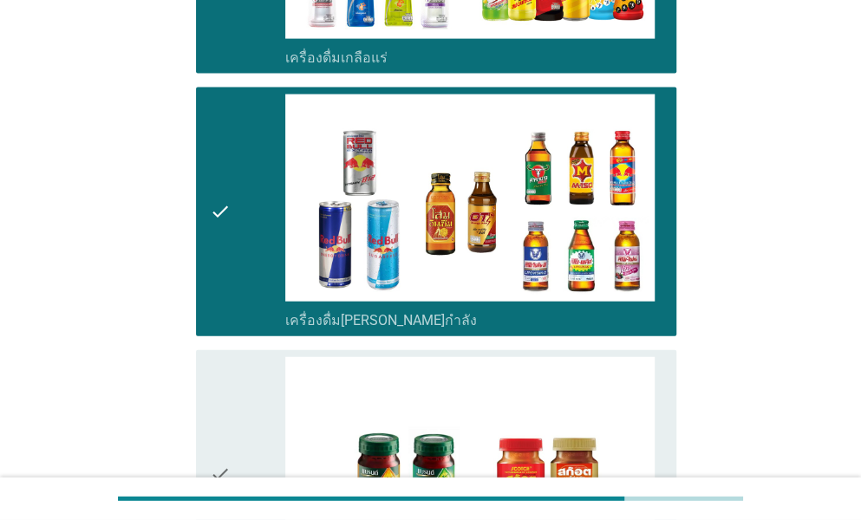
scroll to position [4248, 0]
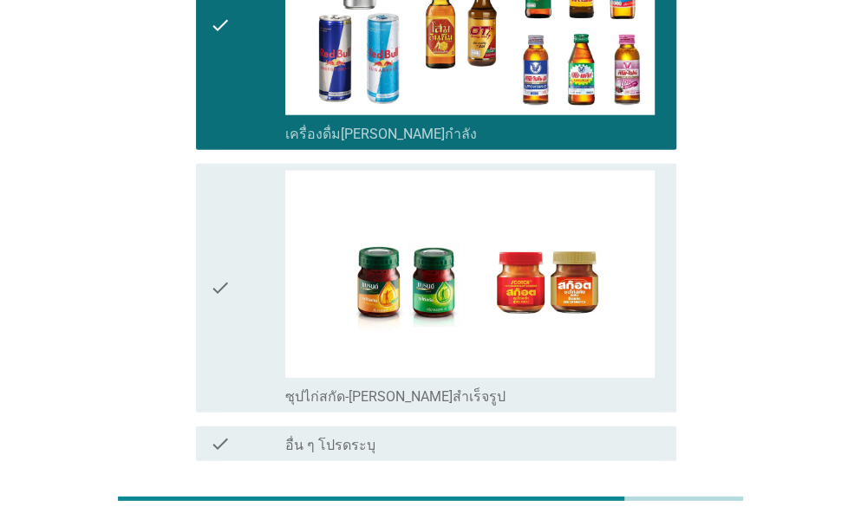
click at [258, 241] on div "check" at bounding box center [247, 288] width 75 height 235
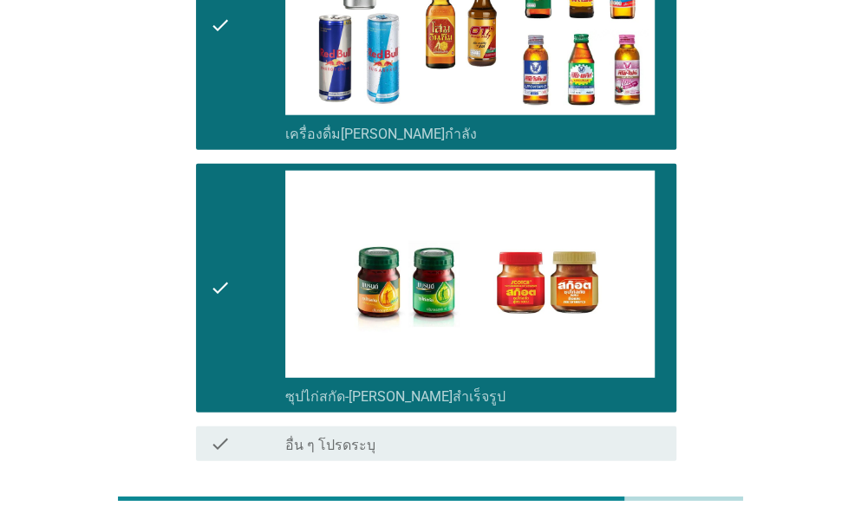
click at [628, 513] on div "ต่อไป" at bounding box center [631, 523] width 49 height 21
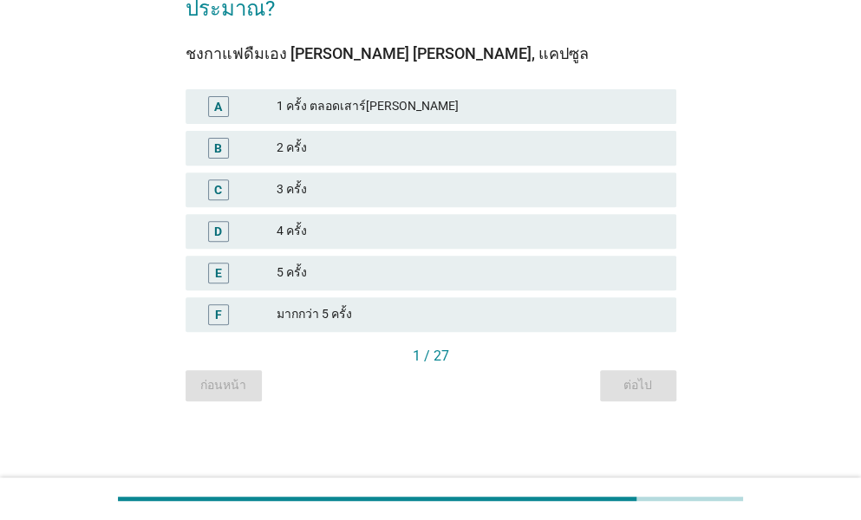
scroll to position [0, 0]
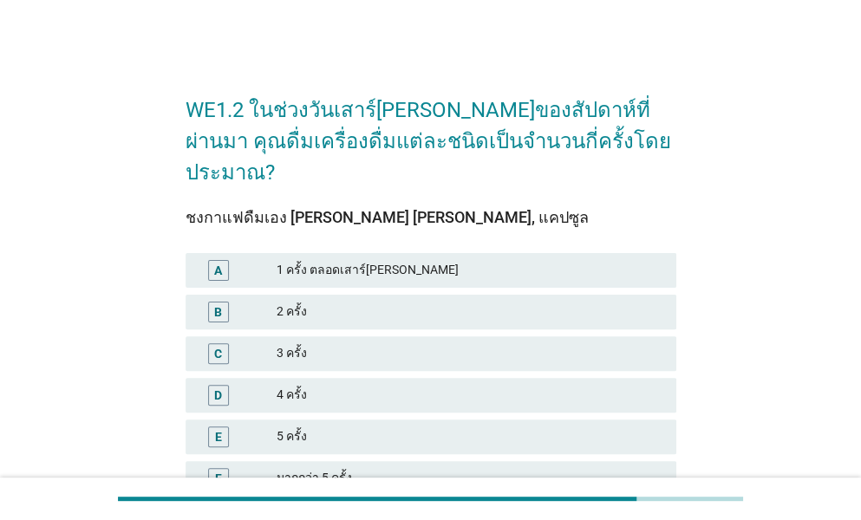
click at [311, 468] on div "มากกว่า 5 ครั้ง" at bounding box center [470, 478] width 386 height 21
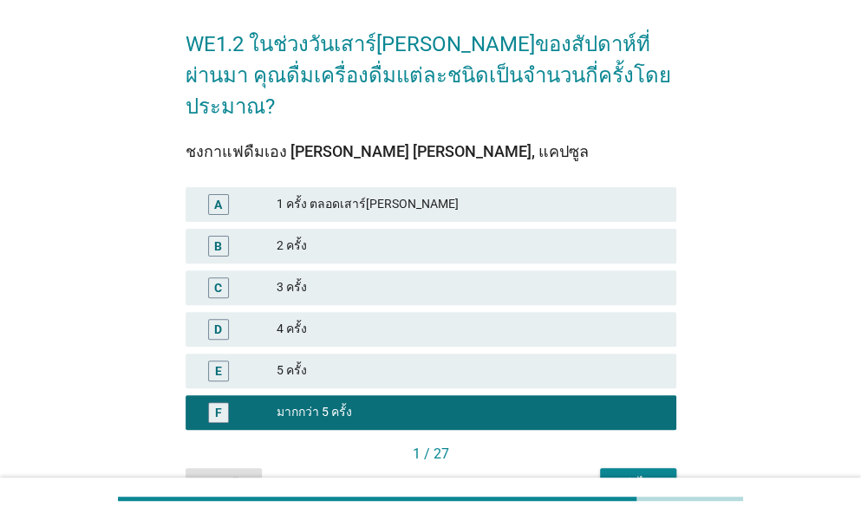
scroll to position [133, 0]
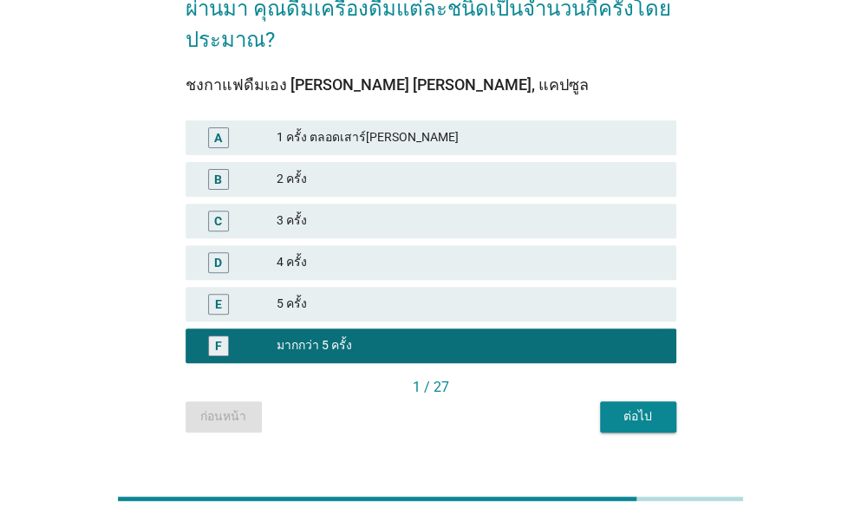
click at [615, 407] on div "ต่อไป" at bounding box center [638, 416] width 49 height 18
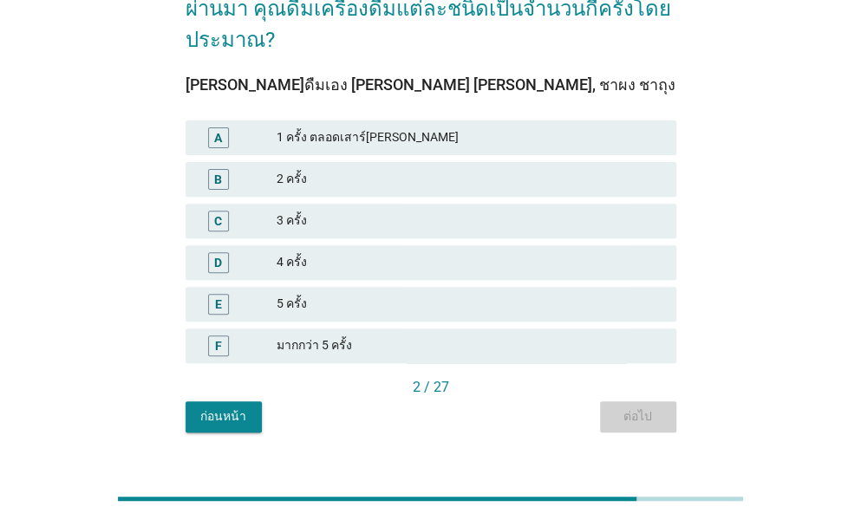
scroll to position [0, 0]
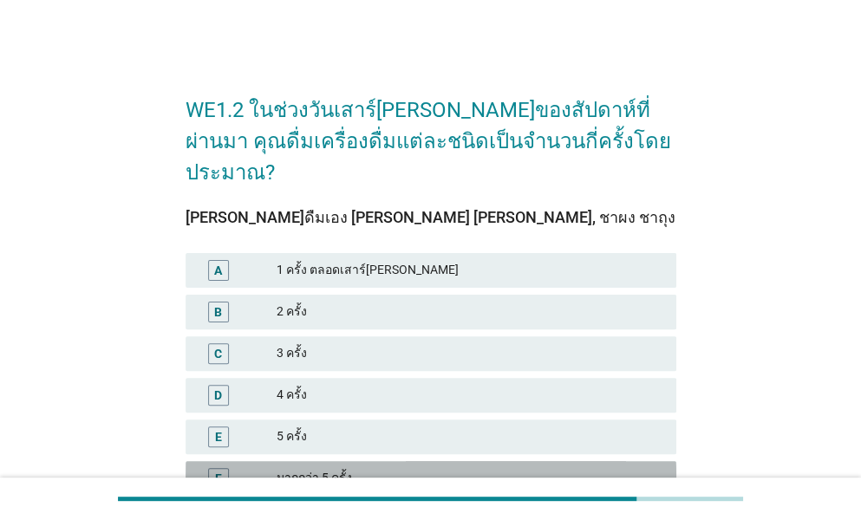
click at [328, 461] on div "F มากกว่า 5 ครั้ง" at bounding box center [431, 478] width 491 height 35
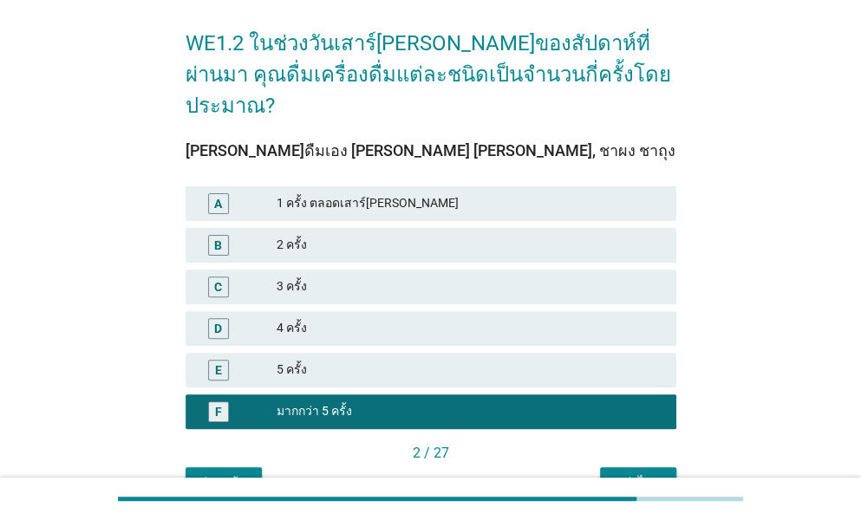
scroll to position [133, 0]
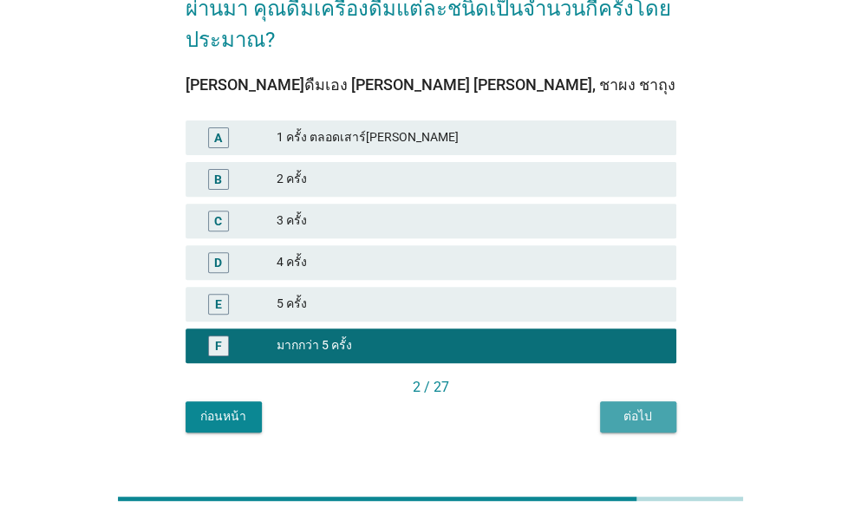
click at [642, 407] on div "ต่อไป" at bounding box center [638, 416] width 49 height 18
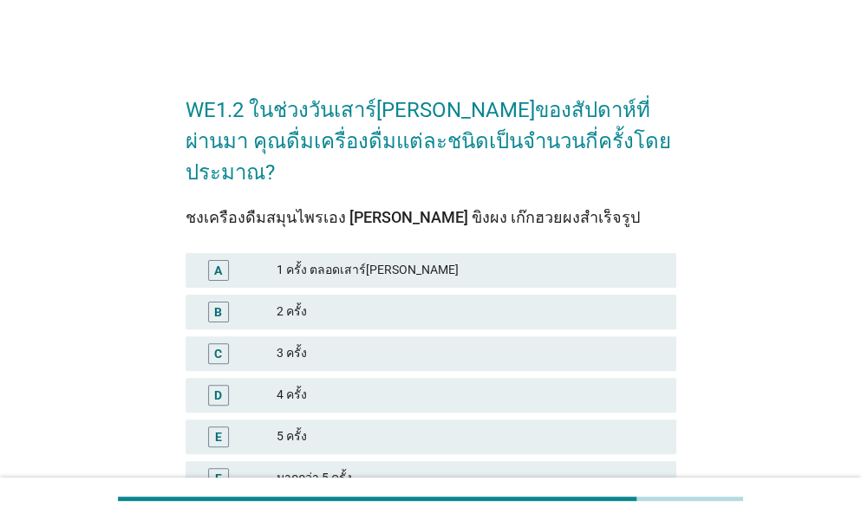
click at [277, 468] on div "มากกว่า 5 ครั้ง" at bounding box center [470, 478] width 386 height 21
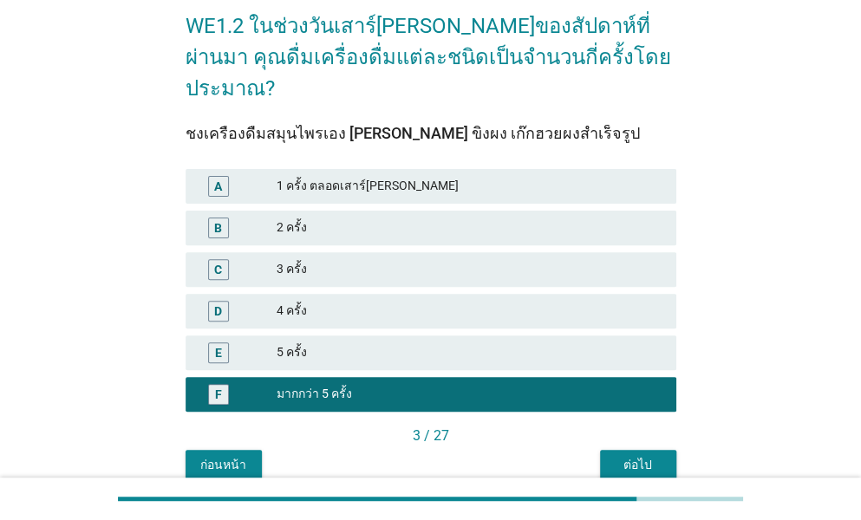
scroll to position [133, 0]
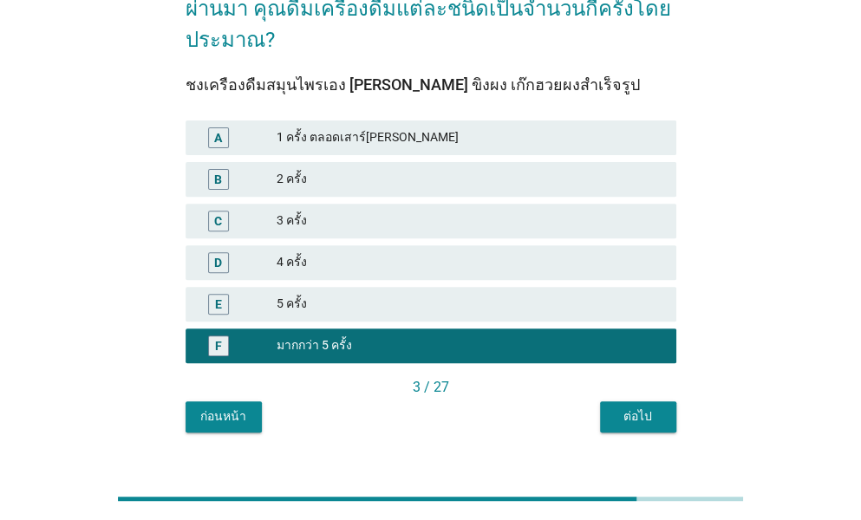
click at [636, 407] on div "ต่อไป" at bounding box center [638, 416] width 49 height 18
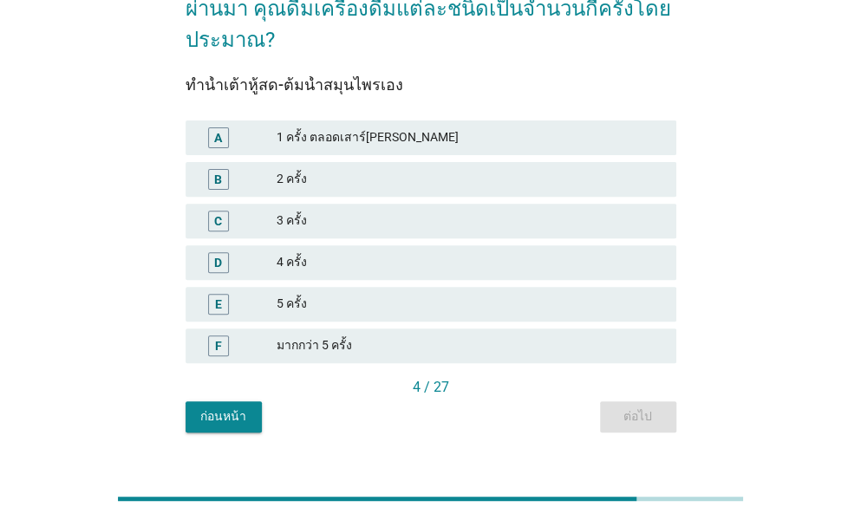
click at [329, 335] on div "มากกว่า 5 ครั้ง" at bounding box center [470, 345] width 386 height 21
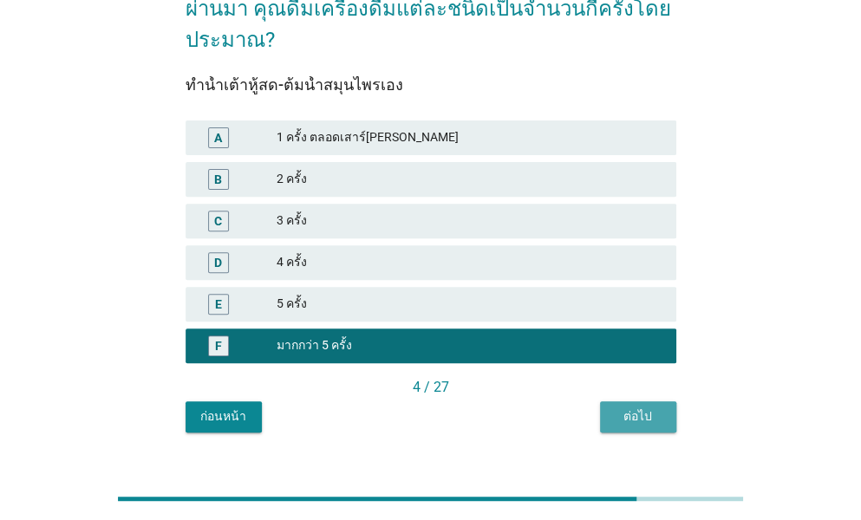
click at [661, 407] on div "ต่อไป" at bounding box center [638, 416] width 49 height 18
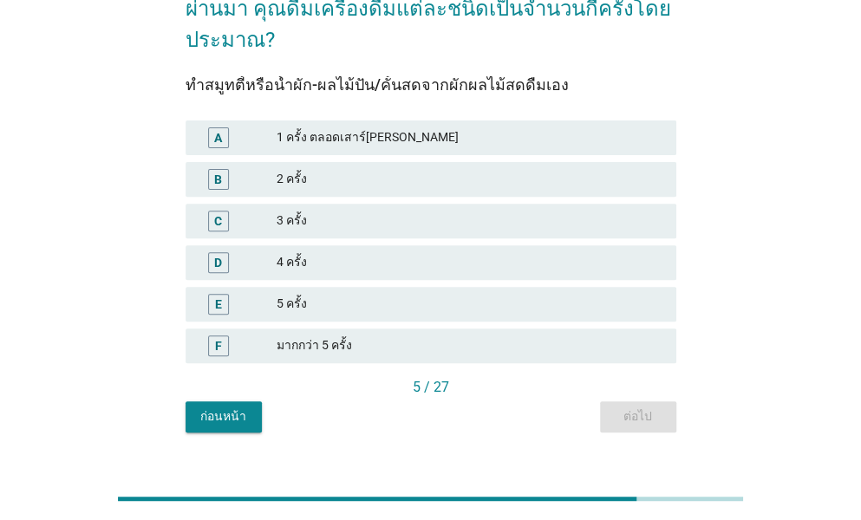
click at [340, 335] on div "มากกว่า 5 ครั้ง" at bounding box center [470, 345] width 386 height 21
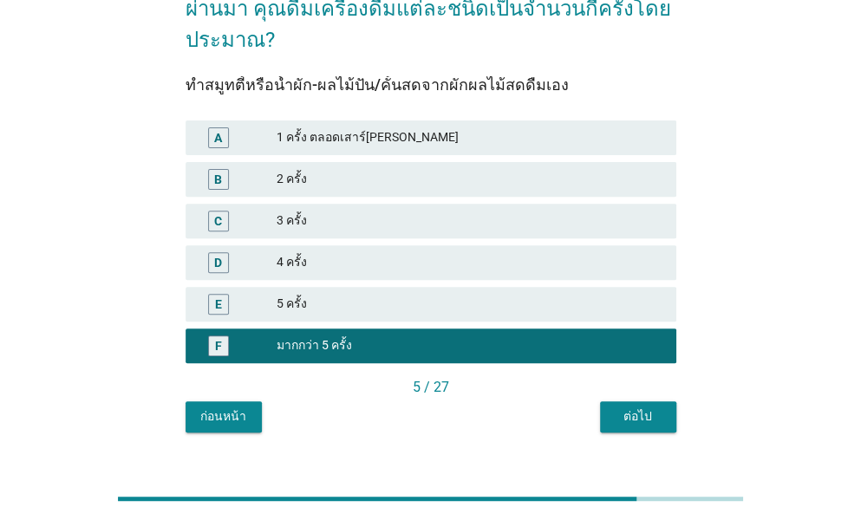
click at [651, 407] on div "ต่อไป" at bounding box center [638, 416] width 49 height 18
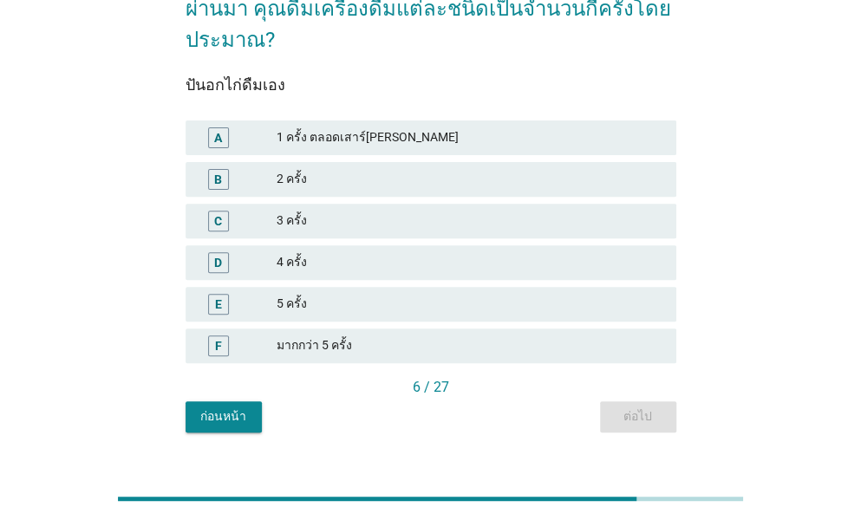
click at [312, 335] on div "มากกว่า 5 ครั้ง" at bounding box center [470, 345] width 386 height 21
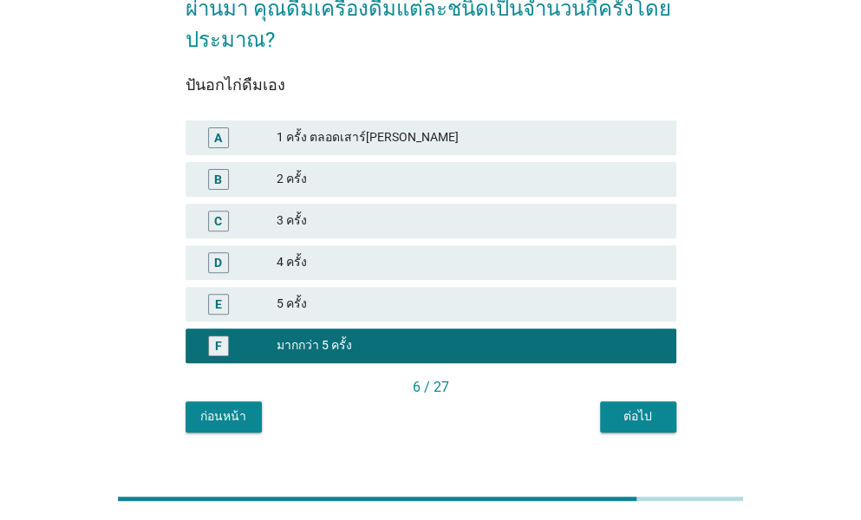
click at [625, 407] on div "ต่อไป" at bounding box center [638, 416] width 49 height 18
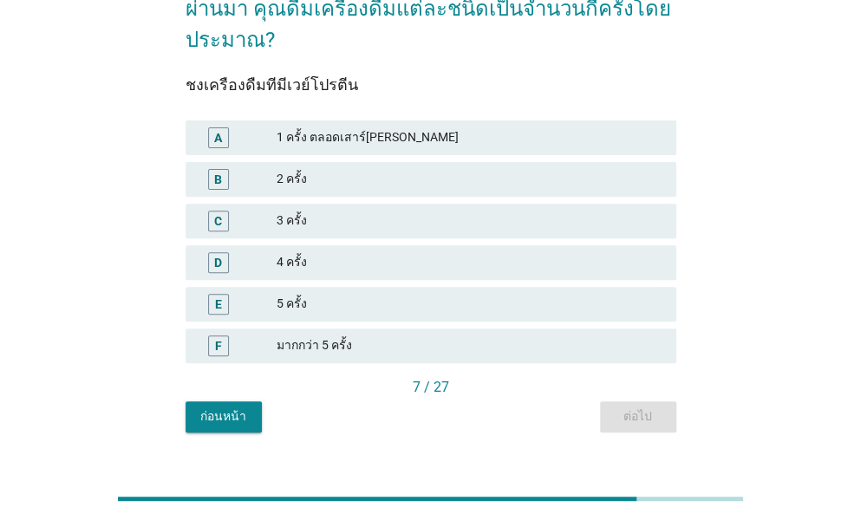
click at [310, 335] on div "มากกว่า 5 ครั้ง" at bounding box center [470, 345] width 386 height 21
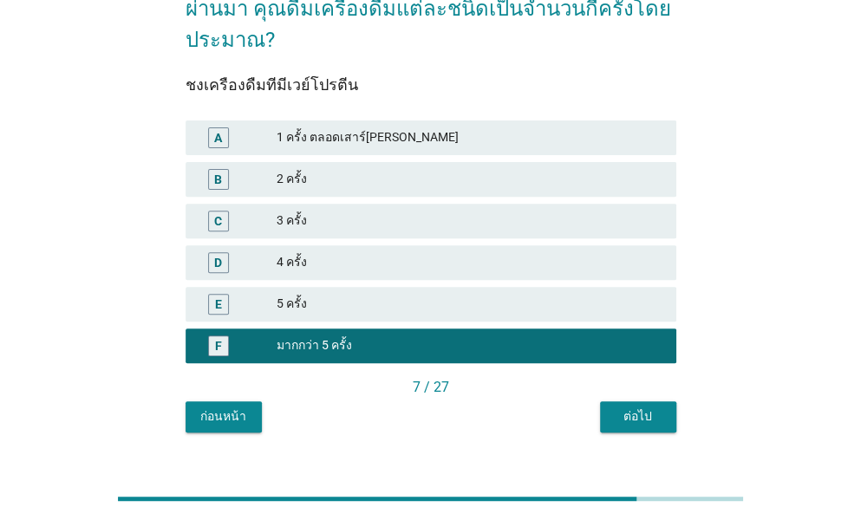
click at [609, 401] on button "ต่อไป" at bounding box center [638, 416] width 76 height 31
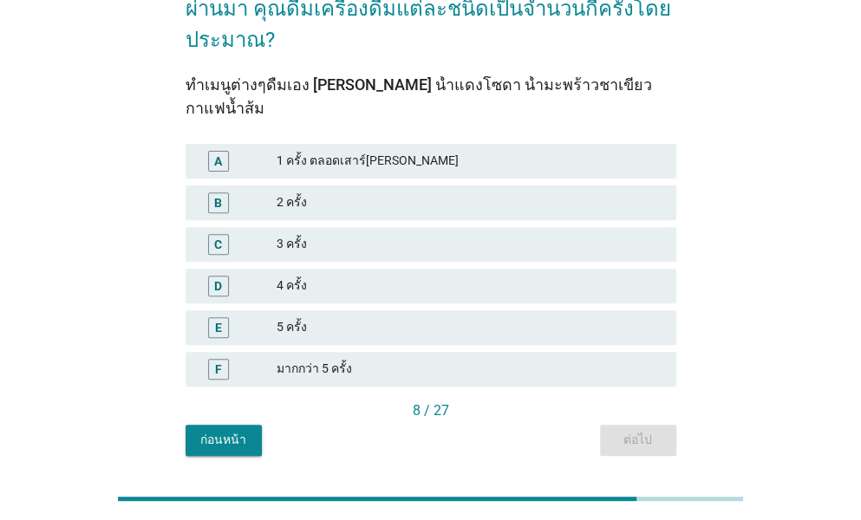
click at [293, 359] on div "มากกว่า 5 ครั้ง" at bounding box center [470, 369] width 386 height 21
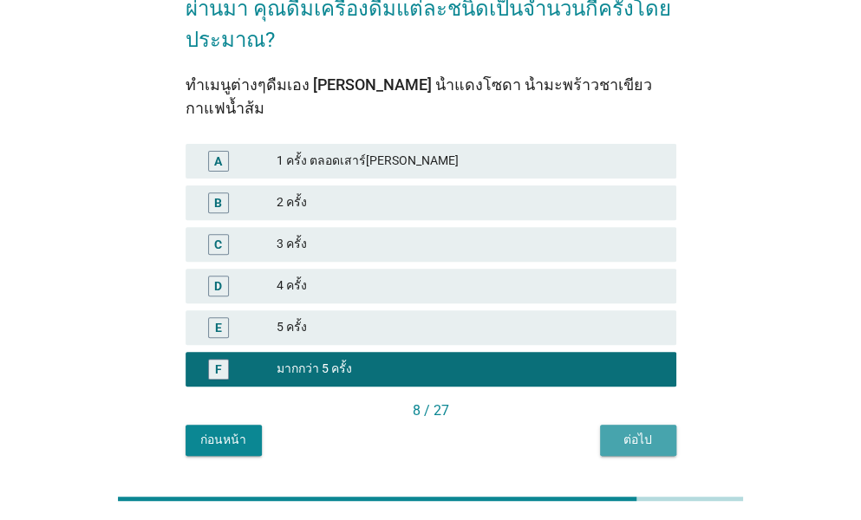
click at [647, 431] on div "ต่อไป" at bounding box center [638, 440] width 49 height 18
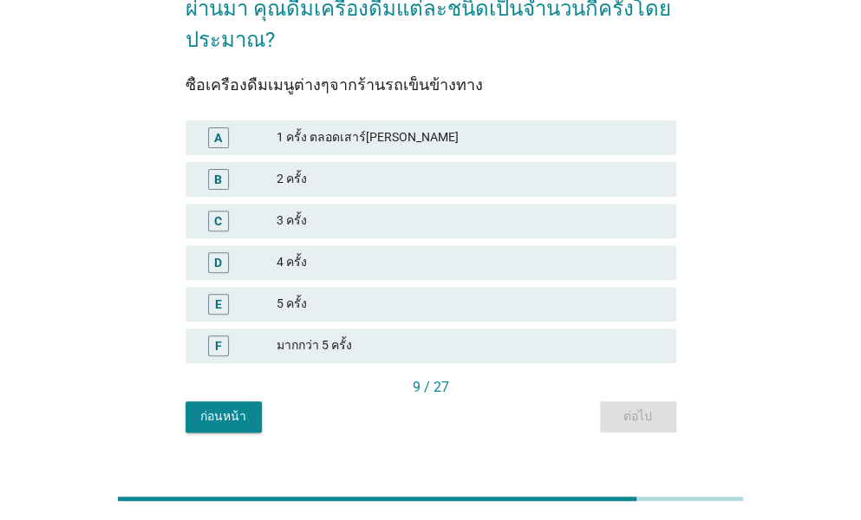
click at [316, 335] on div "มากกว่า 5 ครั้ง" at bounding box center [470, 345] width 386 height 21
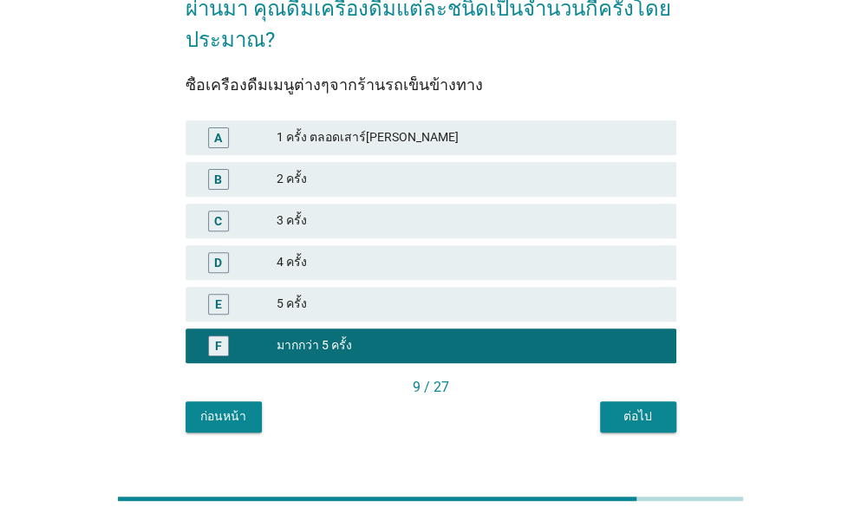
click at [646, 407] on div "ต่อไป" at bounding box center [638, 416] width 49 height 18
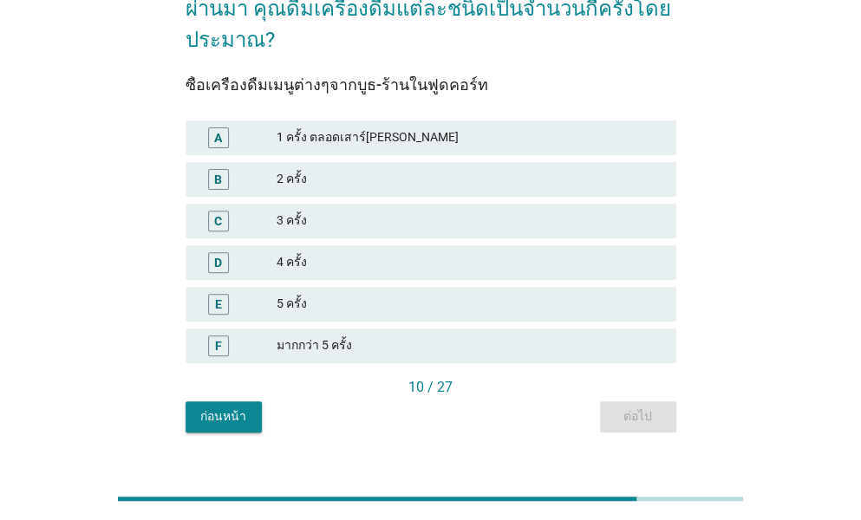
click at [290, 335] on div "มากกว่า 5 ครั้ง" at bounding box center [470, 345] width 386 height 21
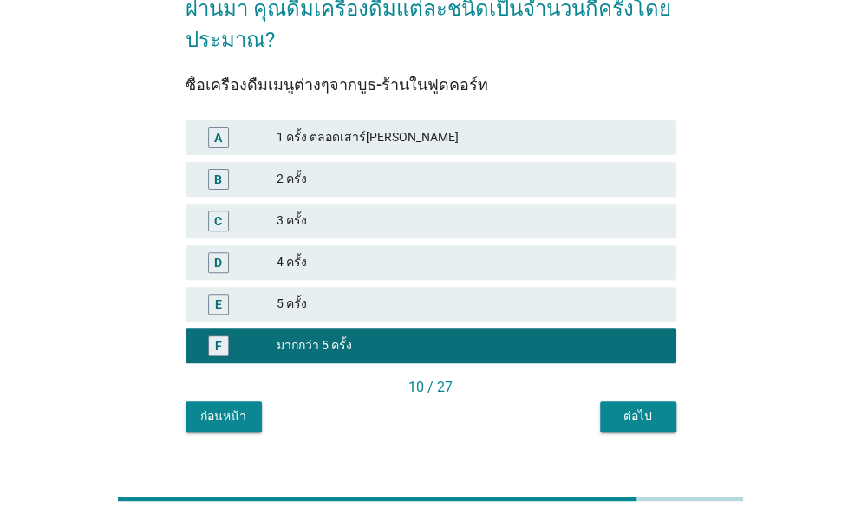
click at [617, 401] on button "ต่อไป" at bounding box center [638, 416] width 76 height 31
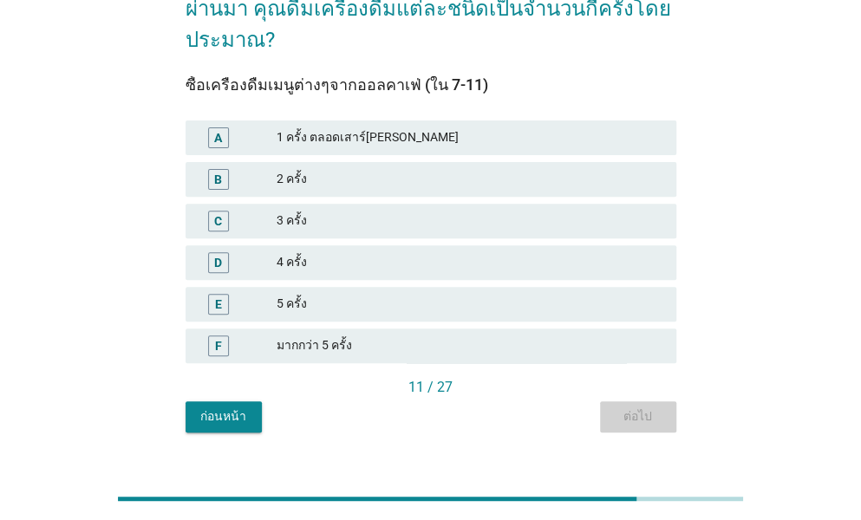
scroll to position [0, 0]
click at [292, 335] on div "มากกว่า 5 ครั้ง" at bounding box center [470, 345] width 386 height 21
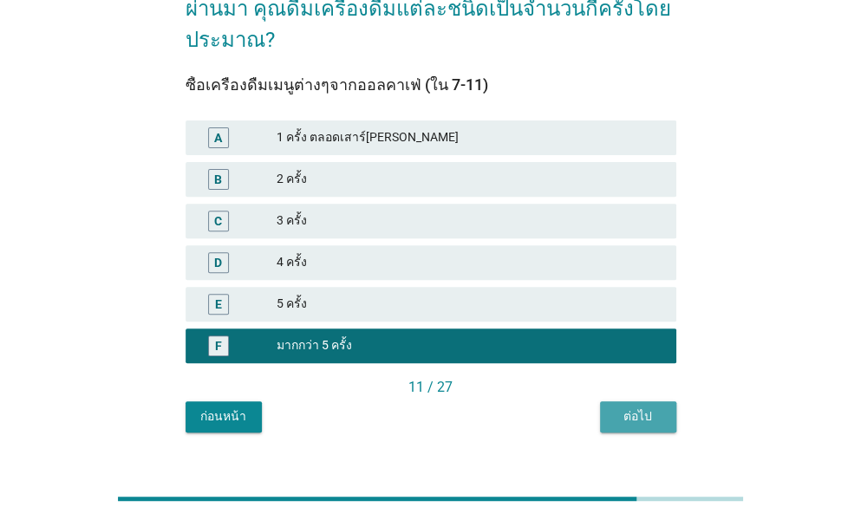
click at [627, 407] on div "ต่อไป" at bounding box center [638, 416] width 49 height 18
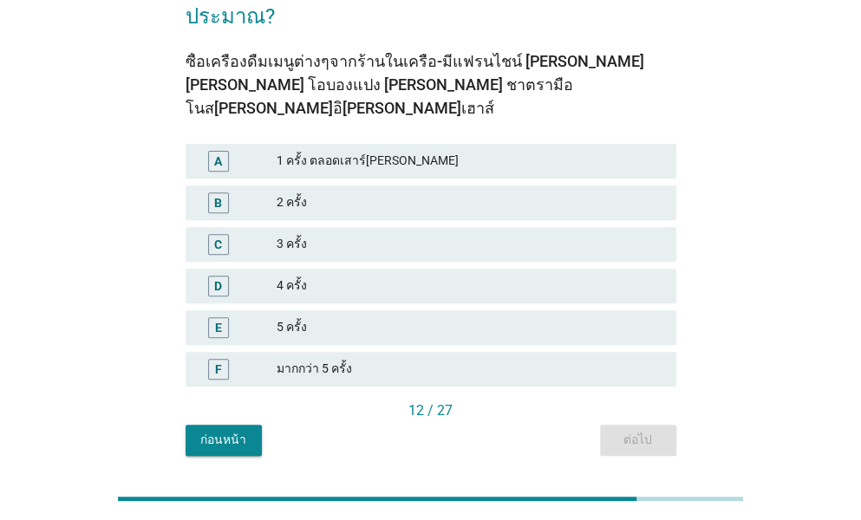
click at [304, 359] on div "มากกว่า 5 ครั้ง" at bounding box center [470, 369] width 386 height 21
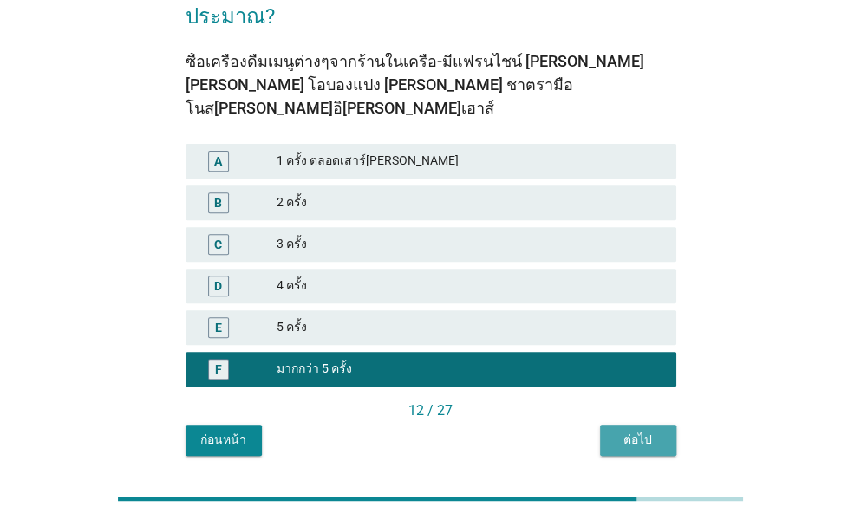
click at [630, 431] on div "ต่อไป" at bounding box center [638, 440] width 49 height 18
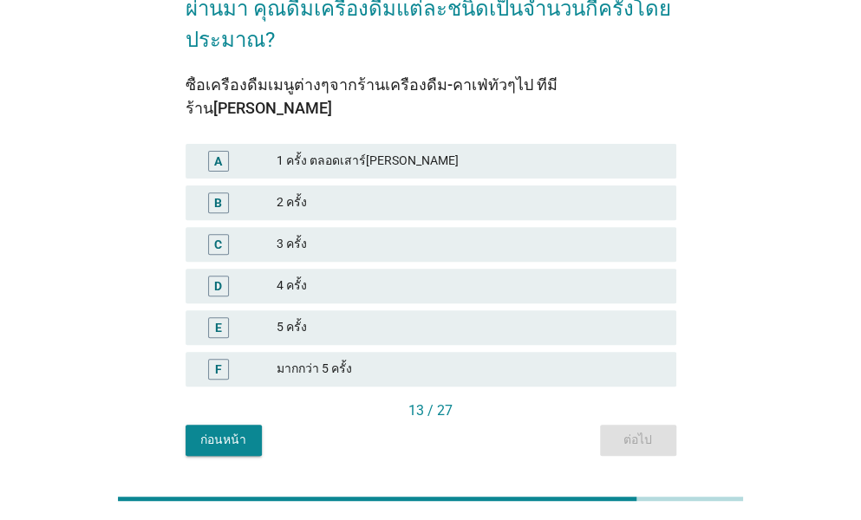
click at [315, 359] on div "มากกว่า 5 ครั้ง" at bounding box center [470, 369] width 386 height 21
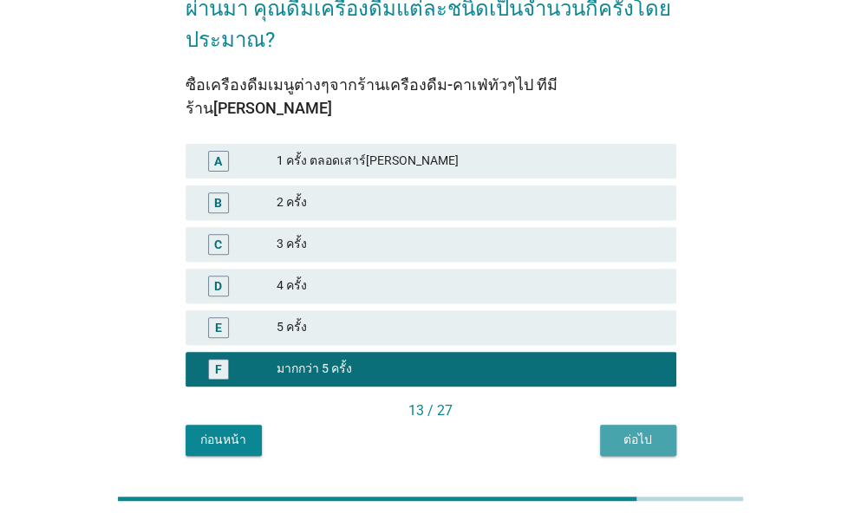
click at [628, 431] on div "ต่อไป" at bounding box center [638, 440] width 49 height 18
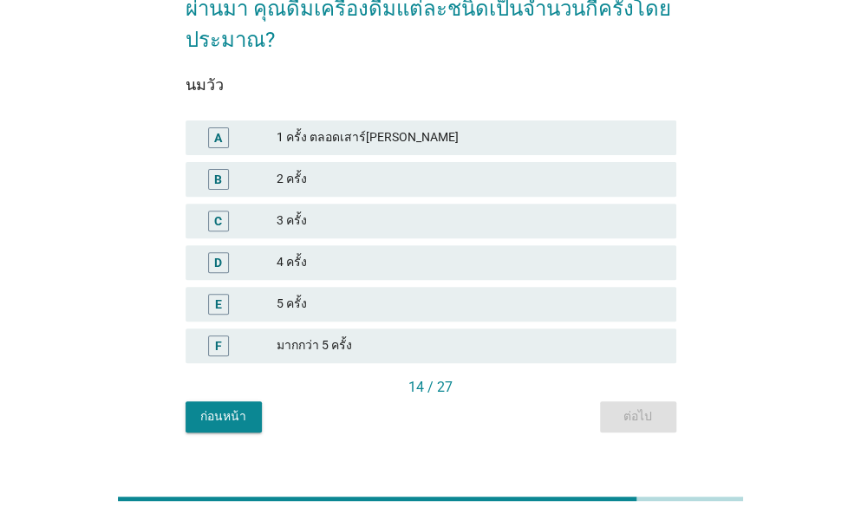
click at [325, 335] on div "มากกว่า 5 ครั้ง" at bounding box center [470, 345] width 386 height 21
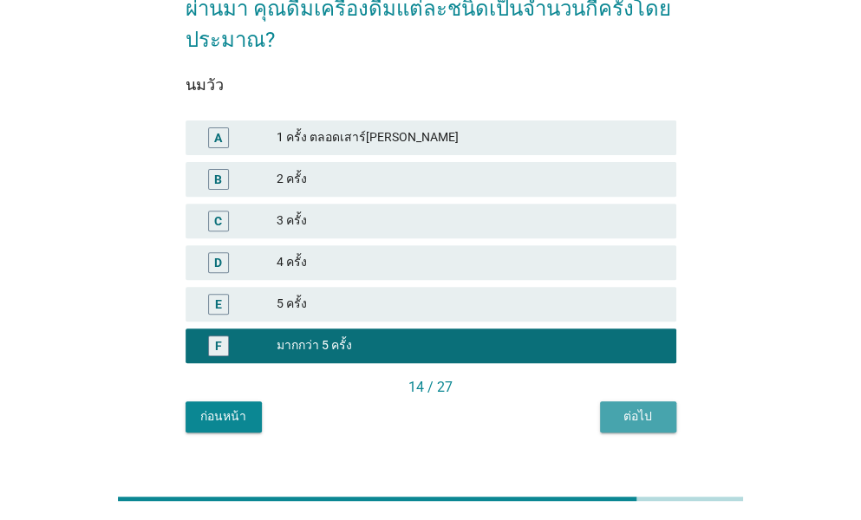
click at [626, 407] on div "ต่อไป" at bounding box center [638, 416] width 49 height 18
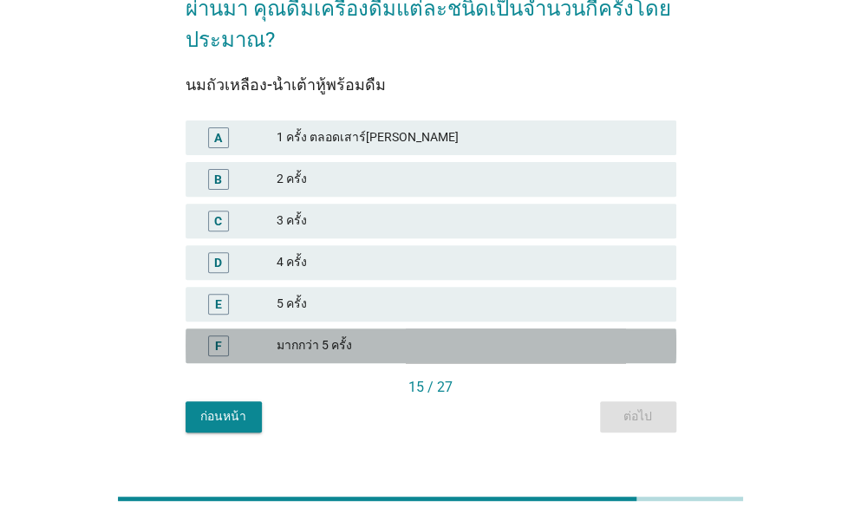
click at [354, 335] on div "มากกว่า 5 ครั้ง" at bounding box center [470, 345] width 386 height 21
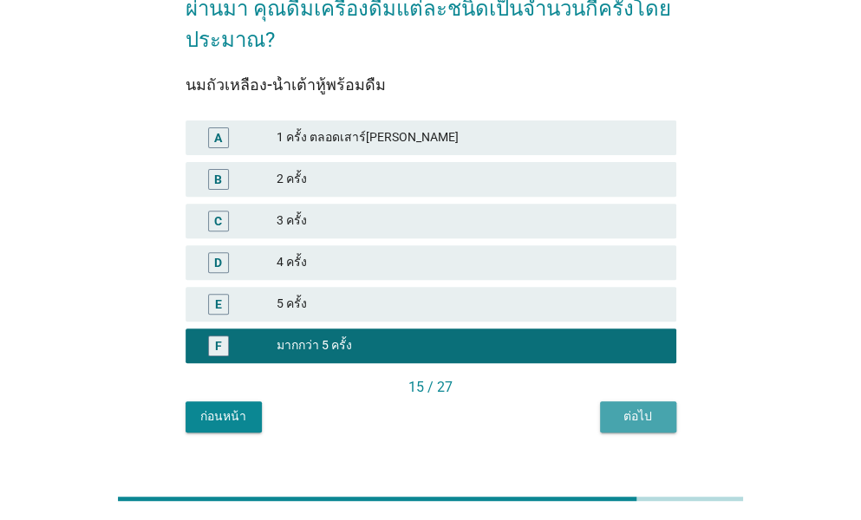
click at [622, 407] on div "ต่อไป" at bounding box center [638, 416] width 49 height 18
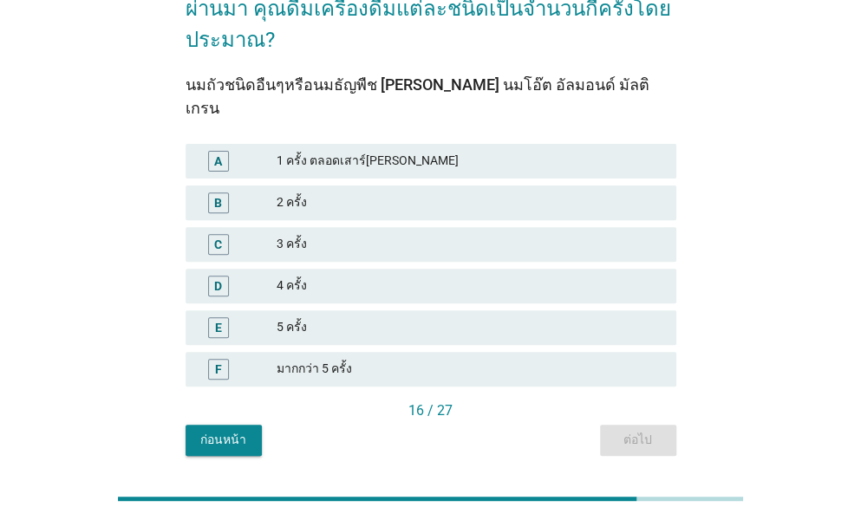
click at [334, 359] on div "มากกว่า 5 ครั้ง" at bounding box center [470, 369] width 386 height 21
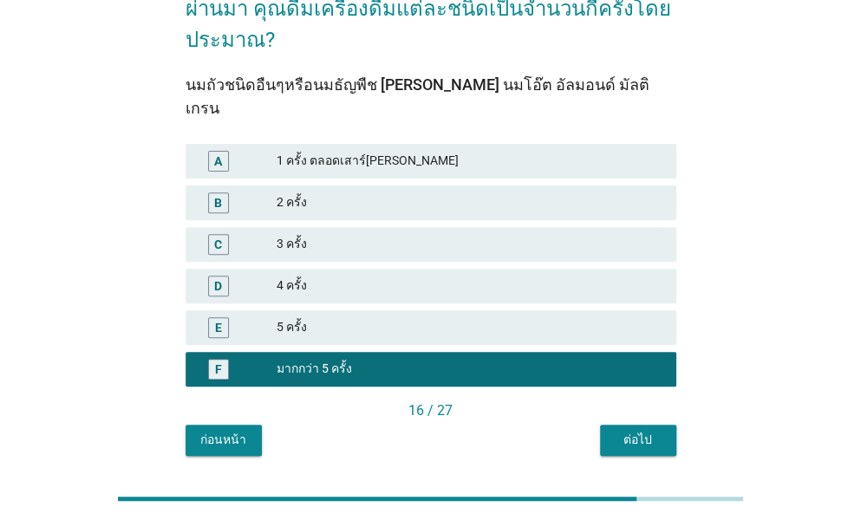
click at [628, 431] on div "ต่อไป" at bounding box center [638, 440] width 49 height 18
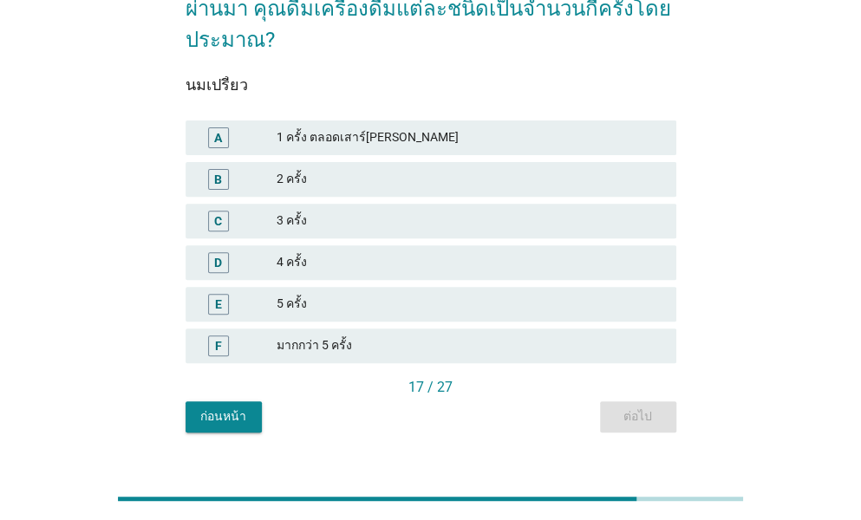
click at [329, 335] on div "มากกว่า 5 ครั้ง" at bounding box center [470, 345] width 386 height 21
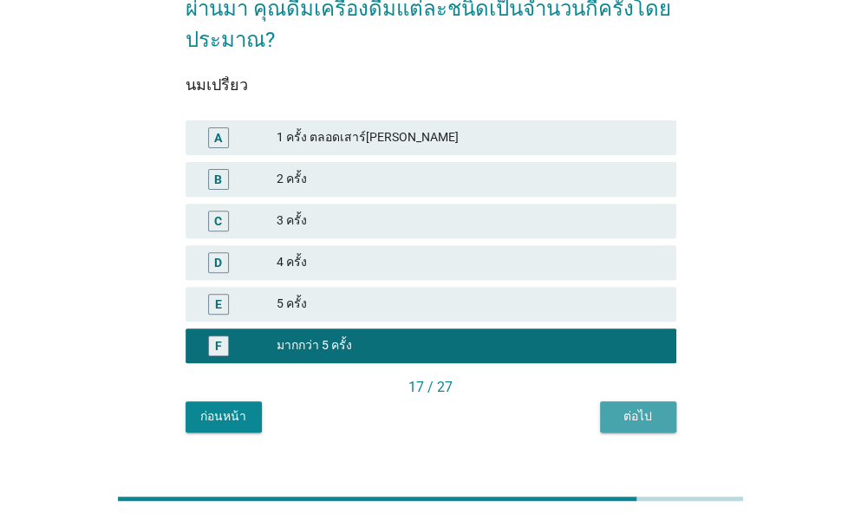
click at [635, 407] on div "ต่อไป" at bounding box center [638, 416] width 49 height 18
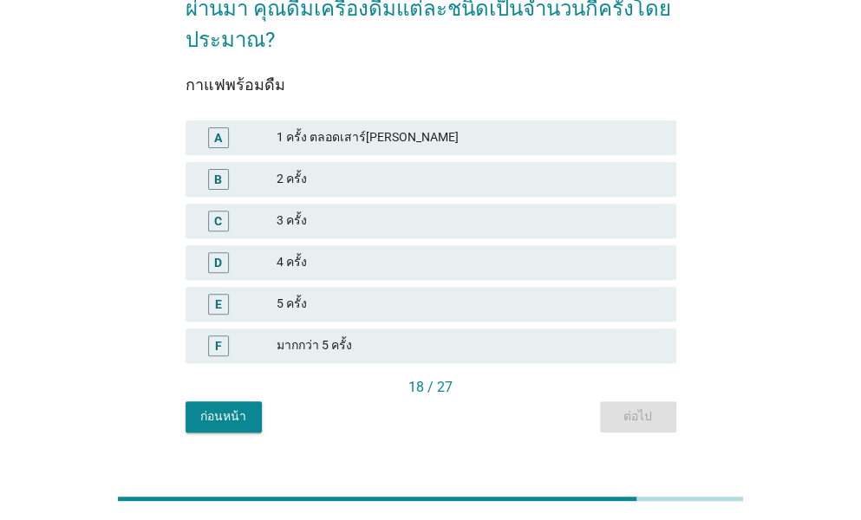
click at [317, 335] on div "มากกว่า 5 ครั้ง" at bounding box center [470, 345] width 386 height 21
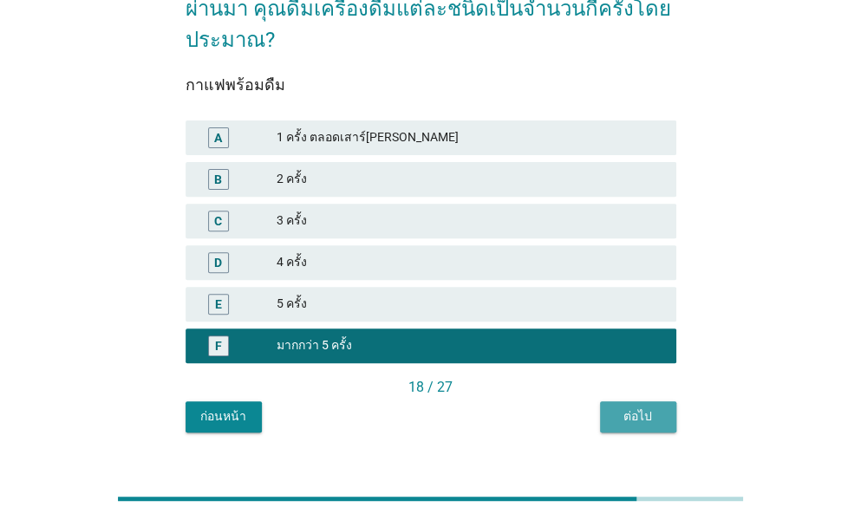
click at [641, 407] on div "ต่อไป" at bounding box center [638, 416] width 49 height 18
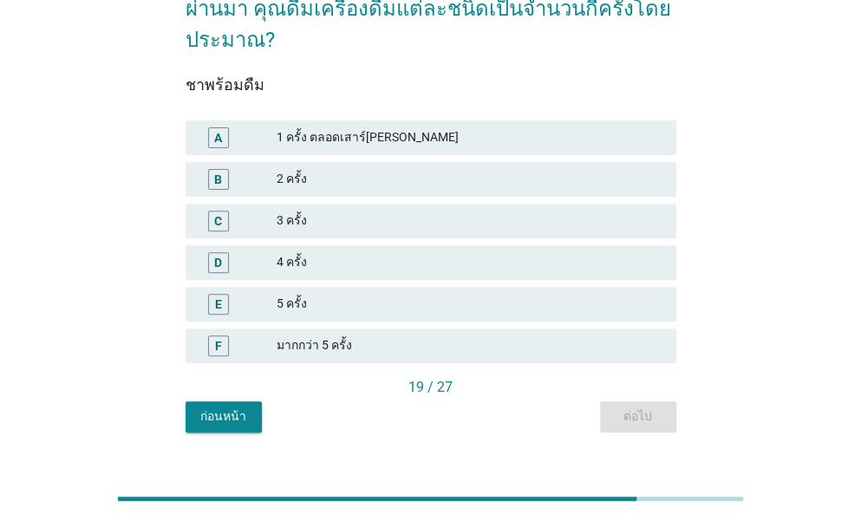
click at [303, 335] on div "มากกว่า 5 ครั้ง" at bounding box center [470, 345] width 386 height 21
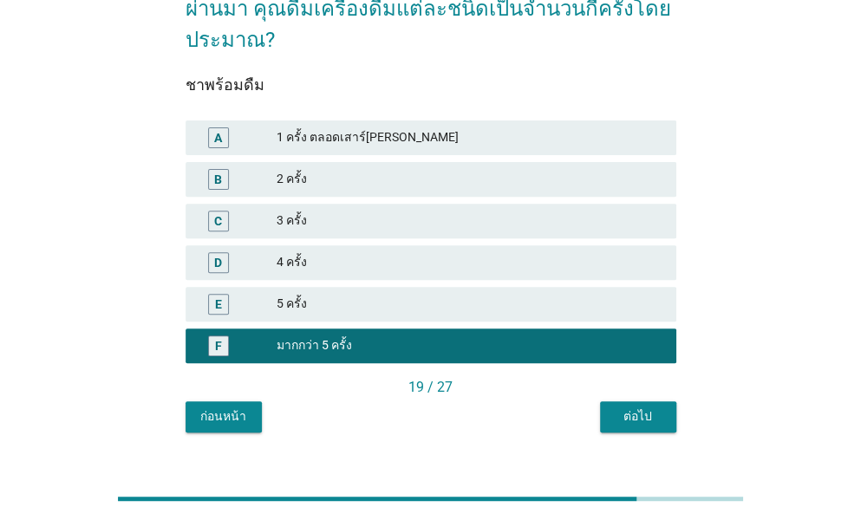
click at [655, 401] on button "ต่อไป" at bounding box center [638, 416] width 76 height 31
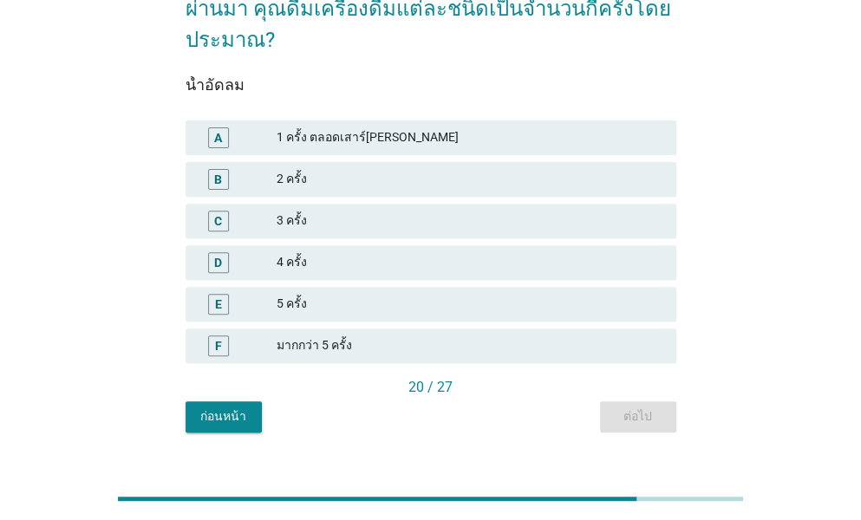
click at [367, 335] on div "มากกว่า 5 ครั้ง" at bounding box center [470, 345] width 386 height 21
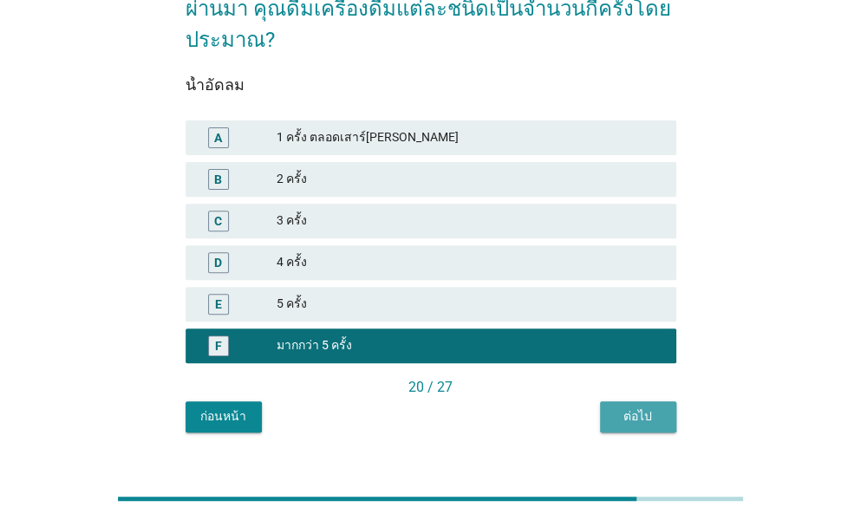
click at [647, 407] on div "ต่อไป" at bounding box center [638, 416] width 49 height 18
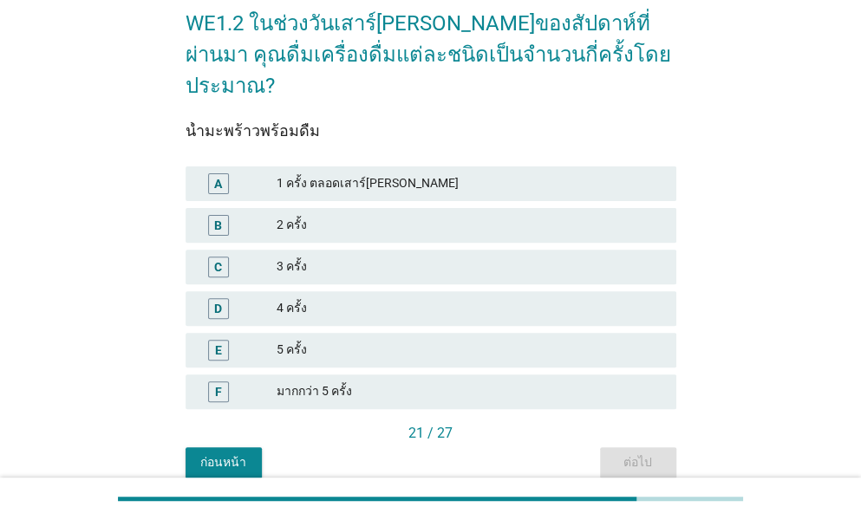
click at [367, 381] on div "มากกว่า 5 ครั้ง" at bounding box center [470, 391] width 386 height 21
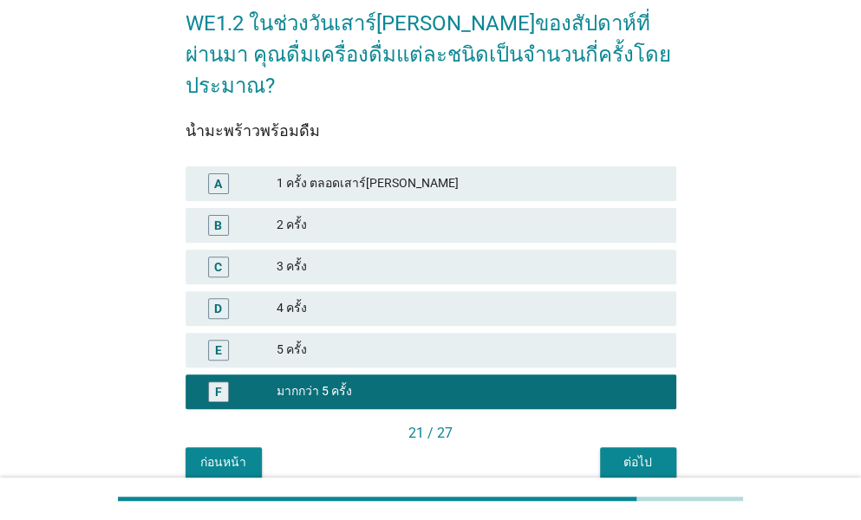
click at [655, 453] on div "ต่อไป" at bounding box center [638, 462] width 49 height 18
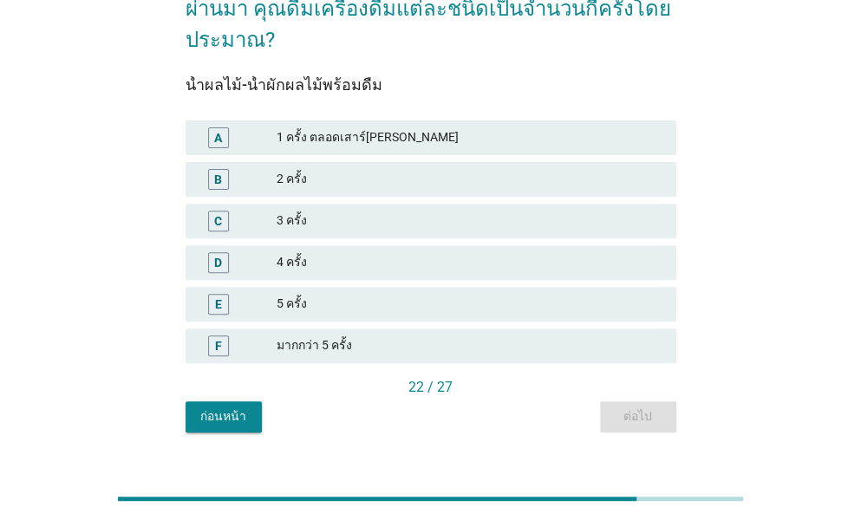
click at [370, 329] on div "F มากกว่า 5 ครั้ง" at bounding box center [431, 346] width 491 height 35
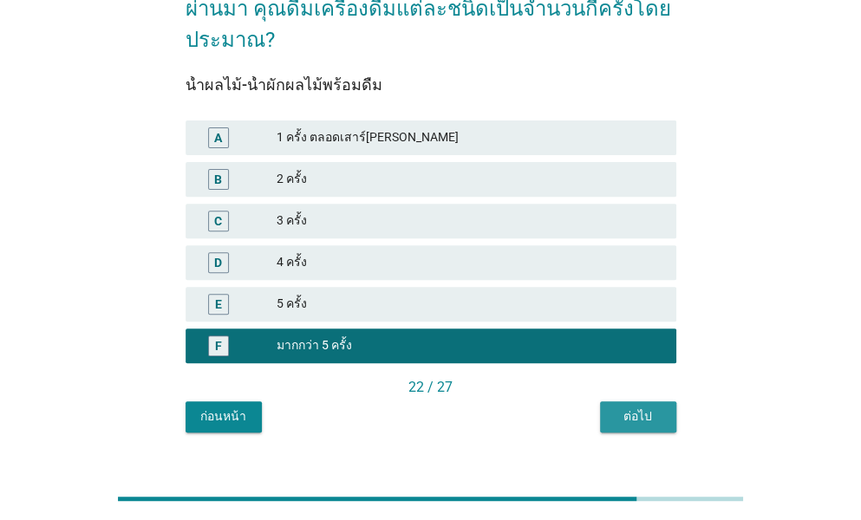
click at [633, 401] on button "ต่อไป" at bounding box center [638, 416] width 76 height 31
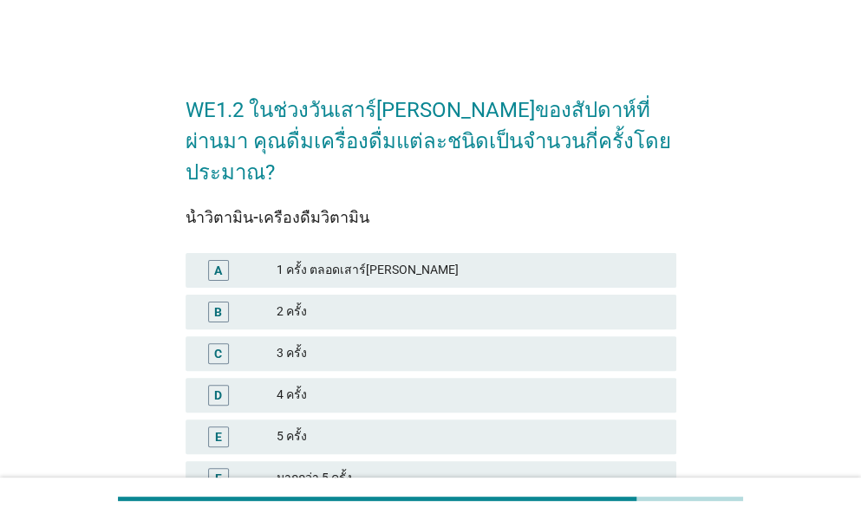
click at [323, 468] on div "มากกว่า 5 ครั้ง" at bounding box center [470, 478] width 386 height 21
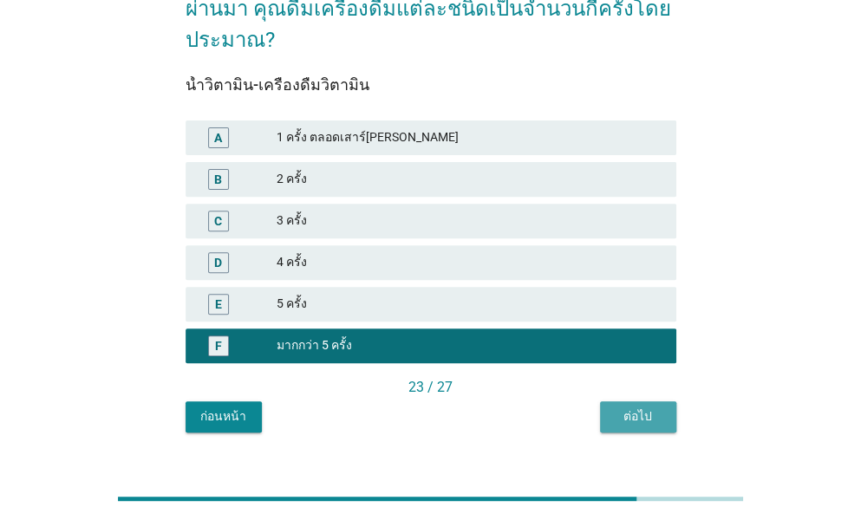
click at [636, 407] on div "ต่อไป" at bounding box center [638, 416] width 49 height 18
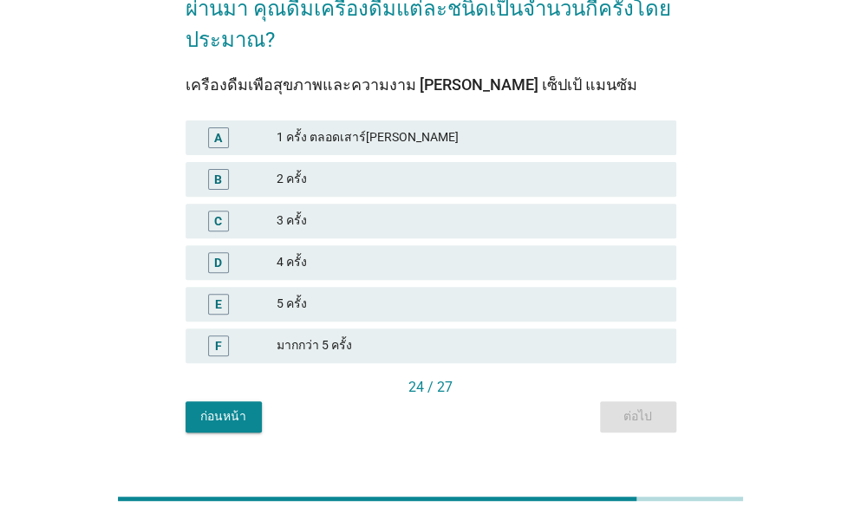
click at [344, 335] on div "มากกว่า 5 ครั้ง" at bounding box center [470, 345] width 386 height 21
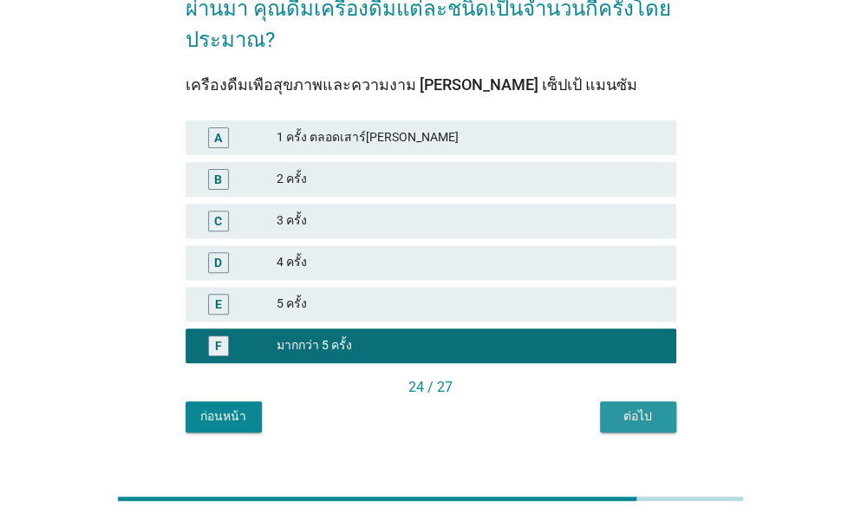
drag, startPoint x: 641, startPoint y: 383, endPoint x: 629, endPoint y: 384, distance: 12.2
click at [642, 407] on div "ต่อไป" at bounding box center [638, 416] width 49 height 18
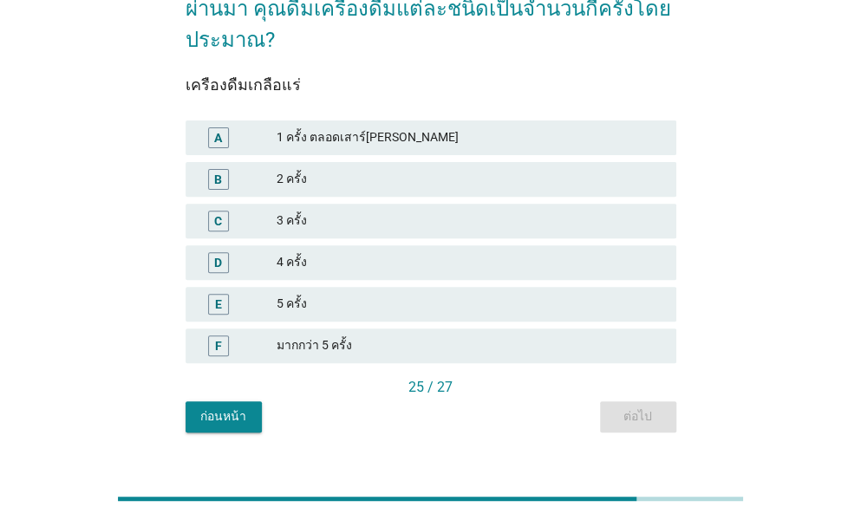
click at [325, 335] on div "มากกว่า 5 ครั้ง" at bounding box center [470, 345] width 386 height 21
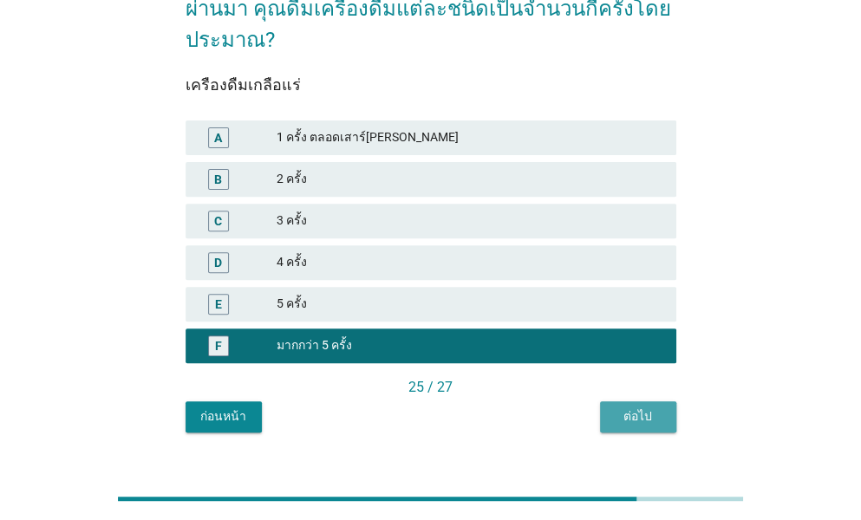
click at [619, 407] on div "ต่อไป" at bounding box center [638, 416] width 49 height 18
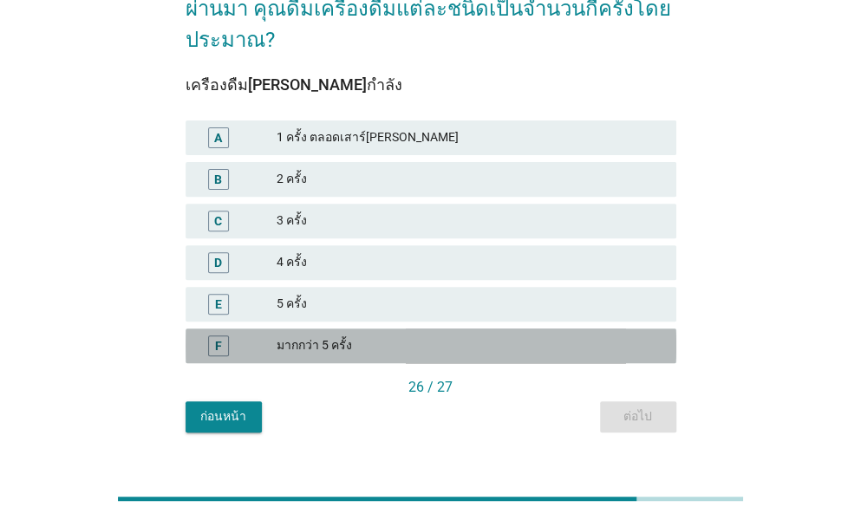
click at [366, 335] on div "มากกว่า 5 ครั้ง" at bounding box center [470, 345] width 386 height 21
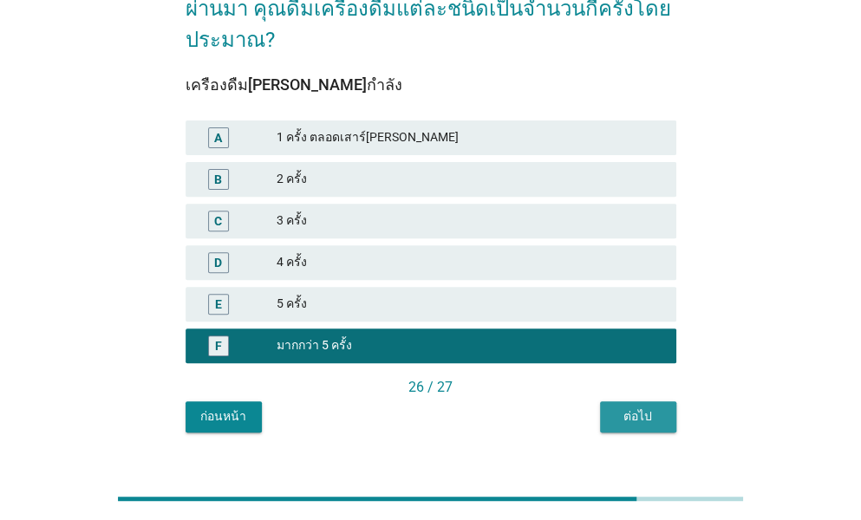
click at [624, 407] on div "ต่อไป" at bounding box center [638, 416] width 49 height 18
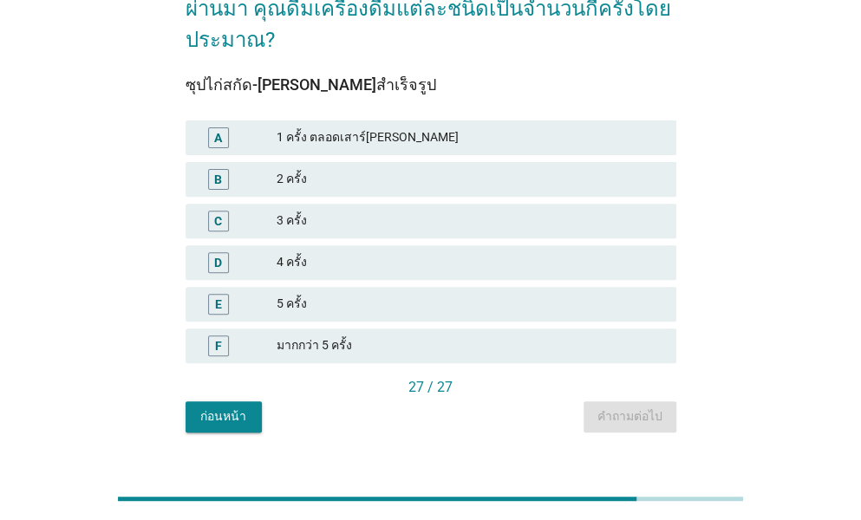
click at [378, 329] on div "F มากกว่า 5 ครั้ง" at bounding box center [431, 346] width 491 height 35
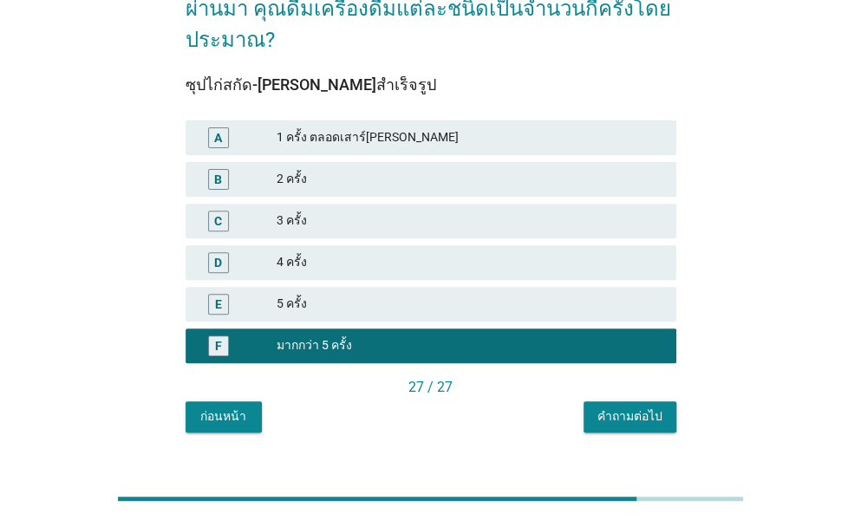
click at [654, 407] on div "คำถามต่อไป" at bounding box center [629, 416] width 65 height 18
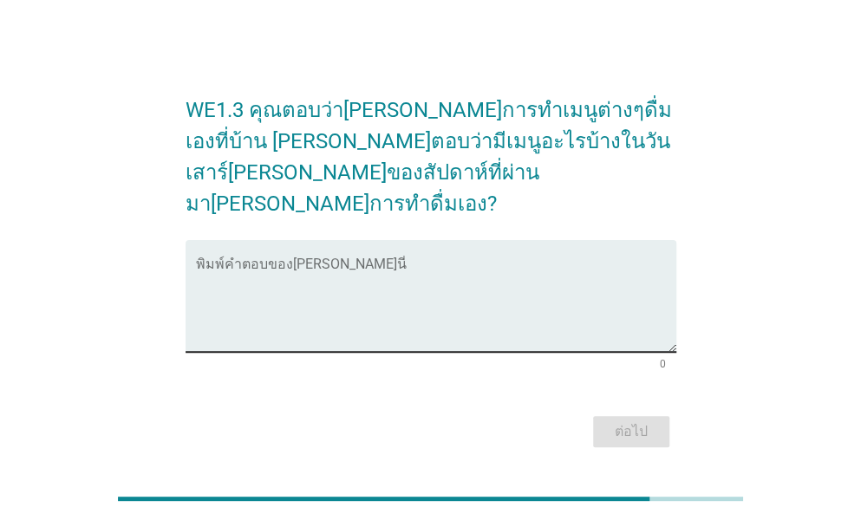
click at [281, 286] on textarea "พิมพ์คำตอบของคุณ ที่นี่" at bounding box center [436, 306] width 480 height 91
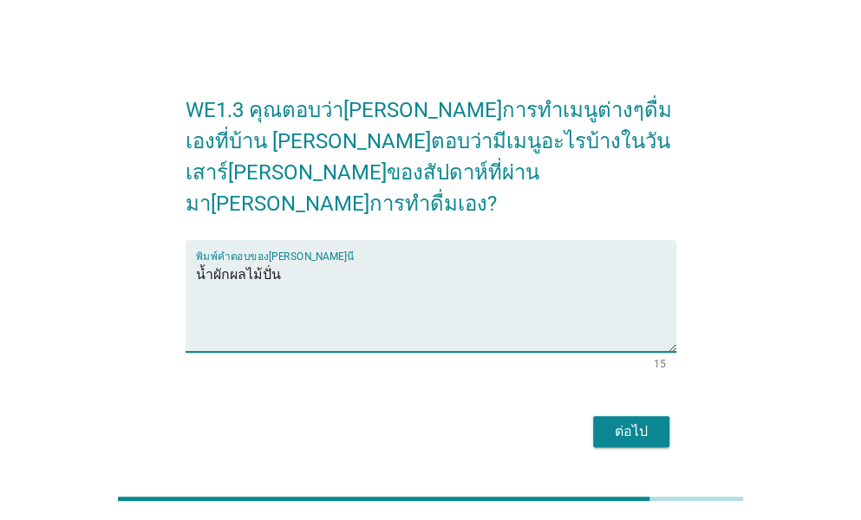
type textarea "น้ำผักผลไม้ปั่น"
click at [619, 421] on div "ต่อไป" at bounding box center [631, 431] width 49 height 21
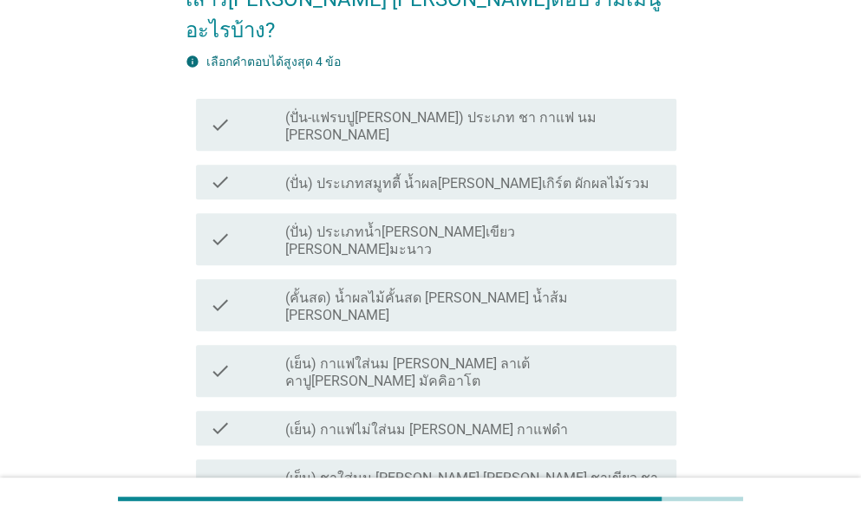
click at [408, 175] on label "(ปั่น) ประเภทสมูทตี้ น้ำผล[PERSON_NAME]เกิร์ต ผักผลไม้รวม" at bounding box center [467, 183] width 364 height 17
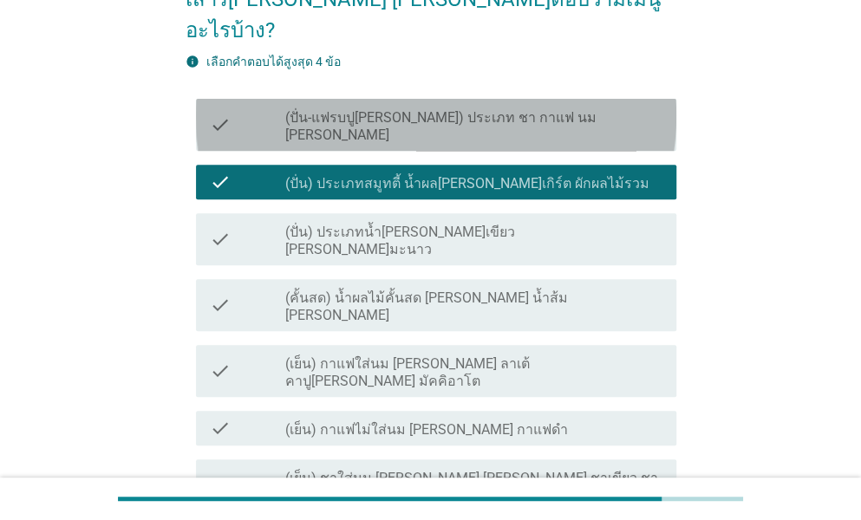
click at [433, 109] on label "(ปั่น-แฟรบปู[PERSON_NAME]) ประเภท ชา กาแฟ นม [PERSON_NAME]" at bounding box center [473, 126] width 377 height 35
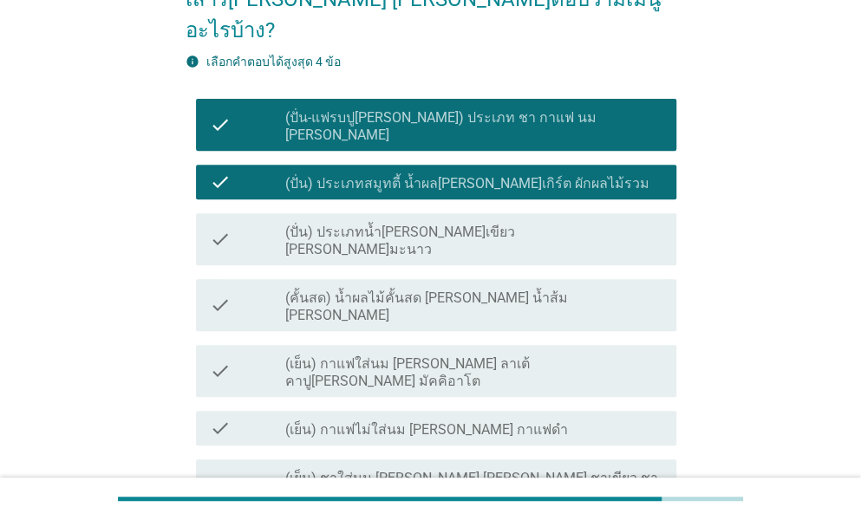
click at [420, 290] on label "(คั้นสด) น้ำผลไม้คั้นสด [PERSON_NAME] น้ำส้ม [PERSON_NAME]" at bounding box center [473, 307] width 377 height 35
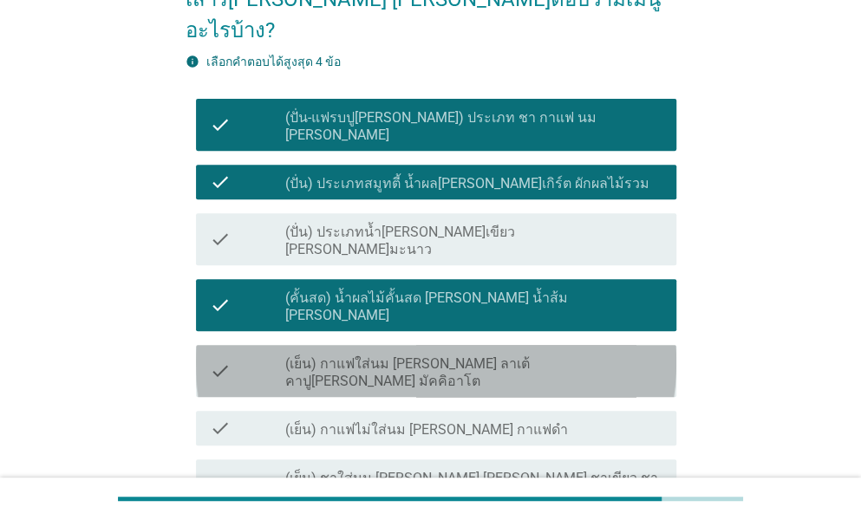
click at [411, 355] on label "(เย็น) กาแฟใส่นม [PERSON_NAME] ลาเต้ คาปู[PERSON_NAME] มัคคิอาโต" at bounding box center [473, 372] width 377 height 35
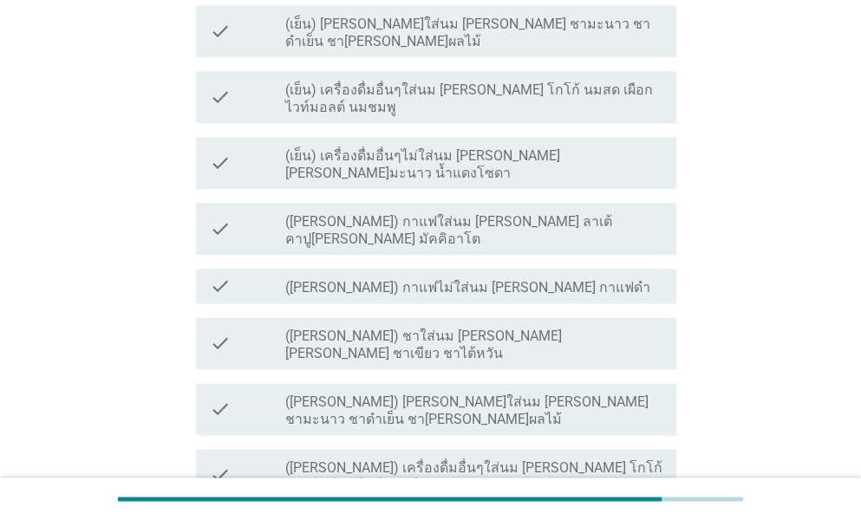
scroll to position [780, 0]
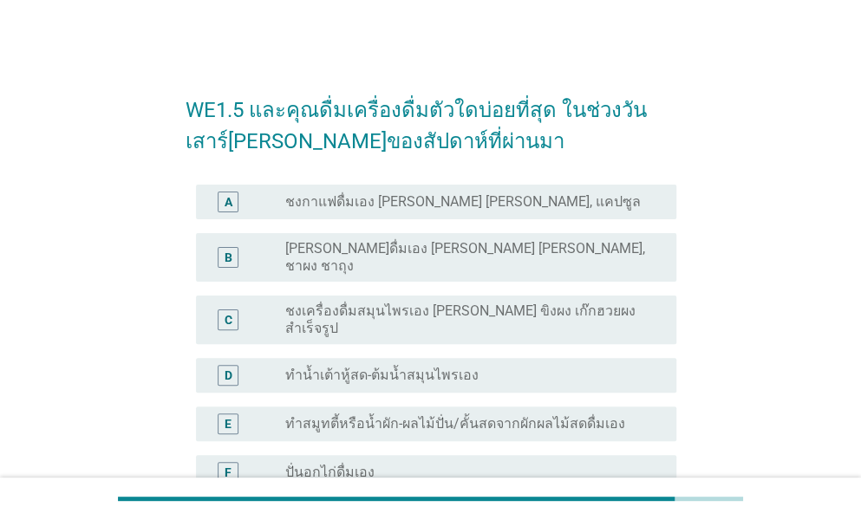
click at [400, 192] on div "radio_button_unchecked ชงกาแฟดื่มเอง [PERSON_NAME] [PERSON_NAME], แคปซูล" at bounding box center [473, 202] width 377 height 21
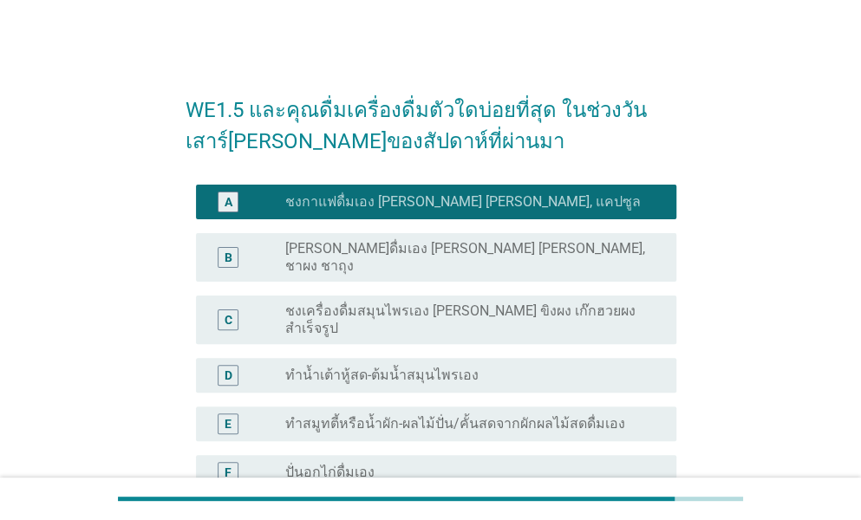
click at [374, 249] on label "[PERSON_NAME]ดื่มเอง [PERSON_NAME] [PERSON_NAME], ชาผง ชาถุง" at bounding box center [466, 257] width 363 height 35
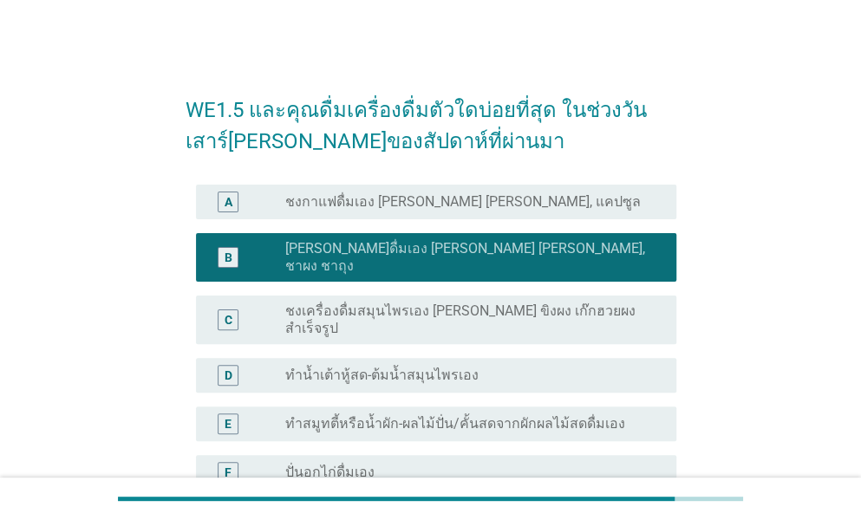
scroll to position [87, 0]
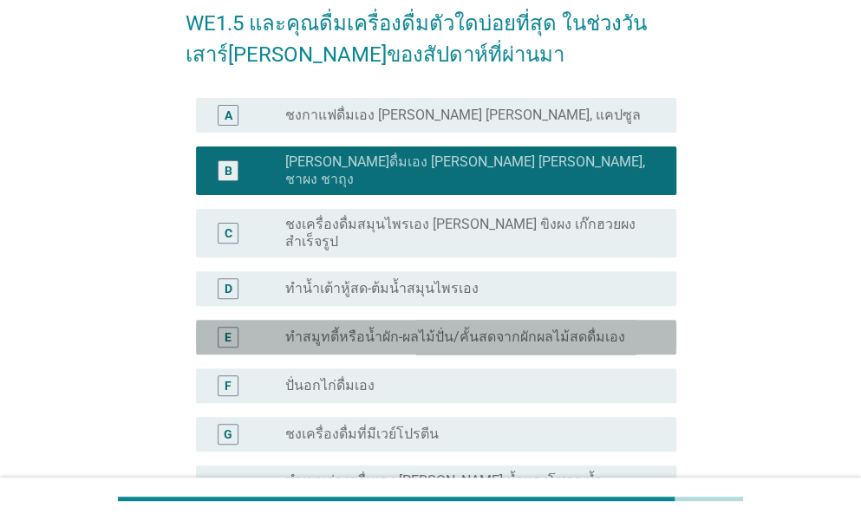
click at [350, 329] on label "ทำสมูทตี้หรือน้ำผัก-ผลไม้ปั่น/คั้นสดจากผักผลไม้สดดื่มเอง" at bounding box center [455, 337] width 340 height 17
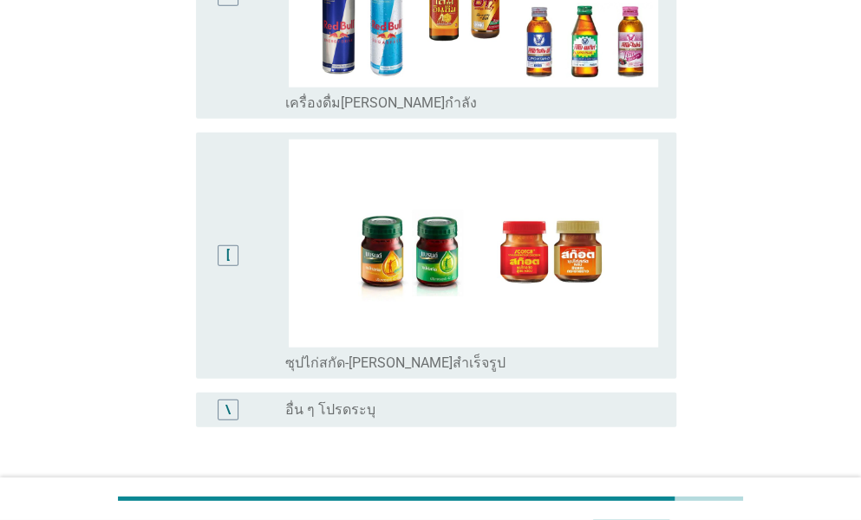
scroll to position [4222, 0]
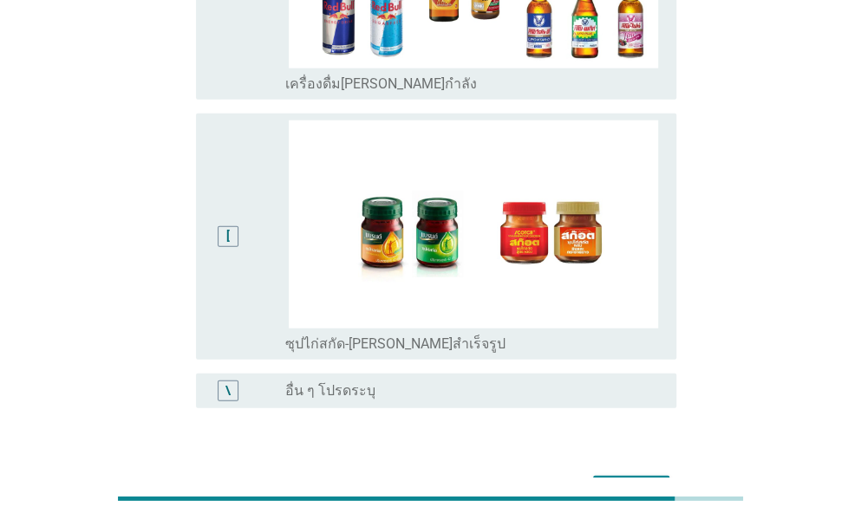
click at [637, 481] on div "ต่อไป" at bounding box center [631, 491] width 49 height 21
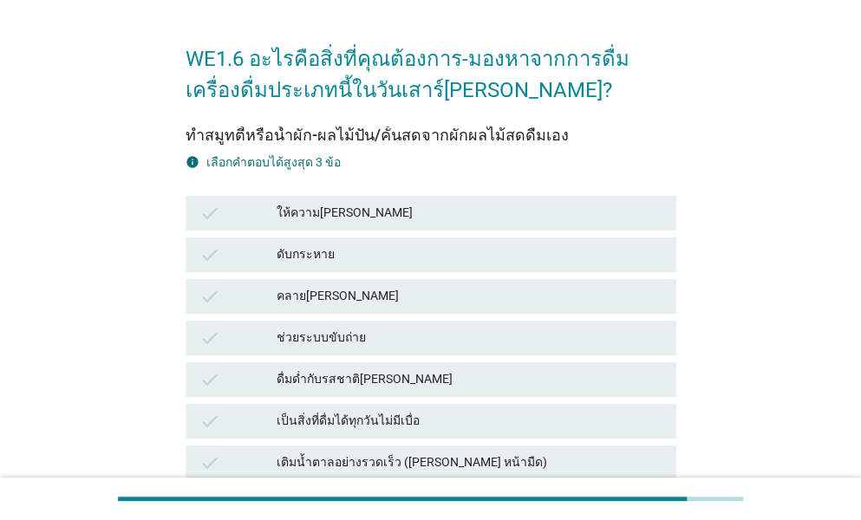
scroll to position [87, 0]
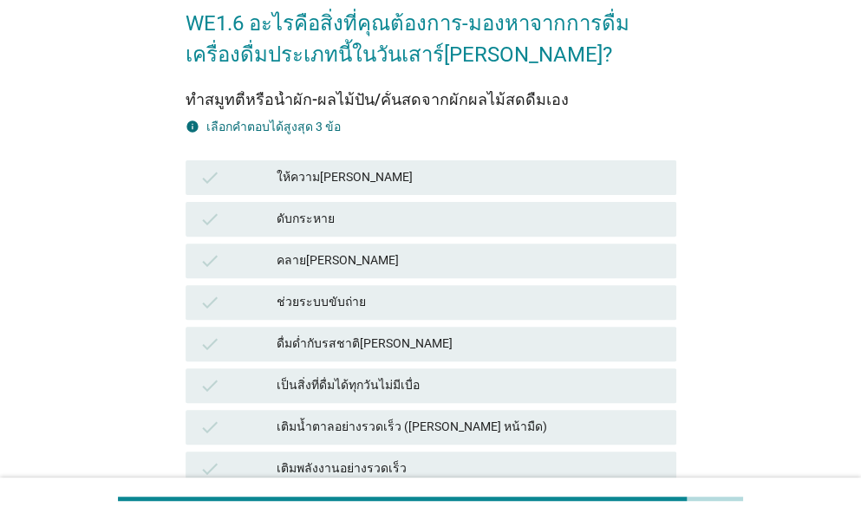
click at [333, 168] on div "ให้ความ[PERSON_NAME]" at bounding box center [470, 177] width 386 height 21
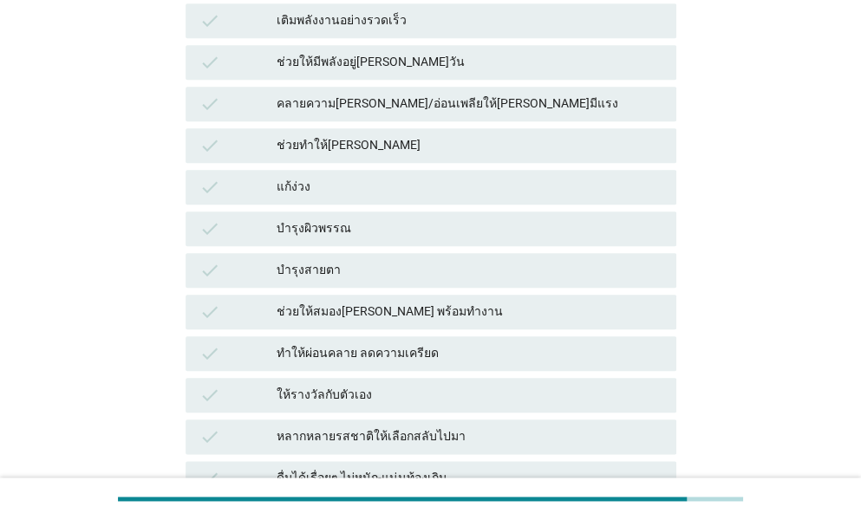
scroll to position [607, 0]
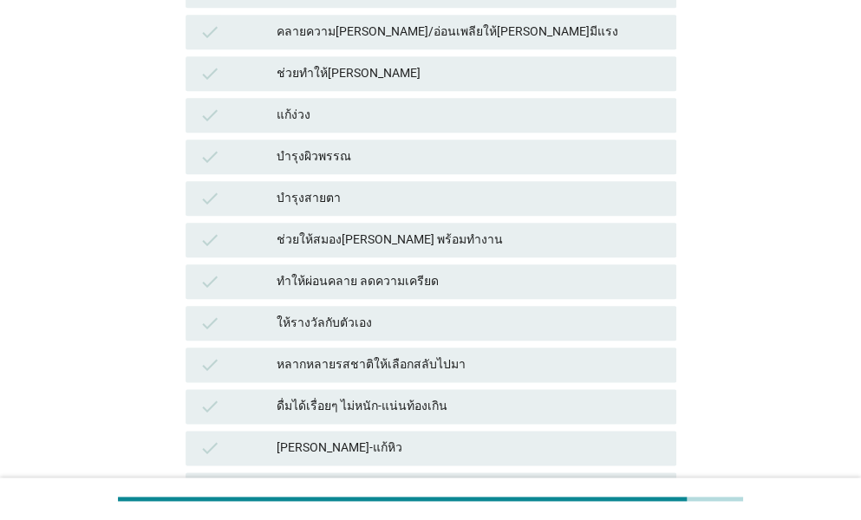
click at [335, 153] on div "บำรุงผิวพรรณ" at bounding box center [470, 156] width 386 height 21
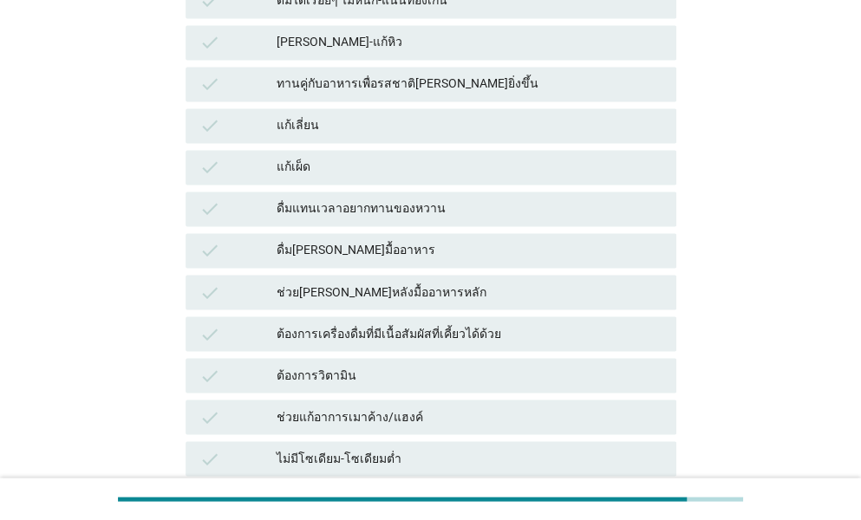
scroll to position [1040, 0]
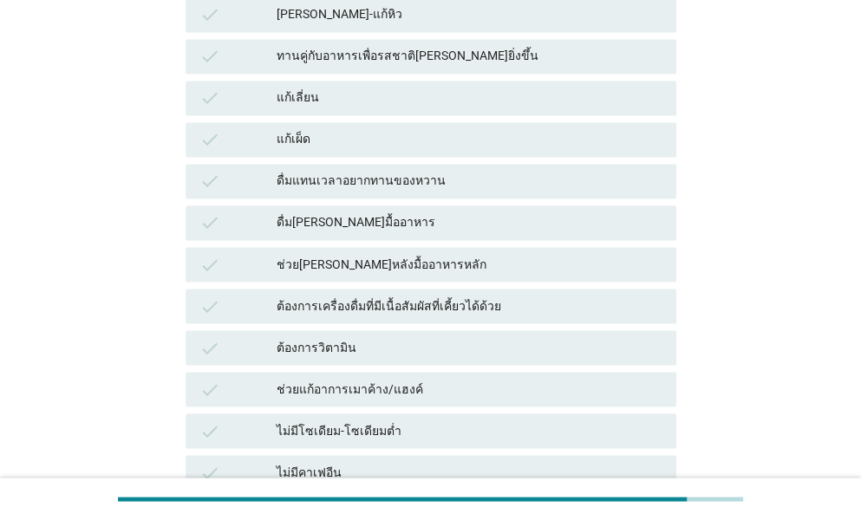
click at [394, 348] on div "ต้องการวิตามิน" at bounding box center [470, 347] width 386 height 21
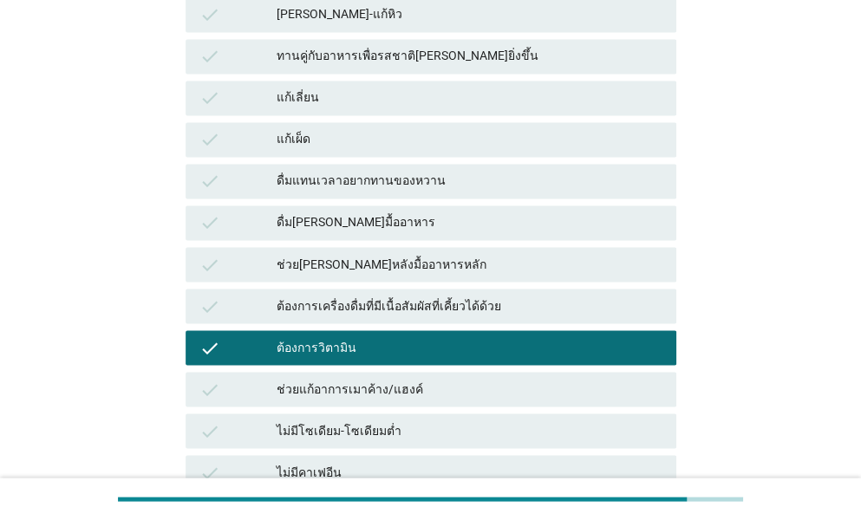
scroll to position [1306, 0]
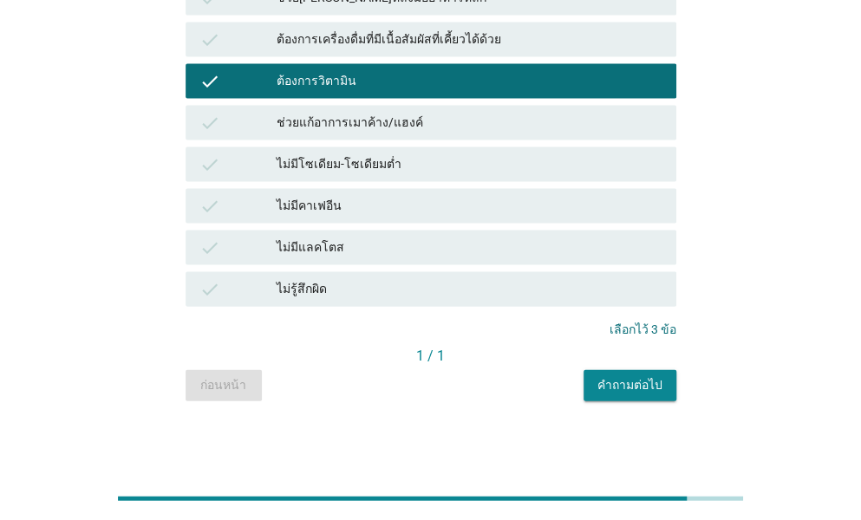
click at [596, 387] on button "คำถามต่อไป" at bounding box center [629, 385] width 93 height 31
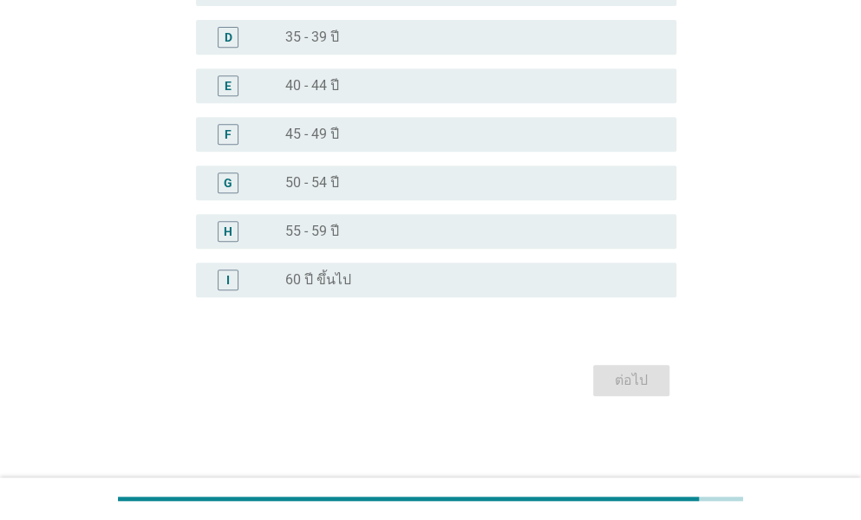
scroll to position [0, 0]
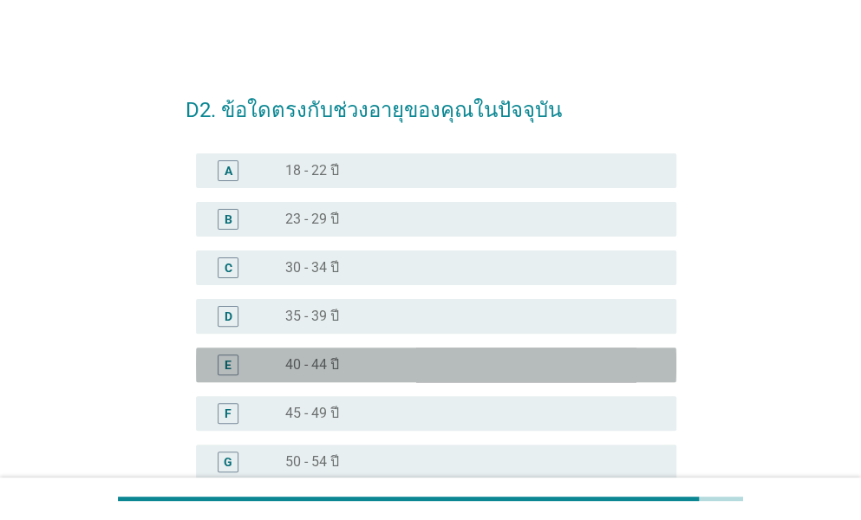
click at [335, 365] on label "40 - 44 ปี" at bounding box center [312, 364] width 54 height 17
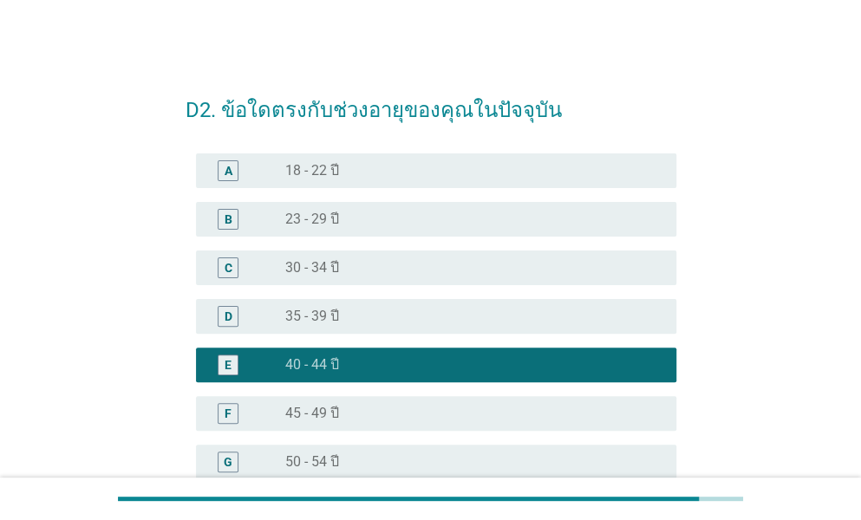
scroll to position [260, 0]
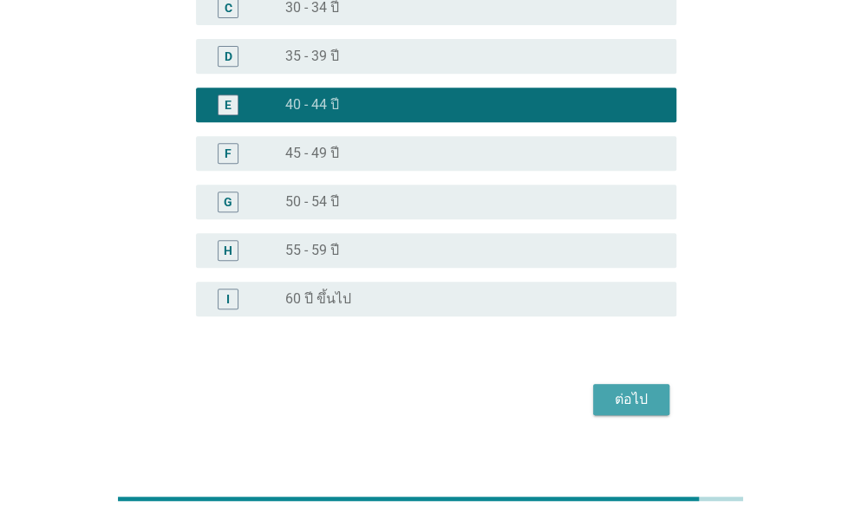
click at [636, 394] on div "ต่อไป" at bounding box center [631, 399] width 49 height 21
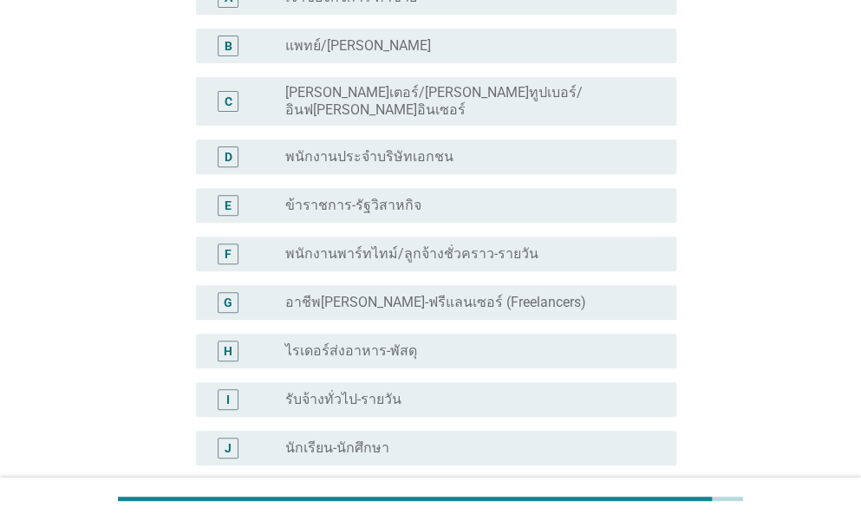
scroll to position [87, 0]
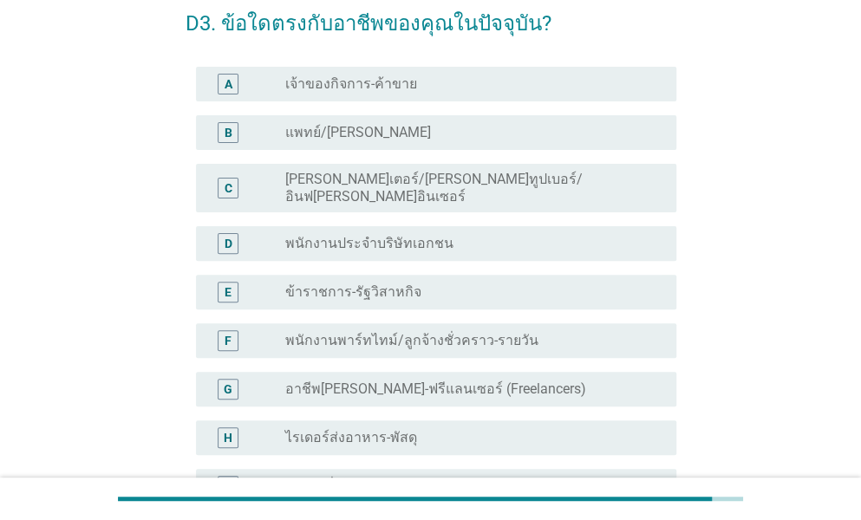
click at [368, 235] on label "พนักงานประจำบริษัทเอกชน" at bounding box center [369, 243] width 168 height 17
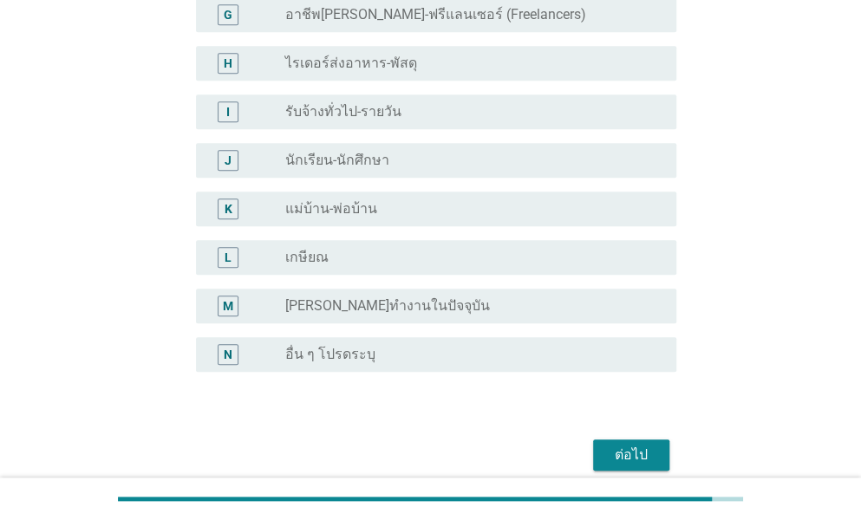
scroll to position [522, 0]
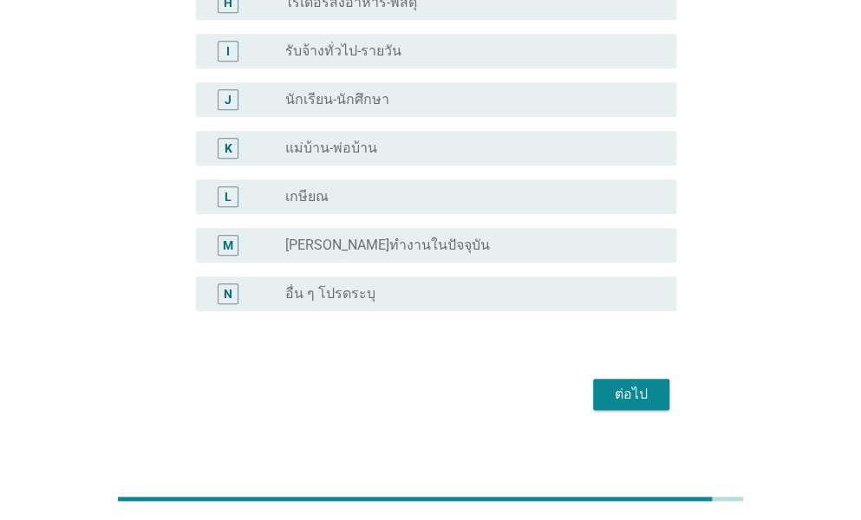
click at [628, 384] on div "ต่อไป" at bounding box center [631, 394] width 49 height 21
